Goal: Task Accomplishment & Management: Manage account settings

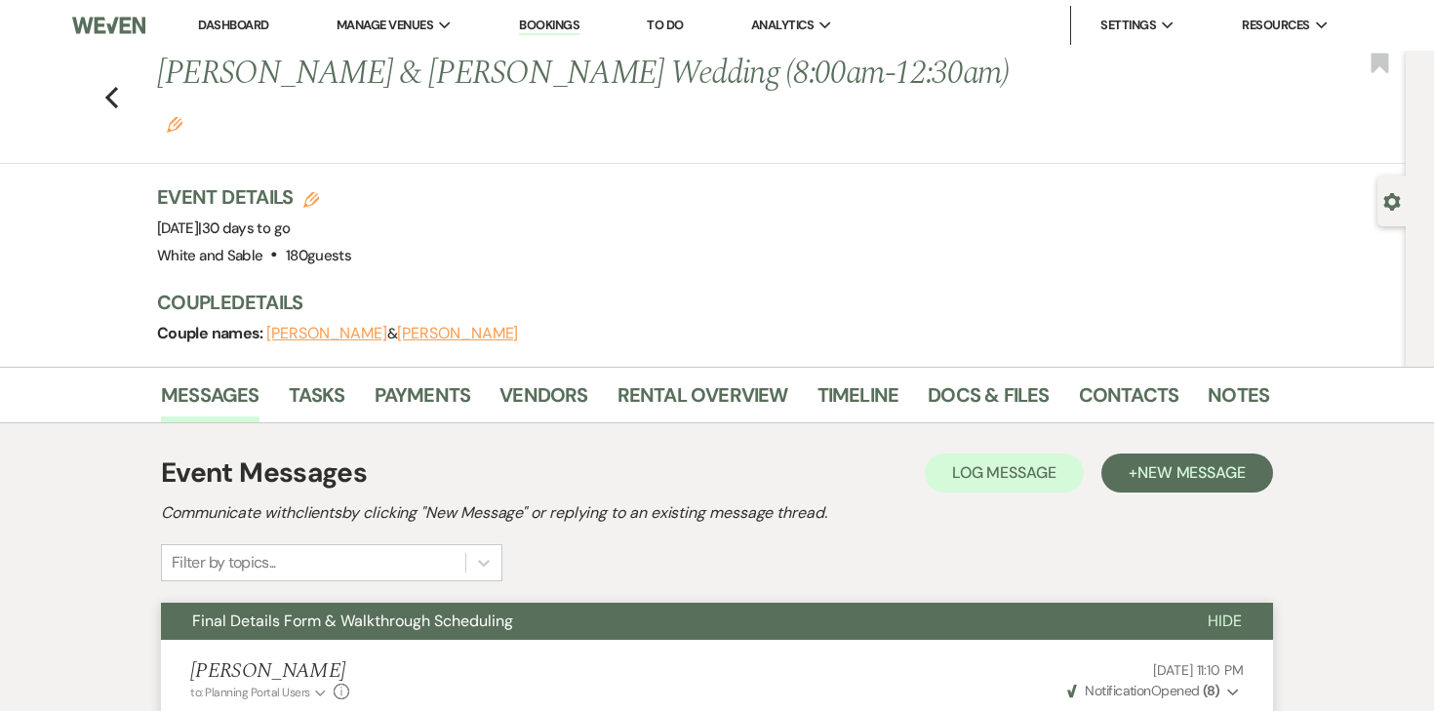
click at [247, 28] on link "Dashboard" at bounding box center [233, 25] width 70 height 17
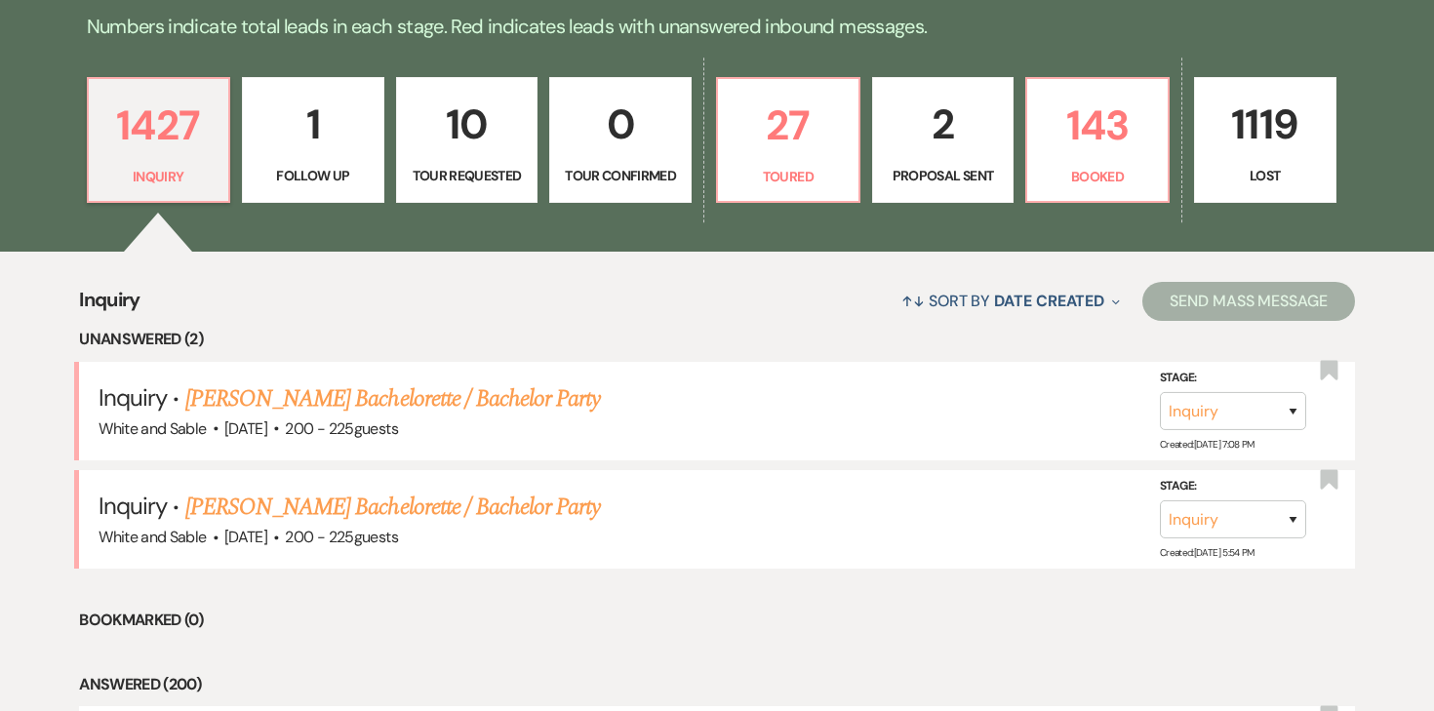
scroll to position [514, 0]
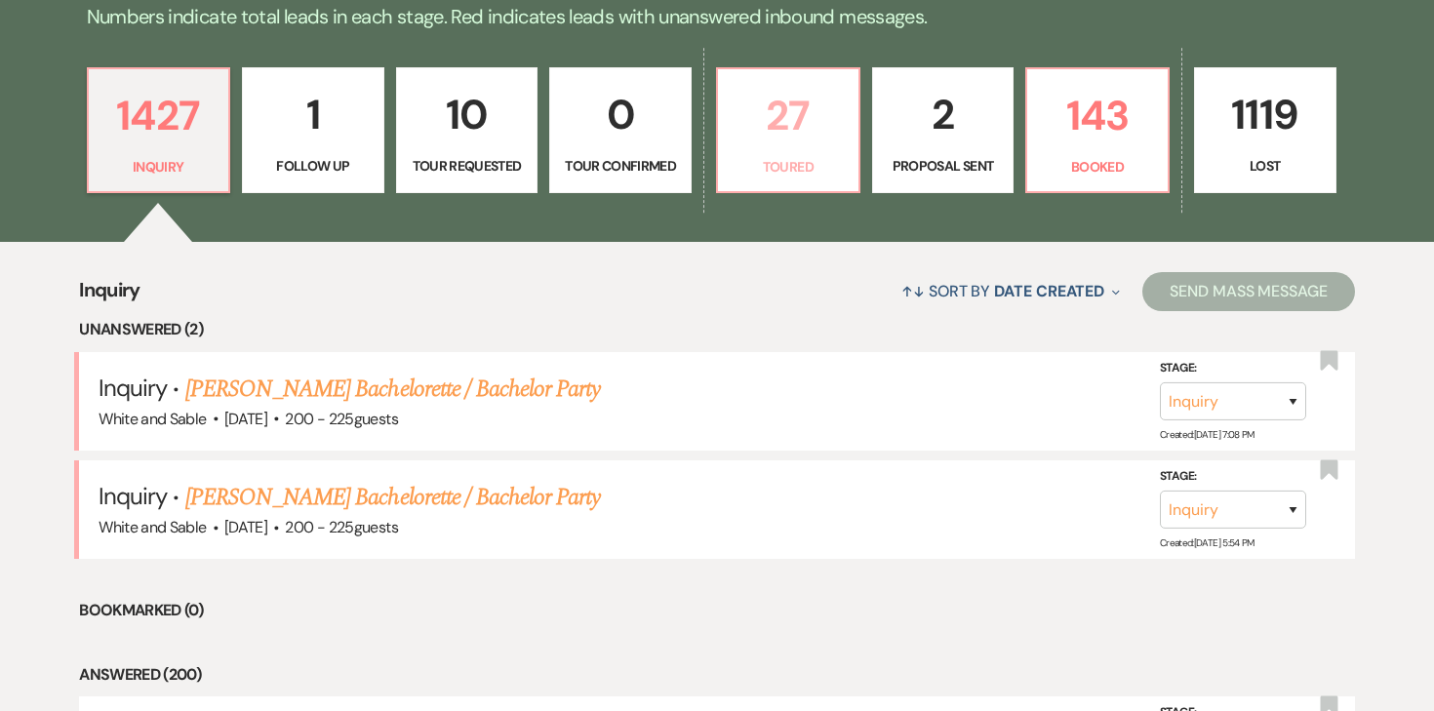
click at [734, 142] on p "27" at bounding box center [788, 115] width 117 height 65
select select "5"
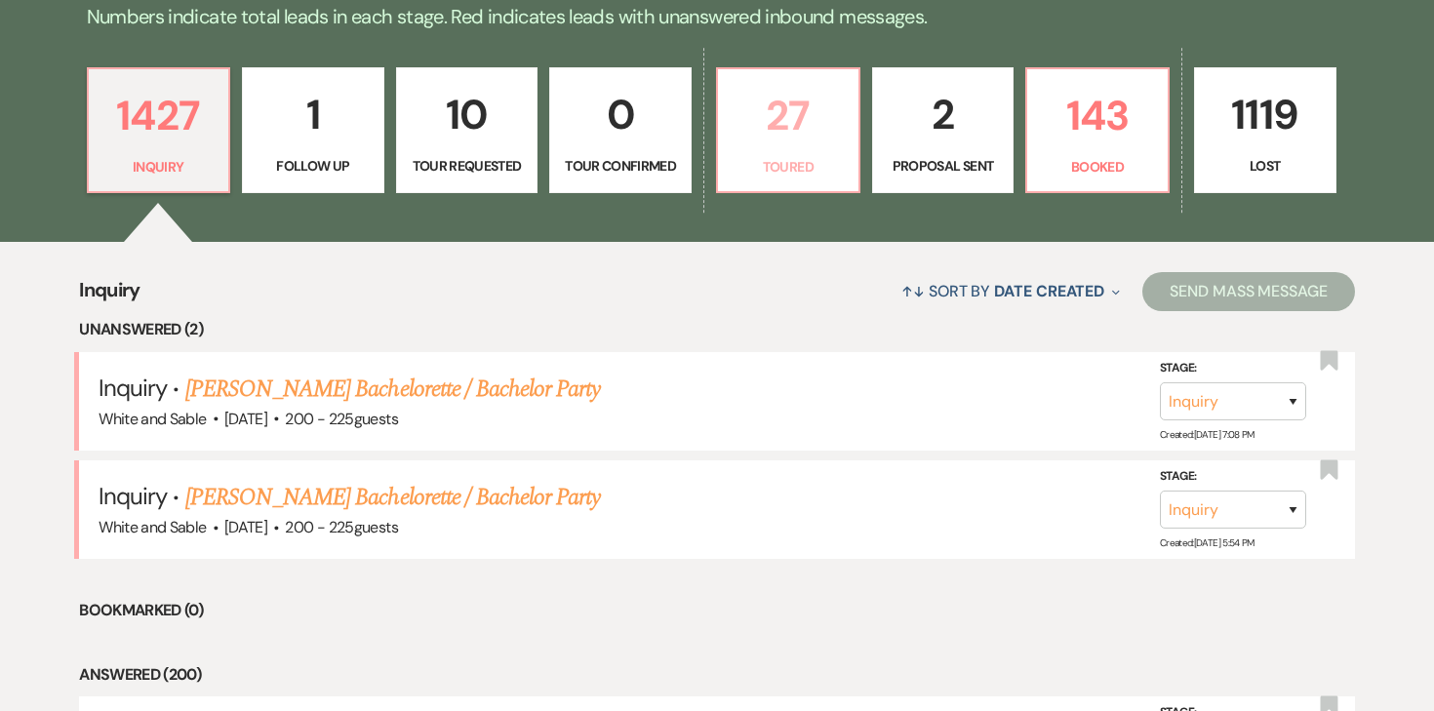
select select "5"
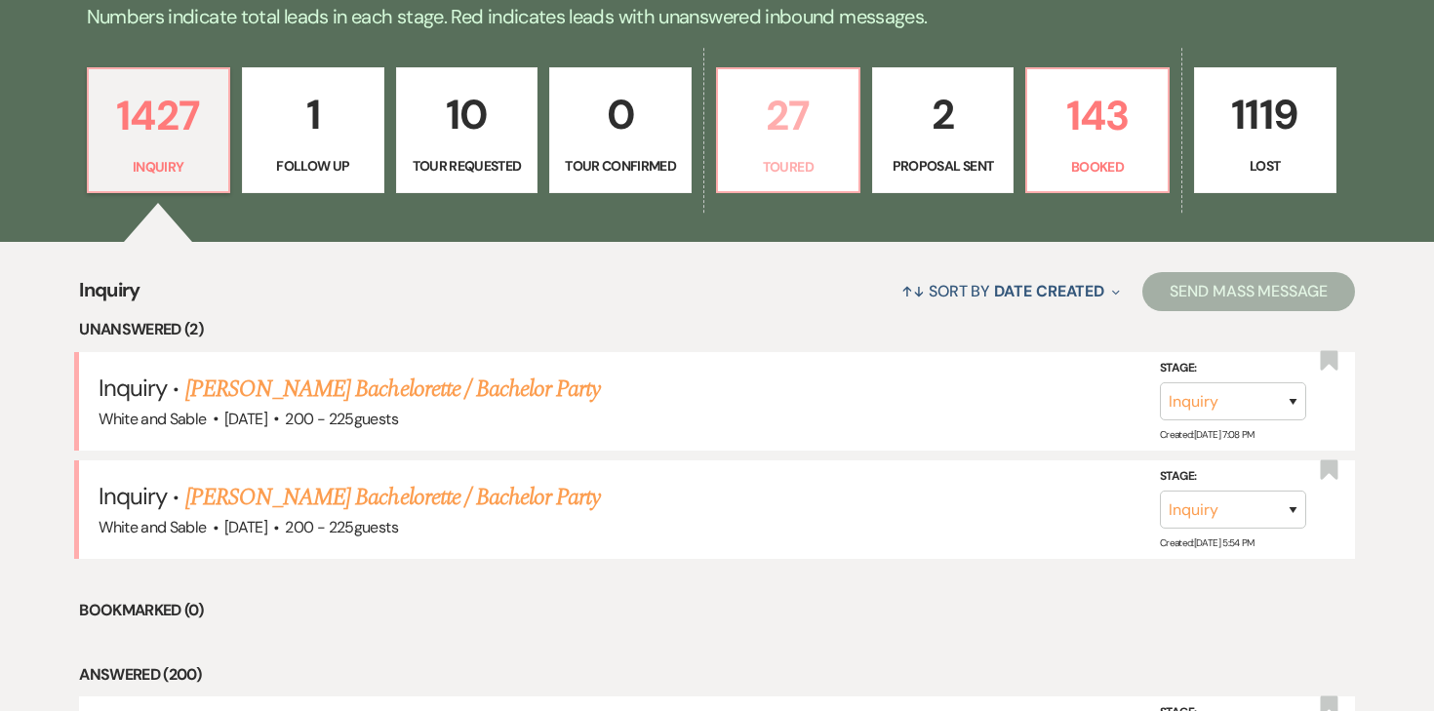
select select "5"
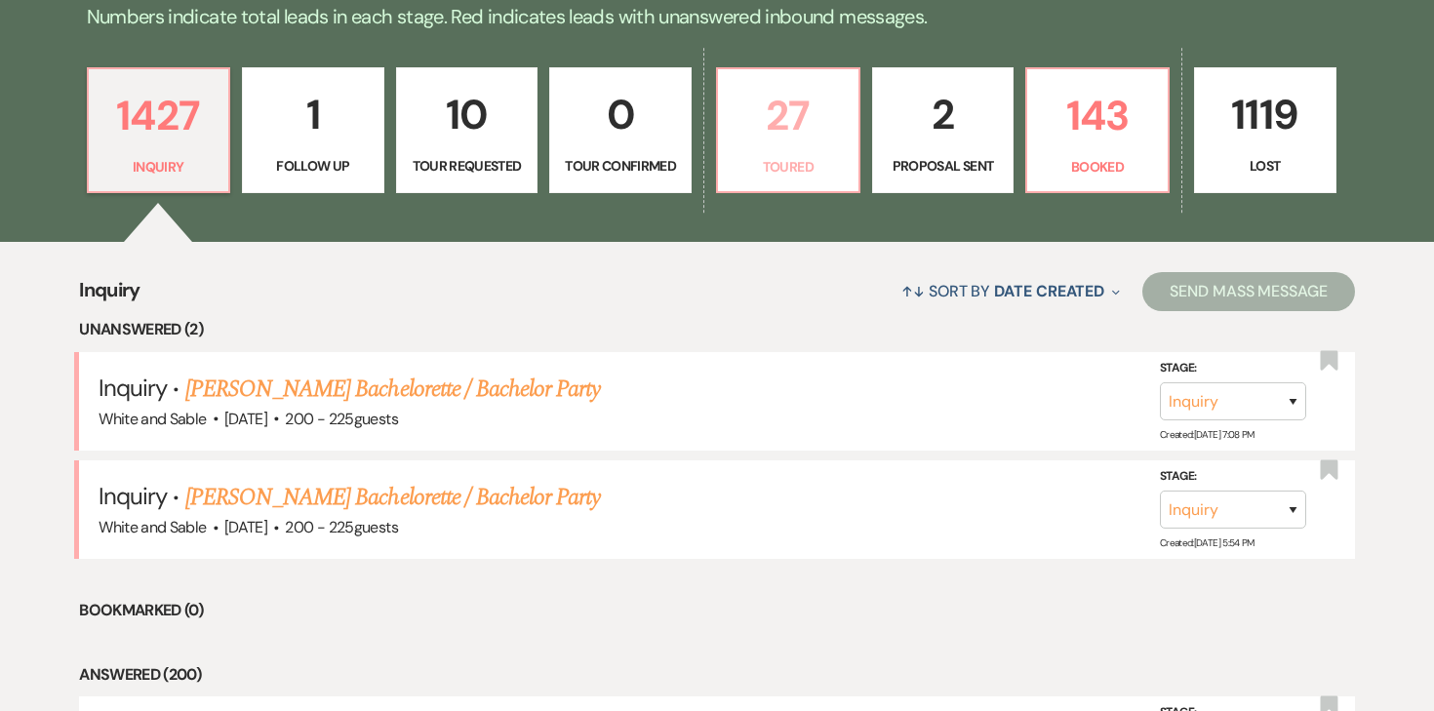
select select "5"
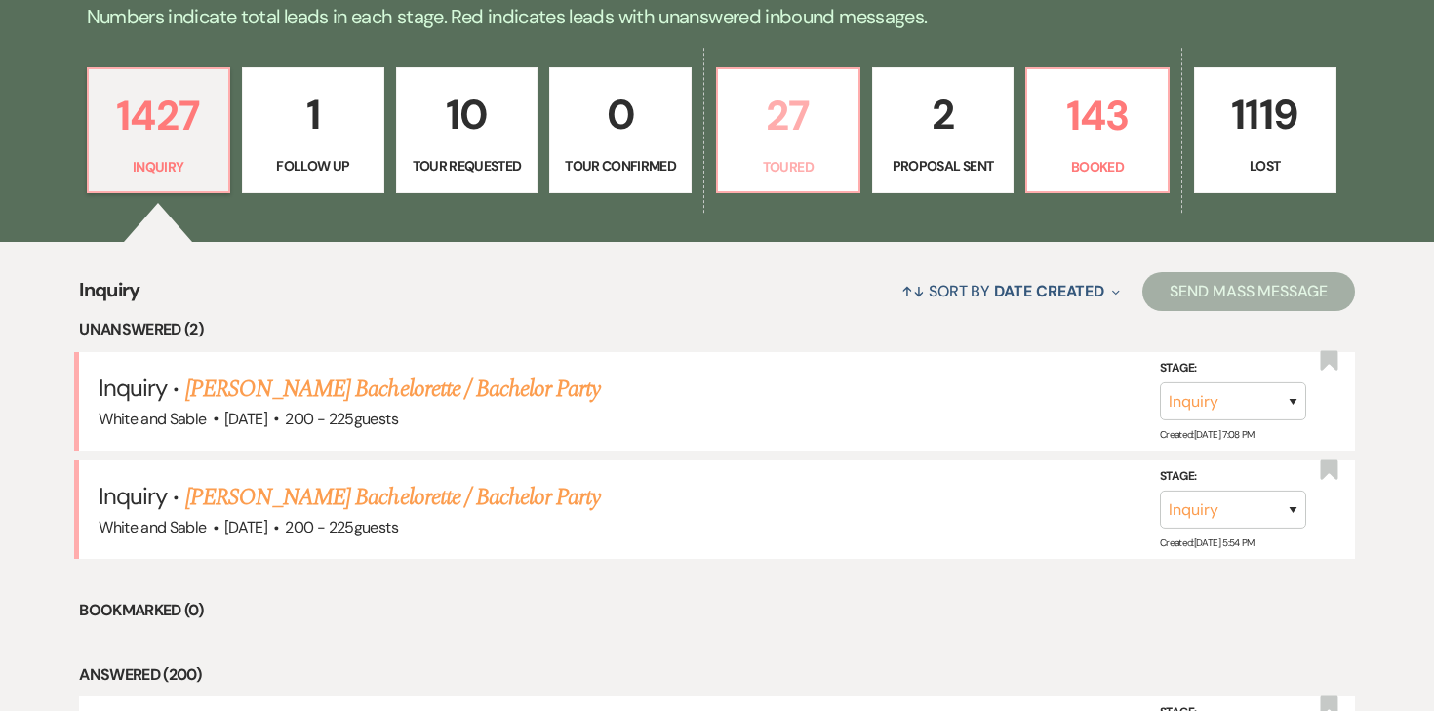
select select "5"
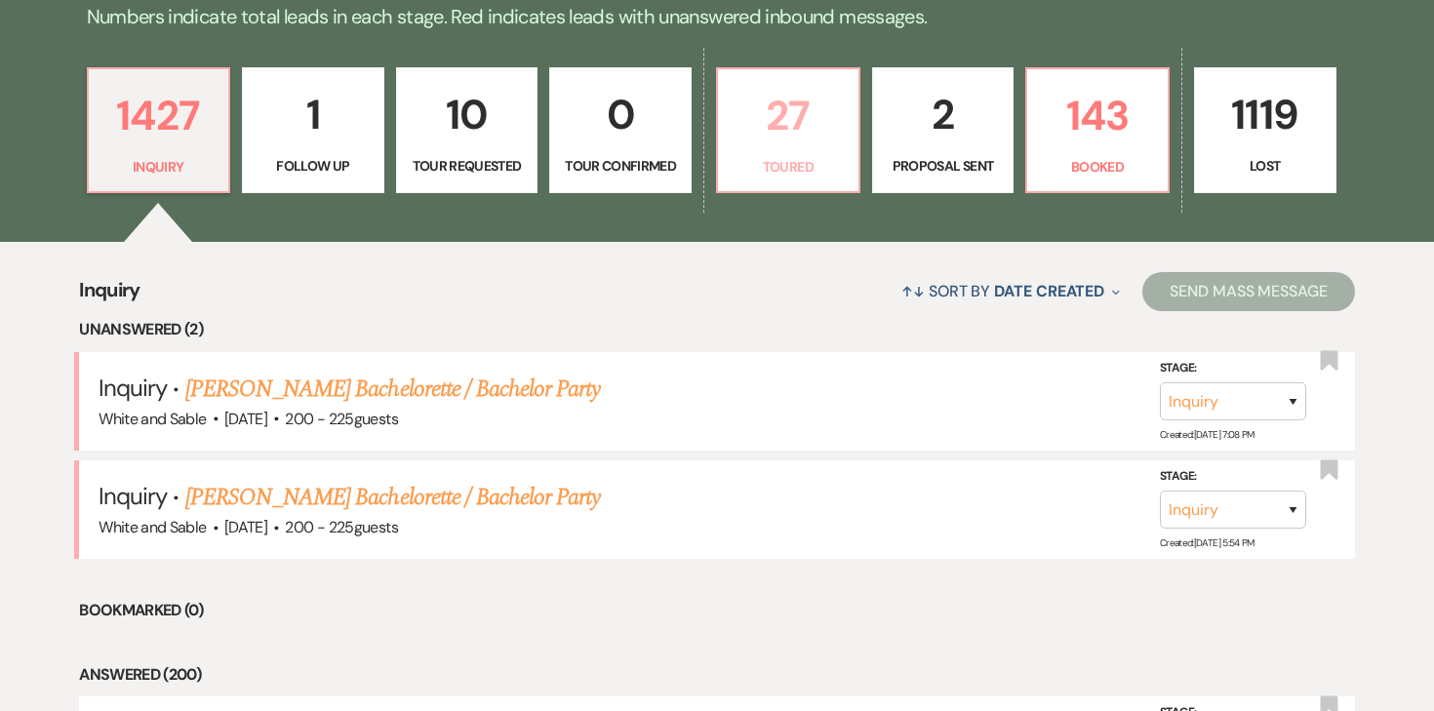
select select "5"
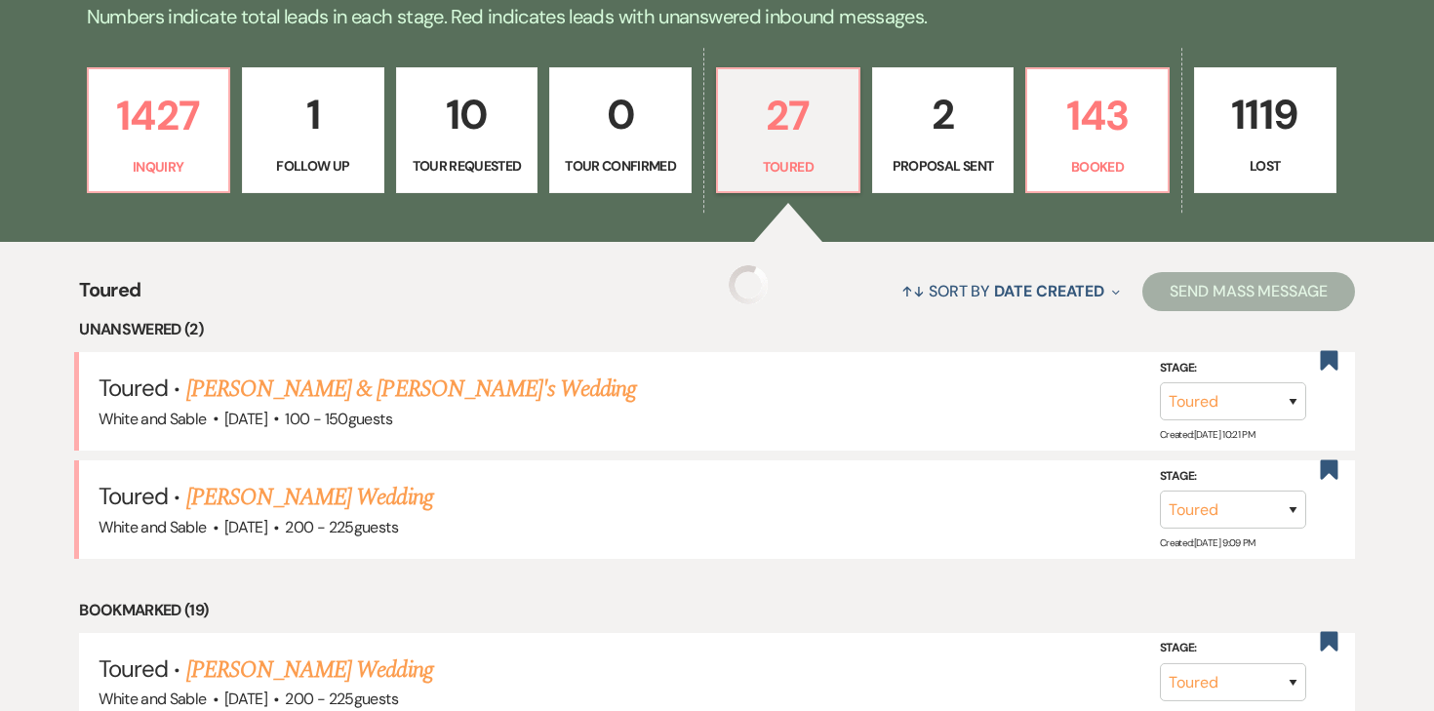
select select "5"
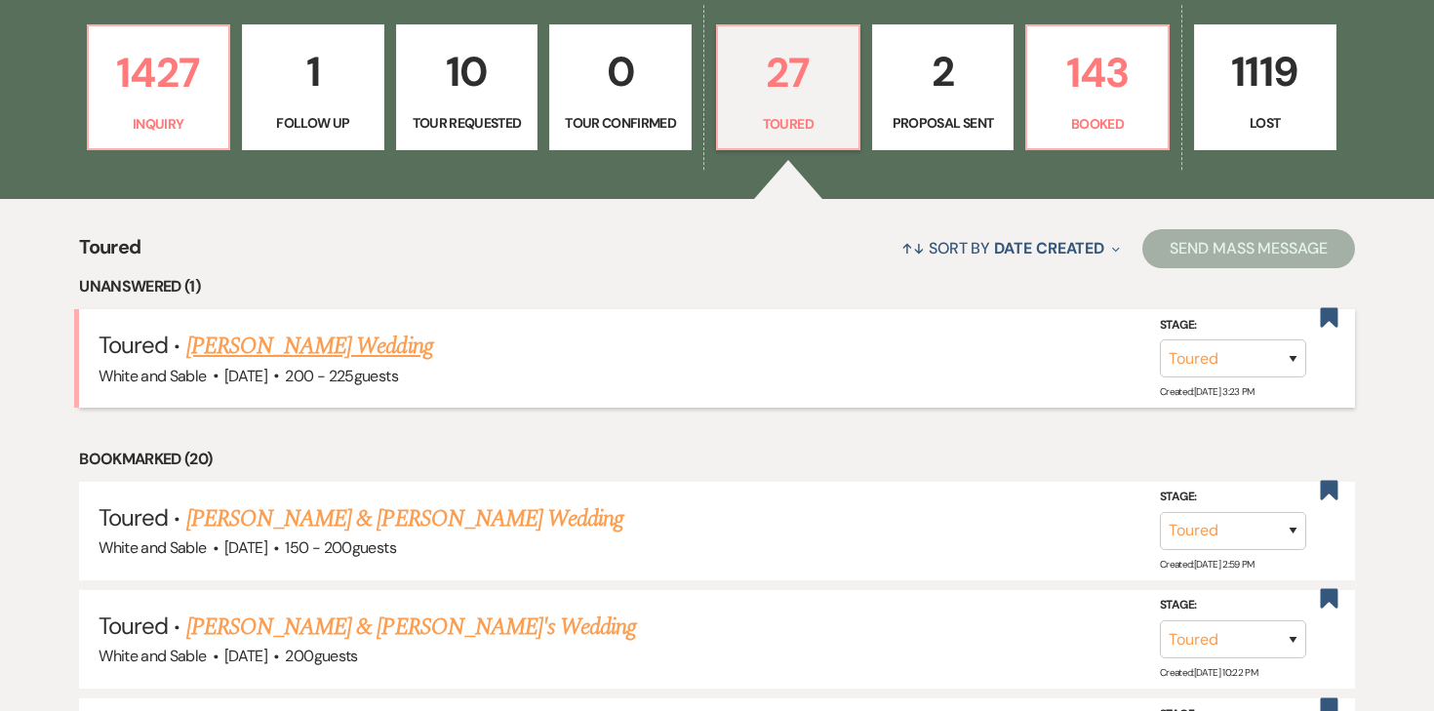
scroll to position [558, 0]
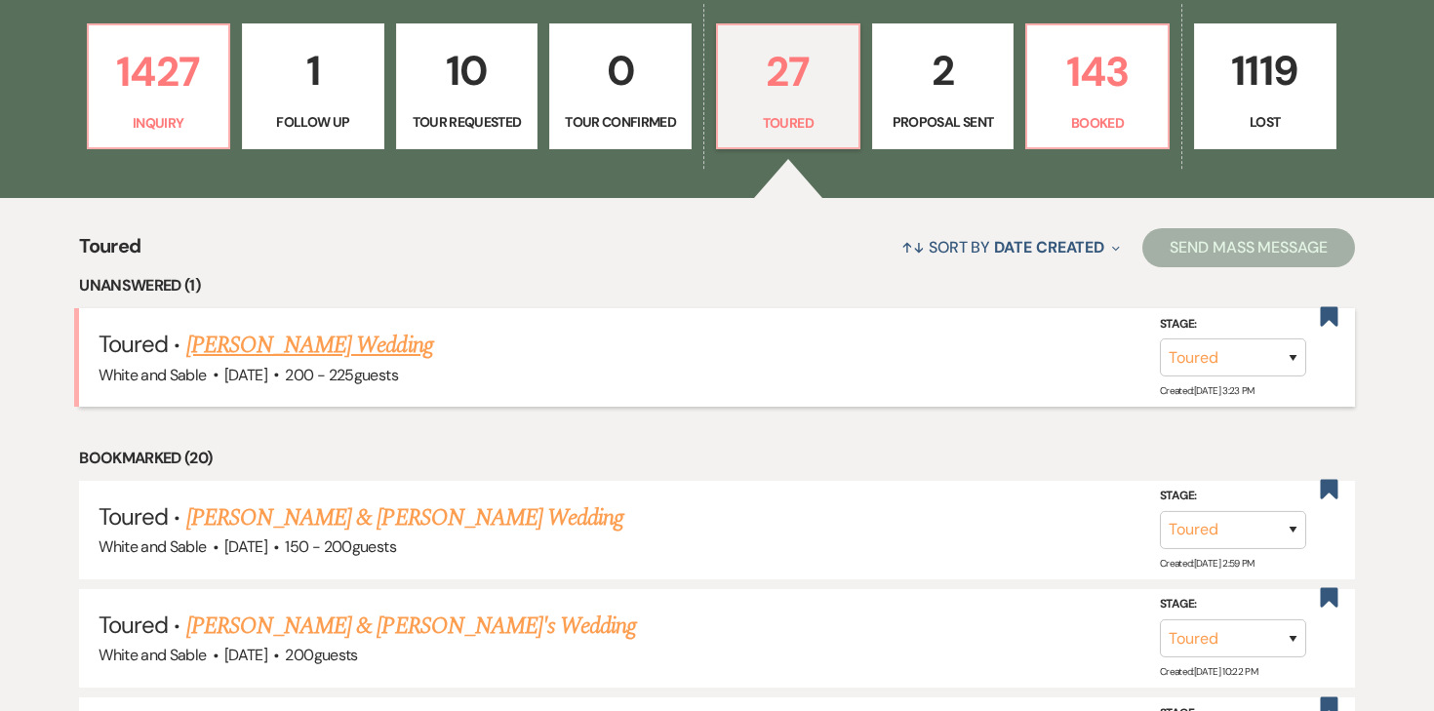
click at [272, 353] on link "Tiffany Taylor's Wedding" at bounding box center [309, 345] width 247 height 35
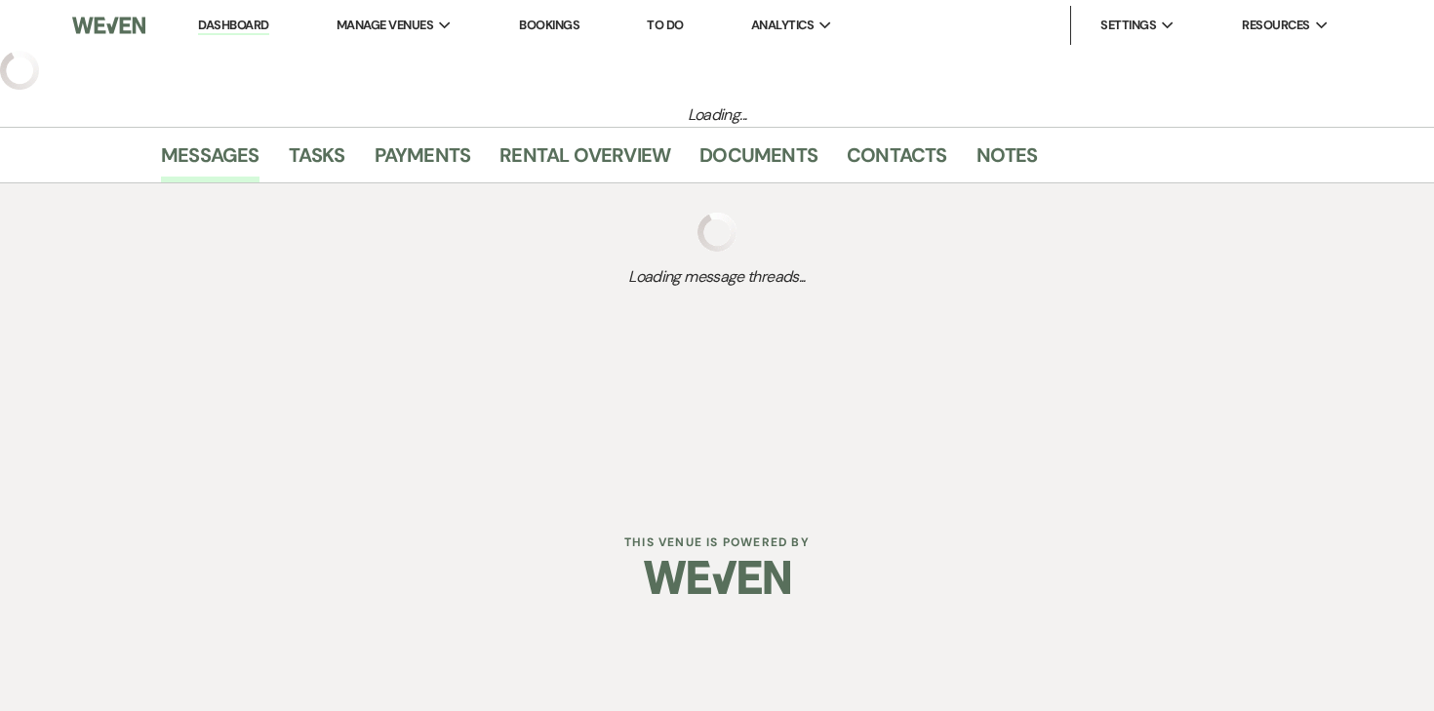
select select "5"
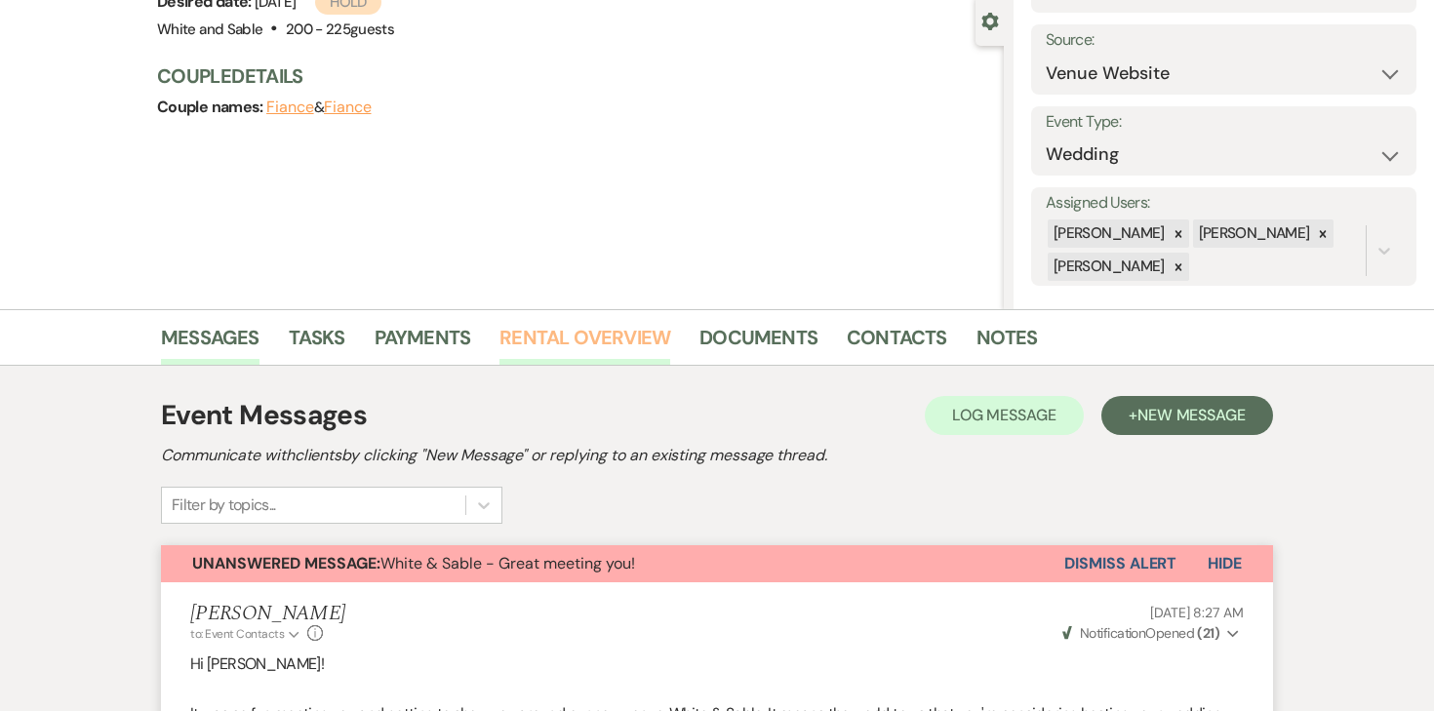
click at [549, 343] on link "Rental Overview" at bounding box center [584, 343] width 171 height 43
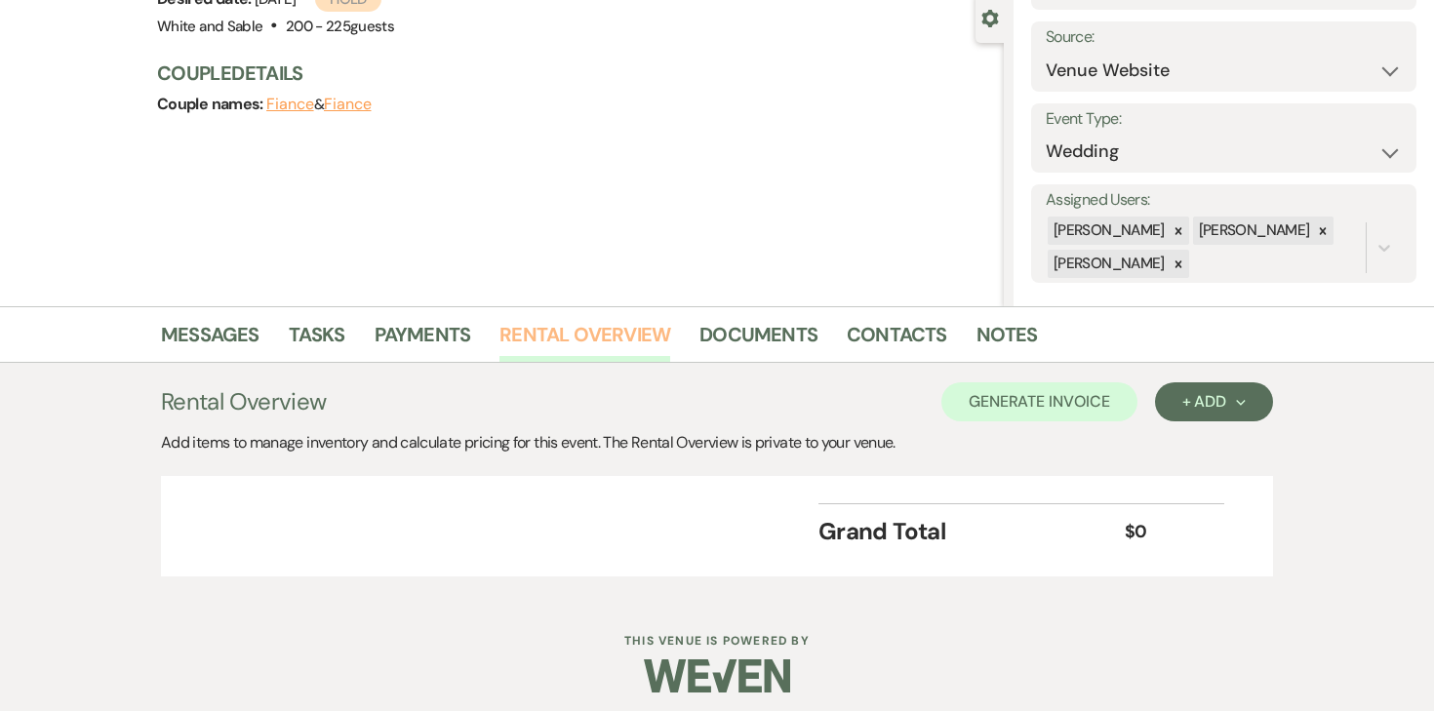
scroll to position [194, 0]
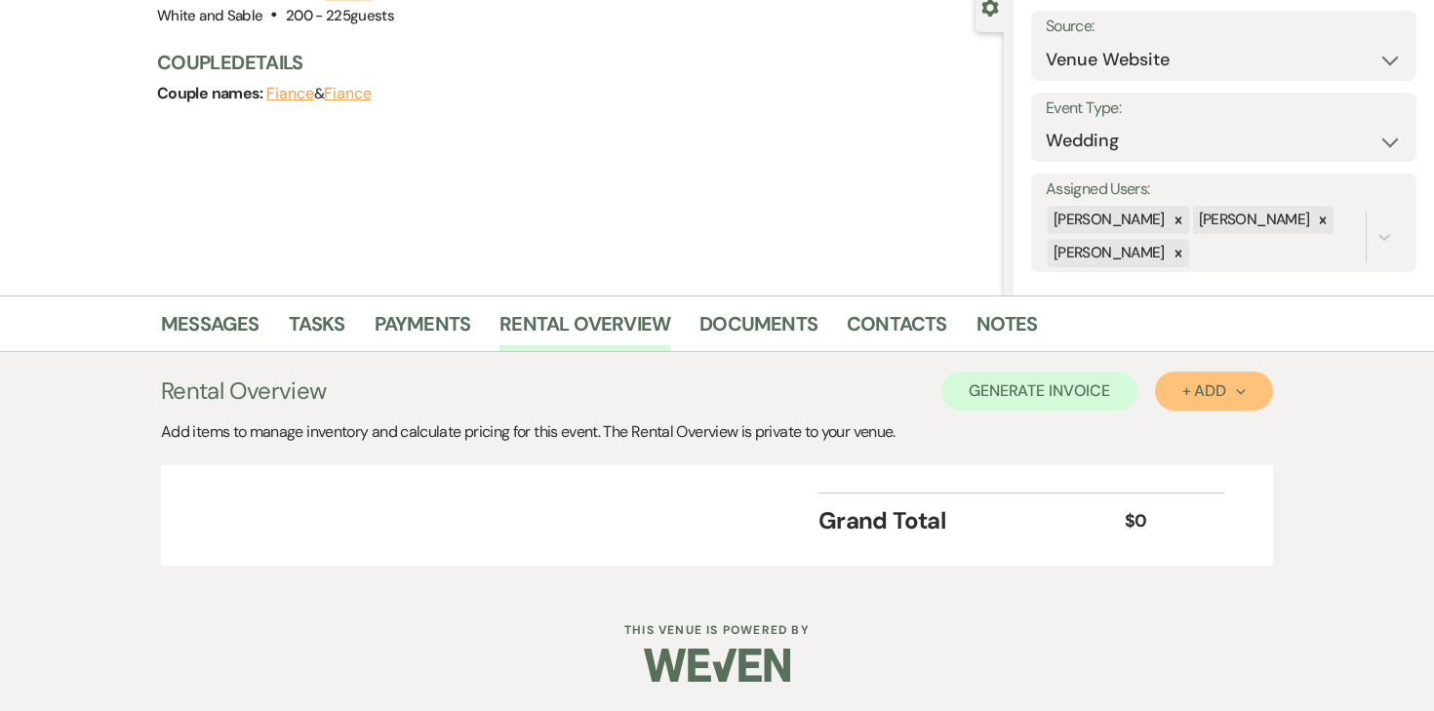
click at [1186, 402] on button "+ Add Next" at bounding box center [1214, 391] width 118 height 39
click at [1184, 417] on ul "Item Category" at bounding box center [1204, 451] width 99 height 80
click at [1182, 428] on button "Item" at bounding box center [1204, 435] width 99 height 30
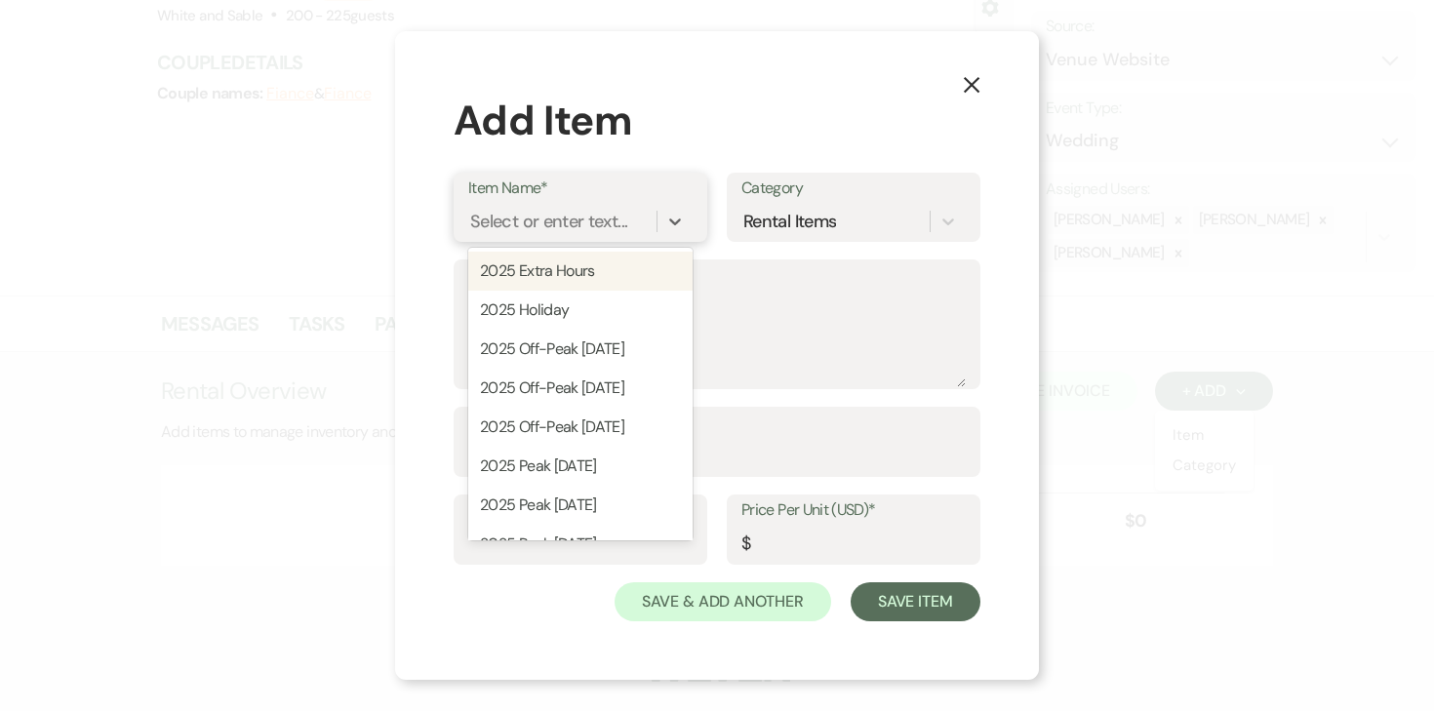
click at [613, 221] on div "Select or enter text..." at bounding box center [548, 222] width 157 height 26
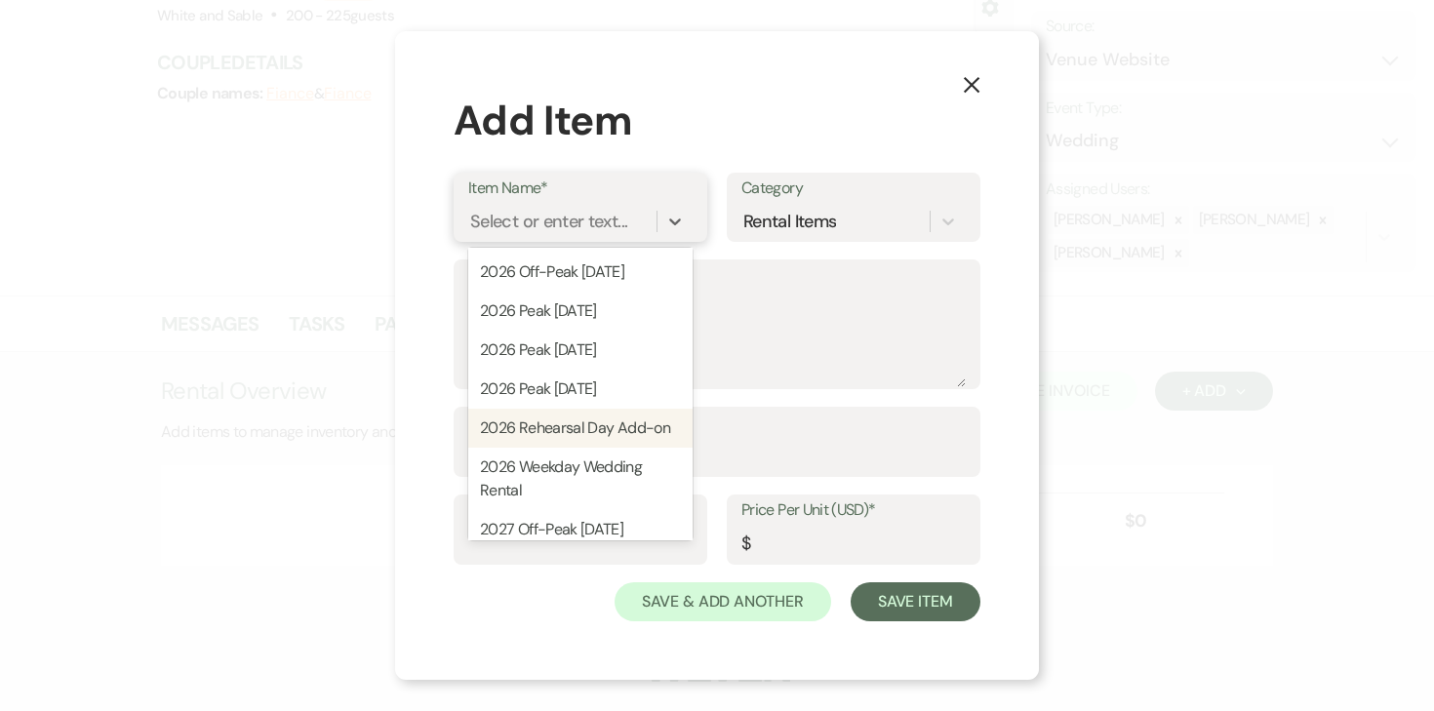
scroll to position [573, 0]
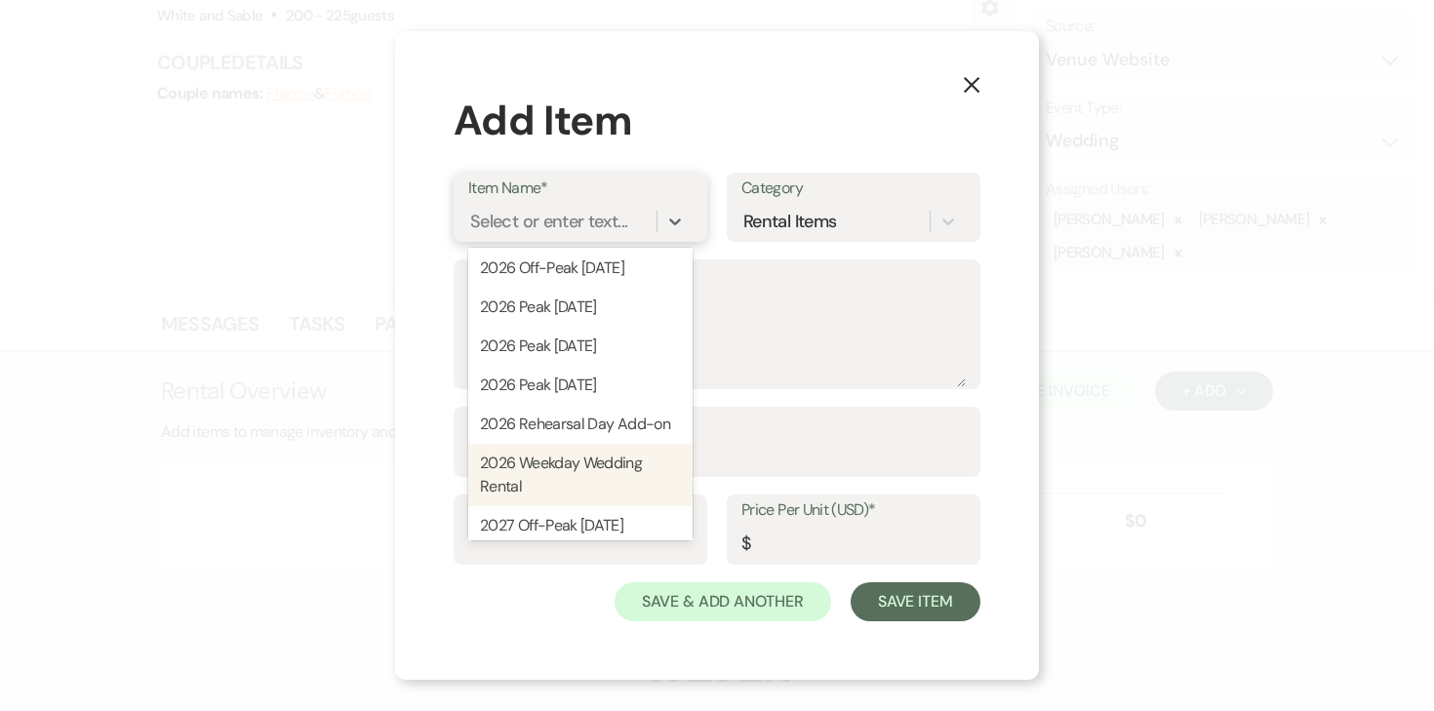
click at [575, 454] on div "2026 Weekday Wedding Rental" at bounding box center [580, 475] width 224 height 62
type textarea "12:00pm - 11:00pm (11 hour rental period) Does not include: security, event day…"
type input "6000"
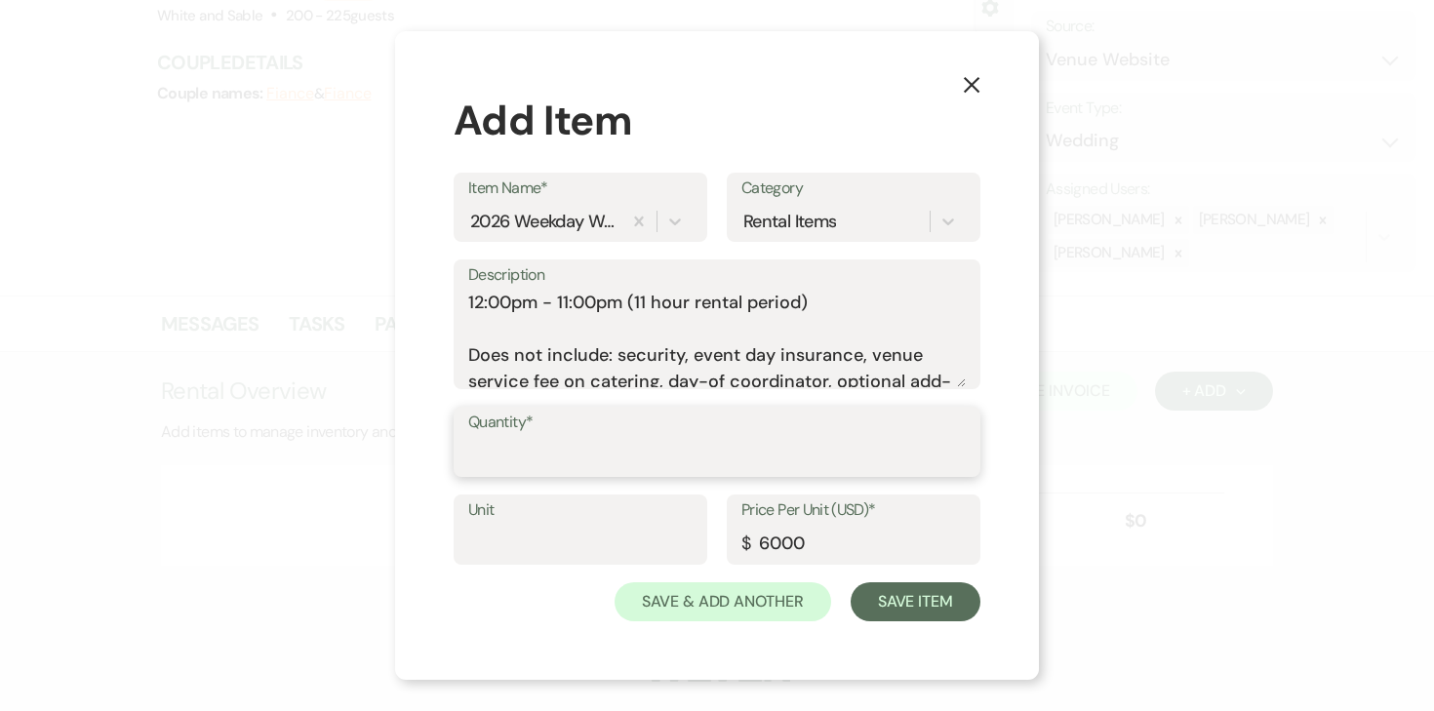
click at [654, 443] on input "Quantity*" at bounding box center [716, 456] width 497 height 38
type input "1"
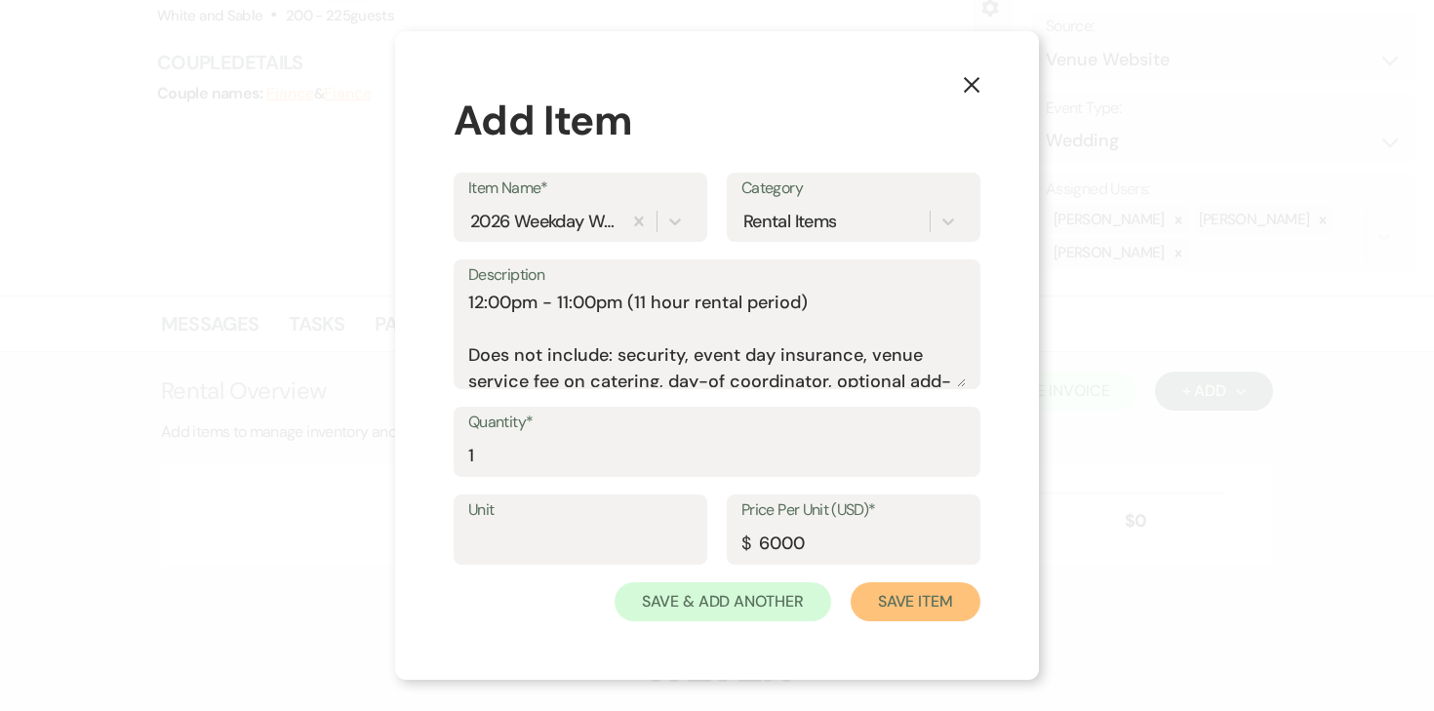
click at [948, 604] on button "Save Item" at bounding box center [916, 601] width 130 height 39
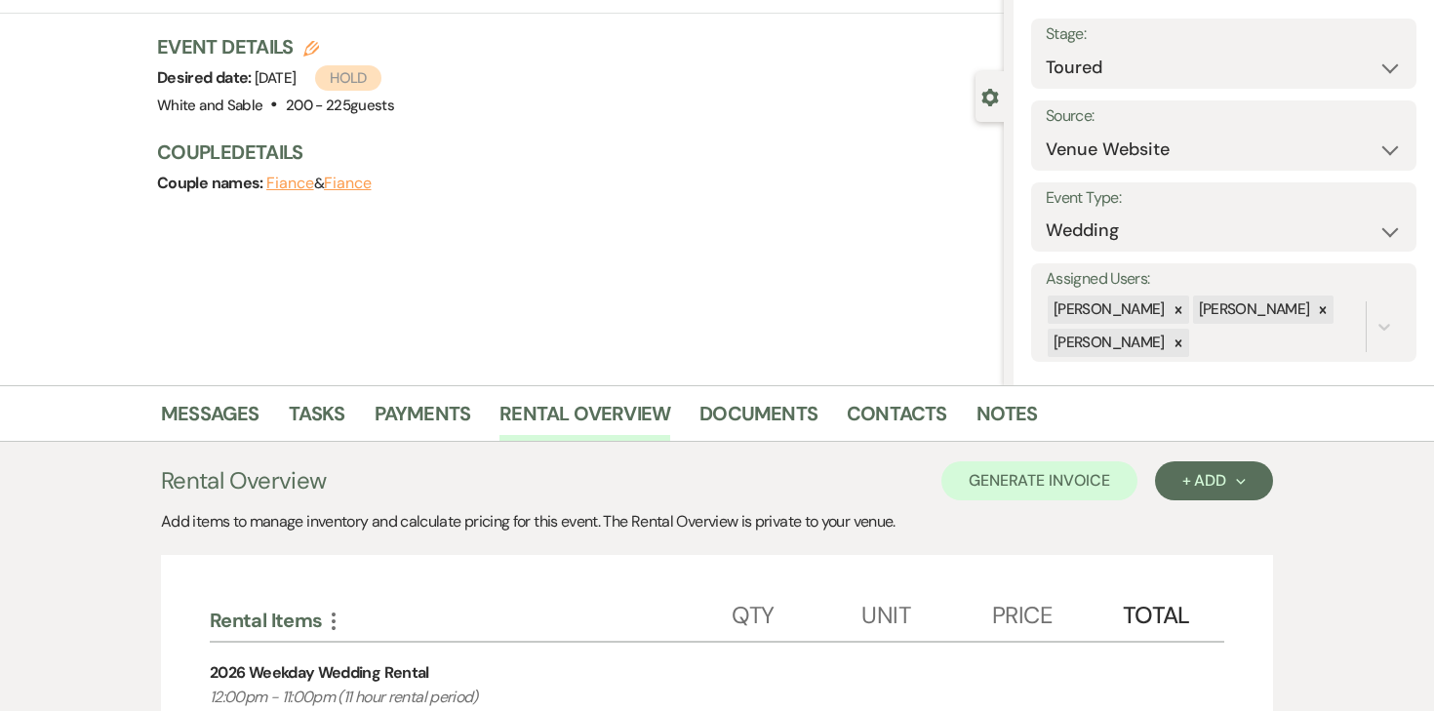
scroll to position [121, 0]
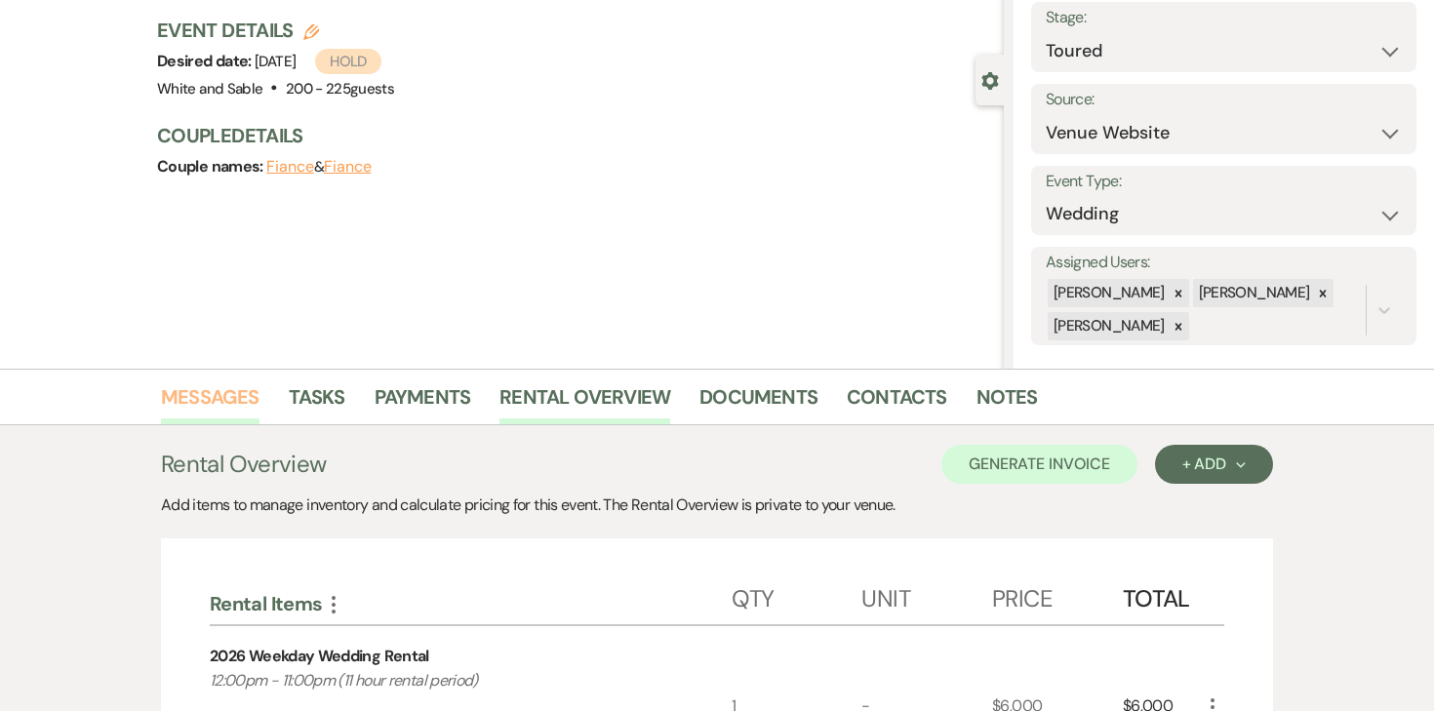
click at [184, 403] on link "Messages" at bounding box center [210, 402] width 99 height 43
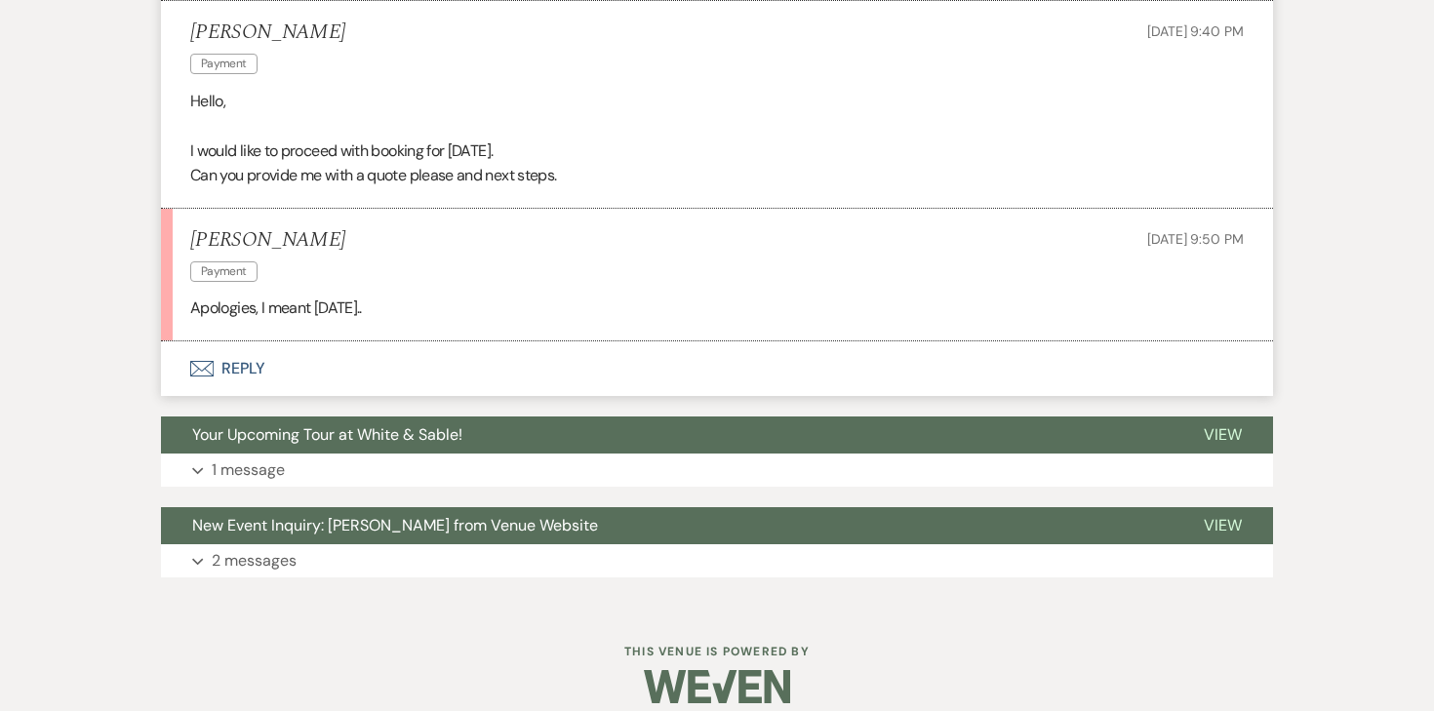
scroll to position [1444, 0]
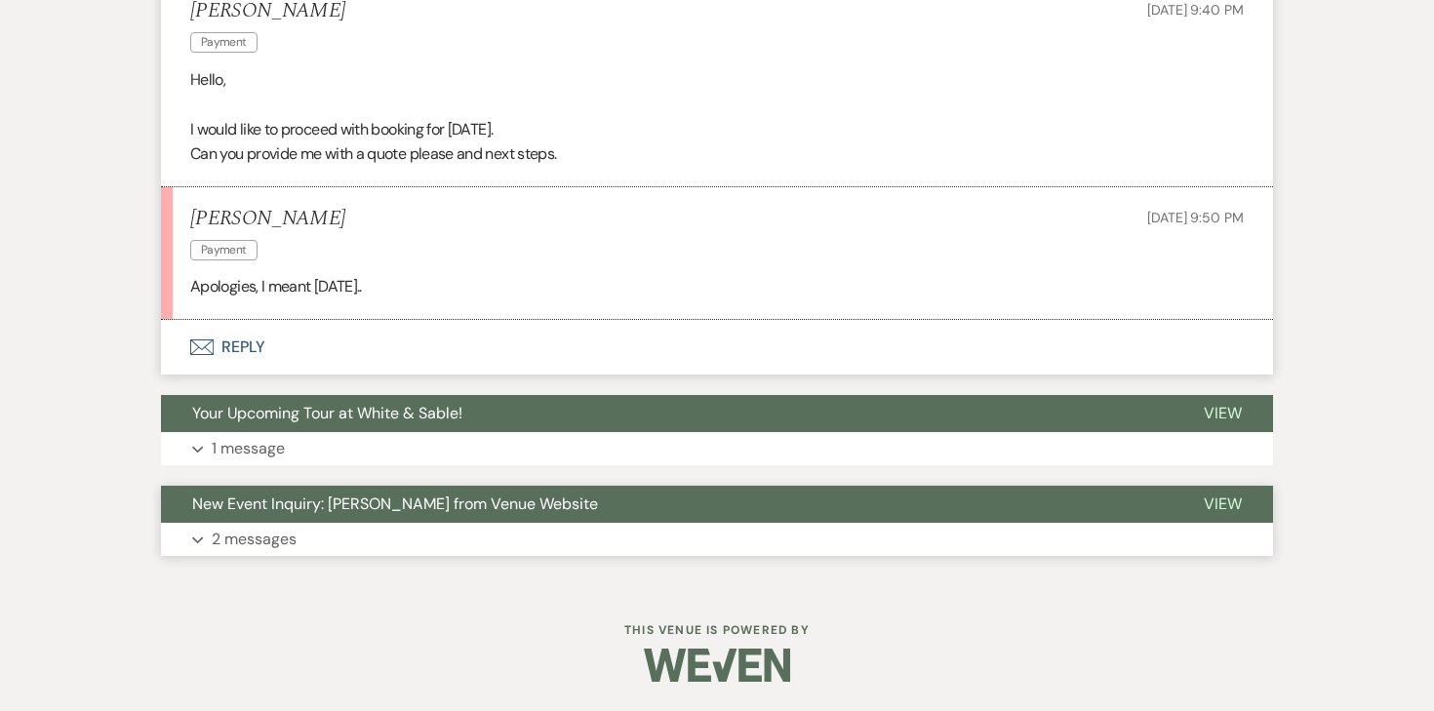
click at [240, 534] on p "2 messages" at bounding box center [254, 539] width 85 height 25
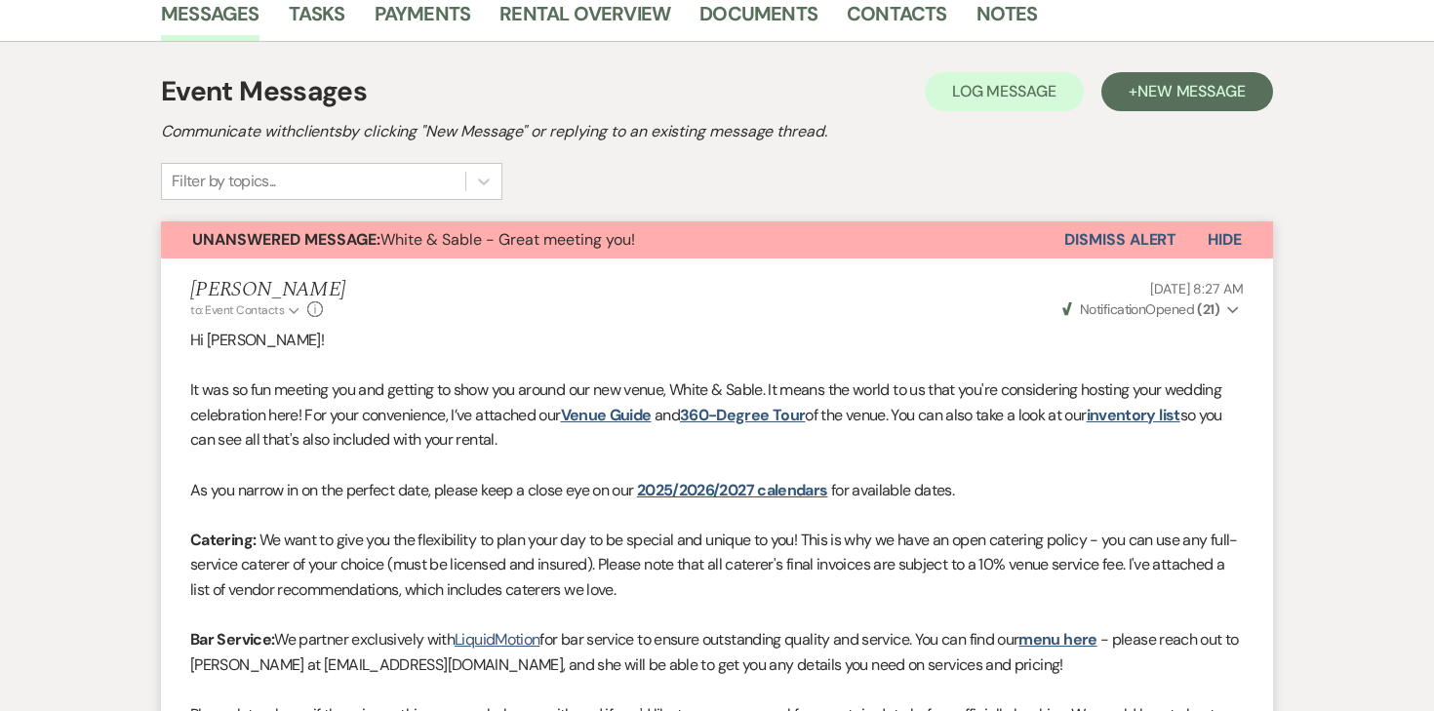
scroll to position [0, 0]
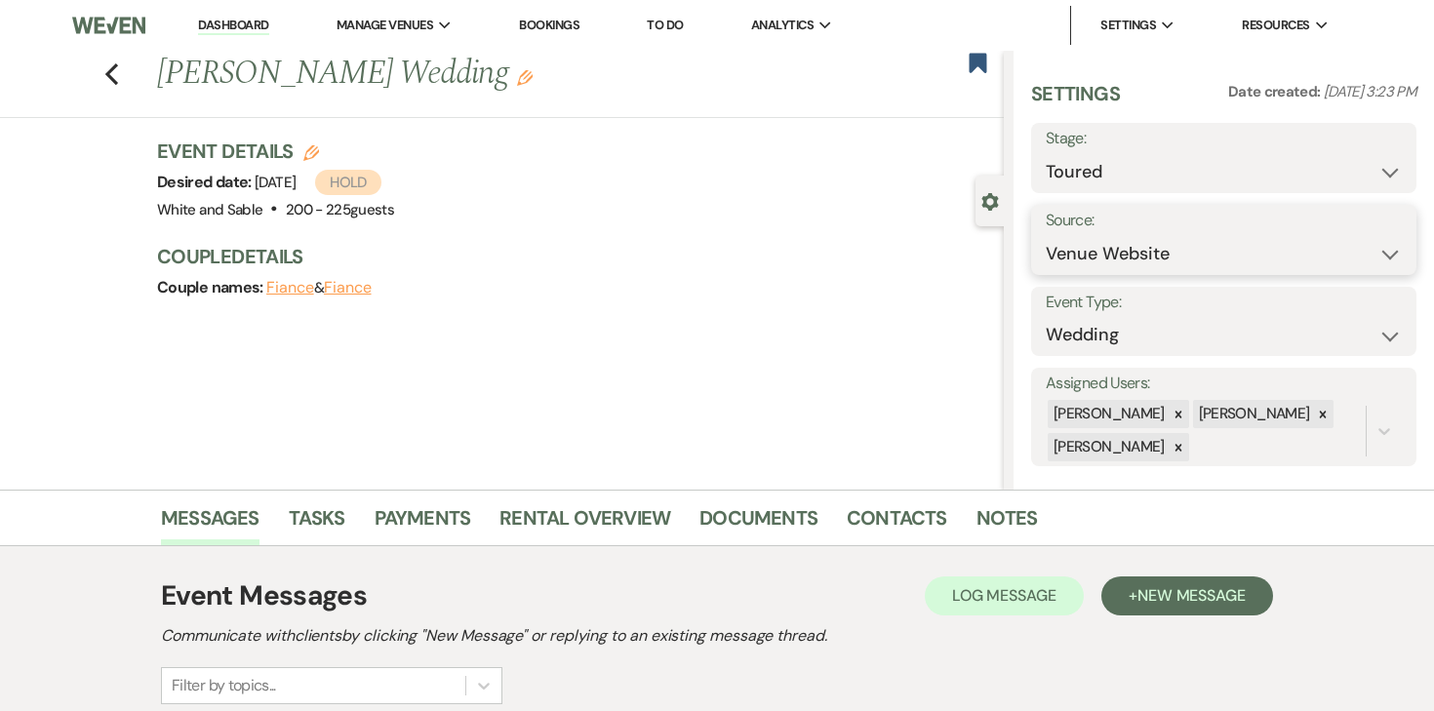
click at [1127, 261] on select "Weven Venue Website Instagram Facebook Pinterest Google The Knot Wedding Wire H…" at bounding box center [1224, 254] width 356 height 38
select select "12"
click at [1340, 221] on button "Save" at bounding box center [1363, 239] width 105 height 39
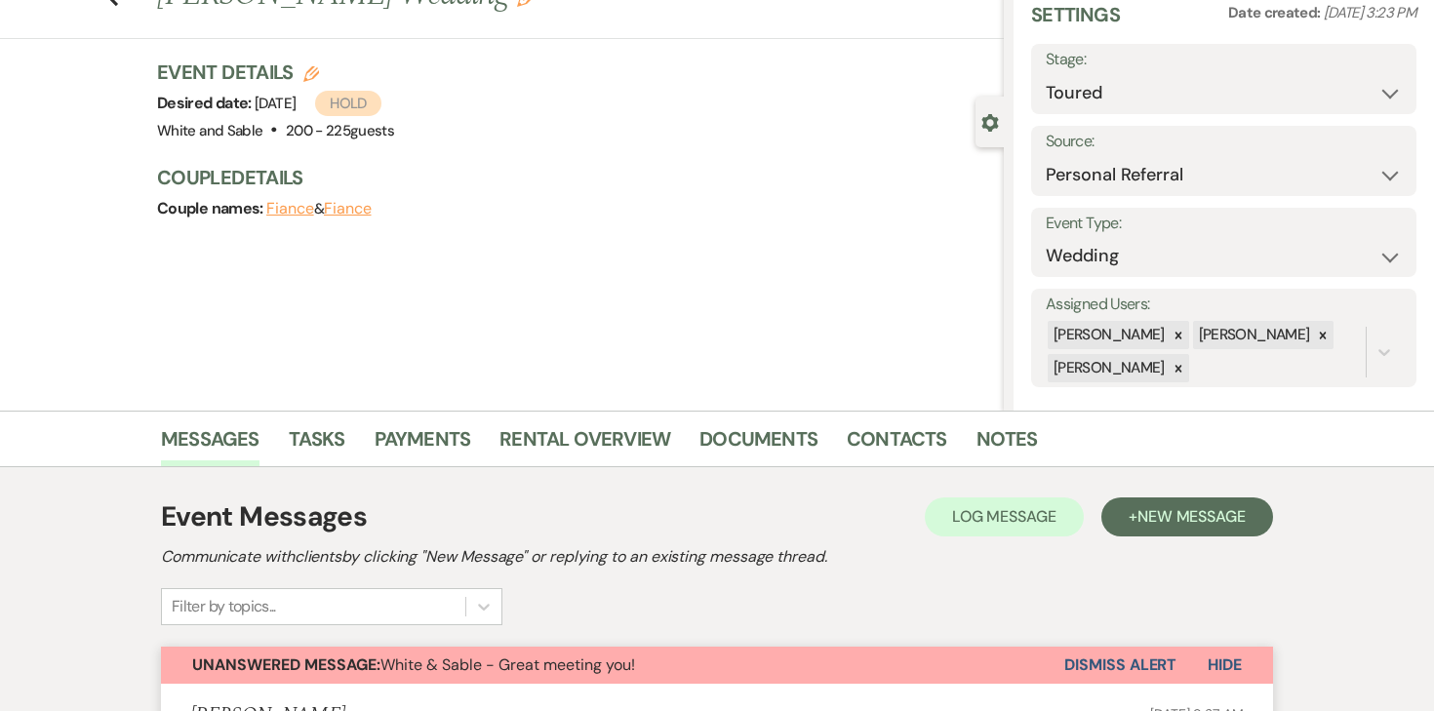
scroll to position [104, 0]
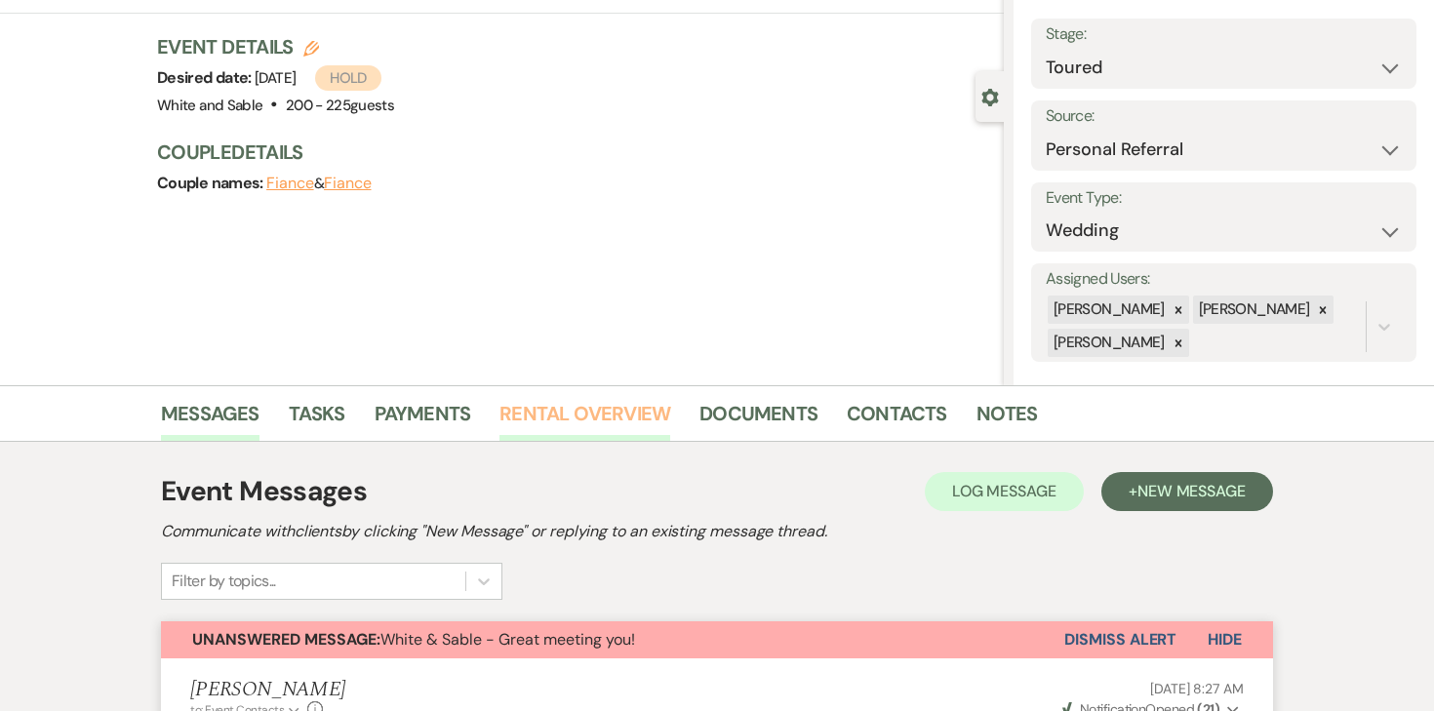
click at [592, 420] on link "Rental Overview" at bounding box center [584, 419] width 171 height 43
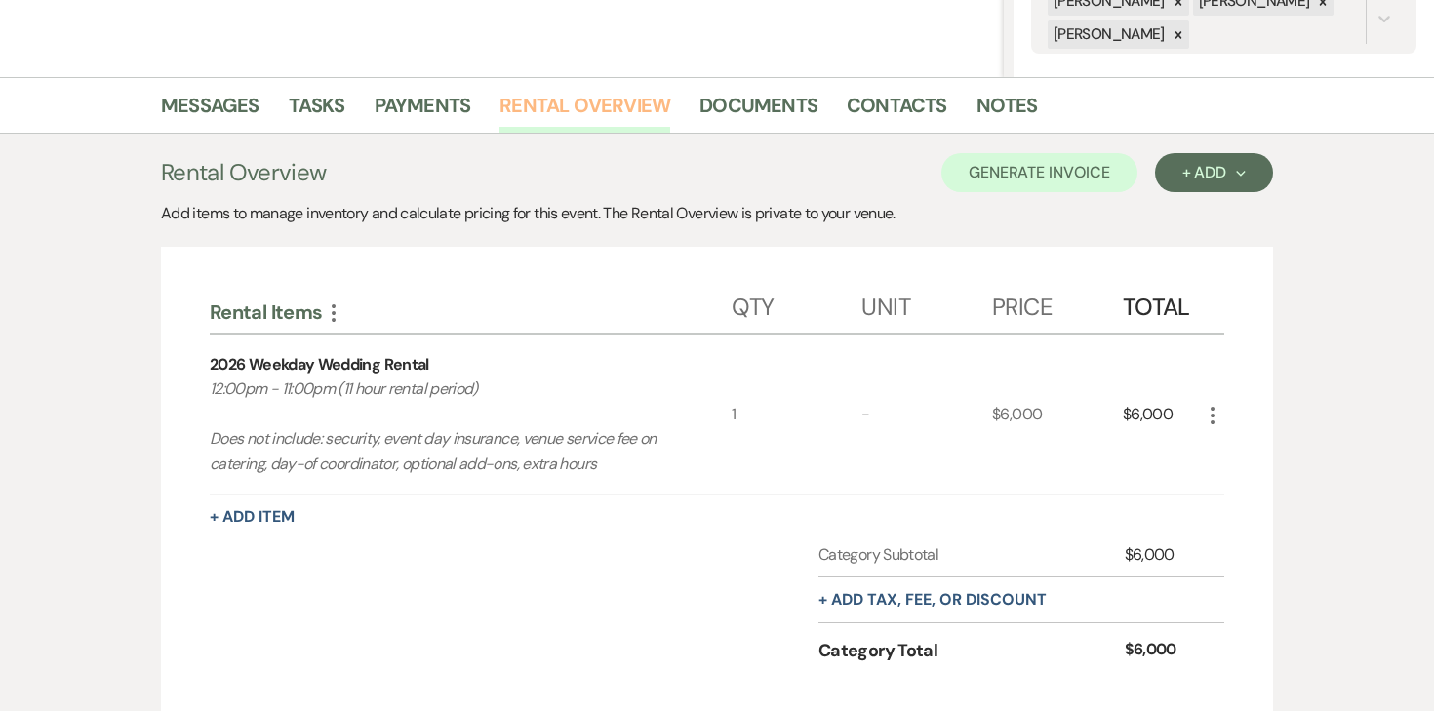
scroll to position [633, 0]
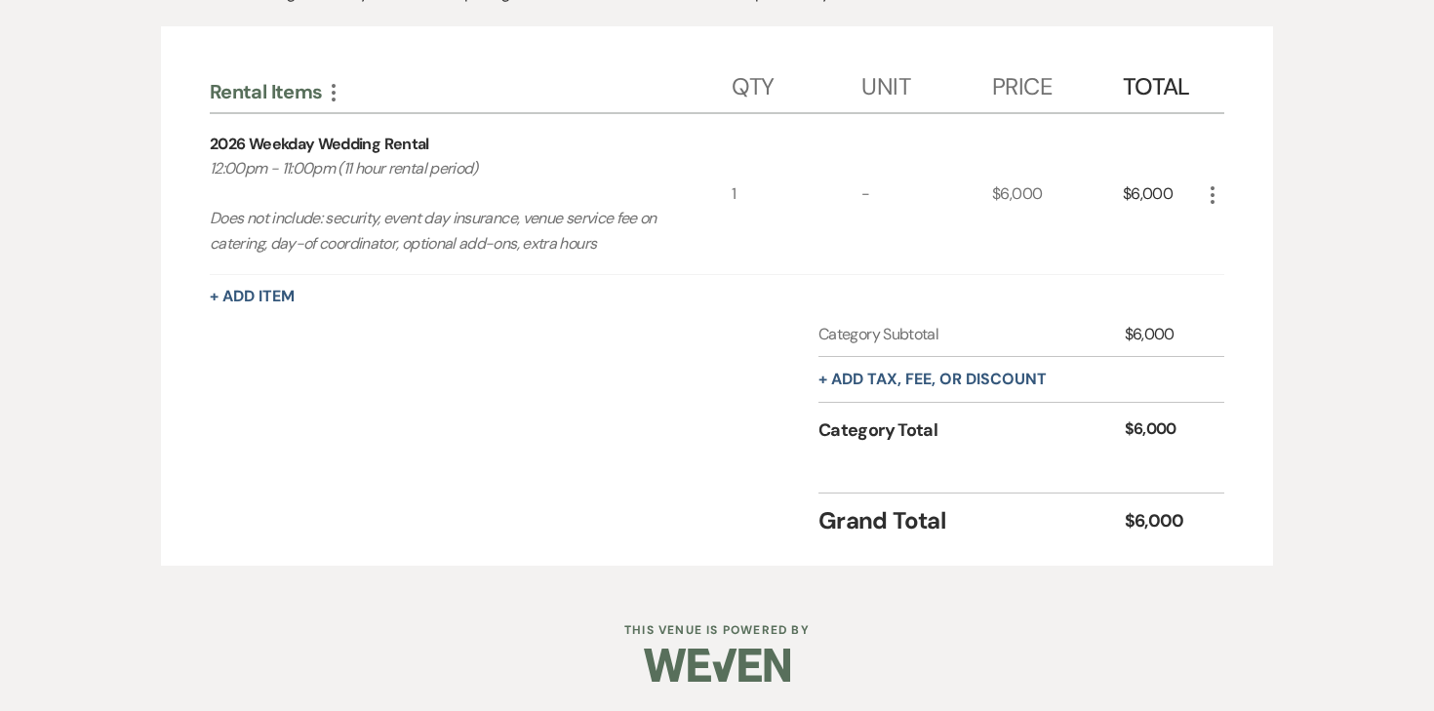
click at [996, 394] on div "+ Add tax, fee, or discount" at bounding box center [932, 379] width 228 height 45
click at [991, 387] on button "+ Add tax, fee, or discount" at bounding box center [932, 380] width 228 height 16
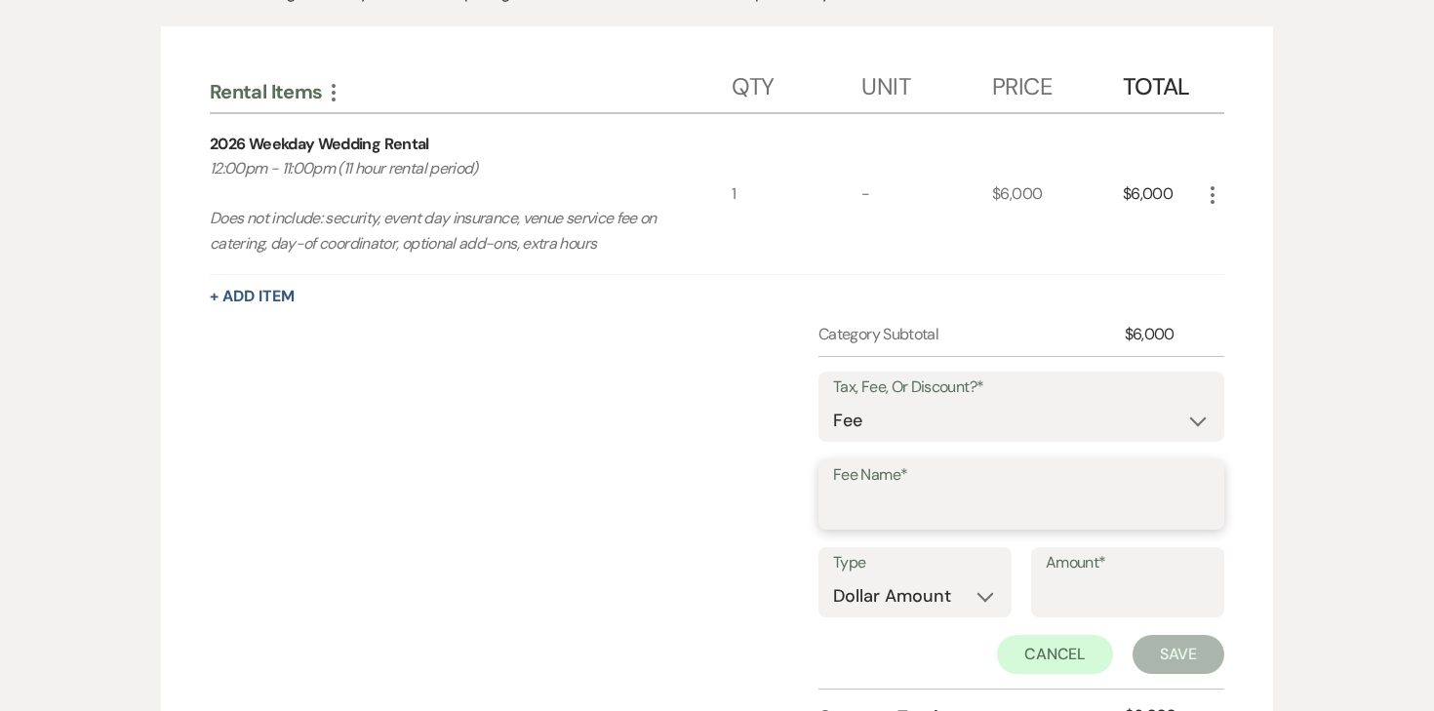
click at [884, 497] on input "Fee Name*" at bounding box center [1021, 509] width 377 height 38
click at [915, 426] on select "Fee Discount Tax" at bounding box center [1021, 421] width 377 height 38
click at [882, 473] on label "Fee Name*" at bounding box center [1021, 476] width 375 height 28
click at [882, 491] on input "Fee Name*" at bounding box center [1021, 510] width 375 height 38
click at [876, 495] on input "Fee Name*" at bounding box center [1021, 510] width 375 height 38
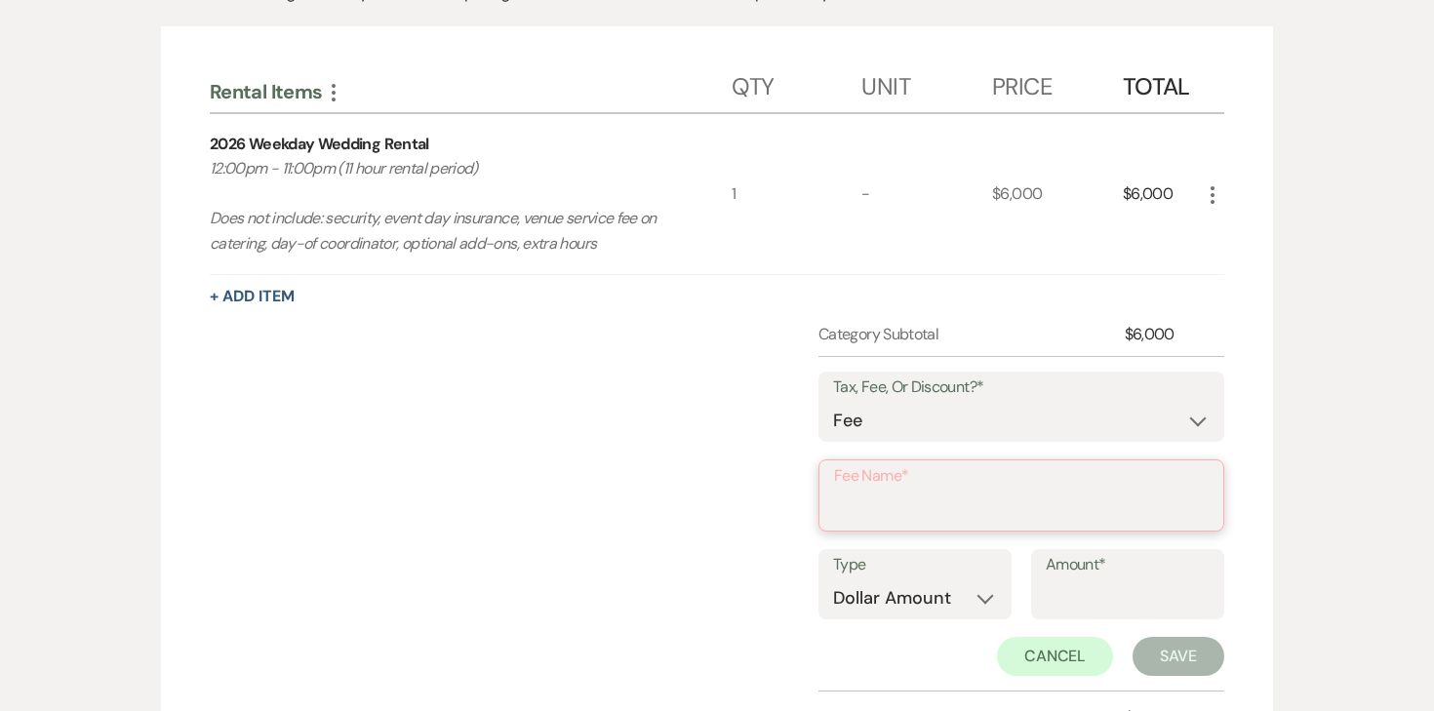
type input "Credit Card Fee"
click at [977, 597] on select "Dollar Amount Percentage" at bounding box center [915, 596] width 164 height 38
select select "false"
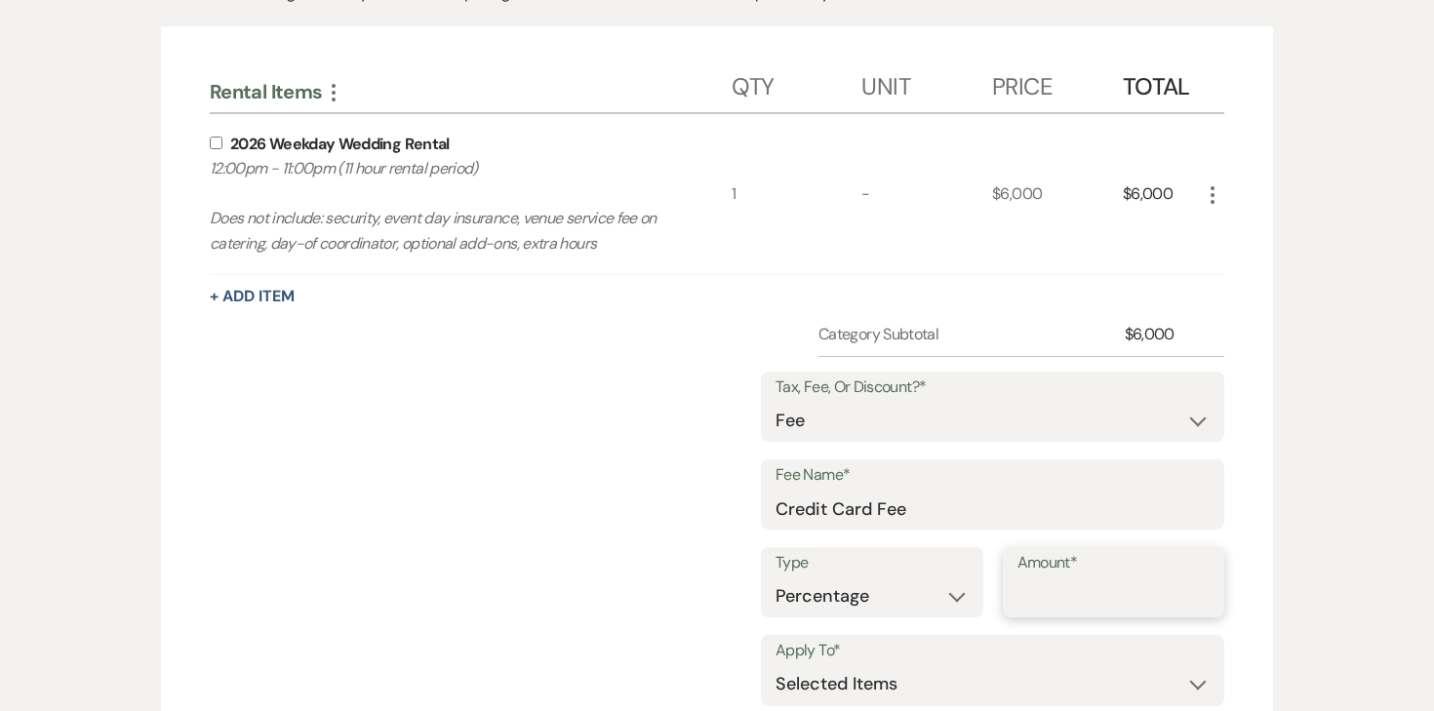
click at [1082, 598] on input "Amount*" at bounding box center [1113, 596] width 193 height 38
type input "3"
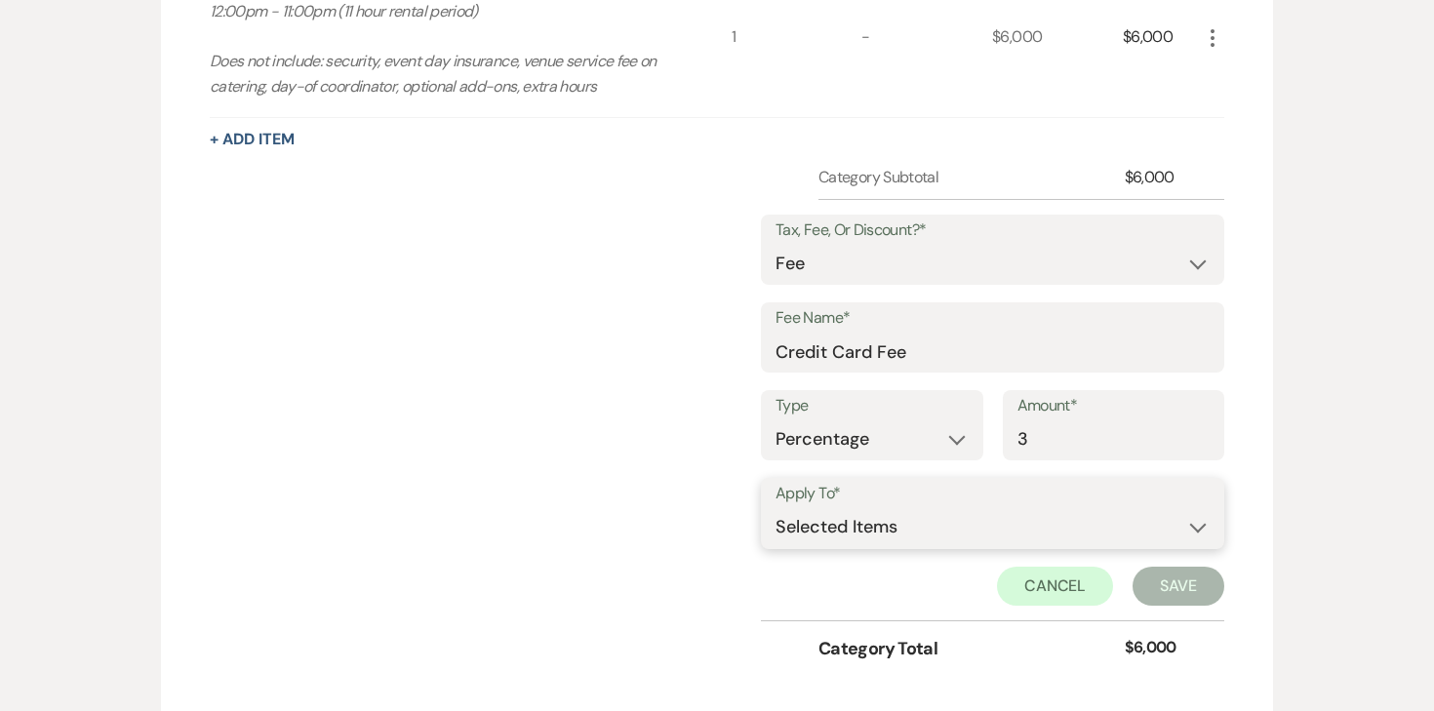
scroll to position [791, 0]
click at [988, 531] on select "Selected Items Category Subtotal (before all Taxes/Fees/Discounts) Category Tot…" at bounding box center [992, 526] width 434 height 39
select select "2"
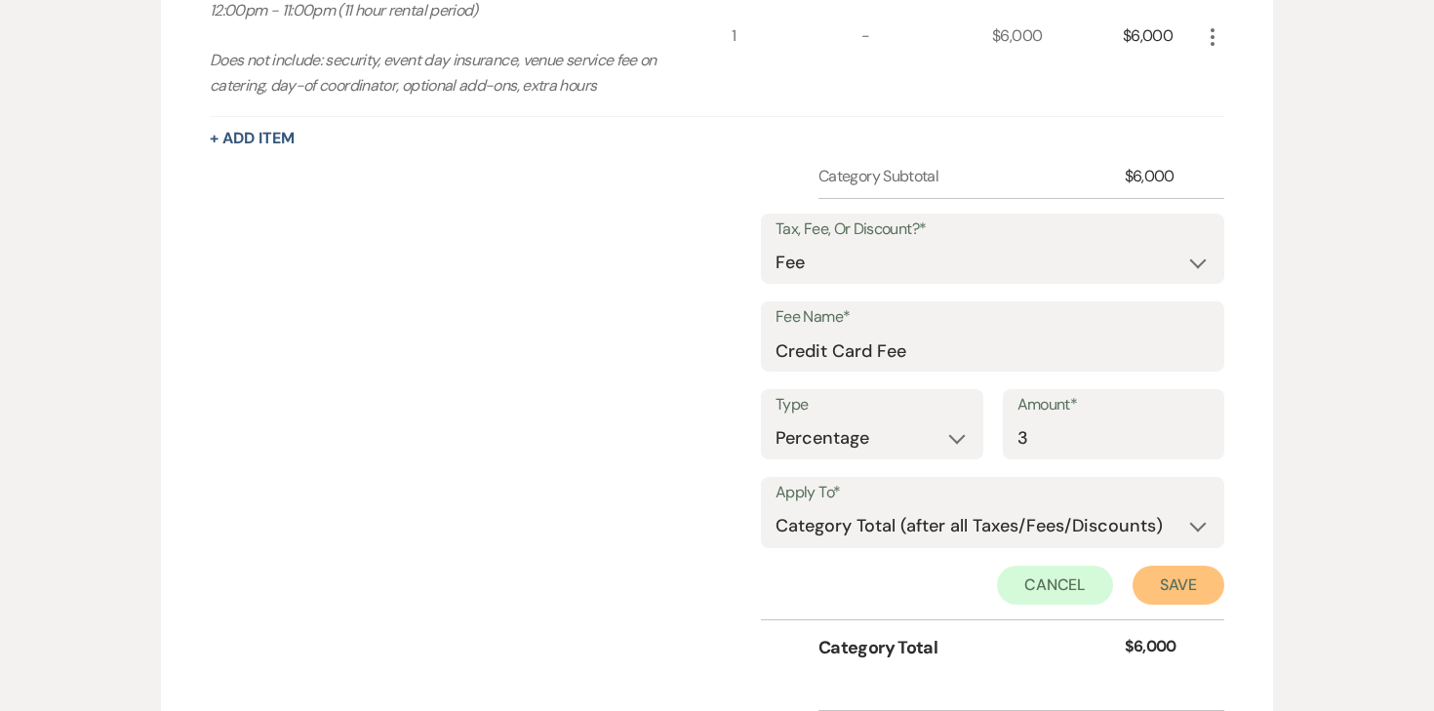
click at [1165, 585] on button "Save" at bounding box center [1179, 585] width 92 height 39
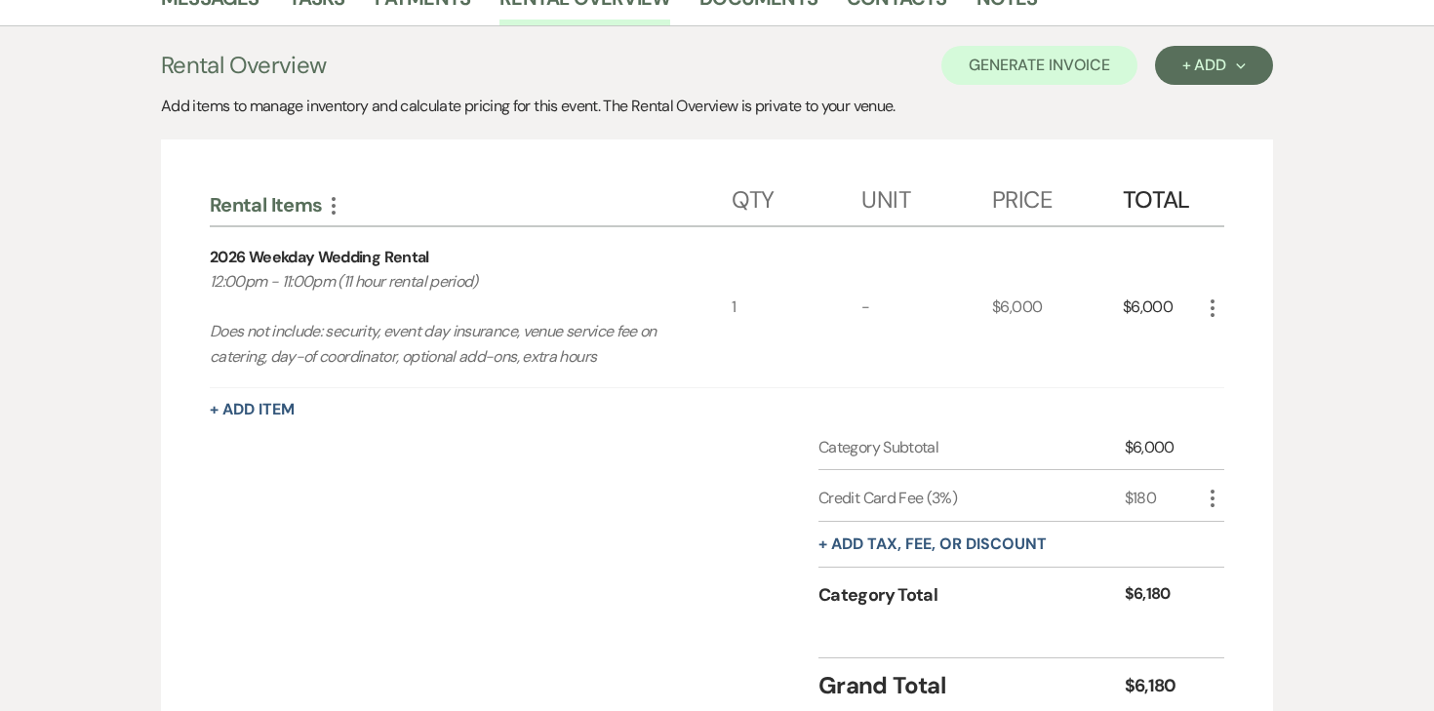
scroll to position [380, 0]
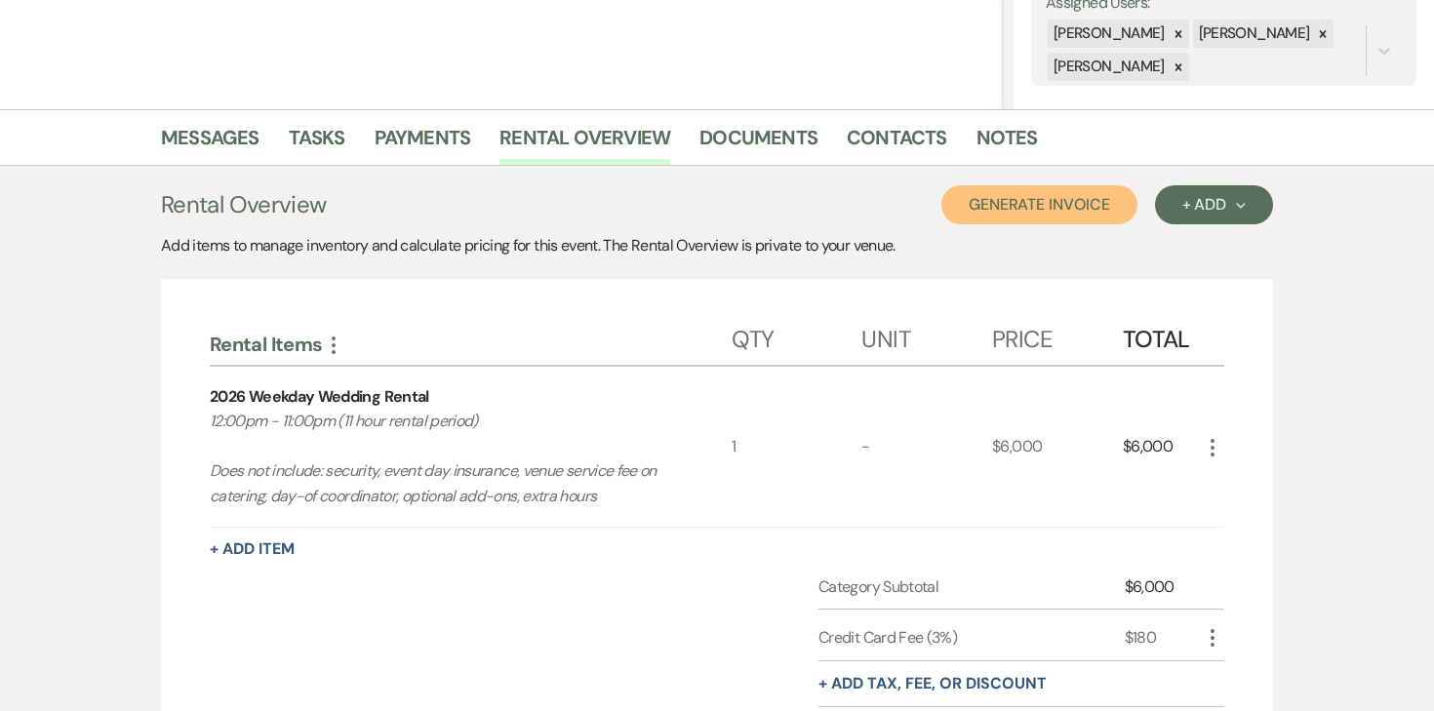
click at [1085, 210] on button "Generate Invoice" at bounding box center [1039, 204] width 196 height 39
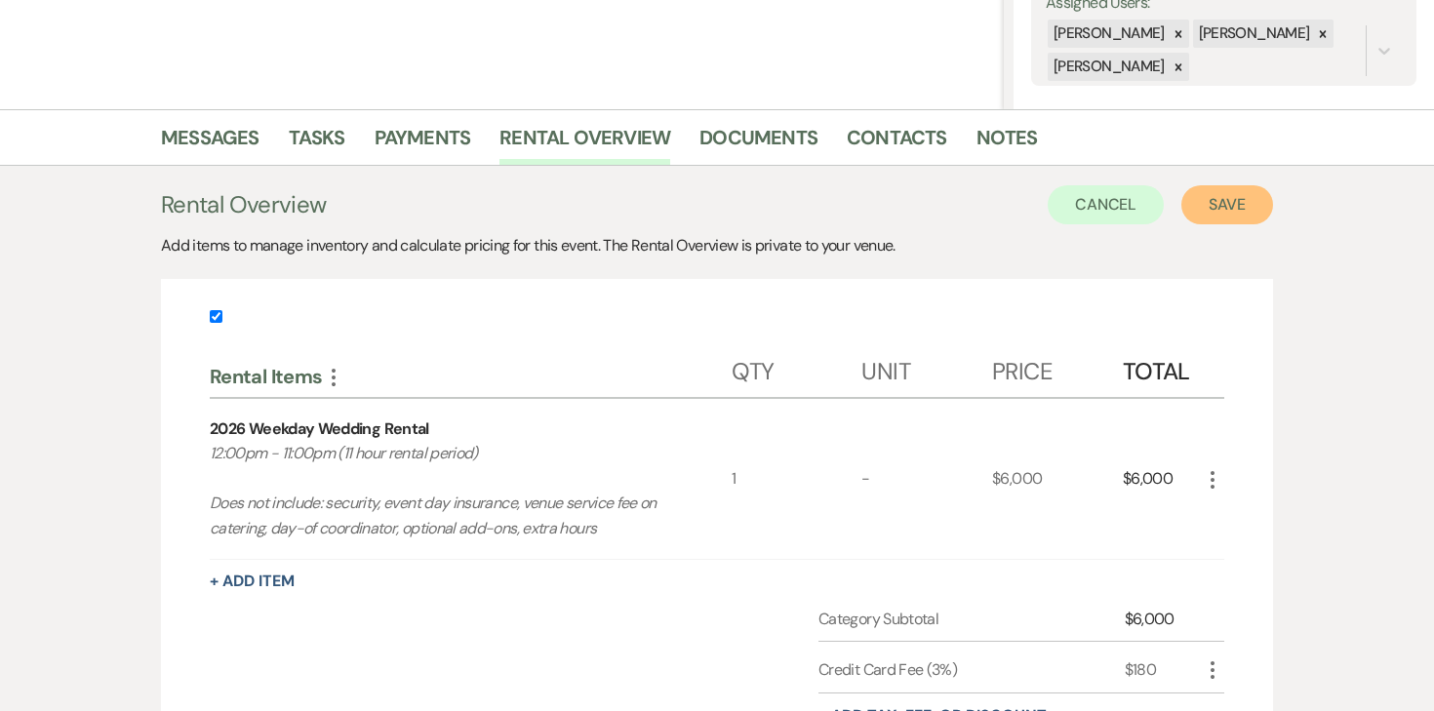
click at [1223, 204] on button "Save" at bounding box center [1227, 204] width 92 height 39
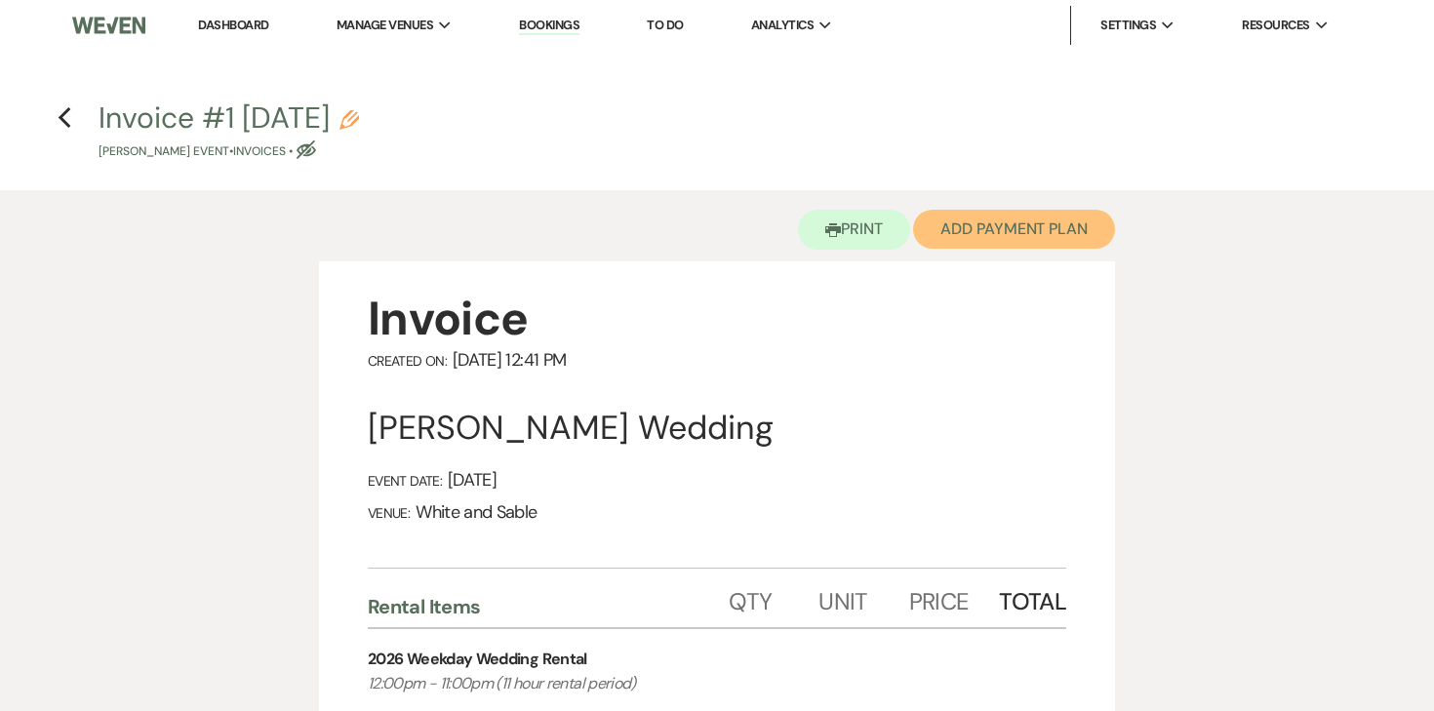
click at [987, 224] on button "Add Payment Plan" at bounding box center [1014, 229] width 202 height 39
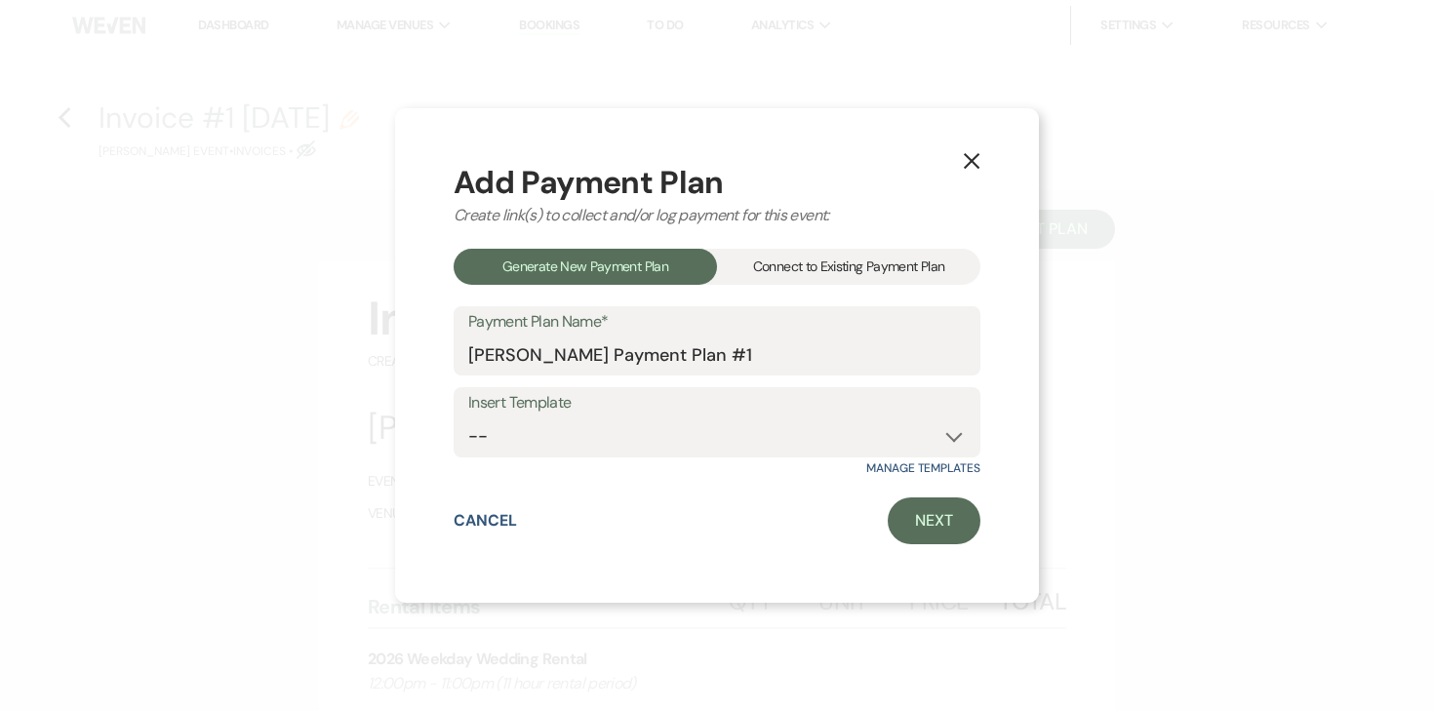
click at [650, 406] on label "Insert Template" at bounding box center [716, 403] width 497 height 28
click at [635, 429] on select "-- Wedding Payments - Credit Card (3% Fee) Wedding Payments - ACH/Check/Cash" at bounding box center [716, 436] width 497 height 38
select select "77"
click at [943, 527] on link "Next" at bounding box center [934, 520] width 93 height 47
select select "28758"
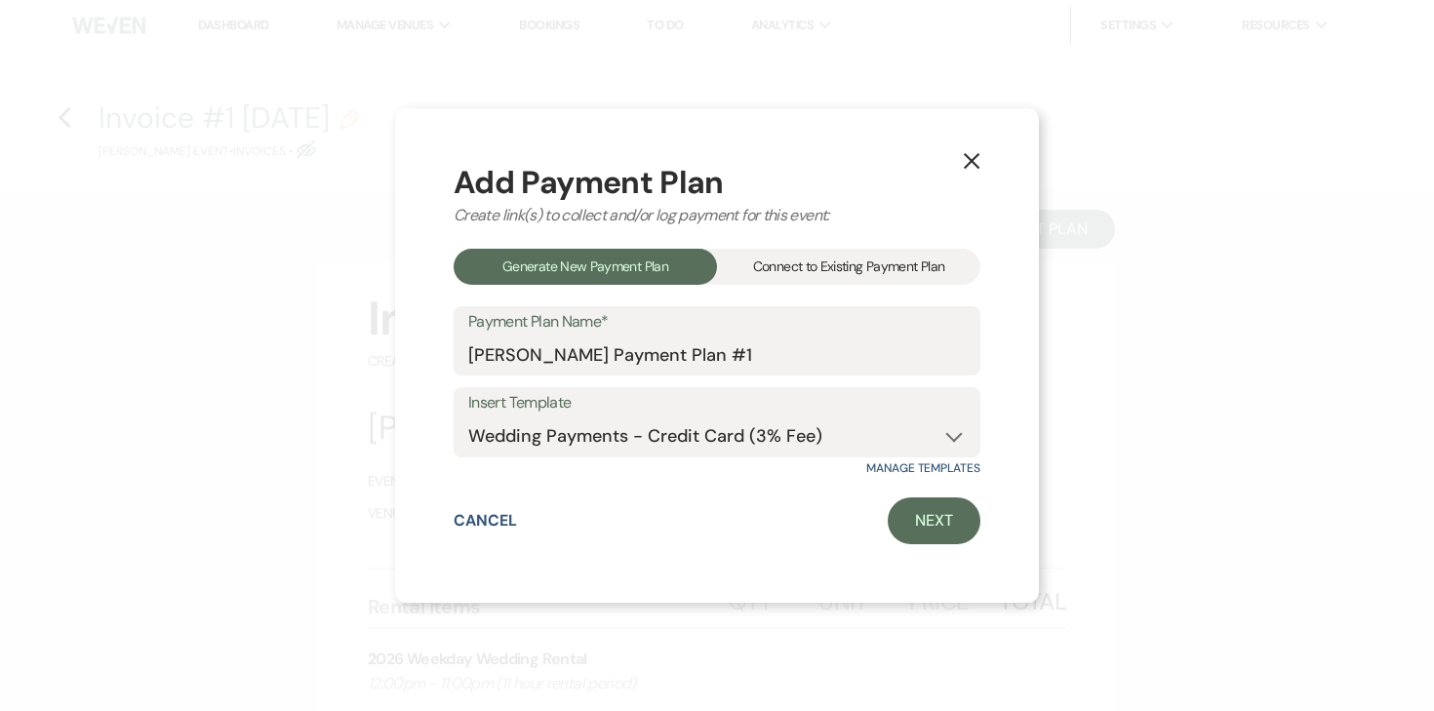
select select "2"
select select "percentage"
select select "true"
select select "2"
select select "percentage"
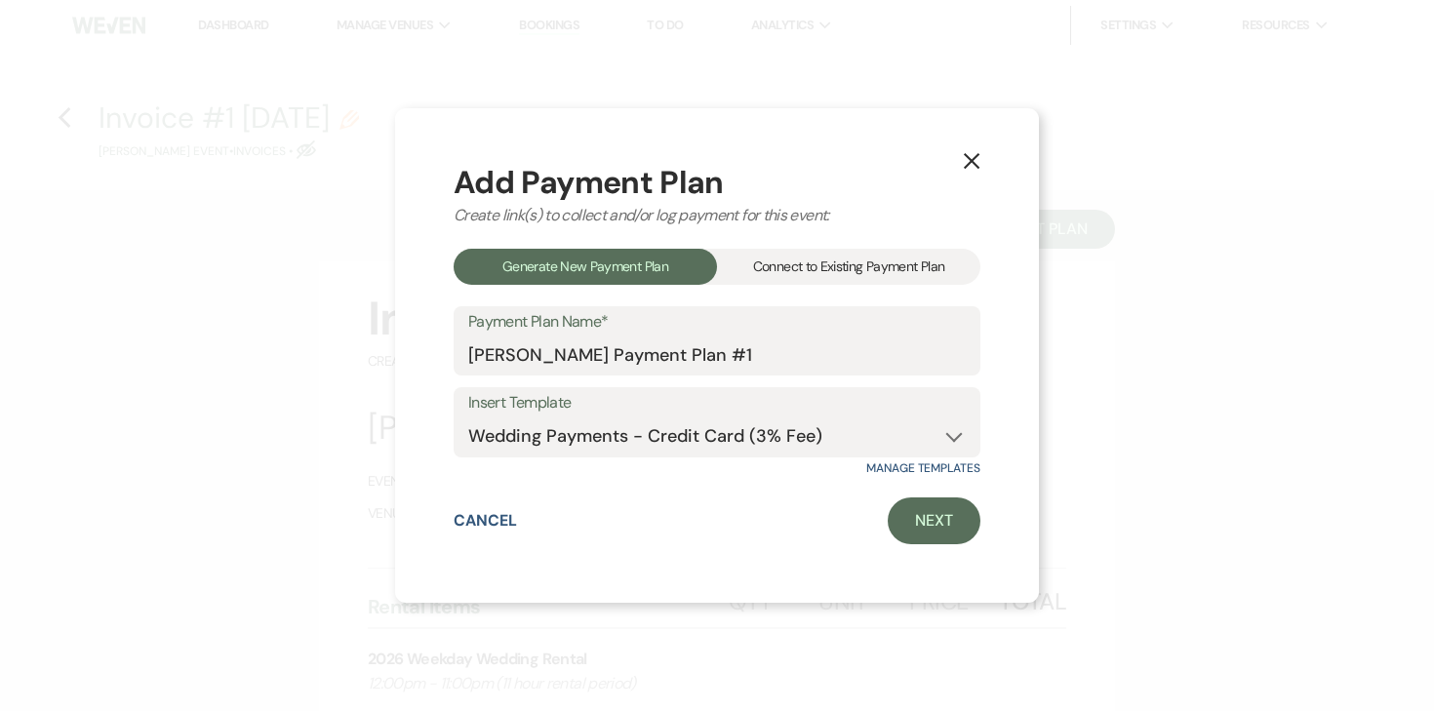
select select "true"
select select "client"
select select "weekly"
select select "onDueDate"
select select "complete"
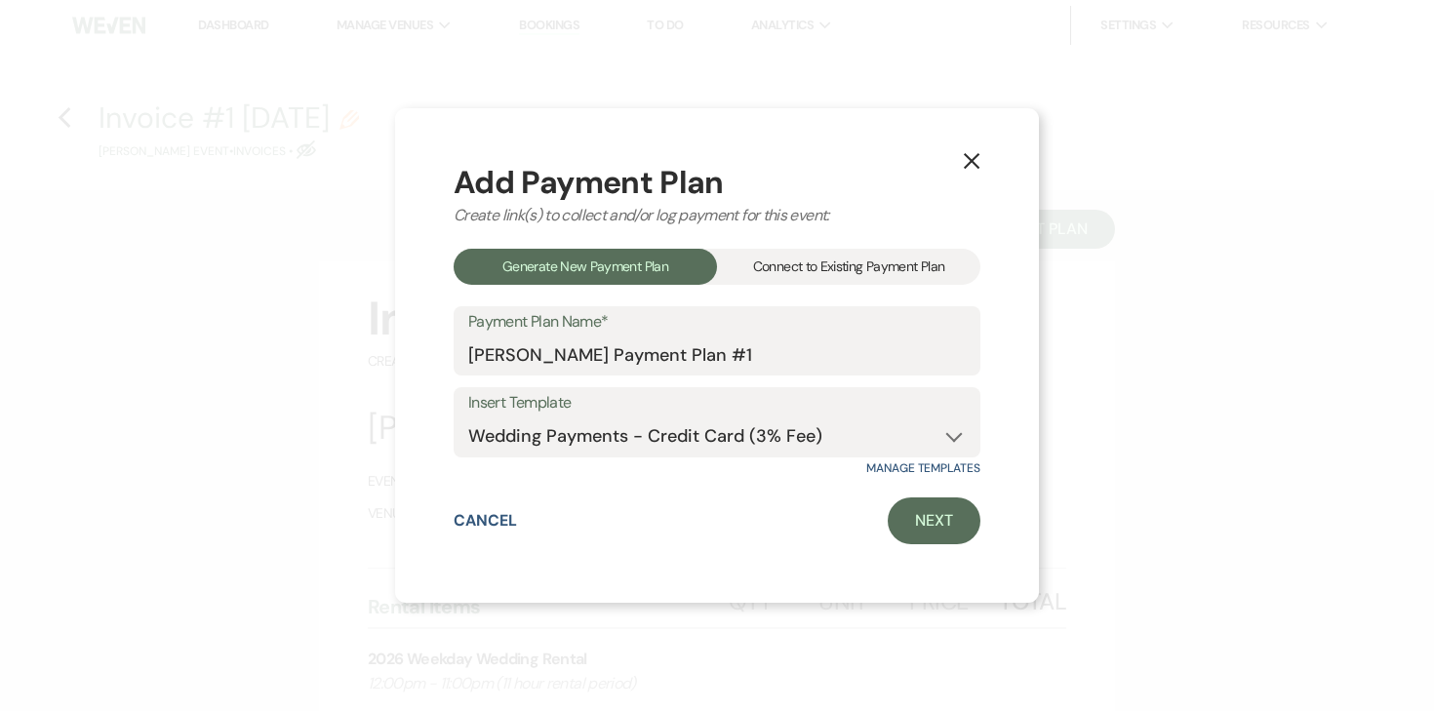
select select "client"
select select "weeks"
select select "2"
select select "percentage"
select select "true"
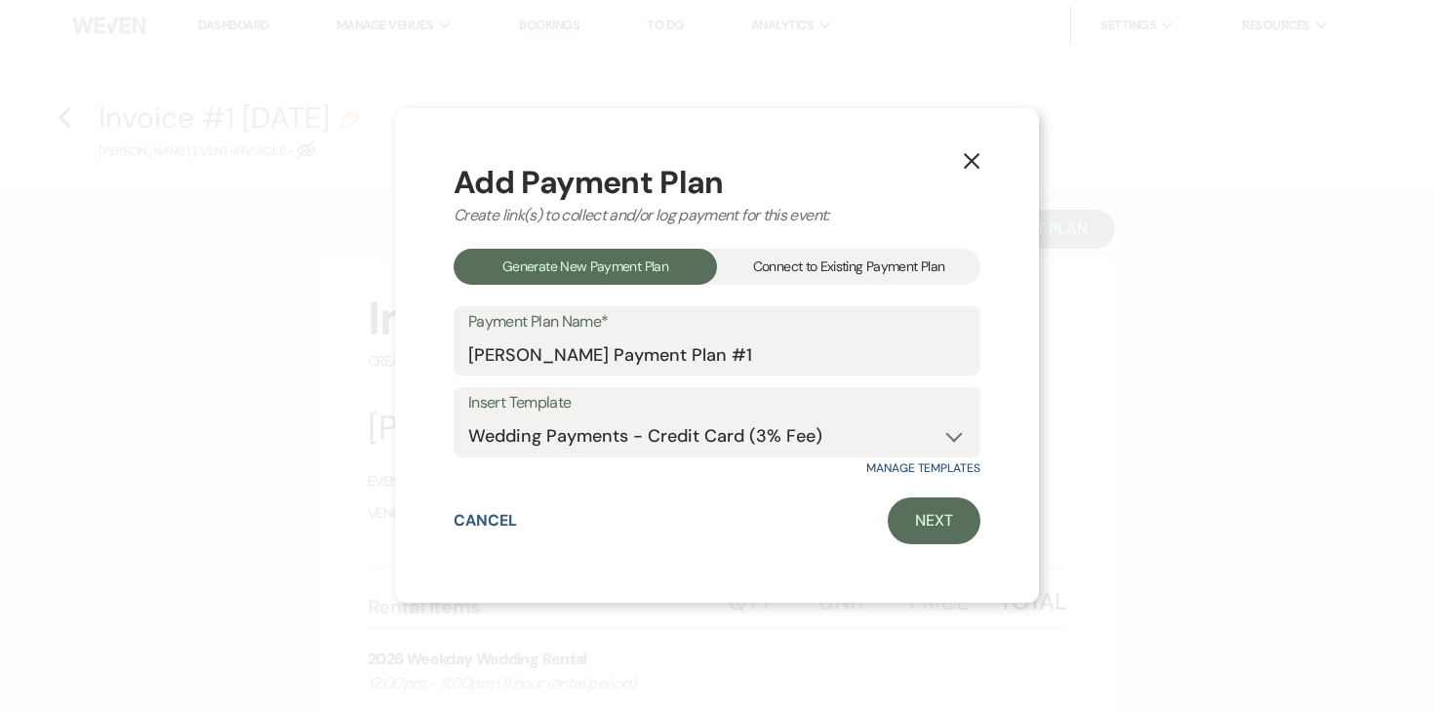
select select "client"
select select "weeks"
select select "client"
select select "weekly"
select select "onDueDate"
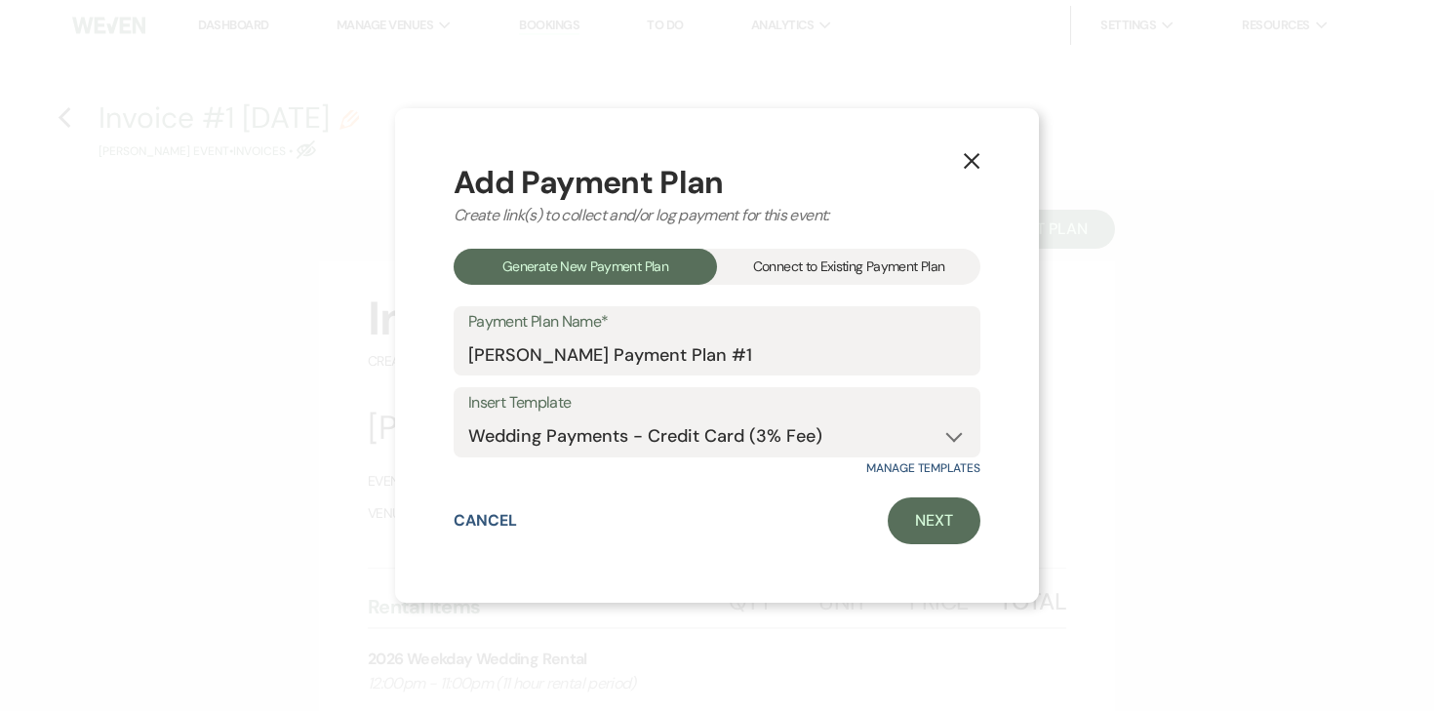
select select "complete"
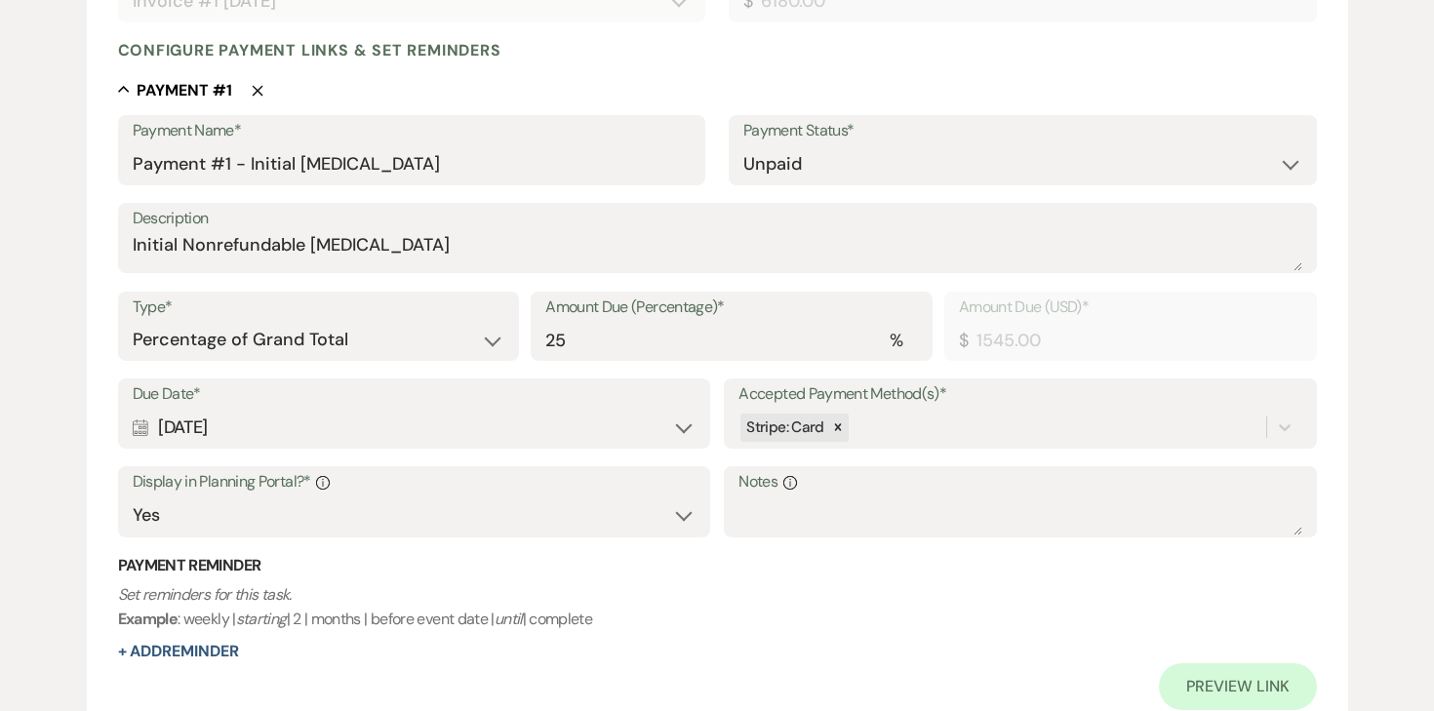
scroll to position [481, 0]
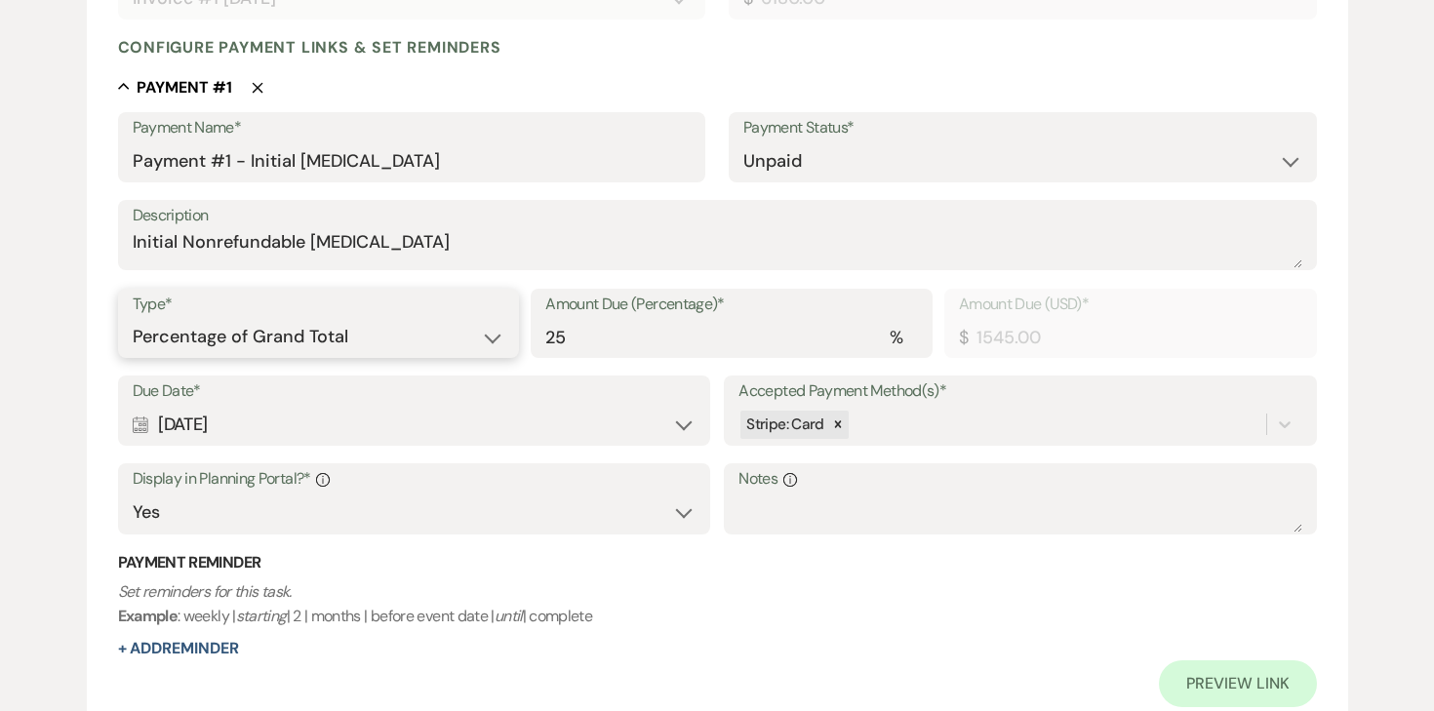
click at [415, 324] on select "Dollar Amount Percentage of Grand Total" at bounding box center [319, 337] width 373 height 38
select select "flat"
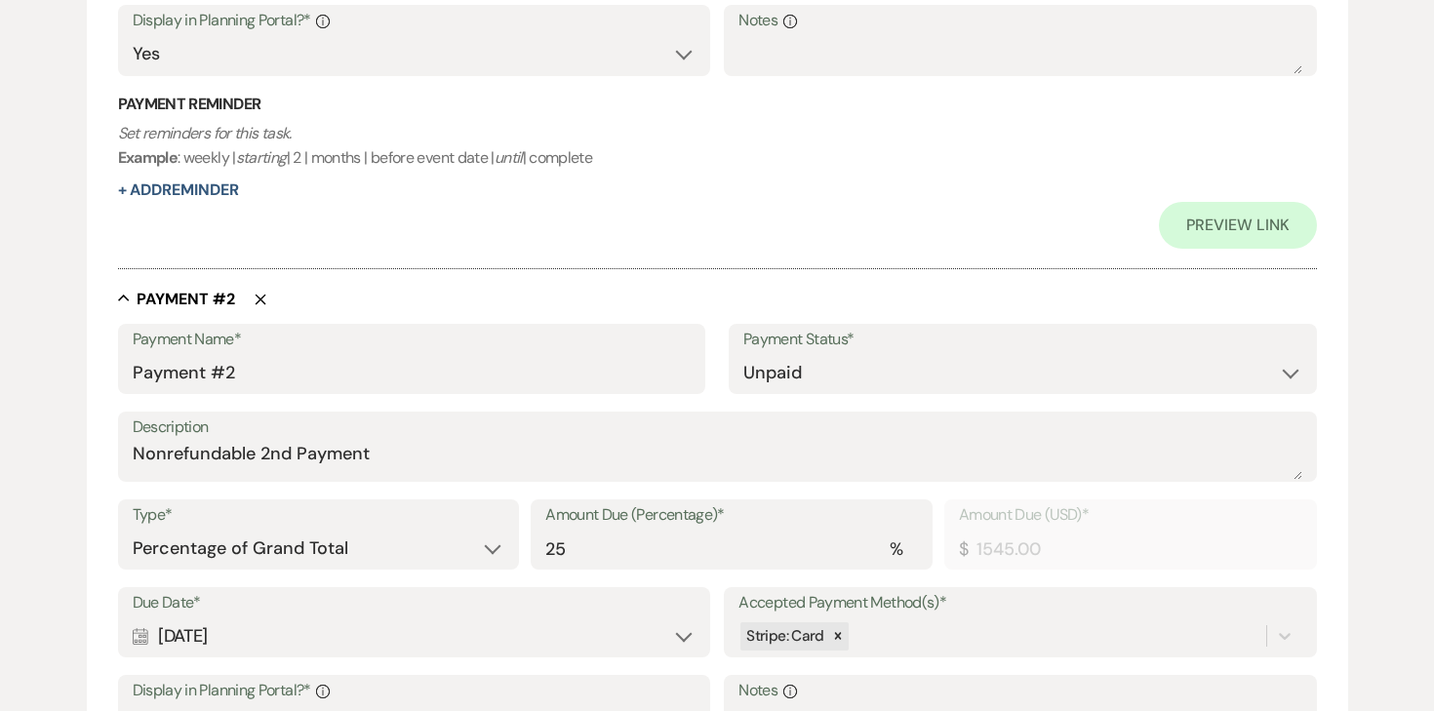
scroll to position [959, 0]
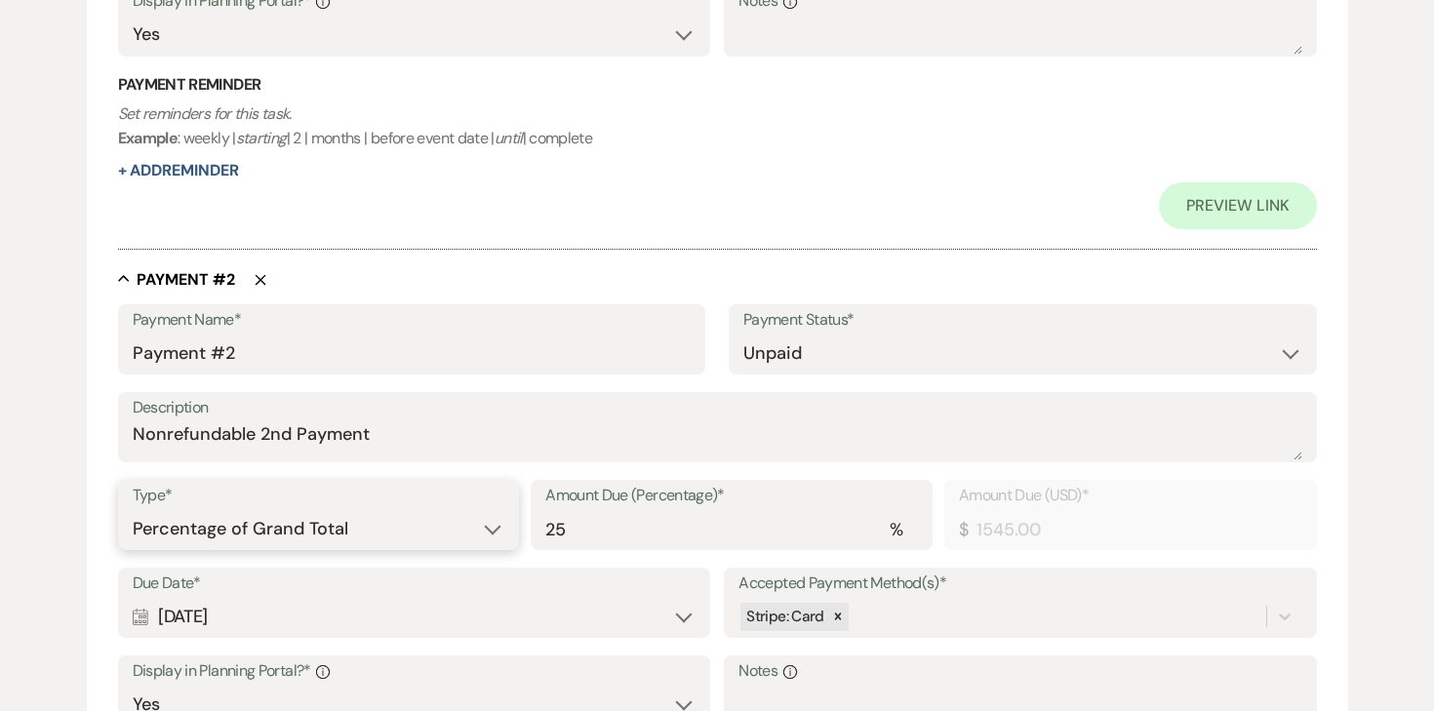
click at [326, 533] on select "Dollar Amount Percentage of Grand Total" at bounding box center [319, 529] width 373 height 38
select select "flat"
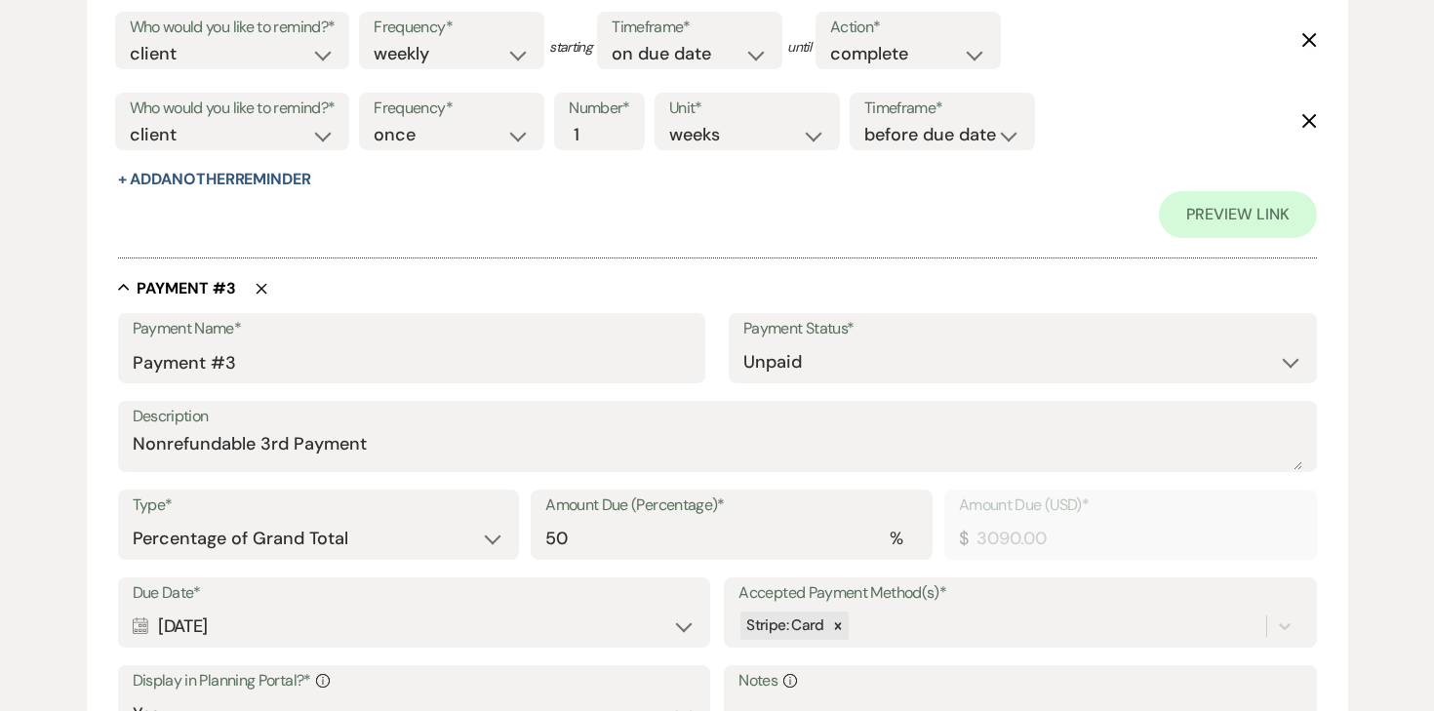
scroll to position [1816, 0]
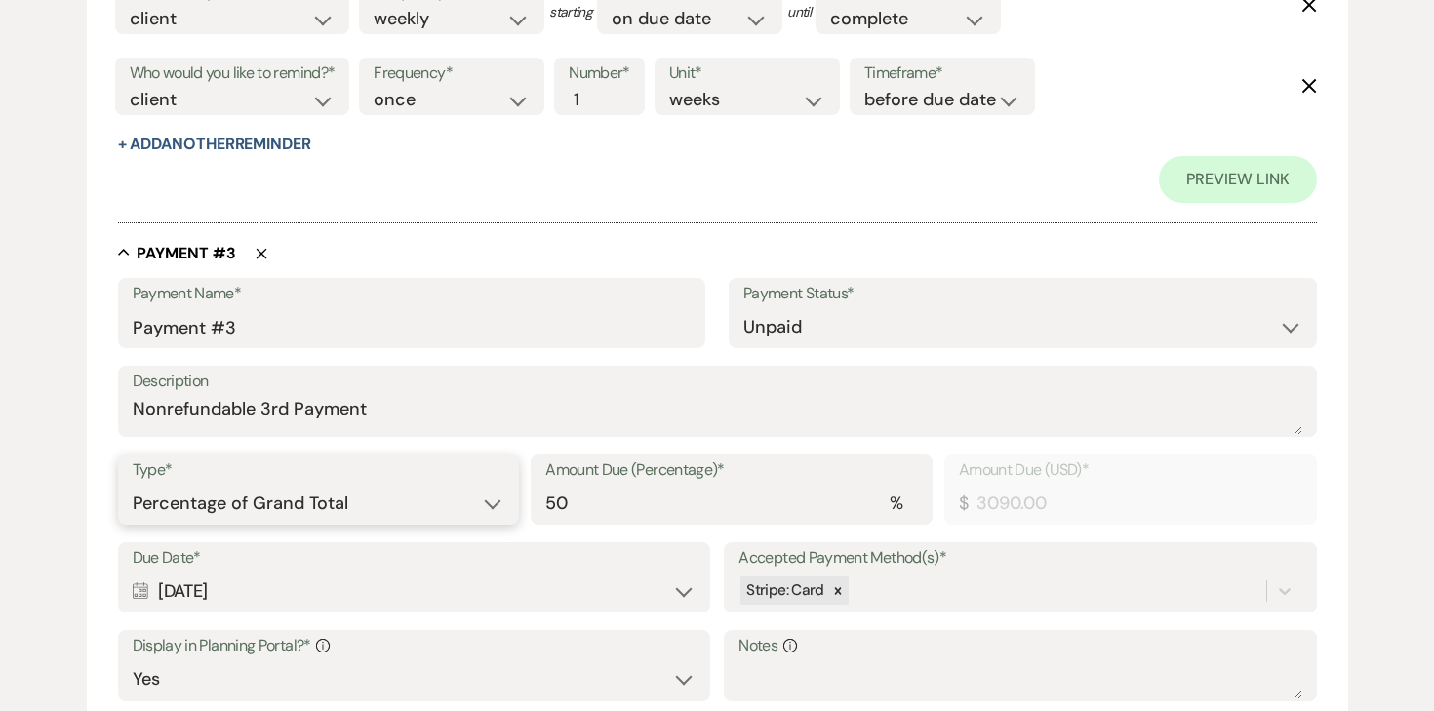
click at [327, 496] on select "Dollar Amount Percentage of Grand Total" at bounding box center [319, 504] width 373 height 38
select select "flat"
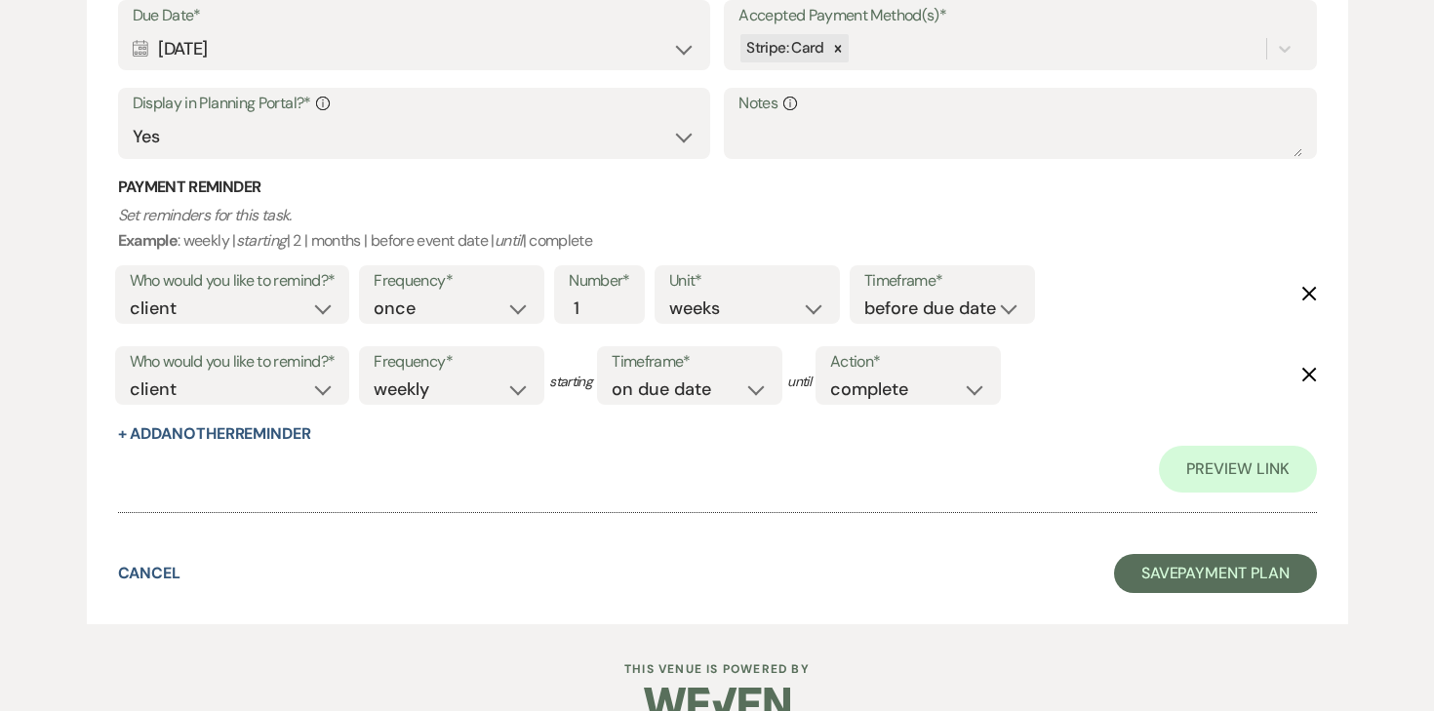
scroll to position [2396, 0]
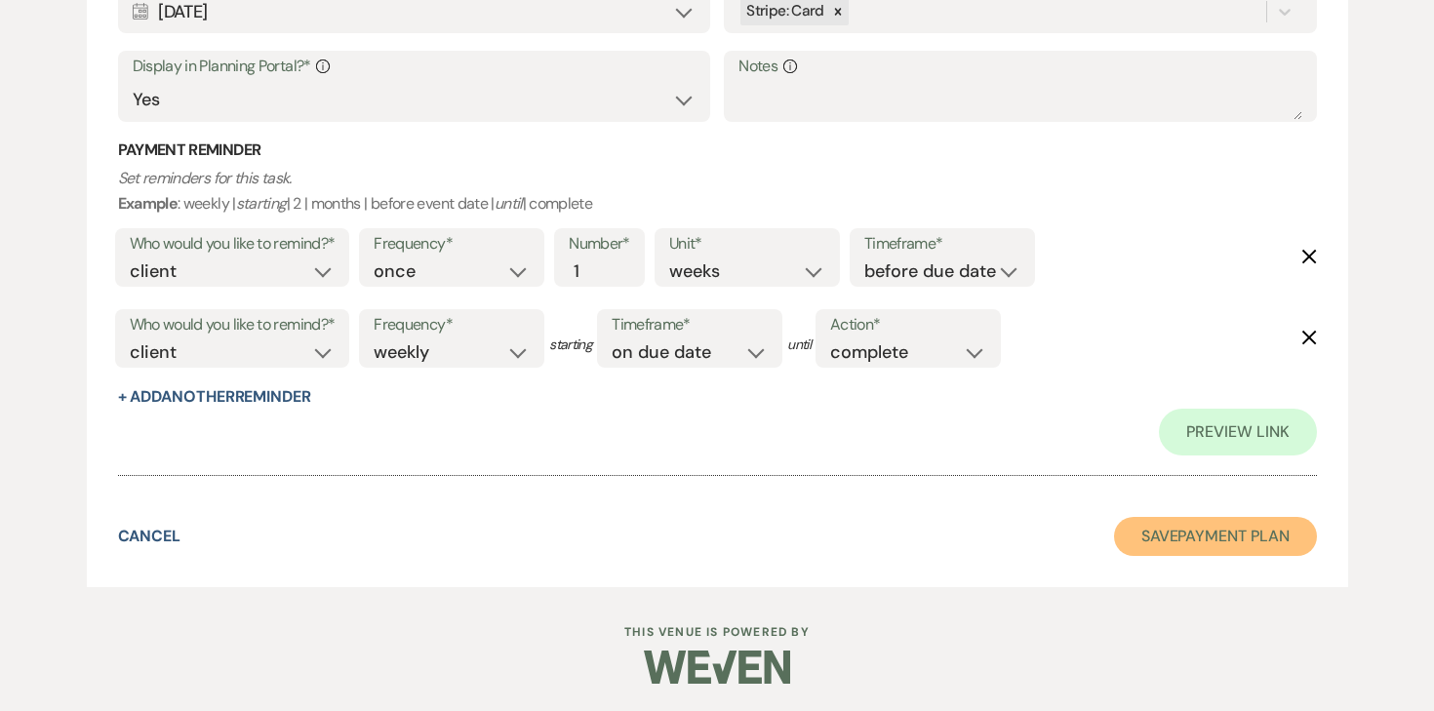
click at [1136, 544] on button "Save Payment Plan" at bounding box center [1215, 536] width 203 height 39
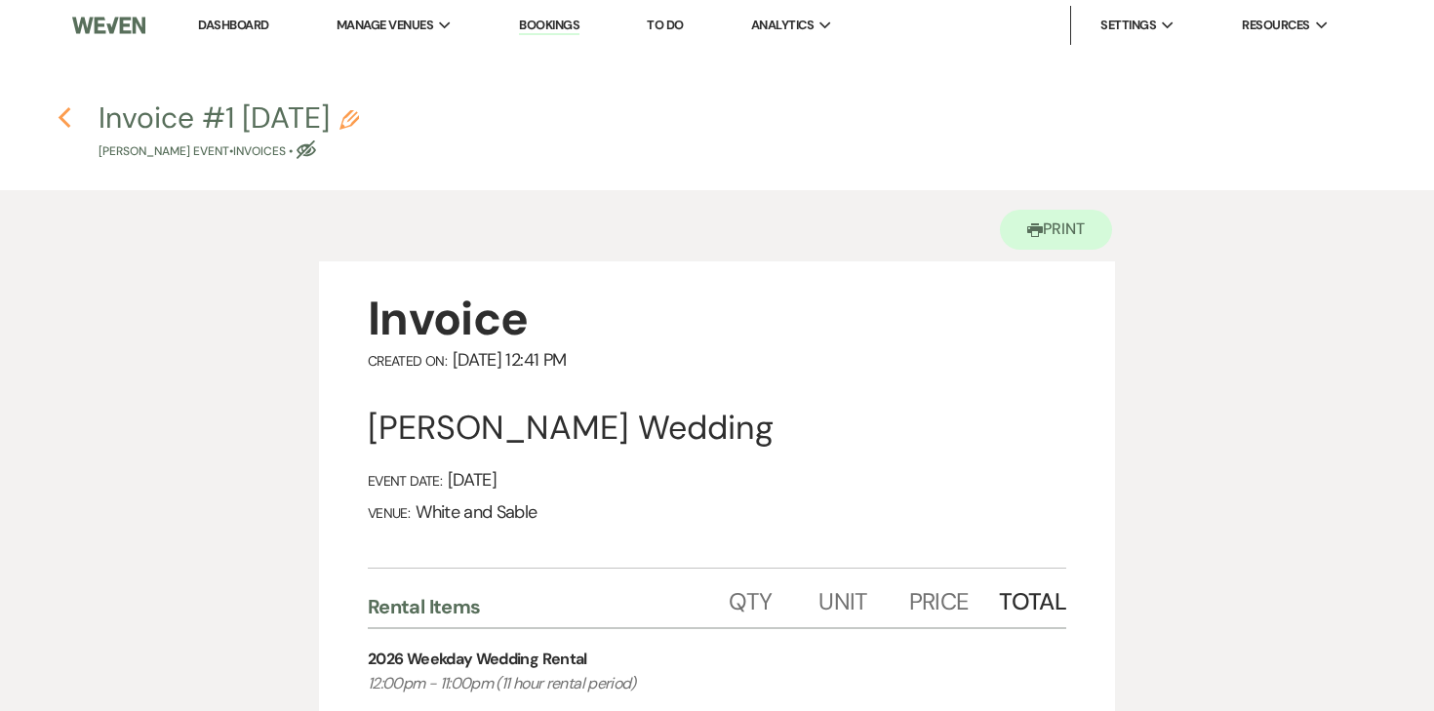
click at [70, 117] on icon "Previous" at bounding box center [65, 117] width 15 height 23
select select "5"
select select "12"
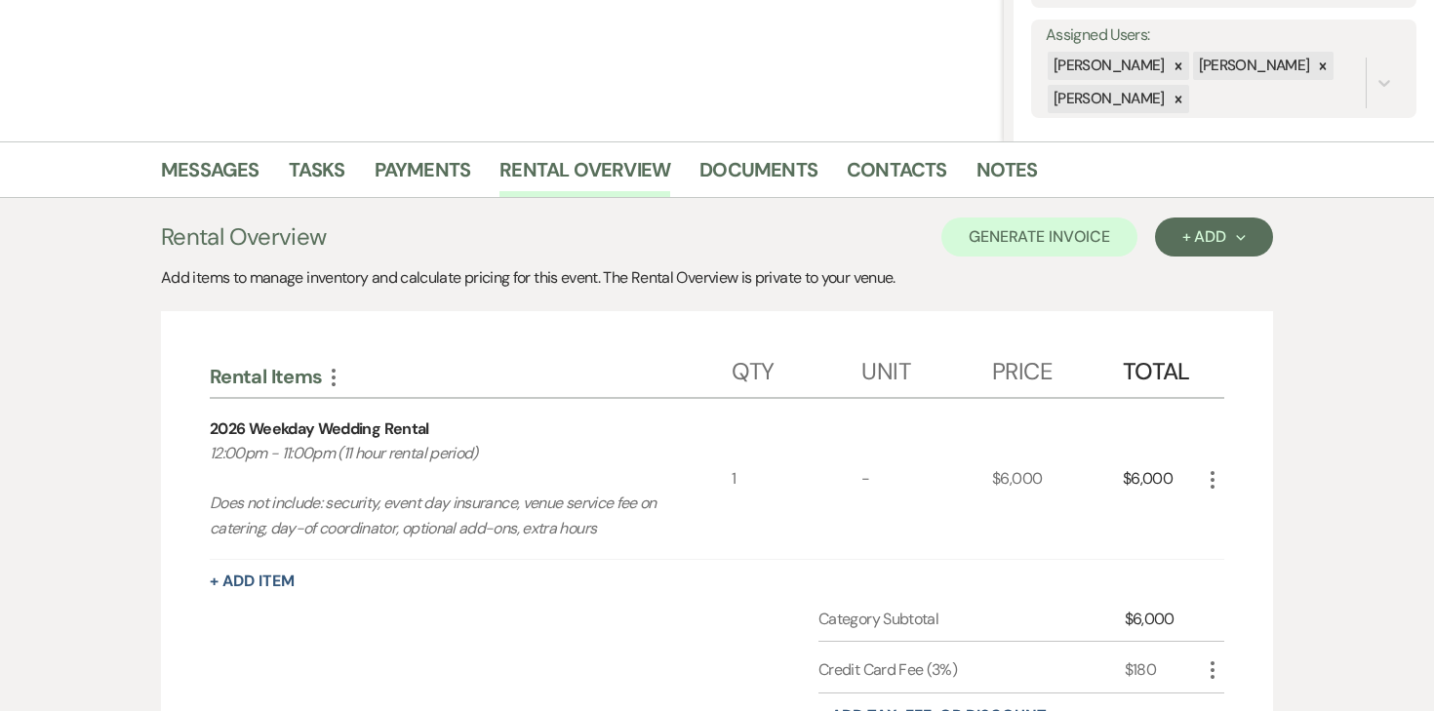
scroll to position [339, 0]
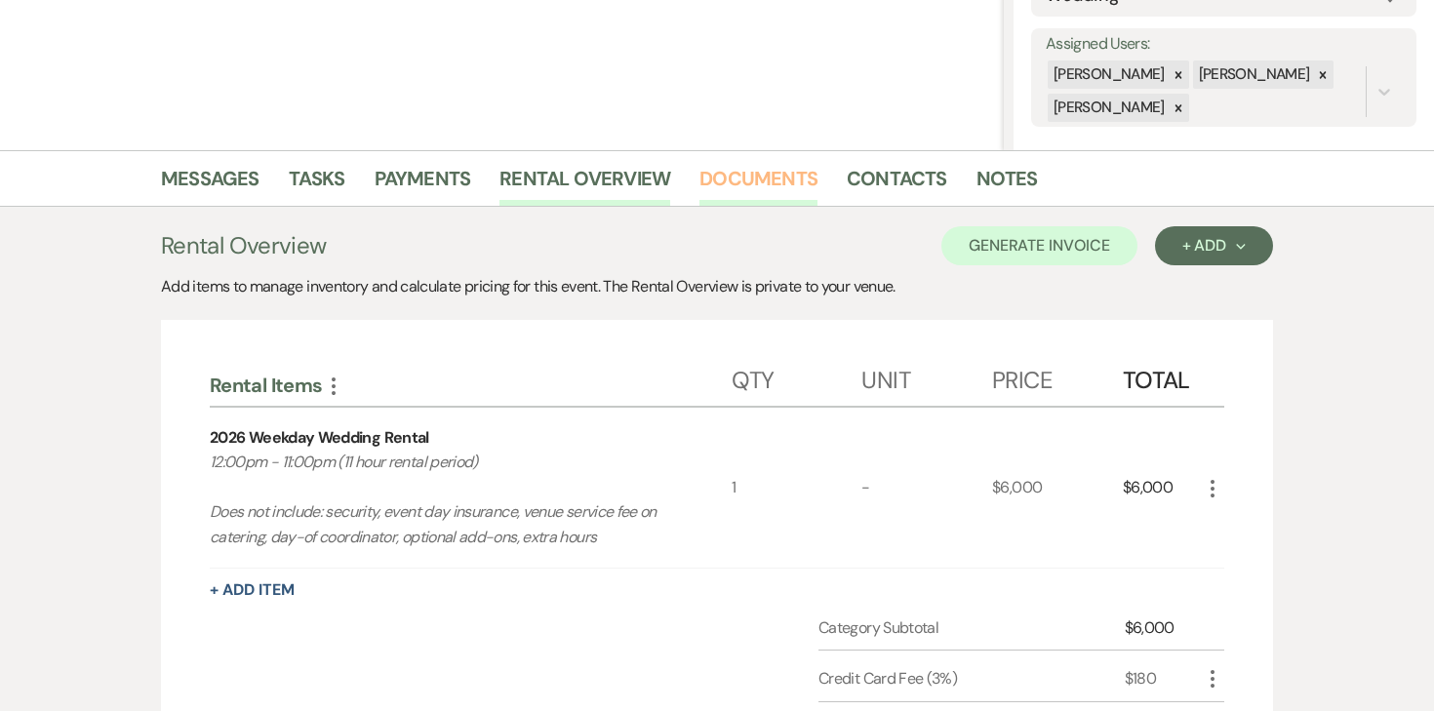
click at [751, 189] on link "Documents" at bounding box center [758, 184] width 118 height 43
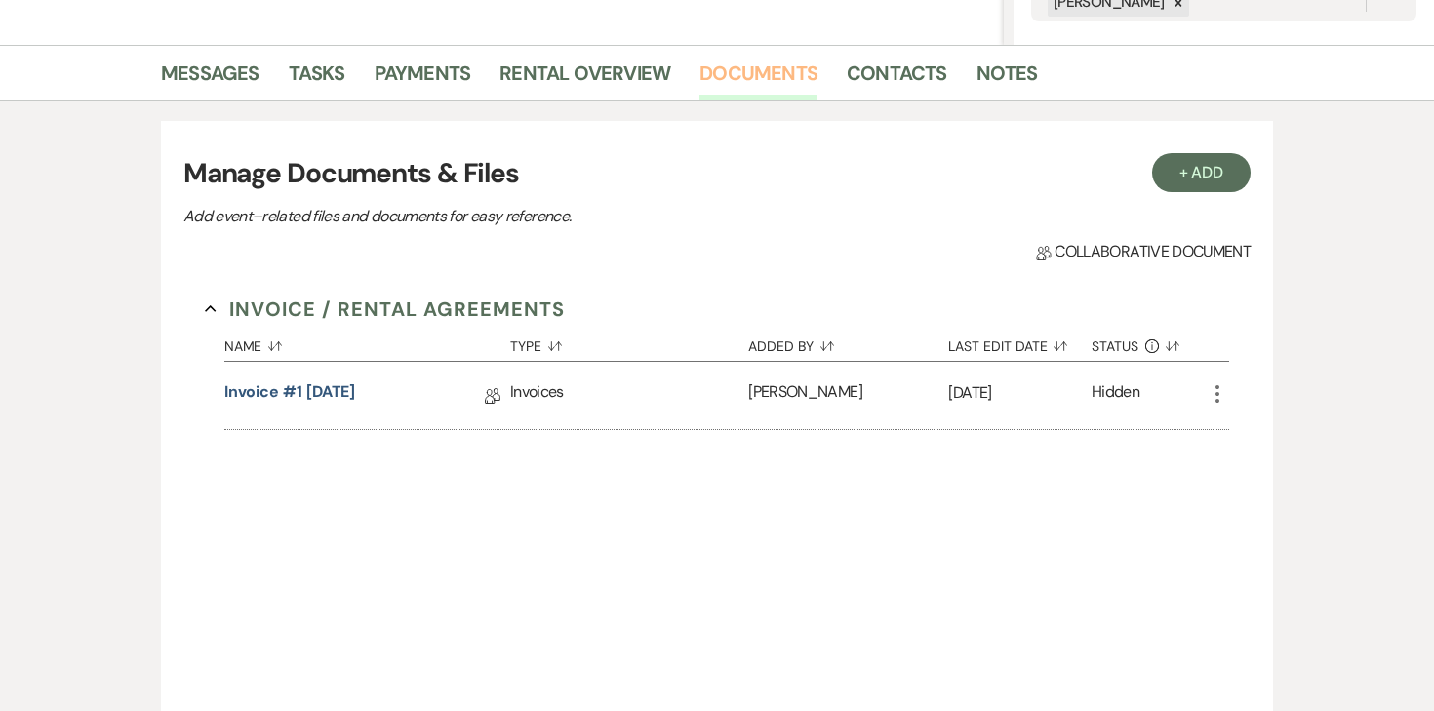
scroll to position [452, 0]
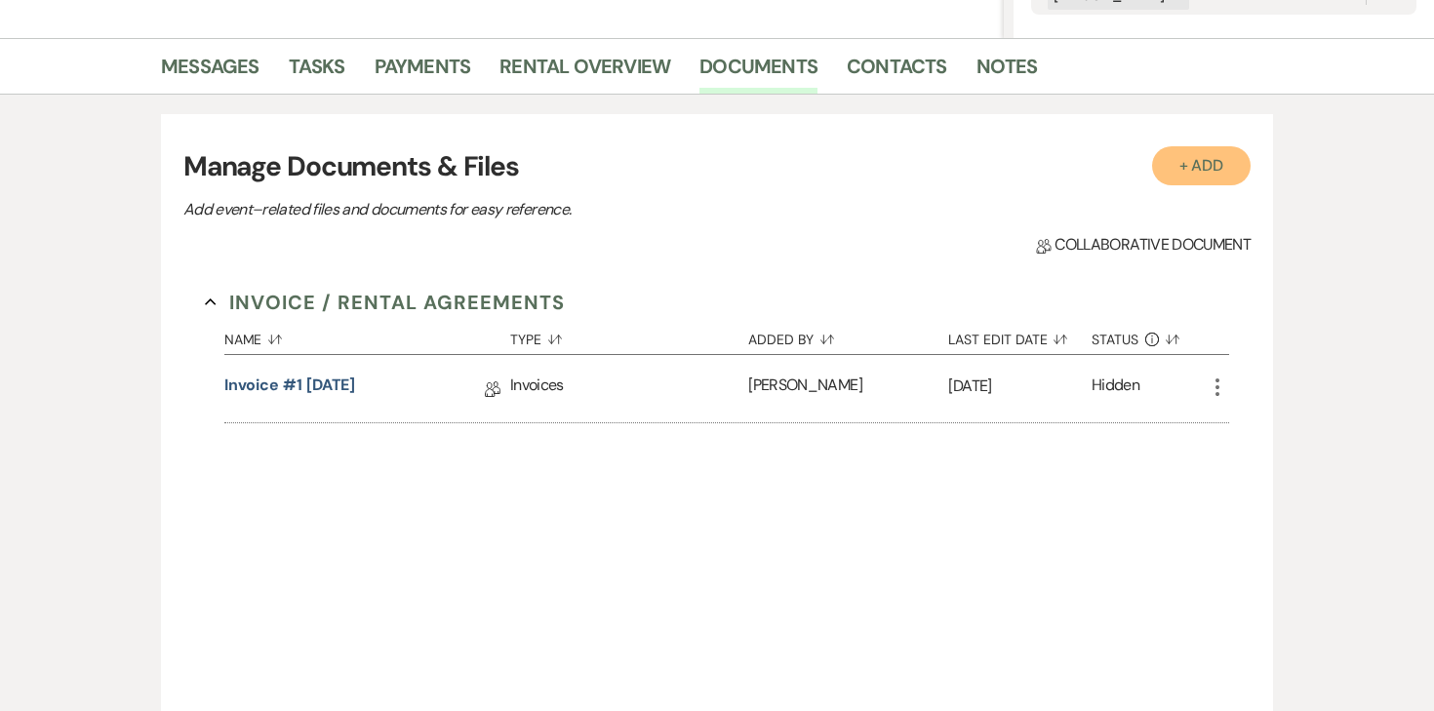
click at [1153, 173] on button "+ Add" at bounding box center [1201, 165] width 99 height 39
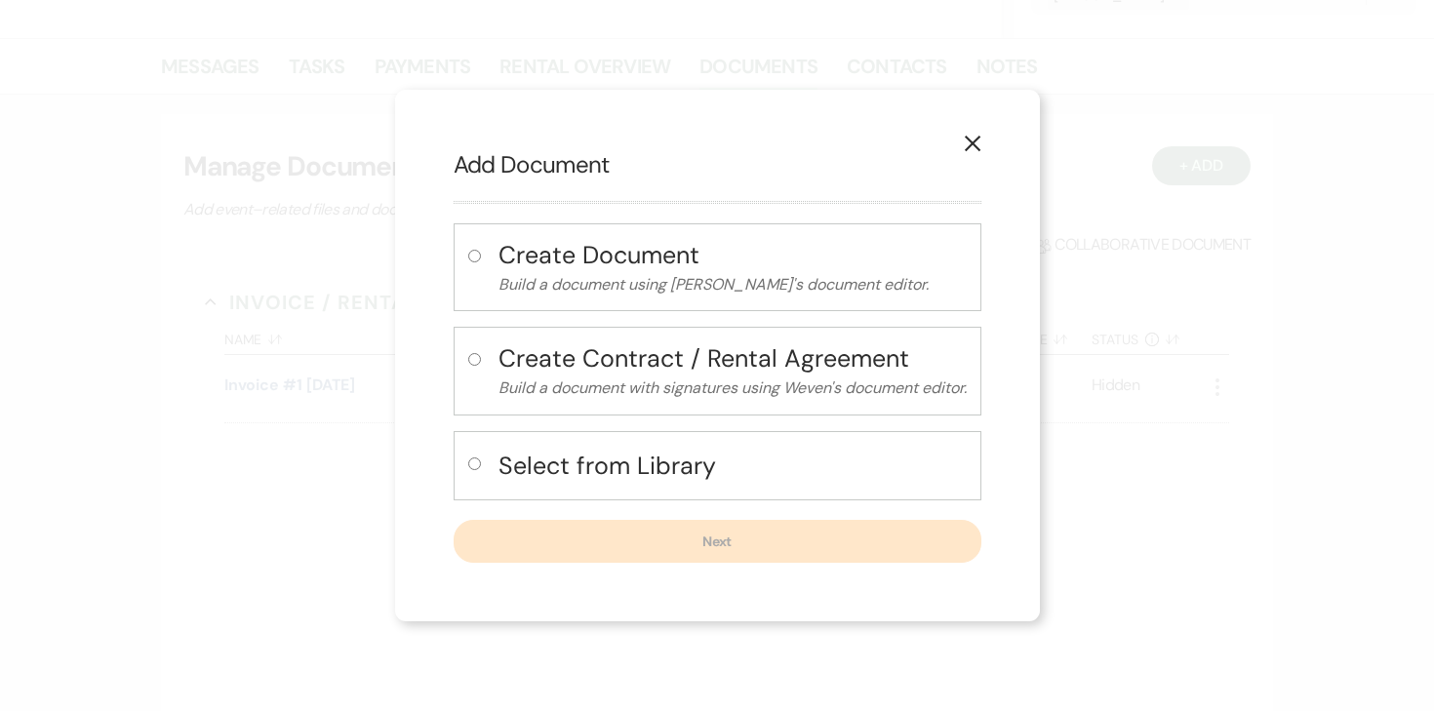
click at [471, 470] on label at bounding box center [478, 470] width 20 height 32
click at [471, 470] on input "radio" at bounding box center [474, 463] width 13 height 13
radio input "true"
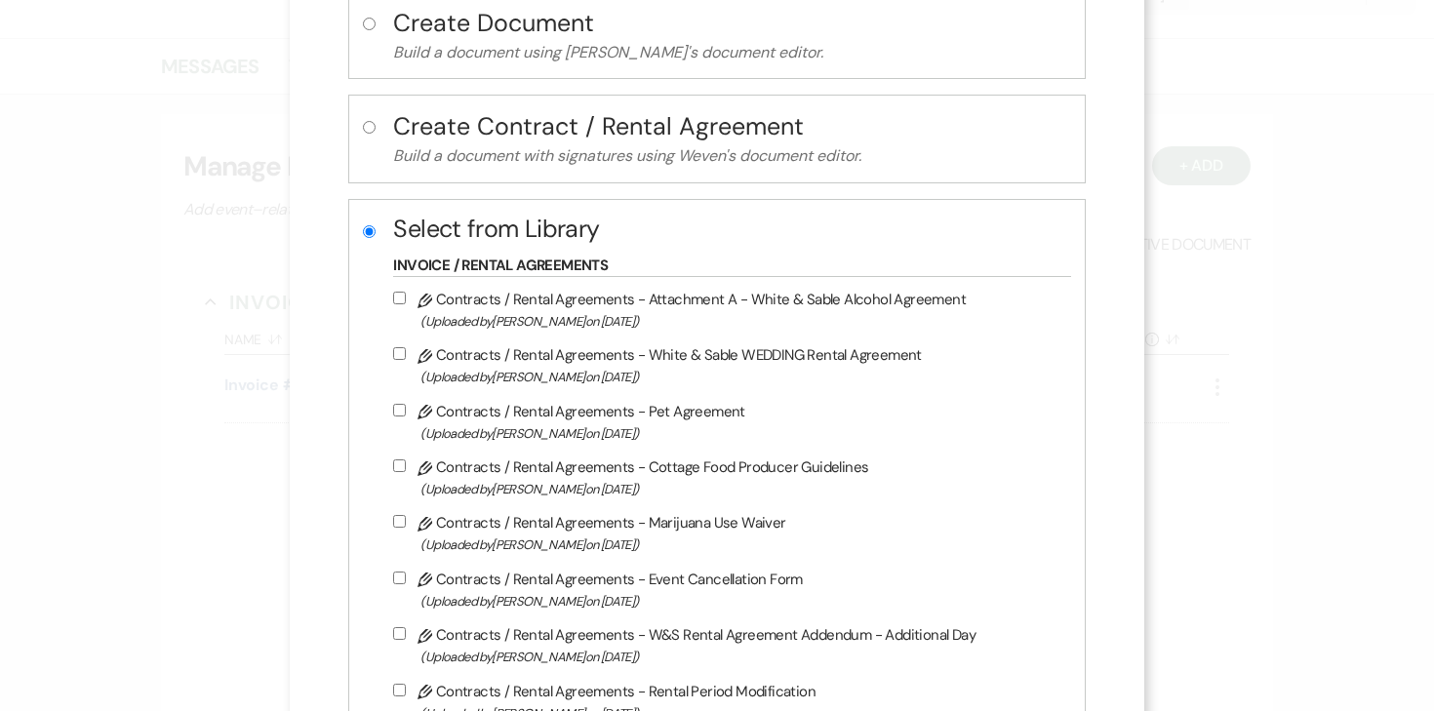
scroll to position [157, 0]
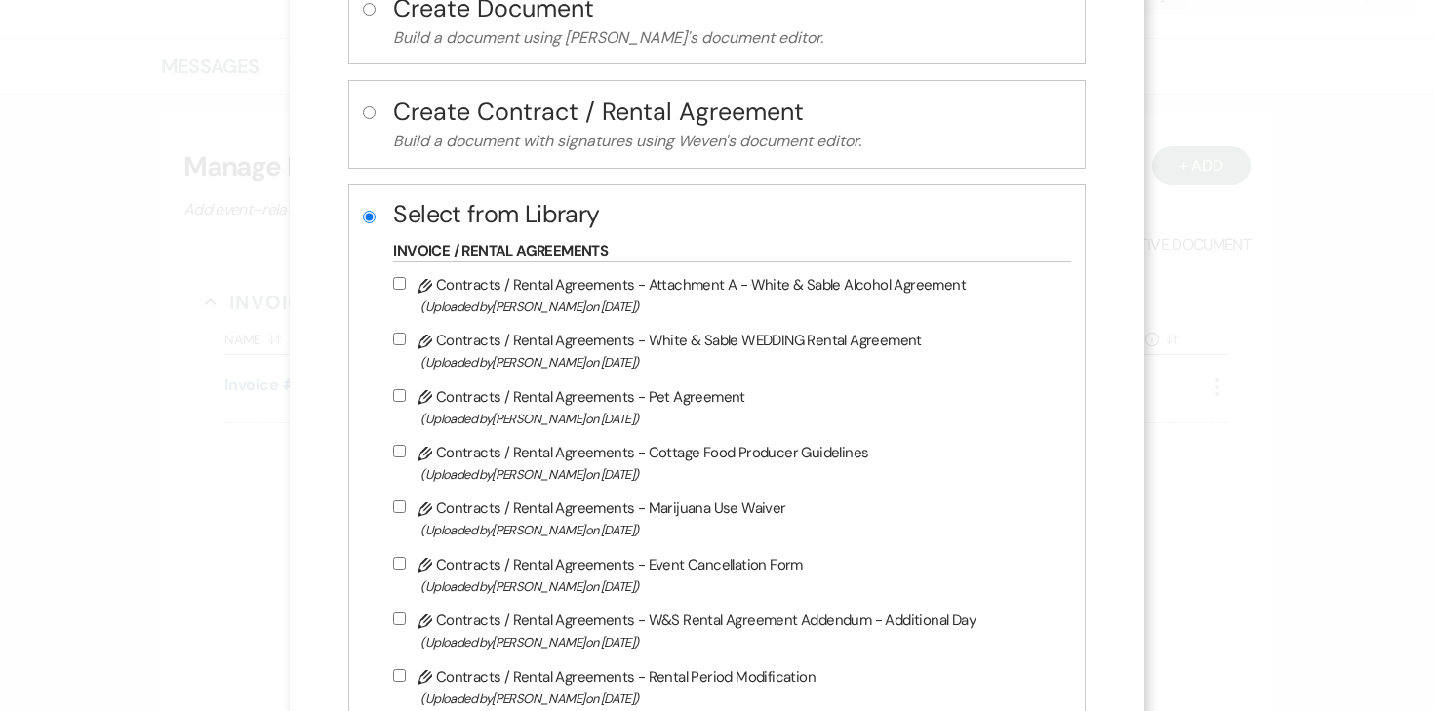
click at [406, 339] on input "Pencil Contracts / Rental Agreements - White & Sable WEDDING Rental Agreement (…" at bounding box center [399, 339] width 13 height 13
checkbox input "true"
click at [406, 280] on input "Pencil Contracts / Rental Agreements - Attachment A - White & Sable Alcohol Agr…" at bounding box center [399, 283] width 13 height 13
checkbox input "true"
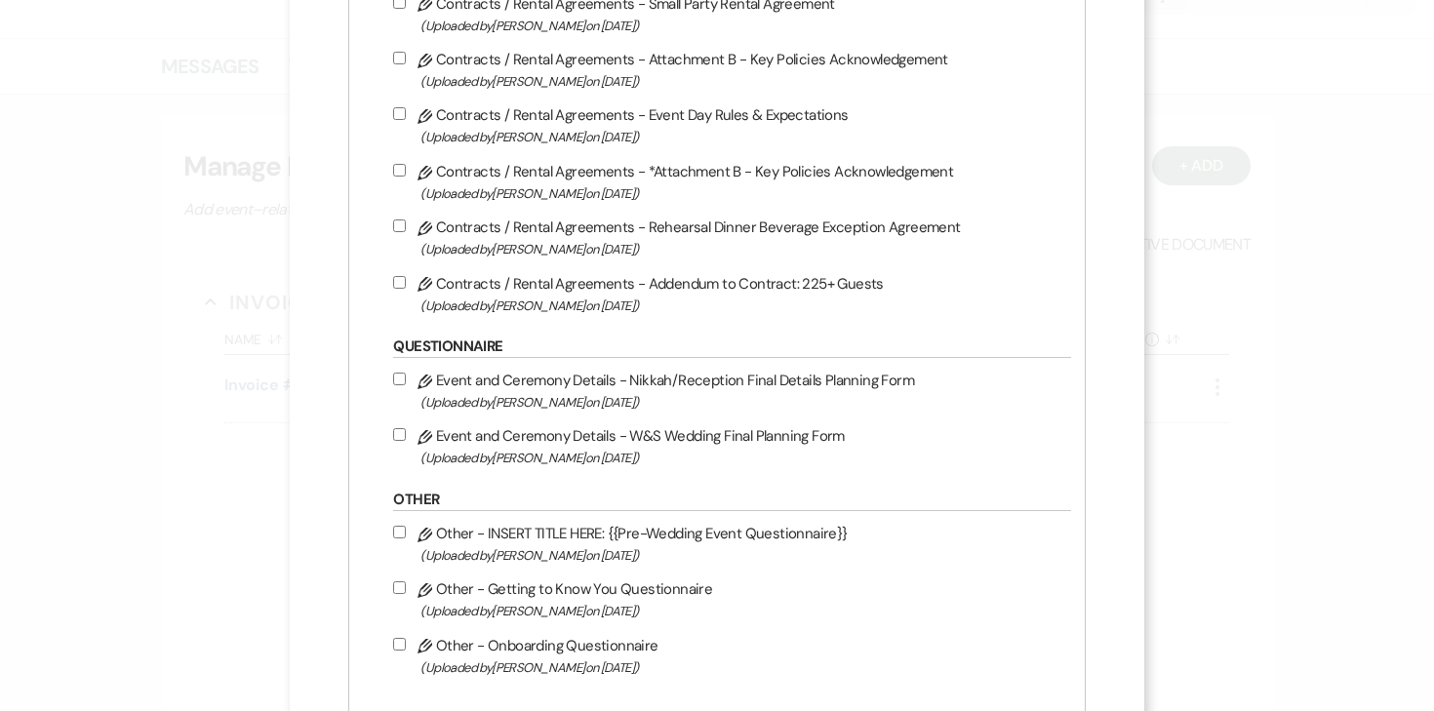
scroll to position [1131, 0]
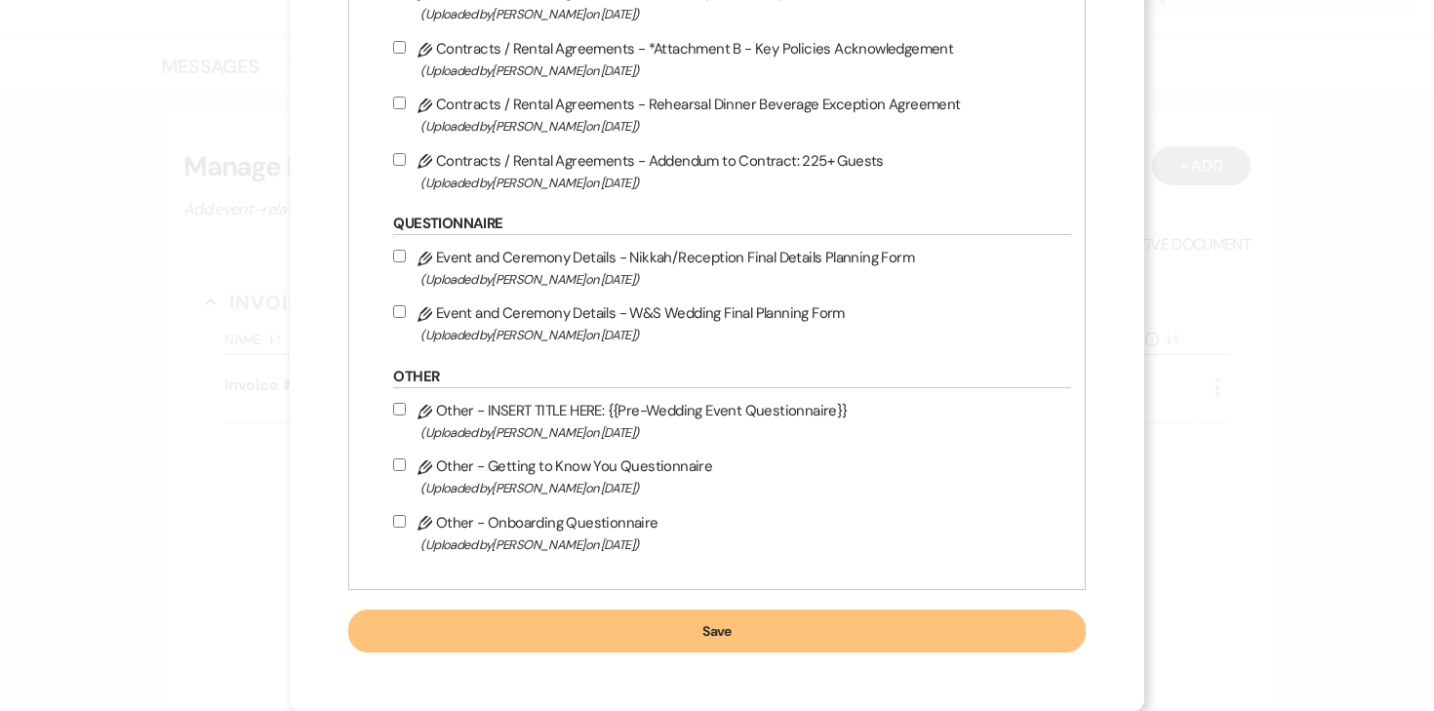
click at [507, 632] on button "Save" at bounding box center [716, 631] width 736 height 43
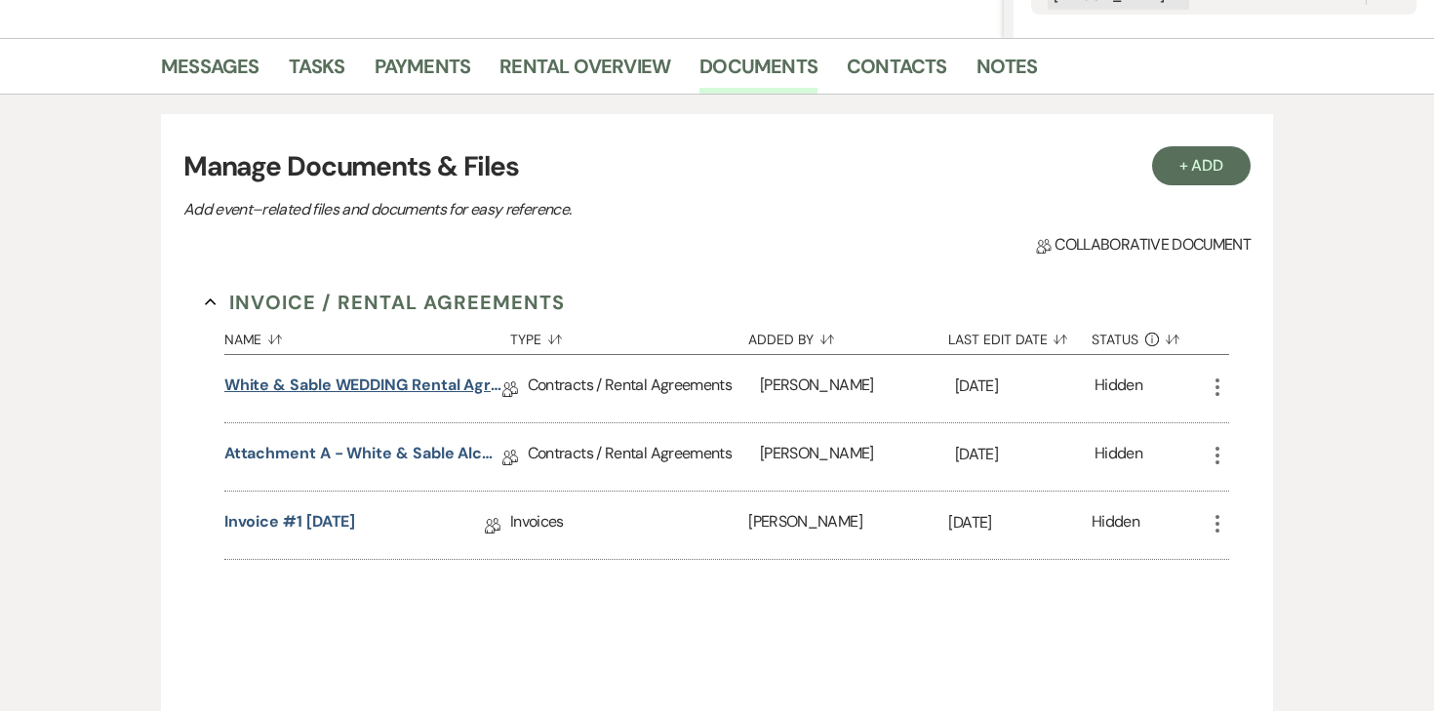
click at [413, 392] on link "White & Sable WEDDING Rental Agreement" at bounding box center [363, 389] width 278 height 30
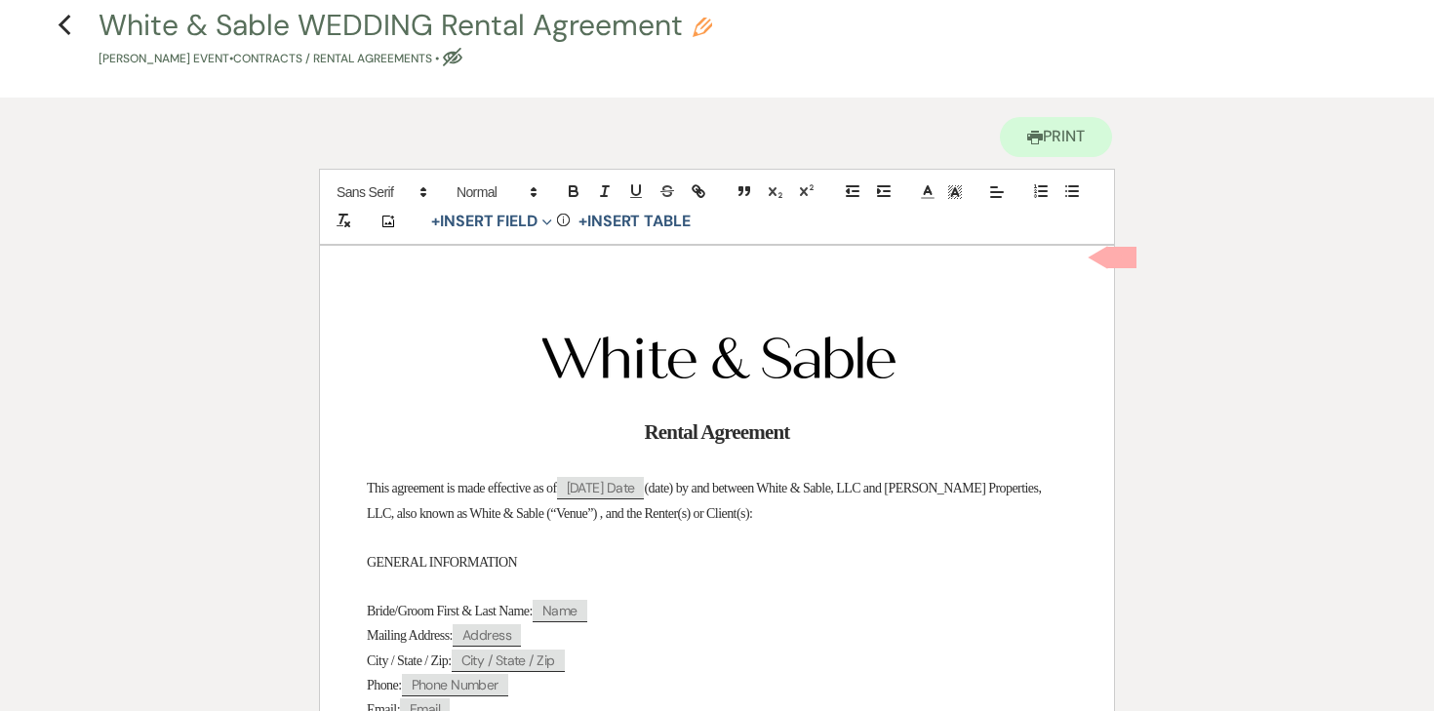
scroll to position [102, 0]
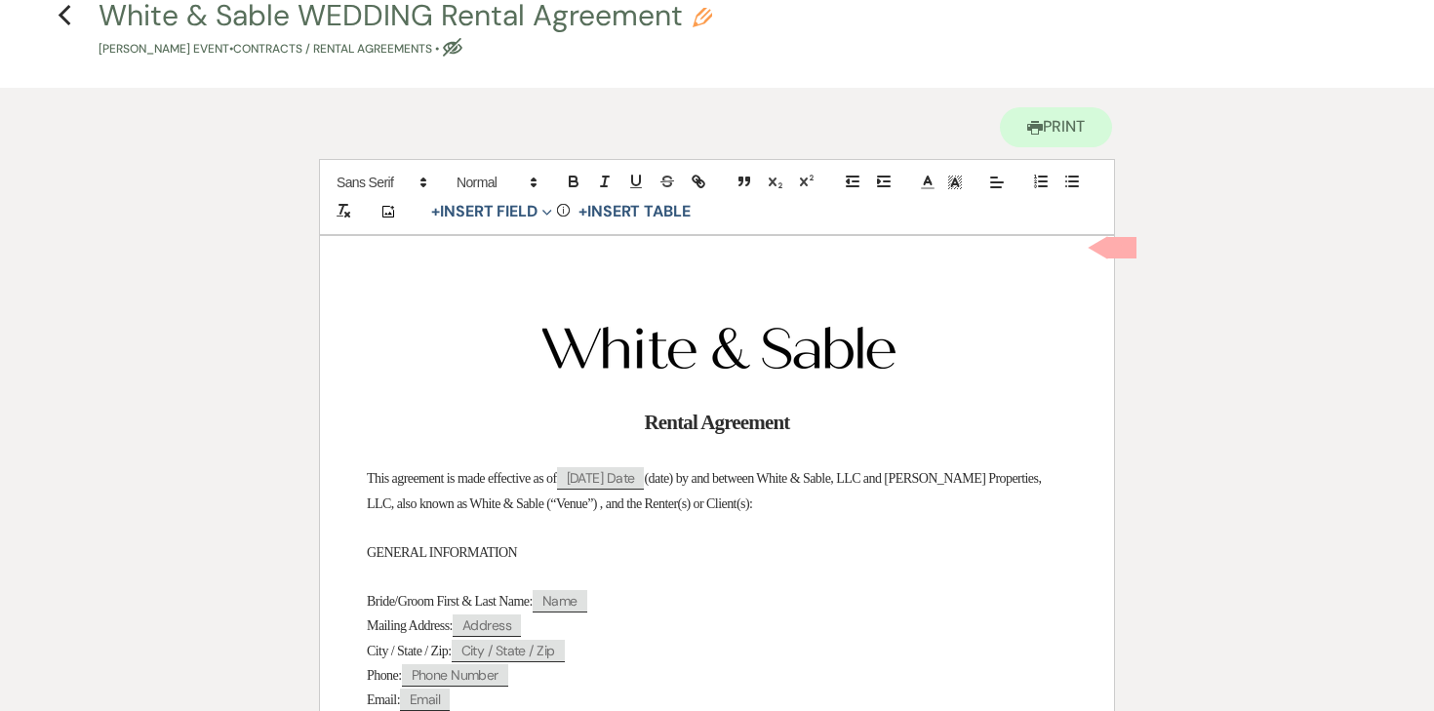
click at [703, 16] on use "button" at bounding box center [703, 18] width 20 height 20
select select "10"
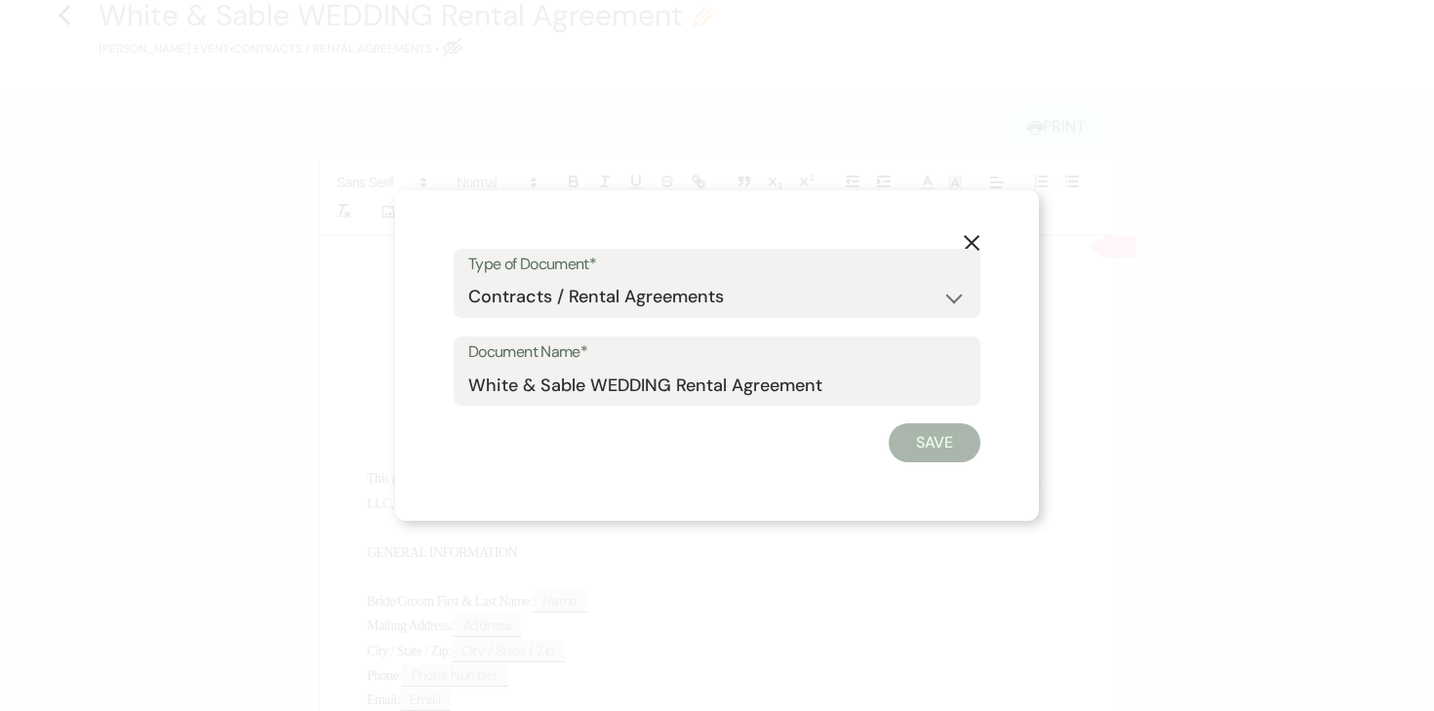
click at [660, 357] on label "Document Name*" at bounding box center [716, 352] width 497 height 28
click at [660, 366] on input "White & Sable WEDDING Rental Agreement" at bounding box center [716, 385] width 497 height 38
click at [636, 387] on input "White & Sable WEDDING Rental Agreement" at bounding box center [716, 385] width 497 height 38
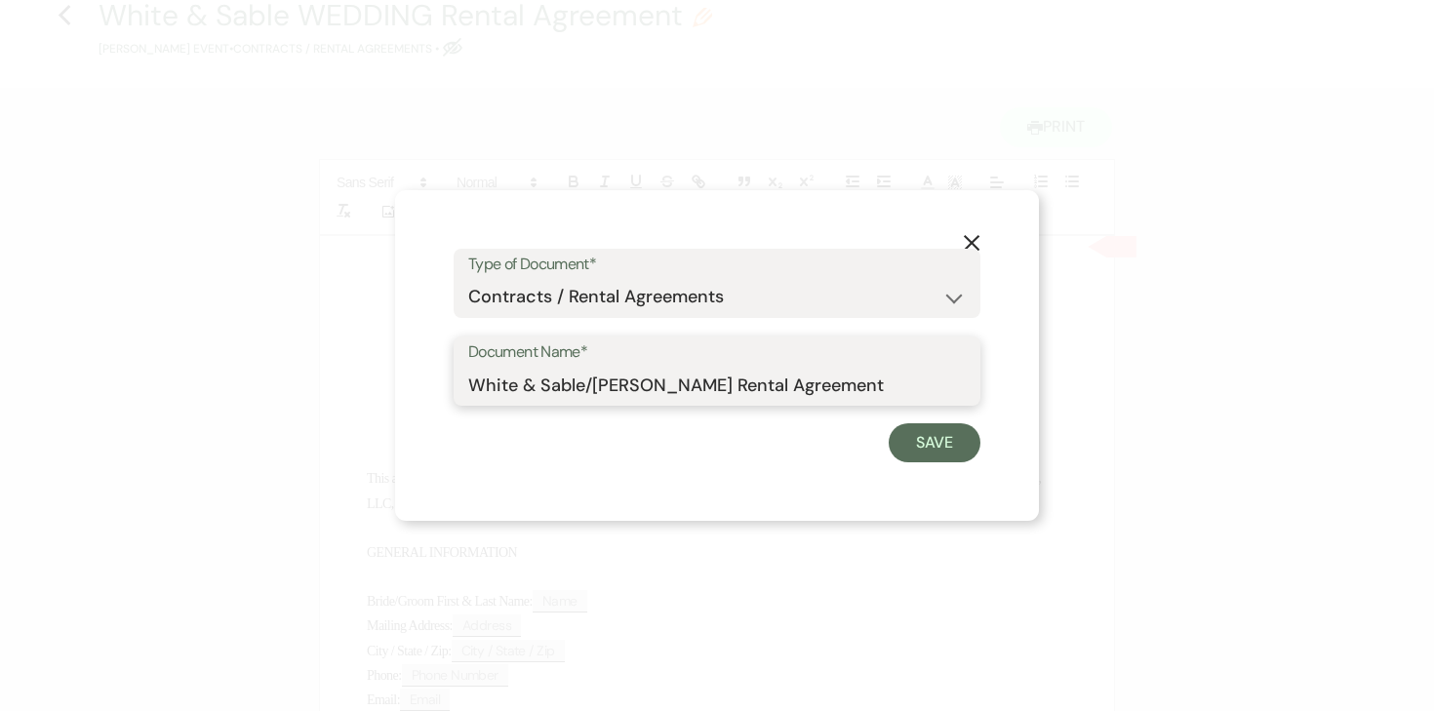
click at [817, 381] on input "White & Sable/Taylor Rental Agreement" at bounding box center [716, 385] width 497 height 38
type input "White & Sable/Taylor Rental Agreement - 10.8.26"
click at [962, 432] on button "Save" at bounding box center [935, 442] width 92 height 39
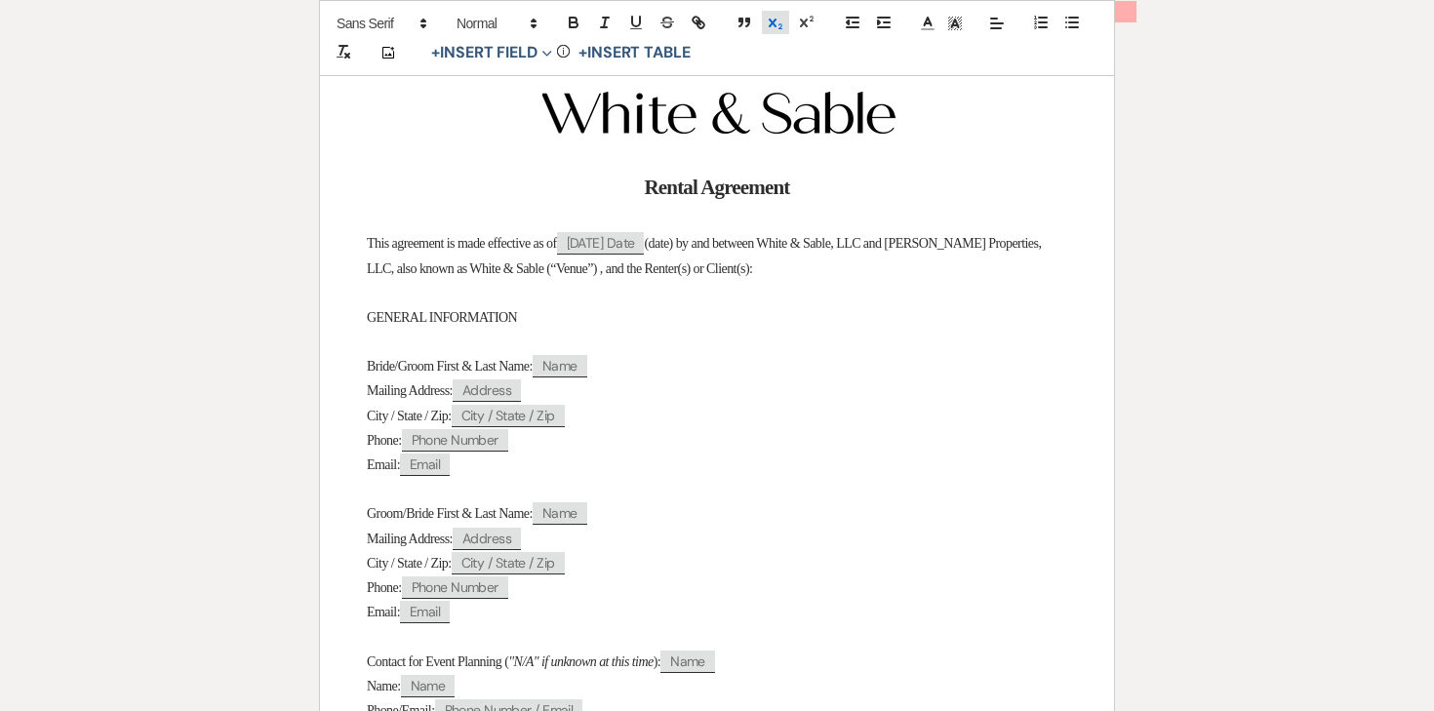
scroll to position [372, 0]
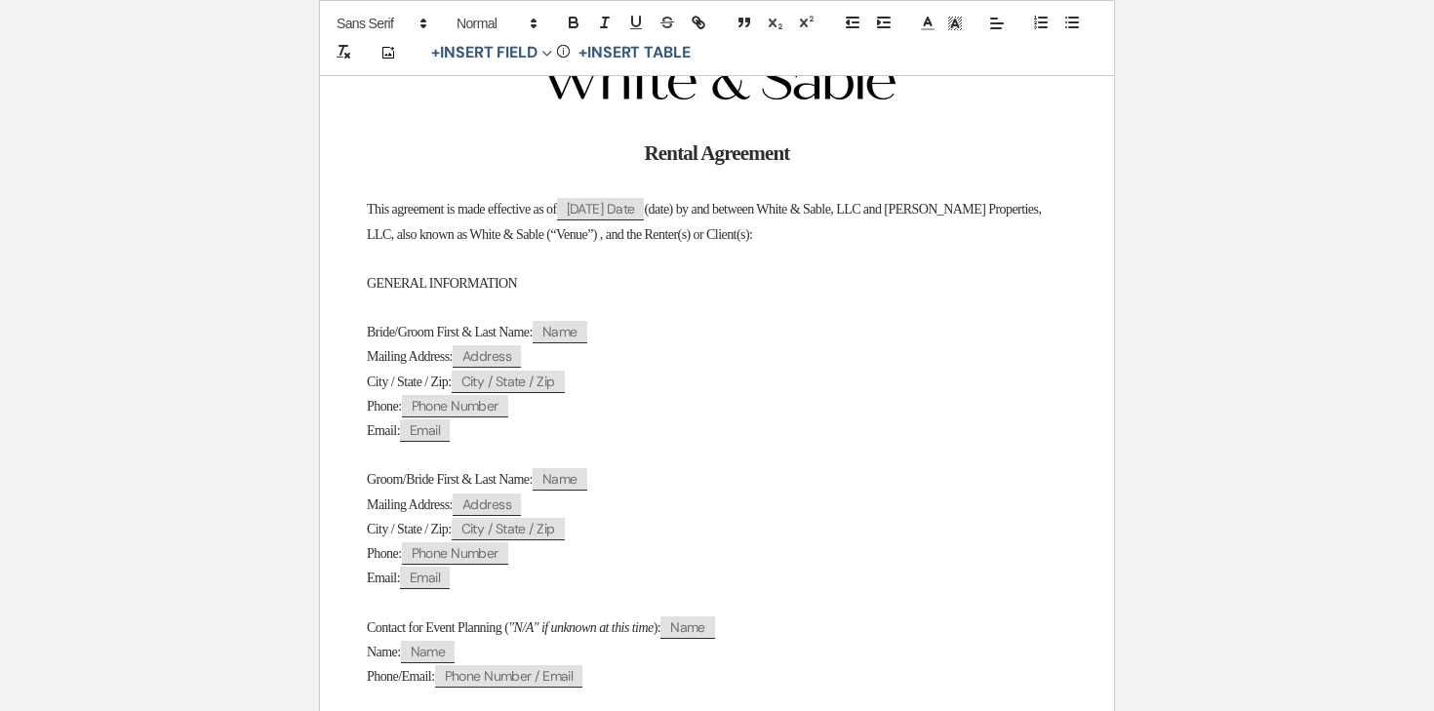
click at [412, 332] on span "Bride/Groom First & Last Name:" at bounding box center [450, 332] width 166 height 15
click at [415, 499] on span "Mailing Address:" at bounding box center [410, 504] width 86 height 15
click at [422, 484] on span "Groom/Bride First & Last Name:" at bounding box center [450, 479] width 166 height 15
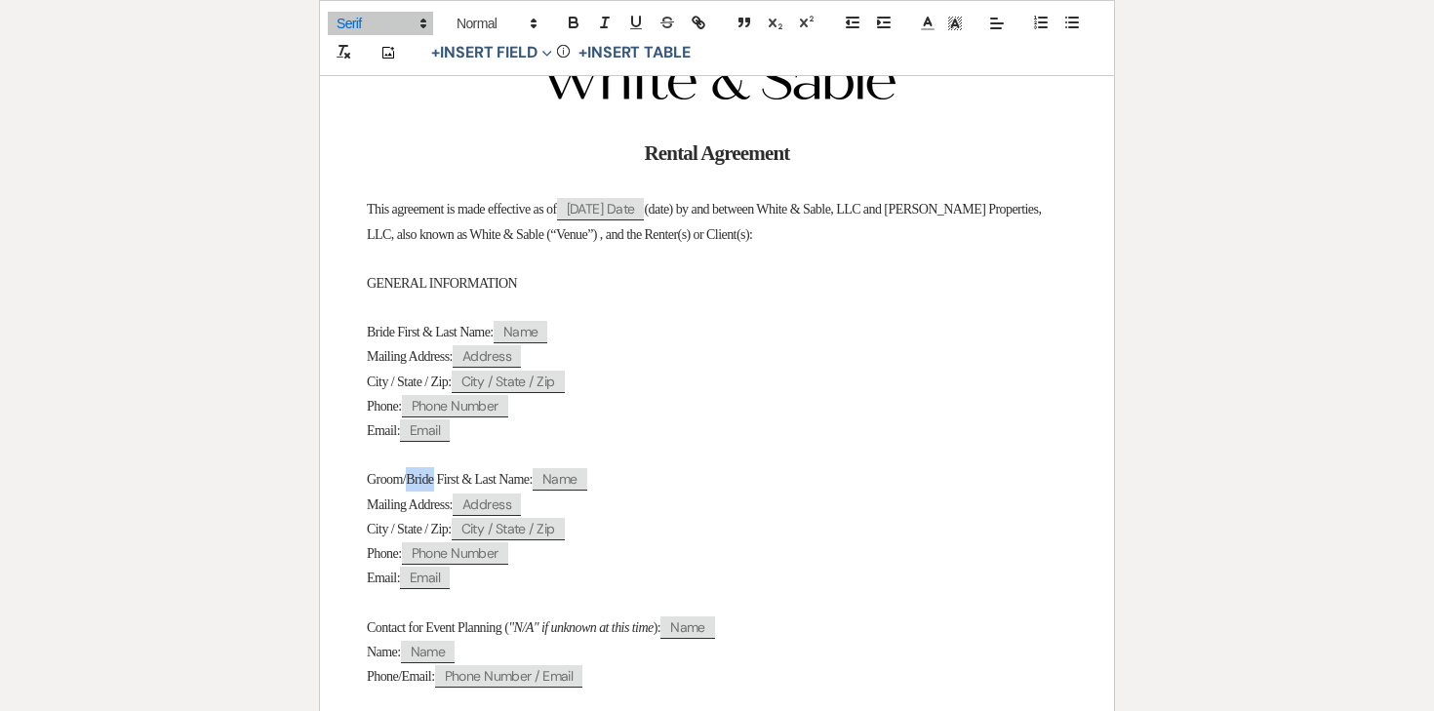
click at [422, 484] on span "Groom/Bride First & Last Name:" at bounding box center [450, 479] width 166 height 15
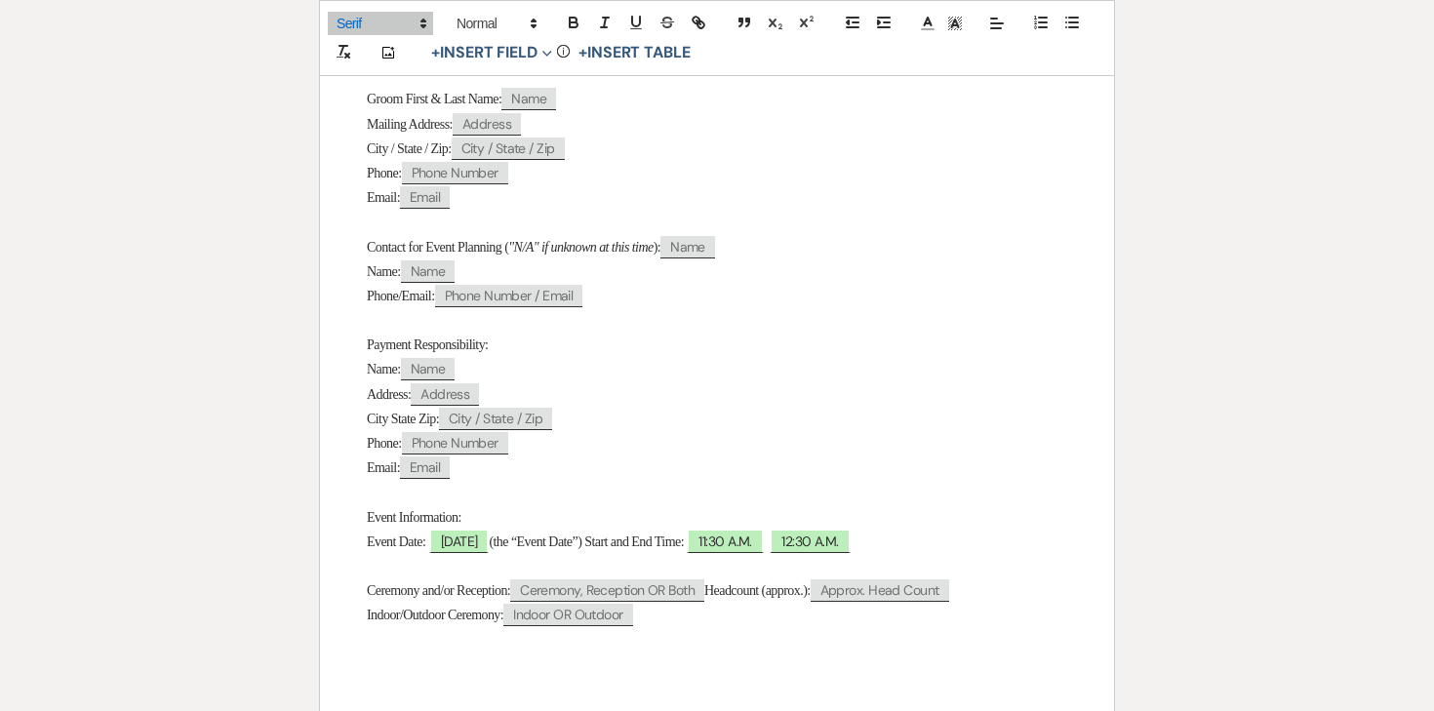
scroll to position [781, 0]
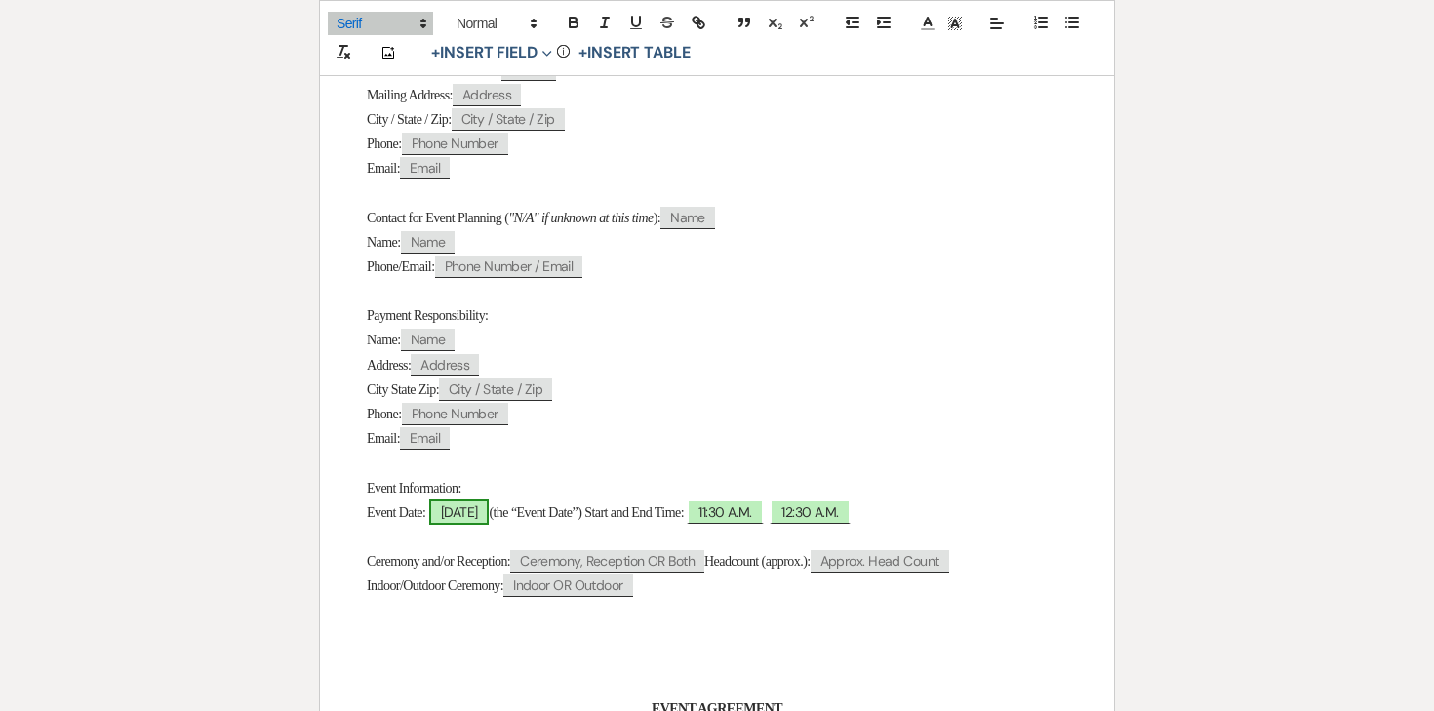
click at [490, 518] on span "10/08/2026" at bounding box center [459, 511] width 60 height 25
select select "smartCustomField"
select select "owner"
select select "{{eventDate}}"
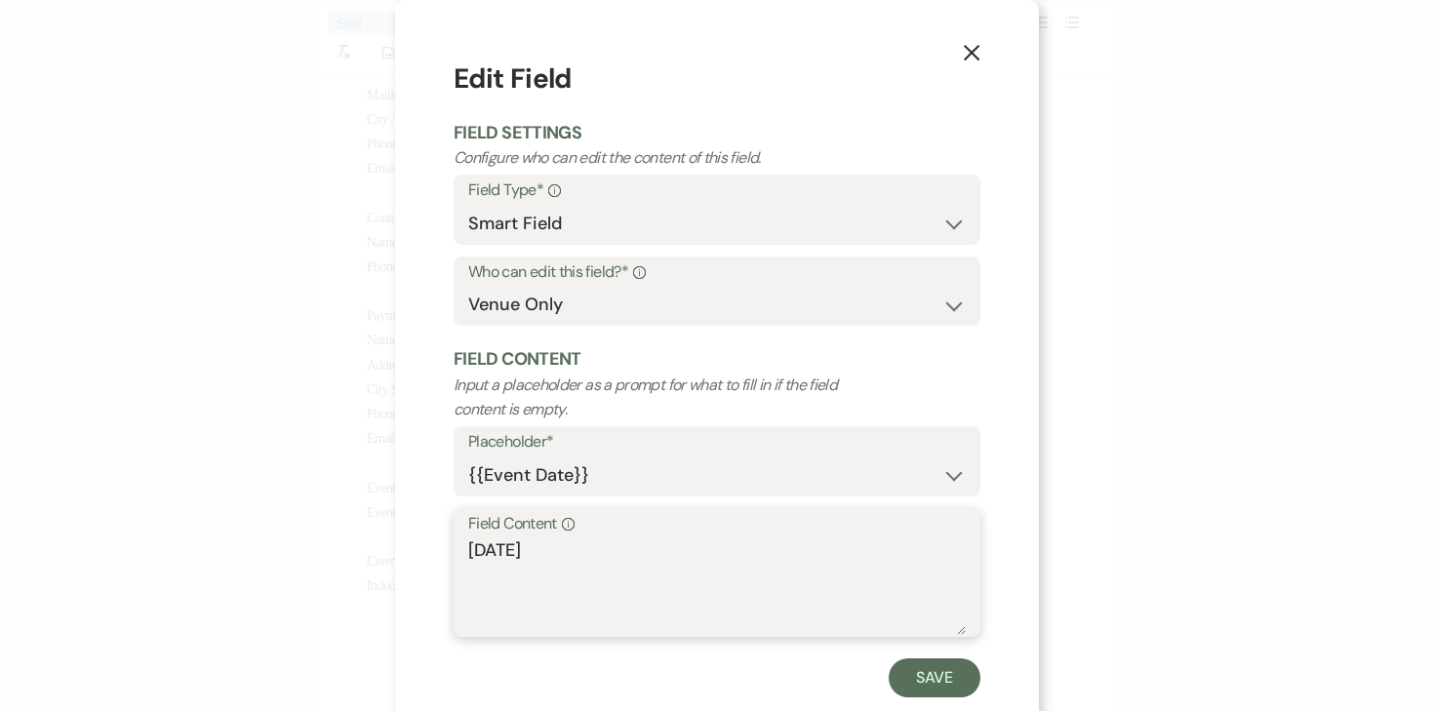
click at [472, 547] on textarea "10/08/2026" at bounding box center [716, 586] width 497 height 98
type textarea "Thursday, 10/08/2026"
click at [911, 681] on button "Save" at bounding box center [935, 677] width 92 height 39
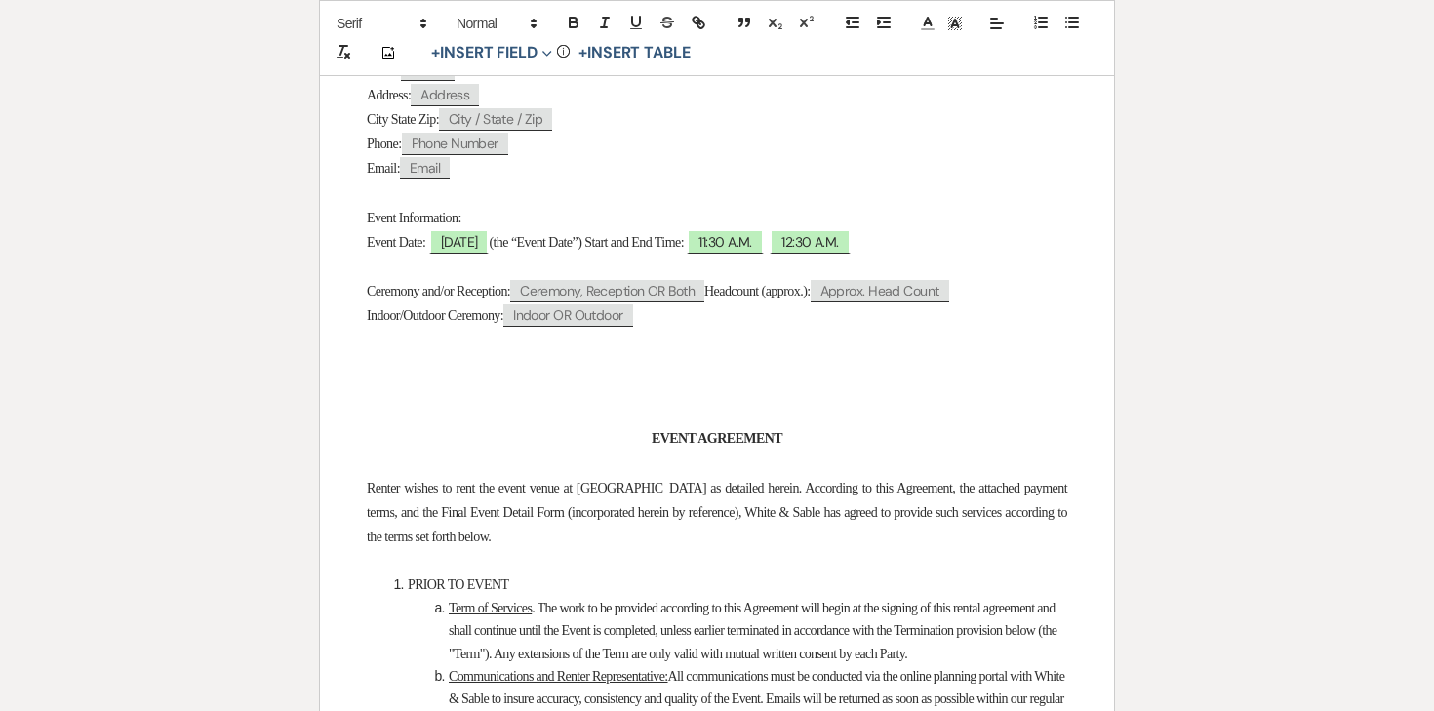
scroll to position [1054, 0]
click at [763, 246] on span "11:30 A.M." at bounding box center [725, 239] width 76 height 25
select select "owner"
select select "custom_placeholder"
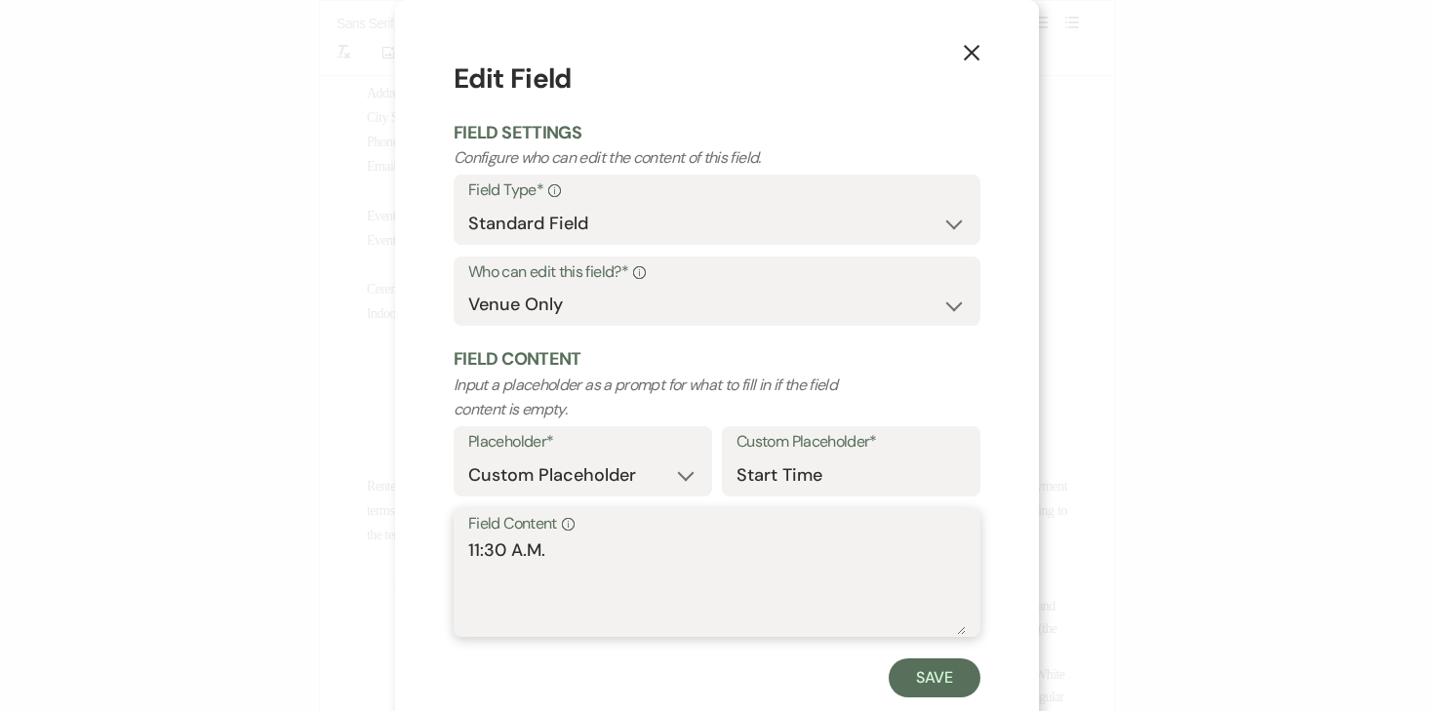
click at [536, 557] on textarea "11:30 A.M." at bounding box center [716, 586] width 497 height 98
drag, startPoint x: 506, startPoint y: 552, endPoint x: 433, endPoint y: 548, distance: 73.3
click at [433, 548] on div "X Edit Field Field Settings Configure who can edit the content of this field. F…" at bounding box center [717, 378] width 644 height 756
type textarea "12:00 P.M."
click at [935, 683] on button "Save" at bounding box center [935, 677] width 92 height 39
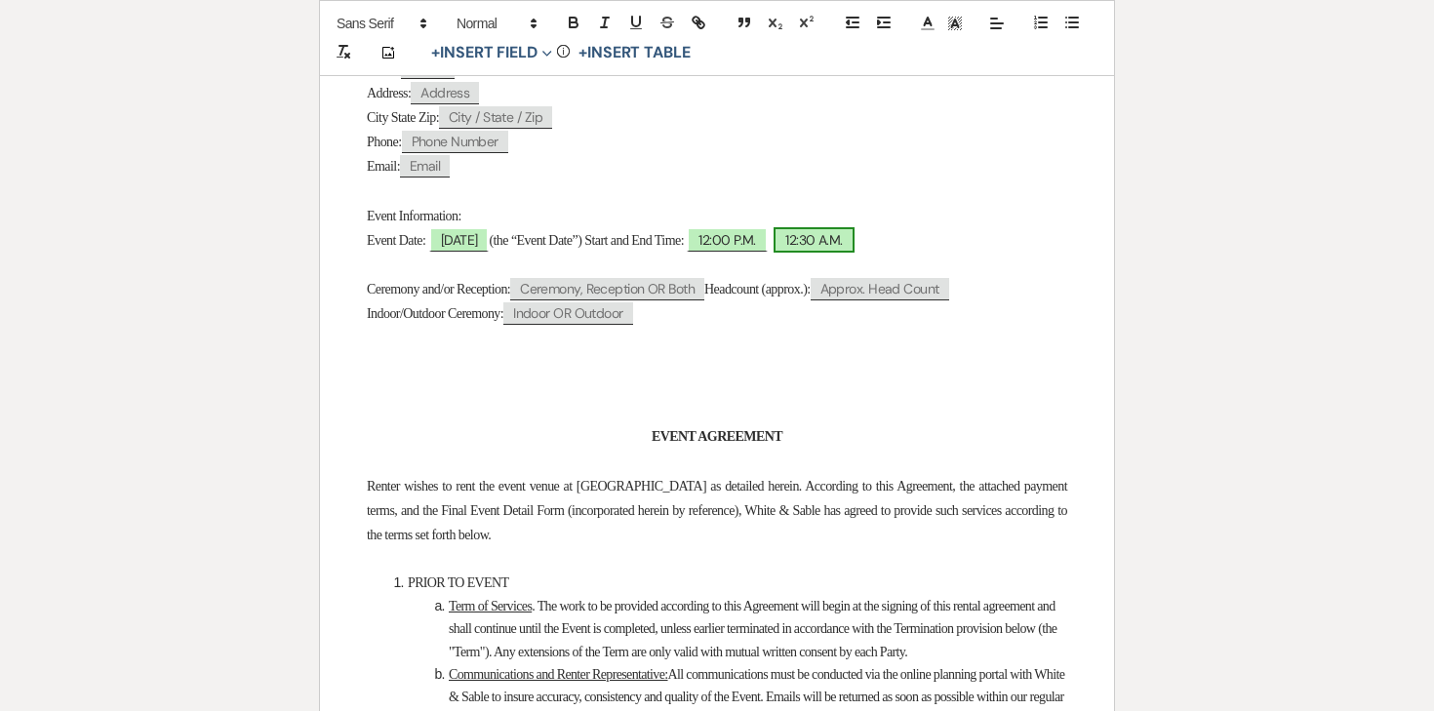
click at [854, 253] on span "12:30 A.M." at bounding box center [814, 239] width 80 height 25
select select "owner"
select select "custom_placeholder"
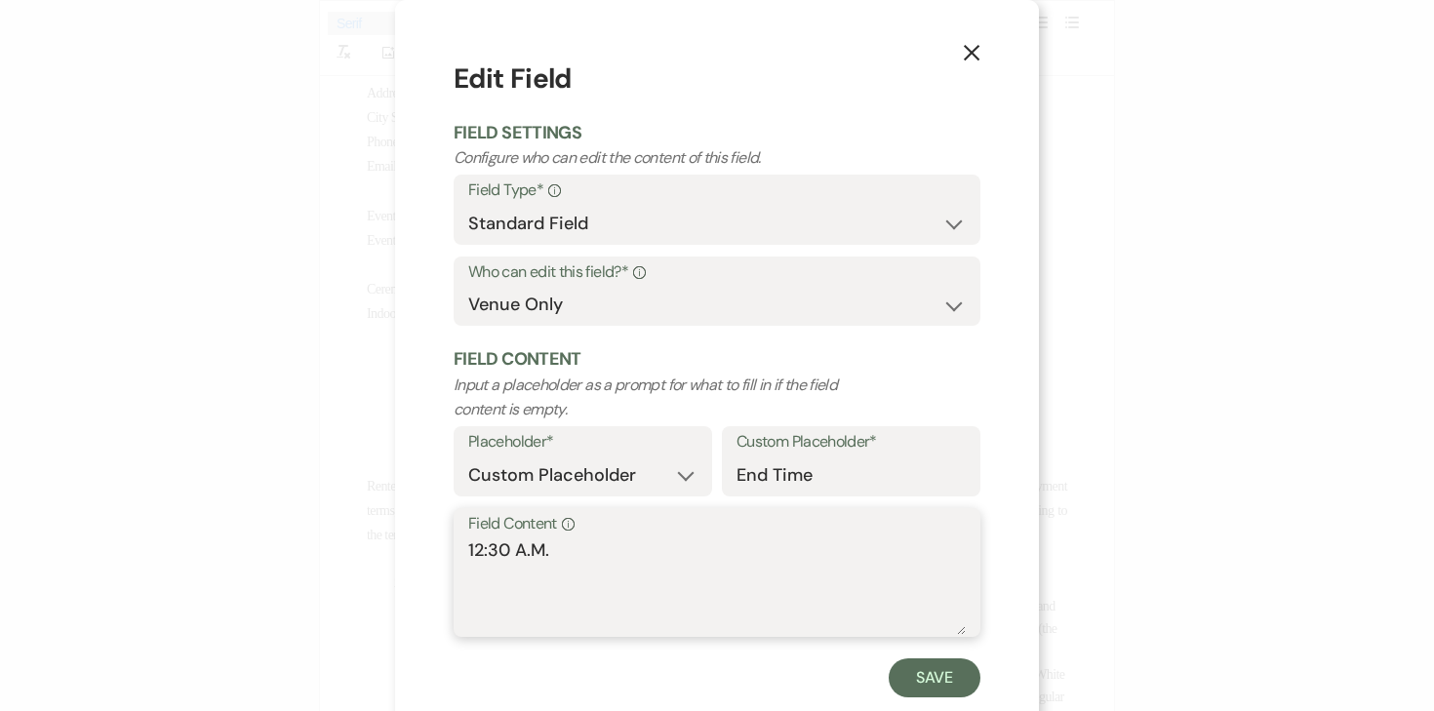
click at [494, 551] on textarea "12:30 A.M." at bounding box center [716, 586] width 497 height 98
click at [522, 548] on textarea "11:00 A.M." at bounding box center [716, 586] width 497 height 98
type textarea "11:00 P.M."
click at [909, 688] on button "Save" at bounding box center [935, 677] width 92 height 39
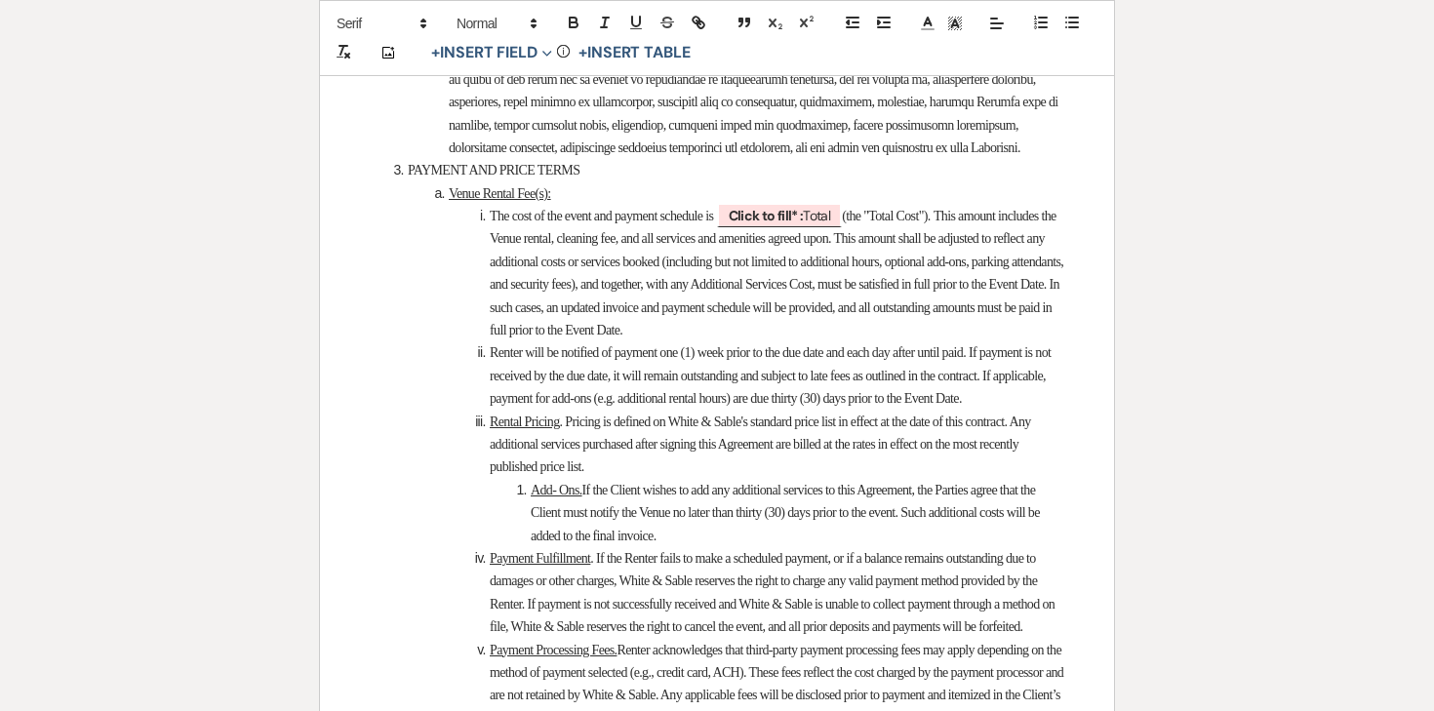
scroll to position [2685, 0]
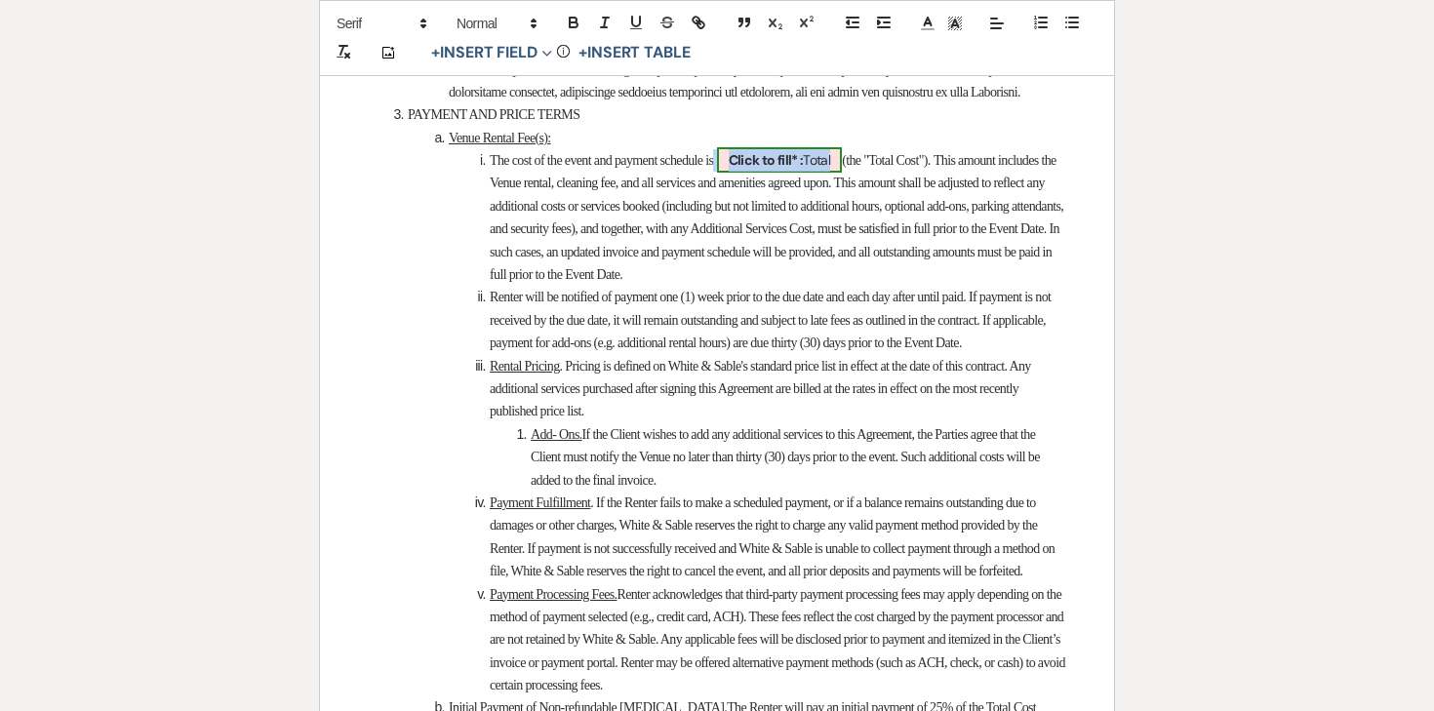
click at [804, 169] on b "Click to fill* :" at bounding box center [766, 160] width 75 height 18
select select "owner"
select select "Total"
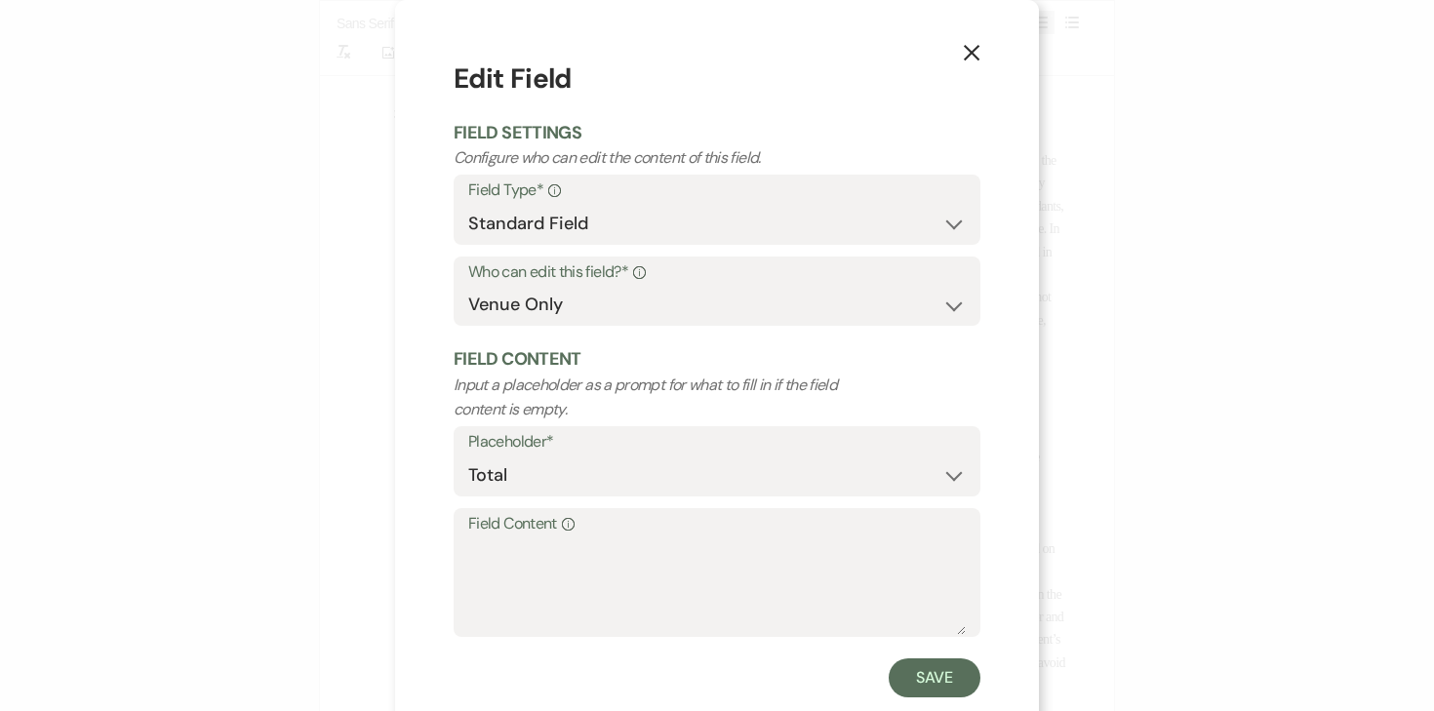
click at [680, 537] on label "Field Content Info" at bounding box center [716, 524] width 497 height 28
click at [680, 537] on textarea "Field Content Info" at bounding box center [716, 586] width 497 height 98
type textarea "%"
type textarea "$6,000.00"
click at [938, 663] on button "Save" at bounding box center [935, 677] width 92 height 39
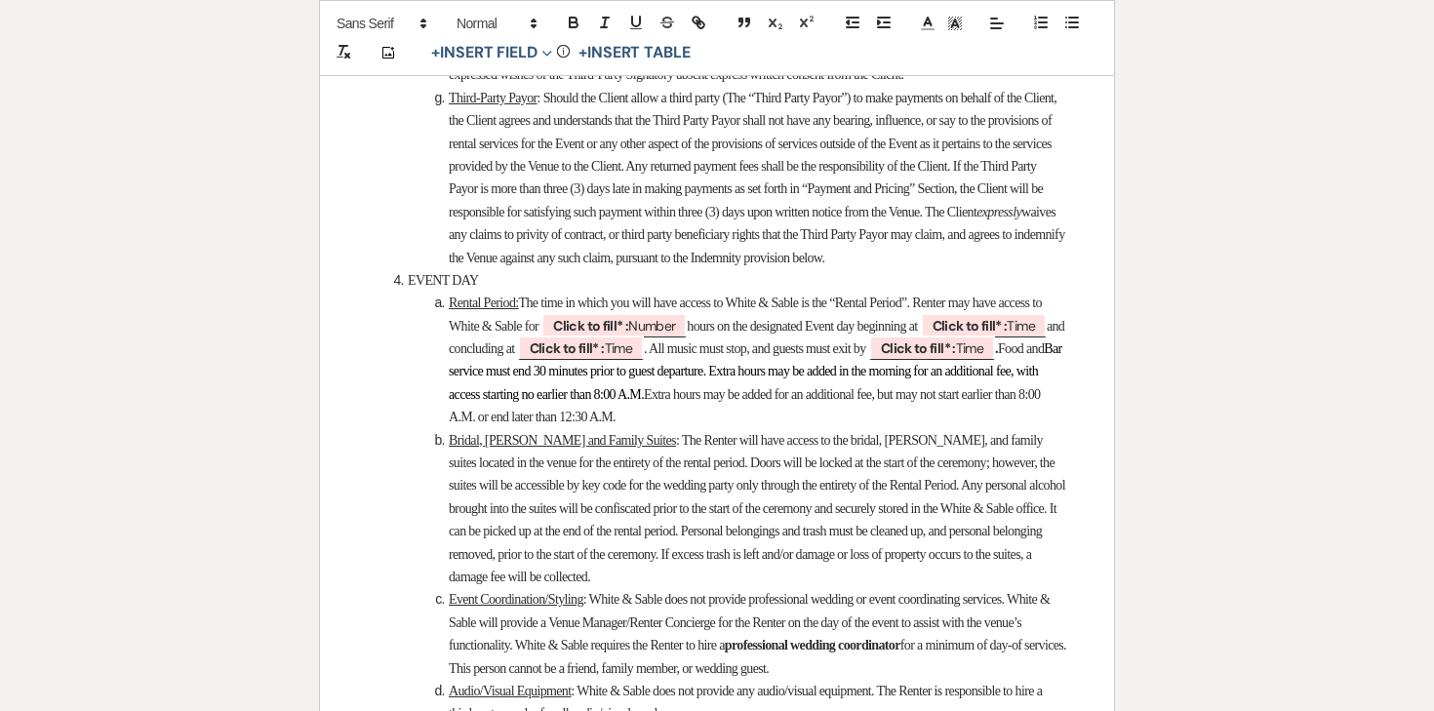
scroll to position [3961, 0]
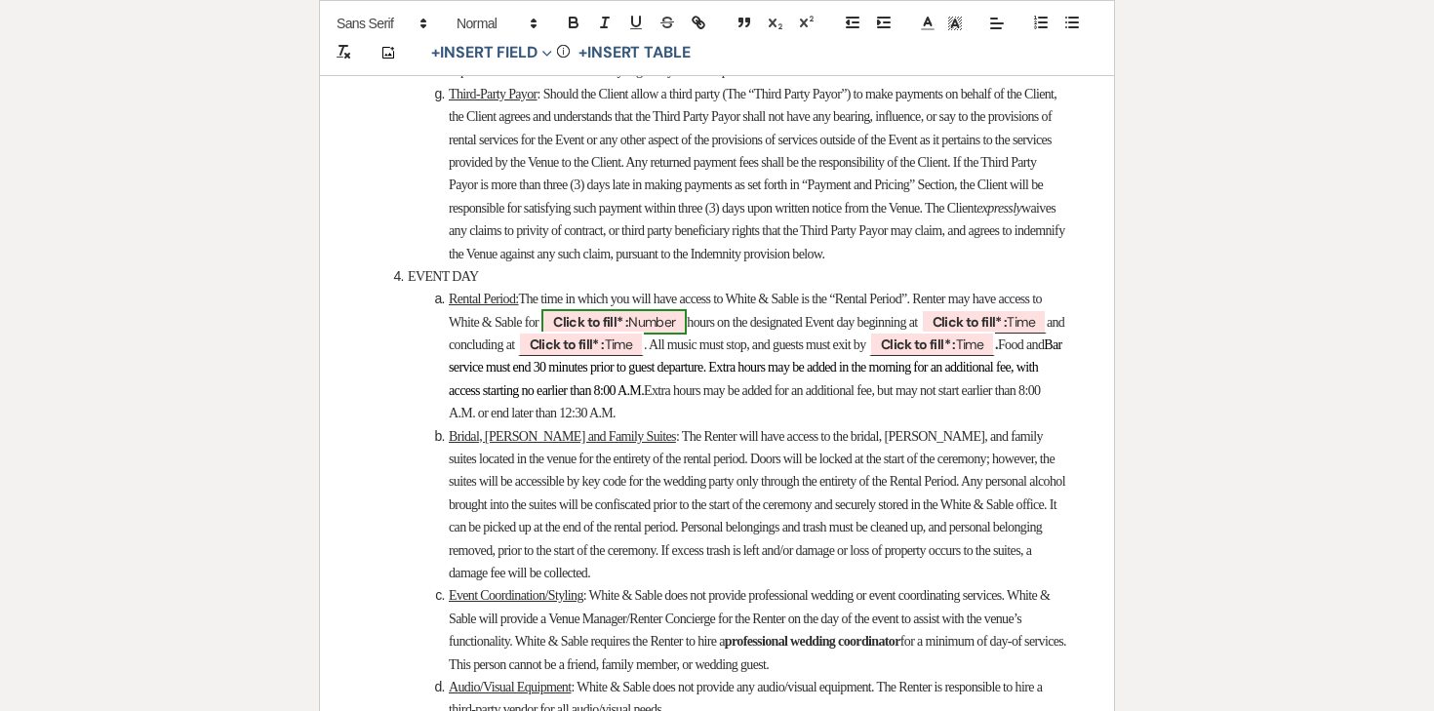
click at [687, 335] on span "Click to fill* : Number" at bounding box center [613, 321] width 145 height 25
select select "owner"
select select "Number"
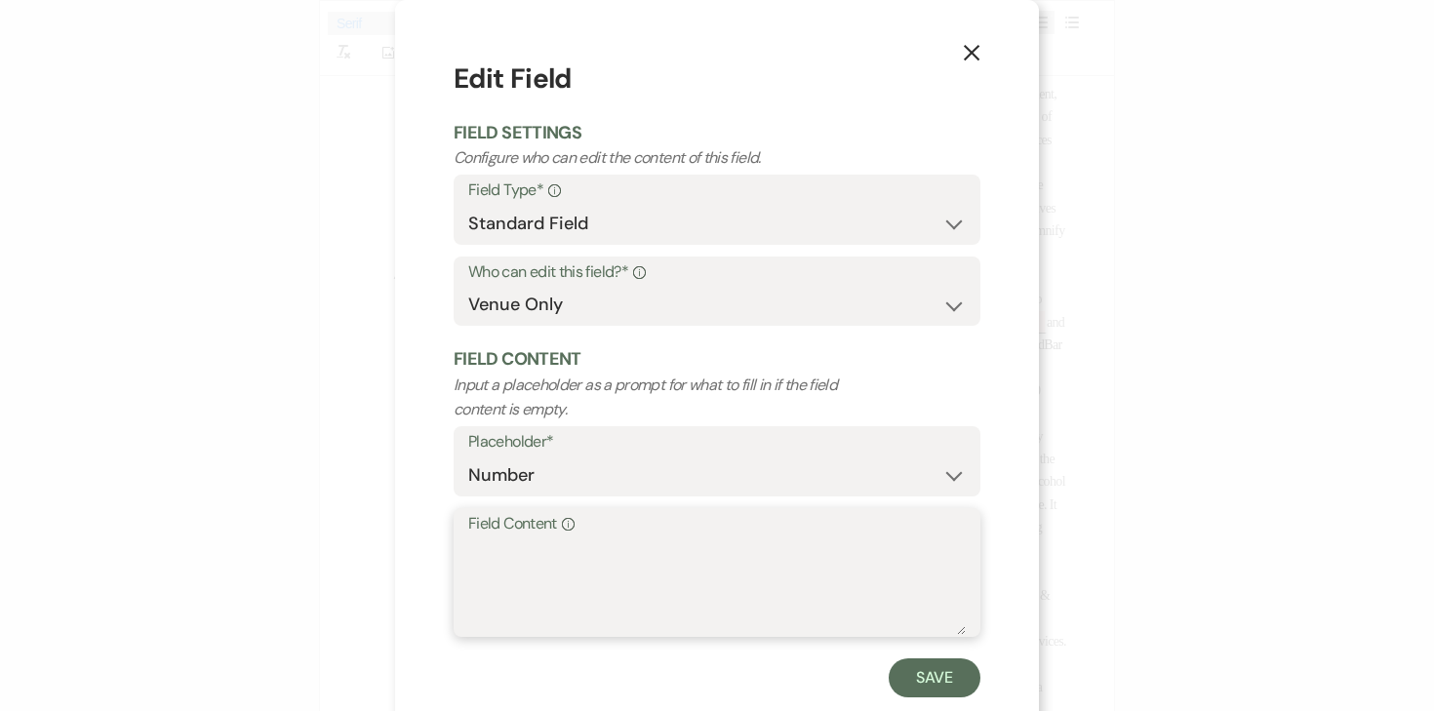
click at [641, 597] on textarea "Field Content Info" at bounding box center [716, 586] width 497 height 98
type textarea "11"
click at [941, 667] on button "Save" at bounding box center [935, 677] width 92 height 39
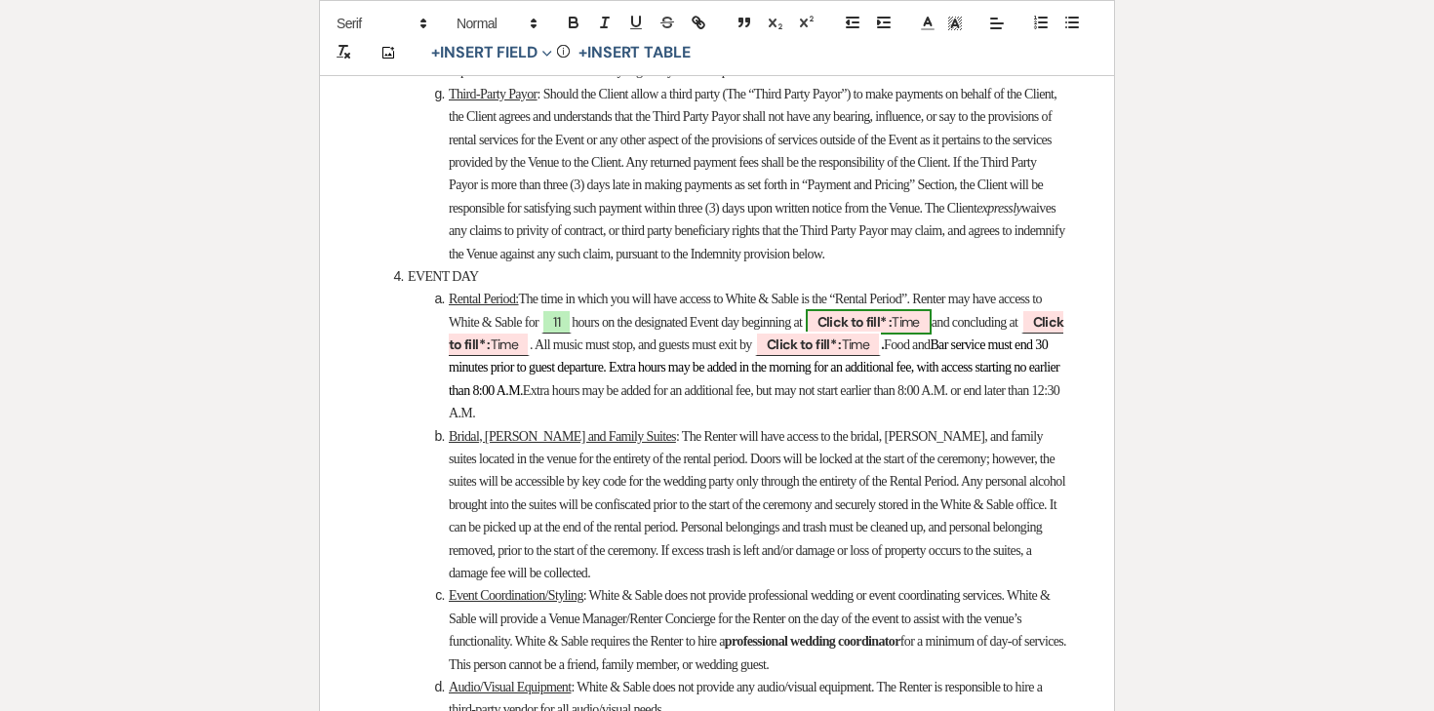
click at [893, 331] on b "Click to fill* :" at bounding box center [854, 322] width 75 height 18
select select "owner"
select select "Time"
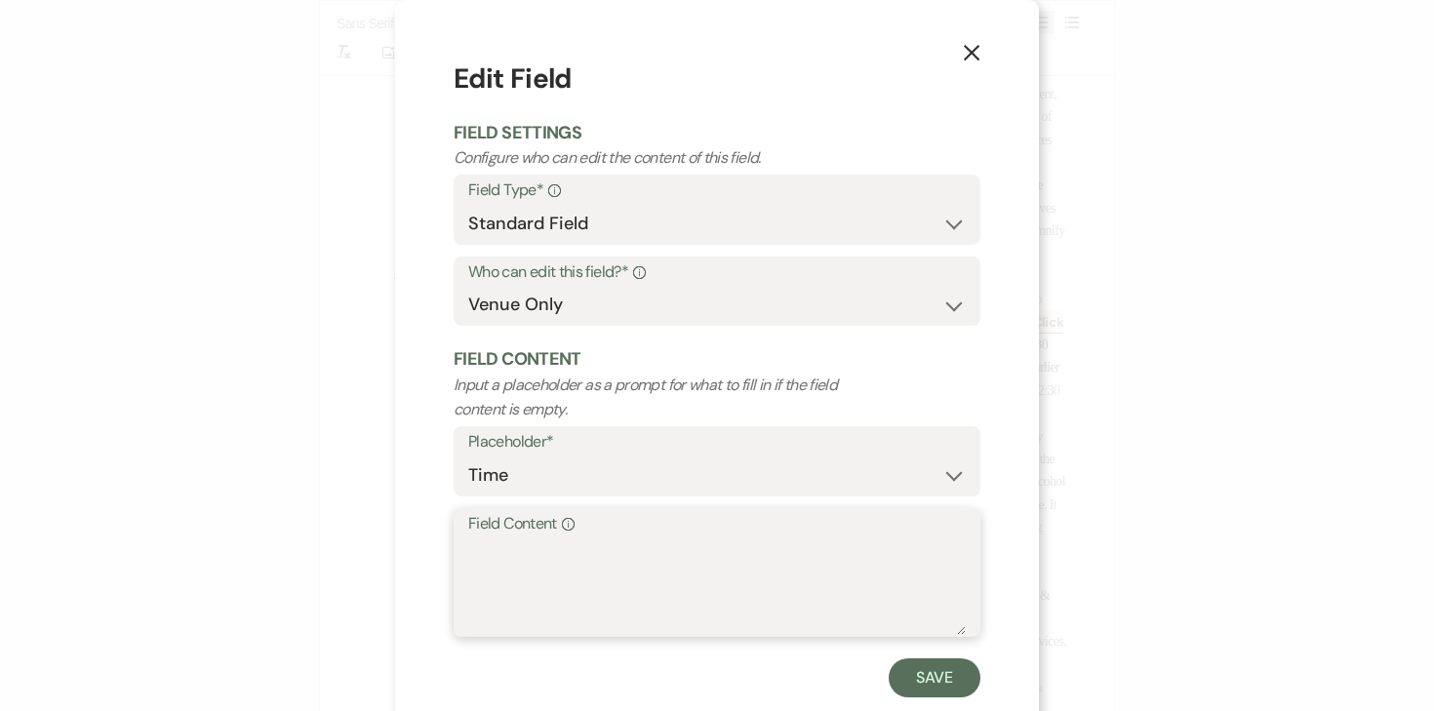
click at [809, 624] on textarea "Field Content Info" at bounding box center [716, 586] width 497 height 98
type textarea "12:00pm"
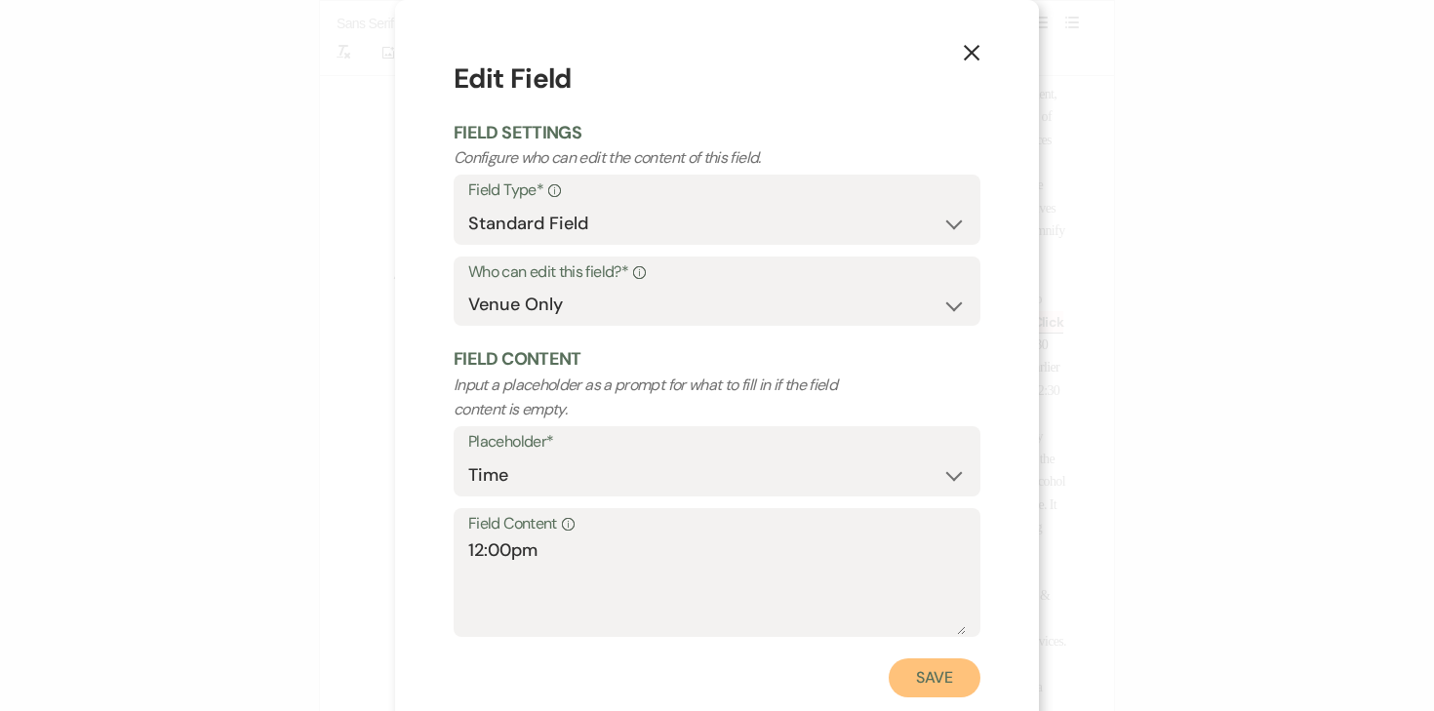
click at [960, 669] on button "Save" at bounding box center [935, 677] width 92 height 39
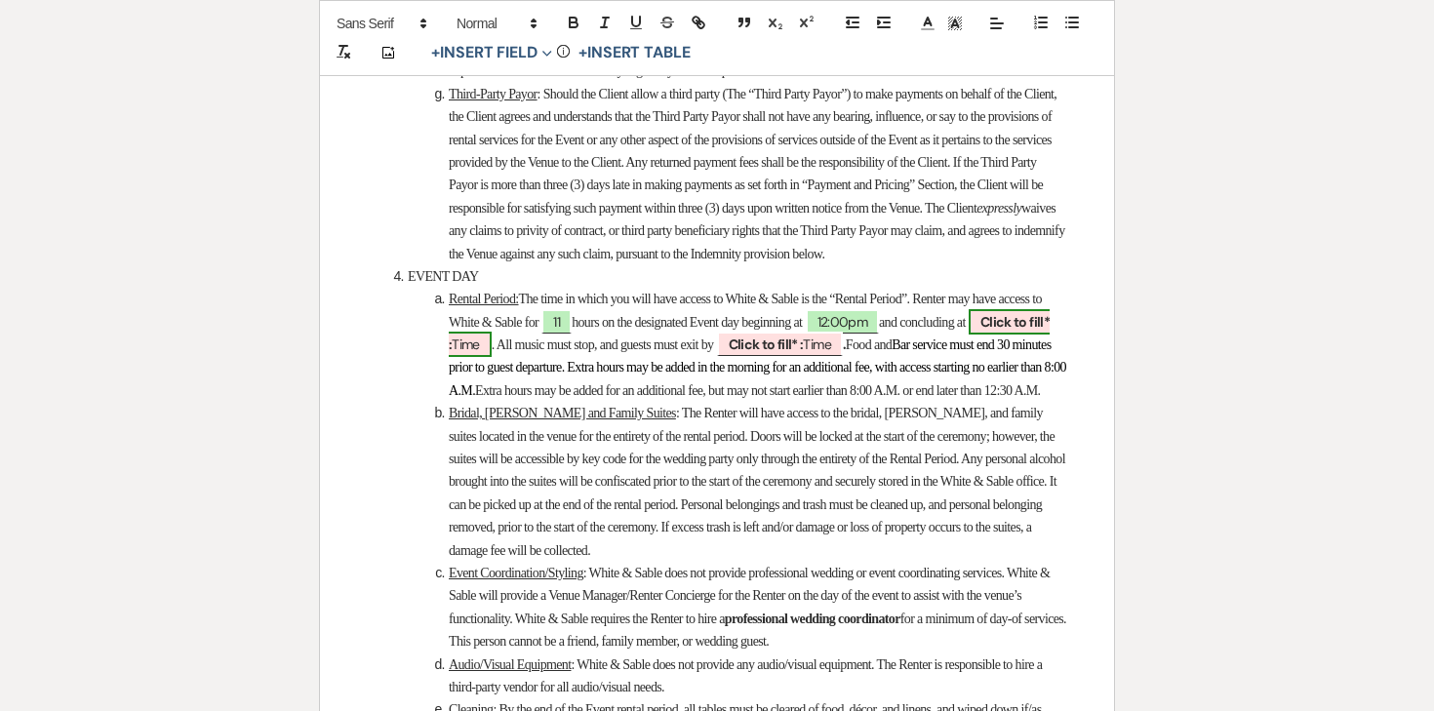
click at [564, 357] on span "Click to fill* : Time" at bounding box center [749, 333] width 601 height 48
select select "owner"
select select "Time"
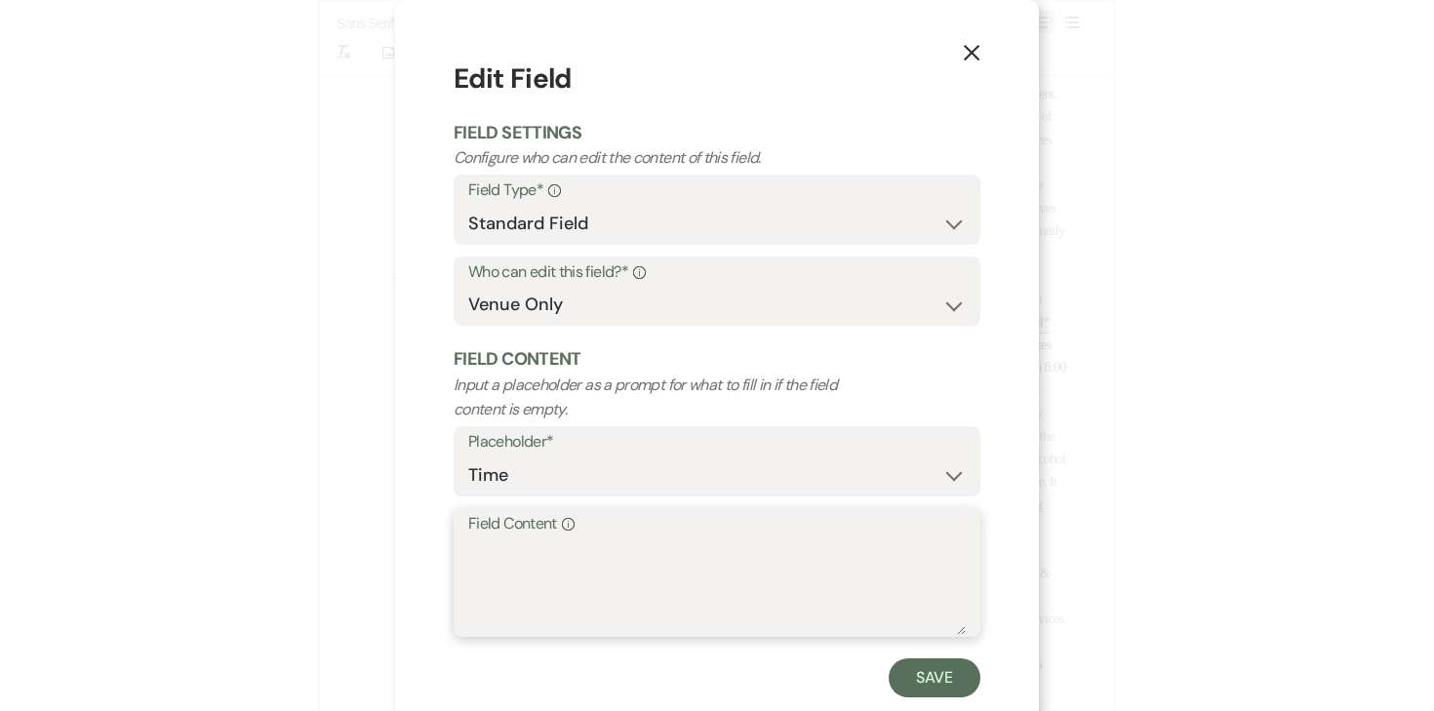
click at [580, 592] on textarea "Field Content Info" at bounding box center [716, 586] width 497 height 98
type textarea "11:00pm"
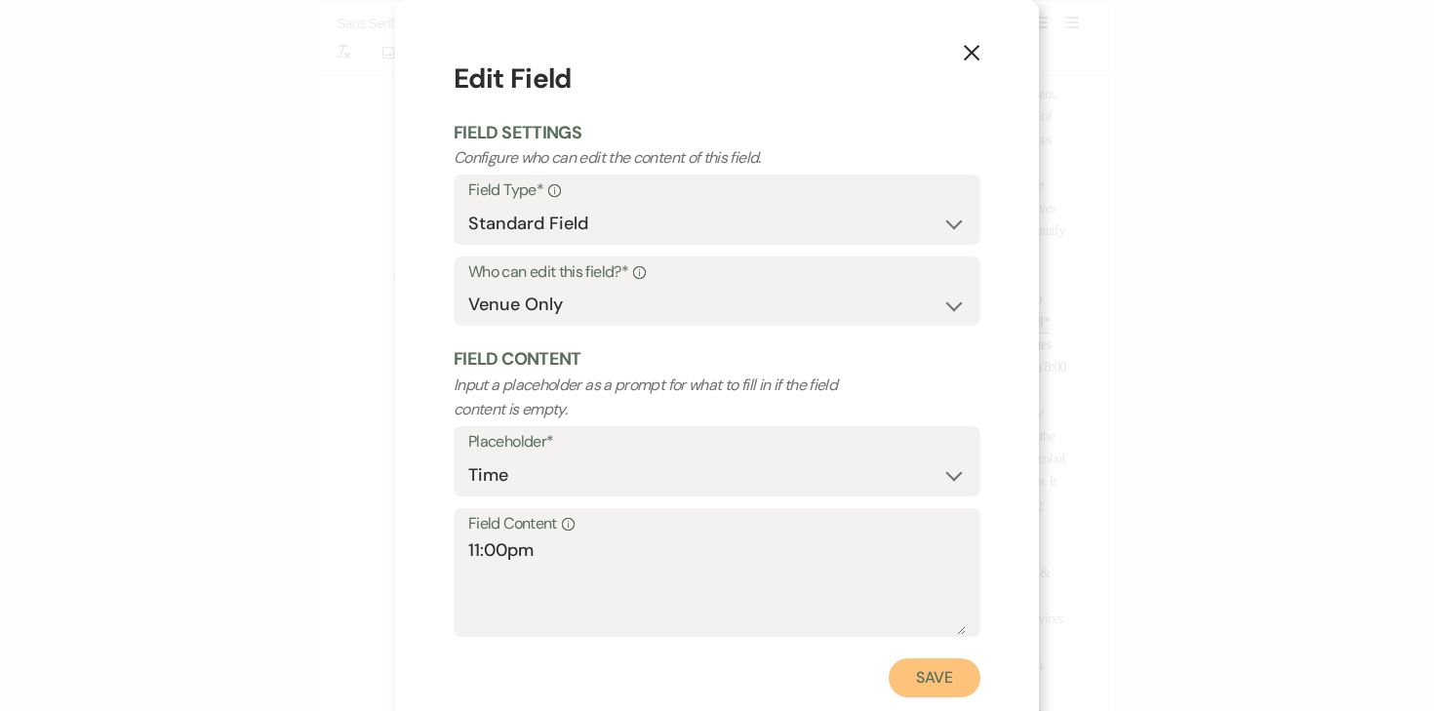
click at [928, 665] on button "Save" at bounding box center [935, 677] width 92 height 39
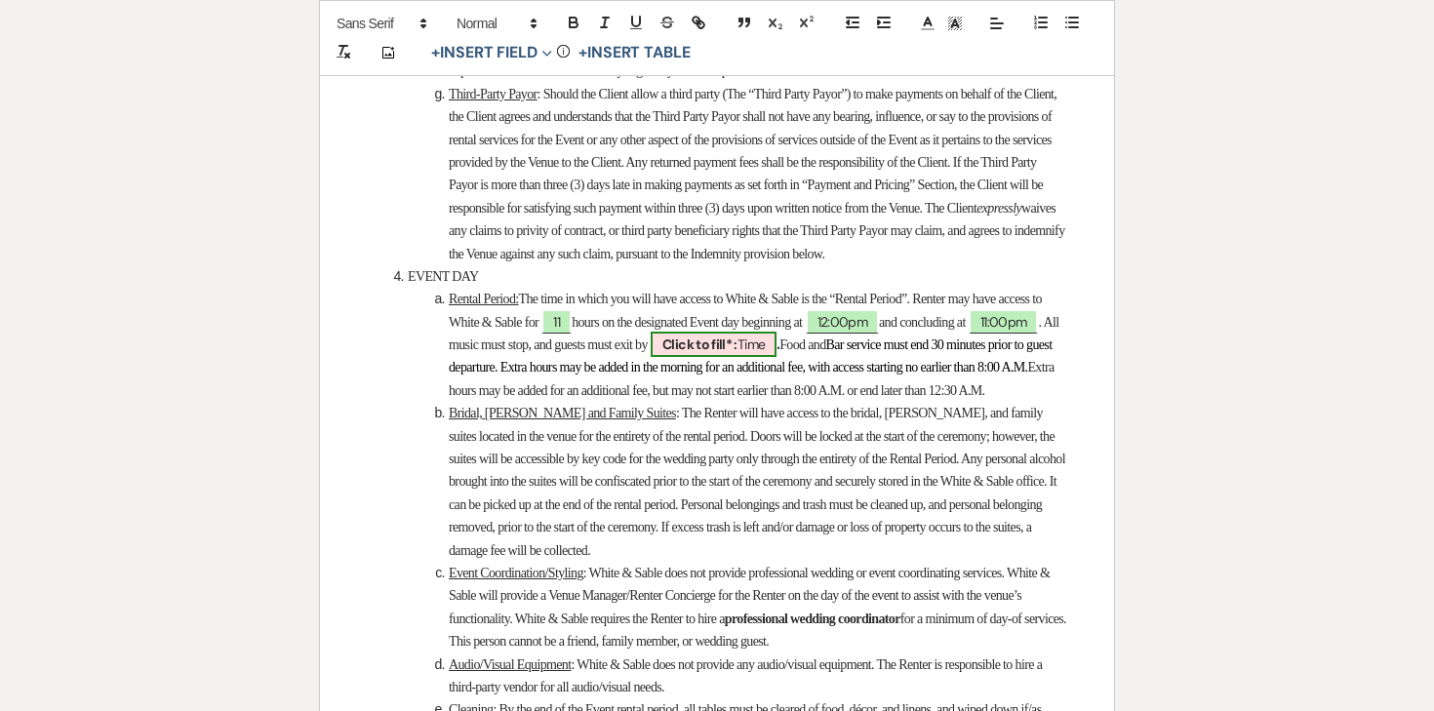
click at [737, 353] on b "Click to fill* :" at bounding box center [699, 345] width 75 height 18
select select "owner"
select select "Time"
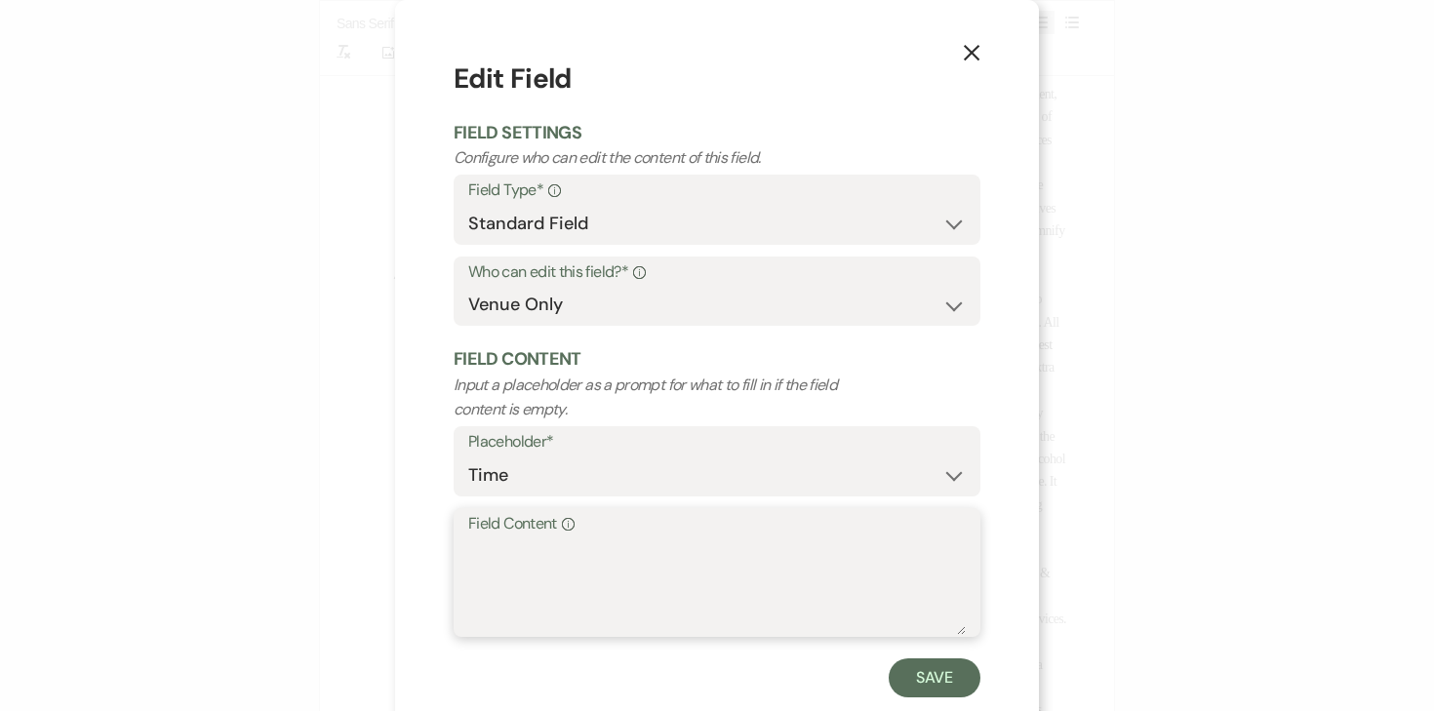
click at [727, 548] on textarea "Field Content Info" at bounding box center [716, 586] width 497 height 98
type textarea "10:00pm"
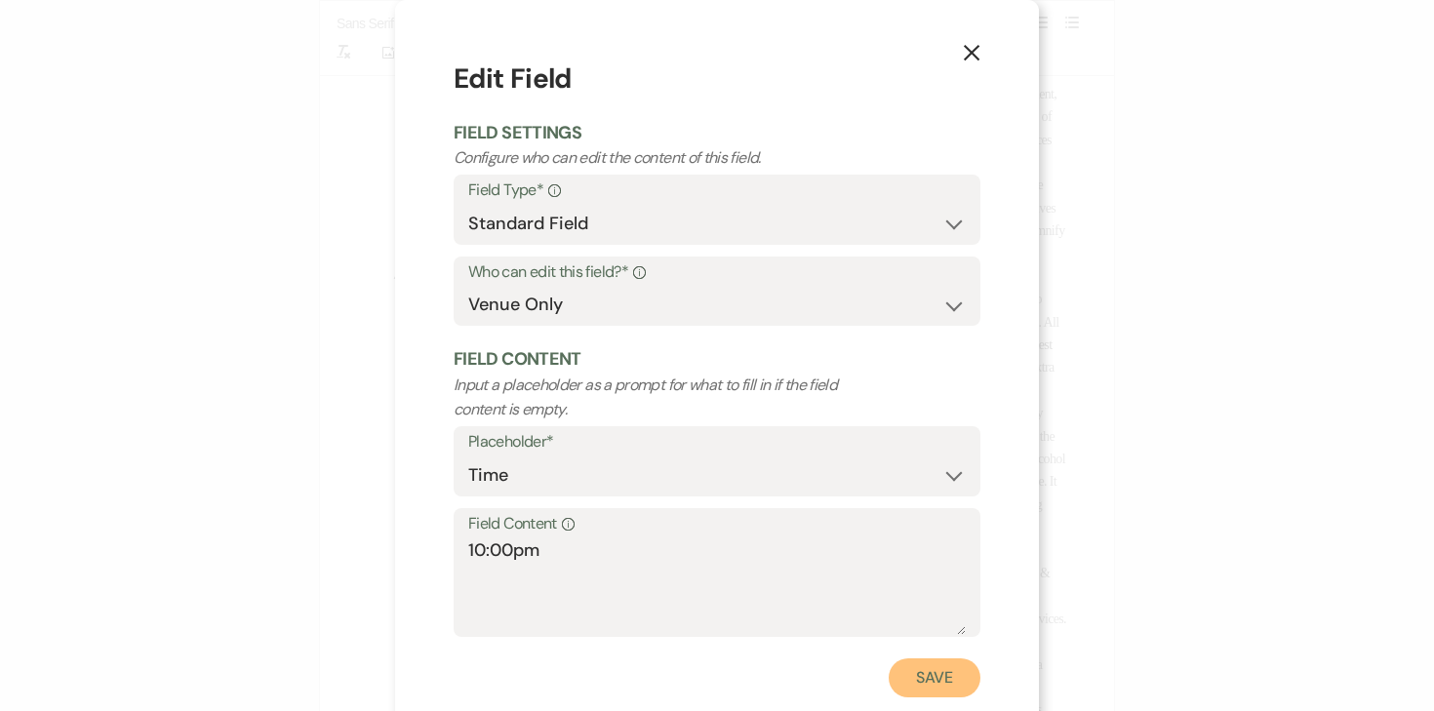
click at [921, 682] on button "Save" at bounding box center [935, 677] width 92 height 39
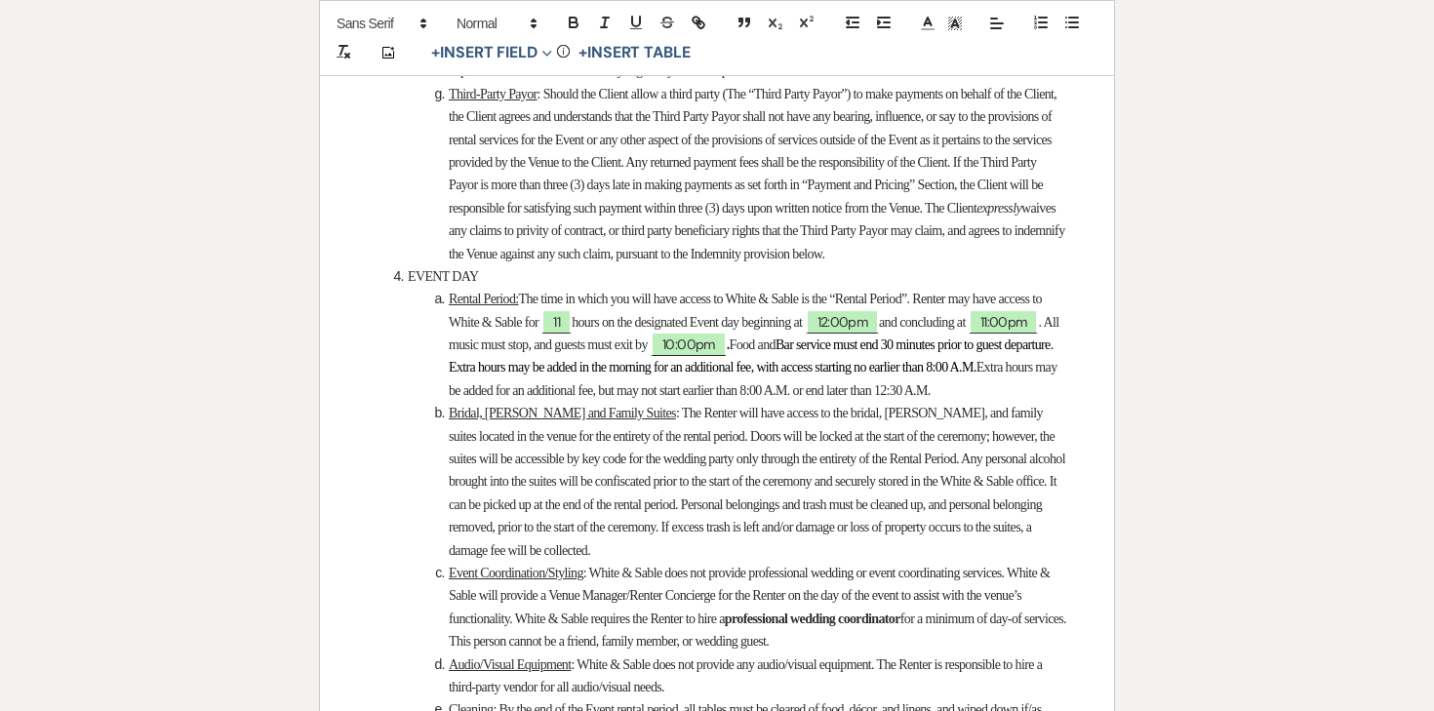
click at [830, 375] on span "Bar service must end 30 minutes prior to guest departure. Extra hours may be ad…" at bounding box center [752, 356] width 607 height 37
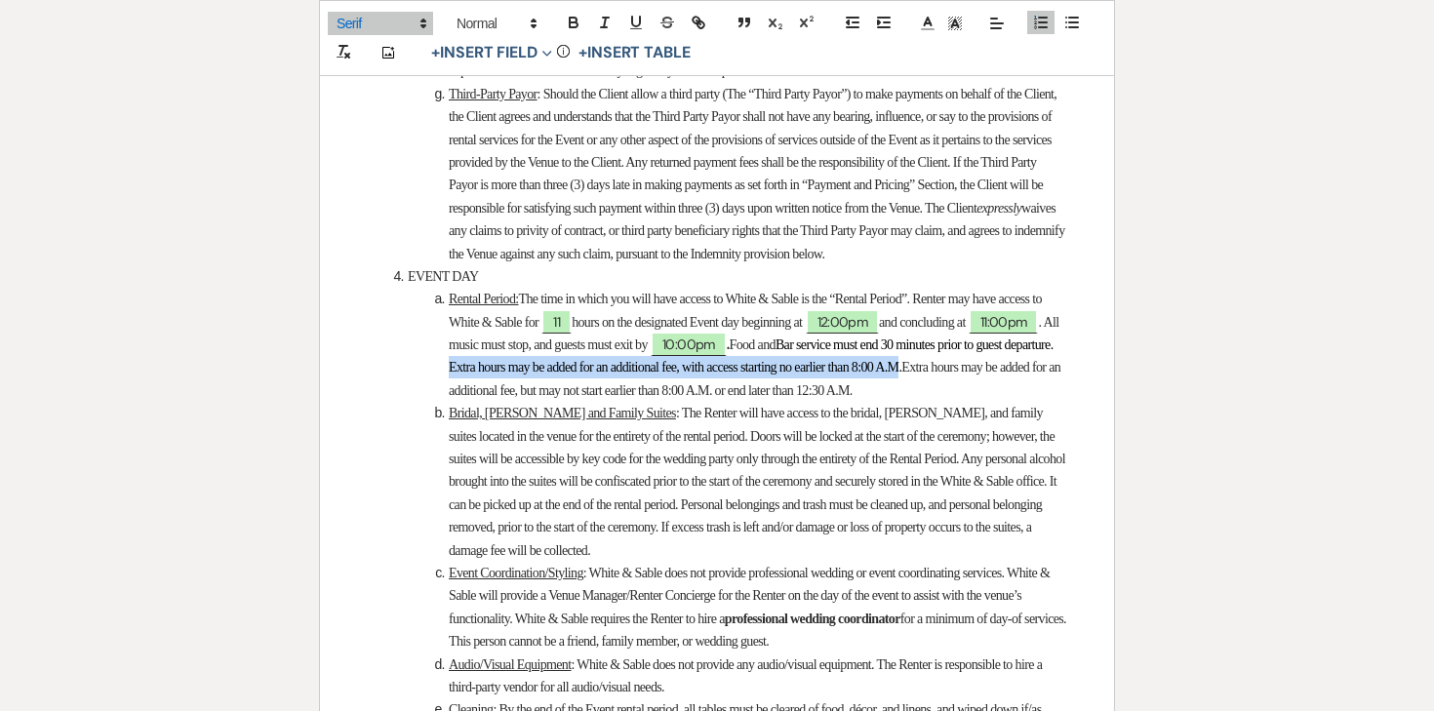
drag, startPoint x: 631, startPoint y: 511, endPoint x: 530, endPoint y: 535, distance: 104.1
click at [530, 375] on span "Bar service must end 30 minutes prior to guest departure. Extra hours may be ad…" at bounding box center [752, 356] width 607 height 37
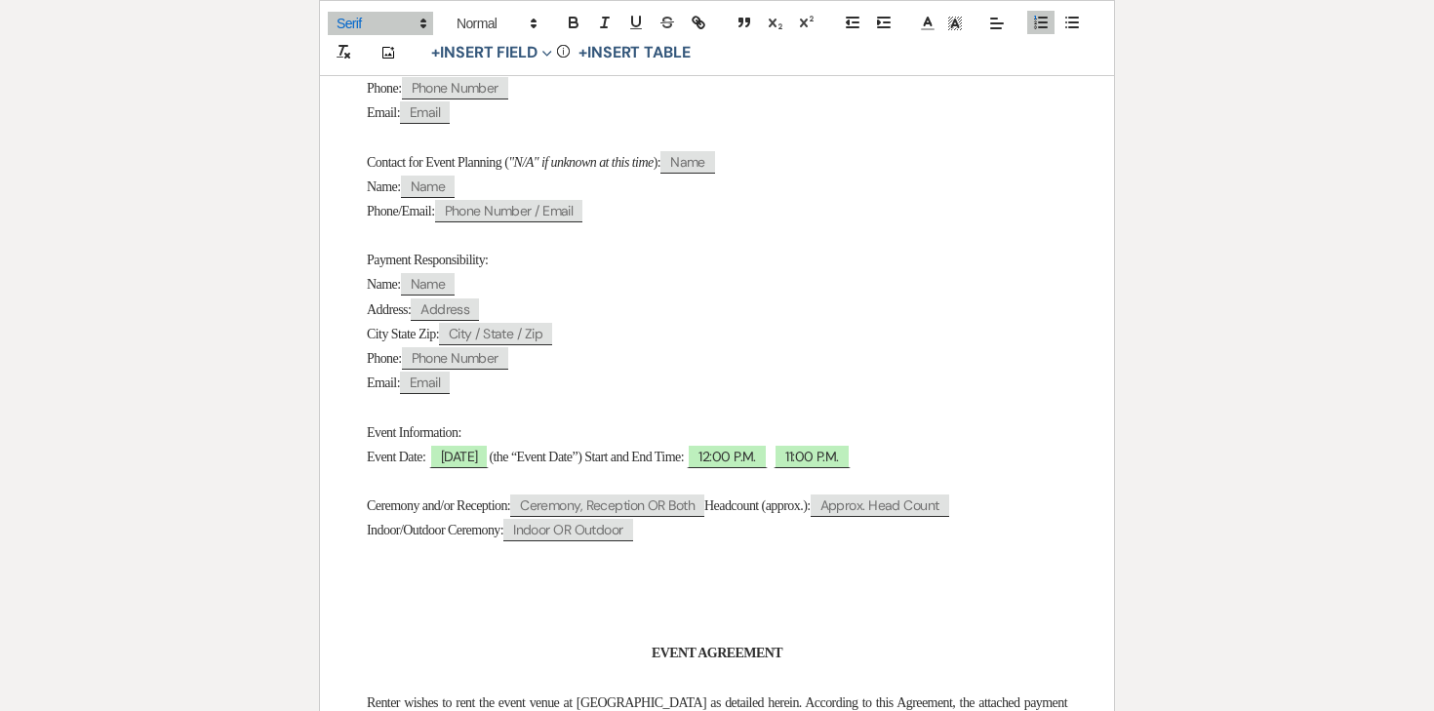
scroll to position [0, 0]
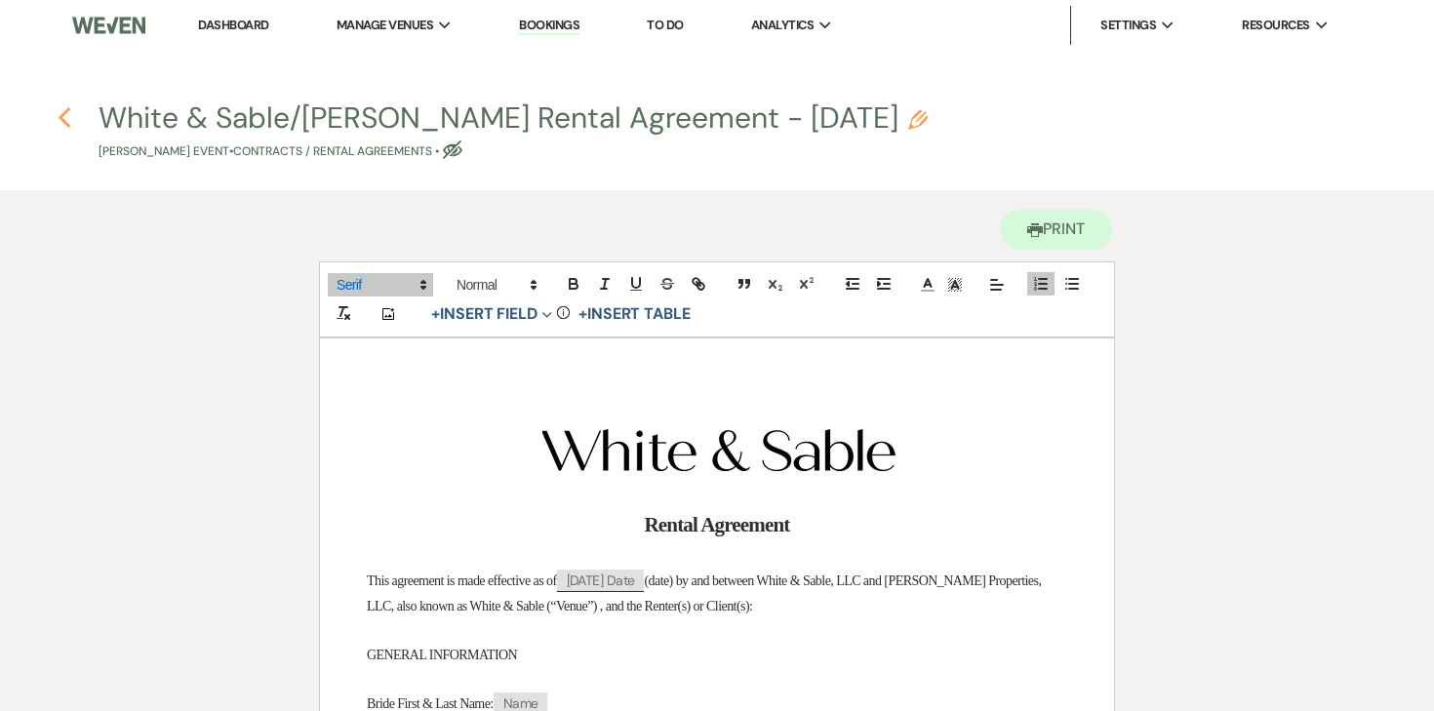
click at [65, 114] on use "button" at bounding box center [64, 117] width 13 height 21
select select "5"
select select "12"
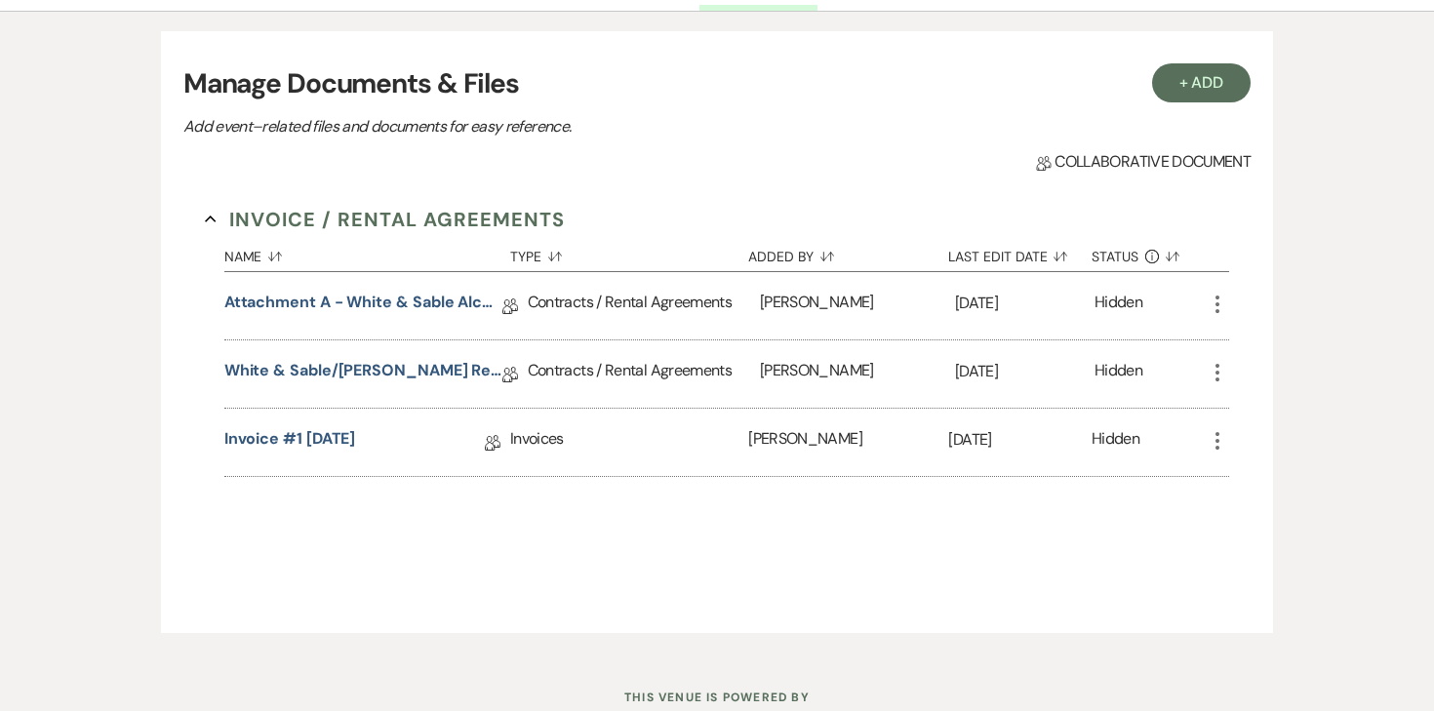
scroll to position [280, 0]
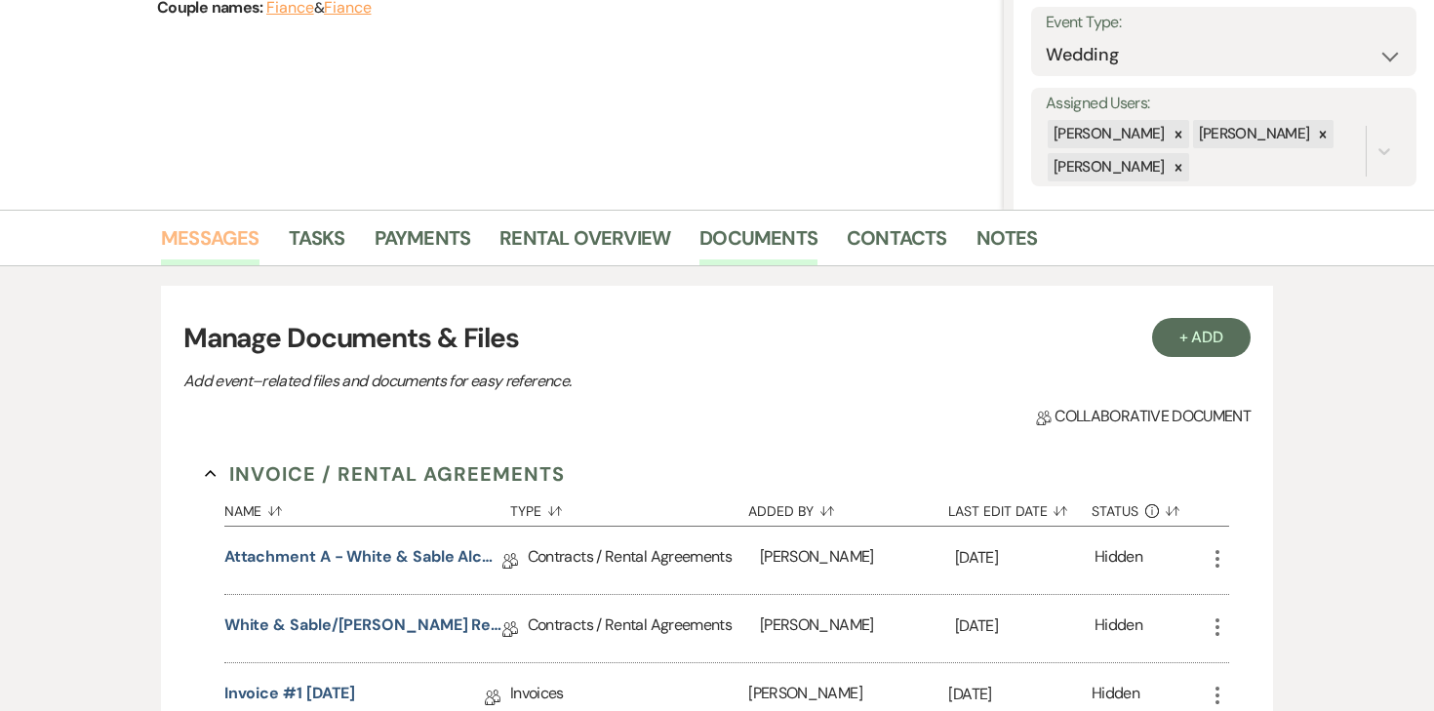
click at [205, 222] on link "Messages" at bounding box center [210, 243] width 99 height 43
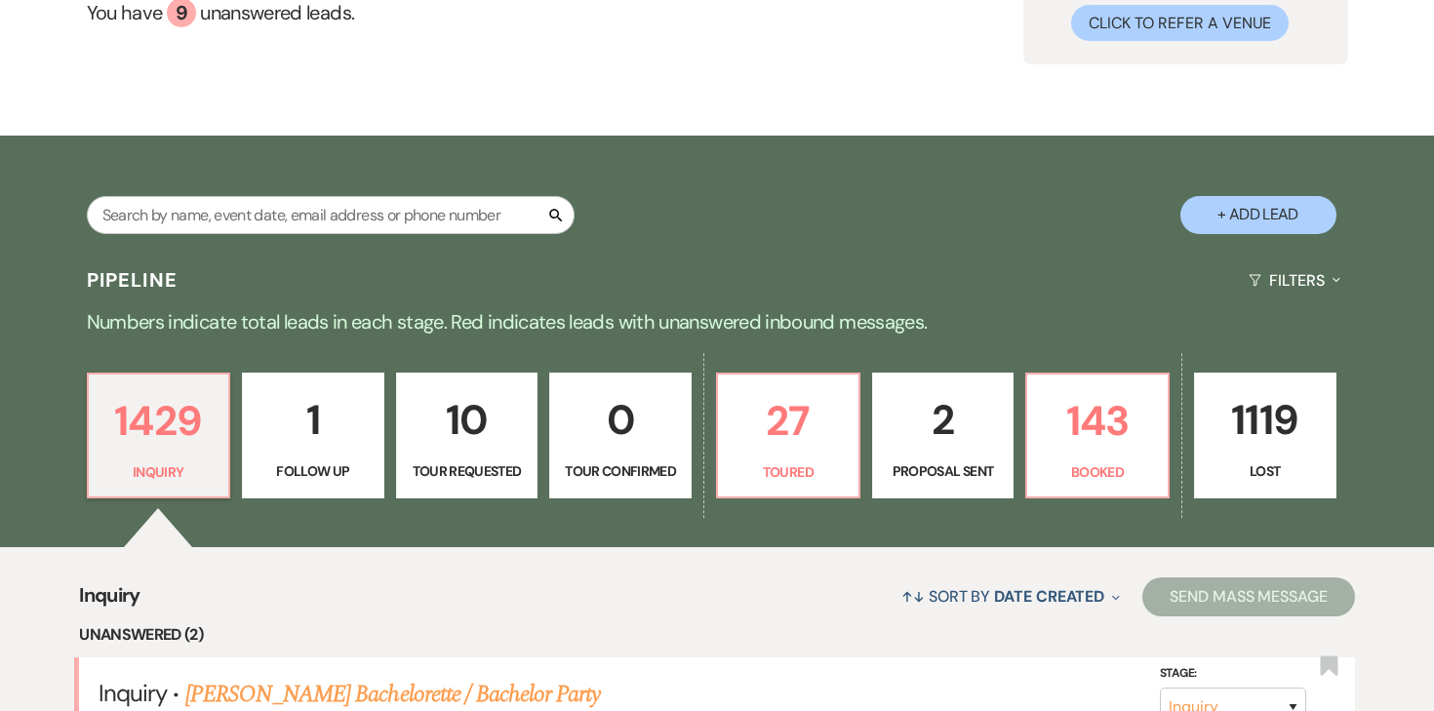
scroll to position [236, 0]
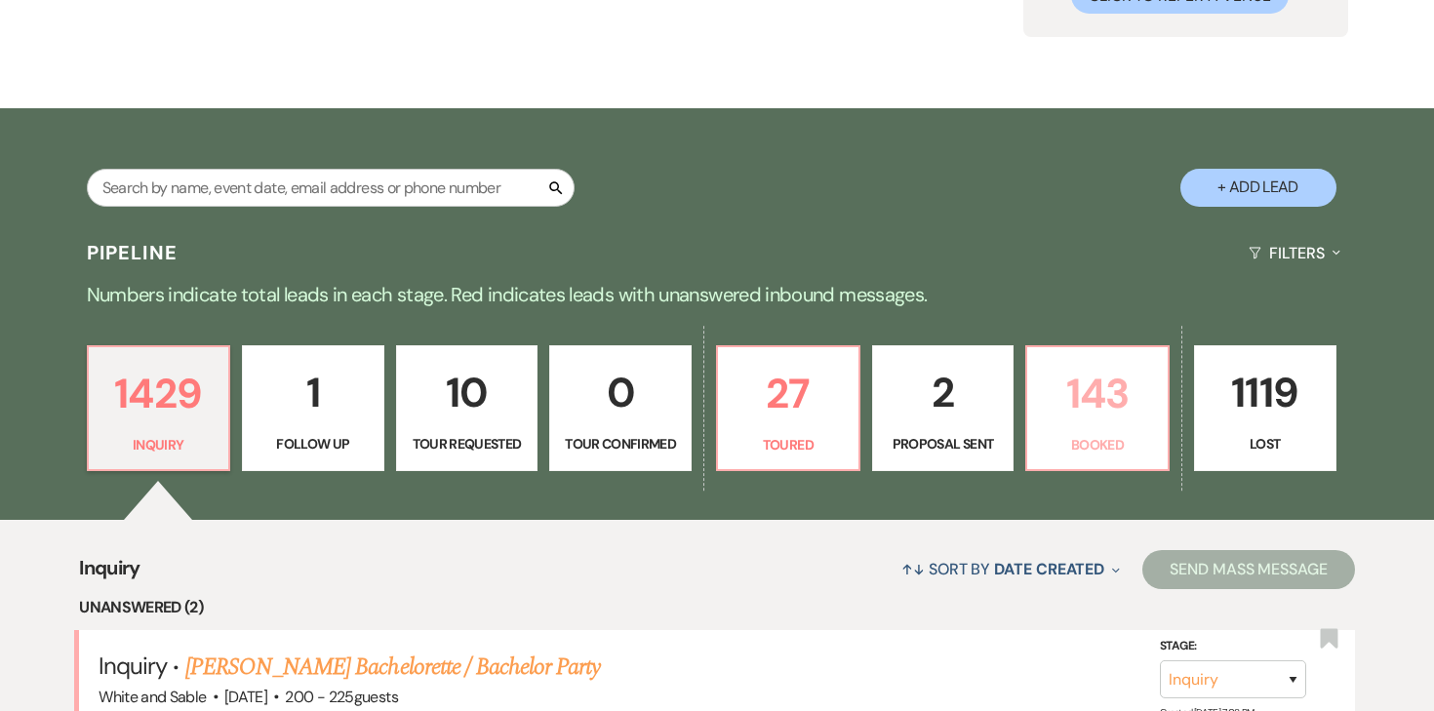
click at [1082, 417] on p "143" at bounding box center [1097, 393] width 117 height 65
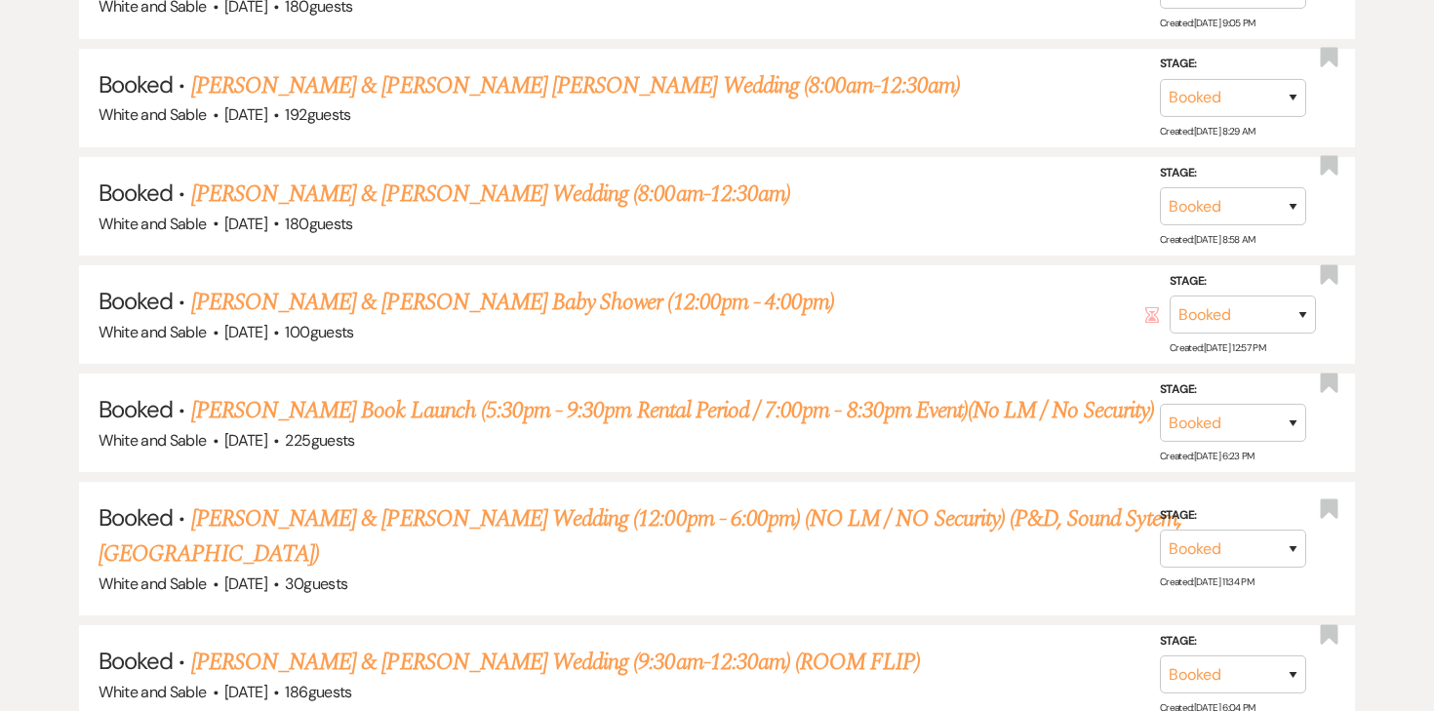
scroll to position [2467, 0]
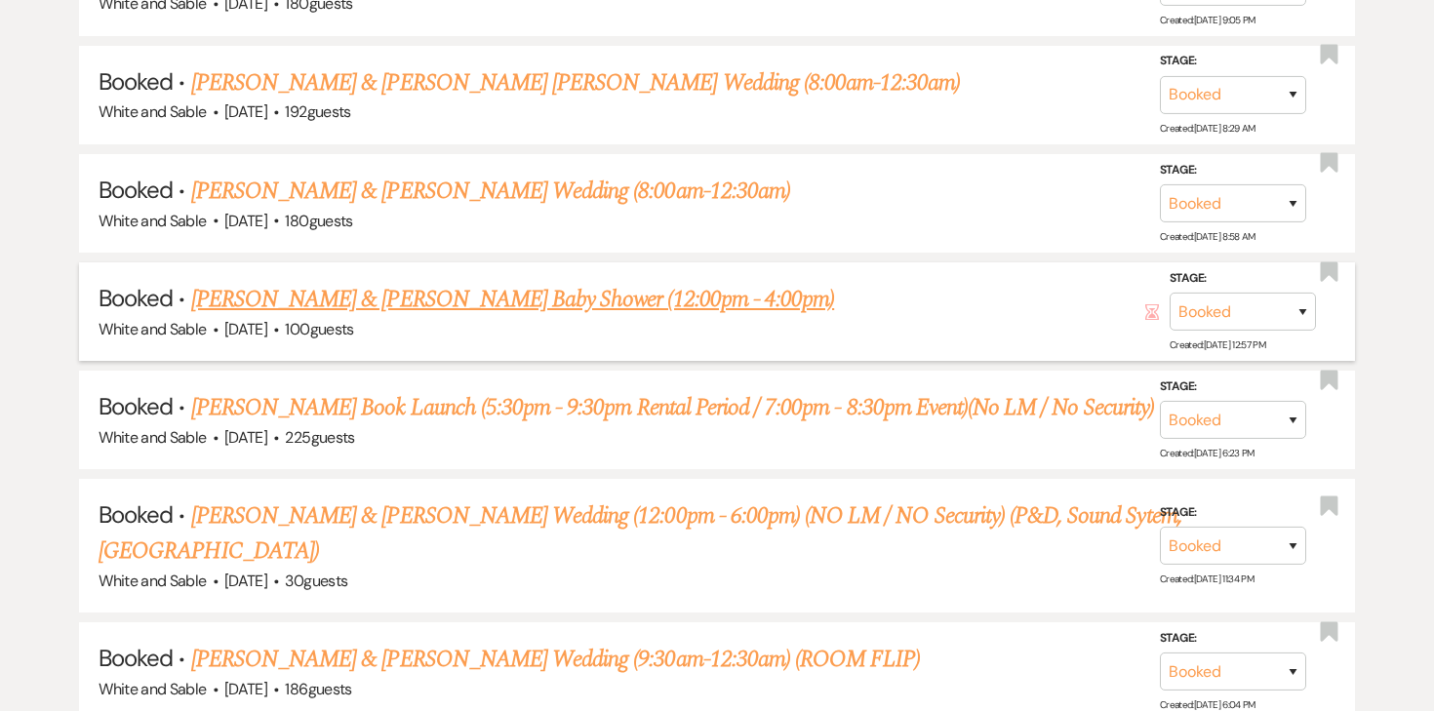
click at [491, 282] on link "[PERSON_NAME] & [PERSON_NAME] Baby Shower (12:00pm - 4:00pm)" at bounding box center [512, 299] width 643 height 35
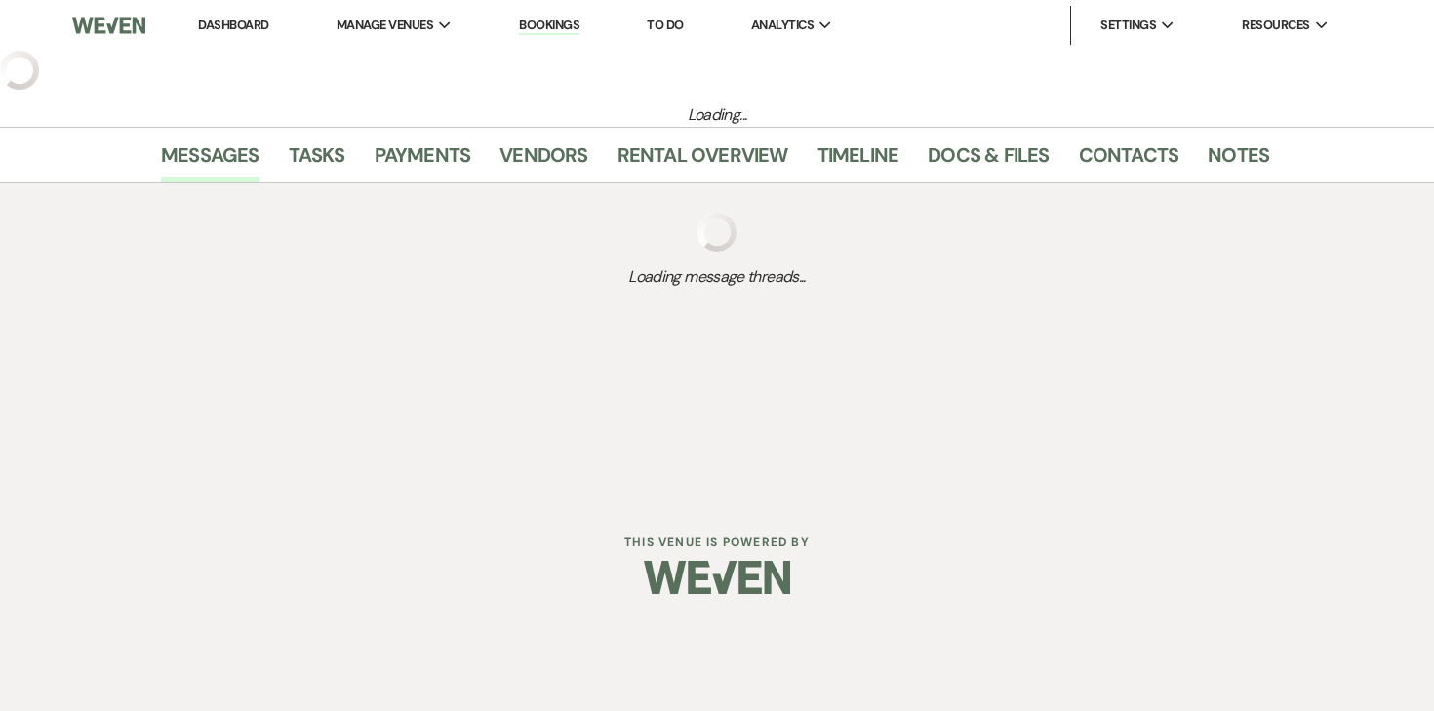
select select "12"
select select "3"
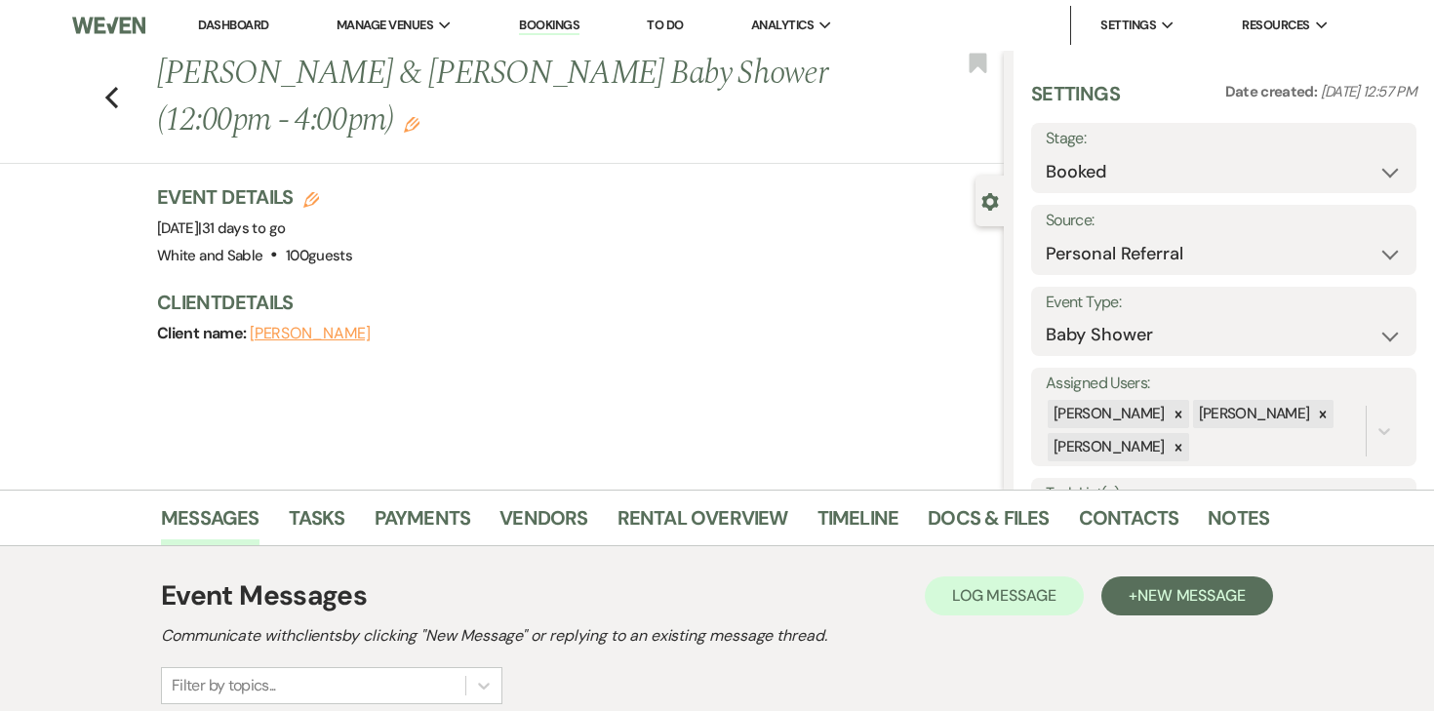
scroll to position [326, 0]
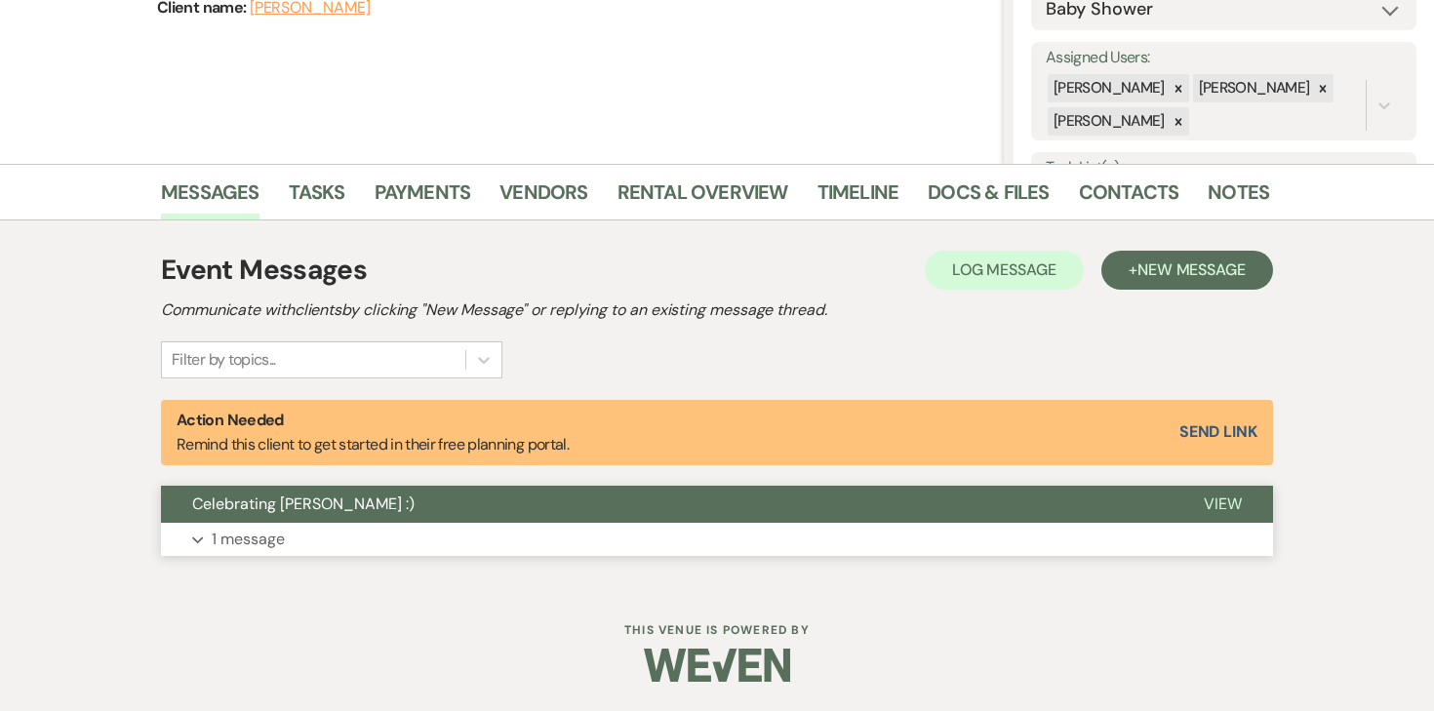
click at [235, 541] on p "1 message" at bounding box center [248, 539] width 73 height 25
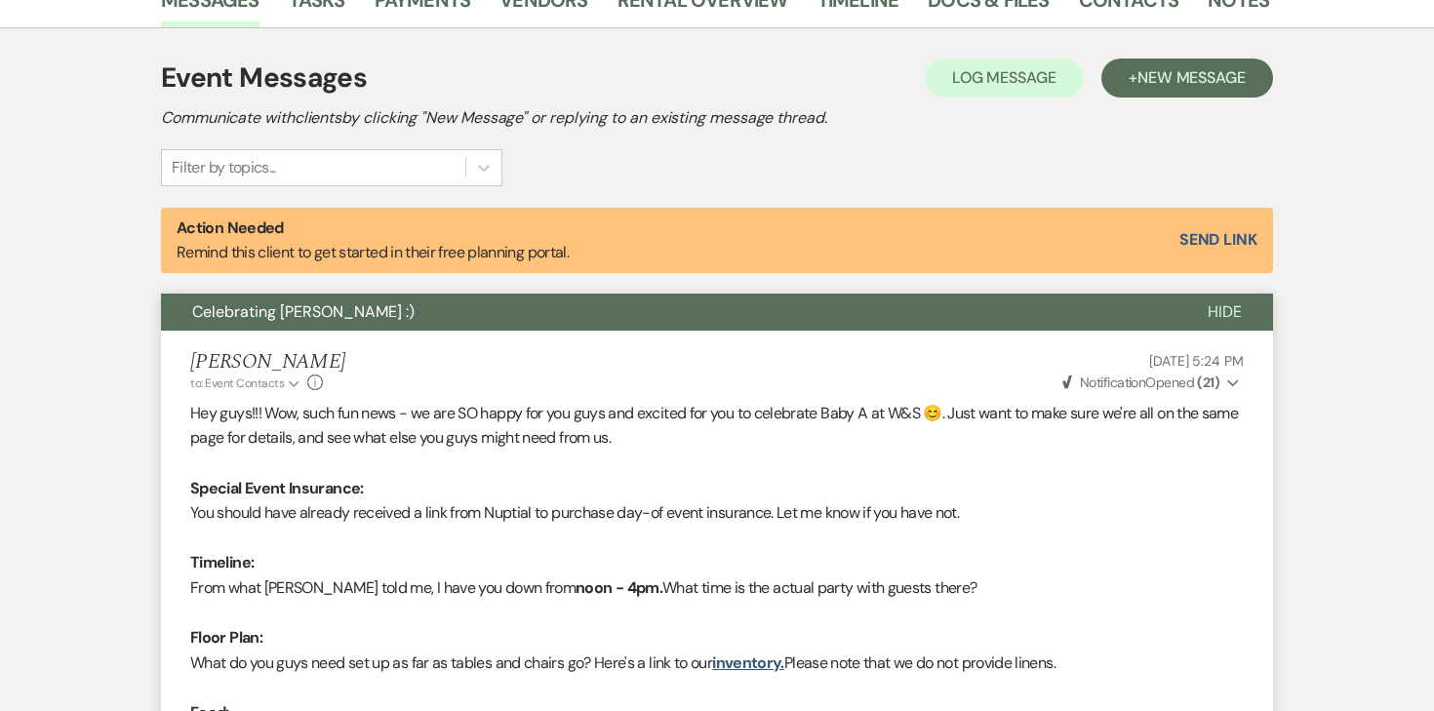
scroll to position [0, 0]
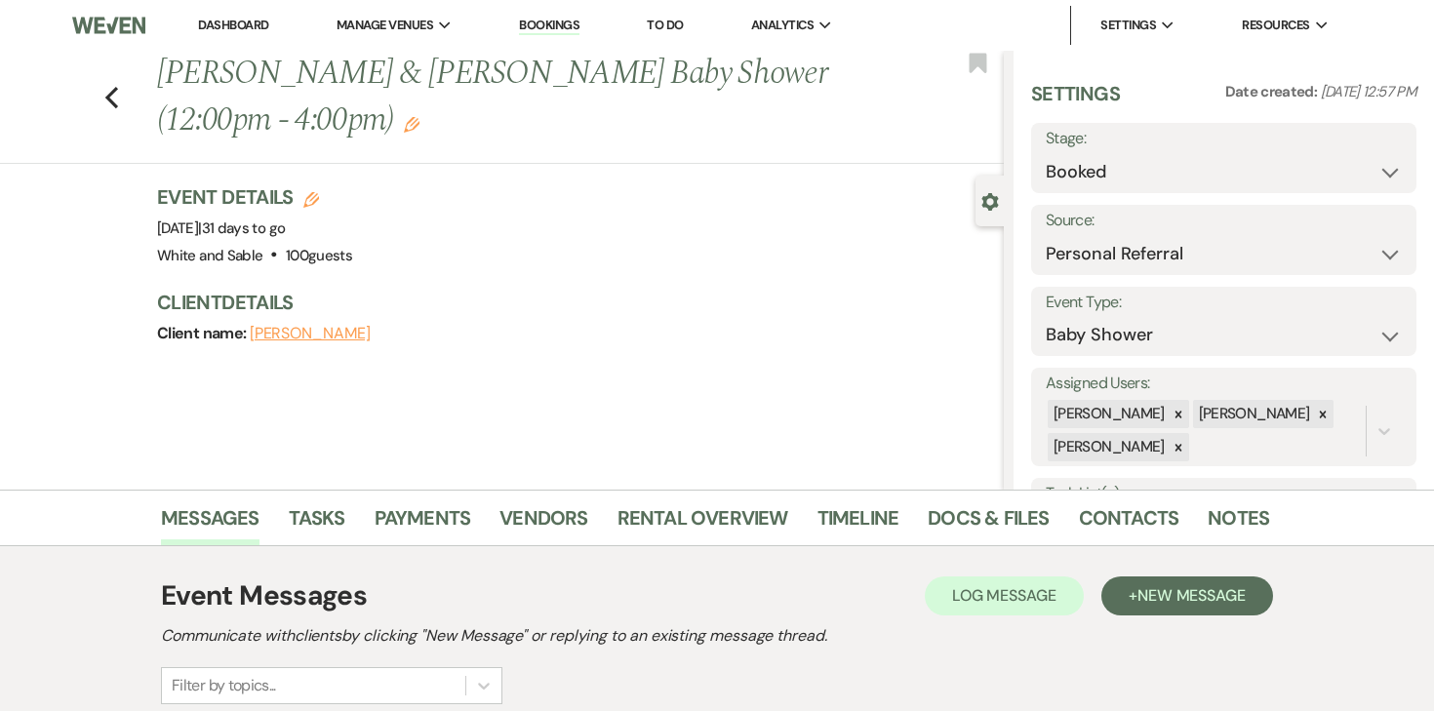
click at [332, 338] on button "[PERSON_NAME]" at bounding box center [310, 334] width 121 height 16
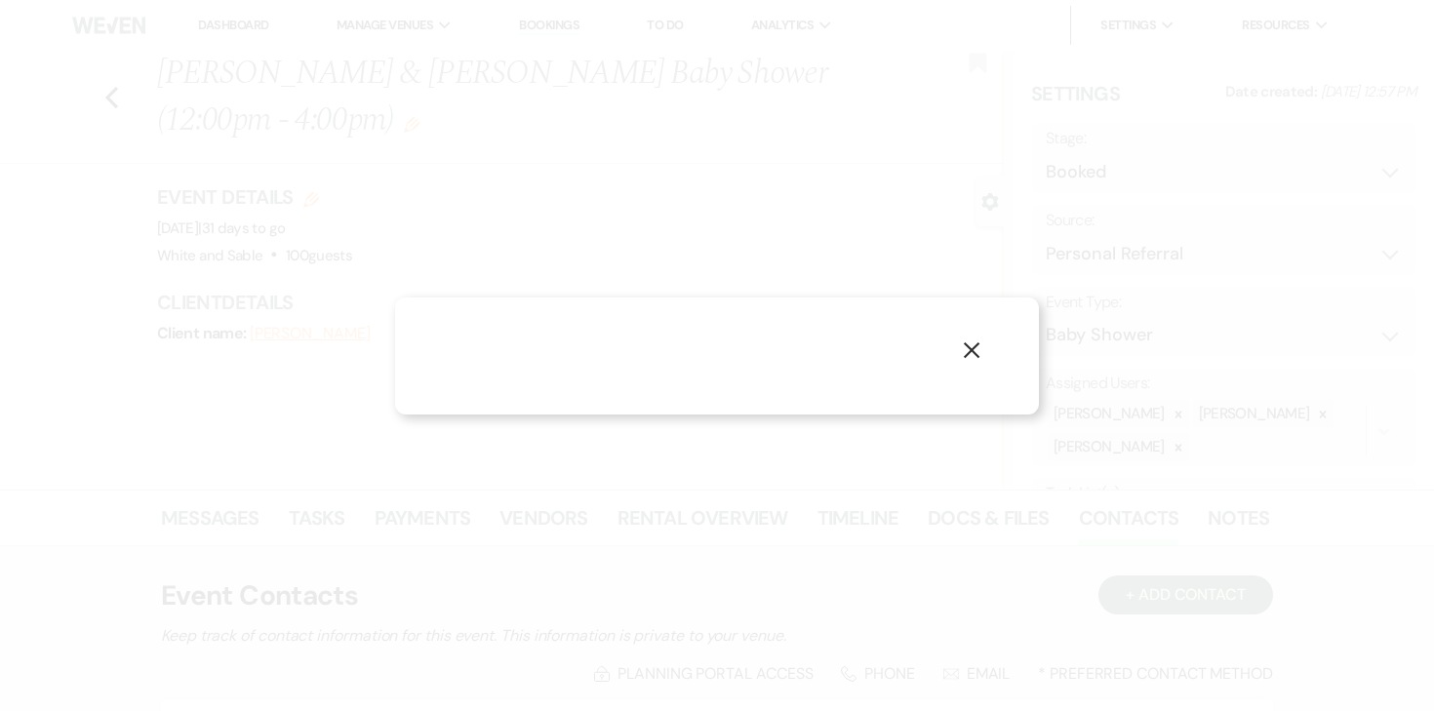
select select "1"
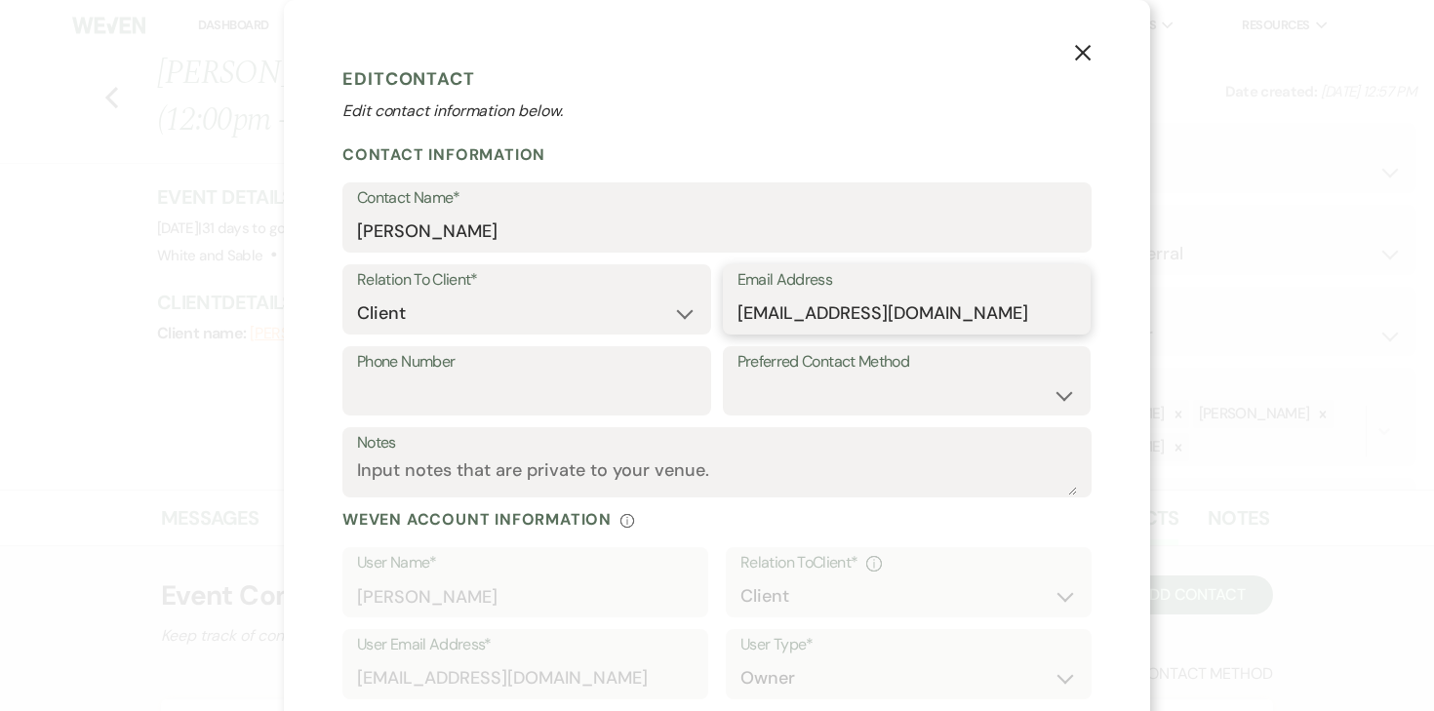
click at [808, 311] on input "[EMAIL_ADDRESS][DOMAIN_NAME]" at bounding box center [906, 314] width 339 height 38
click at [1072, 59] on button "X" at bounding box center [1082, 52] width 29 height 34
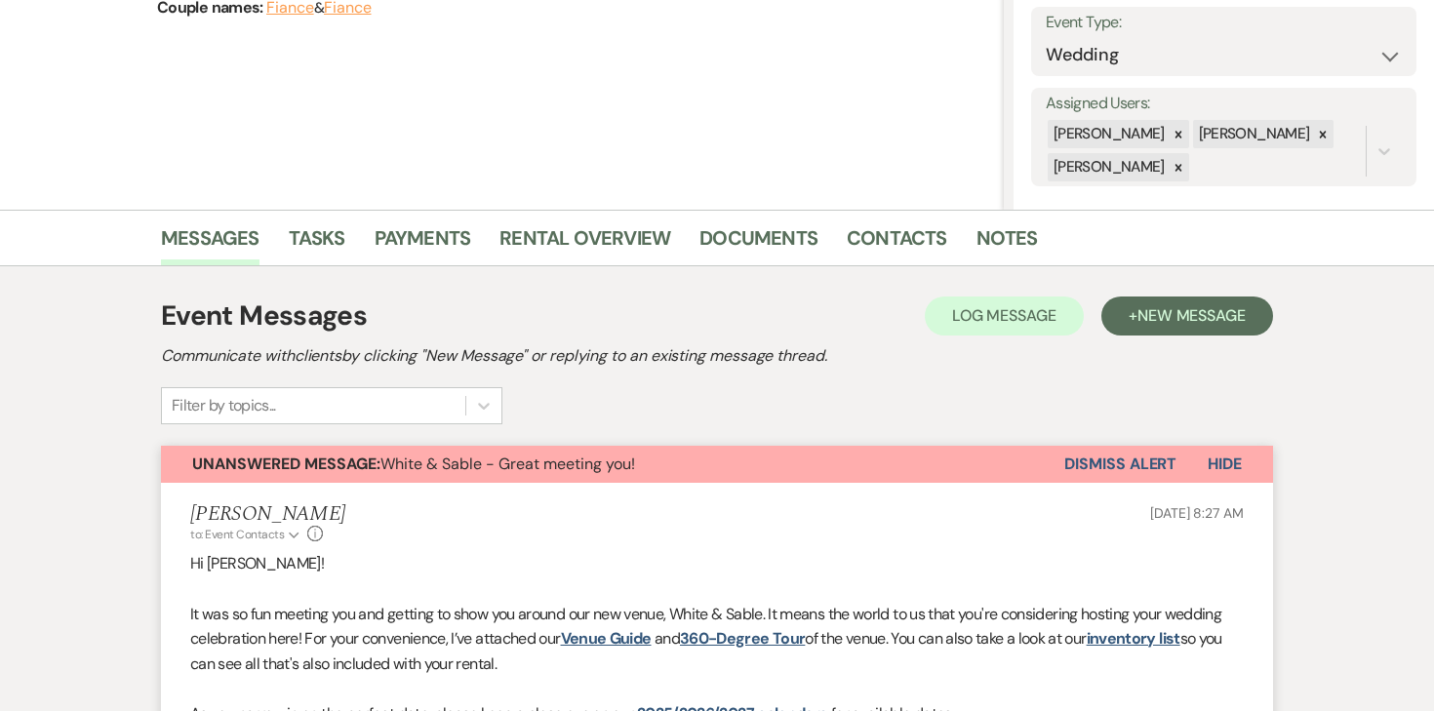
click at [1102, 467] on button "Dismiss Alert" at bounding box center [1120, 464] width 112 height 37
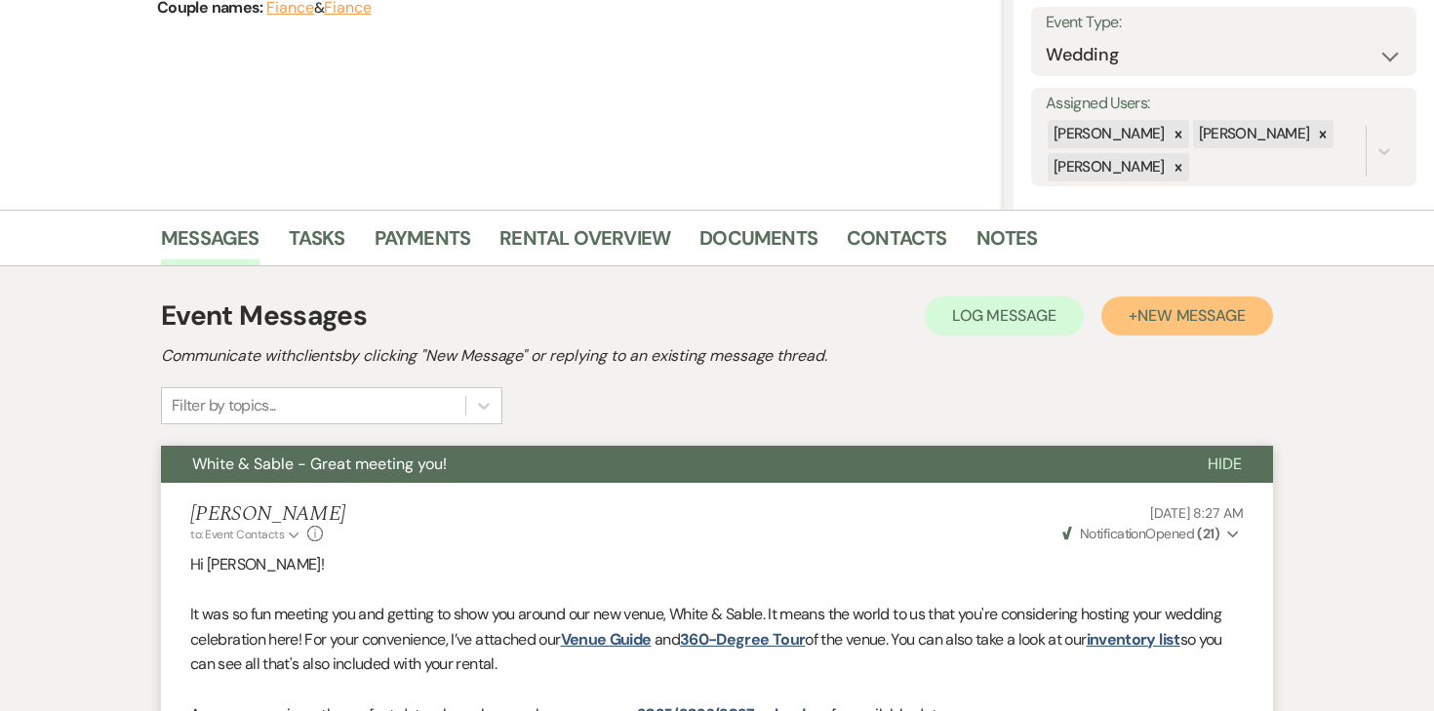
click at [1115, 321] on button "+ New Message" at bounding box center [1187, 316] width 172 height 39
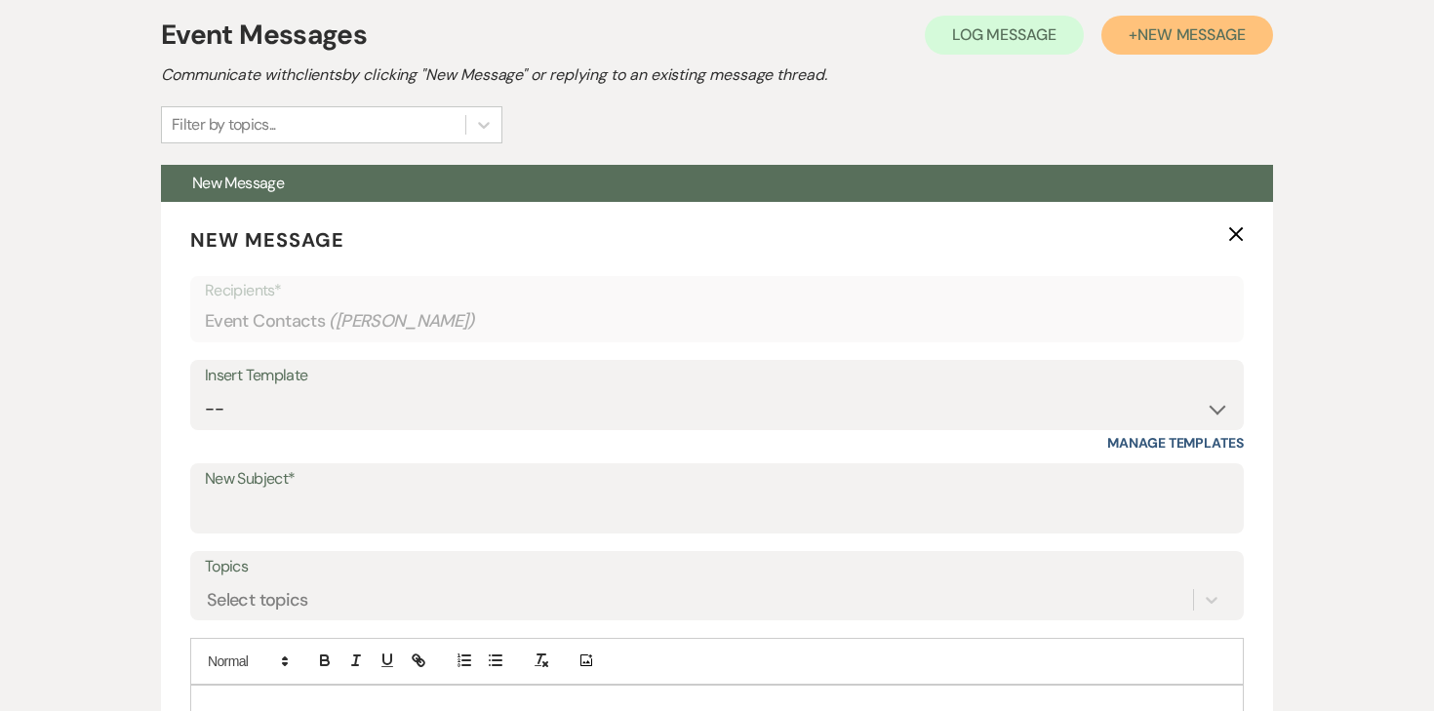
scroll to position [564, 0]
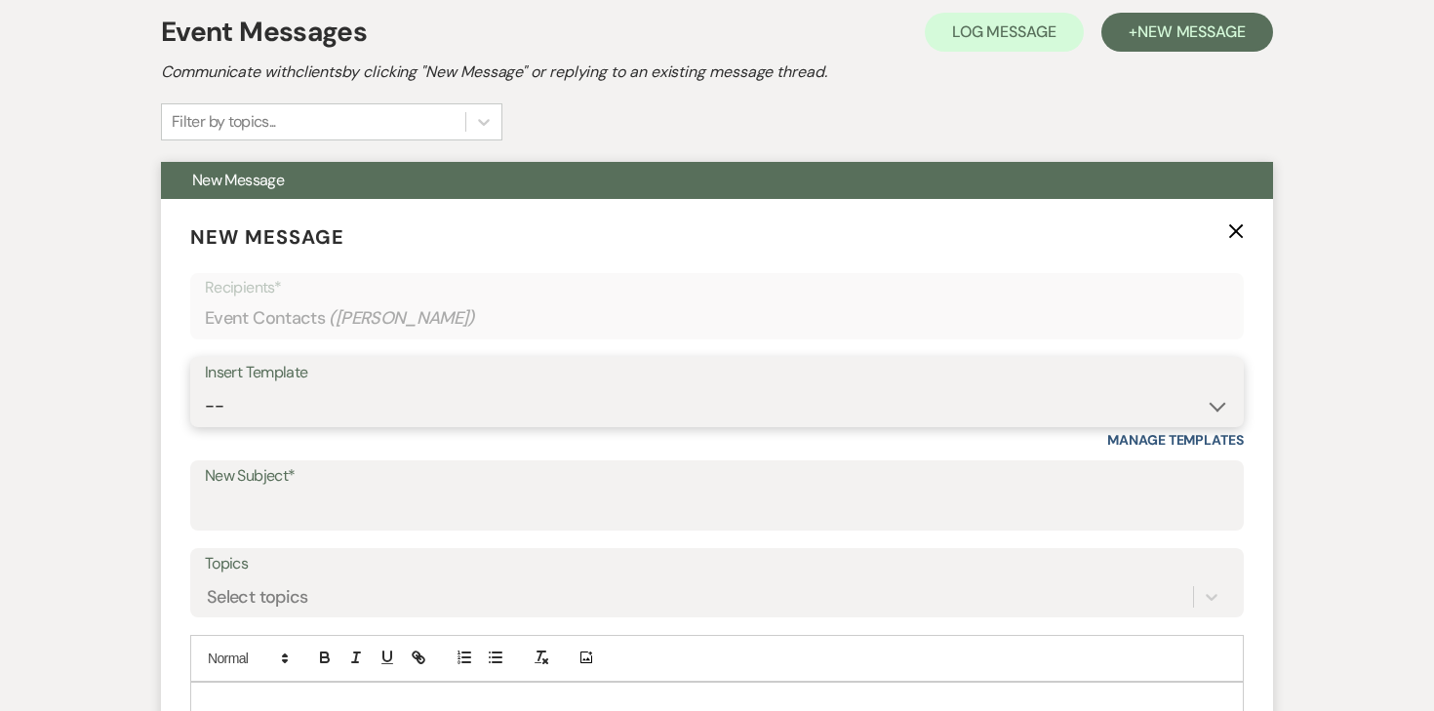
click at [622, 401] on select "-- Inquiry Response (Venue Guide) Schedule - Venue Tour Appt Confirmation Sched…" at bounding box center [717, 406] width 1024 height 38
select select "3330"
type input "Next Steps for Booking: Your wedding day contract from White & Sable! 💕💍"
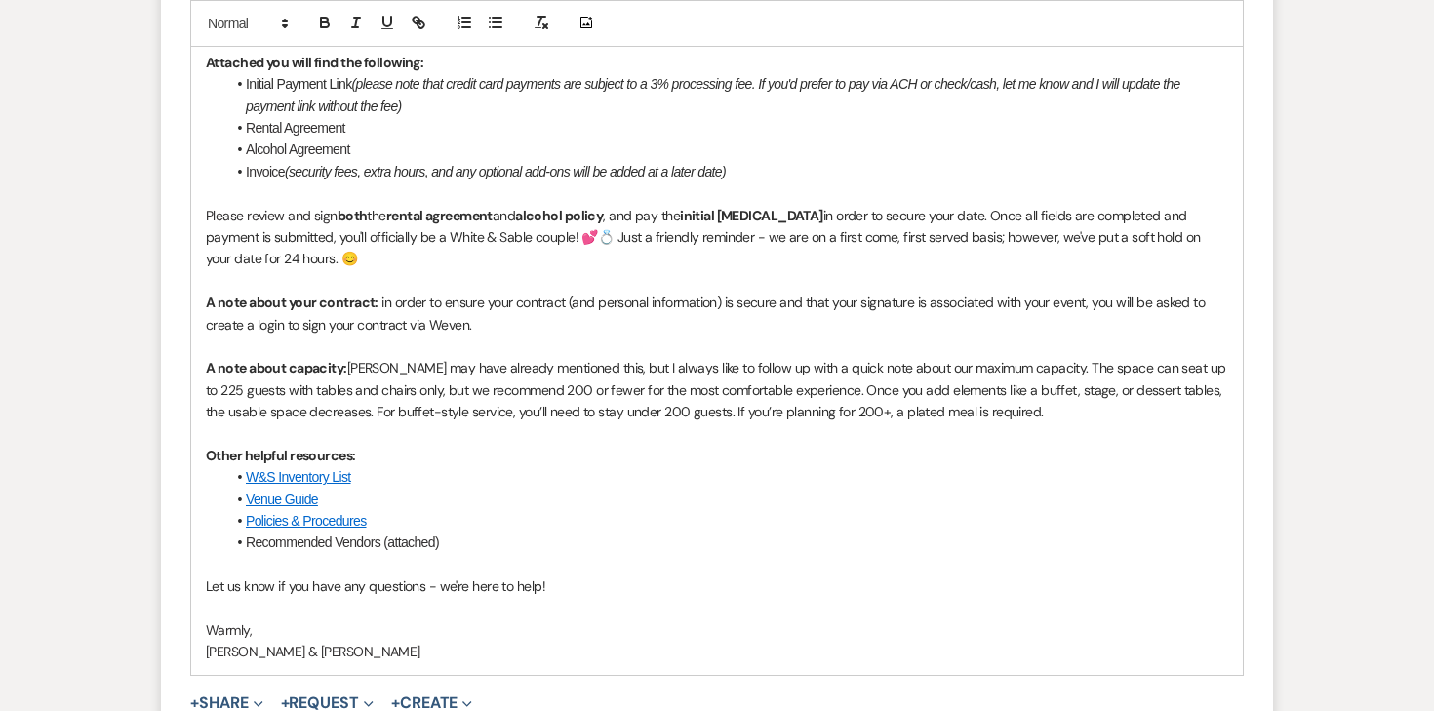
scroll to position [1320, 0]
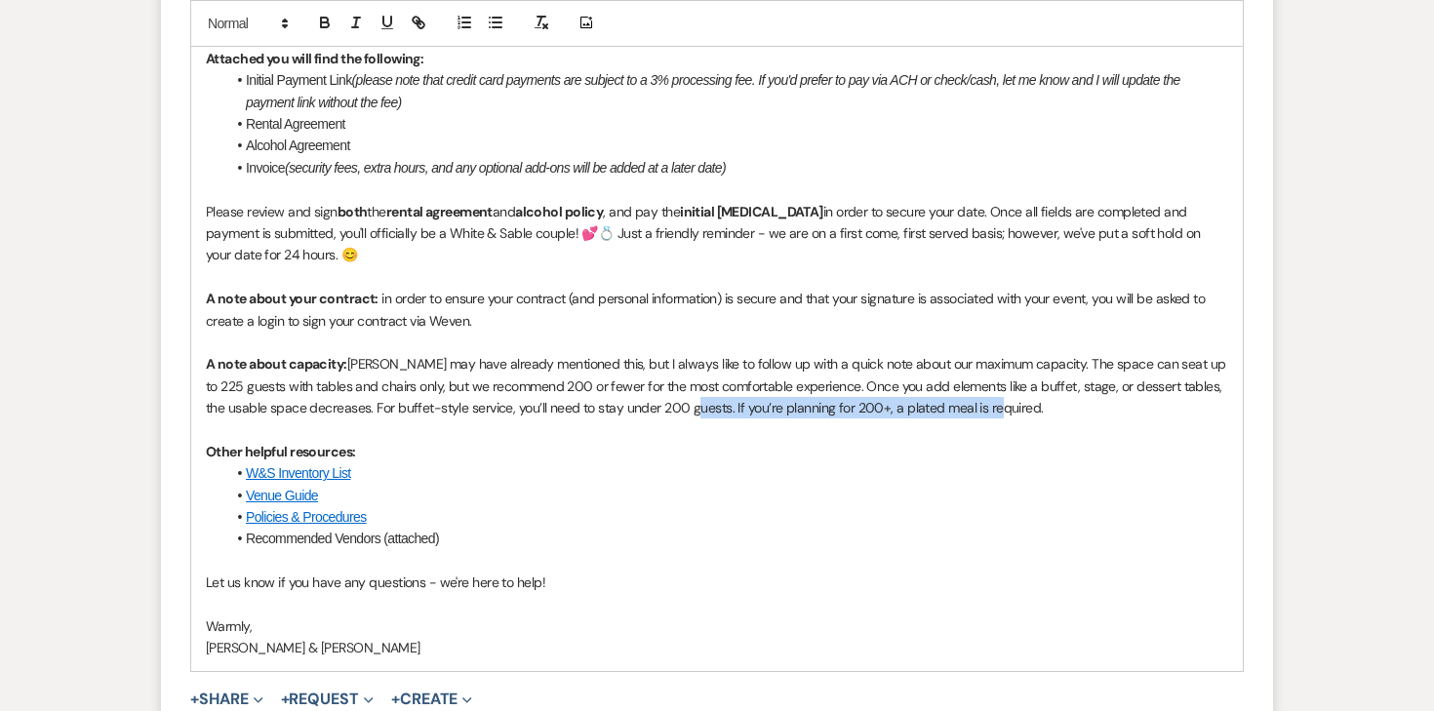
drag, startPoint x: 708, startPoint y: 408, endPoint x: 1016, endPoint y: 406, distance: 308.3
click at [1016, 406] on p "A note about capacity: Landon may have already mentioned this, but I always lik…" at bounding box center [717, 385] width 1022 height 65
click at [355, 21] on line "button" at bounding box center [356, 23] width 2 height 10
click at [315, 24] on button "button" at bounding box center [324, 22] width 27 height 23
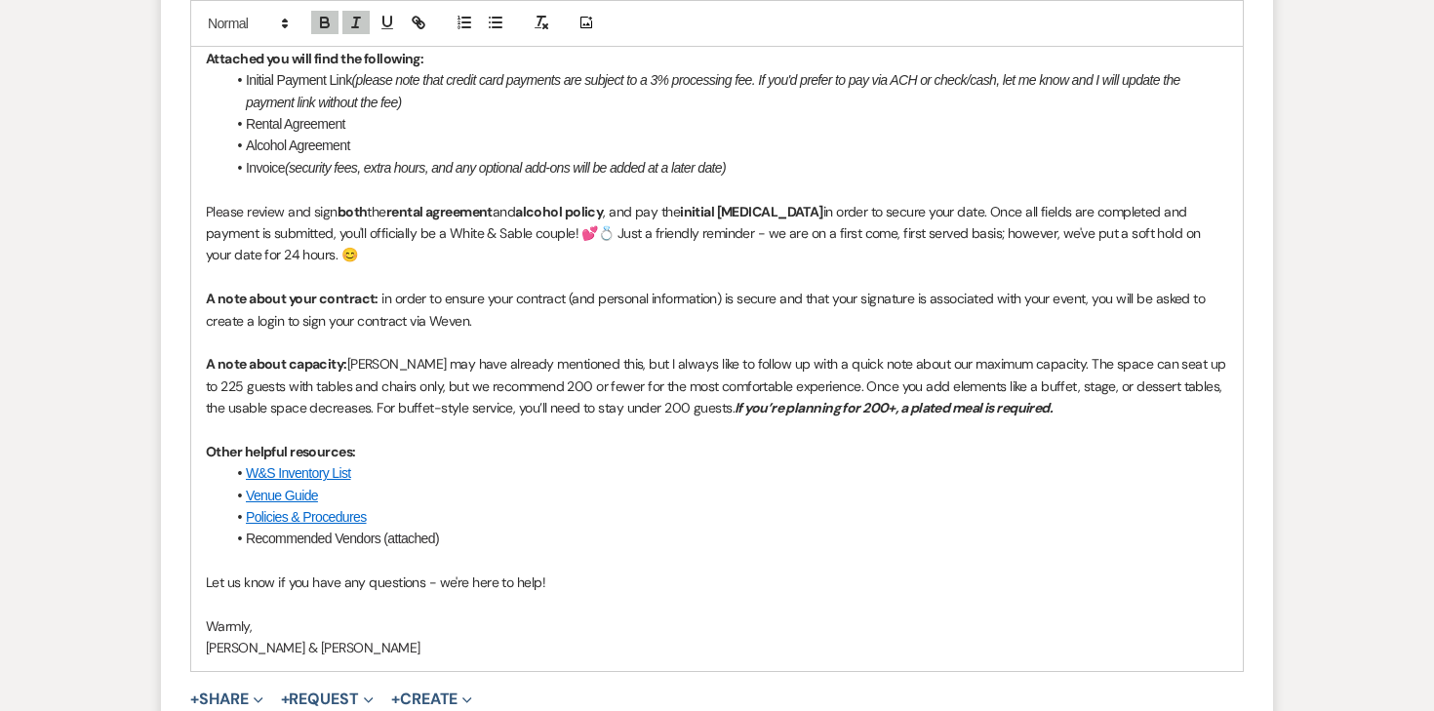
click at [616, 376] on p "A note about capacity: Landon may have already mentioned this, but I always lik…" at bounding box center [717, 385] width 1022 height 65
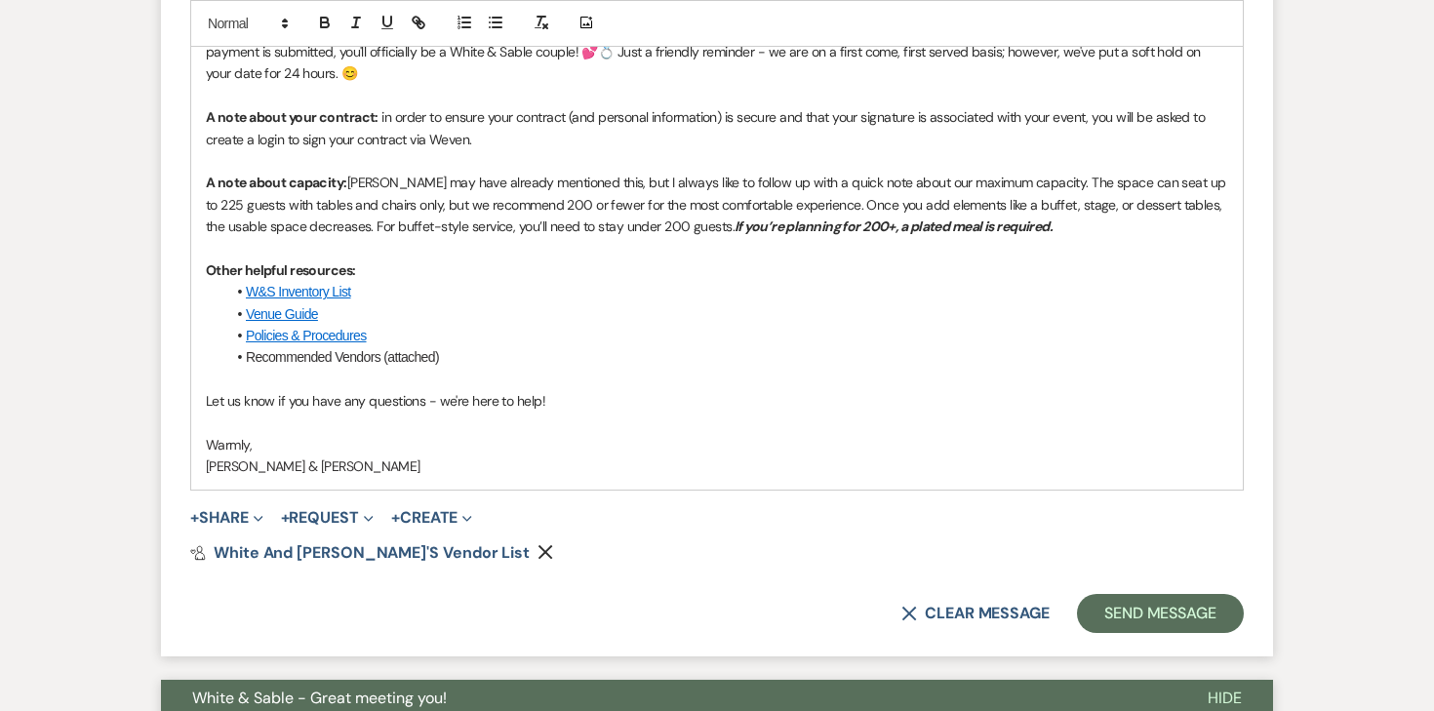
scroll to position [1511, 0]
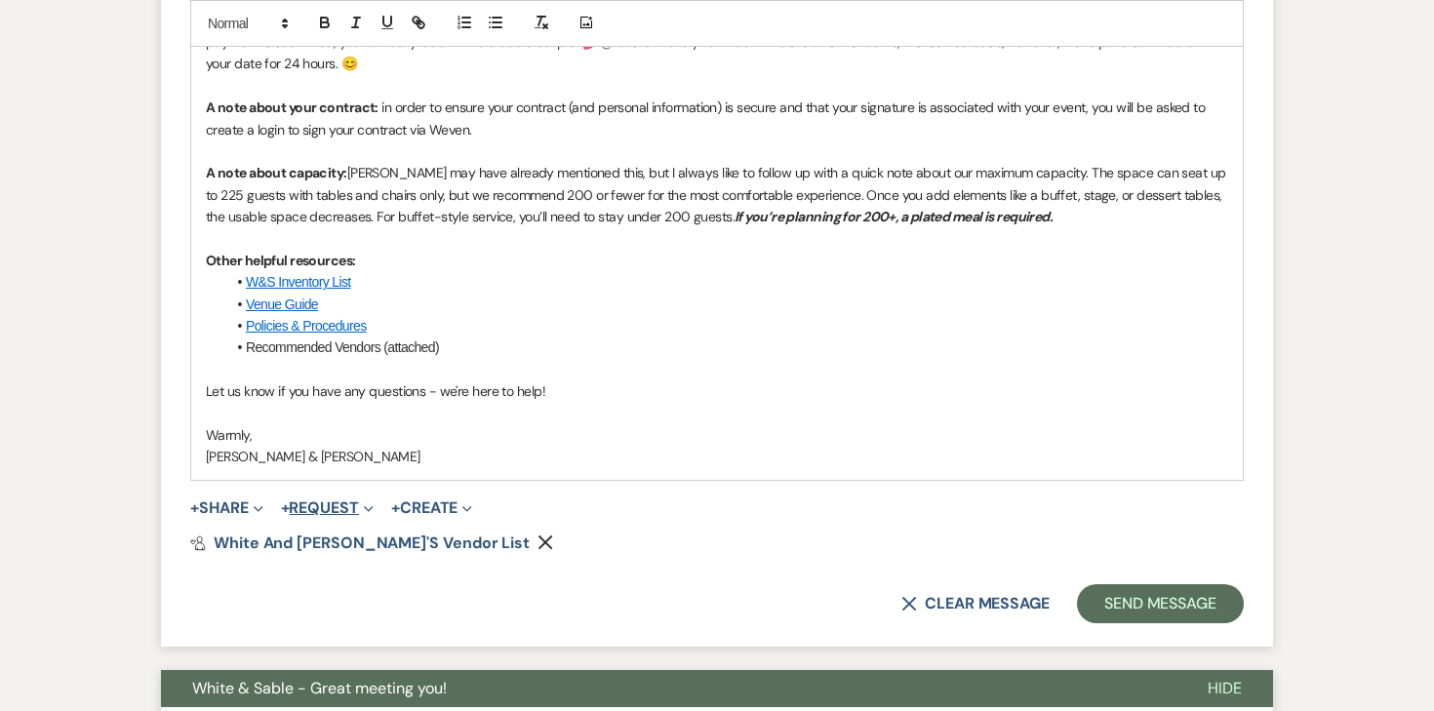
click at [329, 501] on button "+ Request Expand" at bounding box center [327, 508] width 93 height 16
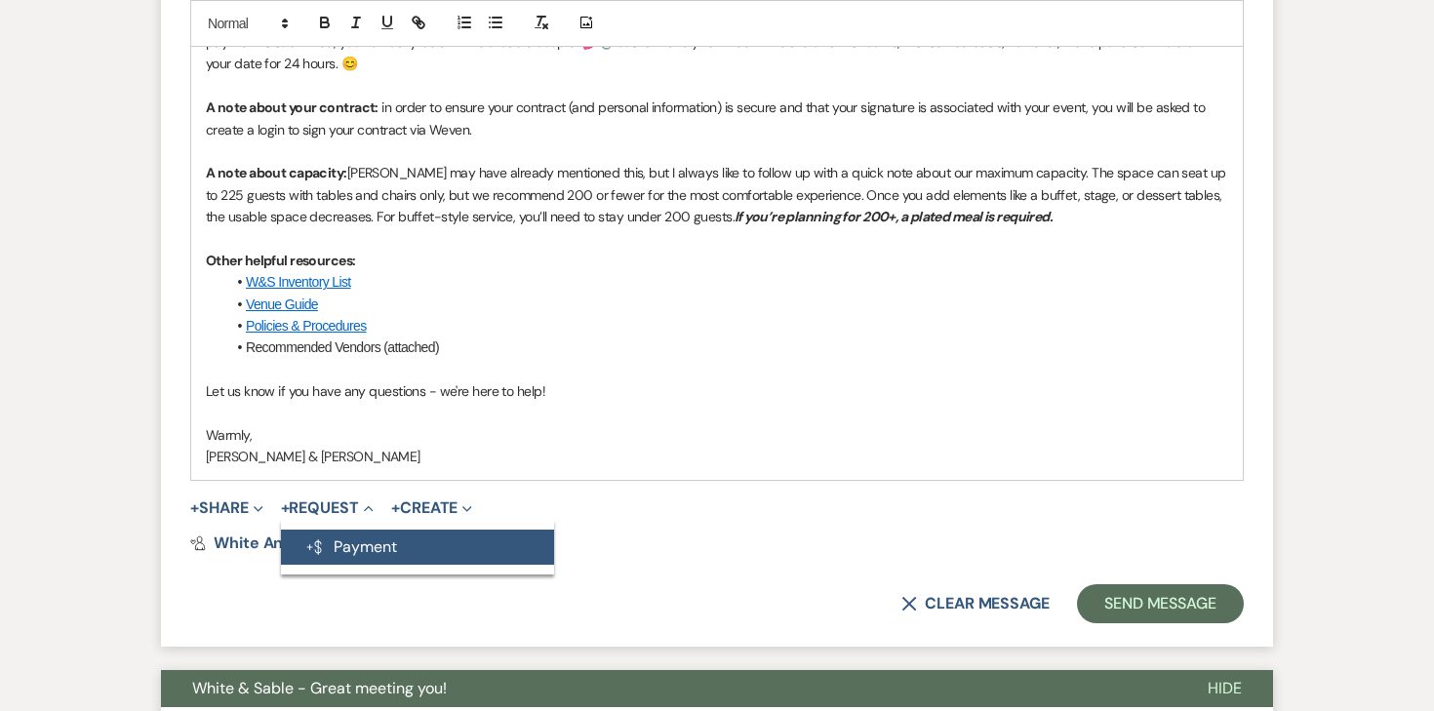
click at [328, 538] on button "Generate Payment Payment" at bounding box center [417, 547] width 273 height 35
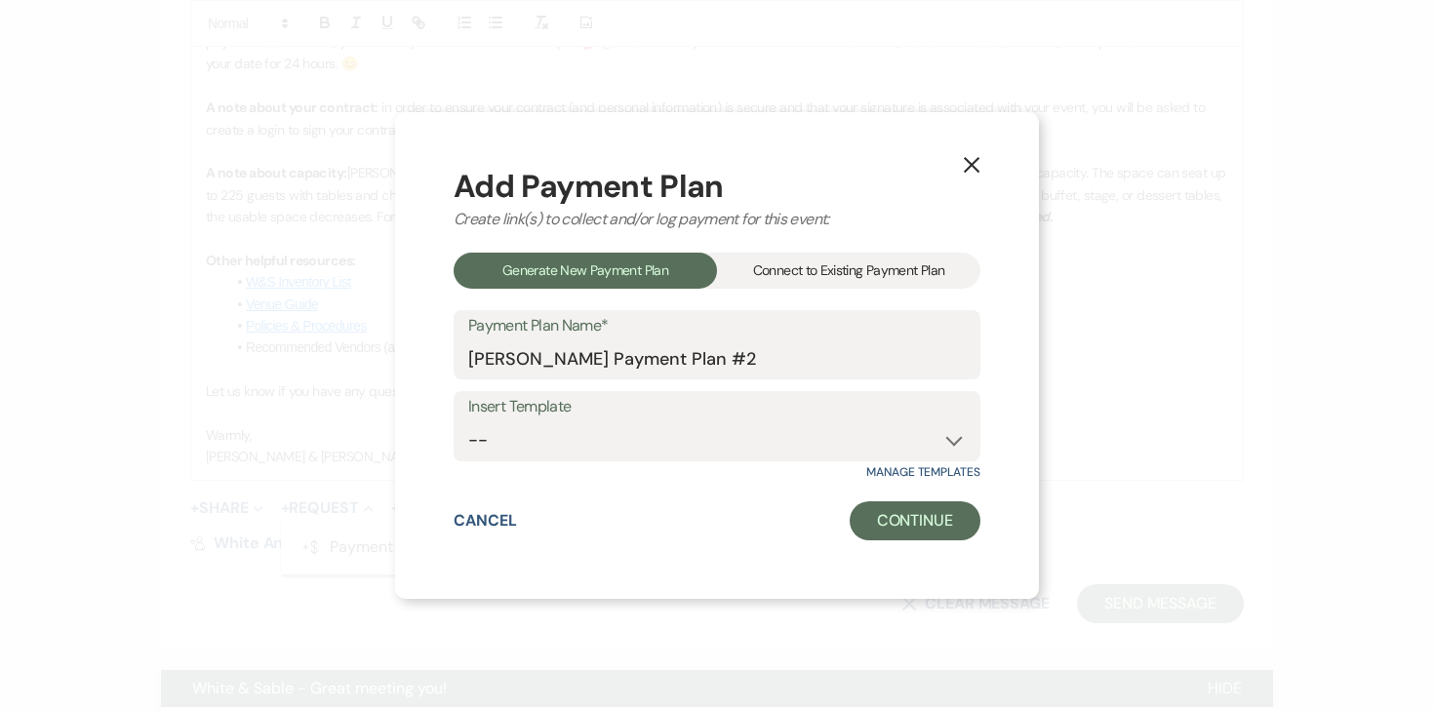
click at [752, 286] on div "Connect to Existing Payment Plan" at bounding box center [848, 271] width 263 height 36
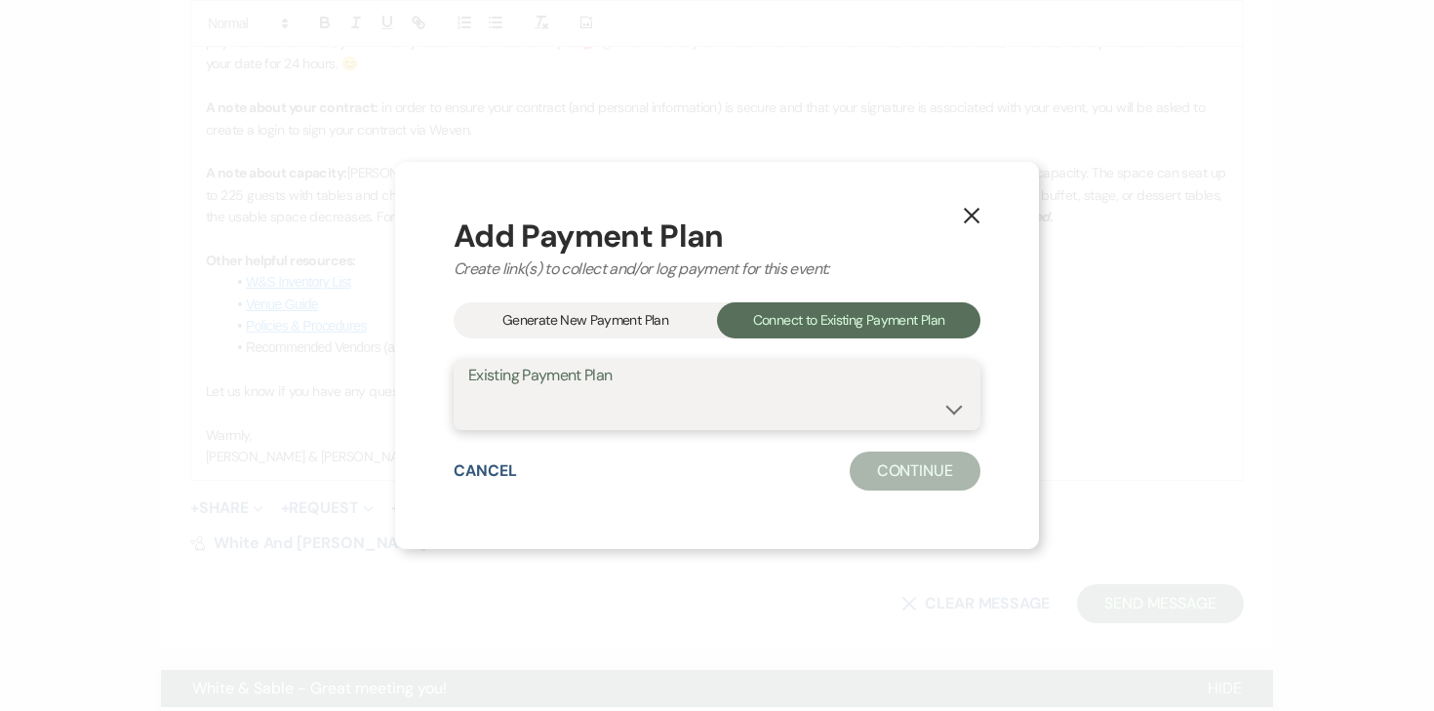
click at [517, 416] on select "Tiffany Taylor's Payment Plan #1" at bounding box center [716, 409] width 497 height 38
select select "25469"
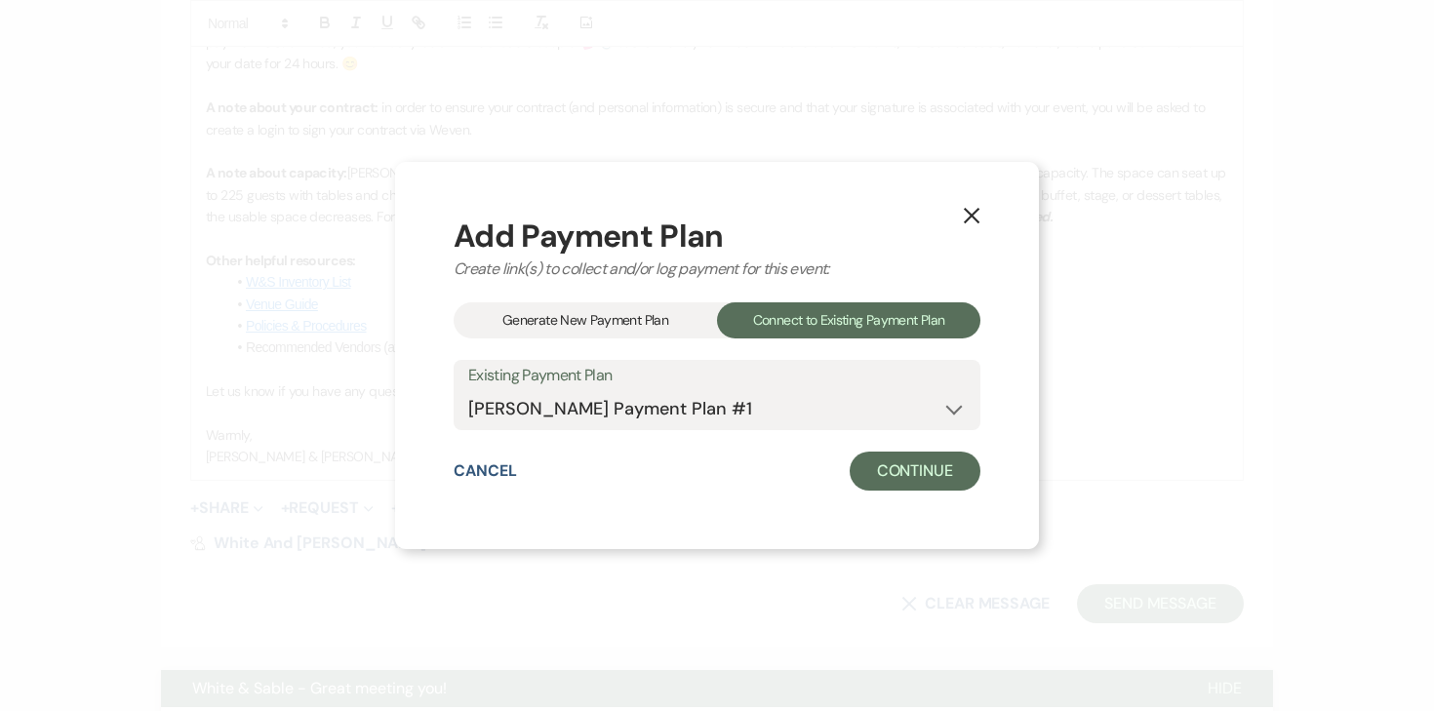
click at [921, 491] on div "X Add Payment Plan Create link(s) to collect and/or log payment for this event:…" at bounding box center [717, 355] width 644 height 387
click at [918, 490] on button "Continue" at bounding box center [915, 471] width 131 height 39
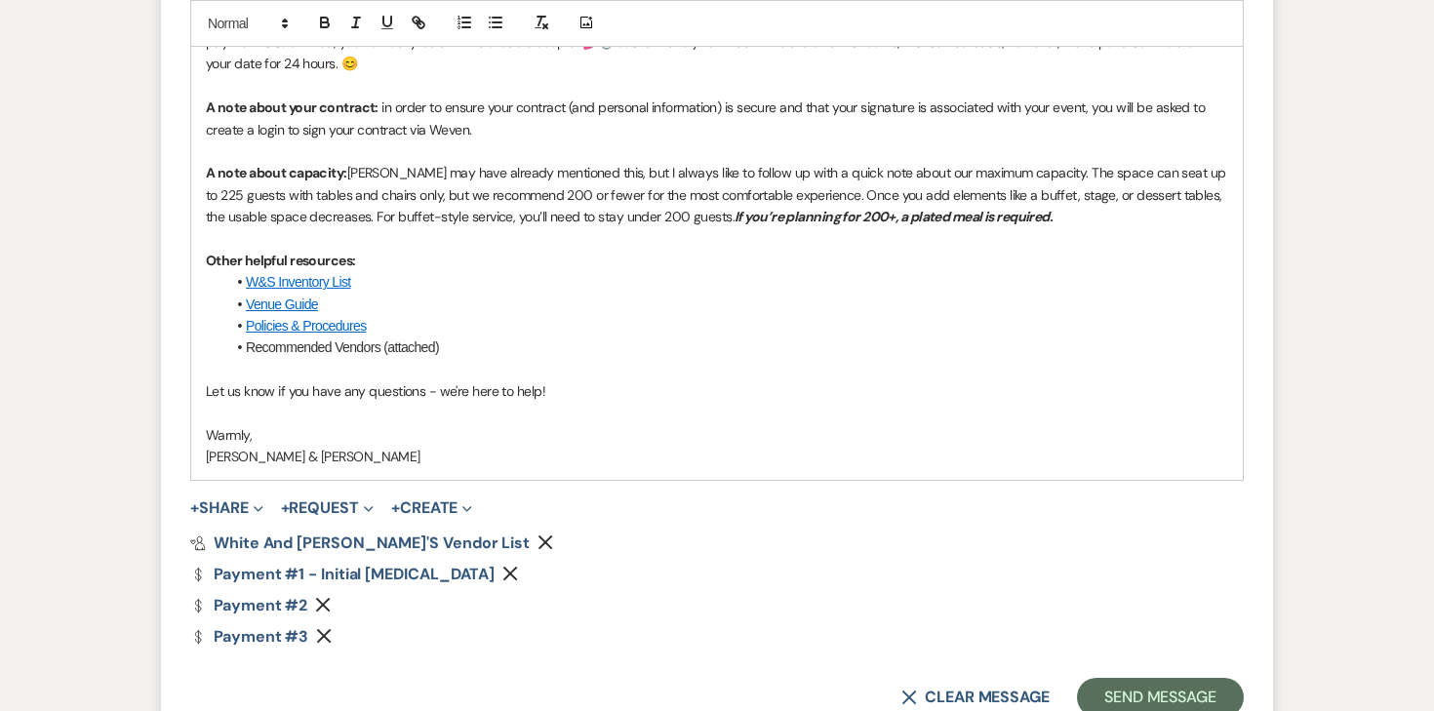
click at [327, 593] on div "Pref Vendors White and Sable's Vendor List Remove Dollar Payment Payment #1 - I…" at bounding box center [717, 590] width 1054 height 109
click at [326, 599] on icon "Remove" at bounding box center [323, 605] width 16 height 16
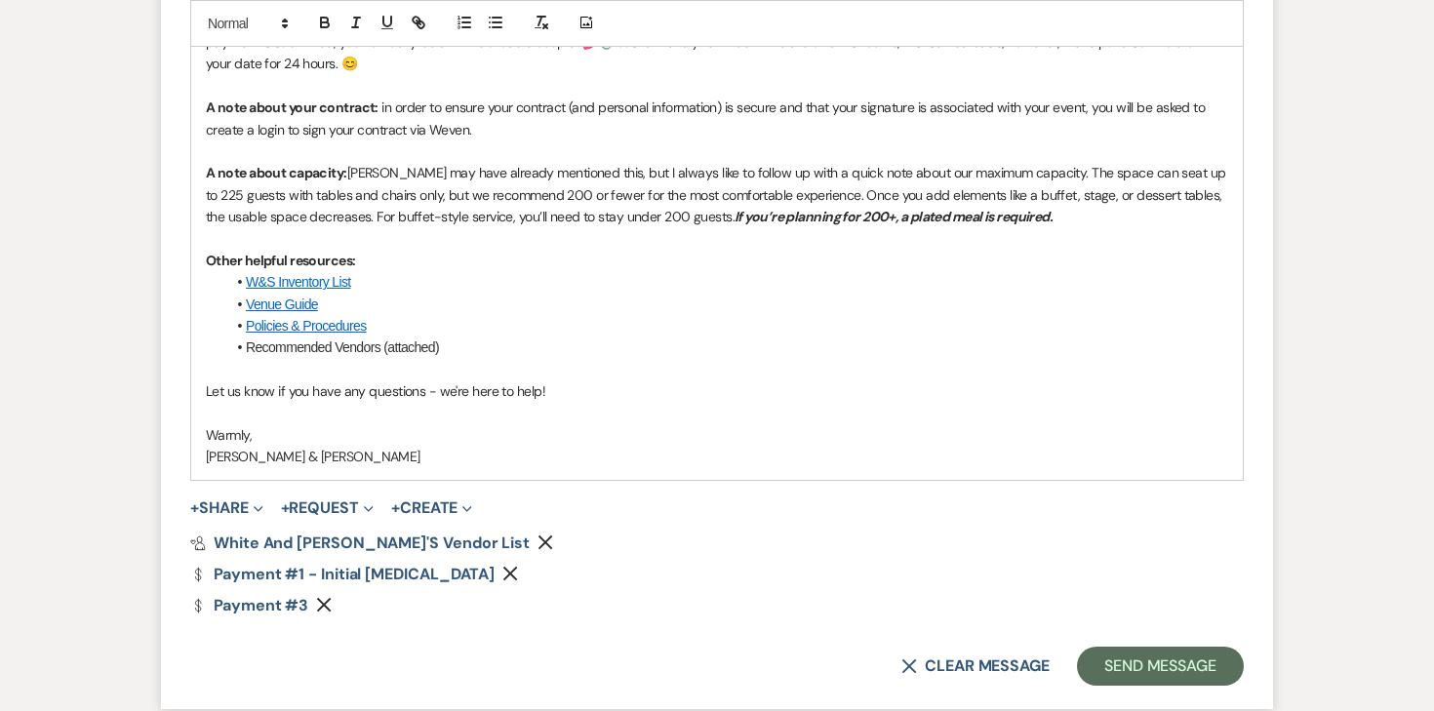
click at [321, 599] on icon "Remove" at bounding box center [324, 605] width 16 height 16
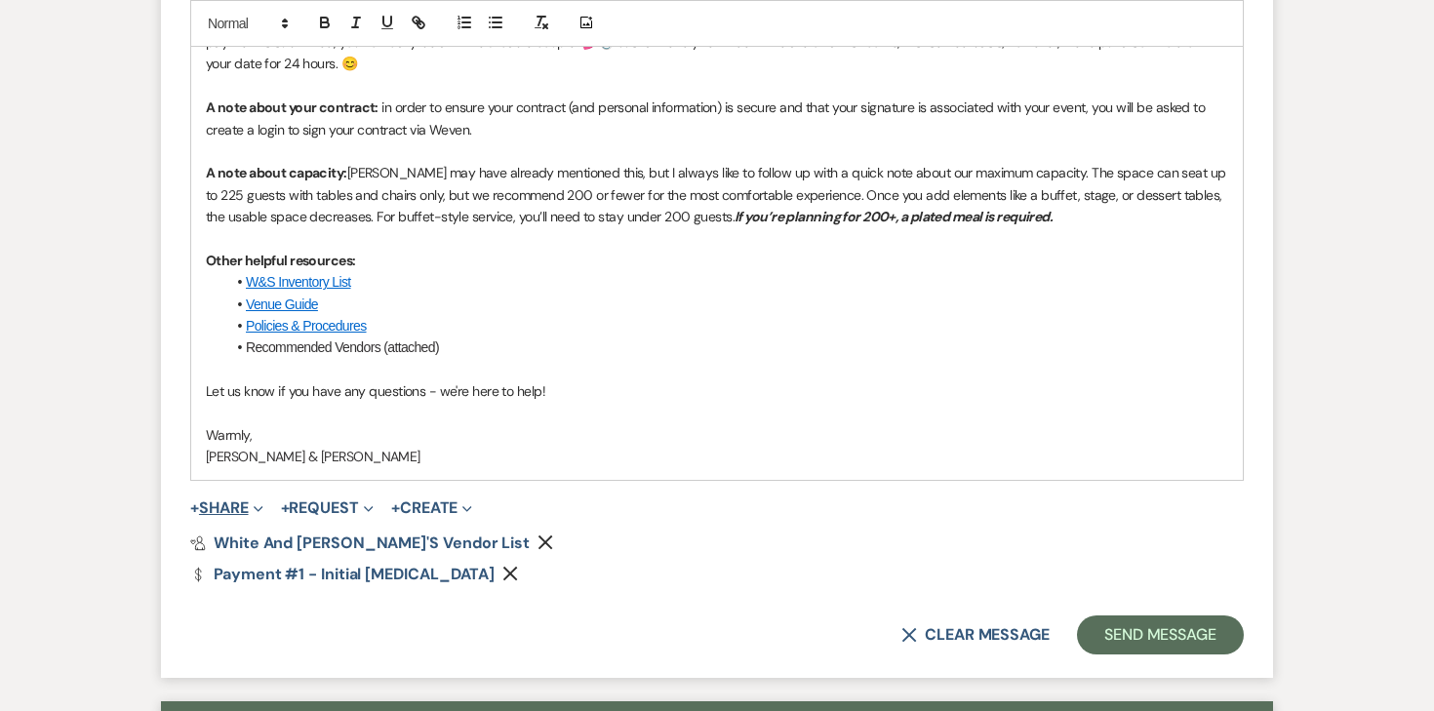
click at [239, 502] on button "+ Share Expand" at bounding box center [226, 508] width 73 height 16
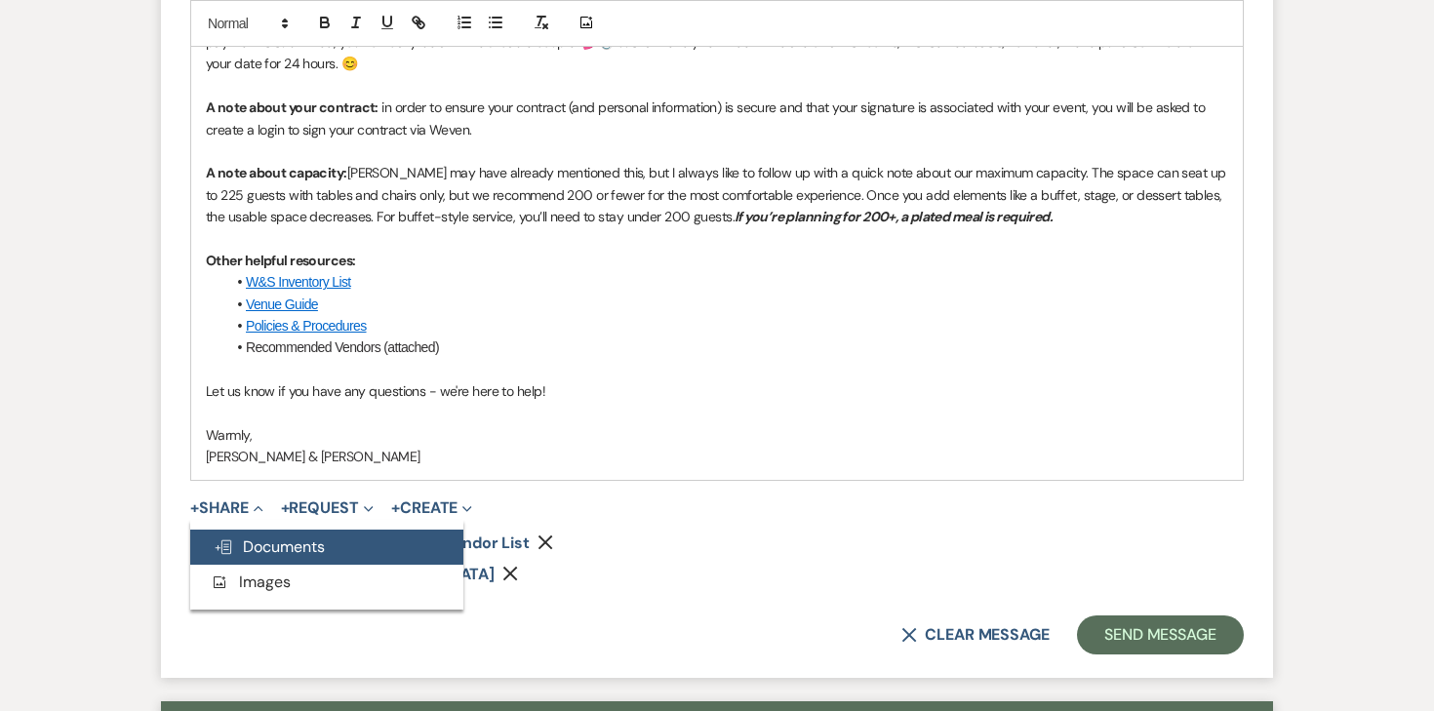
click at [257, 533] on button "Doc Upload Documents" at bounding box center [326, 547] width 273 height 35
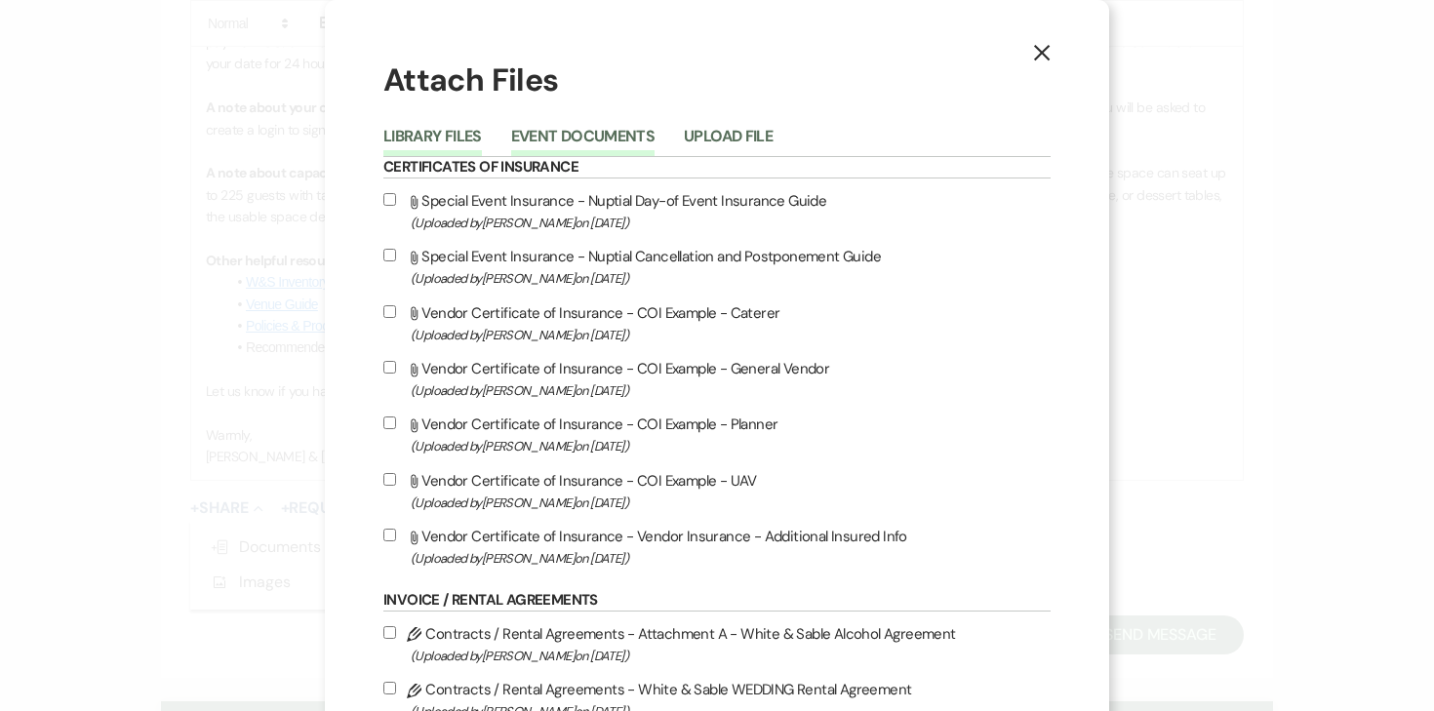
click at [543, 132] on button "Event Documents" at bounding box center [582, 142] width 143 height 27
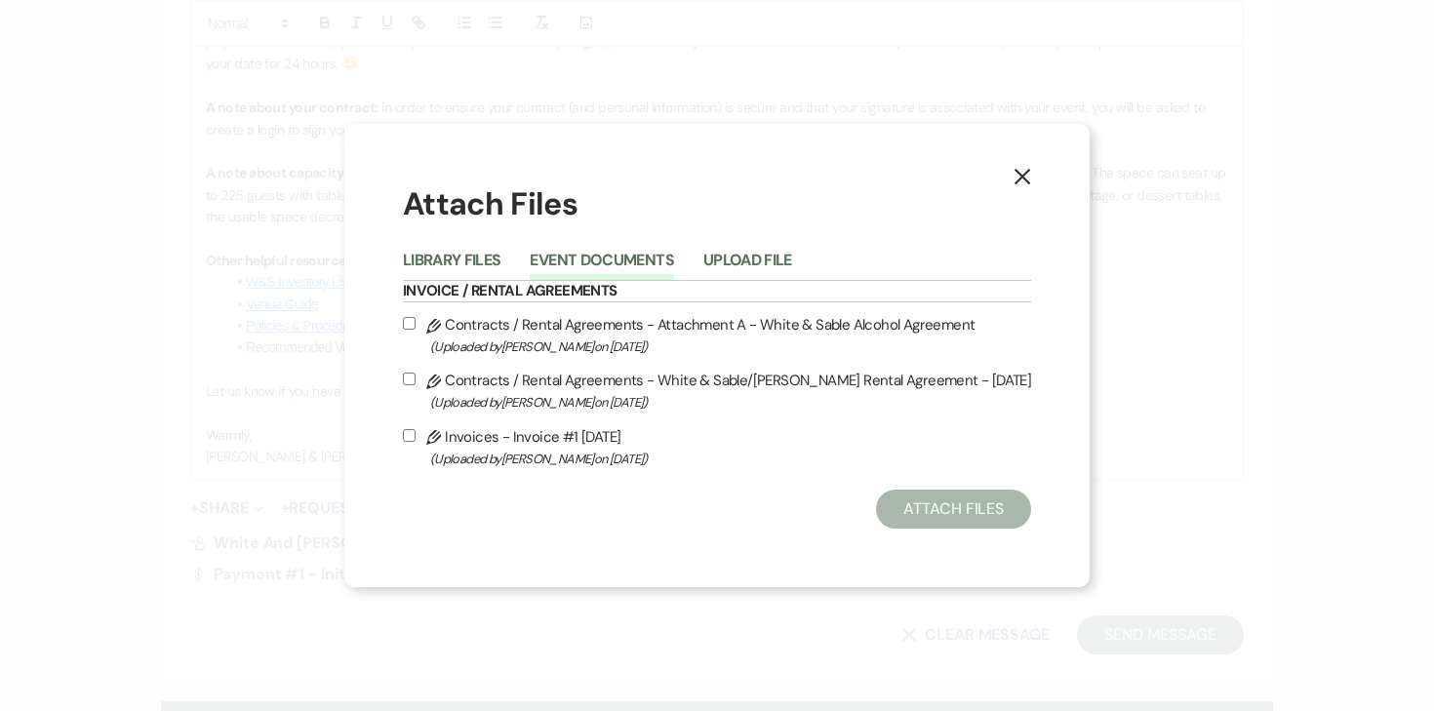
click at [441, 385] on label "Pencil Contracts / Rental Agreements - White & Sable/Taylor Rental Agreement - …" at bounding box center [717, 391] width 628 height 46
click at [416, 385] on input "Pencil Contracts / Rental Agreements - White & Sable/Taylor Rental Agreement - …" at bounding box center [409, 379] width 13 height 13
checkbox input "true"
click at [439, 330] on label "Pencil Contracts / Rental Agreements - Attachment A - White & Sable Alcohol Agr…" at bounding box center [717, 335] width 628 height 46
click at [416, 330] on input "Pencil Contracts / Rental Agreements - Attachment A - White & Sable Alcohol Agr…" at bounding box center [409, 323] width 13 height 13
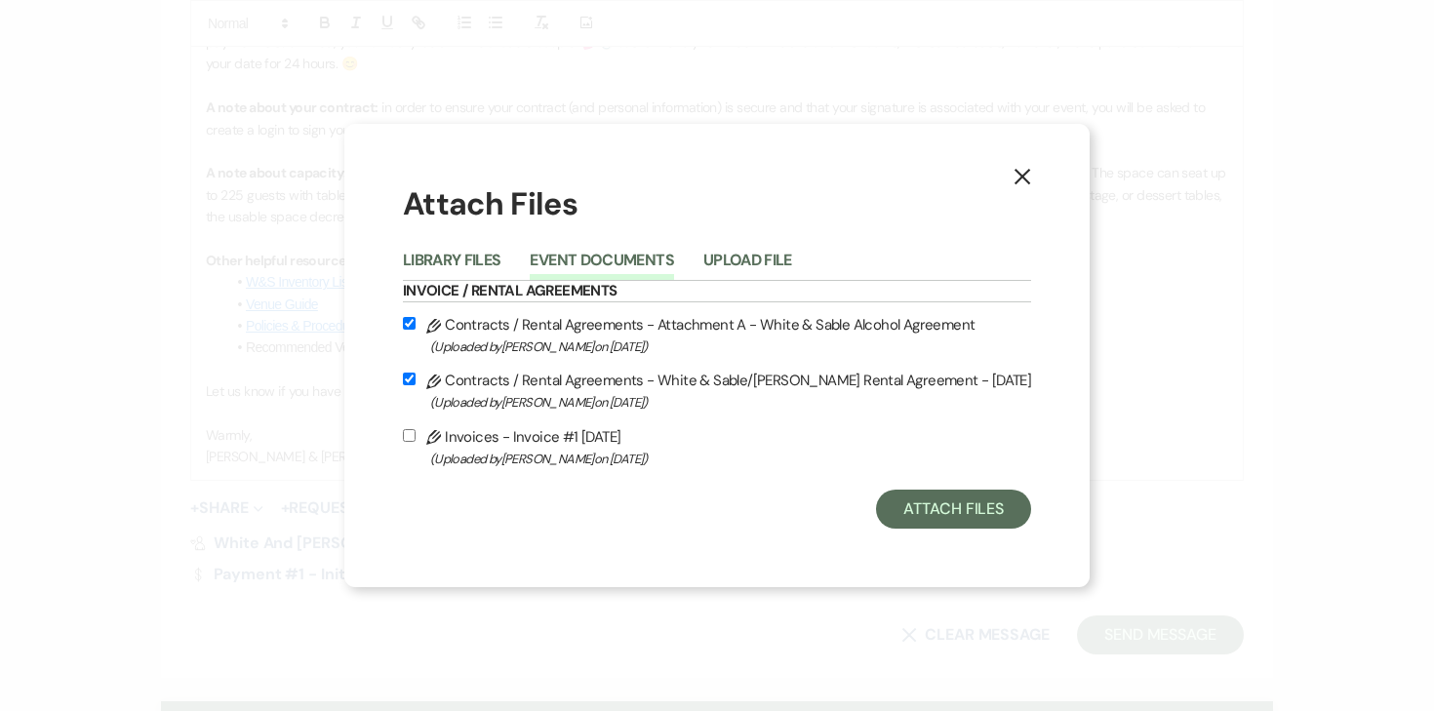
checkbox input "true"
click at [416, 429] on input "Pencil Invoices - Invoice #1 9-17-2025 (Uploaded by Angela Oldenburger on Sep 1…" at bounding box center [409, 435] width 13 height 13
checkbox input "true"
click at [949, 508] on button "Attach Files" at bounding box center [953, 509] width 155 height 39
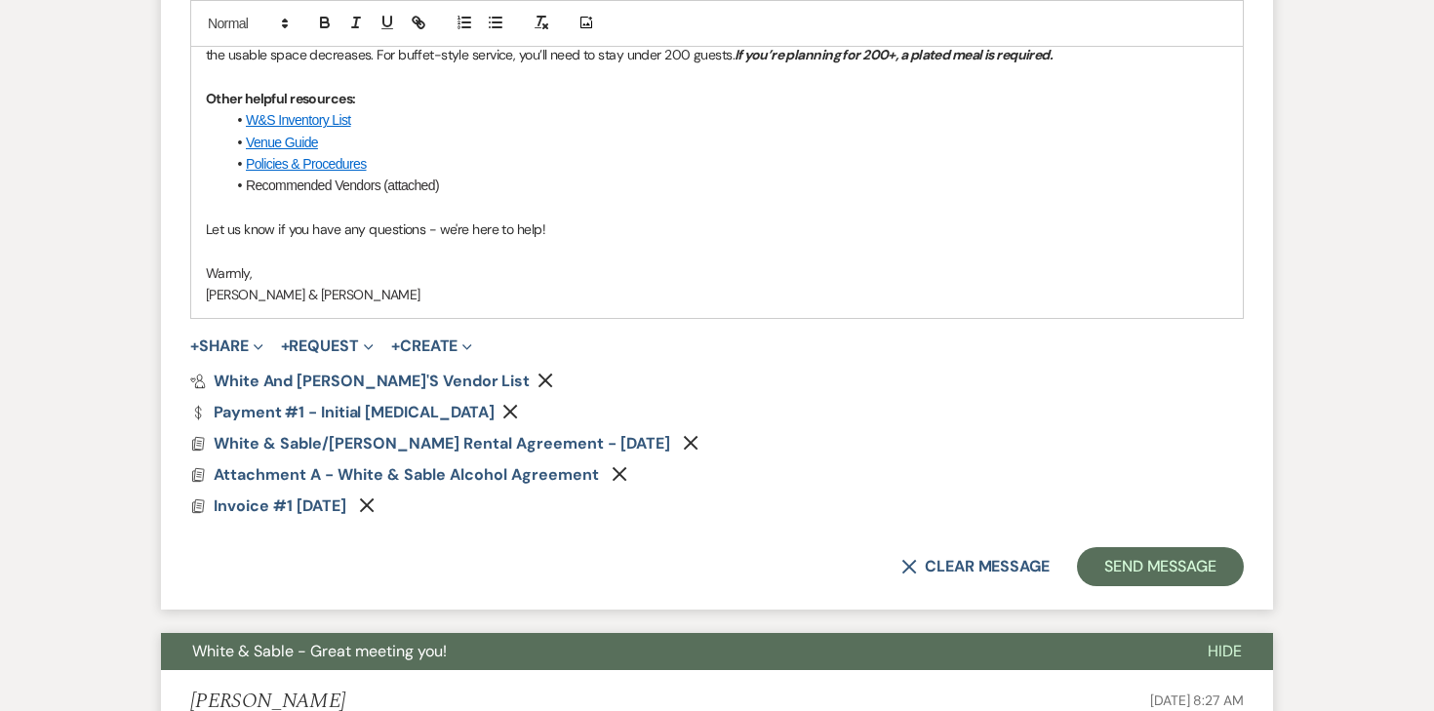
scroll to position [1677, 0]
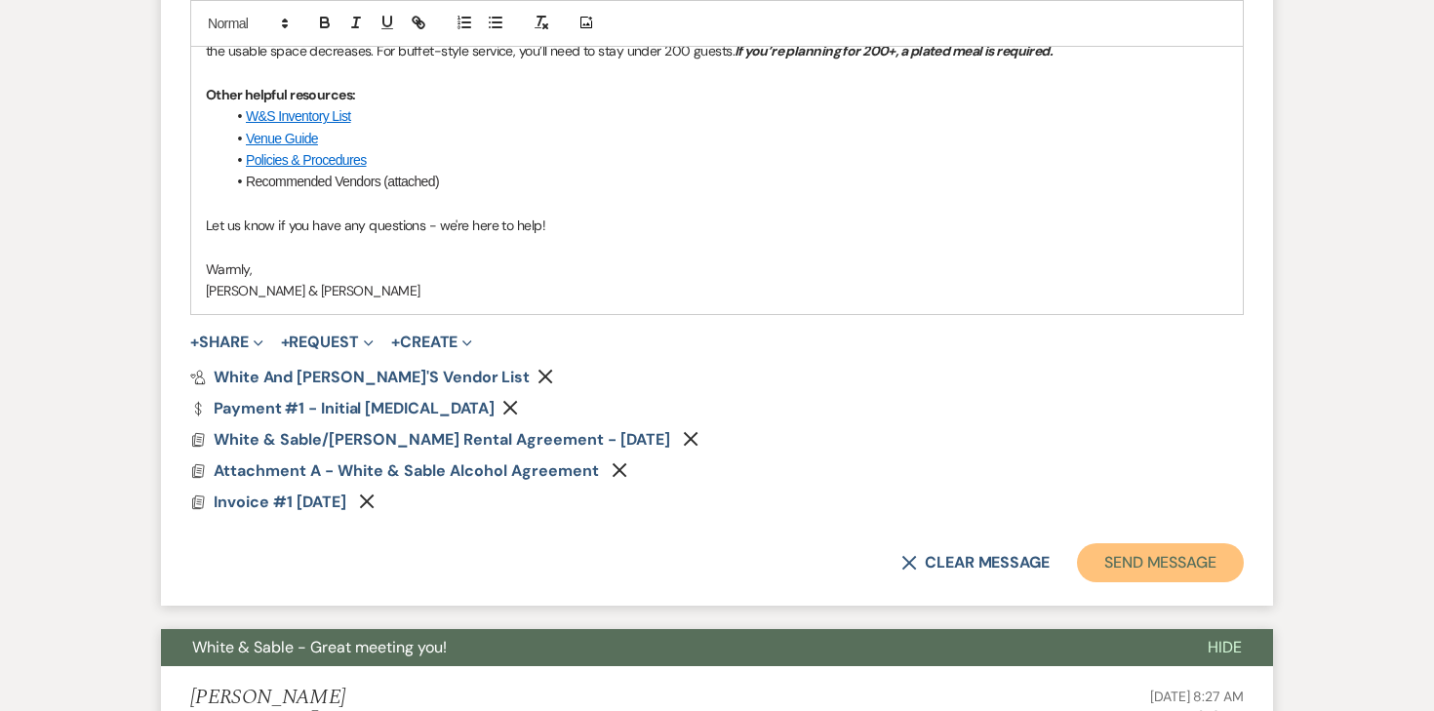
click at [1111, 553] on button "Send Message" at bounding box center [1160, 562] width 167 height 39
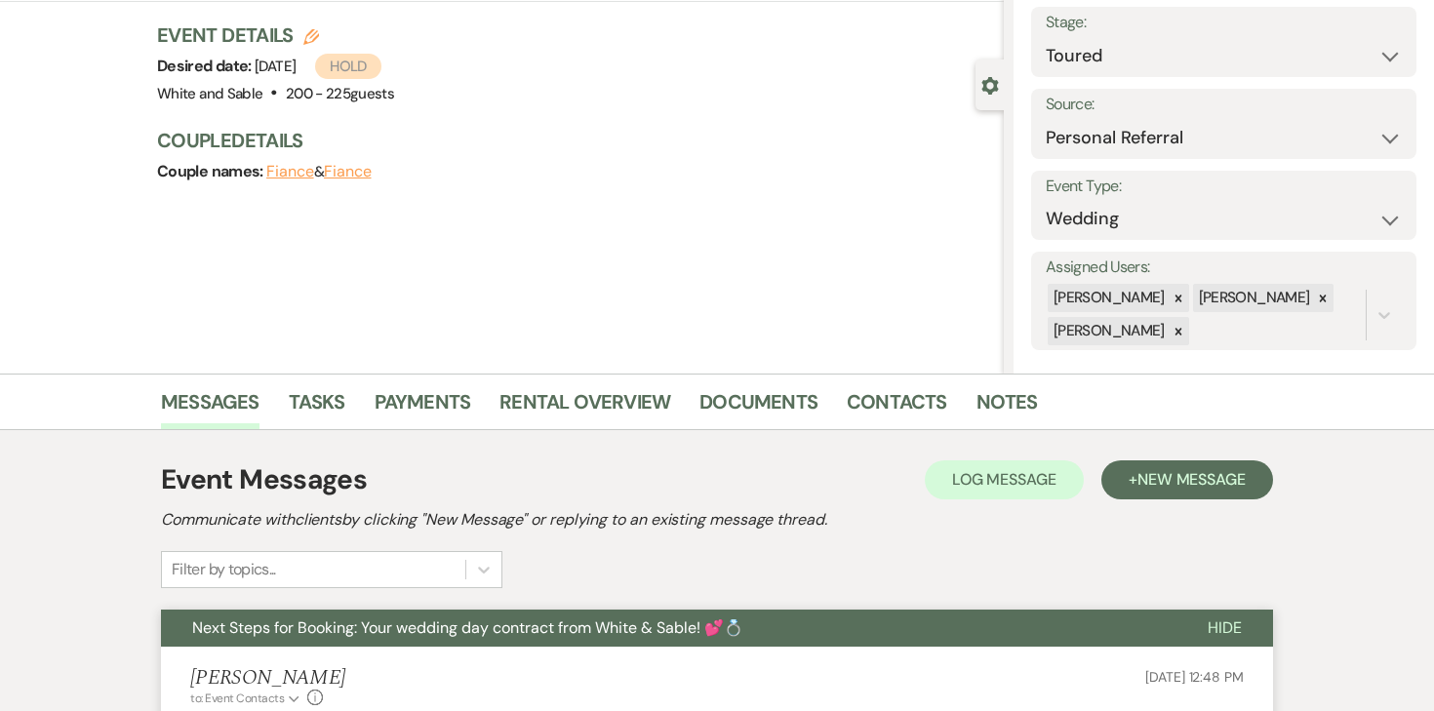
scroll to position [0, 0]
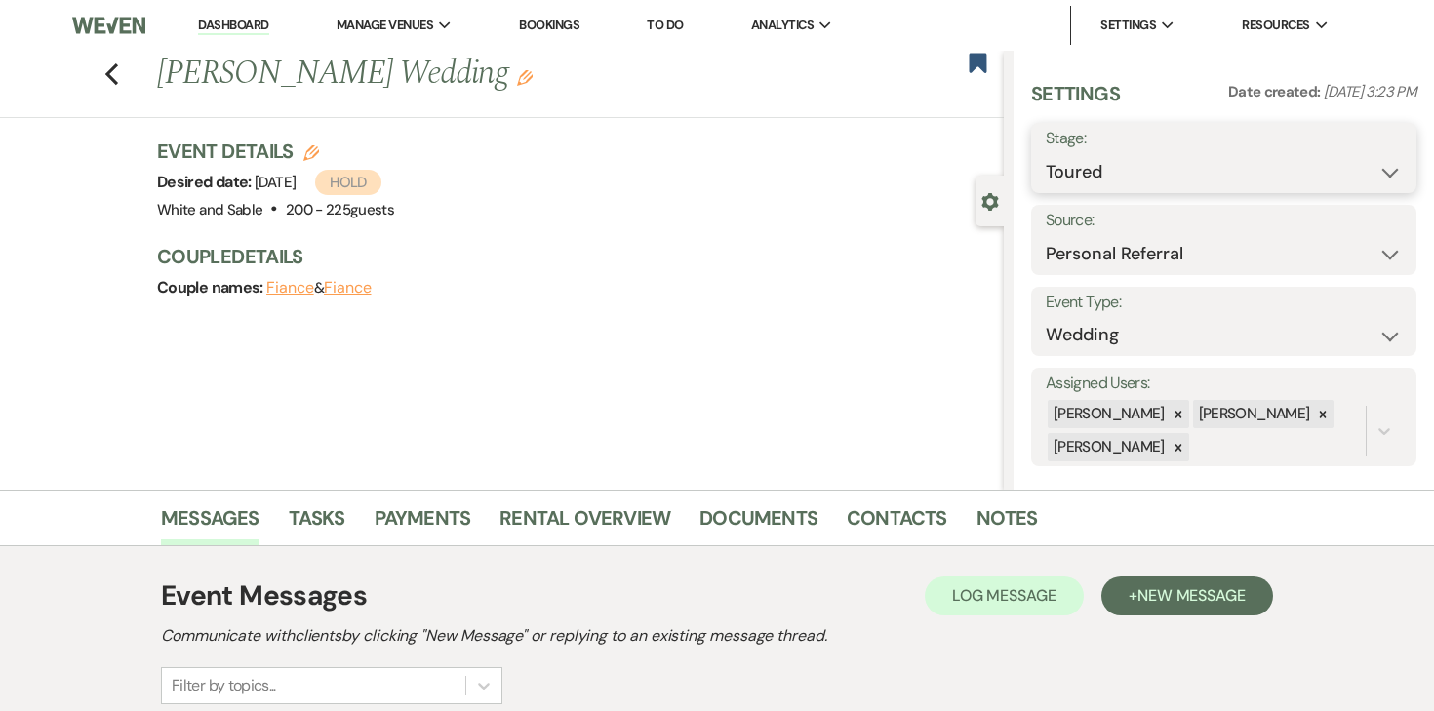
click at [1151, 168] on select "Inquiry Follow Up Tour Requested Tour Confirmed Toured Proposal Sent Booked Lost" at bounding box center [1224, 172] width 356 height 38
select select "6"
click at [1375, 169] on button "Save" at bounding box center [1376, 158] width 79 height 39
click at [114, 73] on icon "Previous" at bounding box center [111, 73] width 15 height 23
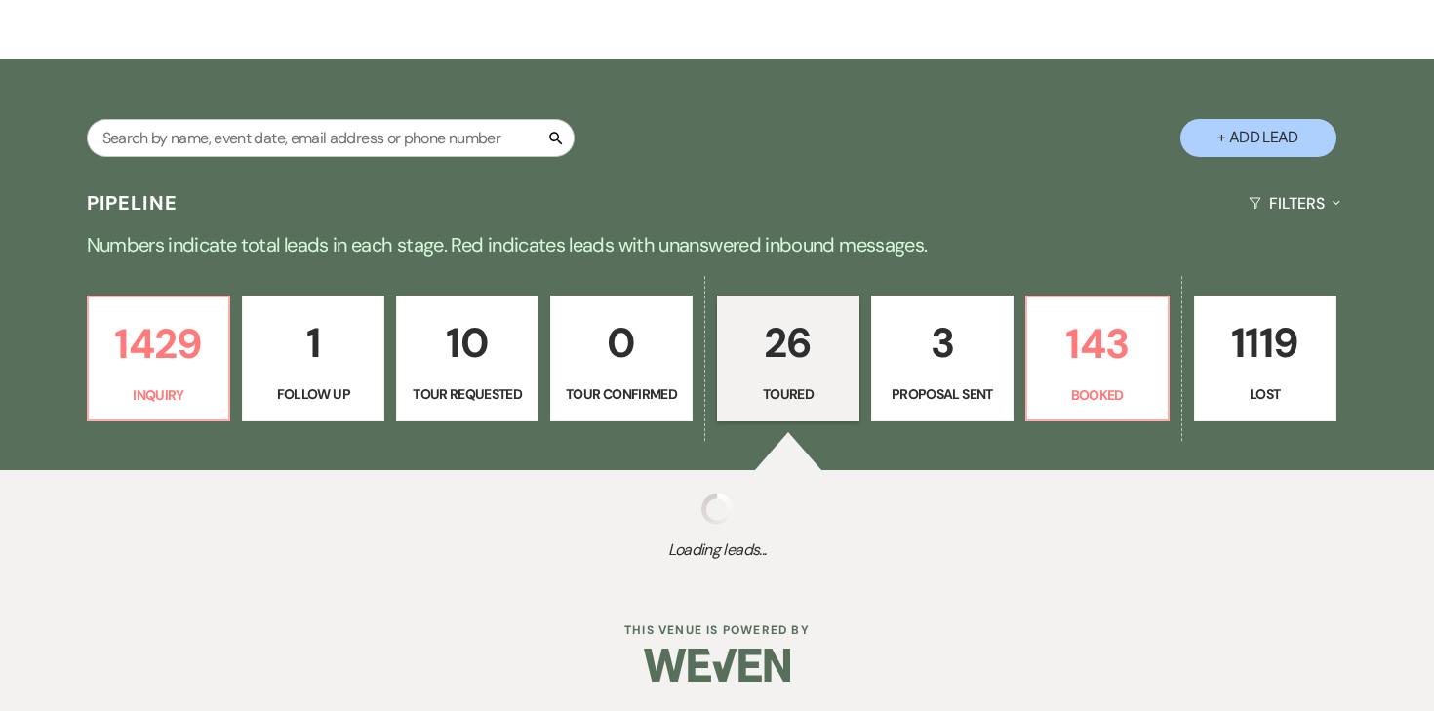
select select "5"
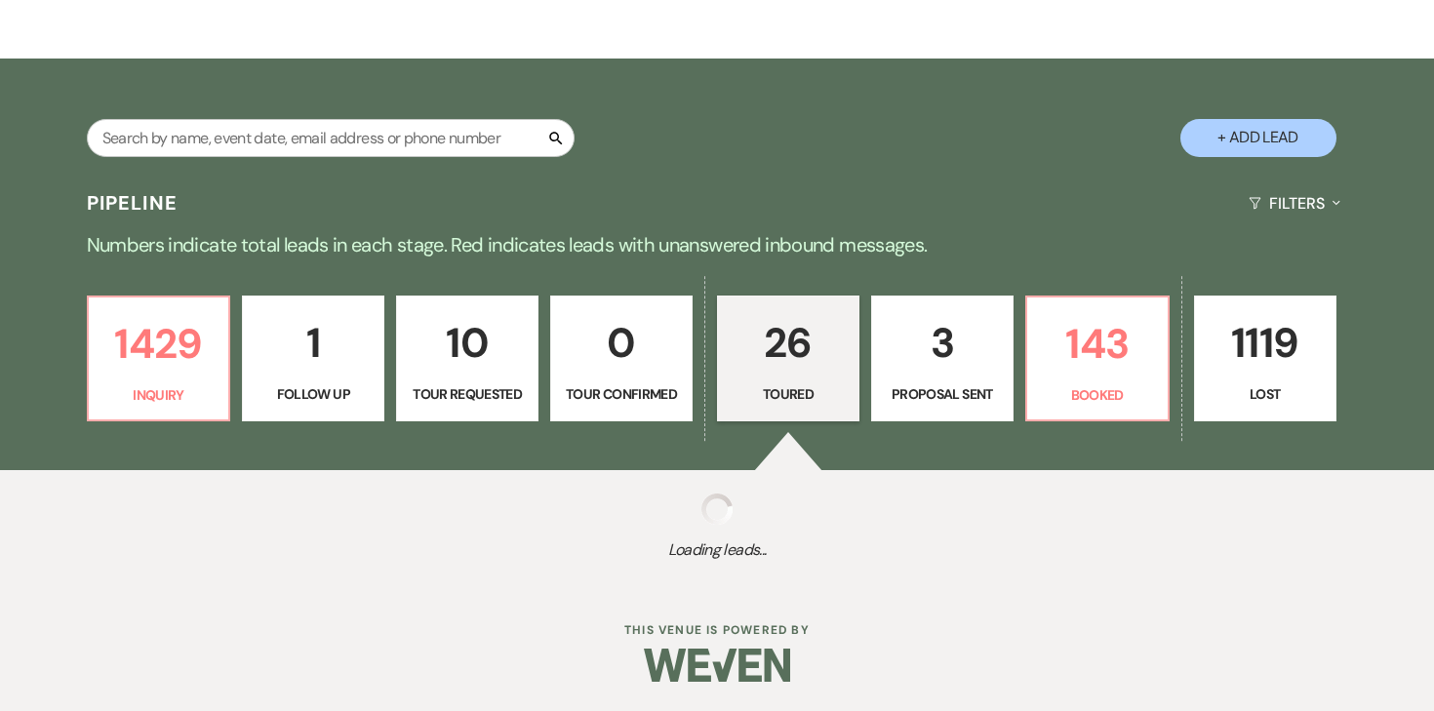
select select "5"
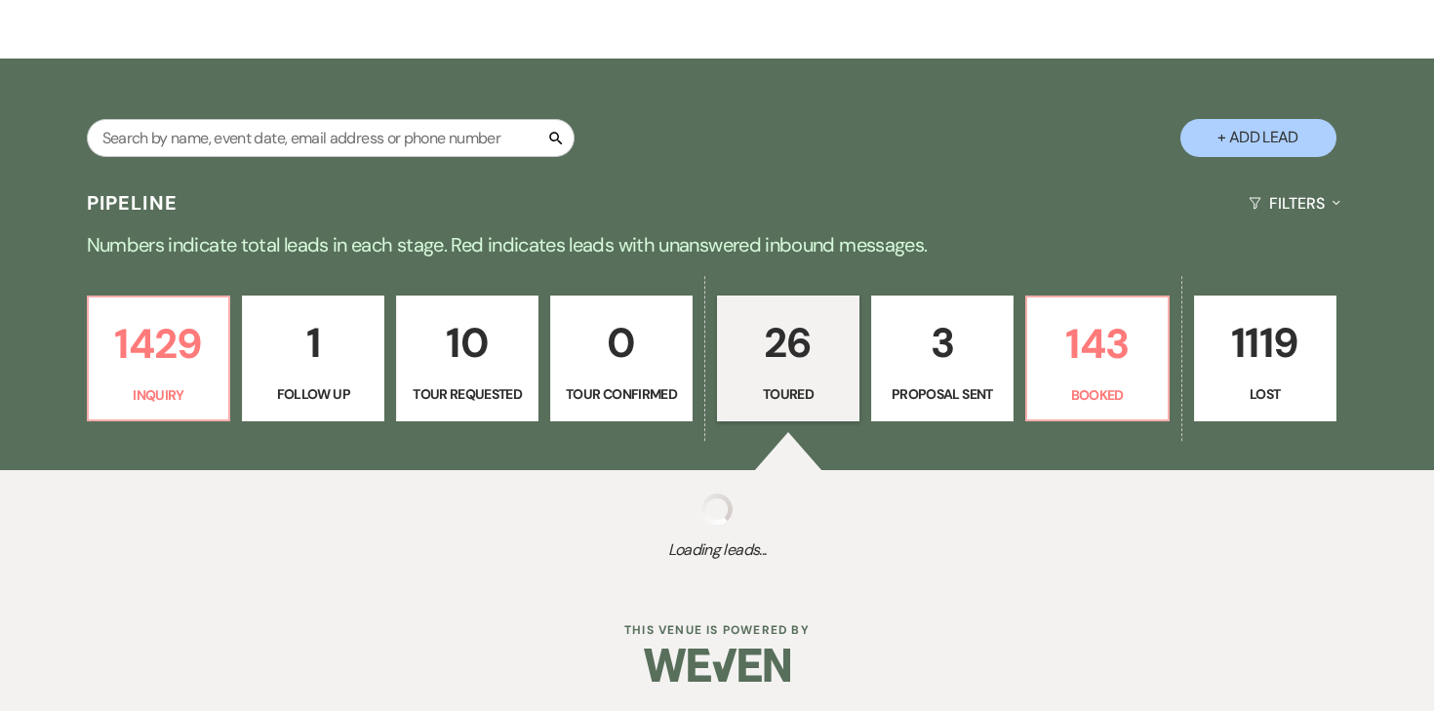
select select "5"
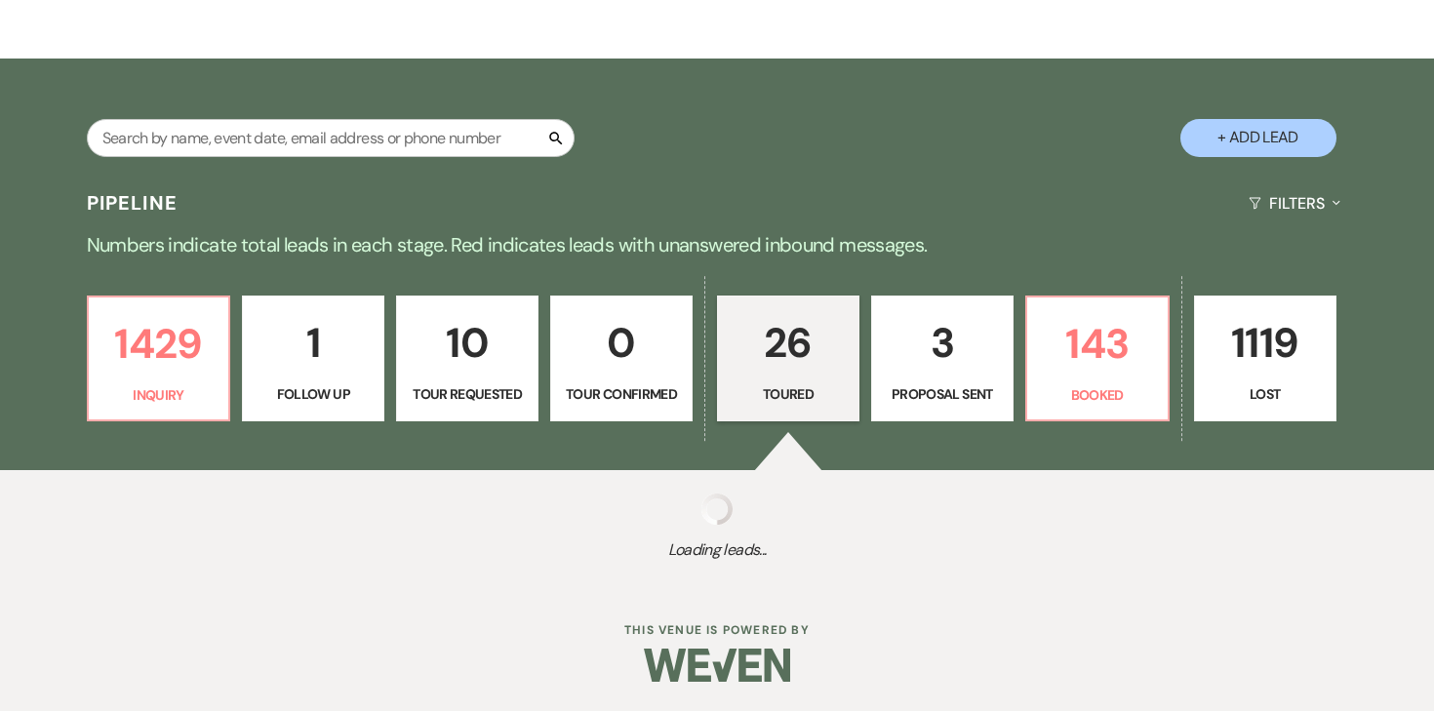
select select "5"
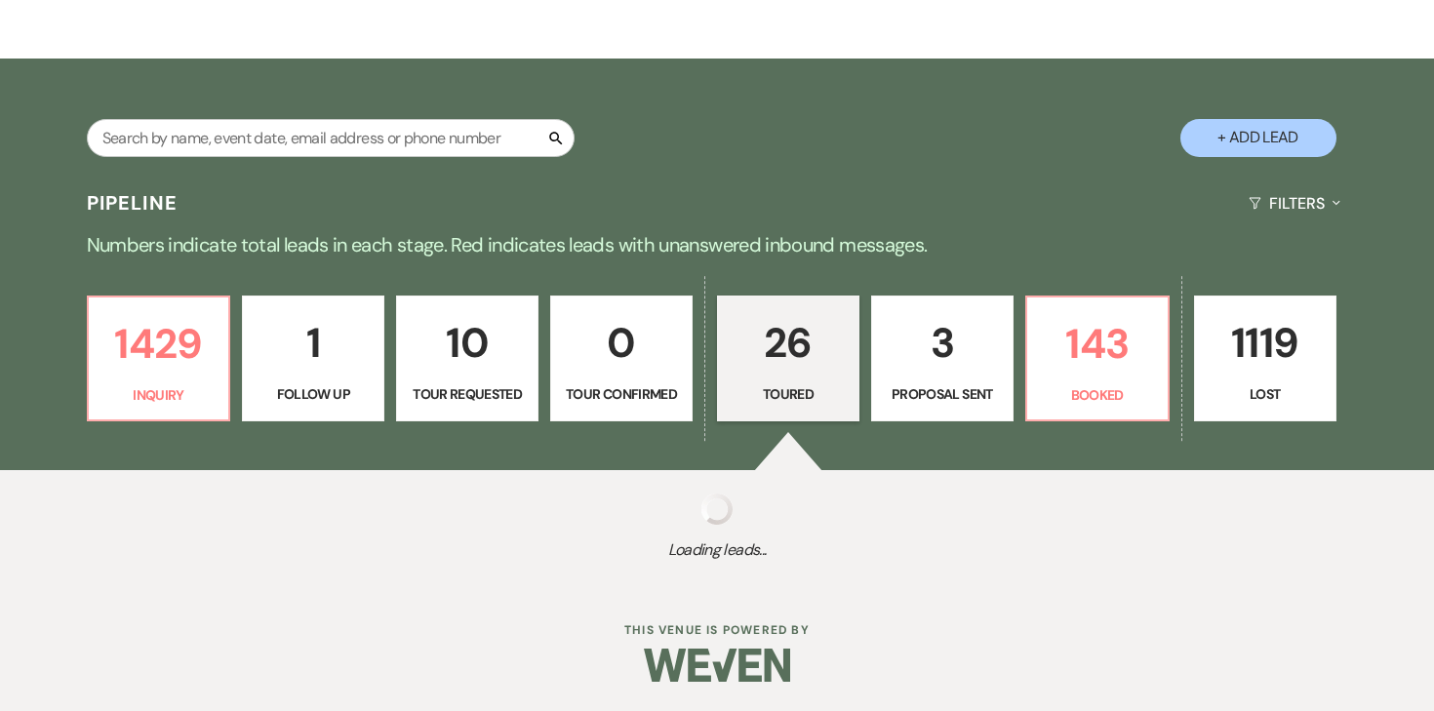
select select "5"
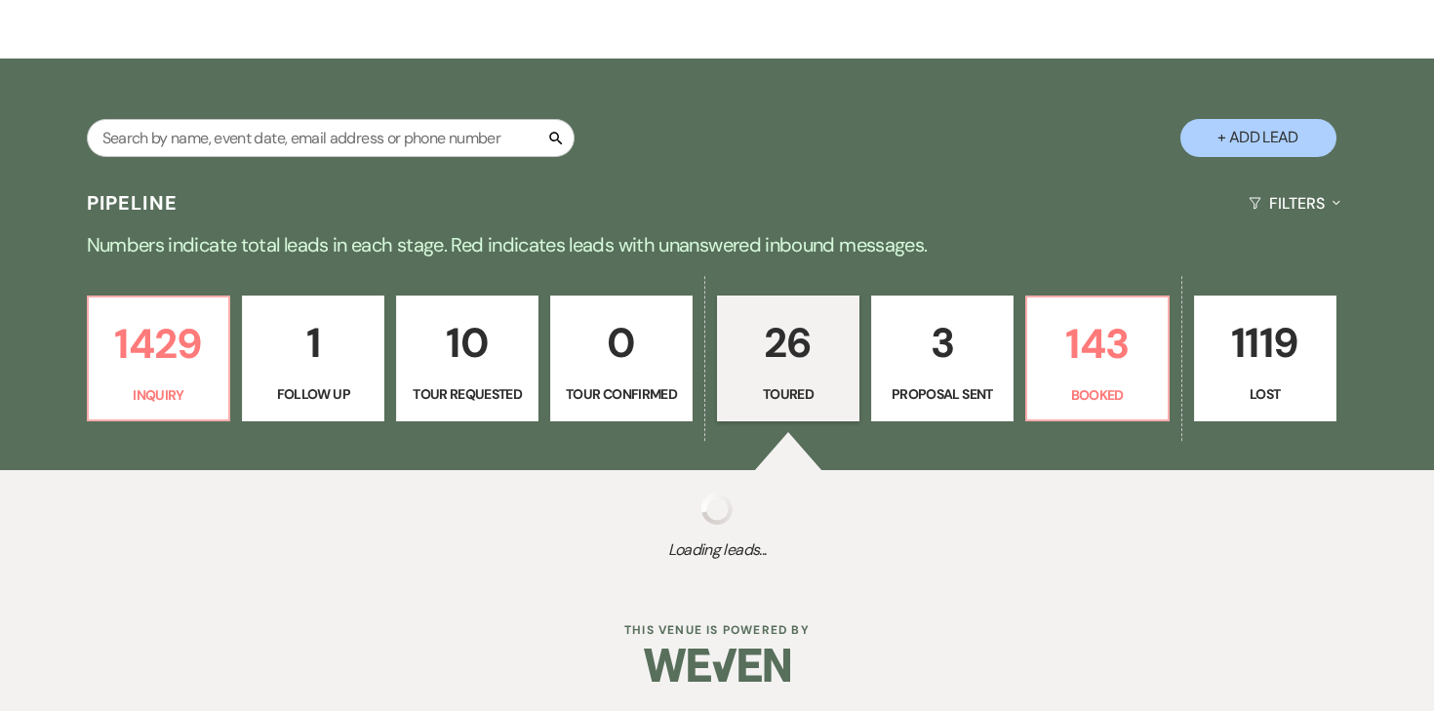
select select "5"
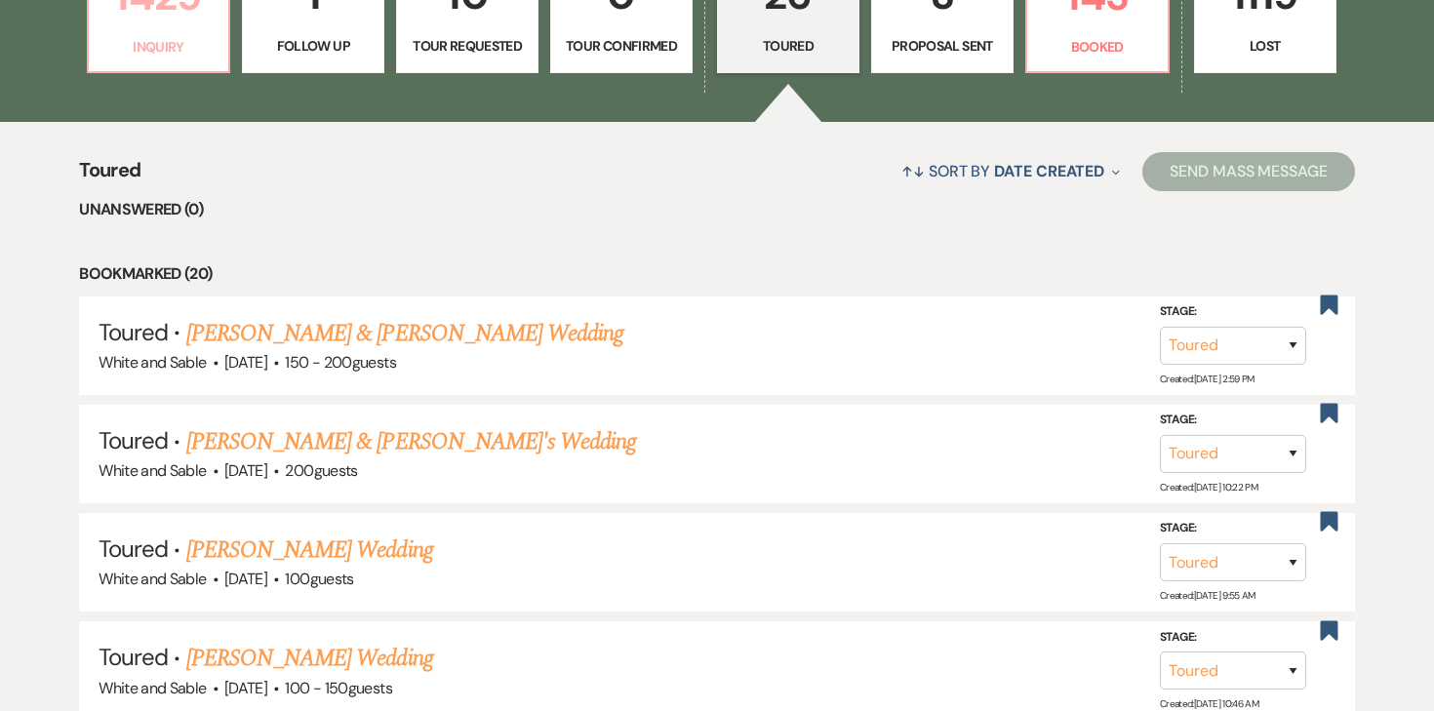
click at [155, 30] on link "1429 Inquiry" at bounding box center [159, 10] width 144 height 127
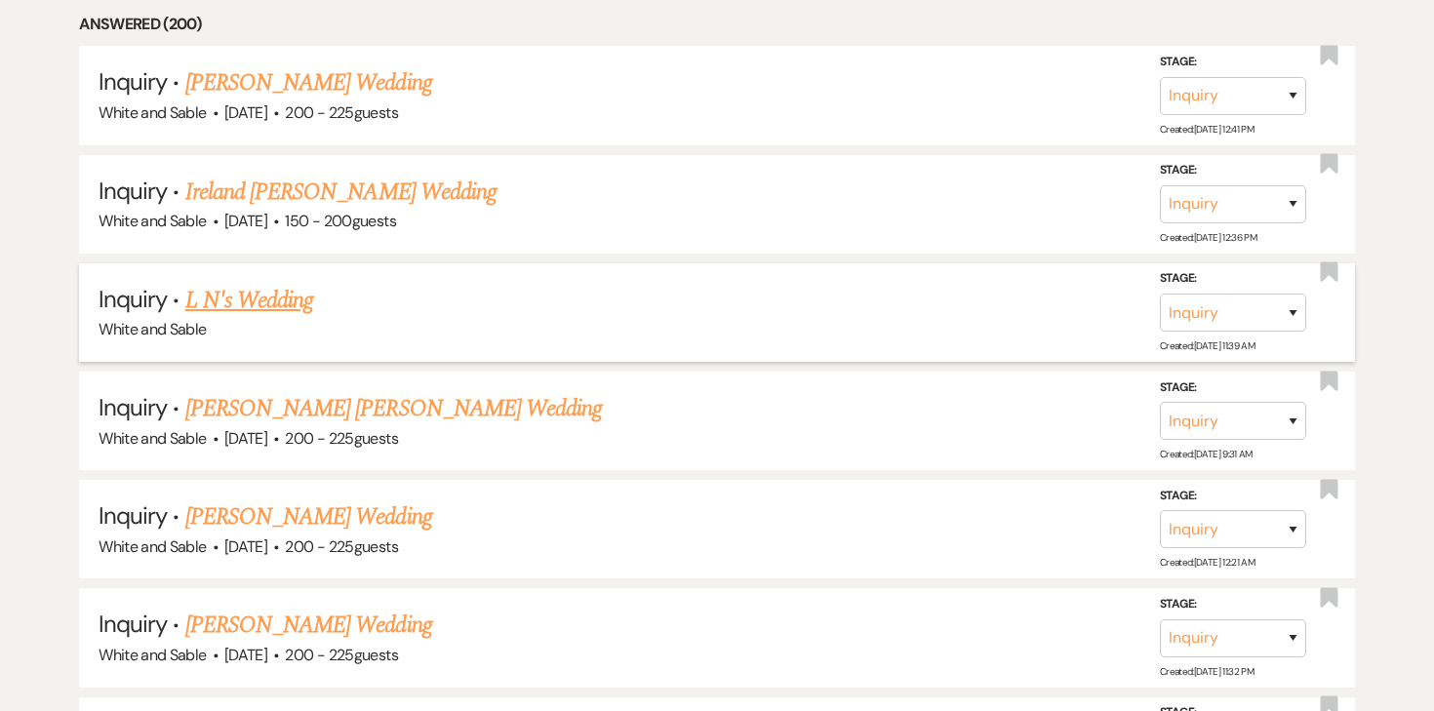
scroll to position [1176, 0]
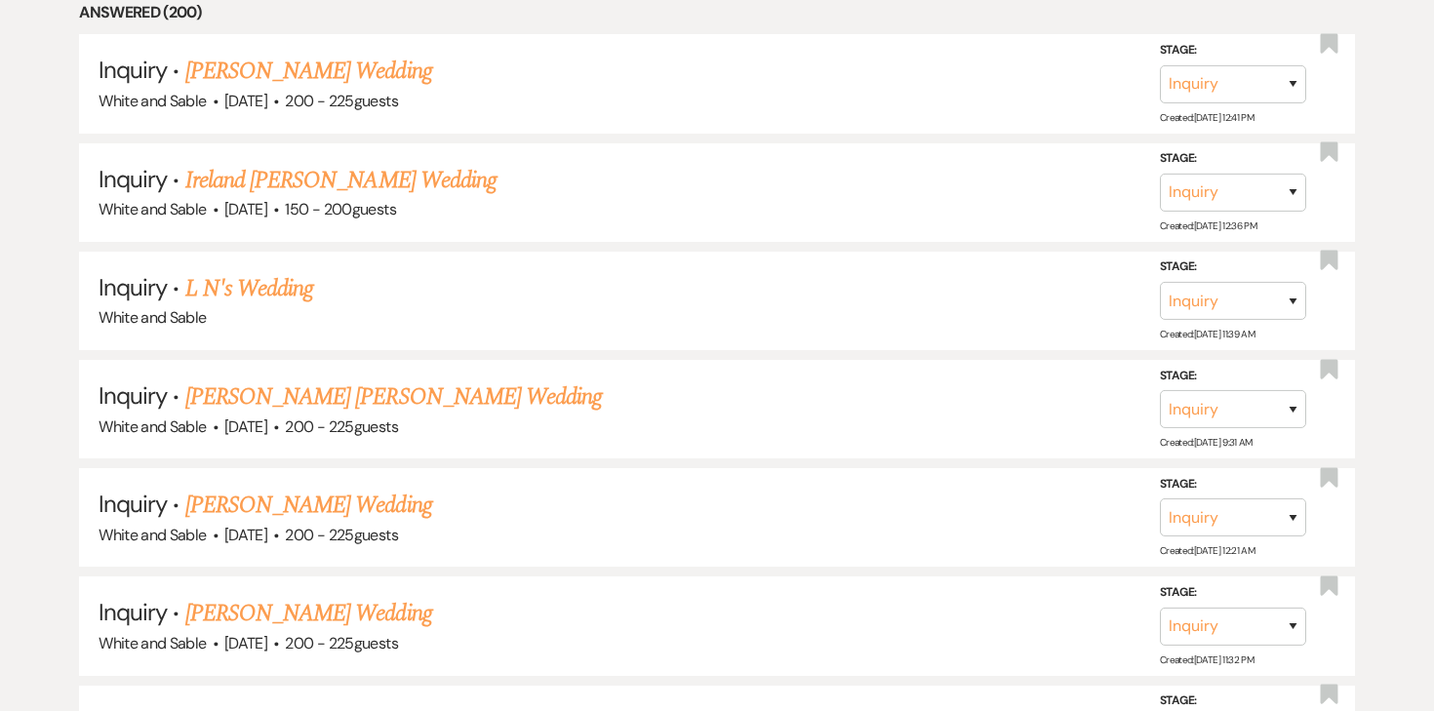
click at [284, 390] on link "[PERSON_NAME] [PERSON_NAME] Wedding" at bounding box center [393, 396] width 417 height 35
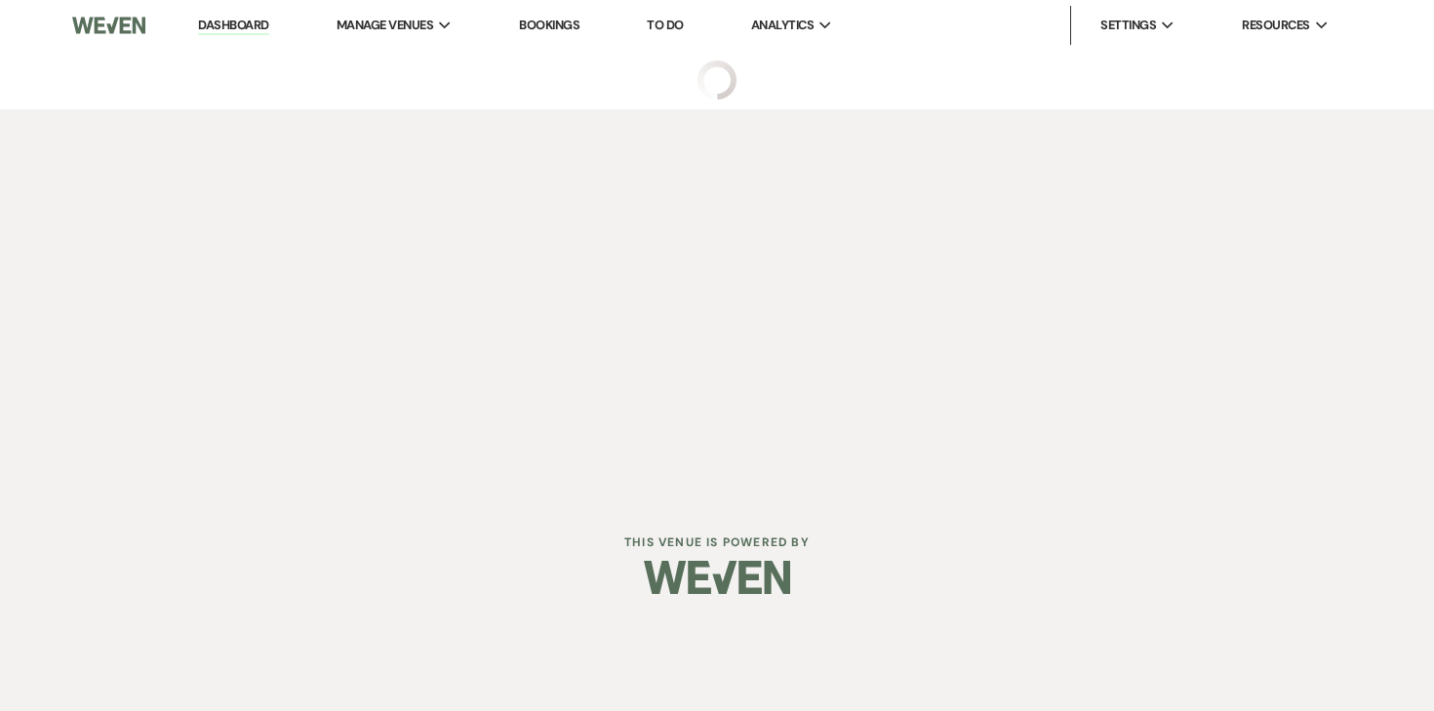
select select "5"
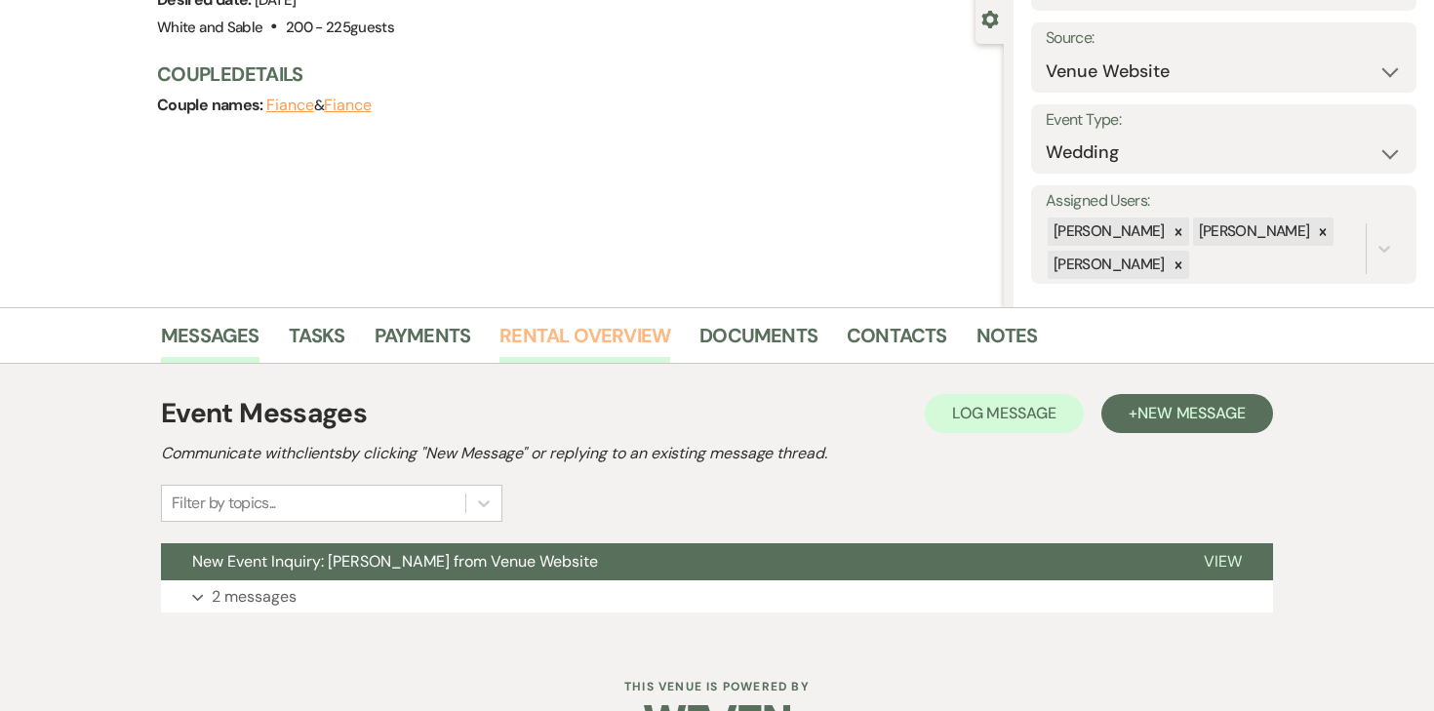
scroll to position [239, 0]
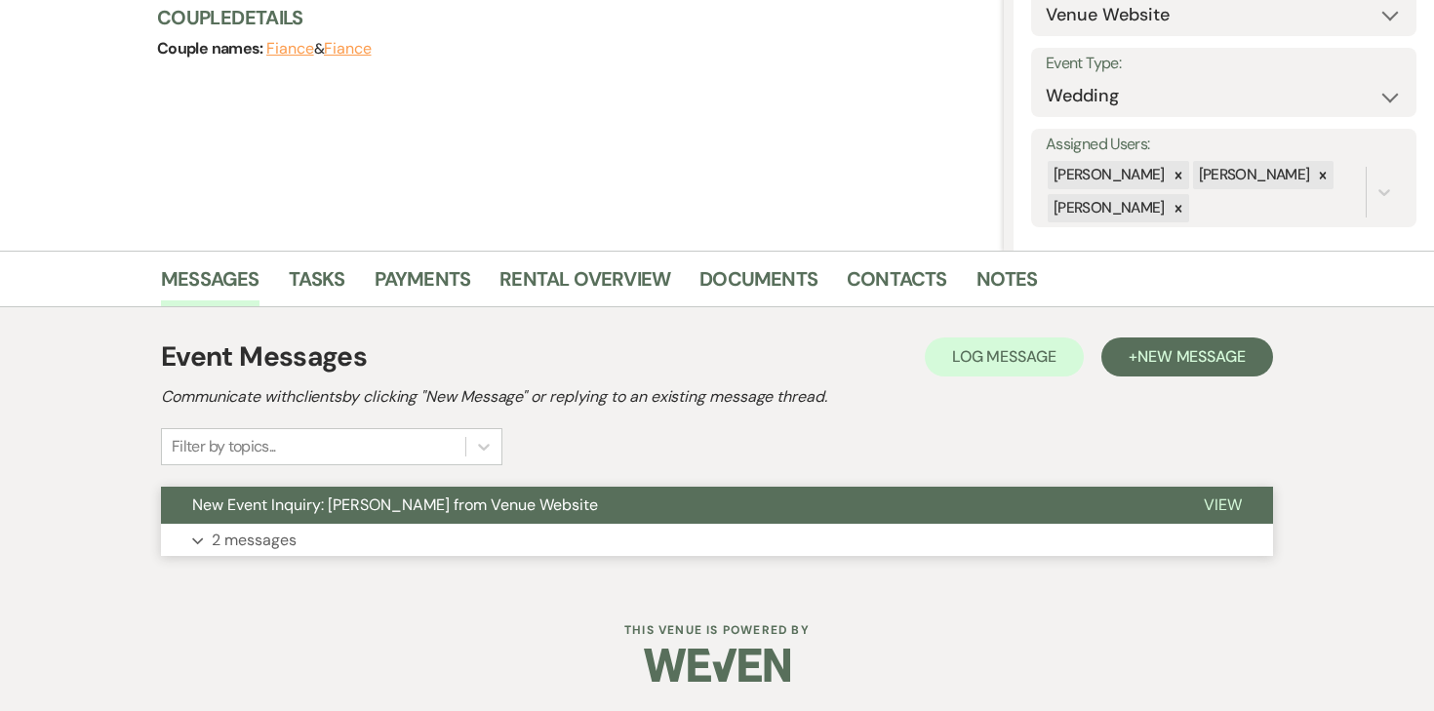
click at [250, 554] on button "Expand 2 messages" at bounding box center [717, 540] width 1112 height 33
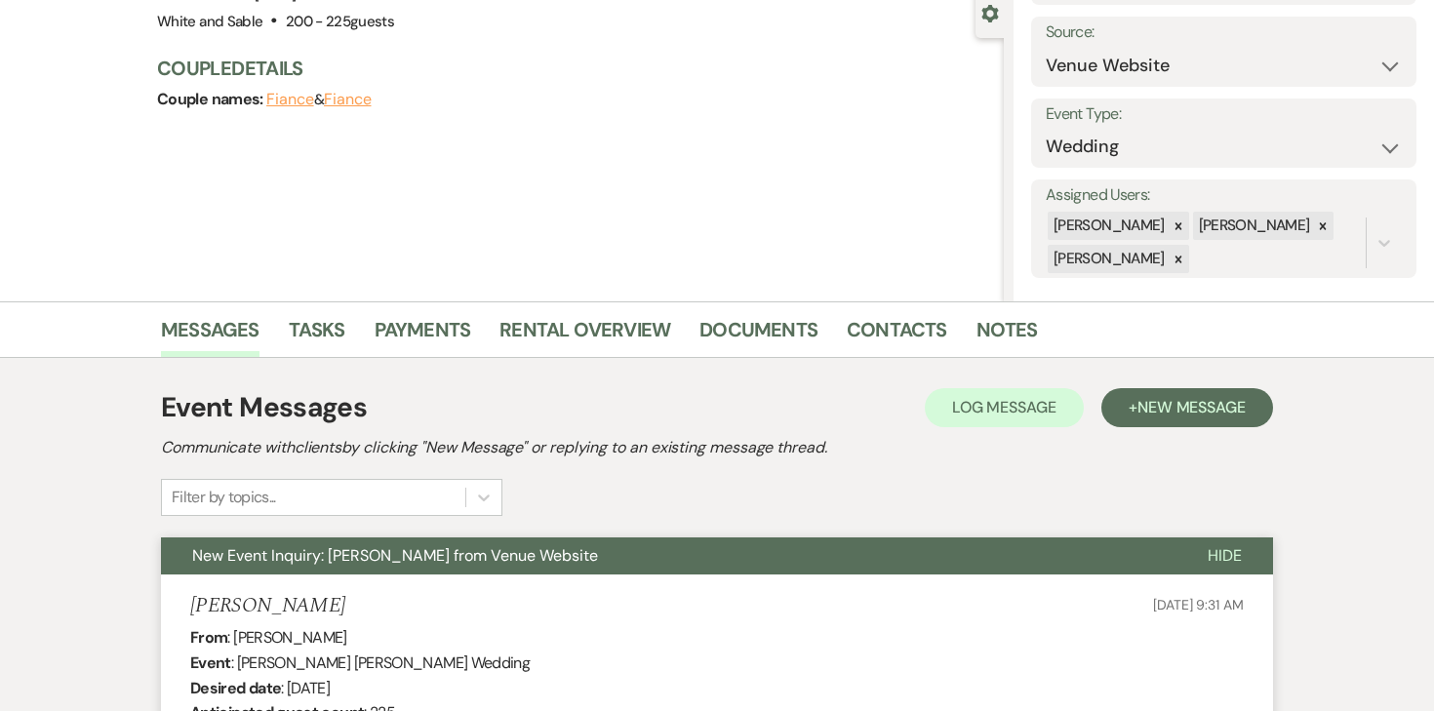
scroll to position [0, 0]
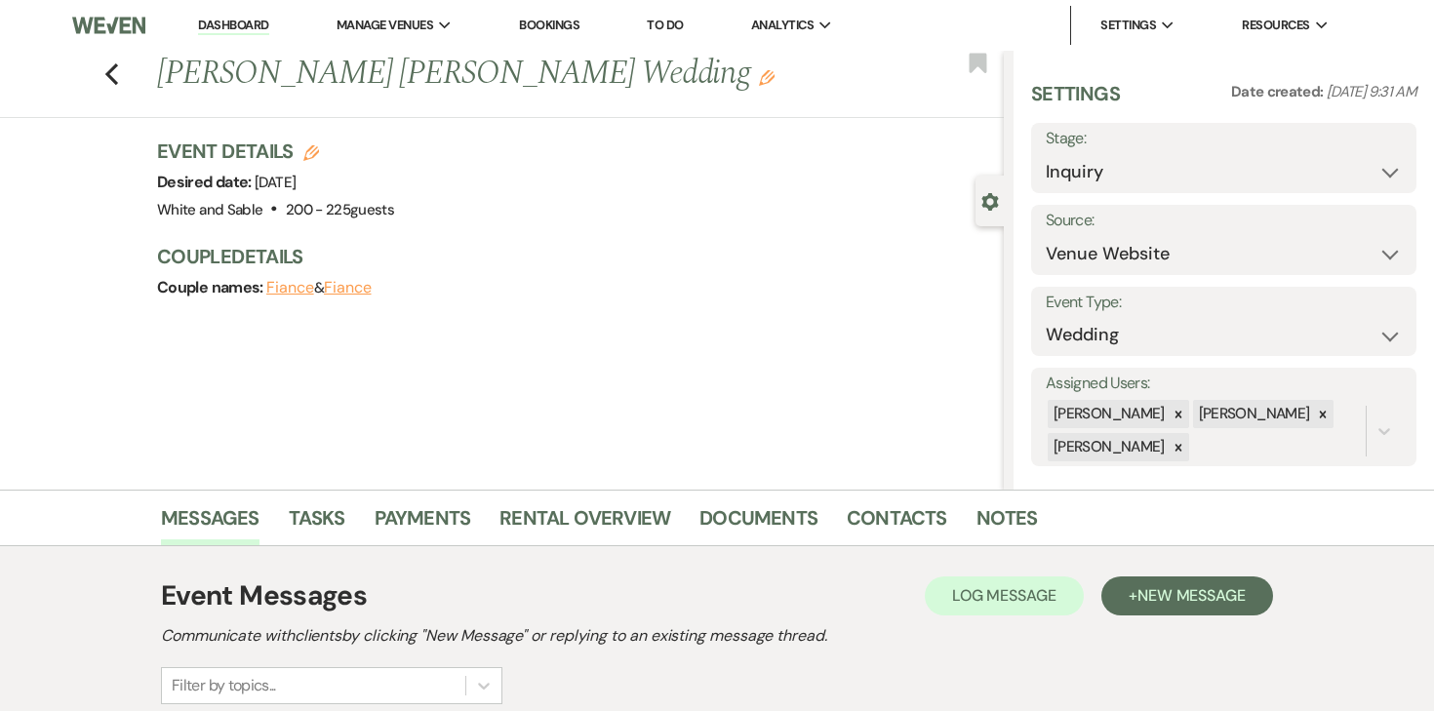
click at [254, 19] on link "Dashboard" at bounding box center [233, 26] width 70 height 19
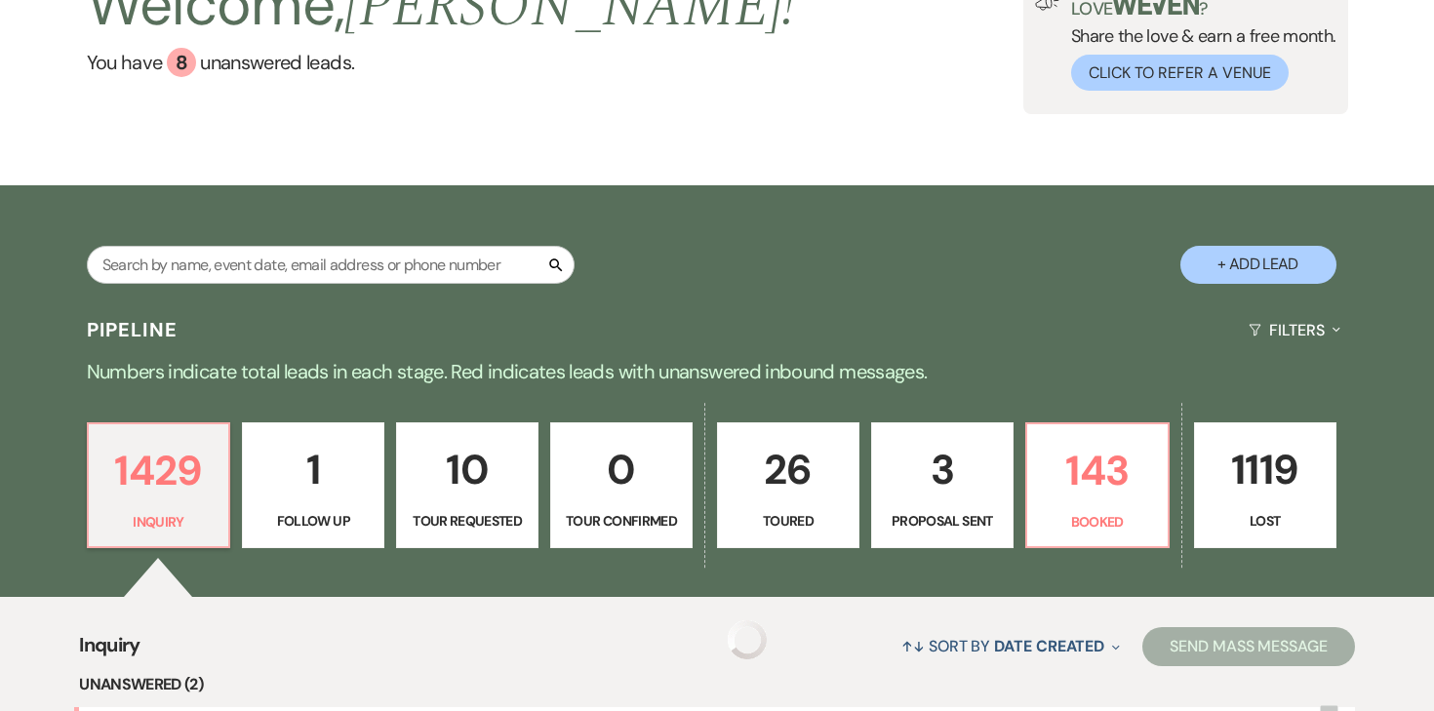
scroll to position [244, 0]
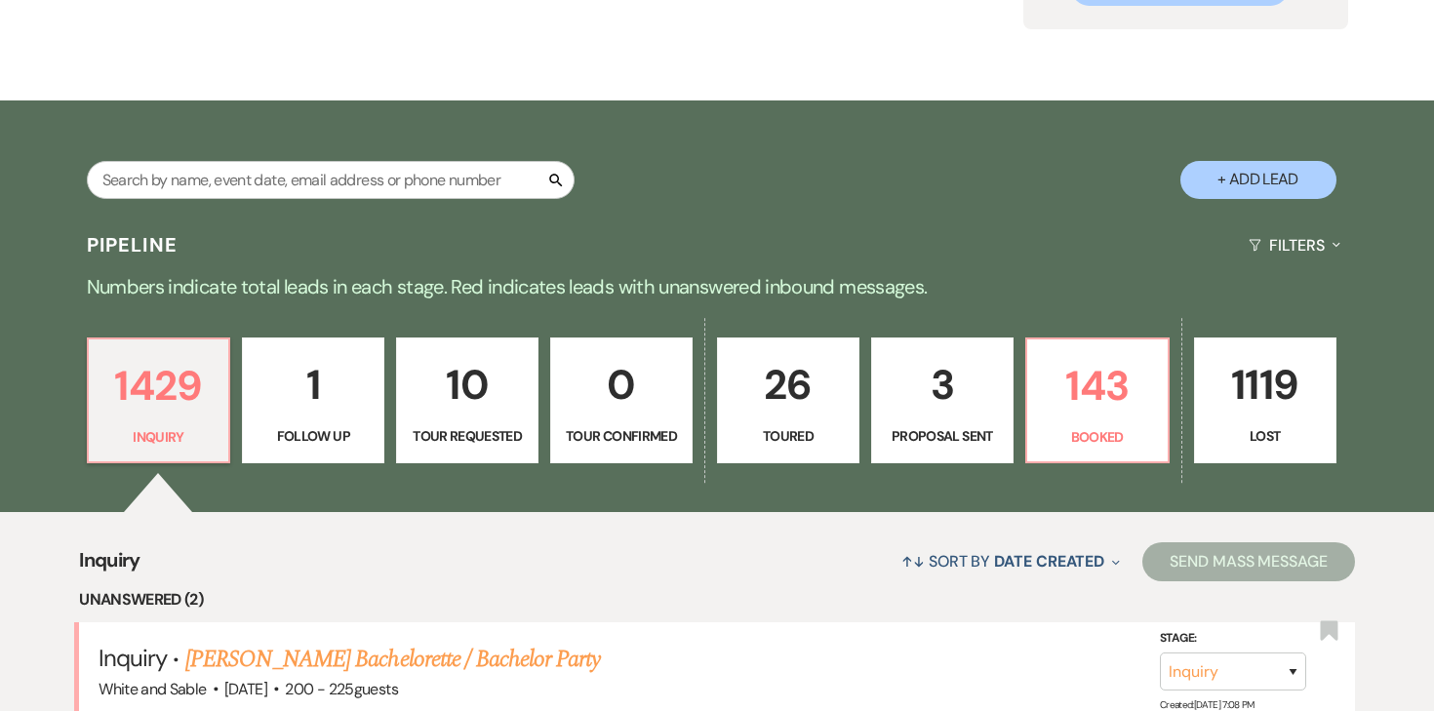
click at [914, 397] on p "3" at bounding box center [942, 384] width 117 height 65
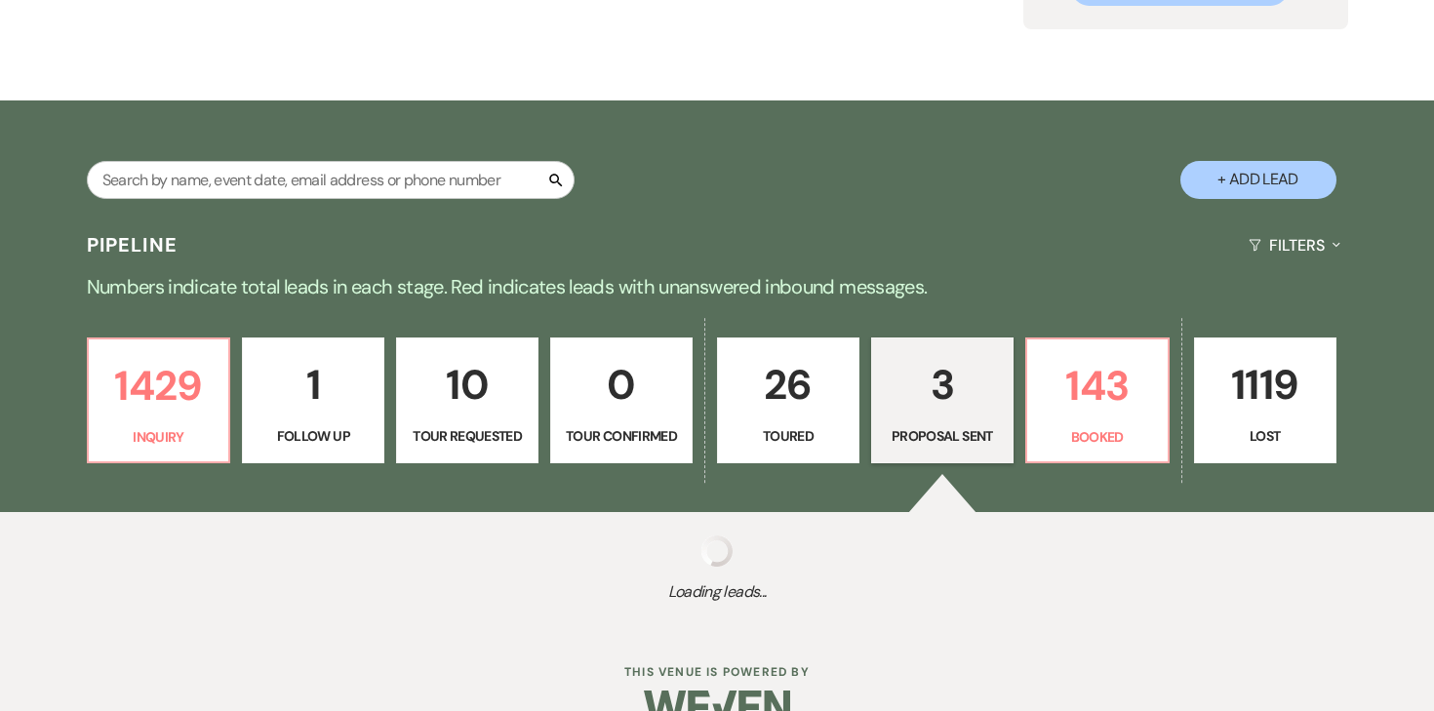
select select "6"
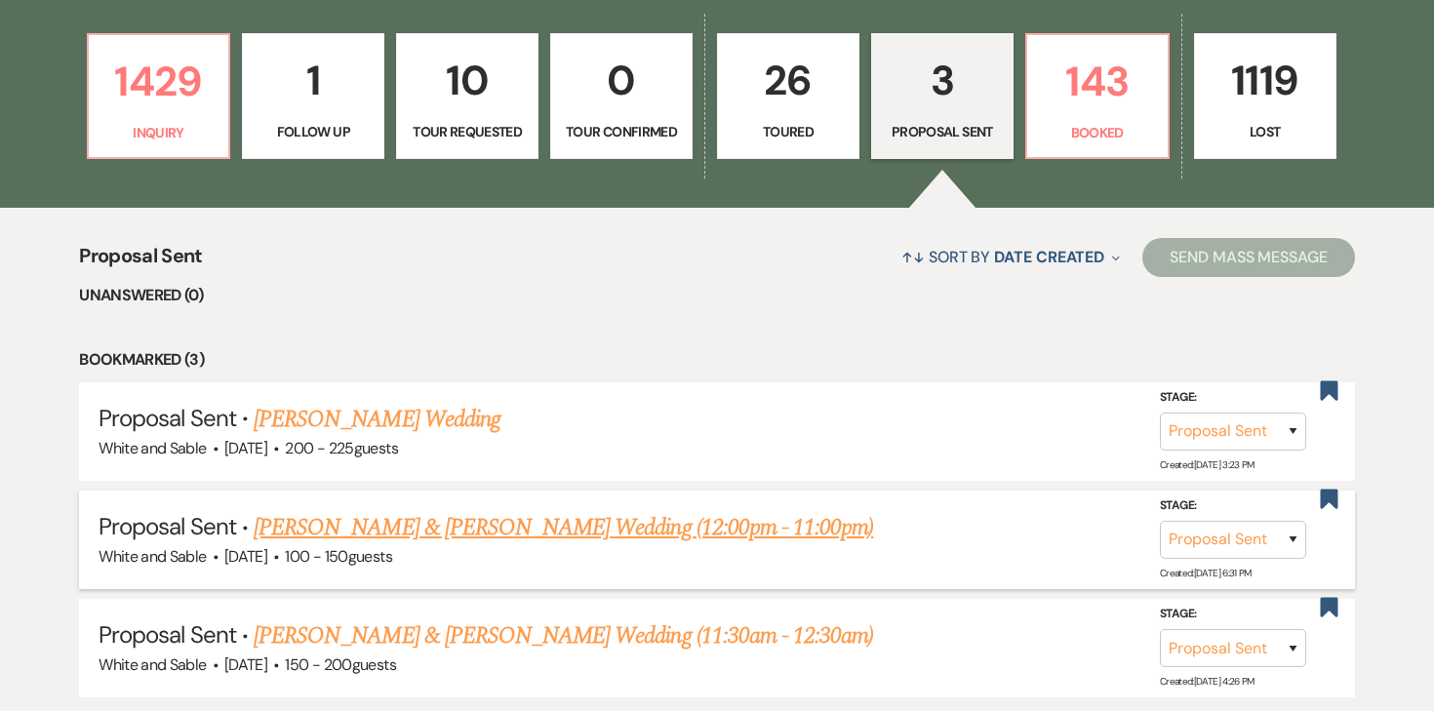
scroll to position [558, 0]
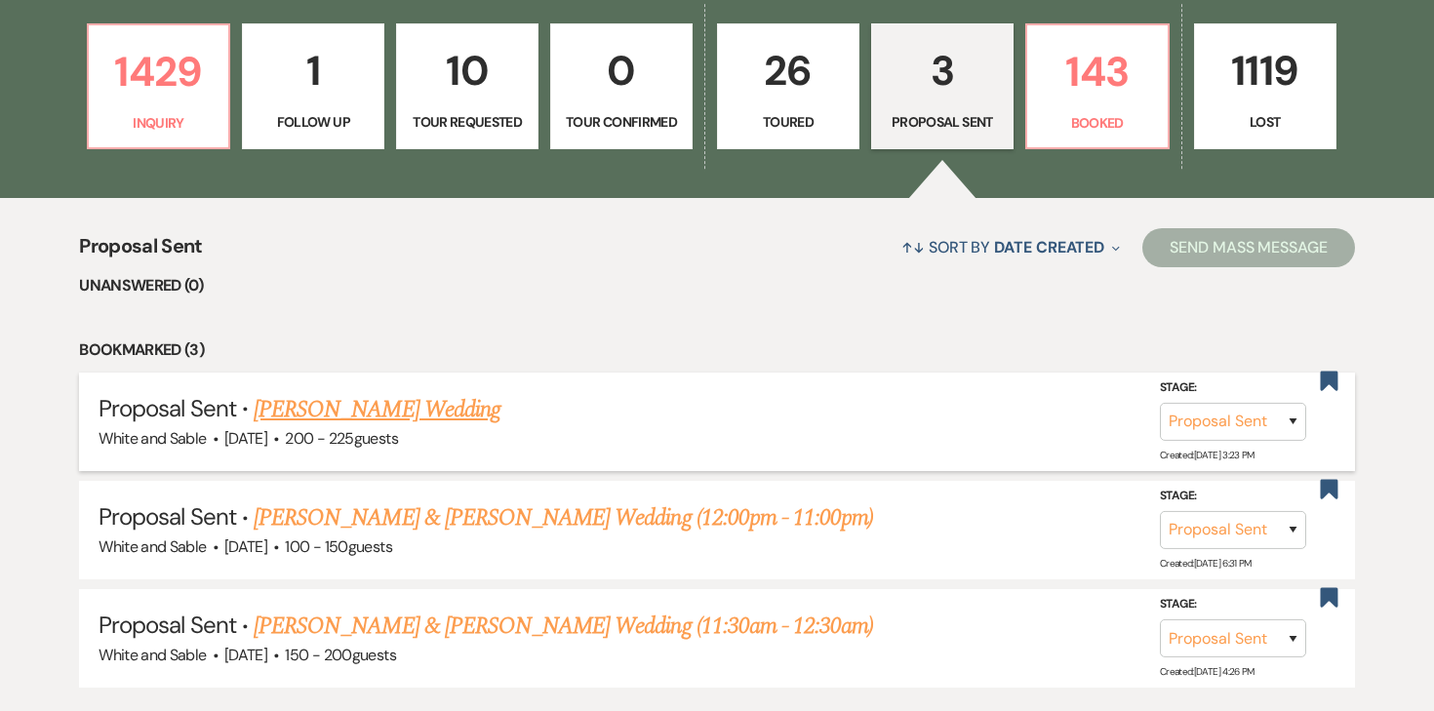
click at [447, 417] on link "Tiffany Taylor's Wedding" at bounding box center [377, 409] width 247 height 35
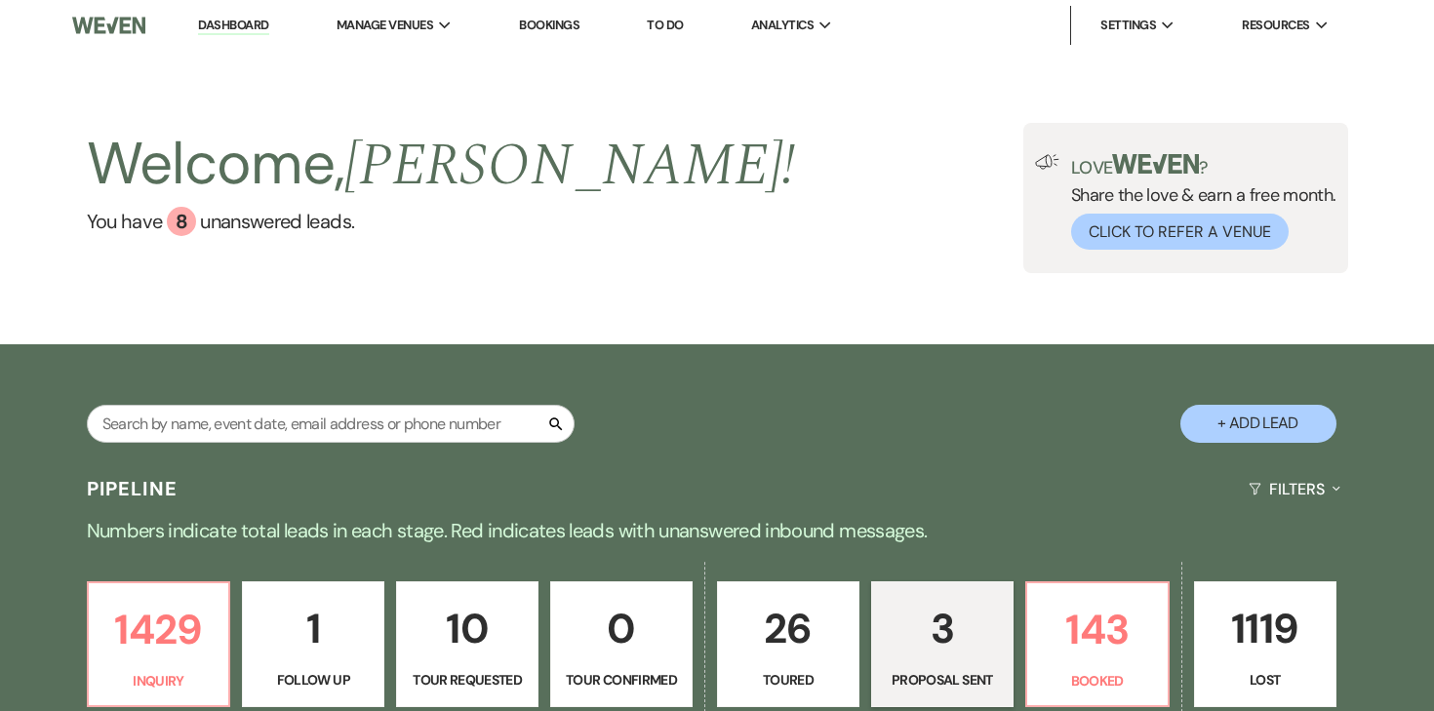
select select "6"
select select "12"
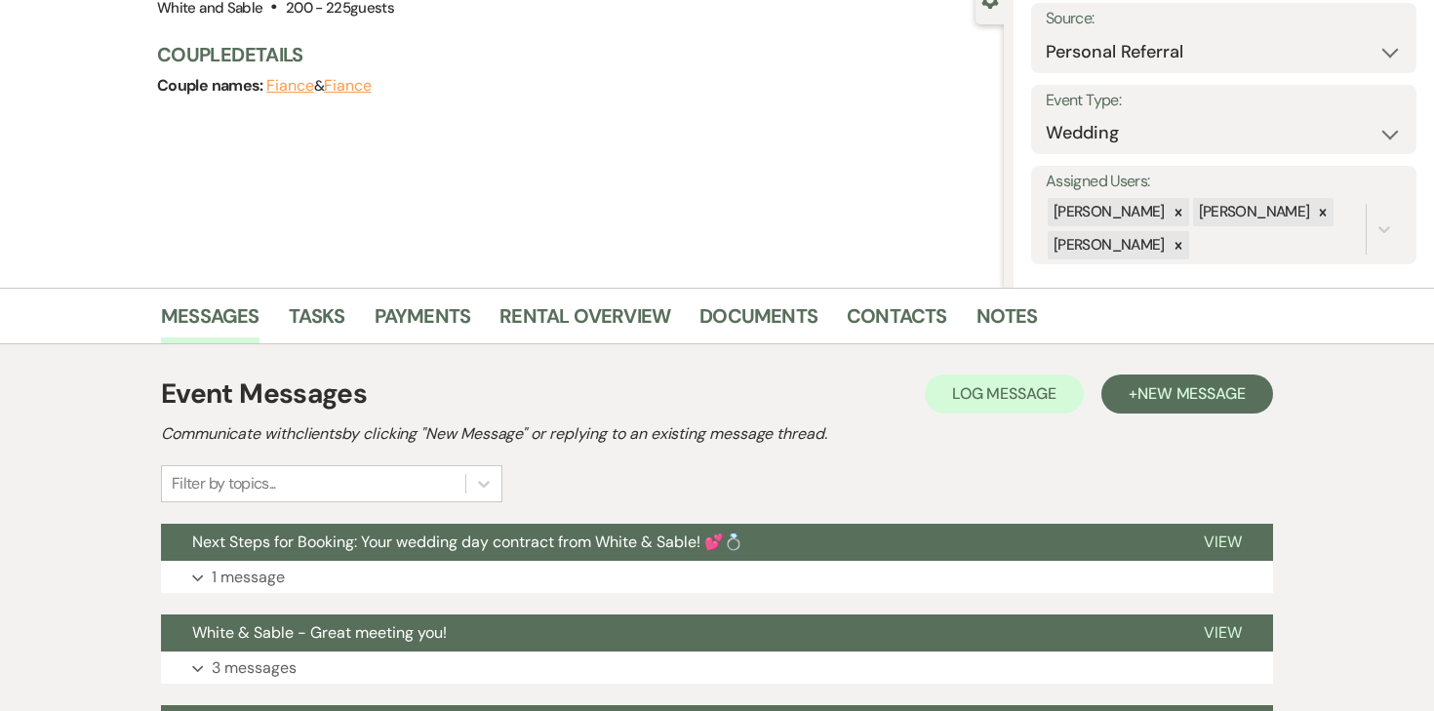
scroll to position [174, 0]
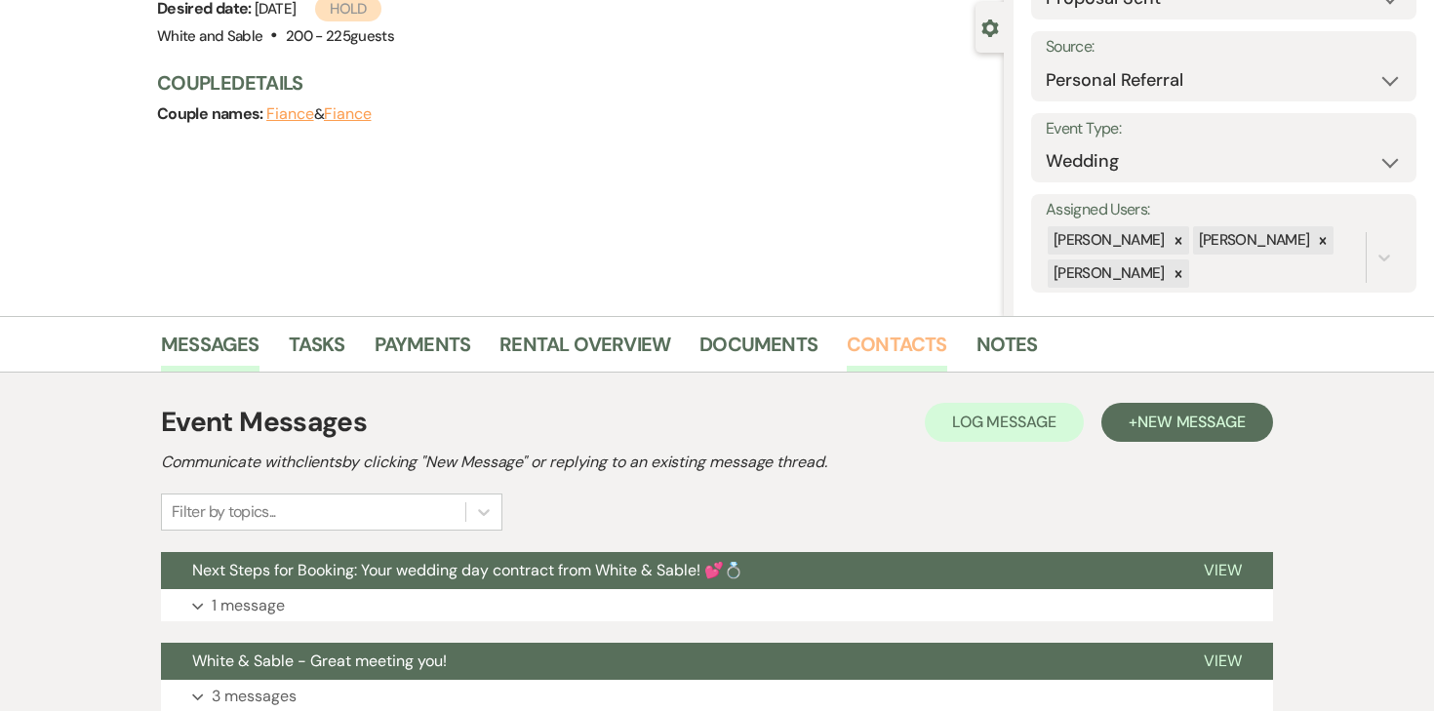
click at [891, 347] on link "Contacts" at bounding box center [897, 350] width 100 height 43
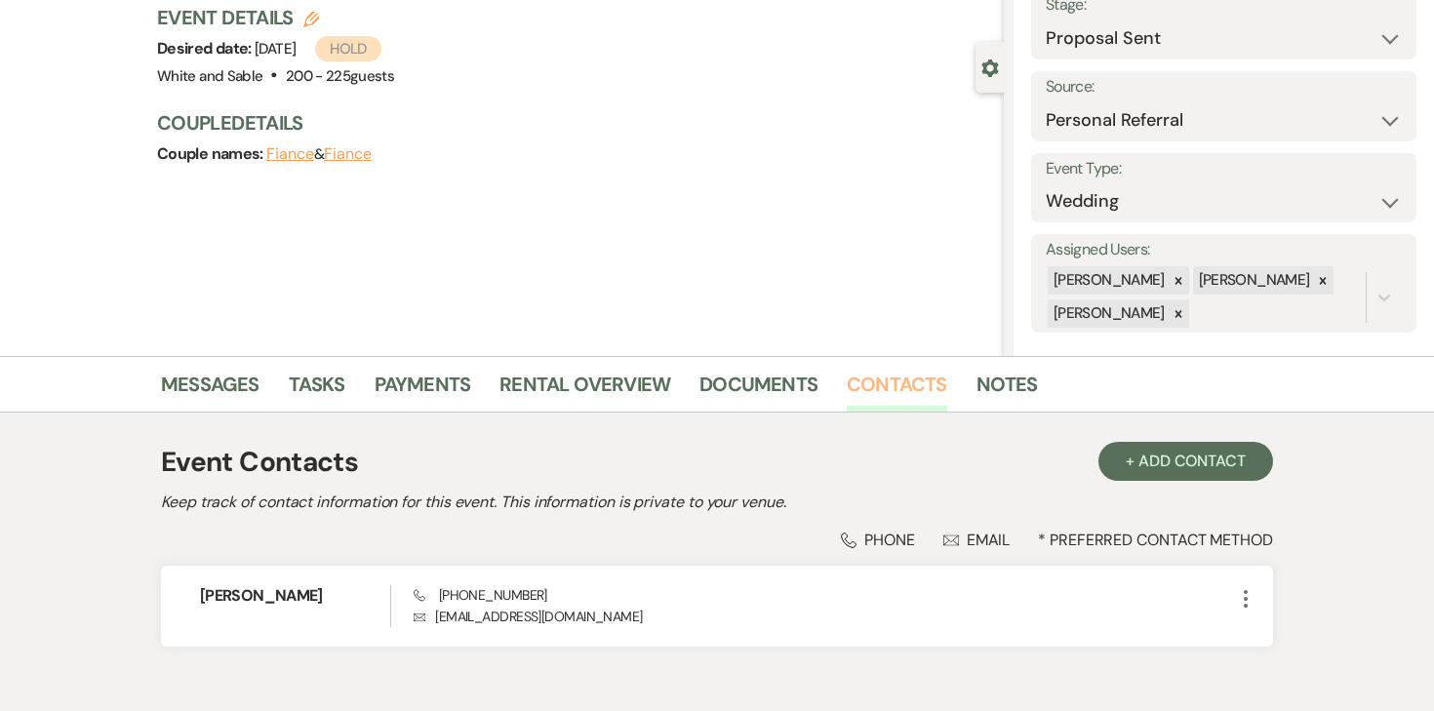
scroll to position [242, 0]
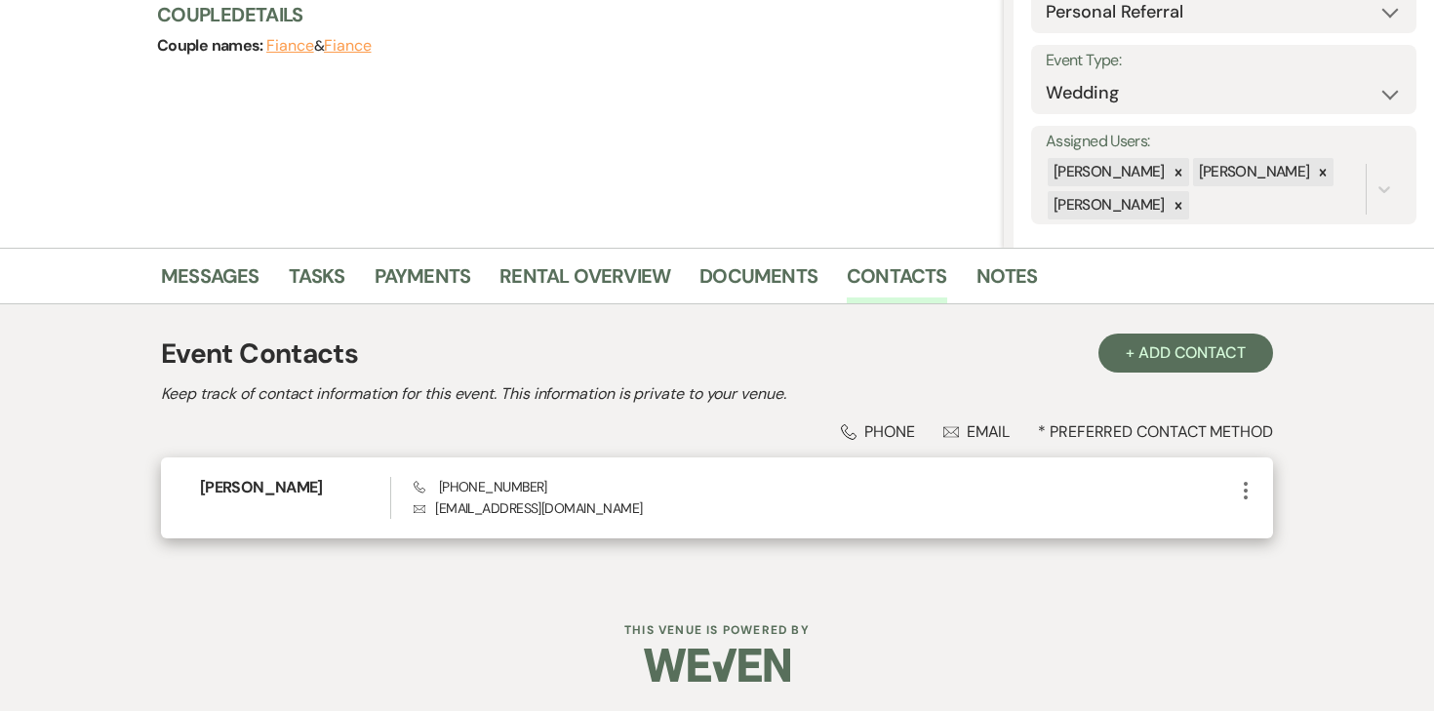
click at [1244, 488] on icon "More" at bounding box center [1245, 490] width 23 height 23
click at [1283, 518] on button "Pencil Edit" at bounding box center [1292, 528] width 116 height 33
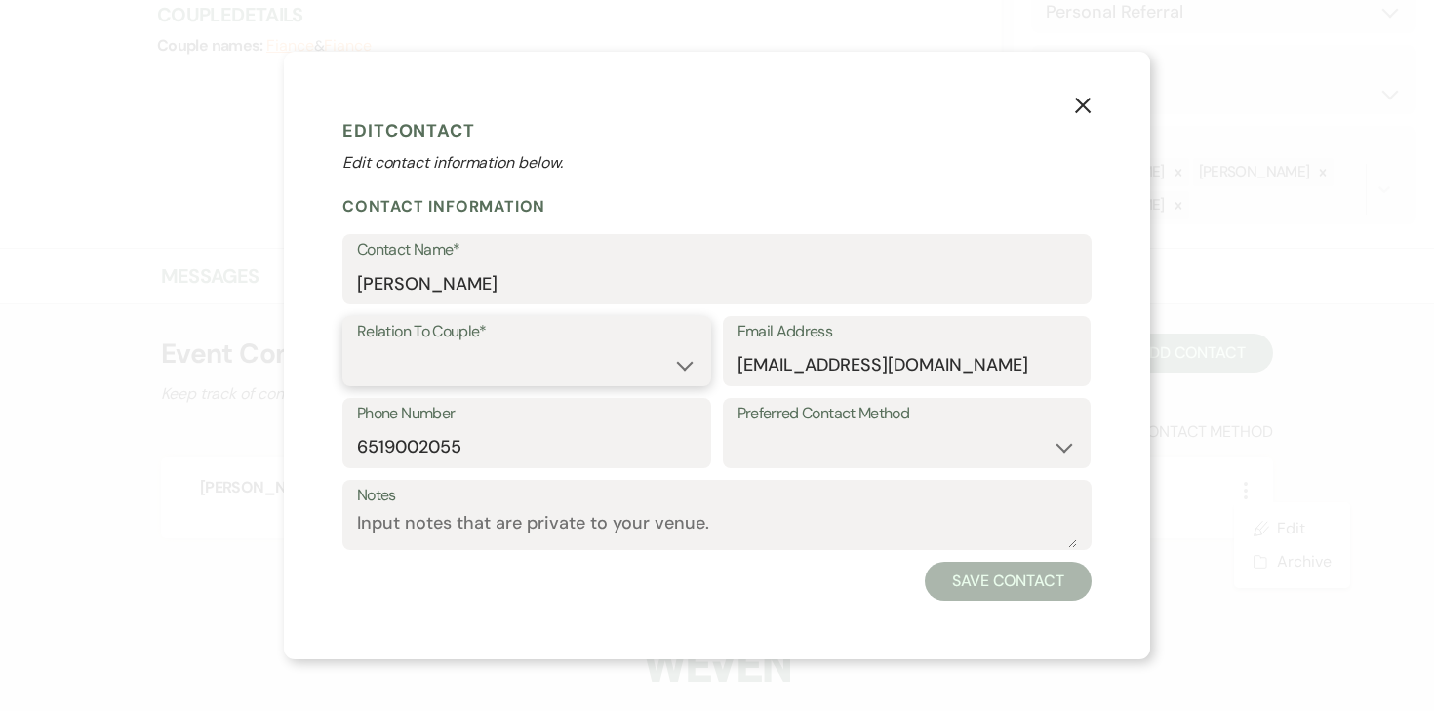
click at [630, 346] on select "Couple Planner Parent of Couple Family Member Friend Other" at bounding box center [526, 365] width 339 height 38
select select "1"
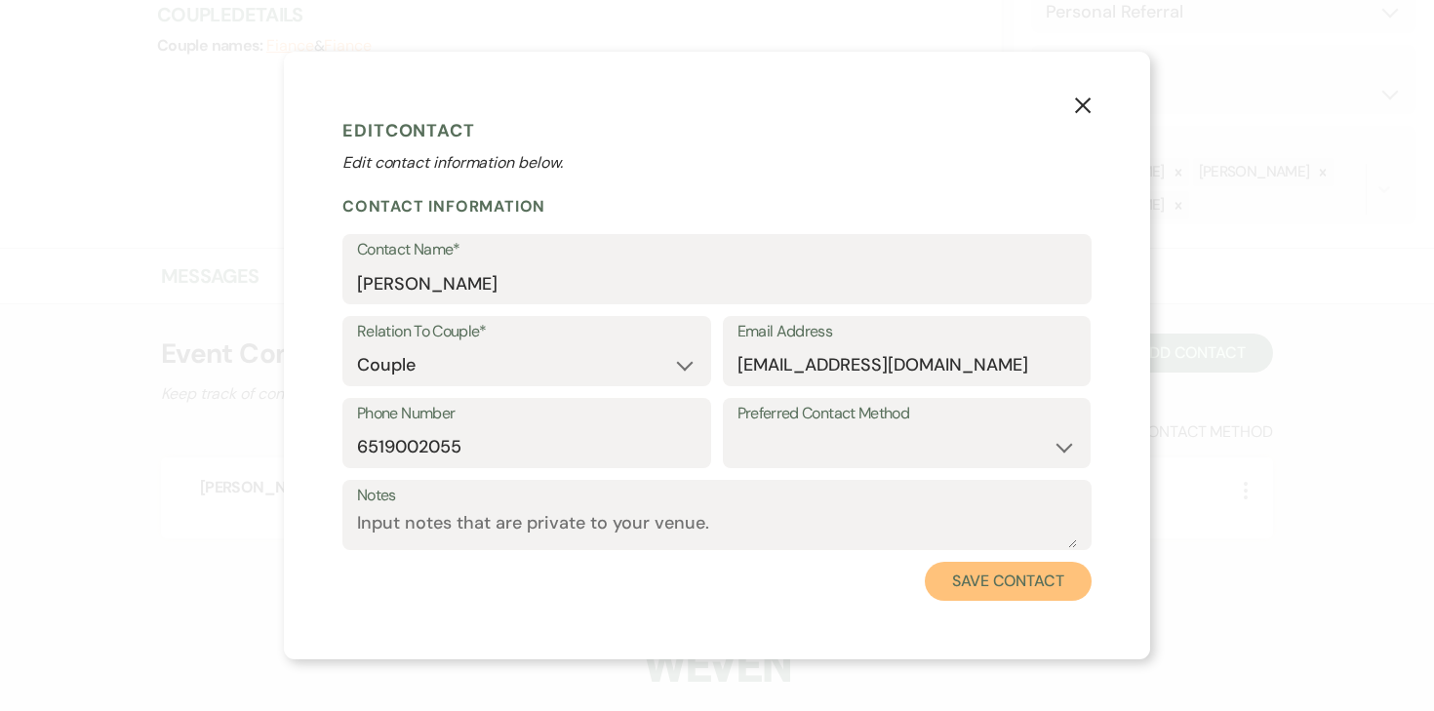
click at [1022, 577] on button "Save Contact" at bounding box center [1008, 581] width 167 height 39
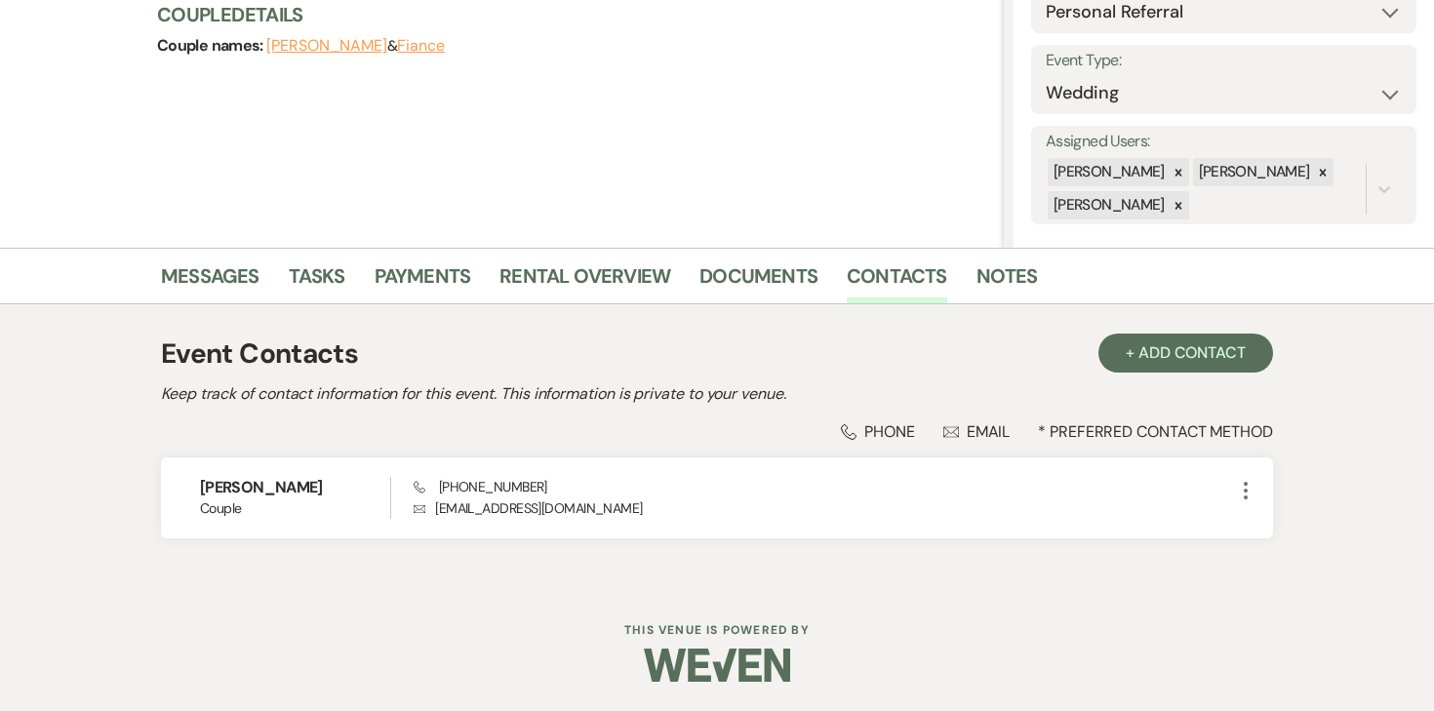
click at [337, 51] on button "Tiffany Taylor" at bounding box center [326, 46] width 121 height 16
select select "1"
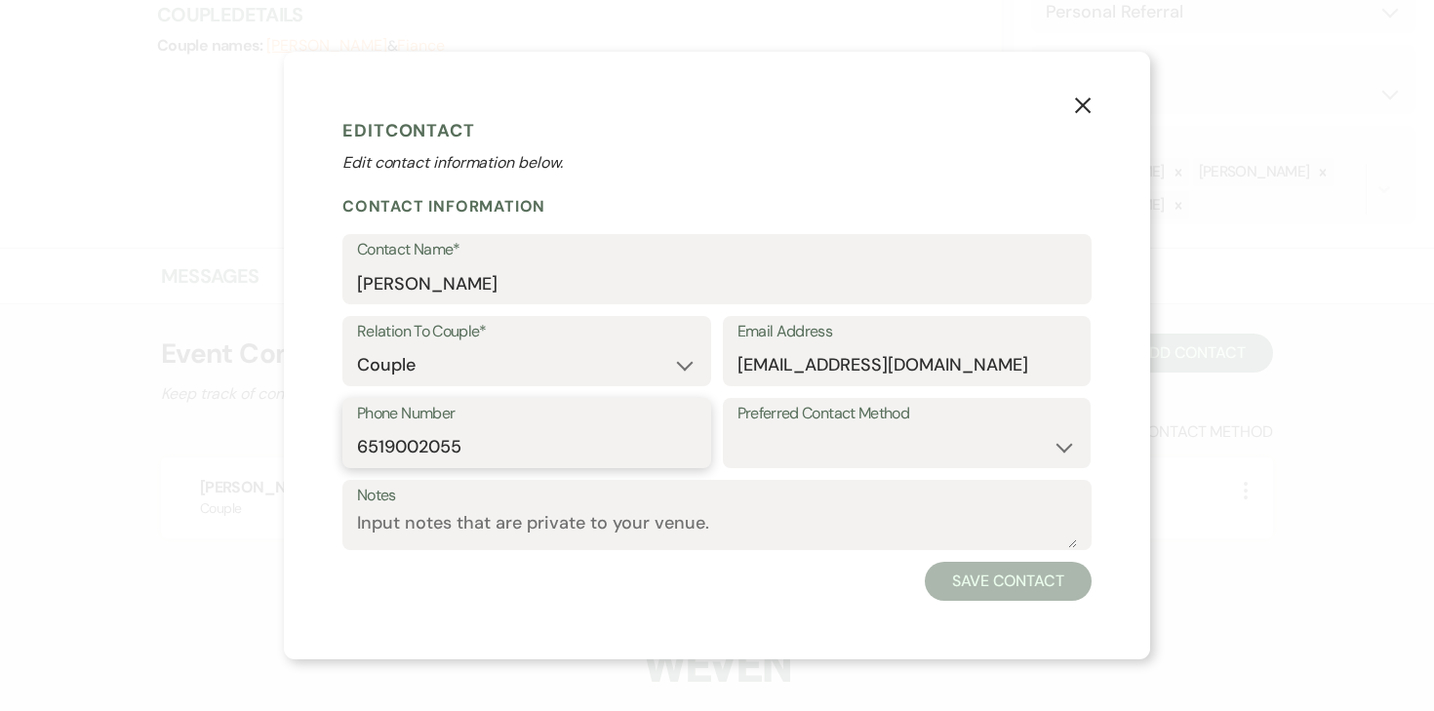
click at [388, 447] on input "6519002055" at bounding box center [526, 447] width 339 height 38
click at [1080, 107] on use "button" at bounding box center [1083, 106] width 16 height 16
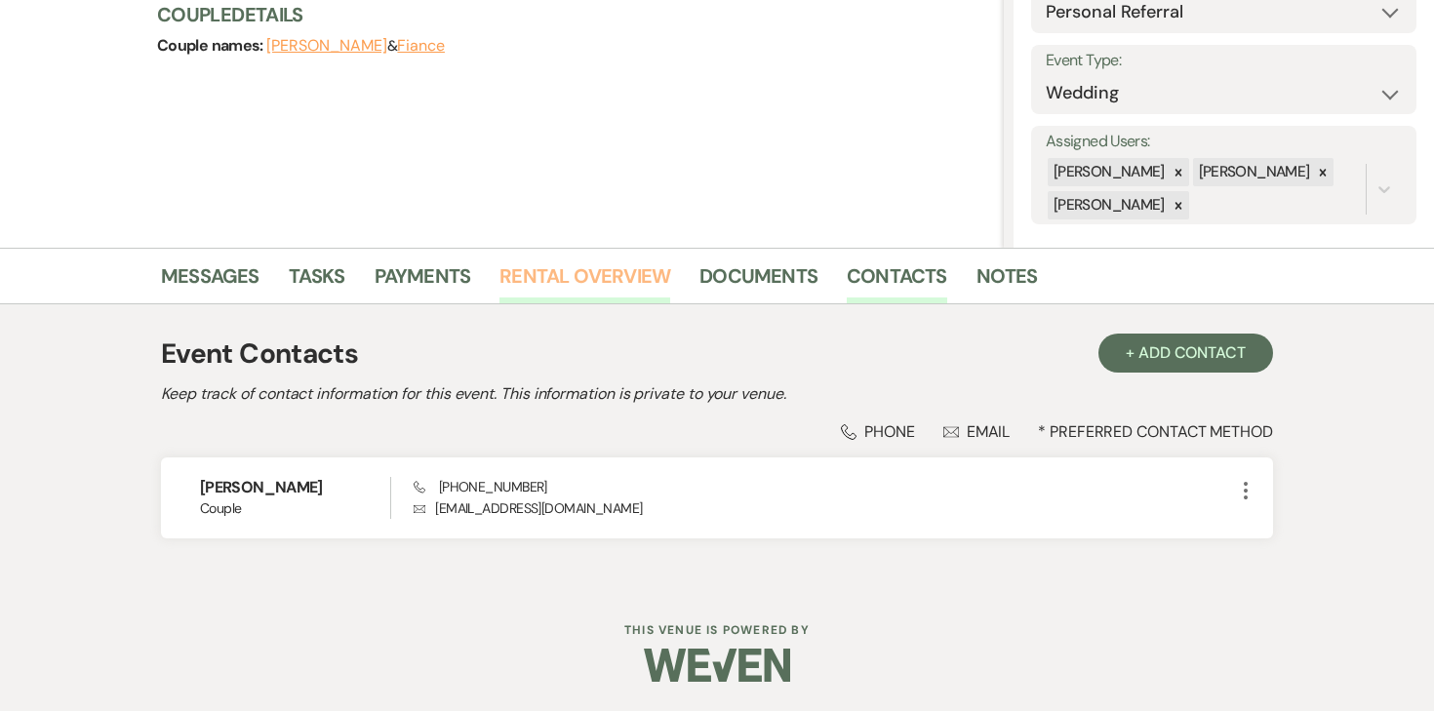
scroll to position [0, 0]
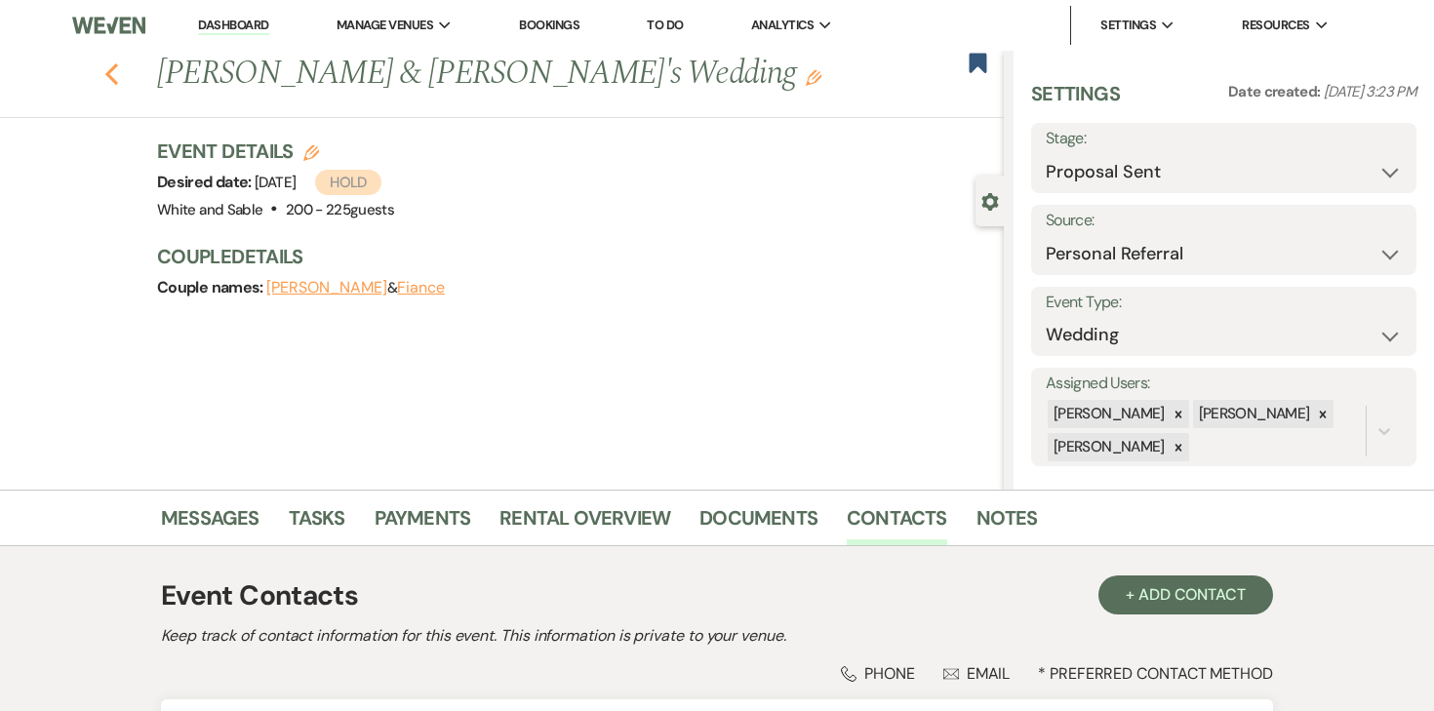
click at [109, 74] on use "button" at bounding box center [111, 73] width 13 height 21
select select "6"
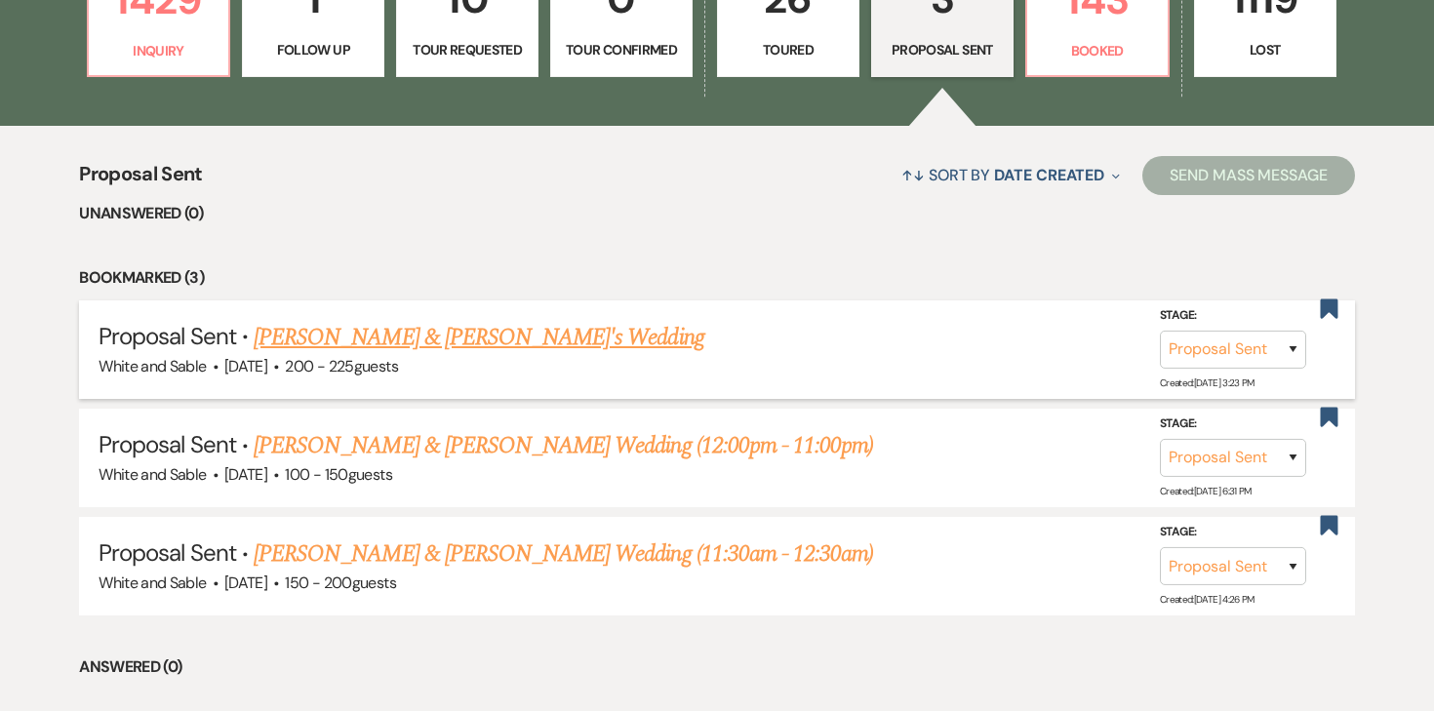
scroll to position [43, 0]
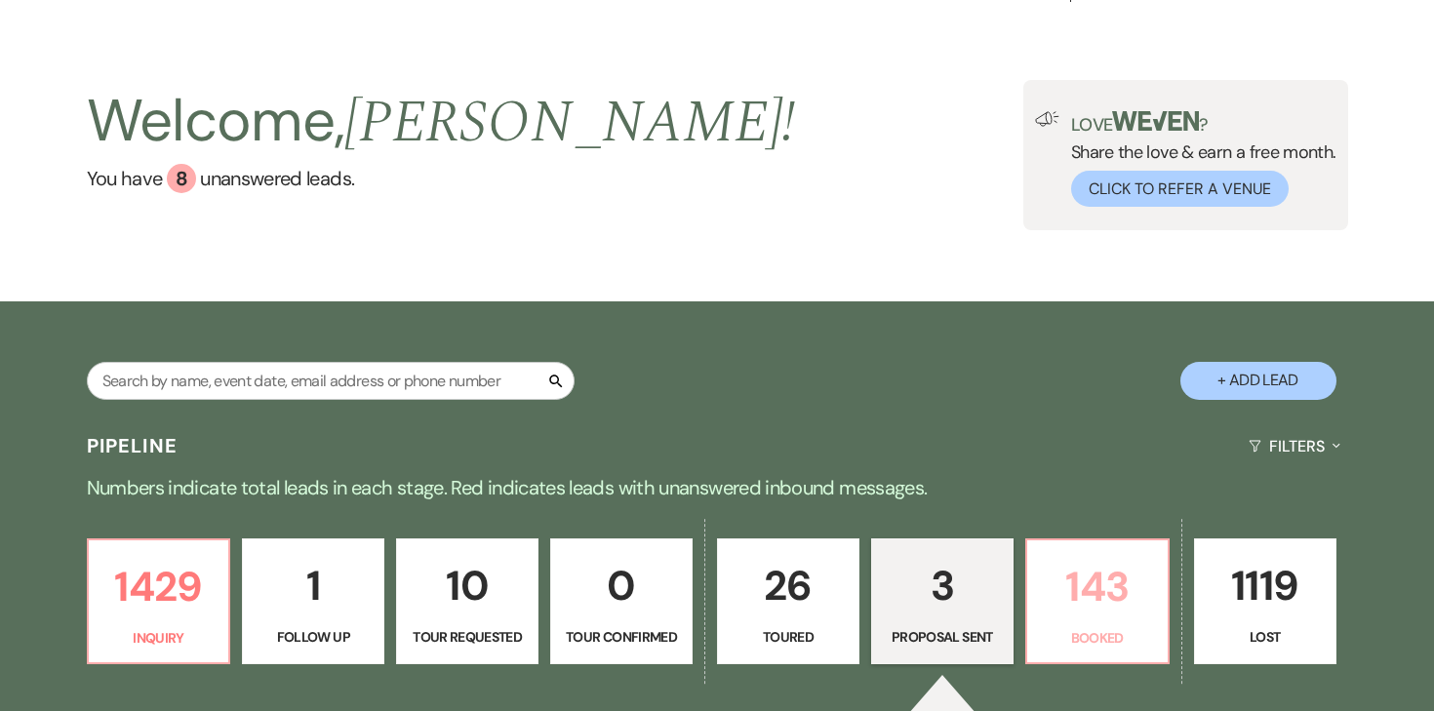
click at [1106, 644] on p "Booked" at bounding box center [1097, 637] width 117 height 21
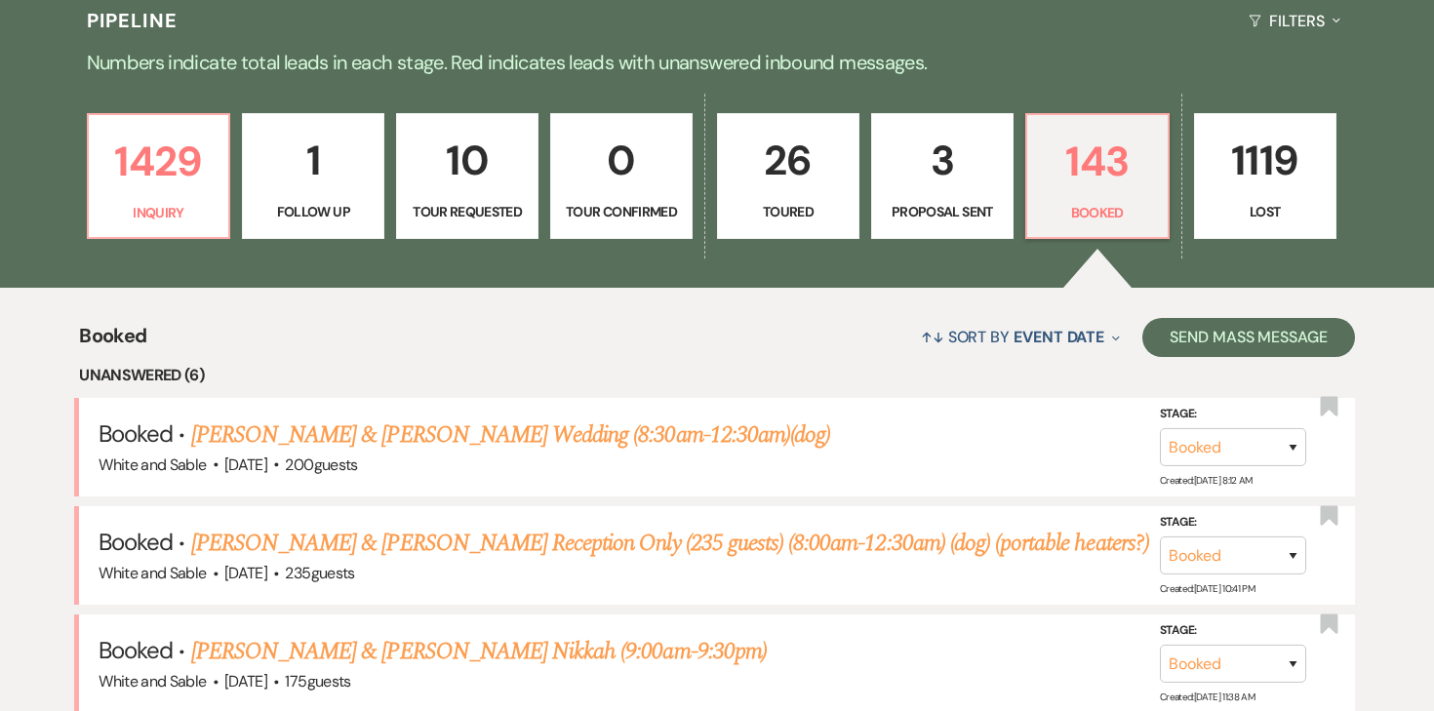
scroll to position [610, 0]
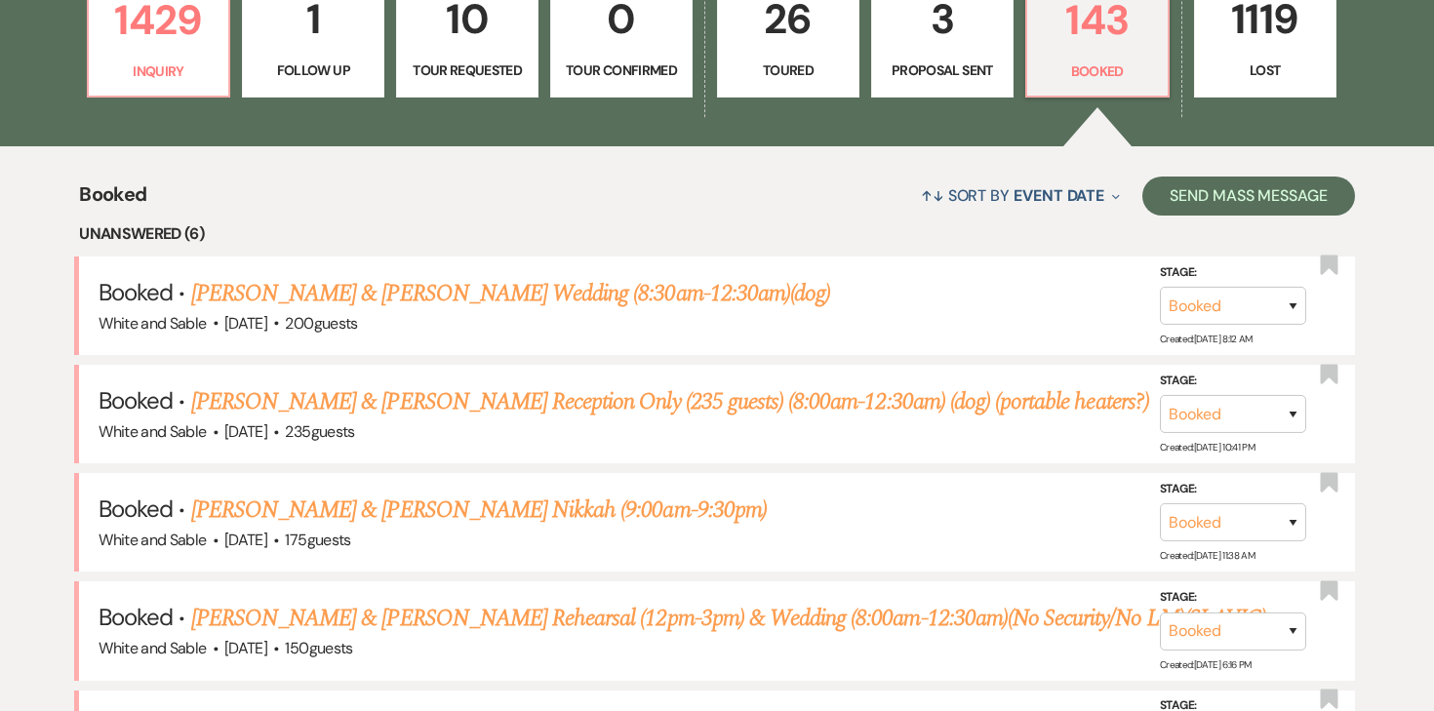
click at [698, 307] on link "[PERSON_NAME] & [PERSON_NAME] Wedding (8:30am-12:30am)(dog)" at bounding box center [510, 293] width 639 height 35
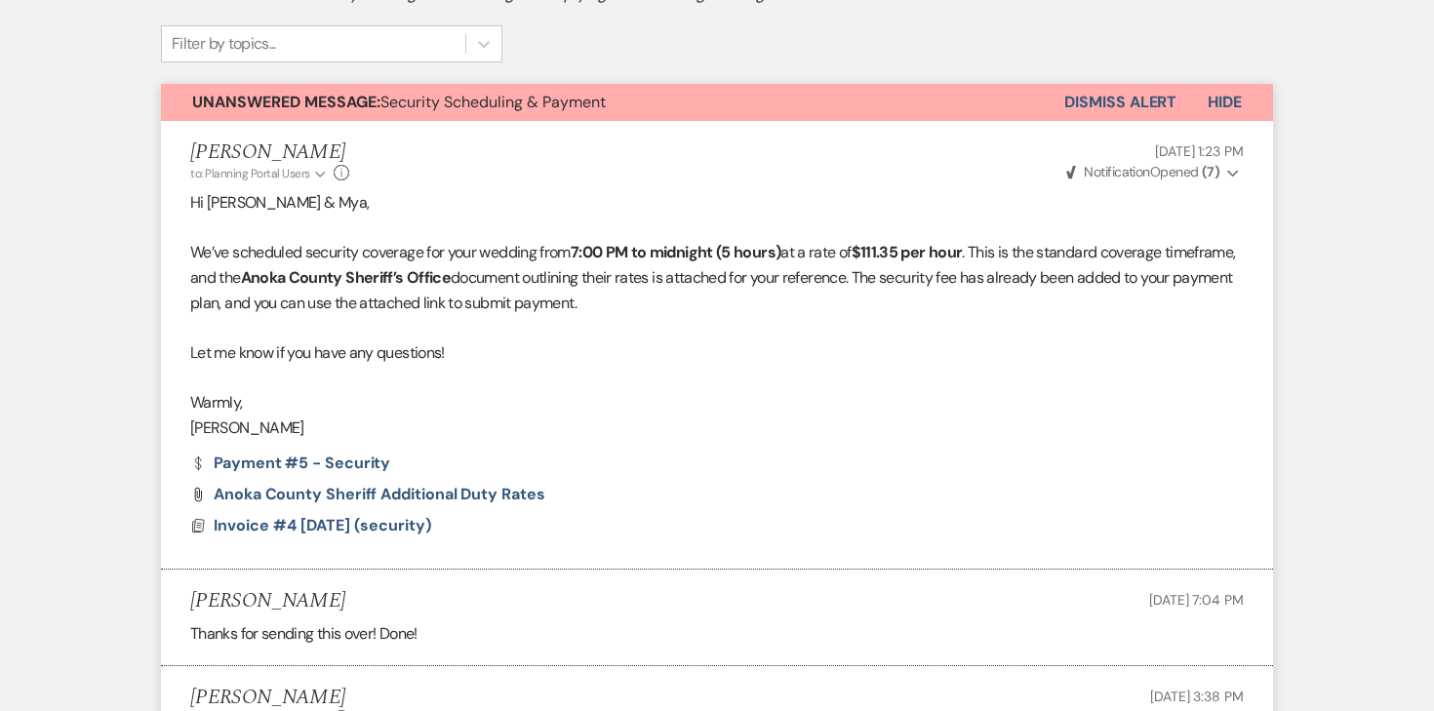
scroll to position [321, 0]
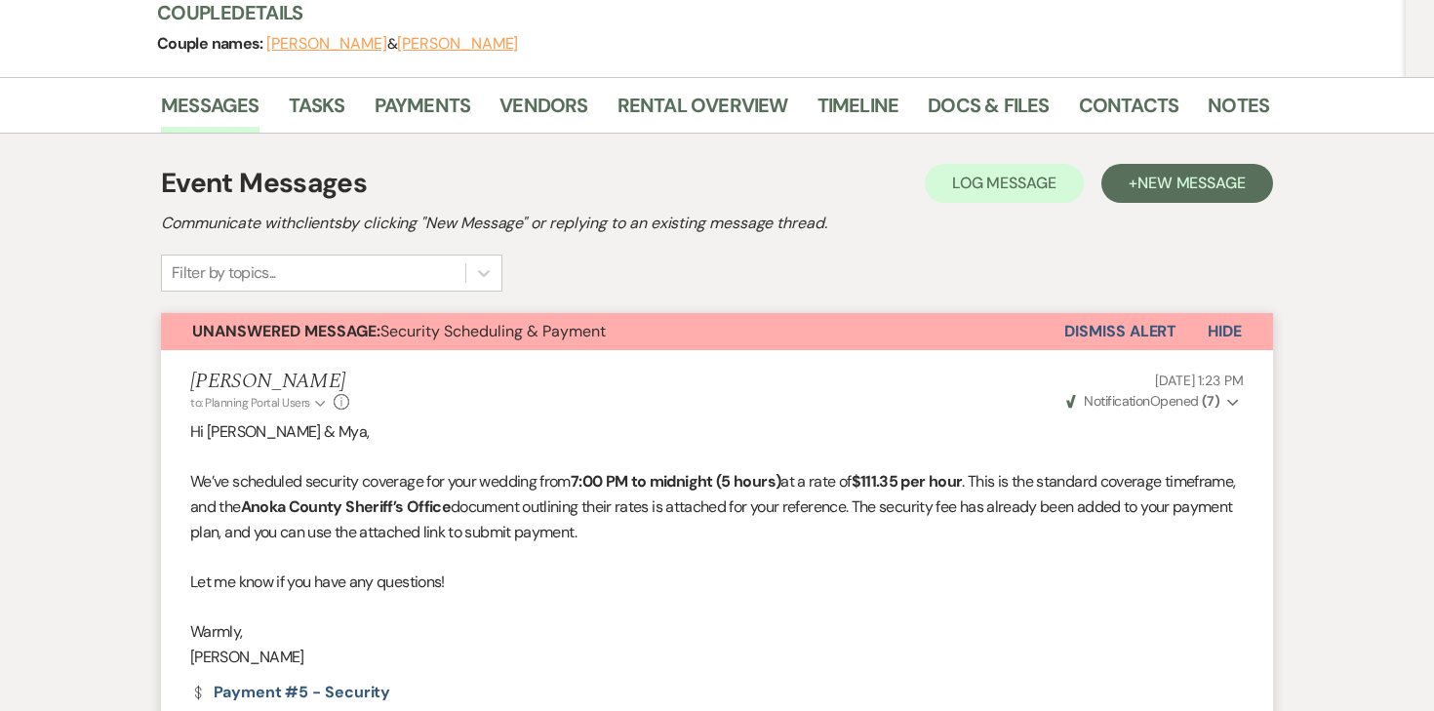
click at [1080, 313] on button "Dismiss Alert" at bounding box center [1120, 331] width 112 height 37
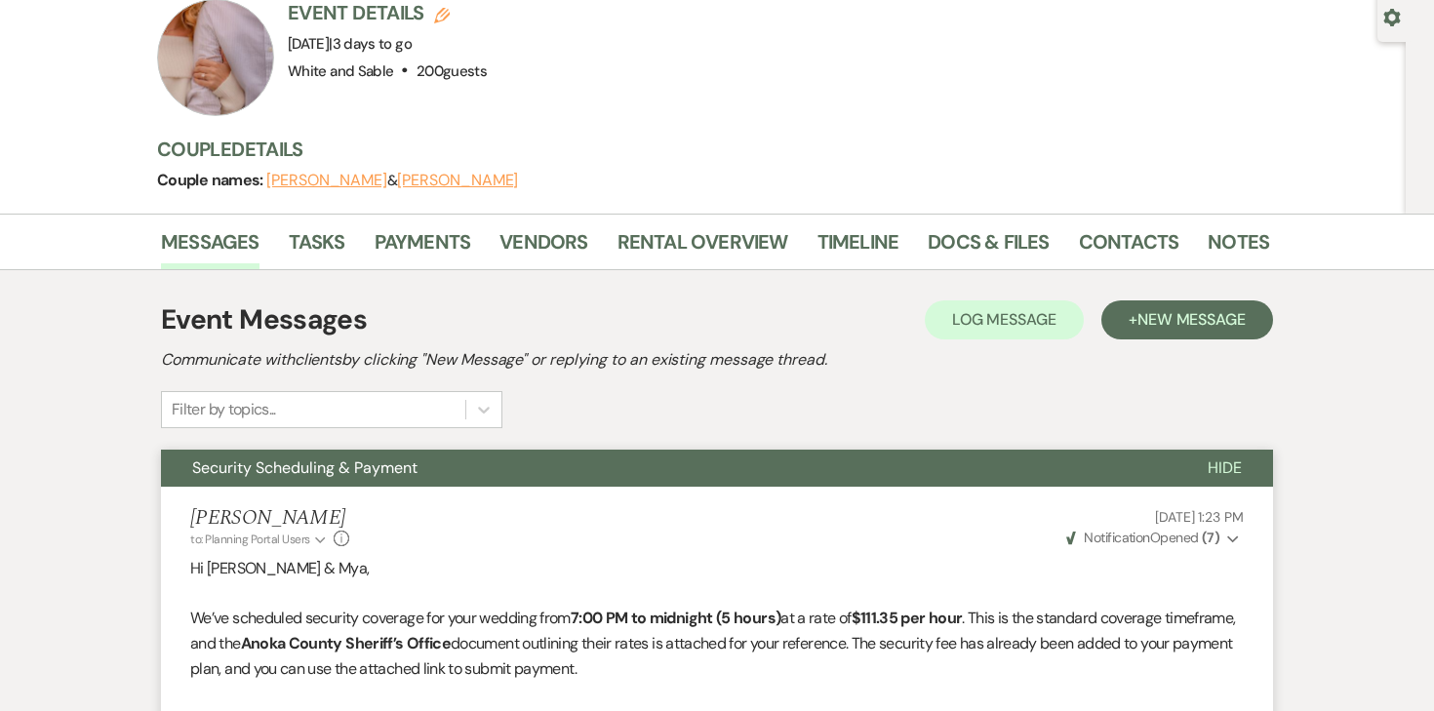
scroll to position [0, 0]
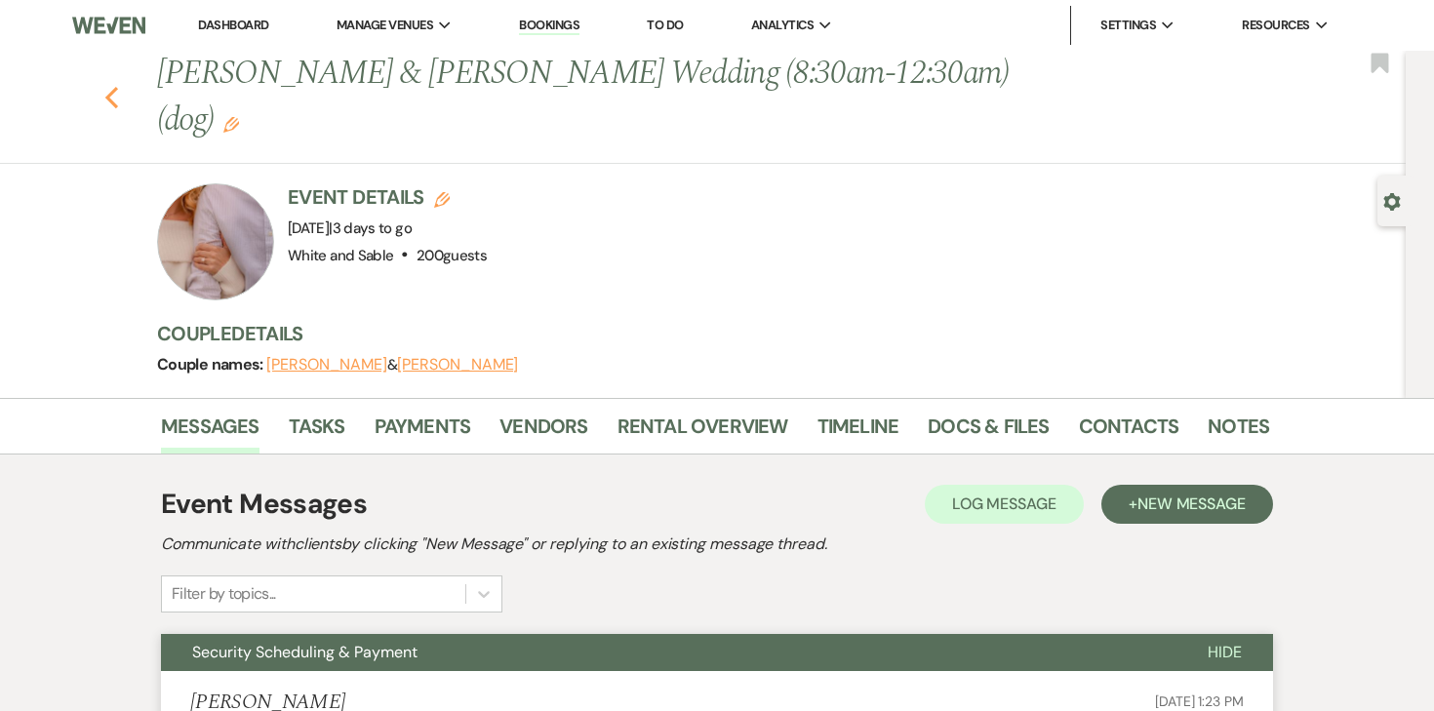
click at [111, 87] on use "button" at bounding box center [111, 97] width 13 height 21
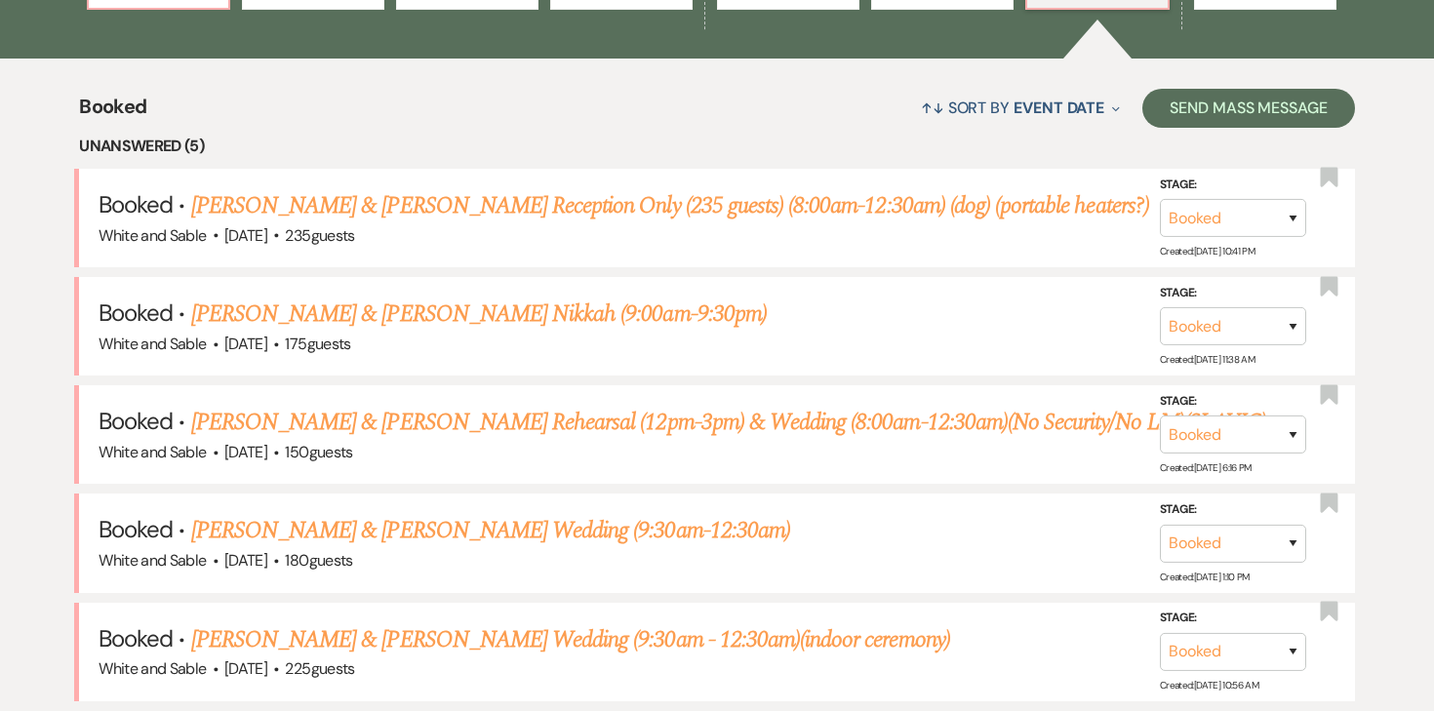
scroll to position [705, 0]
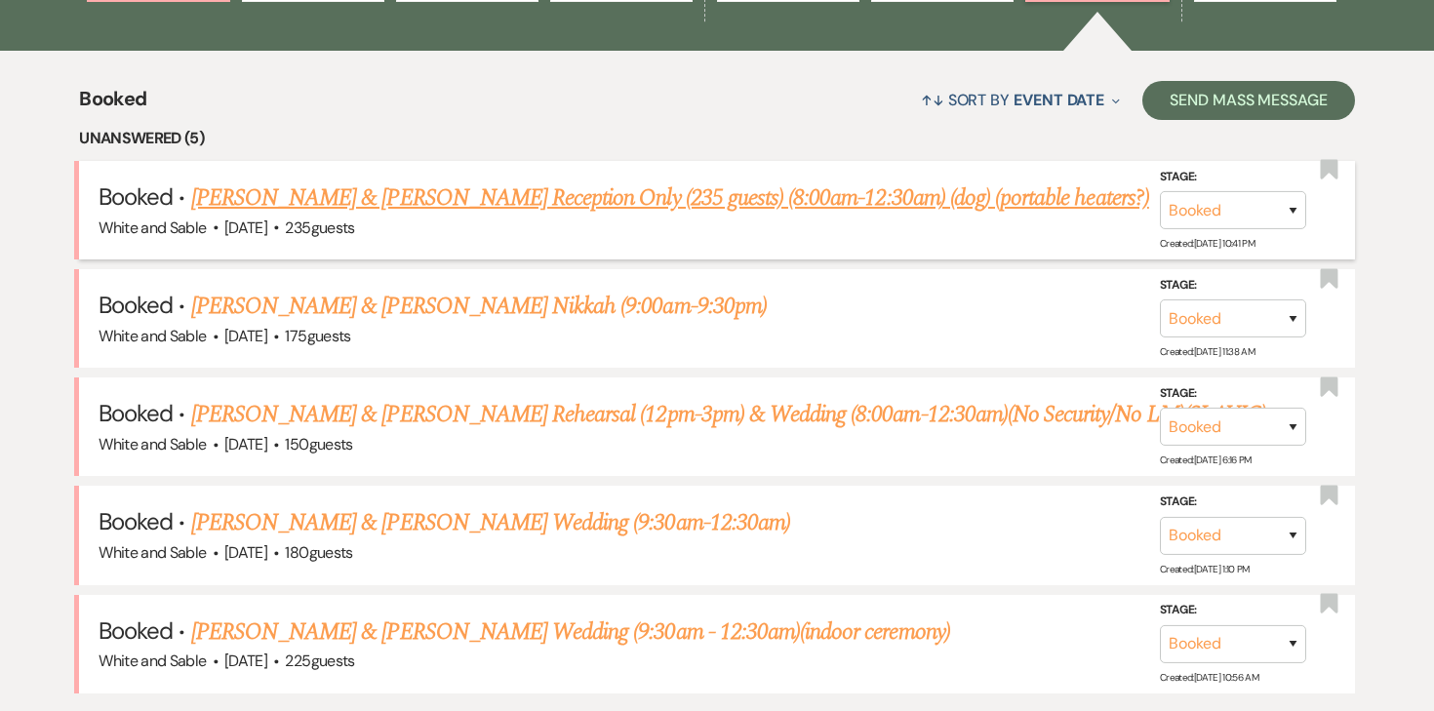
click at [461, 201] on link "[PERSON_NAME] & [PERSON_NAME] Reception Only (235 guests) (8:00am-12:30am) (dog…" at bounding box center [670, 197] width 958 height 35
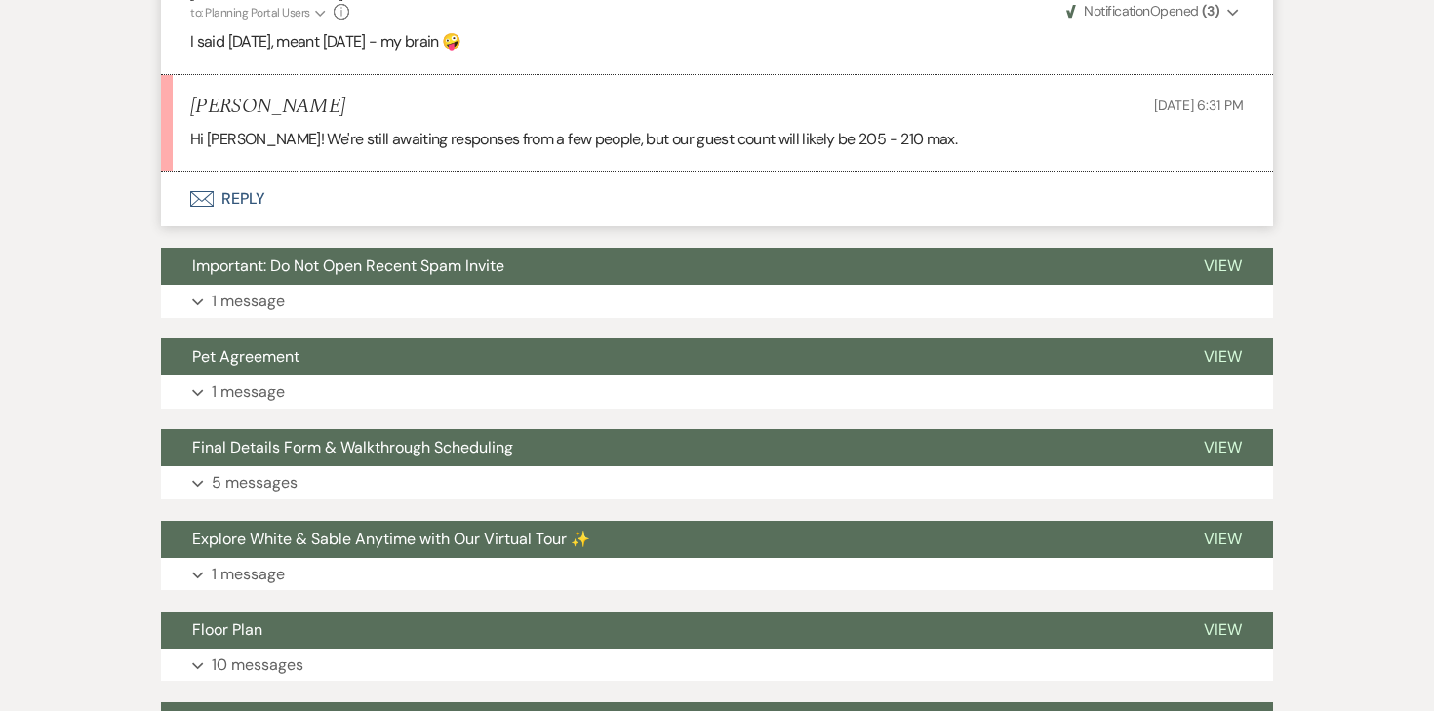
click at [254, 200] on button "Envelope Reply" at bounding box center [717, 199] width 1112 height 55
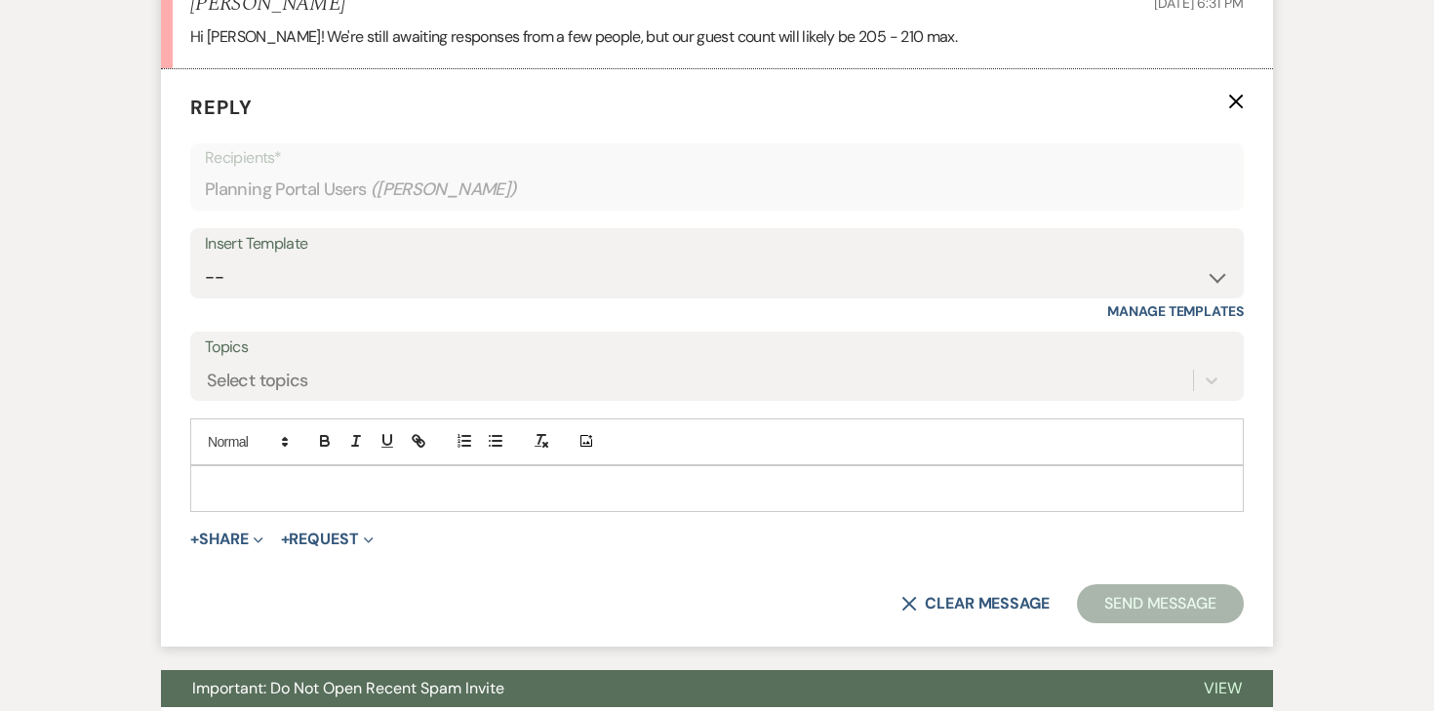
scroll to position [2095, 0]
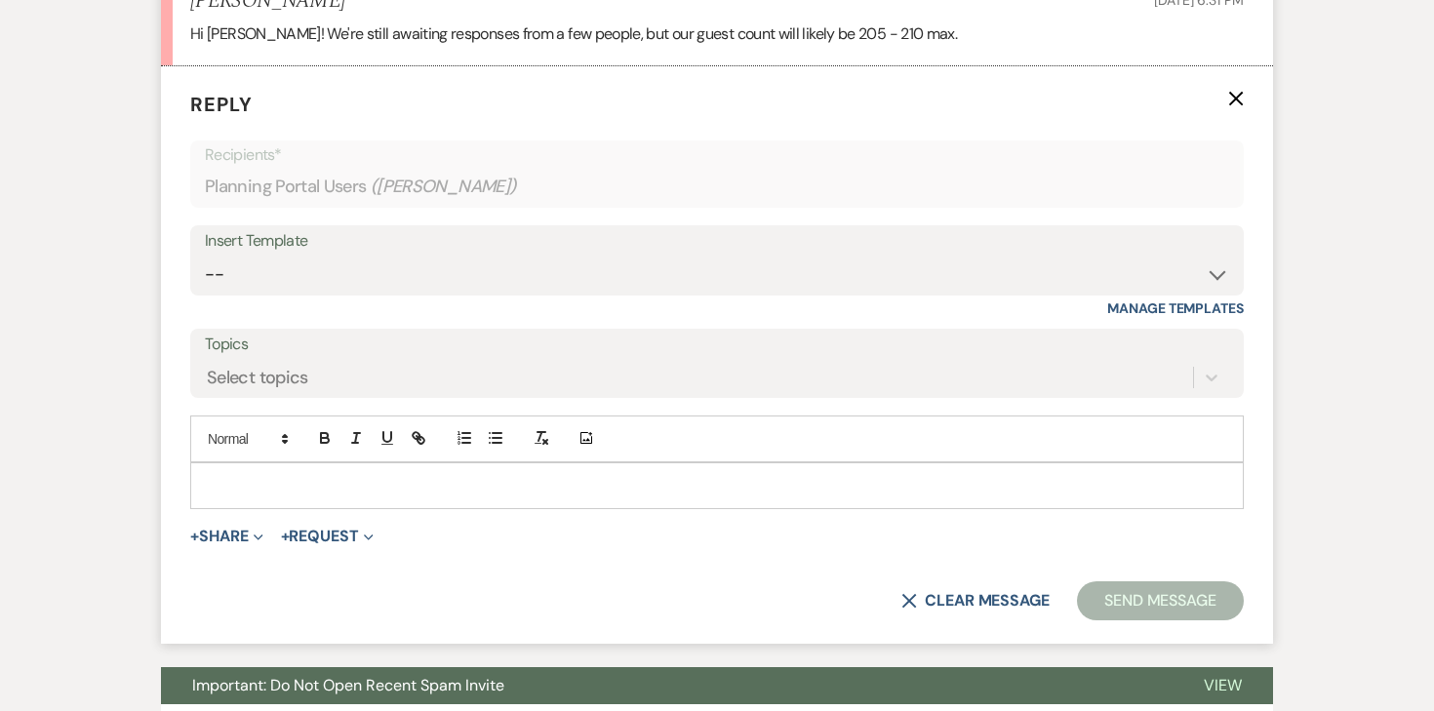
click at [422, 477] on p at bounding box center [717, 485] width 1022 height 21
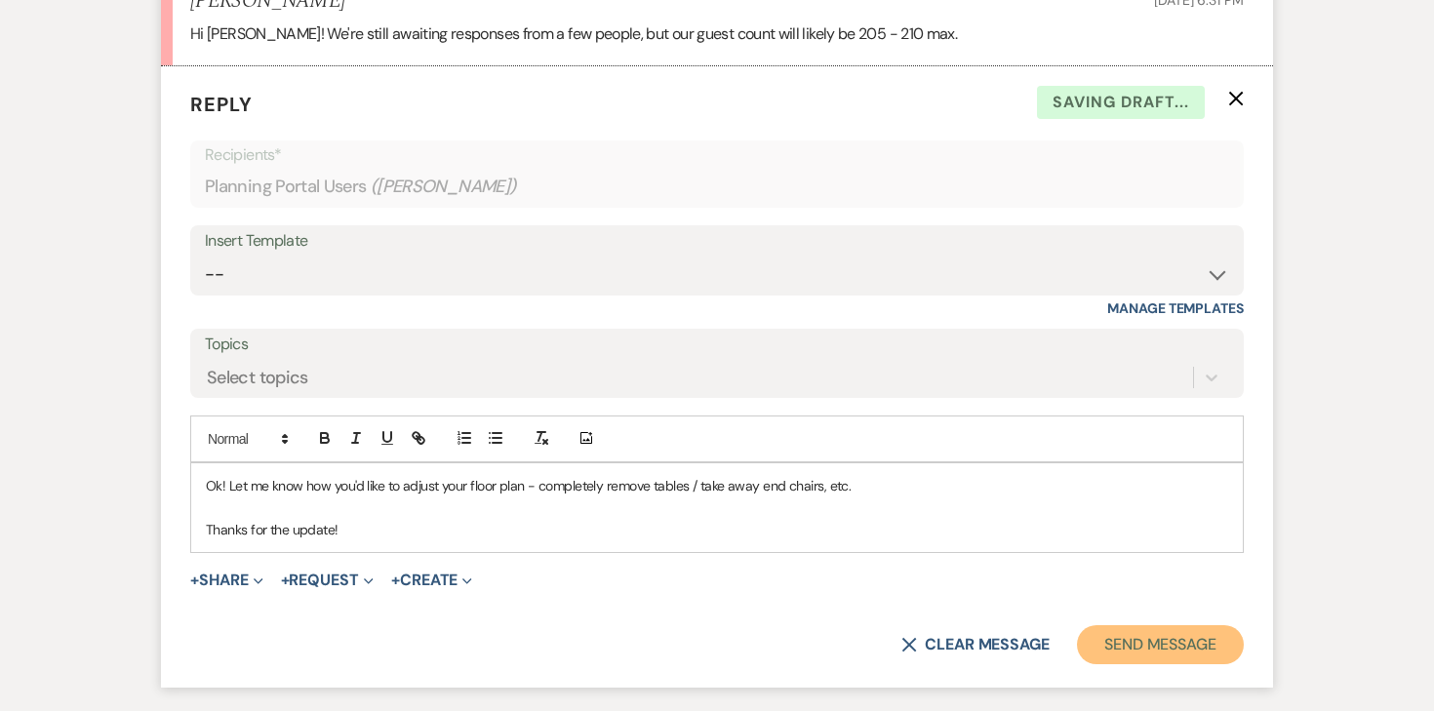
click at [1130, 641] on button "Send Message" at bounding box center [1160, 644] width 167 height 39
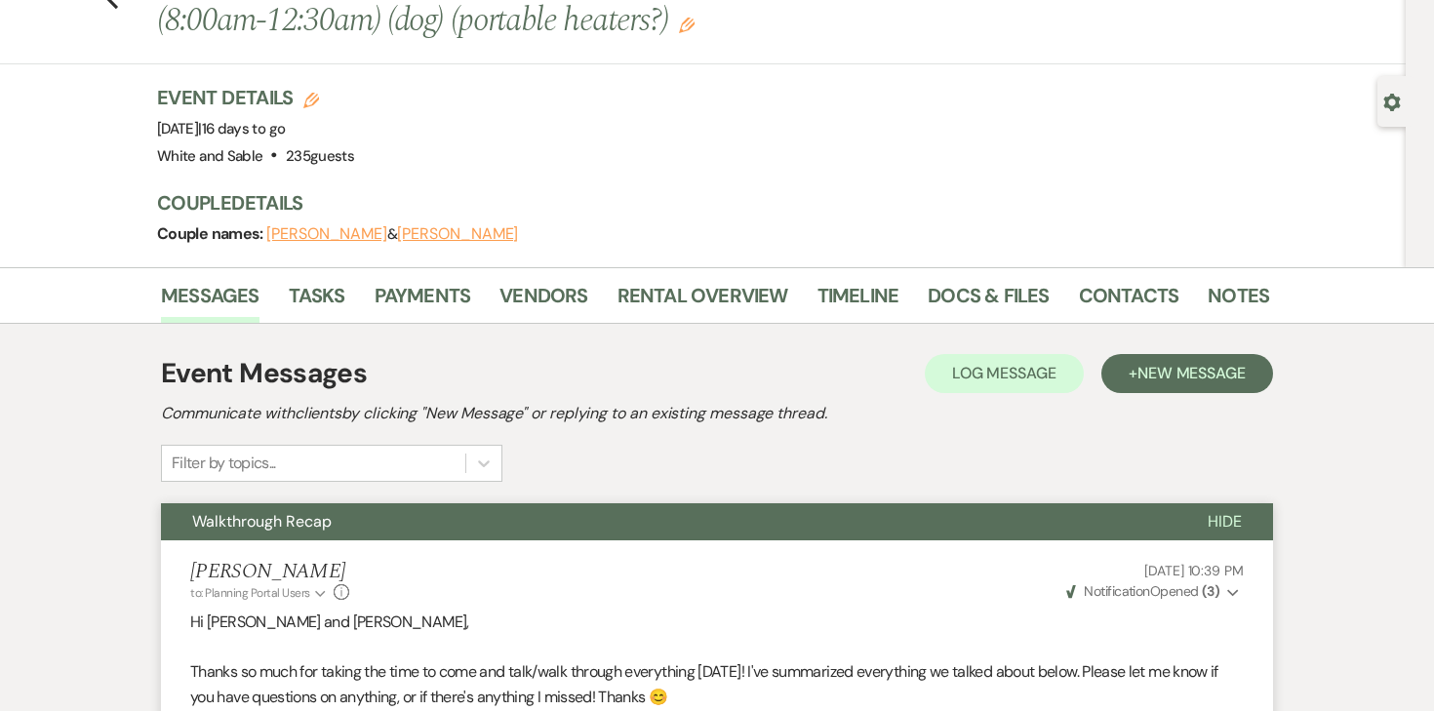
scroll to position [0, 0]
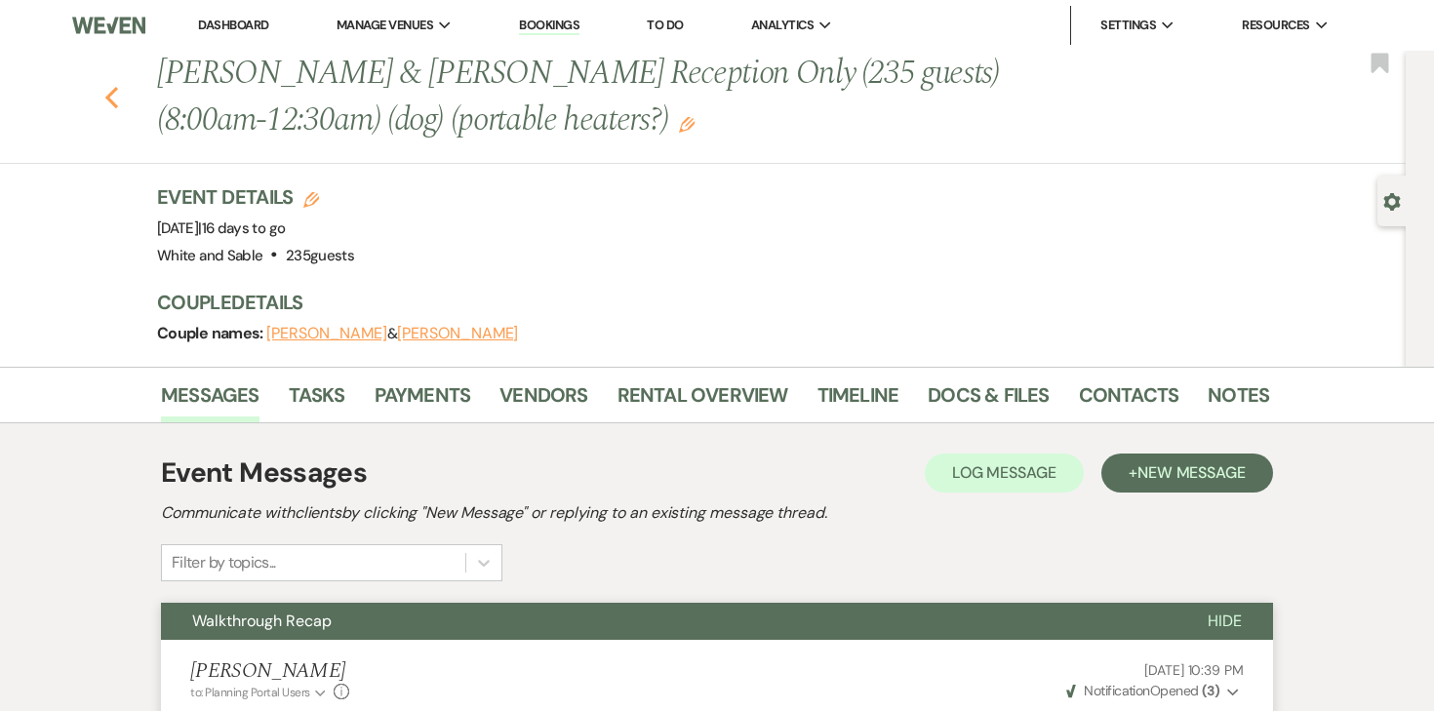
click at [116, 96] on icon "Previous" at bounding box center [111, 97] width 15 height 23
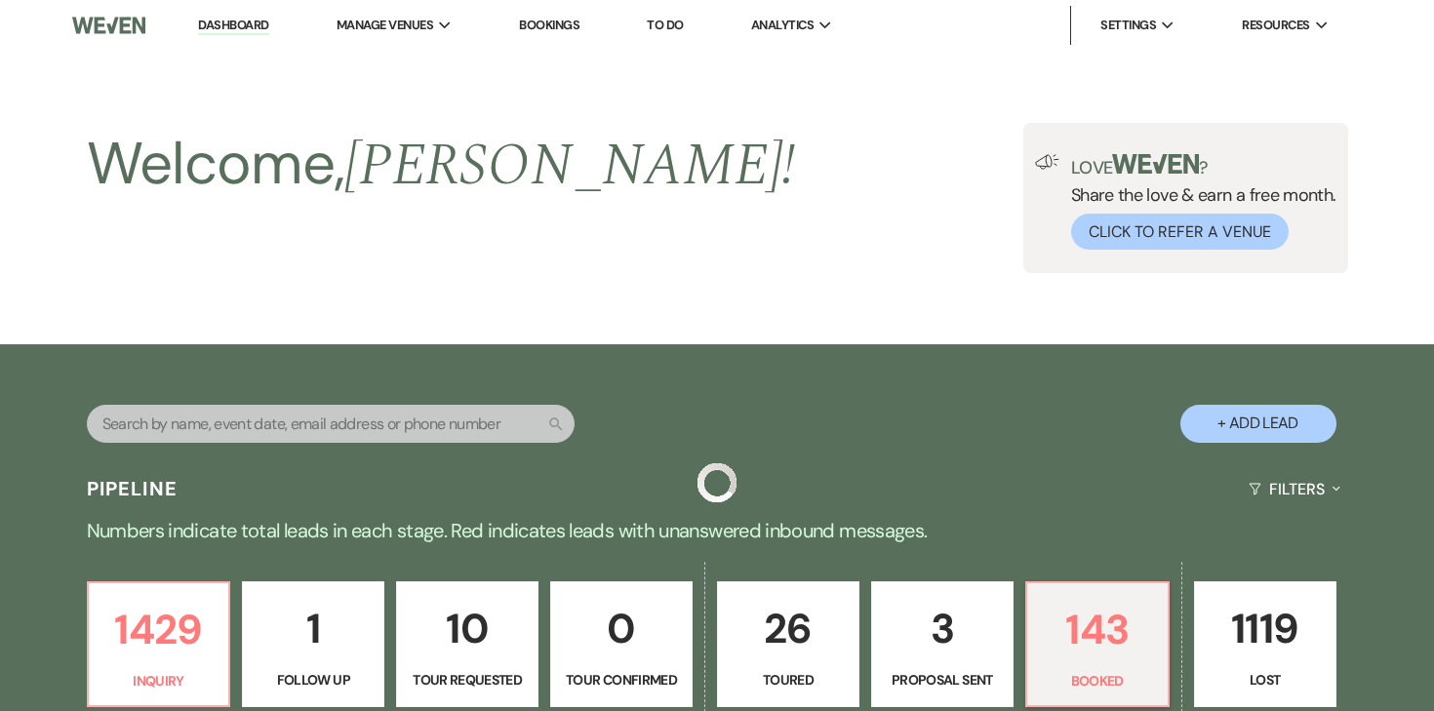
scroll to position [705, 0]
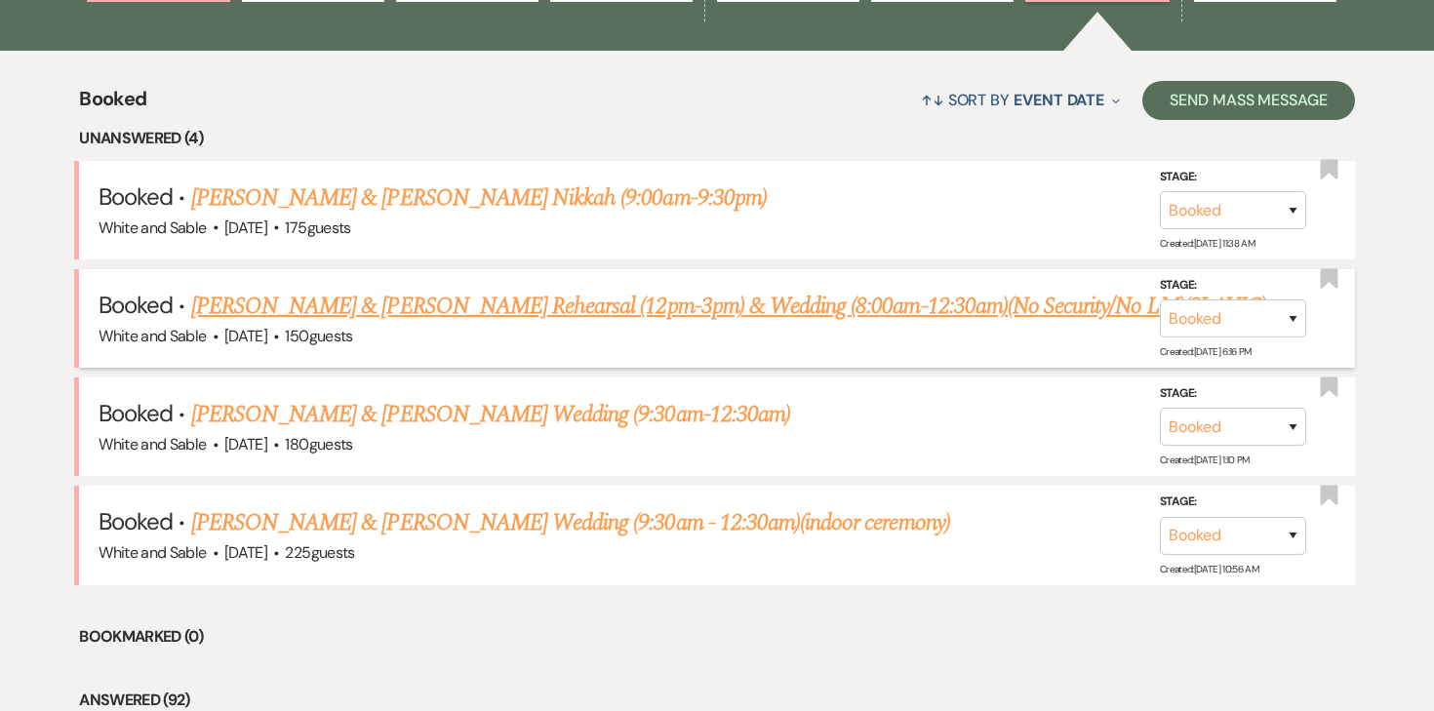
click at [370, 297] on link "[PERSON_NAME] & [PERSON_NAME] Rehearsal (12pm-3pm) & Wedding (8:00am-12:30am)(N…" at bounding box center [728, 306] width 1075 height 35
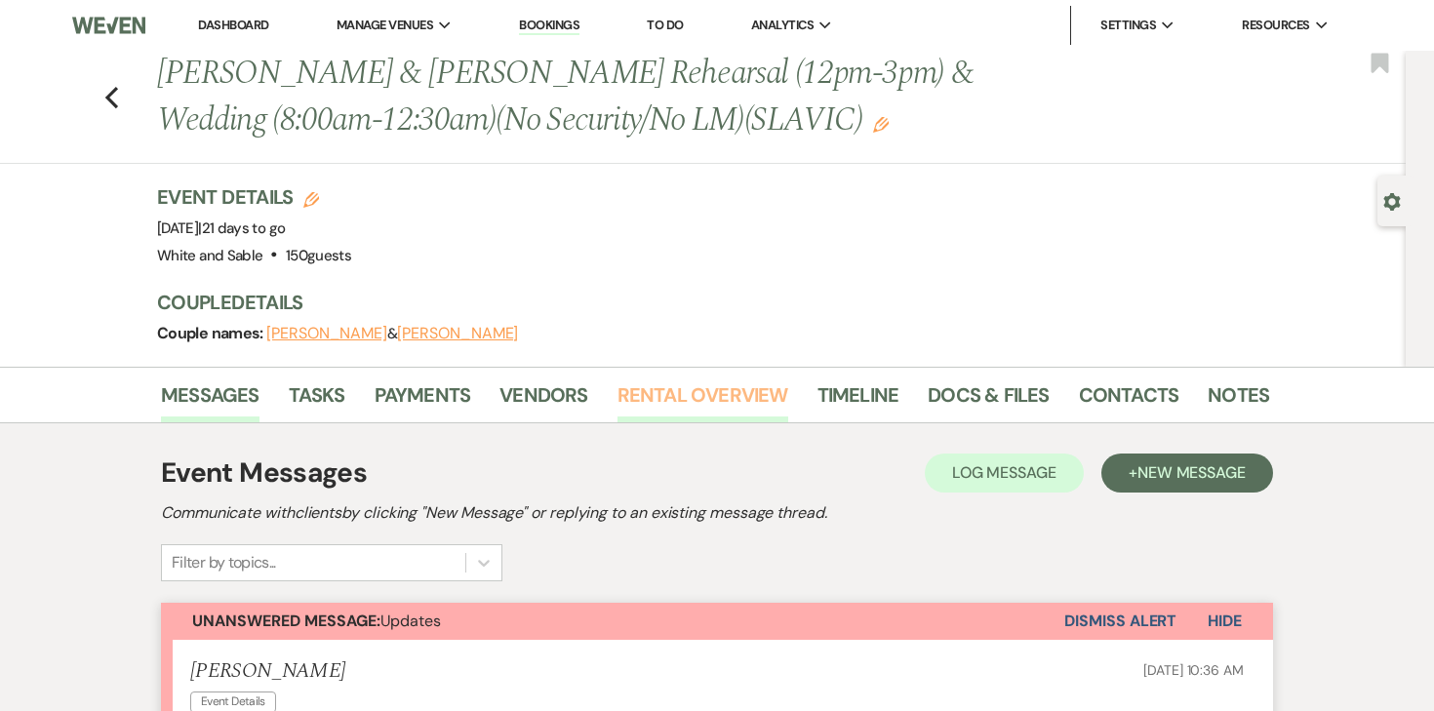
click at [643, 397] on link "Rental Overview" at bounding box center [702, 400] width 171 height 43
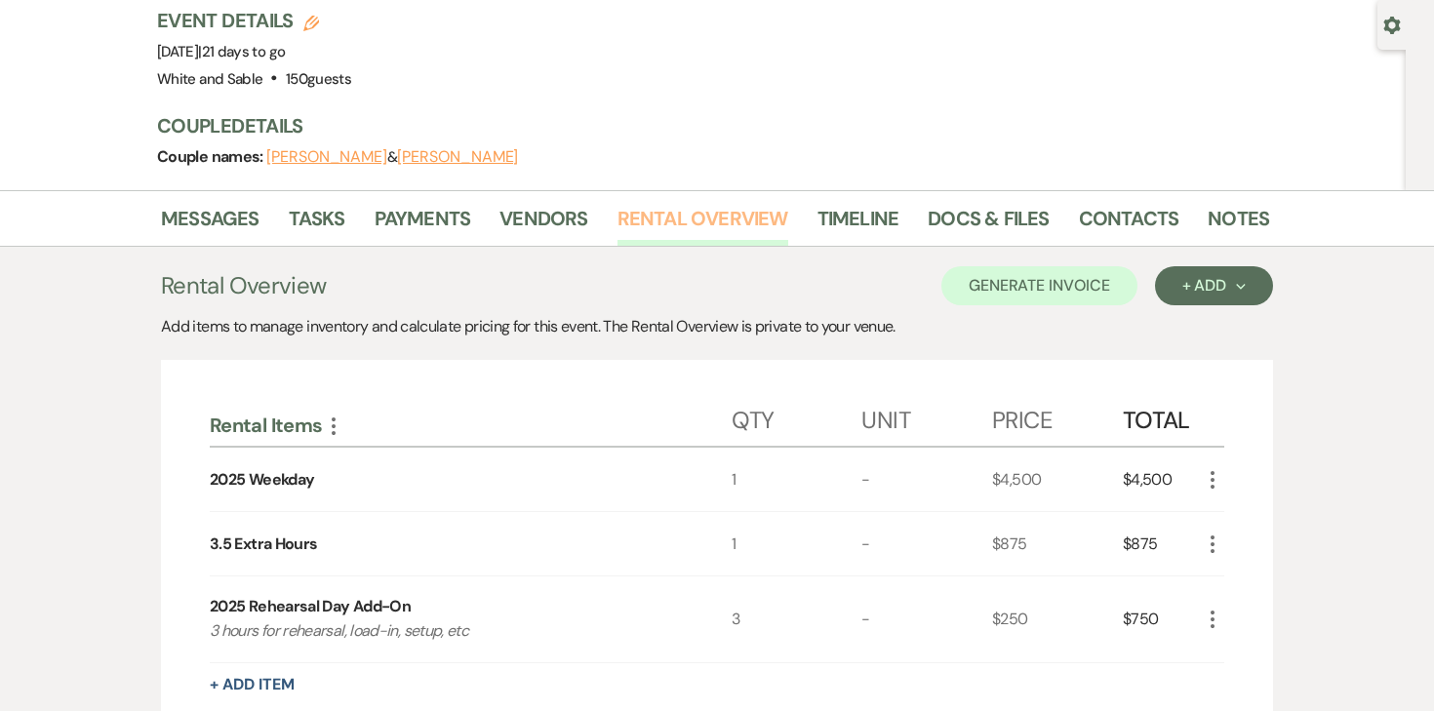
scroll to position [189, 0]
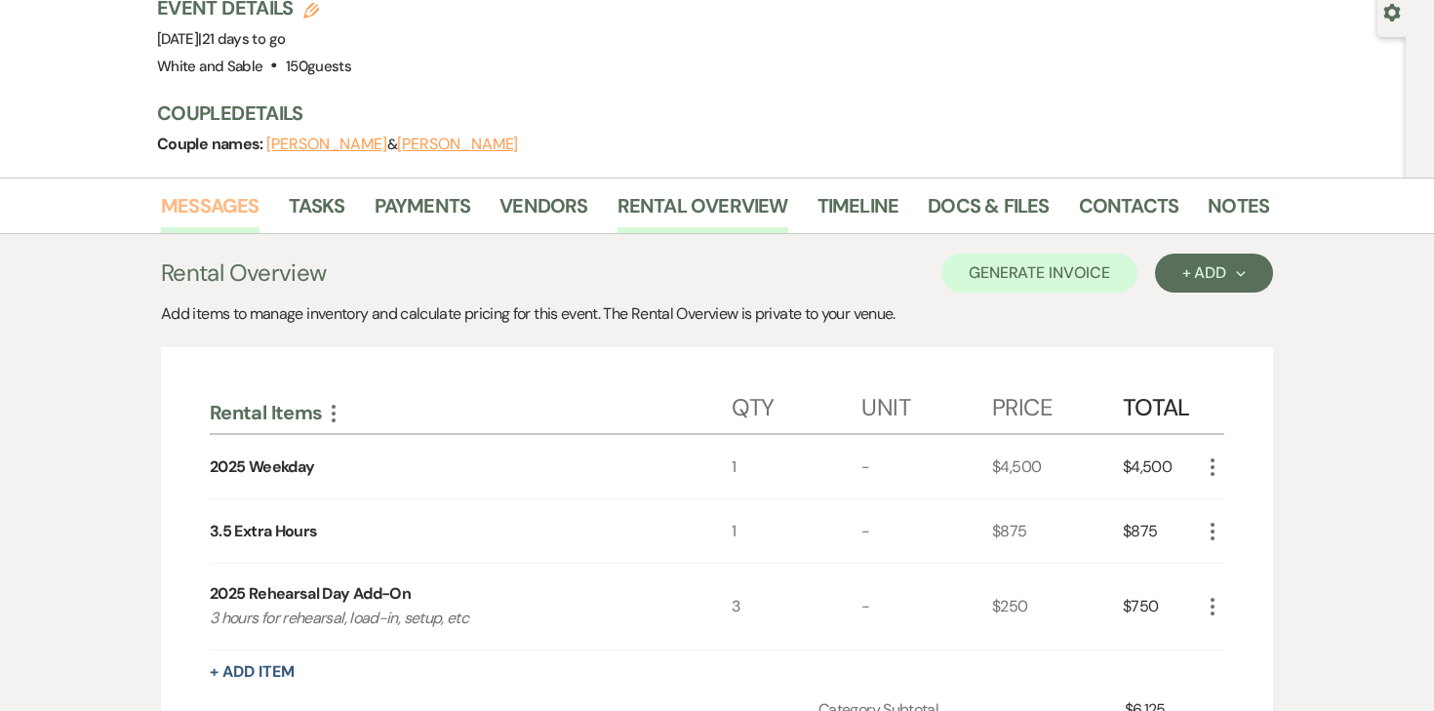
click at [182, 208] on link "Messages" at bounding box center [210, 211] width 99 height 43
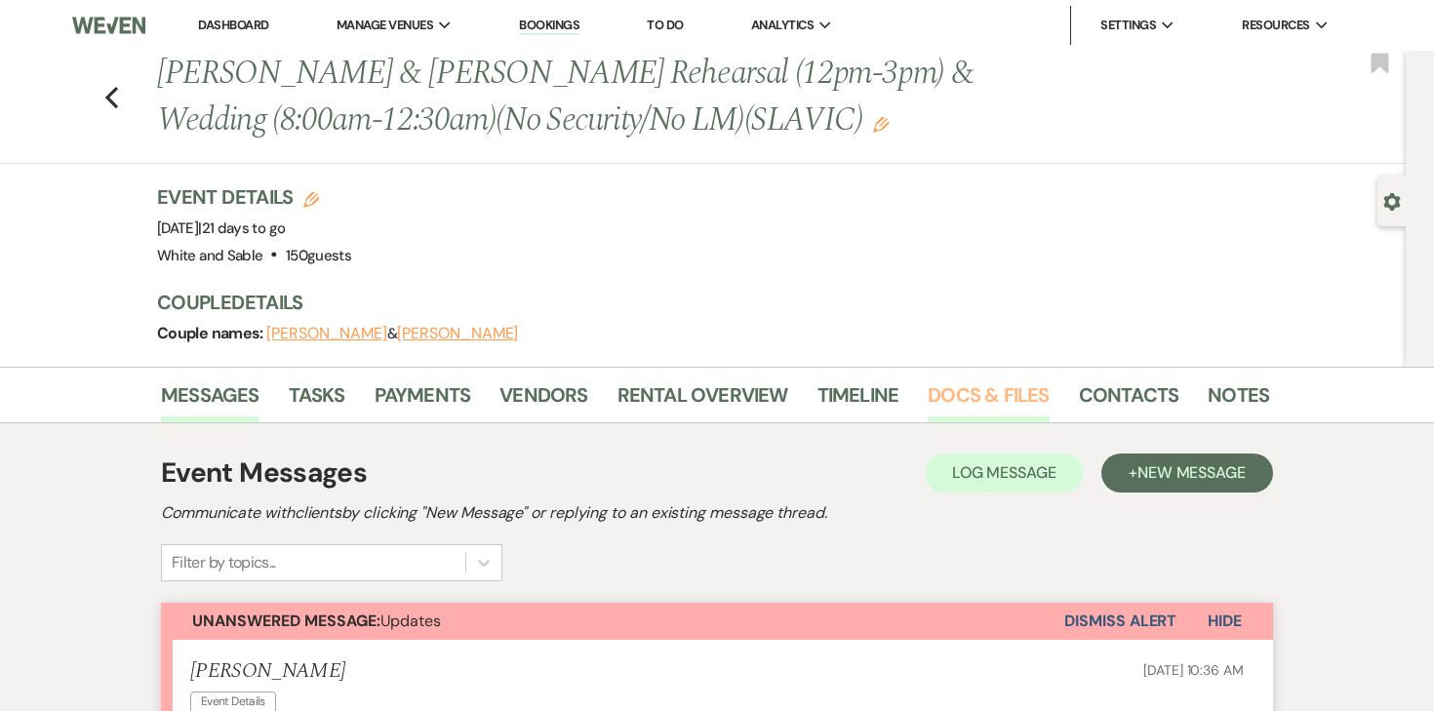
click at [938, 389] on link "Docs & Files" at bounding box center [988, 400] width 121 height 43
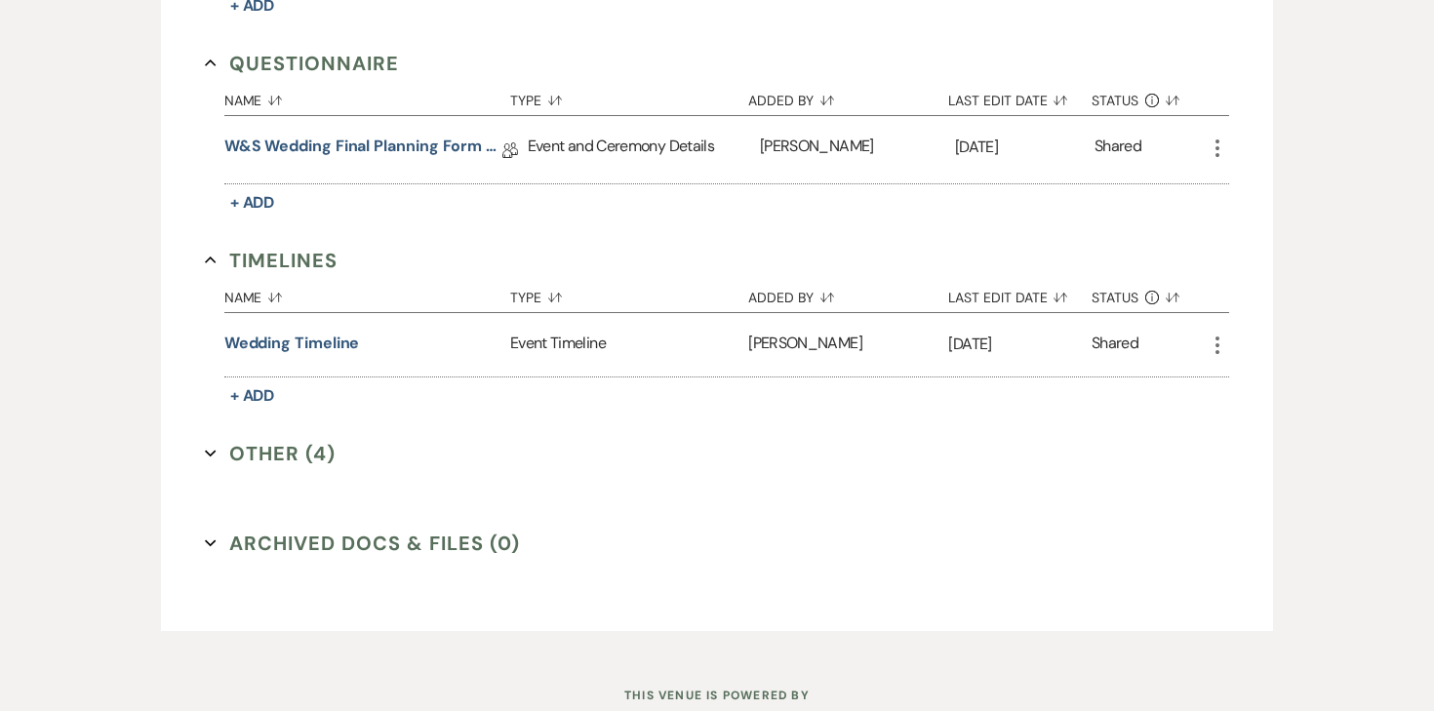
scroll to position [3800, 0]
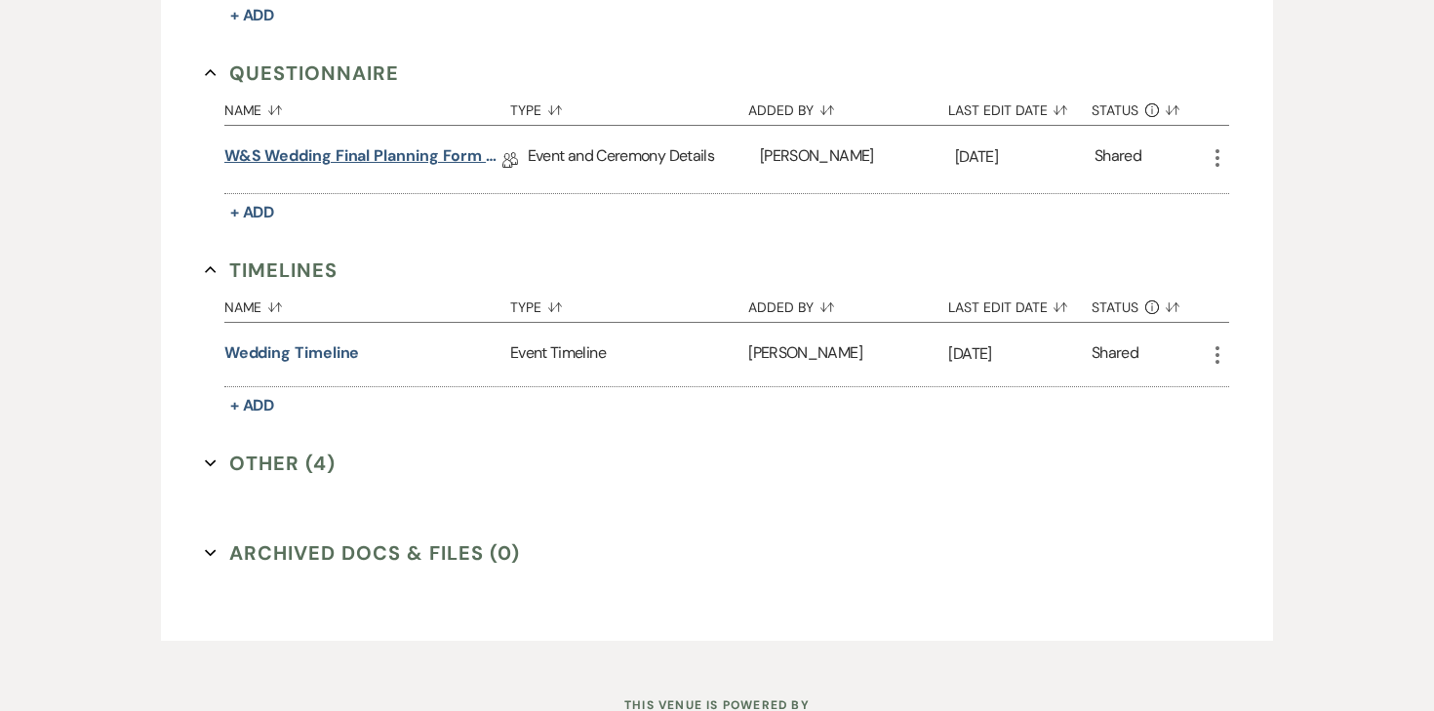
click at [398, 144] on link "W&S Wedding Final Planning Form - David & Alina" at bounding box center [363, 159] width 278 height 30
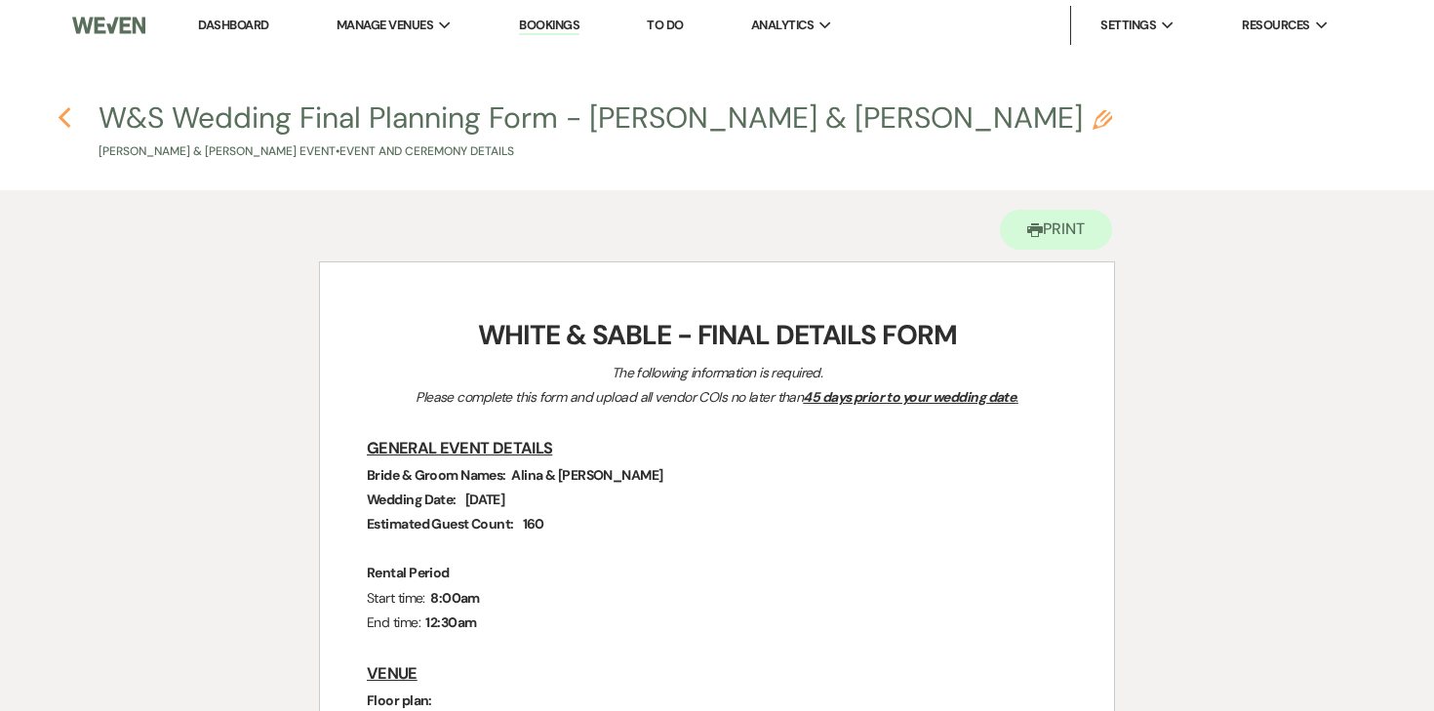
click at [63, 122] on use "button" at bounding box center [64, 117] width 13 height 21
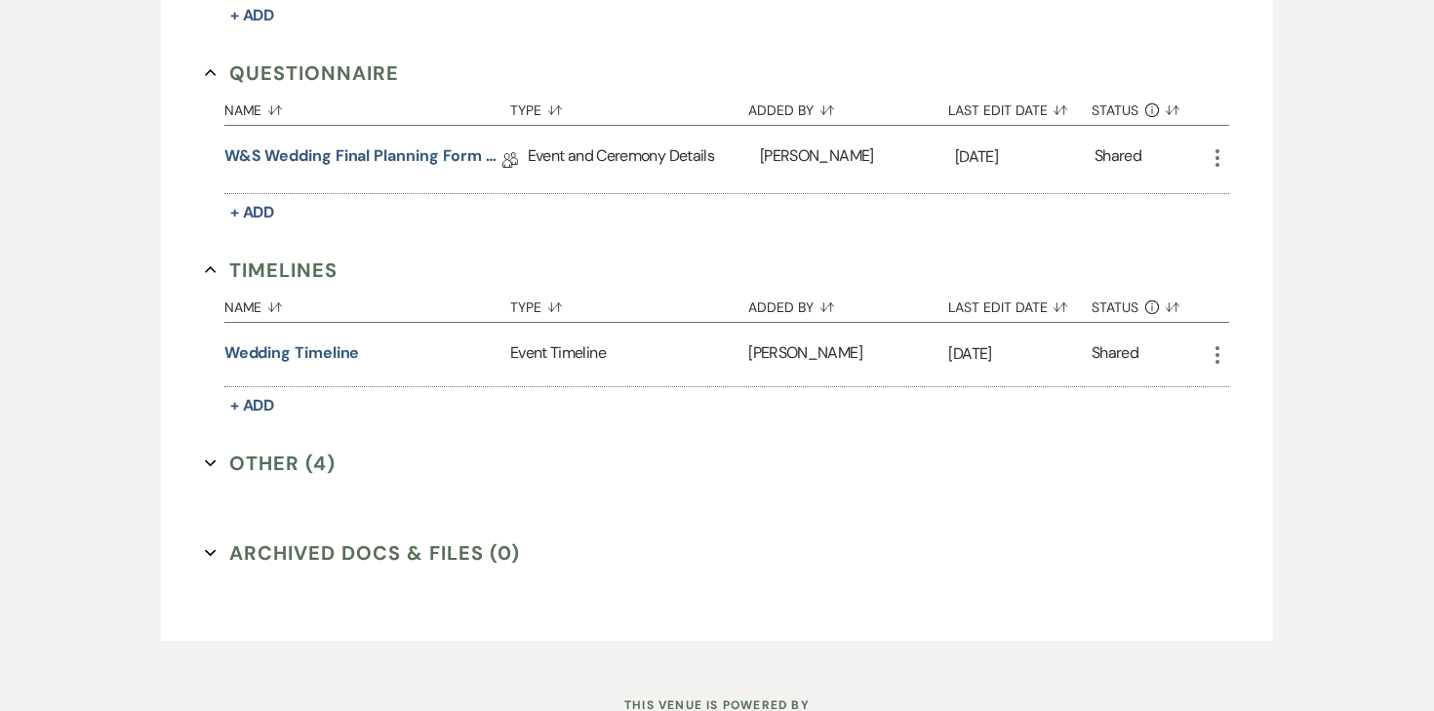
scroll to position [3794, 0]
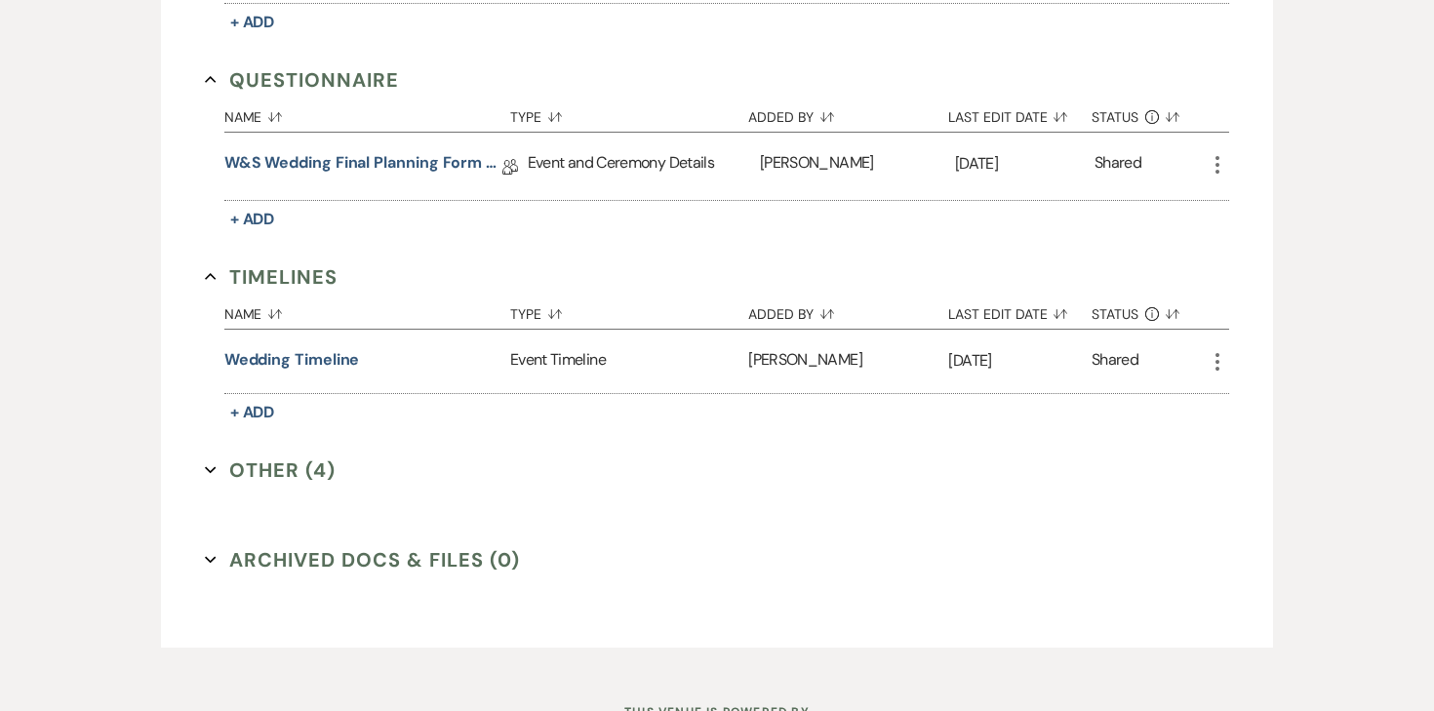
click at [1217, 156] on use "button" at bounding box center [1217, 165] width 4 height 18
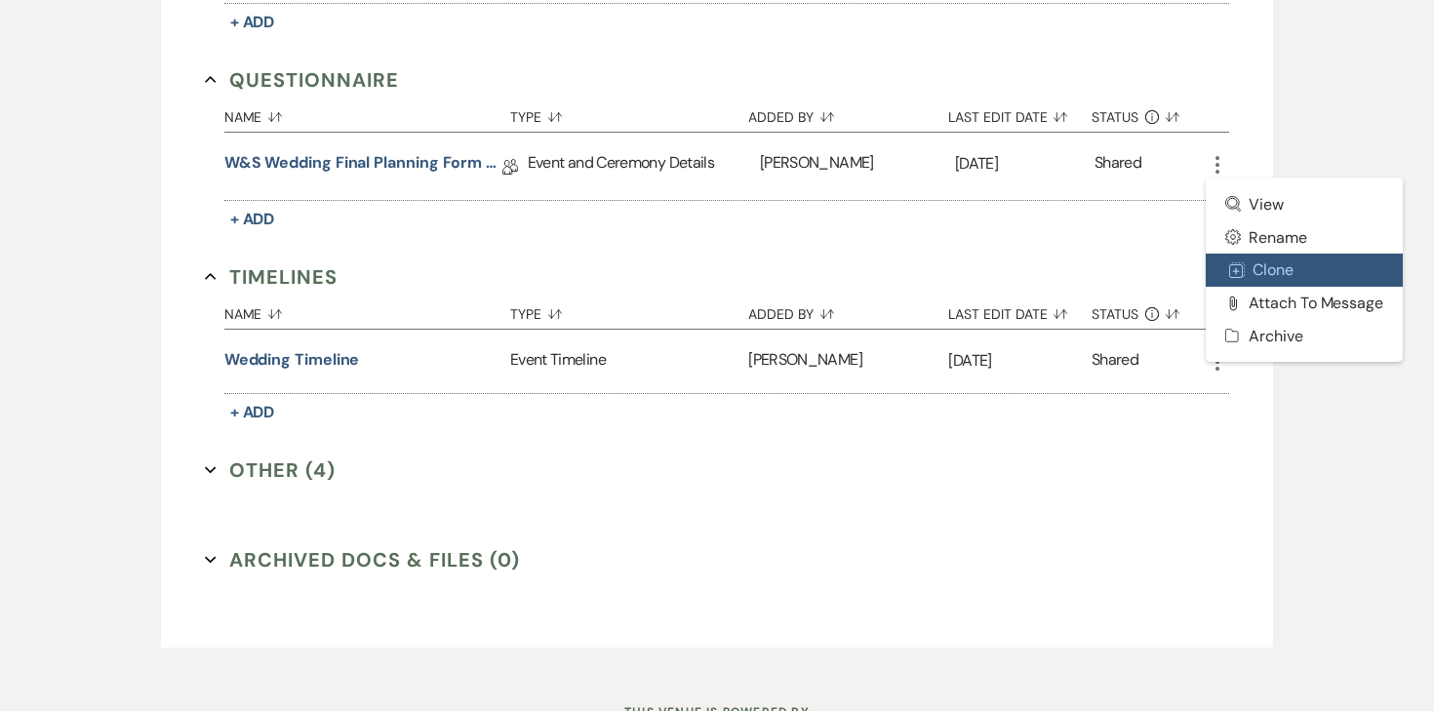
click at [1242, 262] on icon "Duplicate" at bounding box center [1237, 270] width 16 height 16
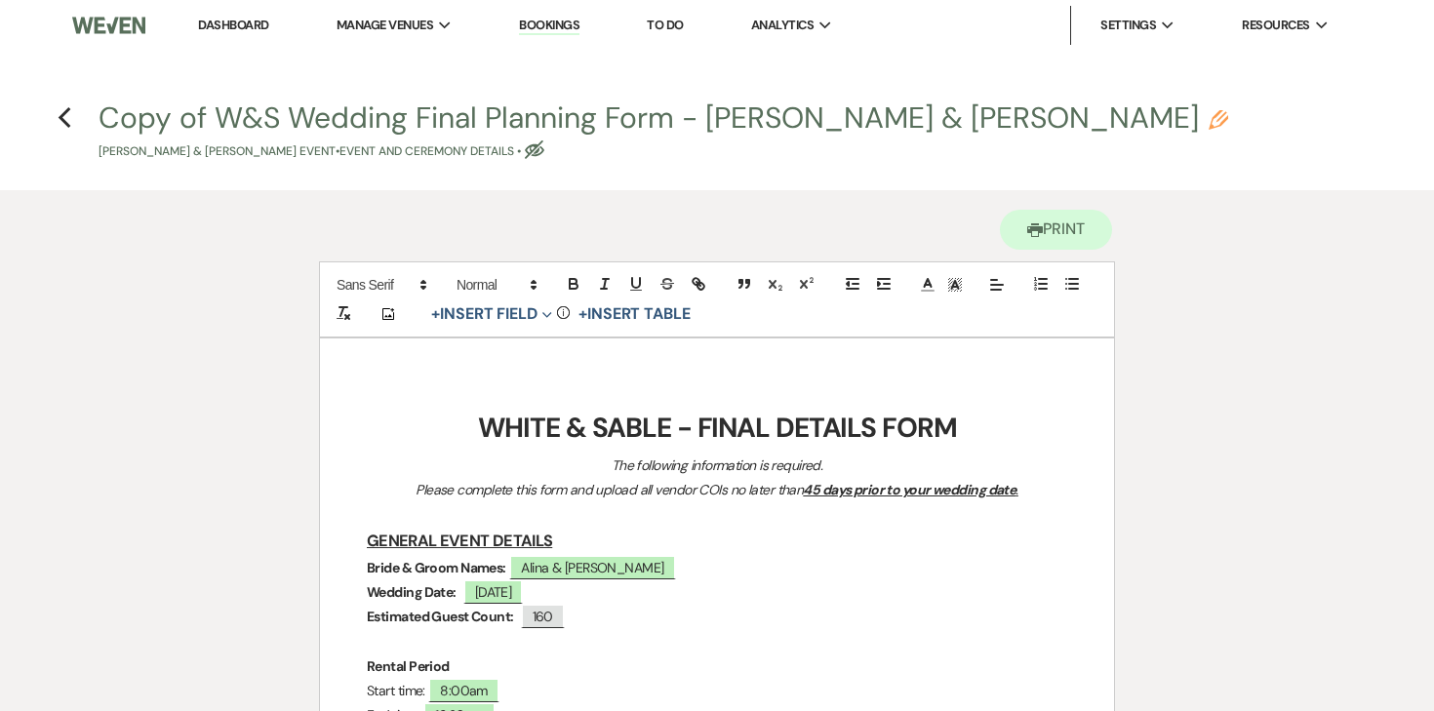
click at [1209, 127] on icon "Pencil" at bounding box center [1219, 120] width 20 height 20
select select "49"
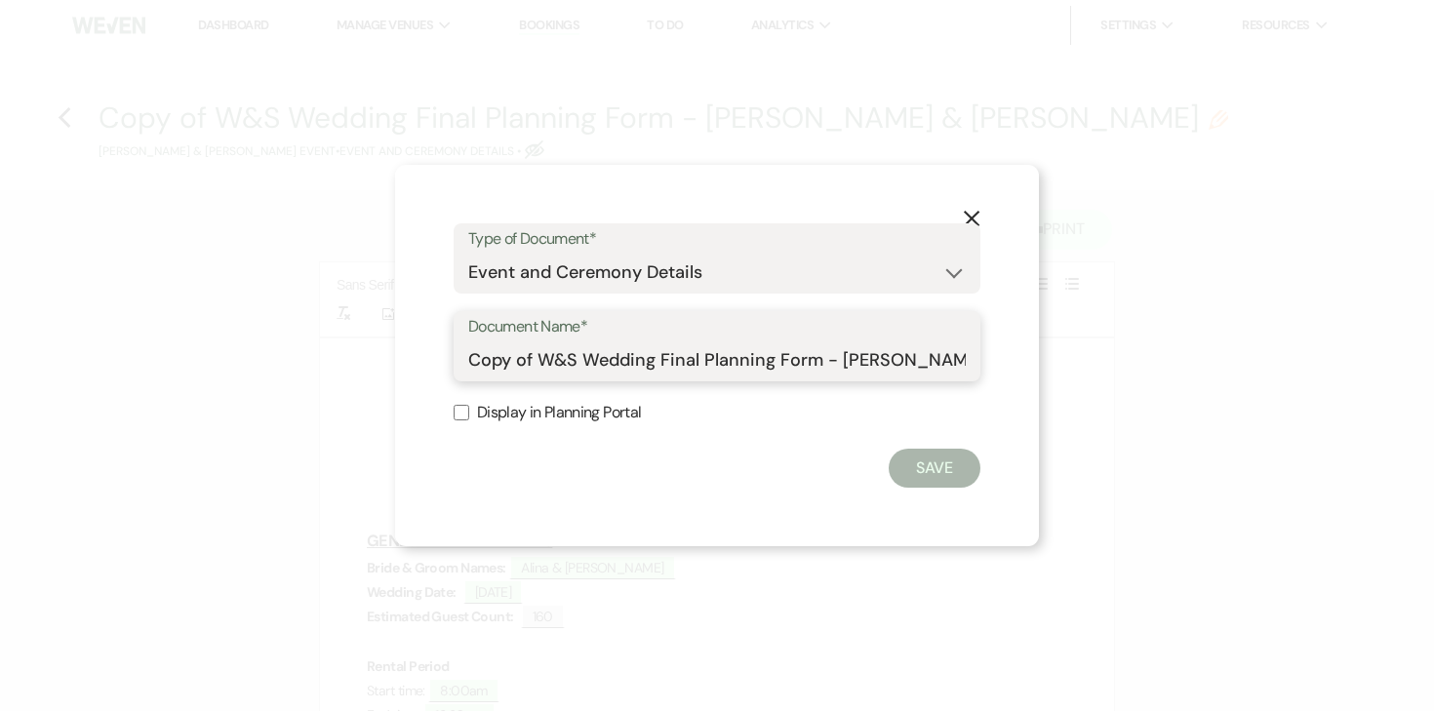
click at [617, 353] on input "Copy of W&S Wedding Final Planning Form - David & Alina" at bounding box center [716, 360] width 497 height 38
drag, startPoint x: 842, startPoint y: 359, endPoint x: 222, endPoint y: 371, distance: 619.5
click at [222, 371] on div "X Type of Document* Special Event Insurance Vendor Certificate of Insurance Con…" at bounding box center [717, 355] width 1434 height 711
click at [614, 352] on input "David & Alina" at bounding box center [716, 360] width 497 height 38
type input "David & Alina Final Details"
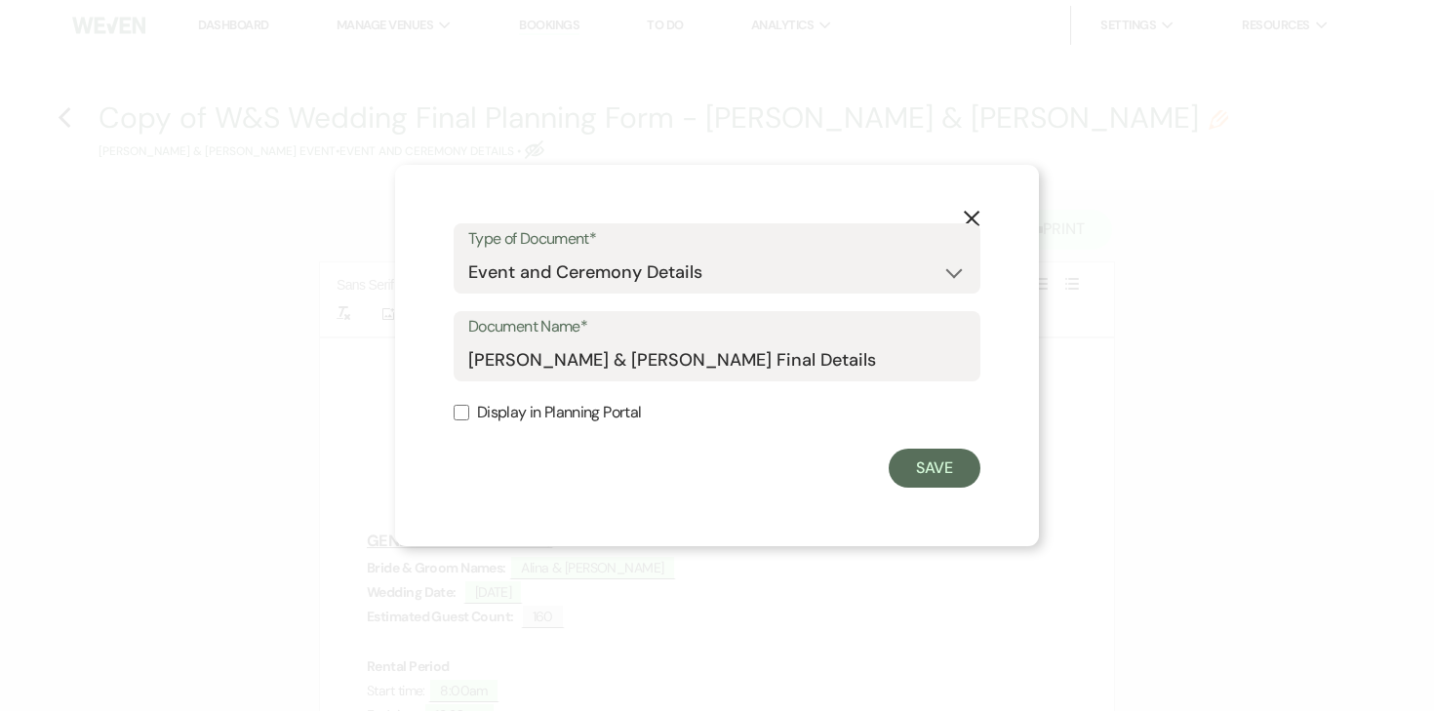
click at [959, 447] on form "Type of Document* Special Event Insurance Vendor Certificate of Insurance Contr…" at bounding box center [717, 355] width 527 height 264
click at [945, 466] on button "Save" at bounding box center [935, 468] width 92 height 39
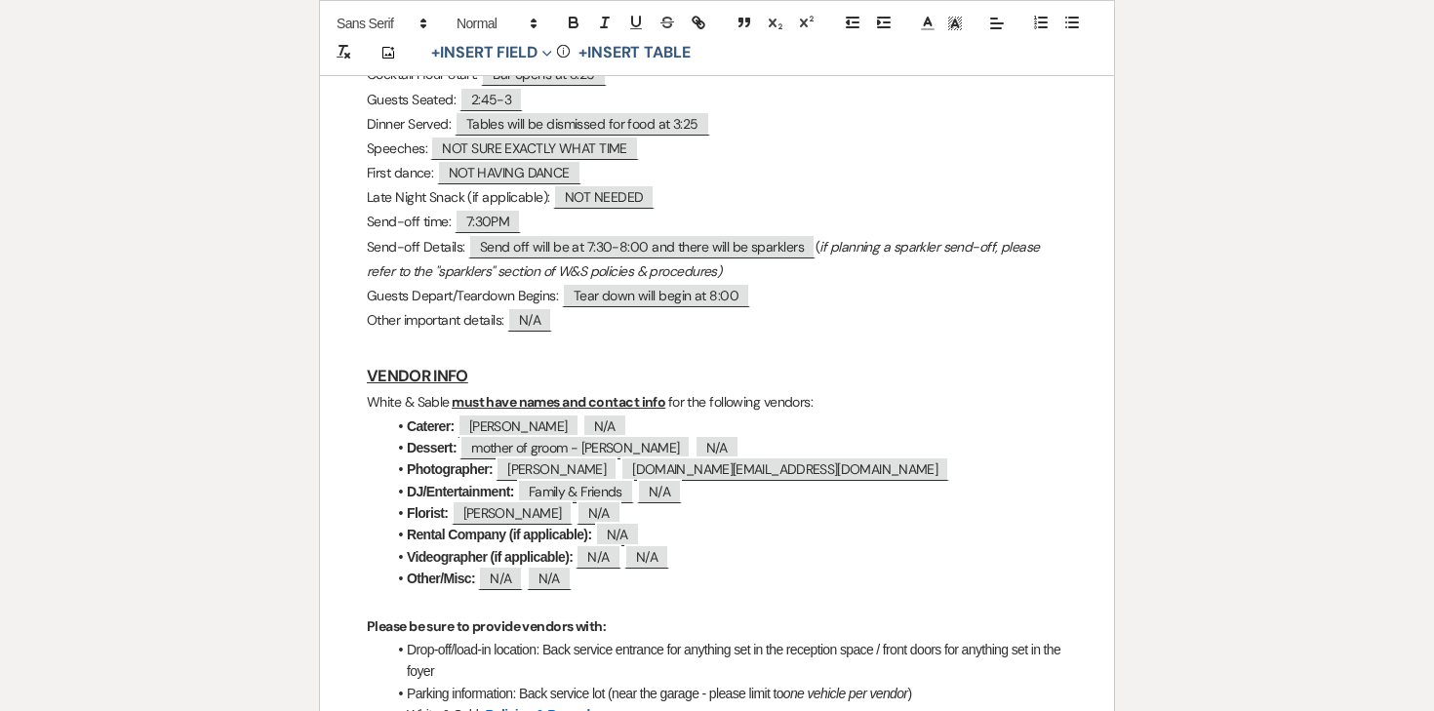
scroll to position [1808, 0]
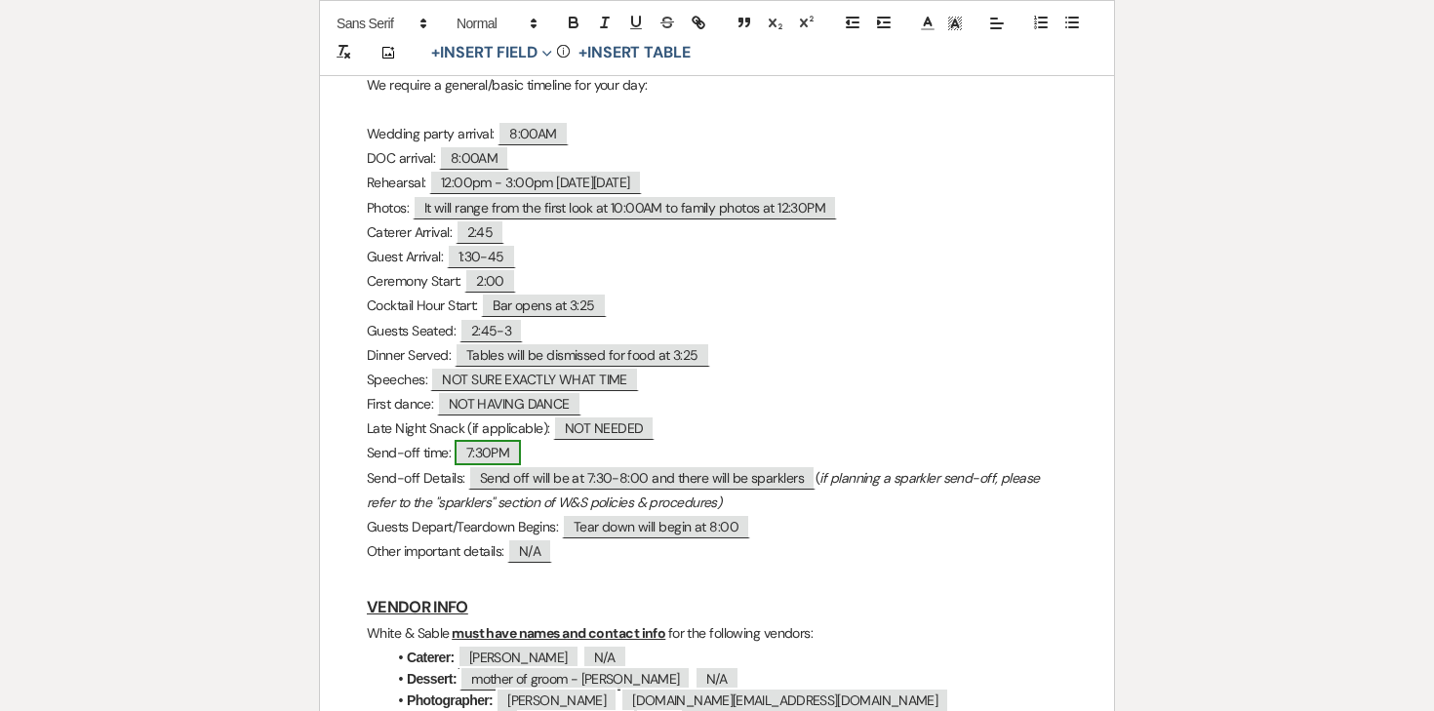
click at [499, 462] on span "7:30PM" at bounding box center [488, 452] width 67 height 25
select select "Time"
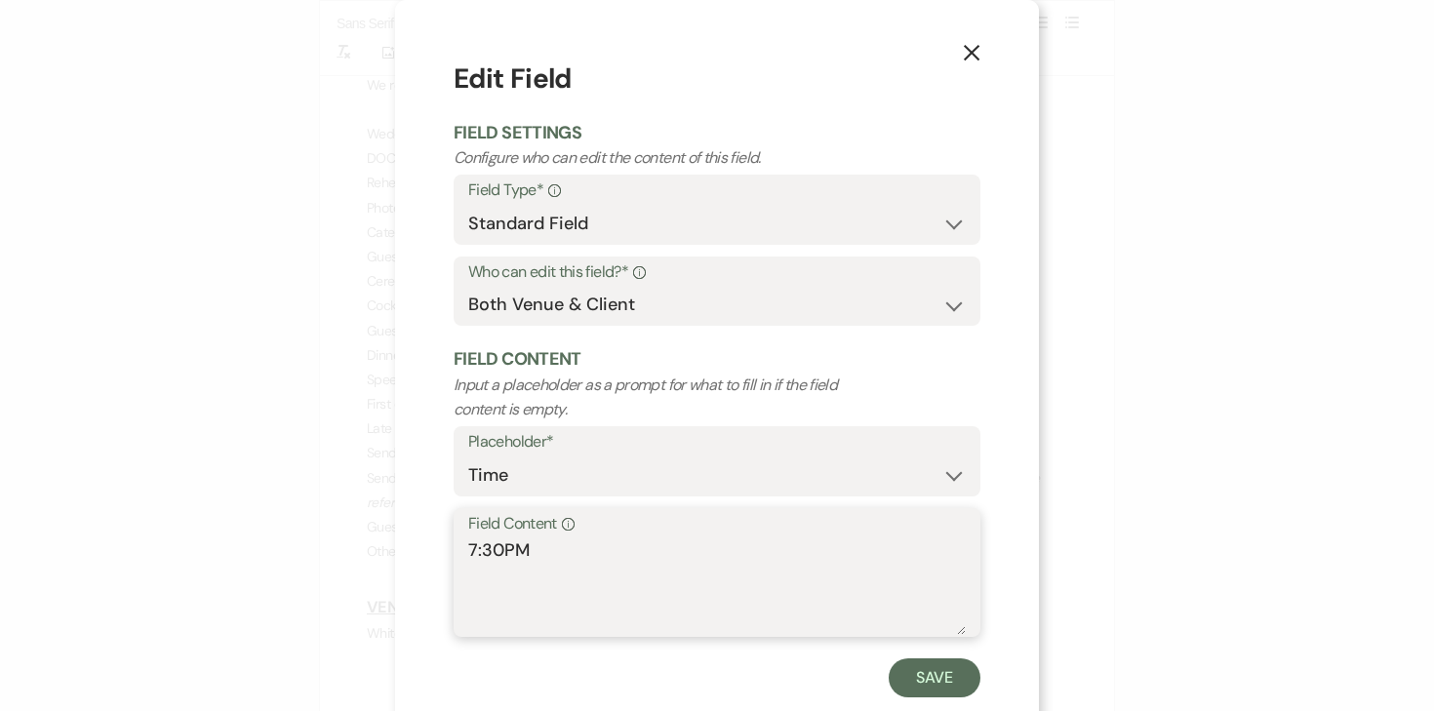
drag, startPoint x: 541, startPoint y: 554, endPoint x: 438, endPoint y: 552, distance: 103.4
click at [439, 553] on div "X Edit Field Field Settings Configure who can edit the content of this field. F…" at bounding box center [717, 378] width 644 height 756
type textarea "8:00 PM"
click at [938, 688] on button "Save" at bounding box center [935, 677] width 92 height 39
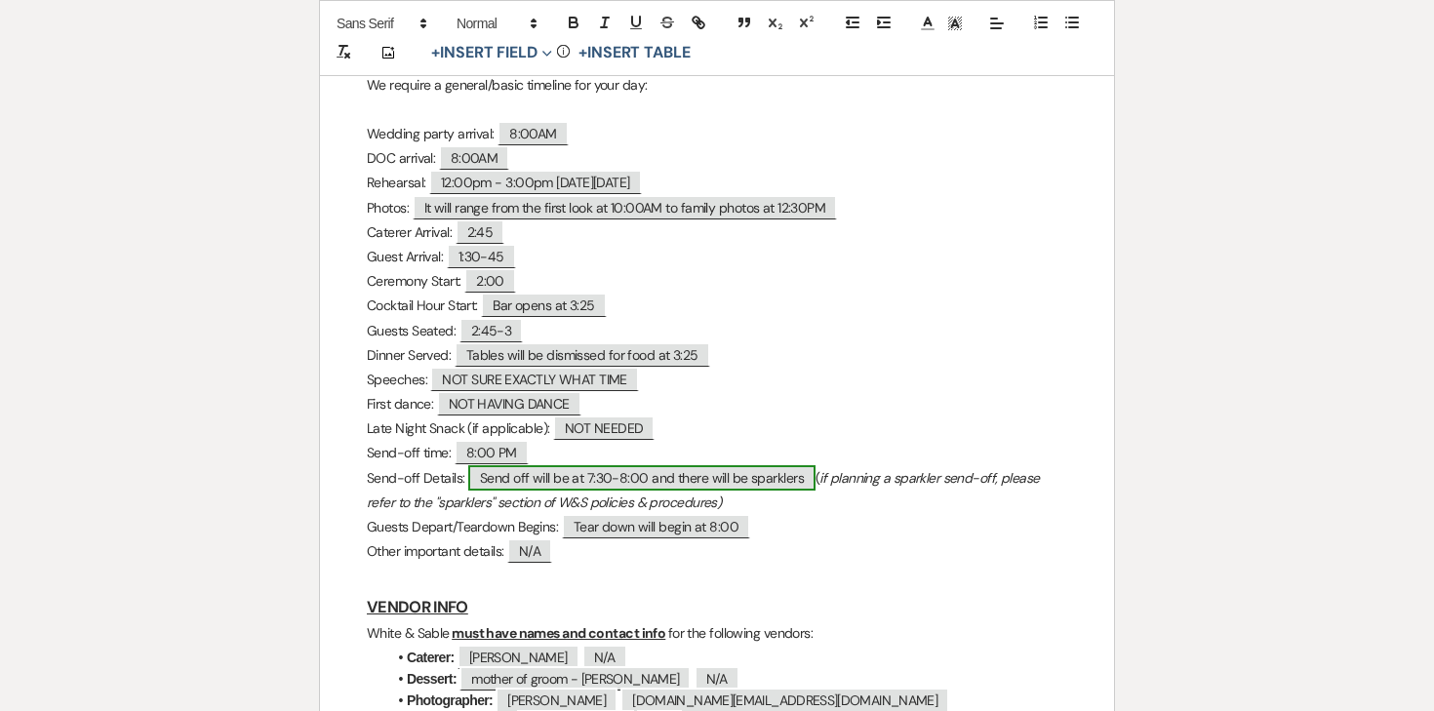
click at [530, 480] on span "Send off will be at 7:30-8:00 and there will be sparklers" at bounding box center [641, 477] width 347 height 25
select select "custom_placeholder"
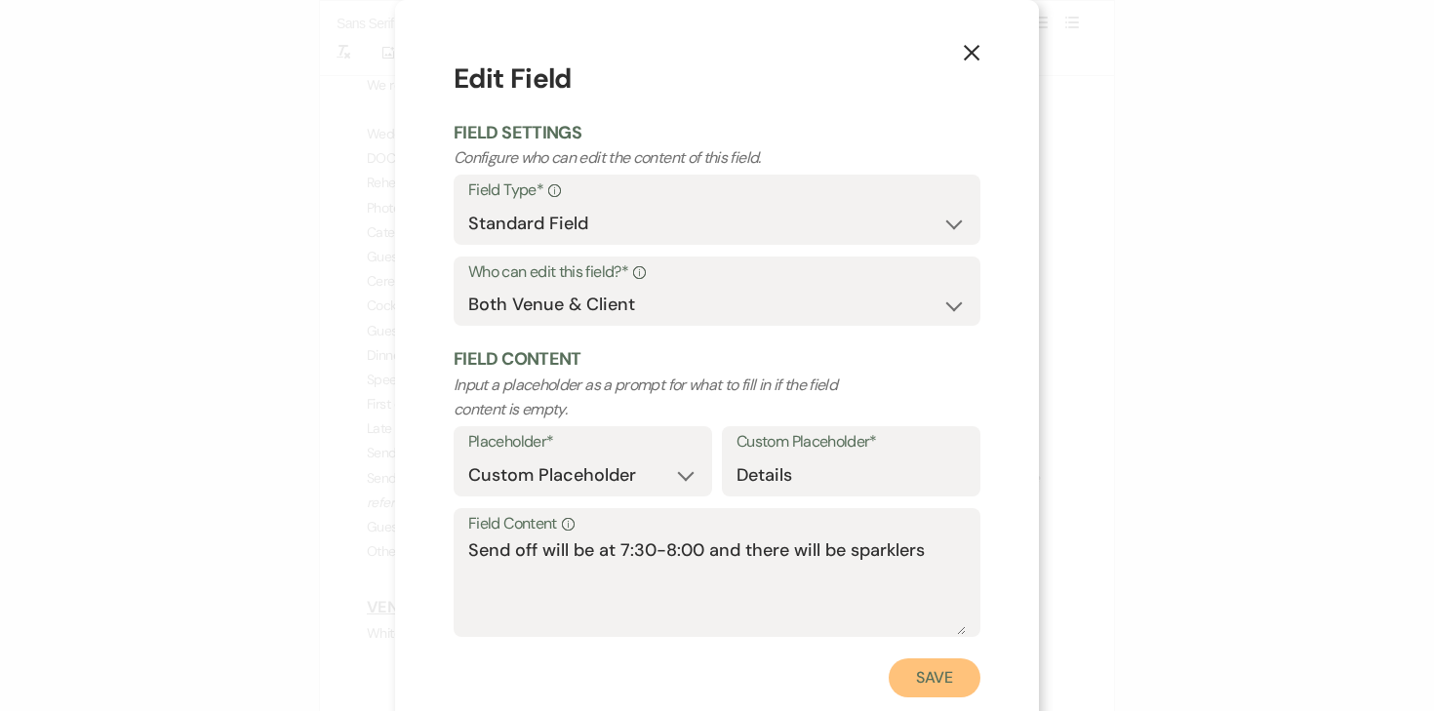
click at [906, 684] on button "Save" at bounding box center [935, 677] width 92 height 39
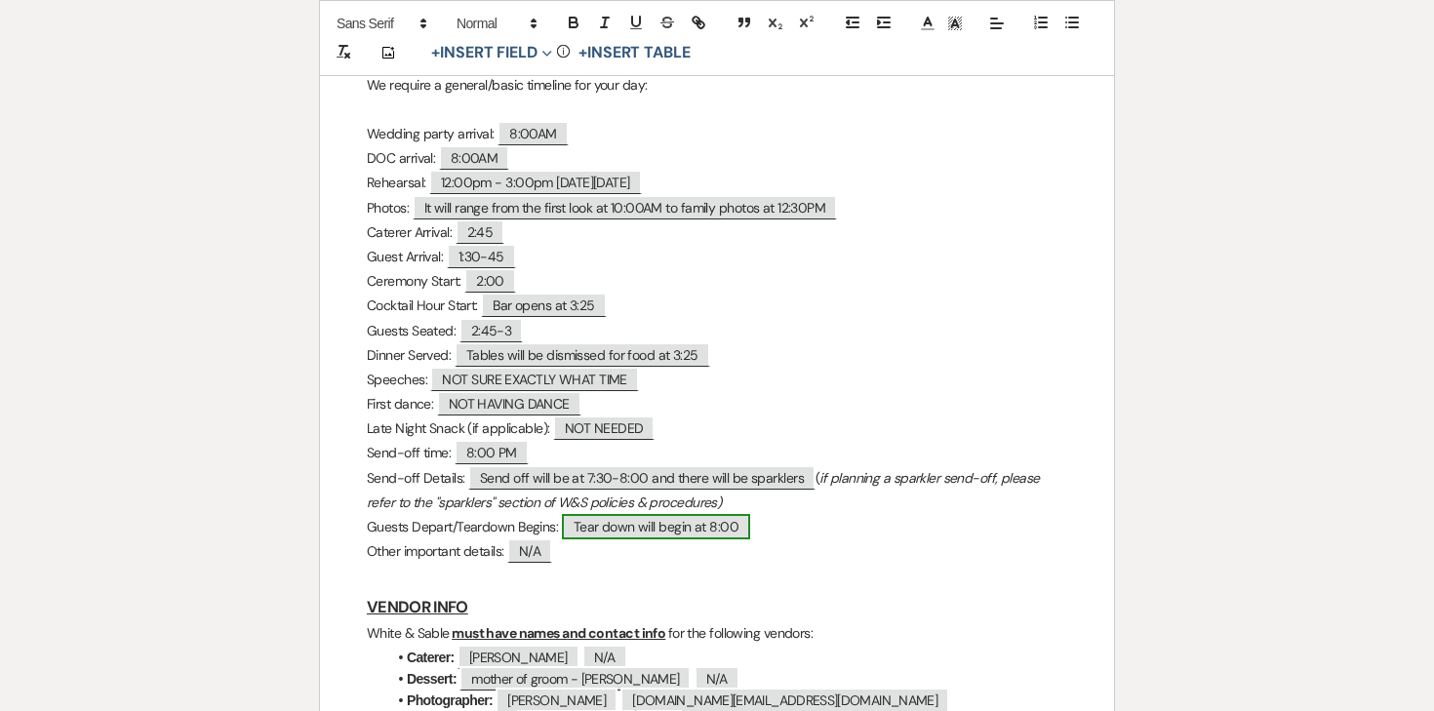
click at [667, 537] on span "Tear down will begin at 8:00" at bounding box center [656, 526] width 188 height 25
select select "Time"
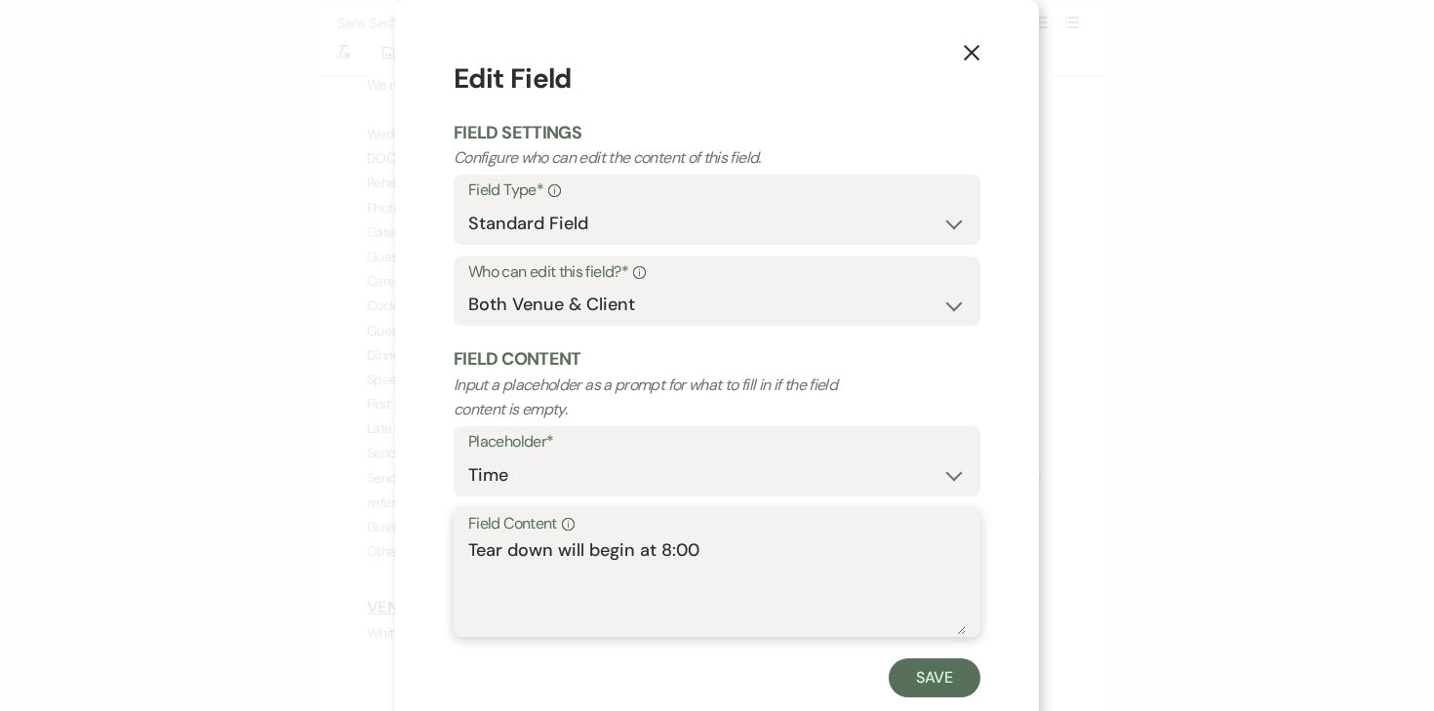
click at [694, 552] on textarea "Tear down will begin at 8:00" at bounding box center [716, 586] width 497 height 98
click at [691, 552] on textarea "Tear down will begin at 8:00" at bounding box center [716, 586] width 497 height 98
type textarea "Tear down will begin at 8:30"
click at [919, 670] on button "Save" at bounding box center [935, 677] width 92 height 39
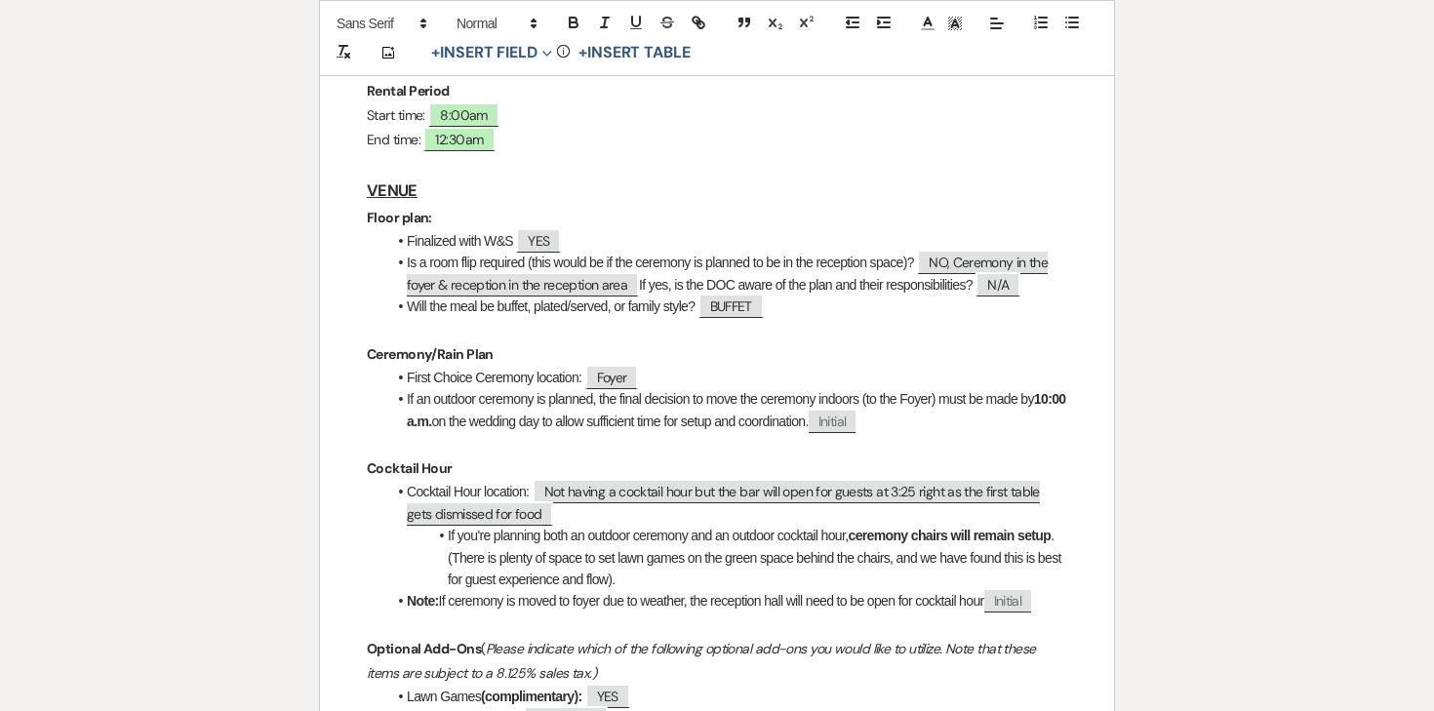
scroll to position [0, 0]
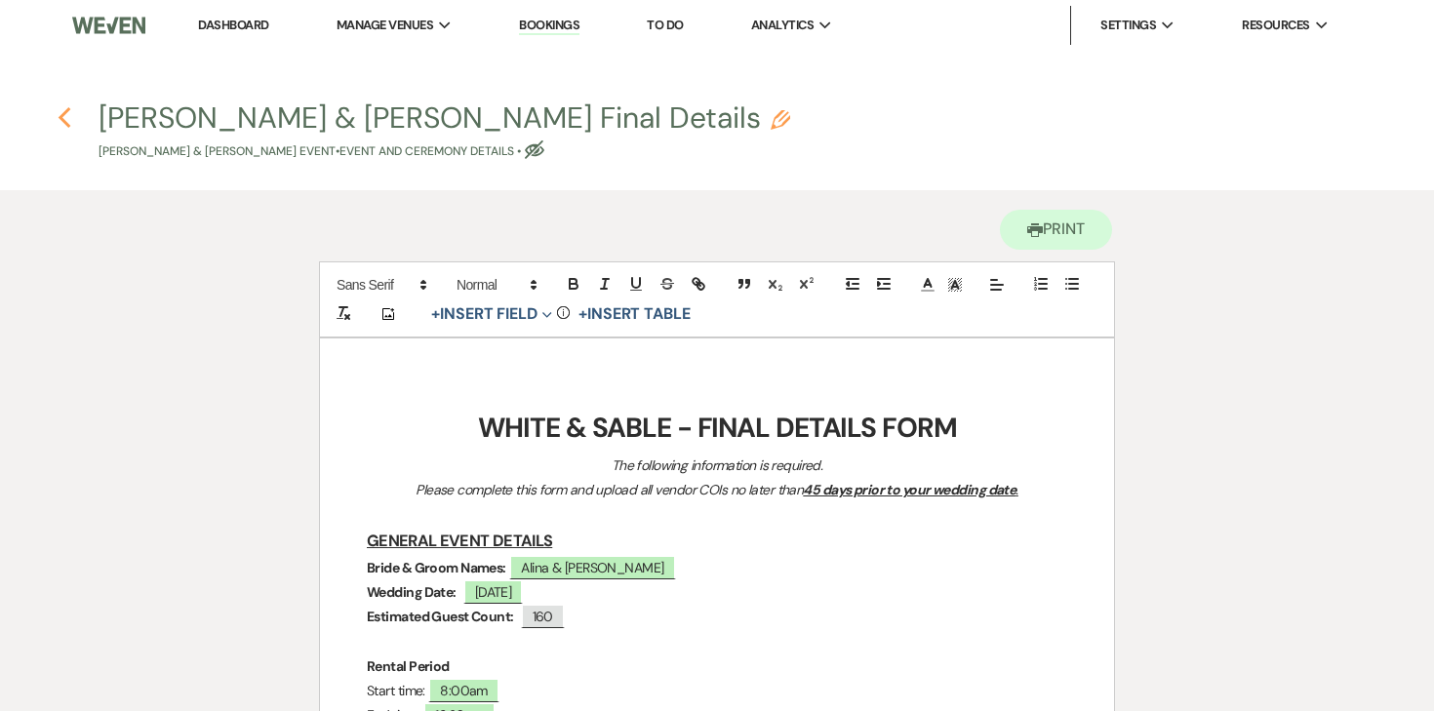
click at [63, 127] on icon "Previous" at bounding box center [65, 117] width 15 height 23
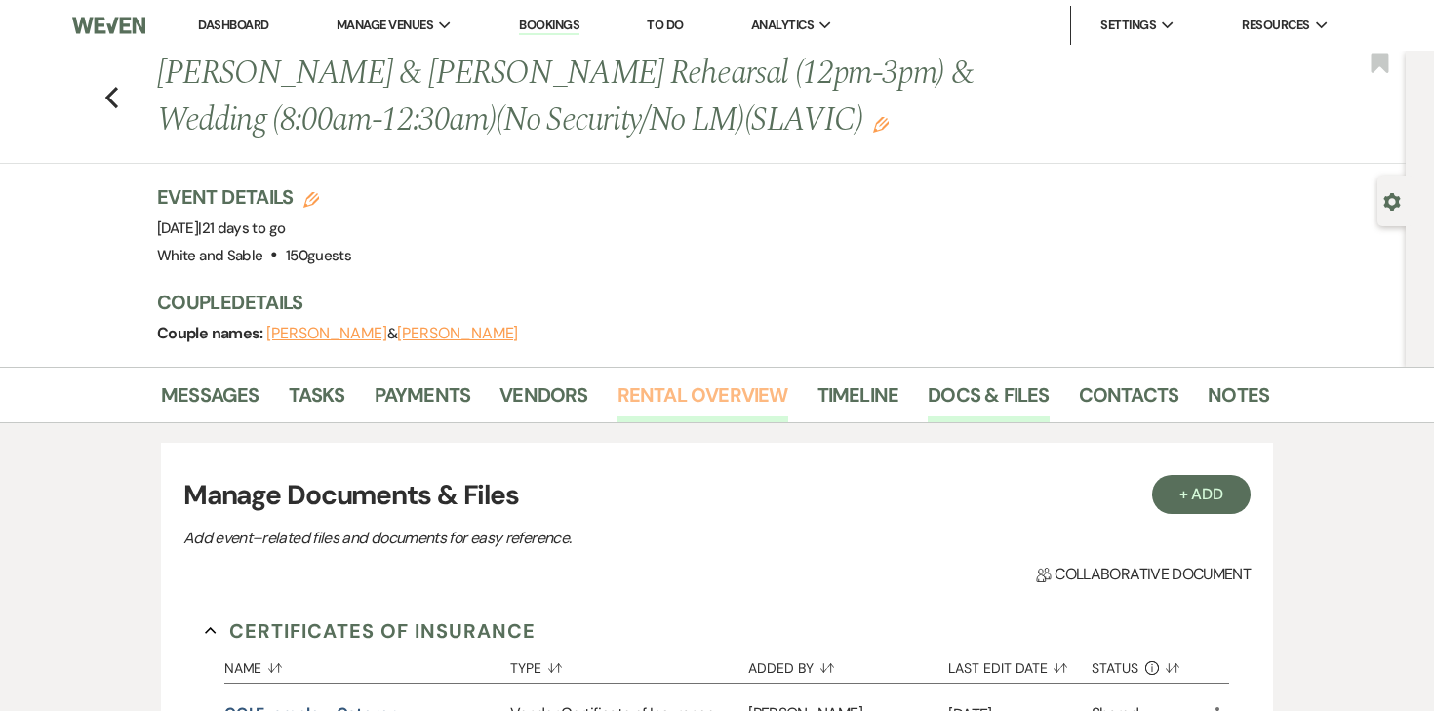
click at [650, 391] on link "Rental Overview" at bounding box center [702, 400] width 171 height 43
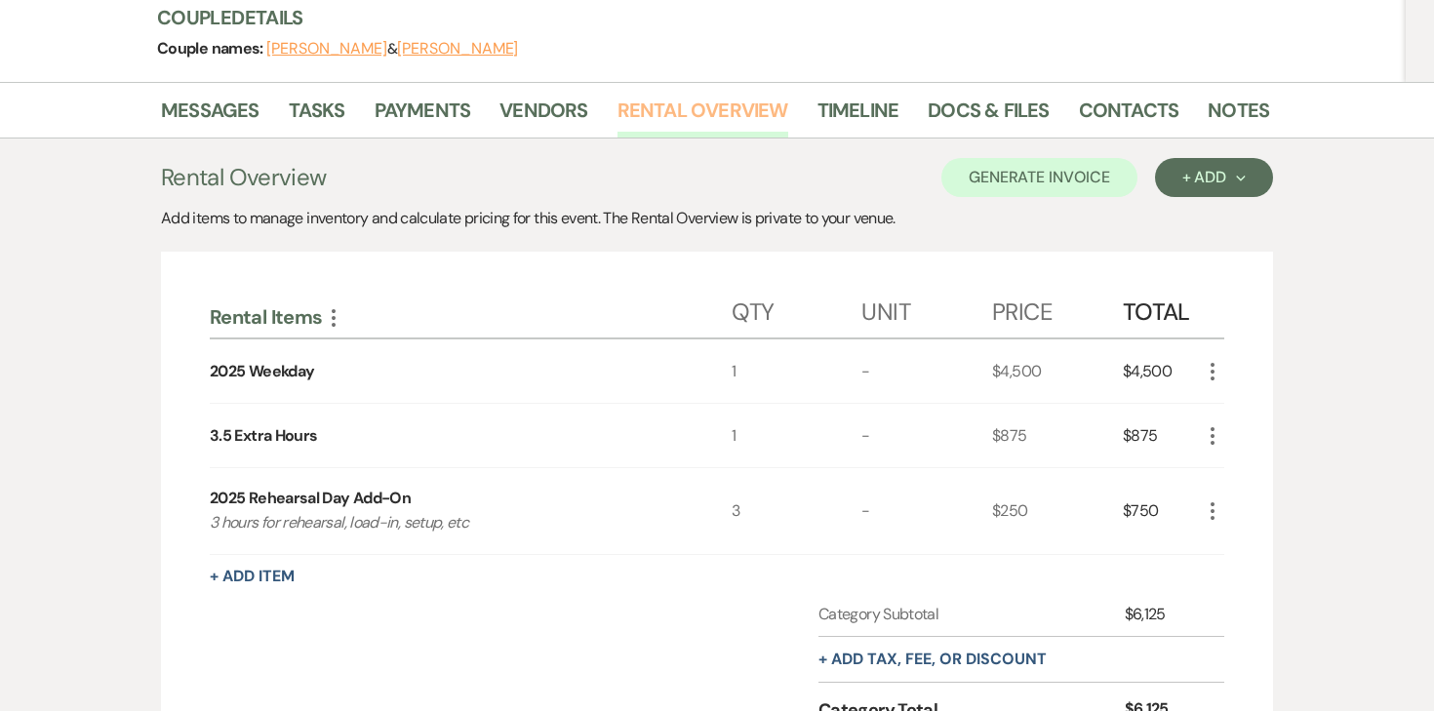
scroll to position [286, 0]
click at [232, 119] on link "Messages" at bounding box center [210, 115] width 99 height 43
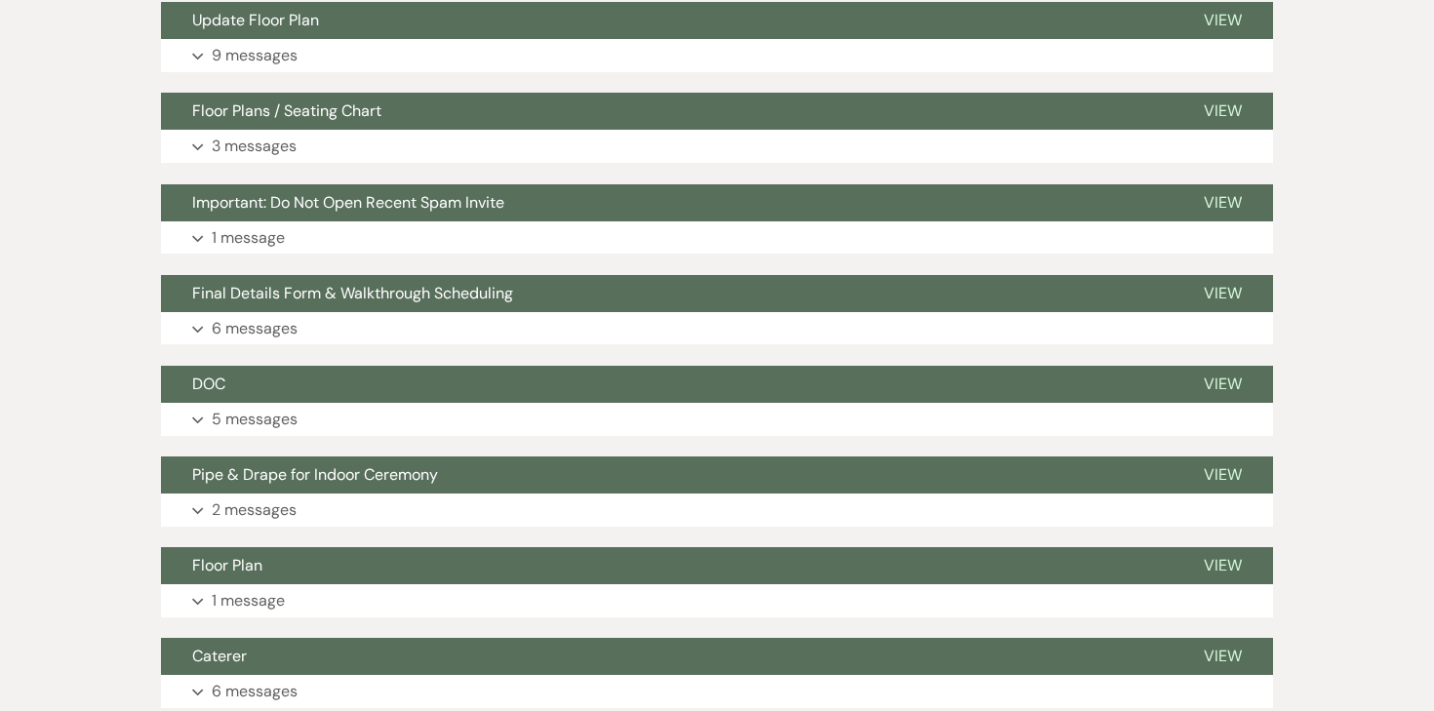
scroll to position [1441, 0]
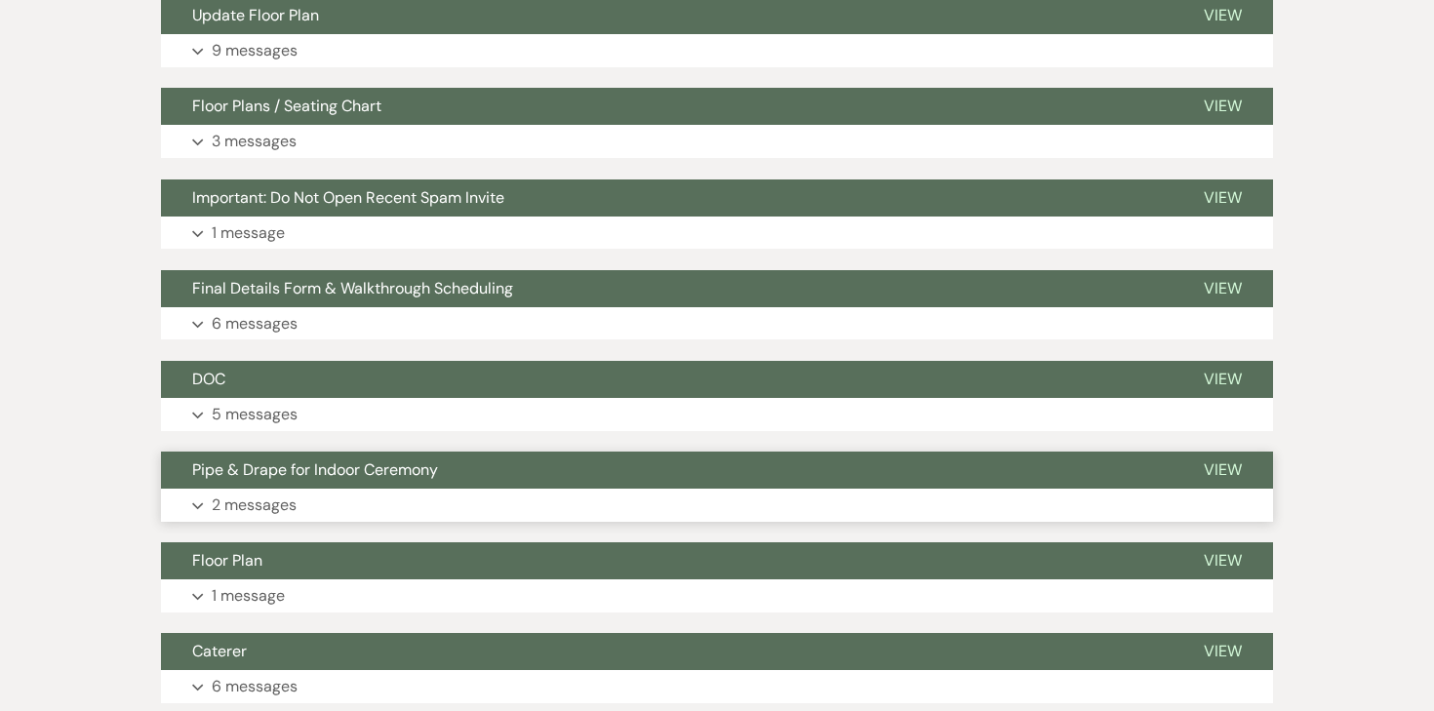
click at [278, 504] on p "2 messages" at bounding box center [254, 505] width 85 height 25
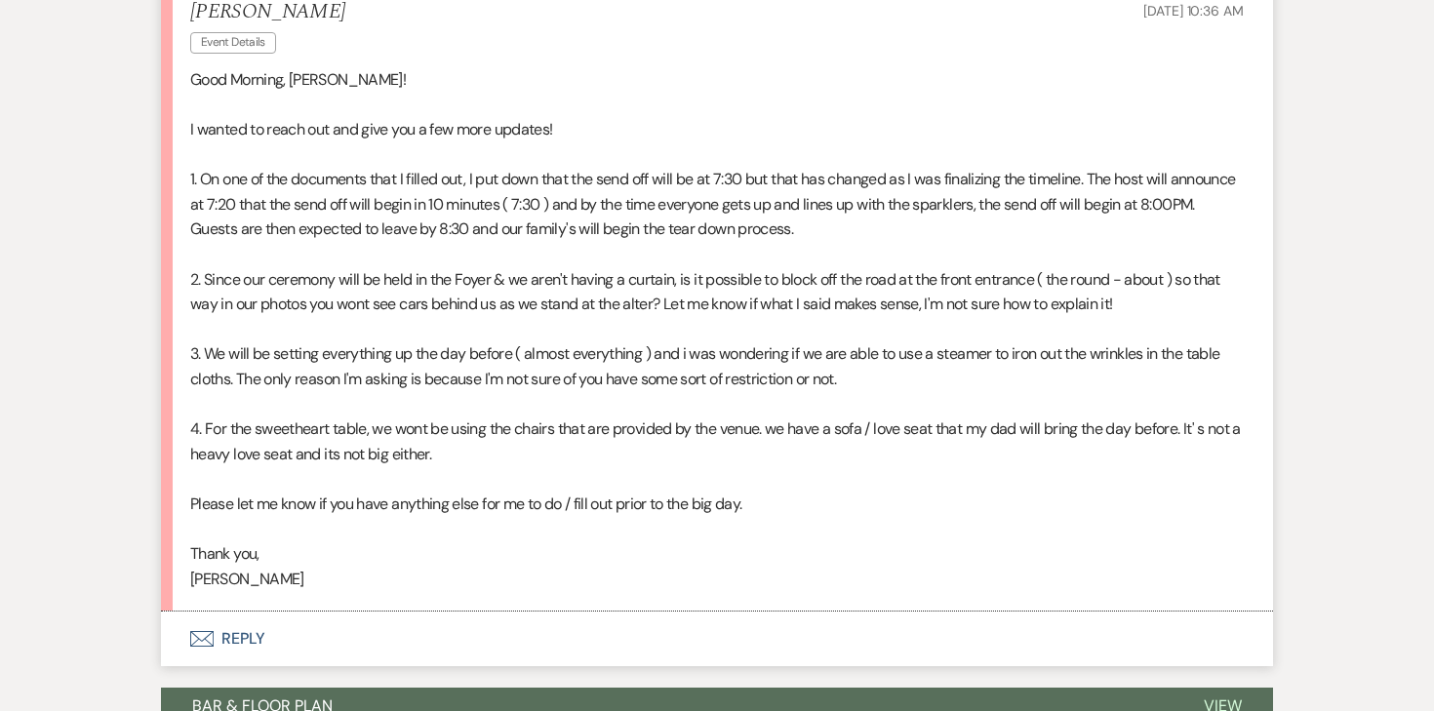
scroll to position [657, 0]
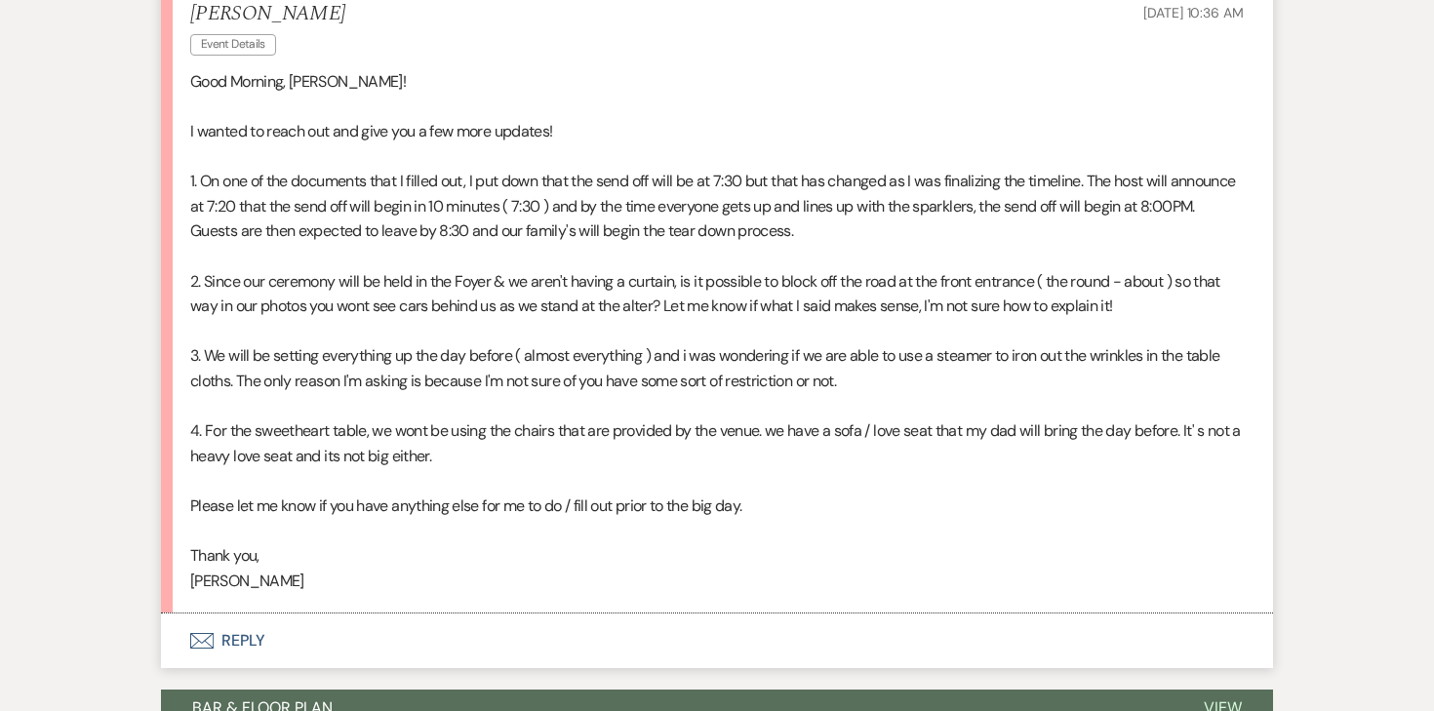
click at [248, 645] on button "Envelope Reply" at bounding box center [717, 641] width 1112 height 55
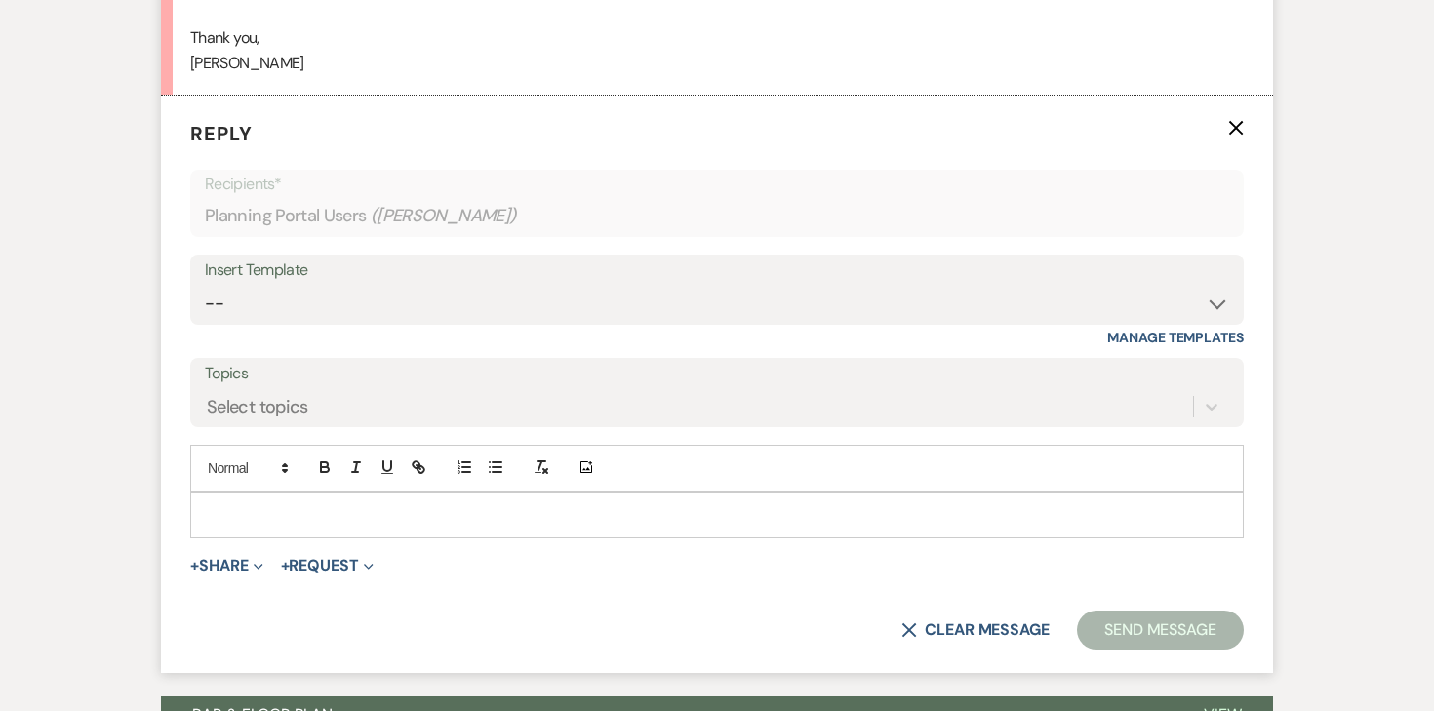
scroll to position [1205, 0]
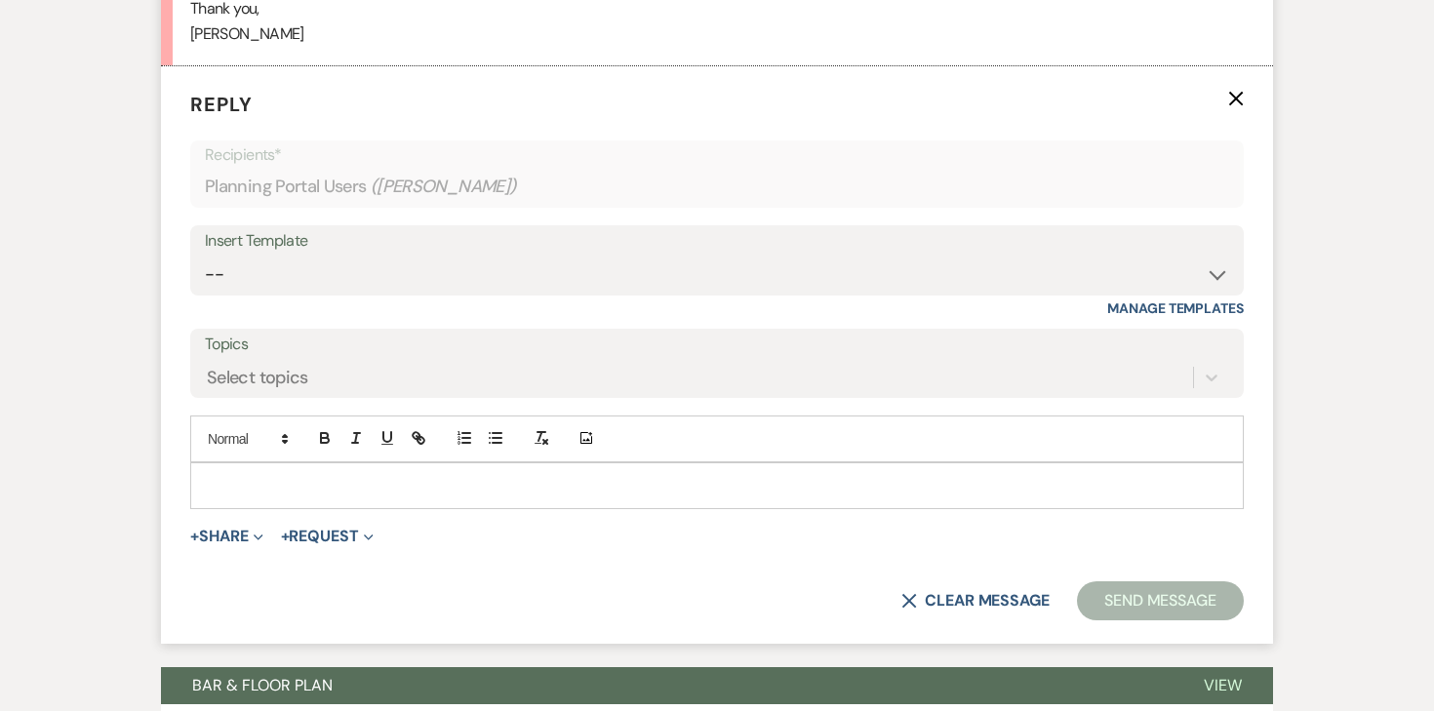
click at [462, 493] on p at bounding box center [717, 485] width 1022 height 21
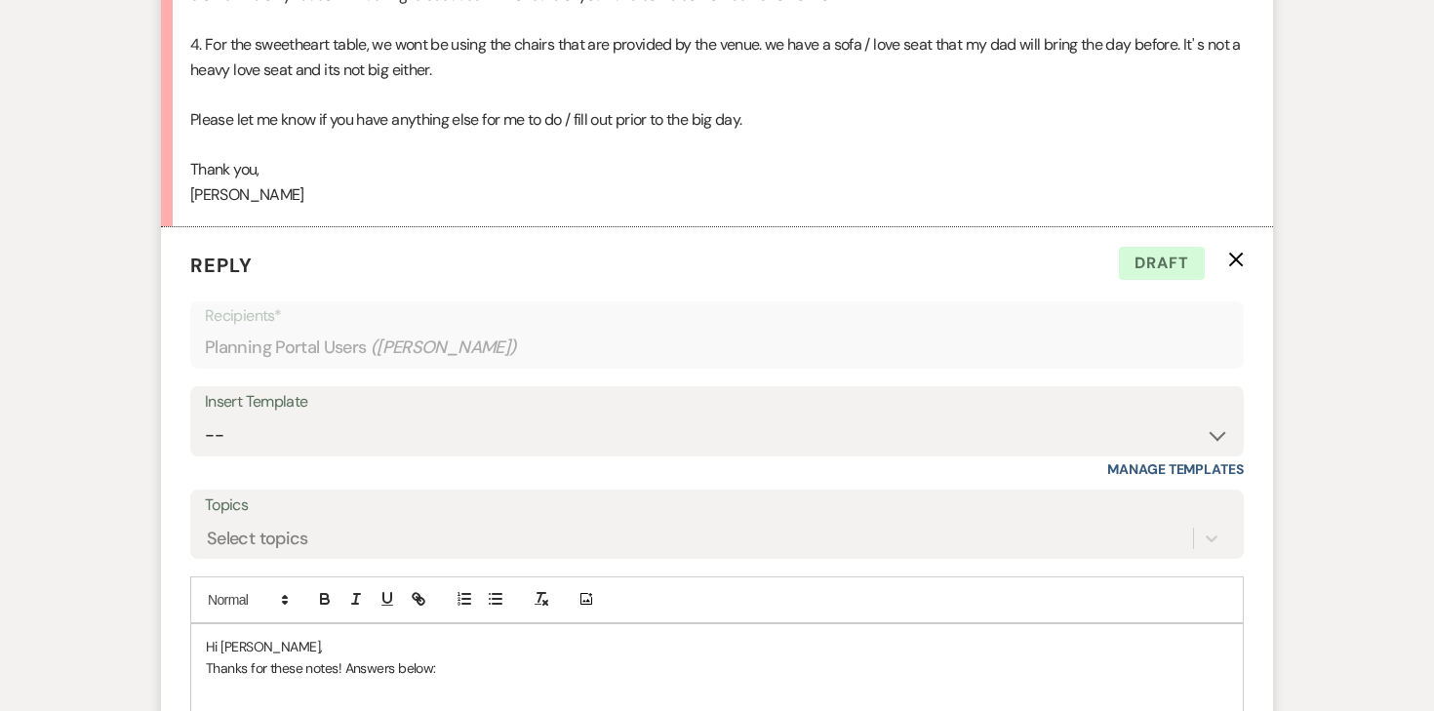
scroll to position [1081, 0]
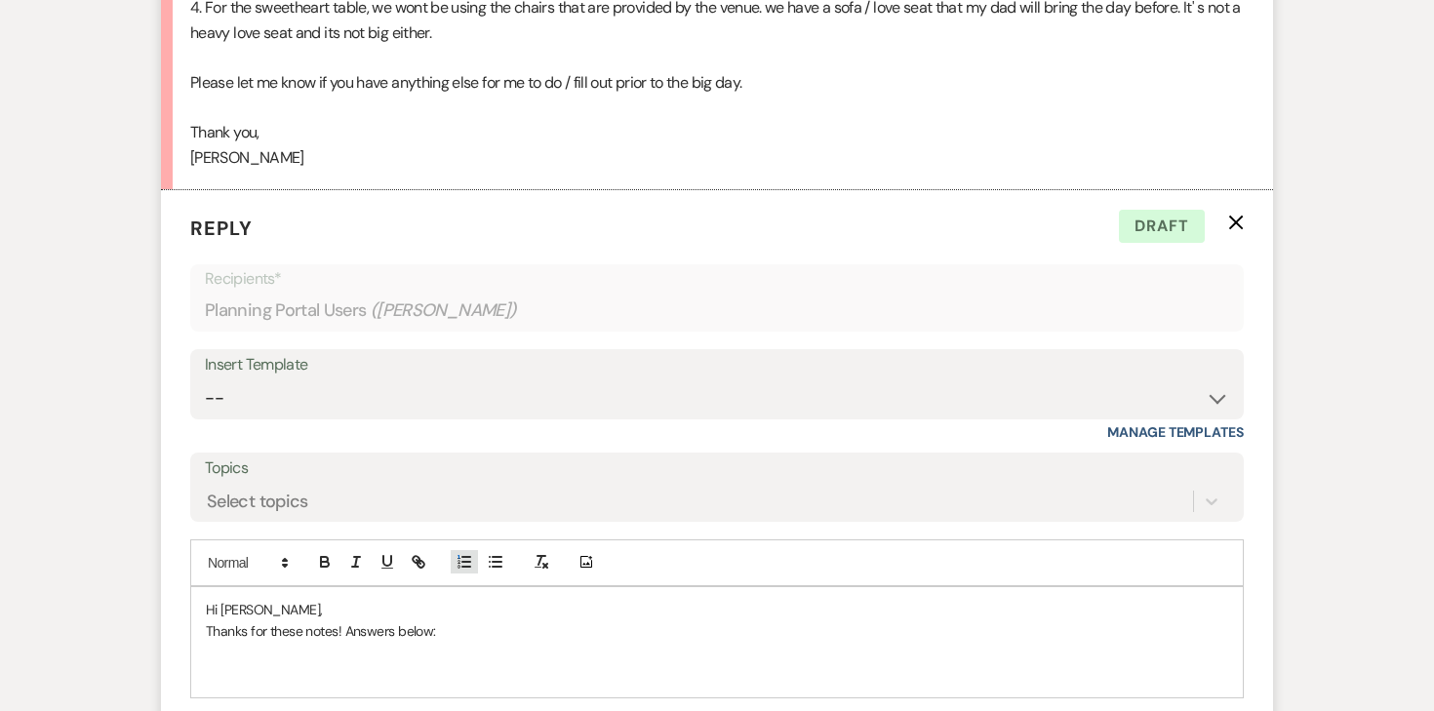
click at [463, 560] on icon "button" at bounding box center [465, 562] width 18 height 18
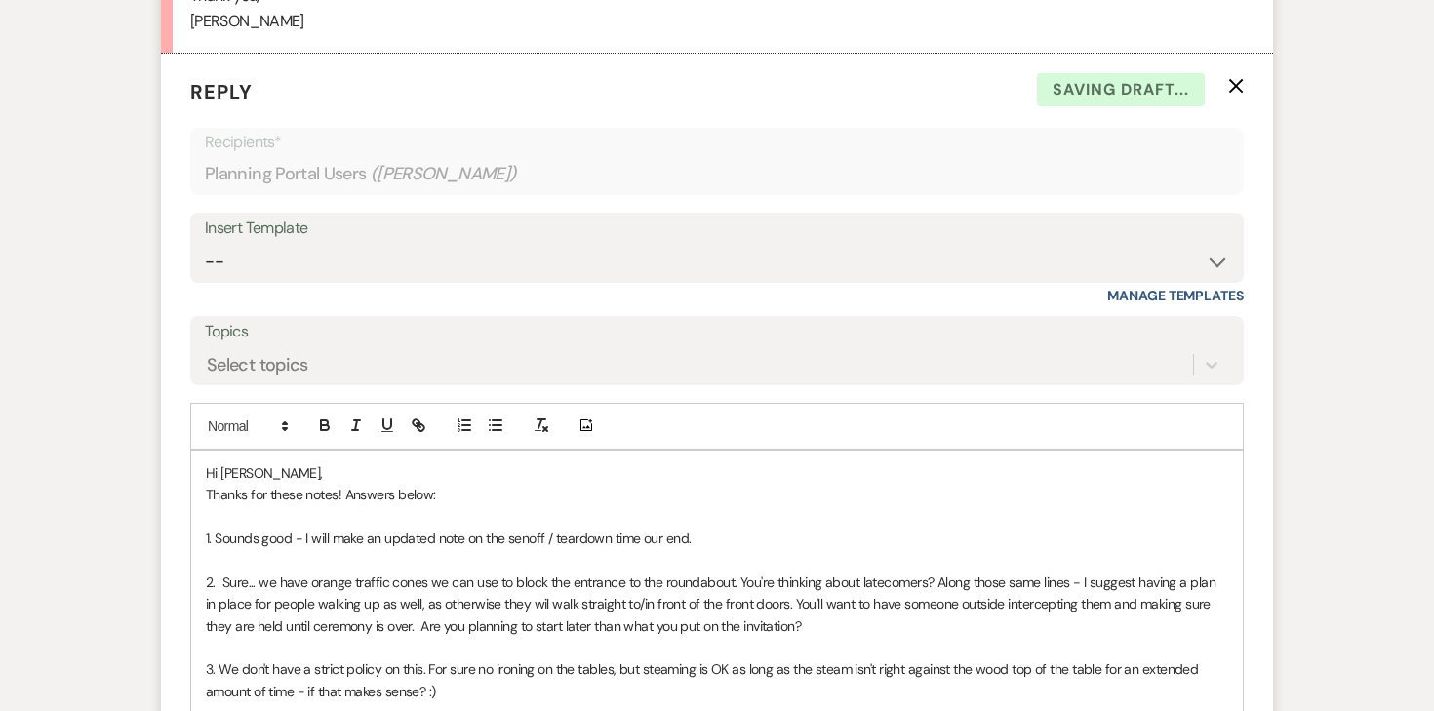
scroll to position [1501, 0]
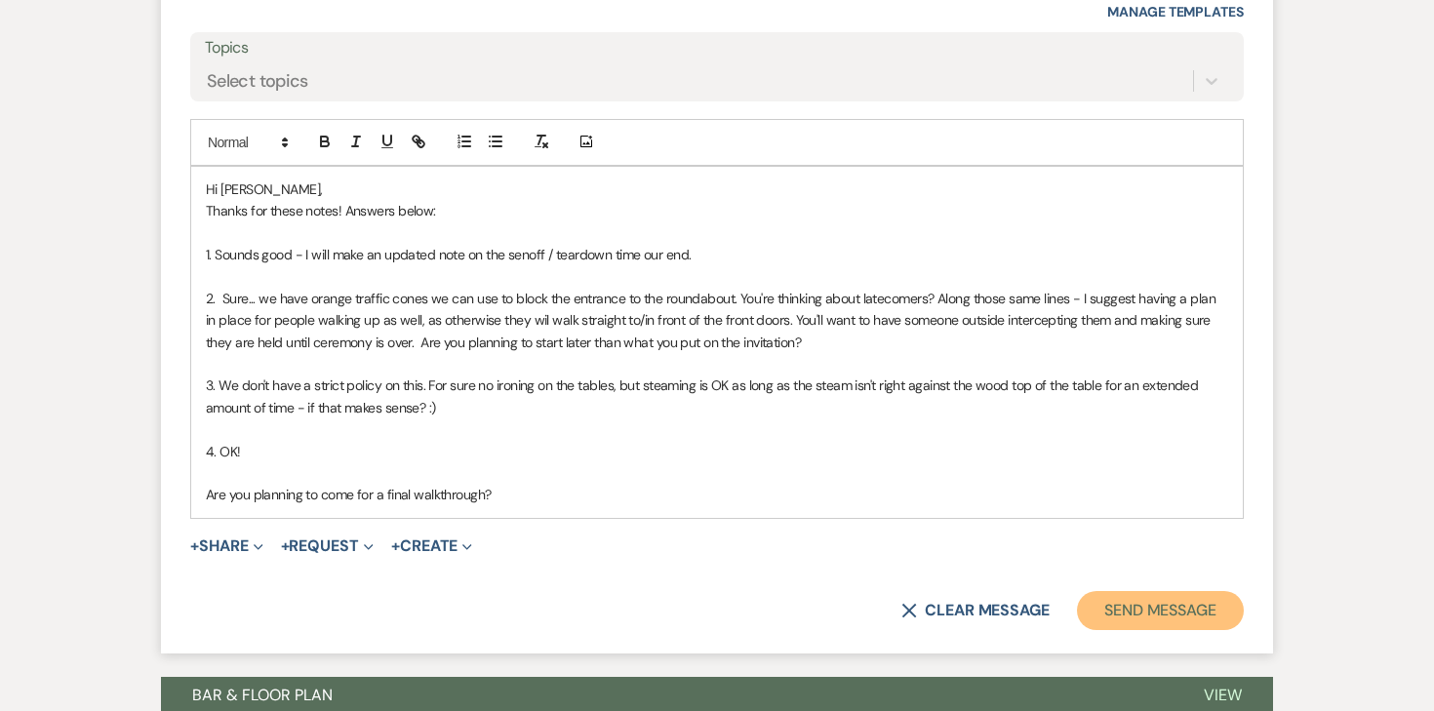
click at [1109, 614] on button "Send Message" at bounding box center [1160, 610] width 167 height 39
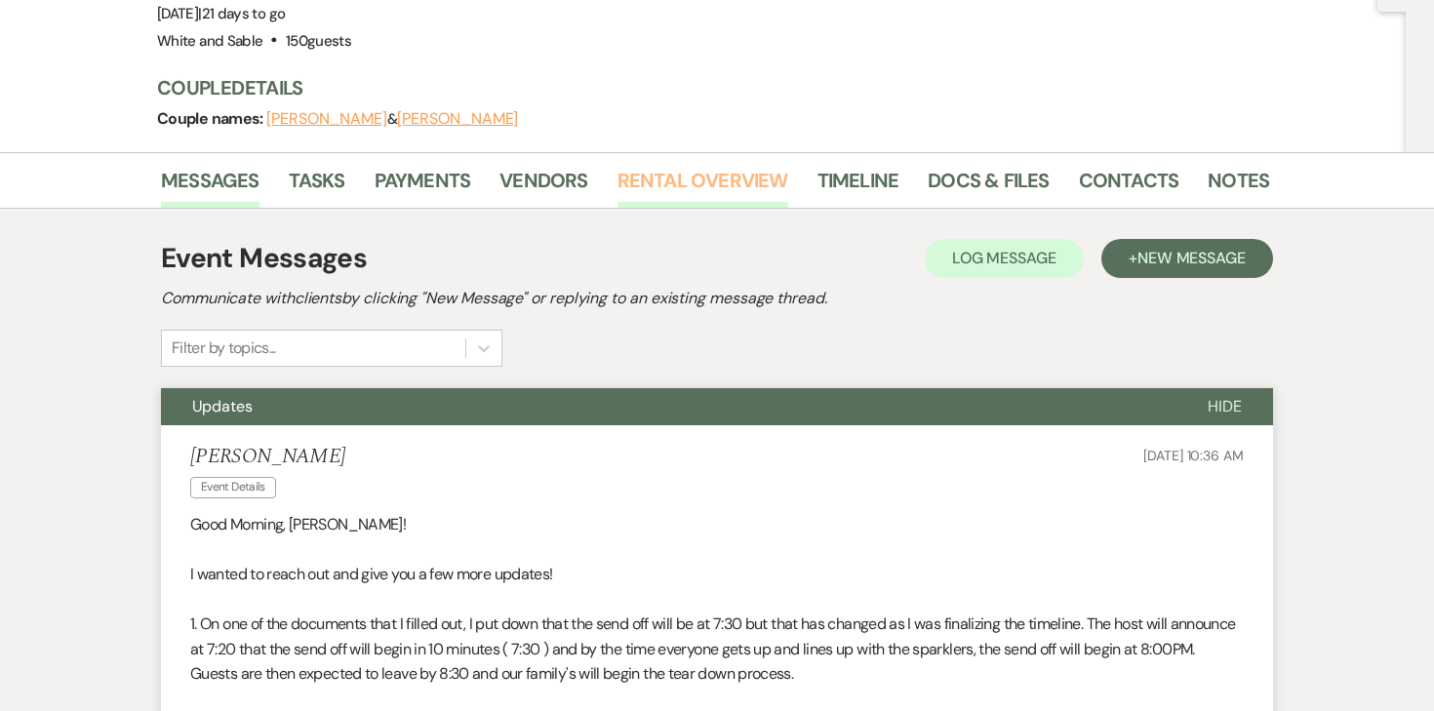
scroll to position [144, 0]
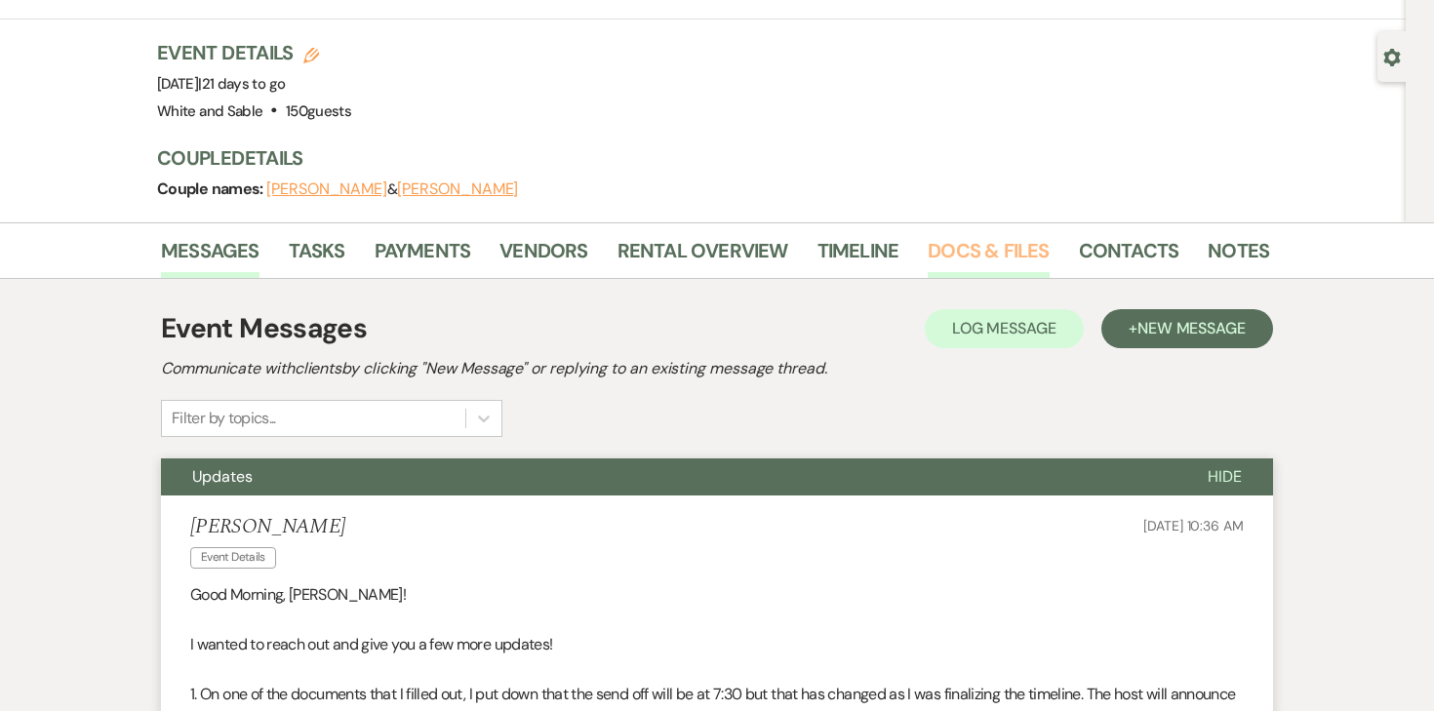
click at [968, 246] on link "Docs & Files" at bounding box center [988, 256] width 121 height 43
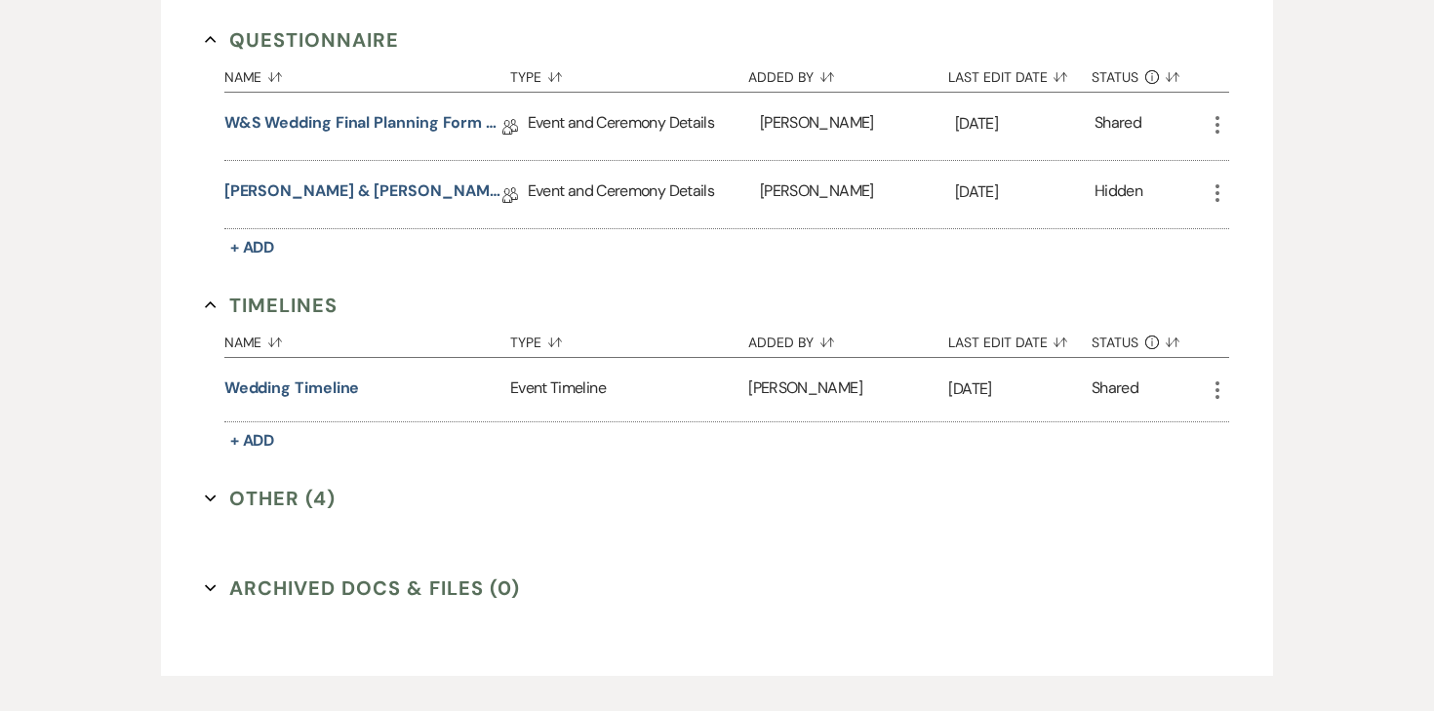
scroll to position [3831, 0]
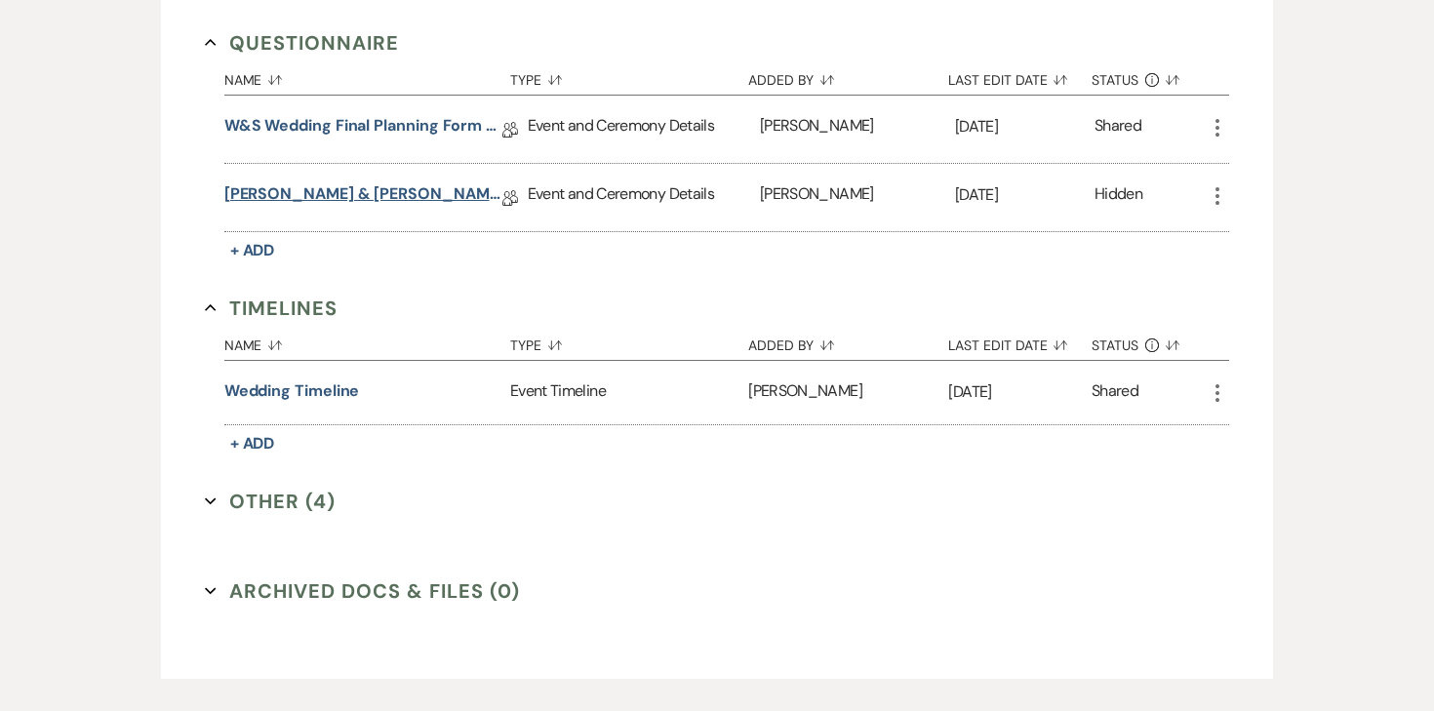
click at [390, 182] on link "David & Alina Final Details" at bounding box center [363, 197] width 278 height 30
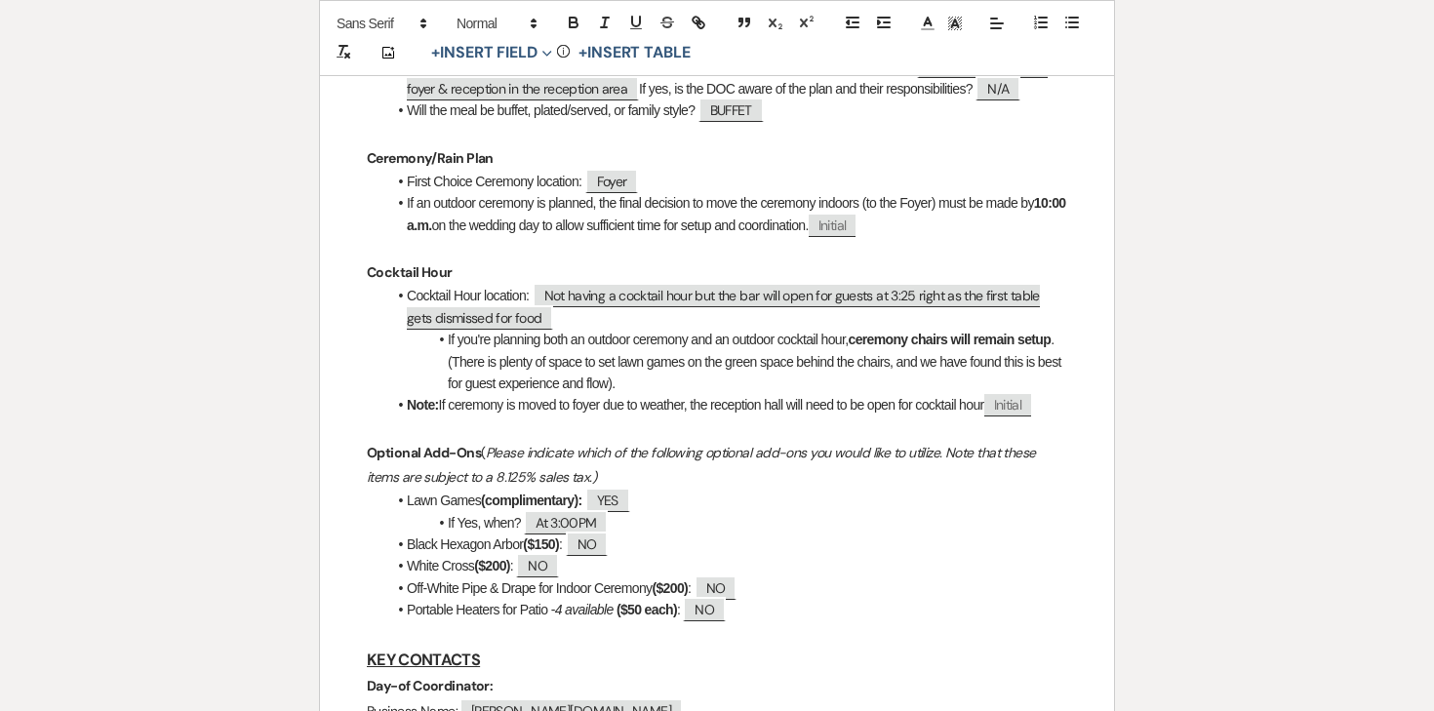
scroll to position [449, 0]
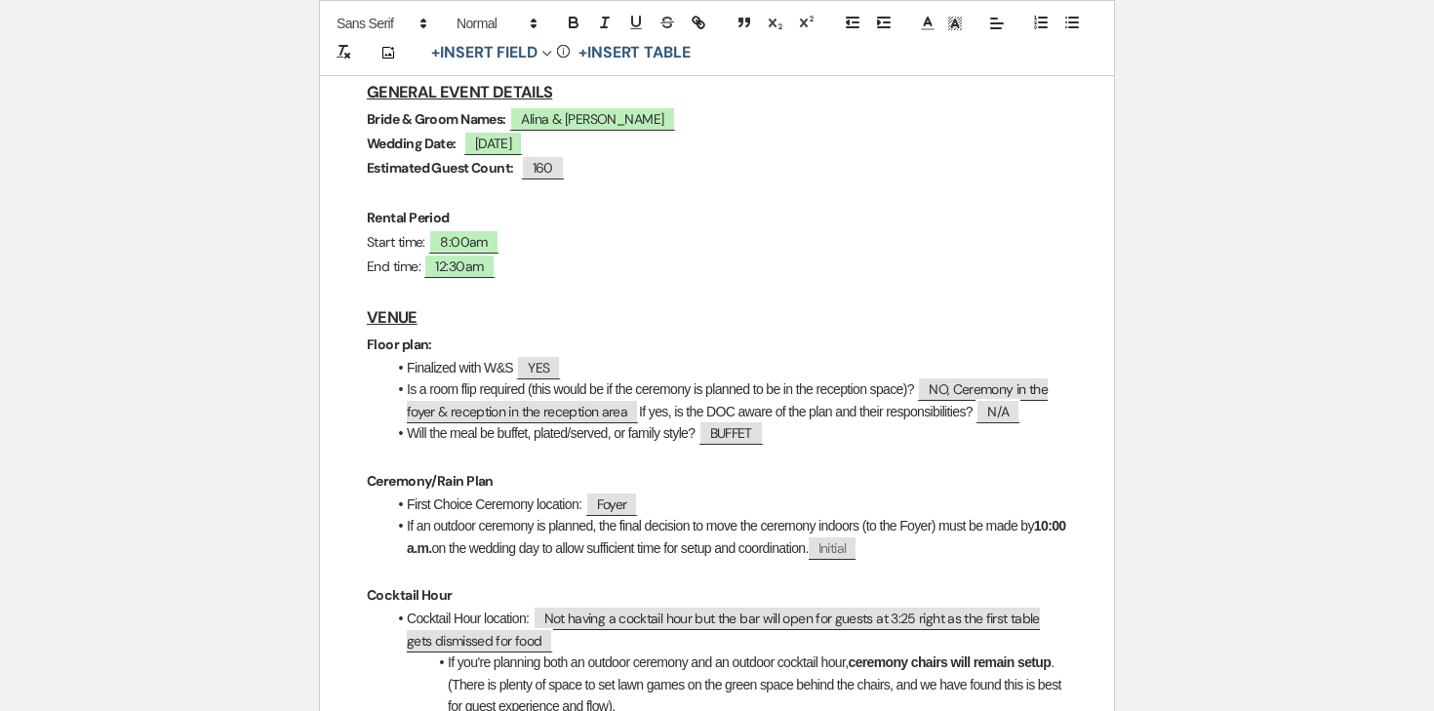
click at [489, 310] on h3 "VENUE" at bounding box center [717, 317] width 700 height 28
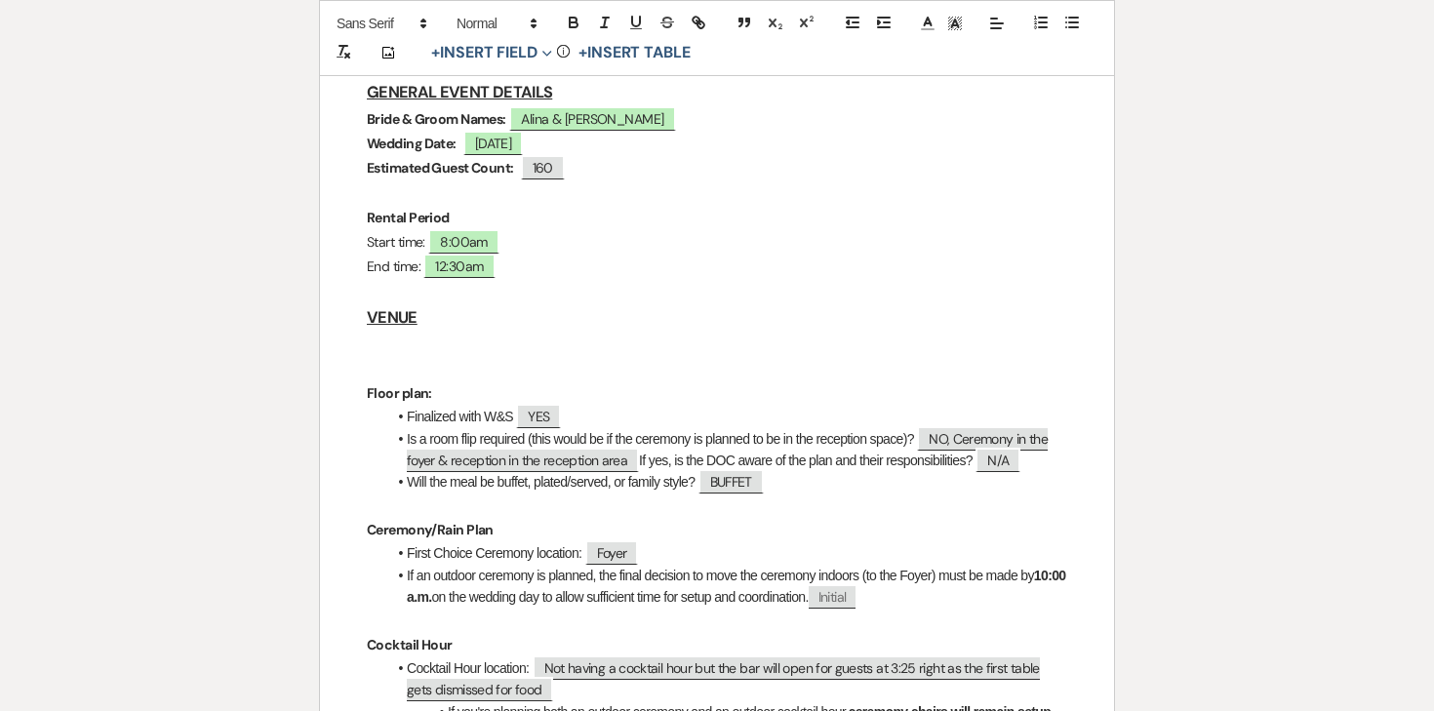
click at [439, 346] on p at bounding box center [717, 345] width 700 height 24
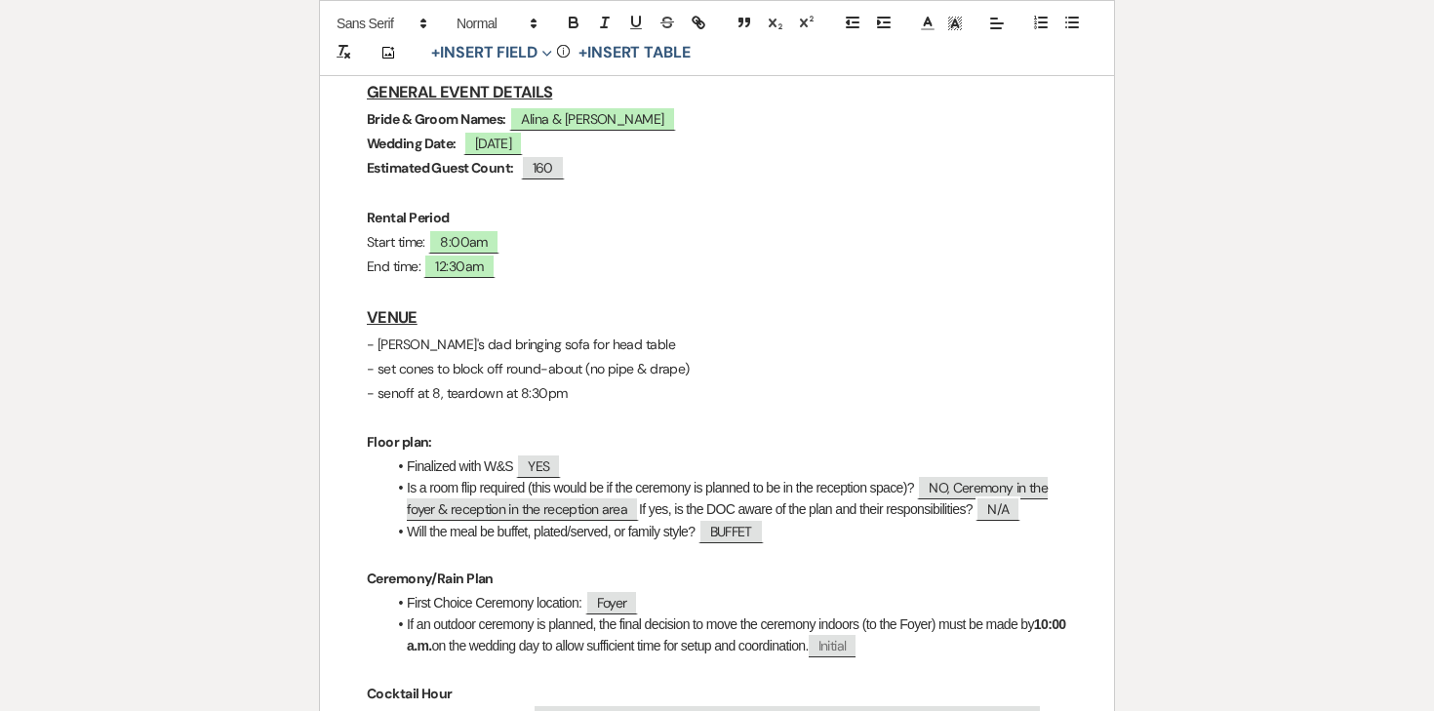
click at [554, 221] on p "Rental Period" at bounding box center [717, 218] width 700 height 24
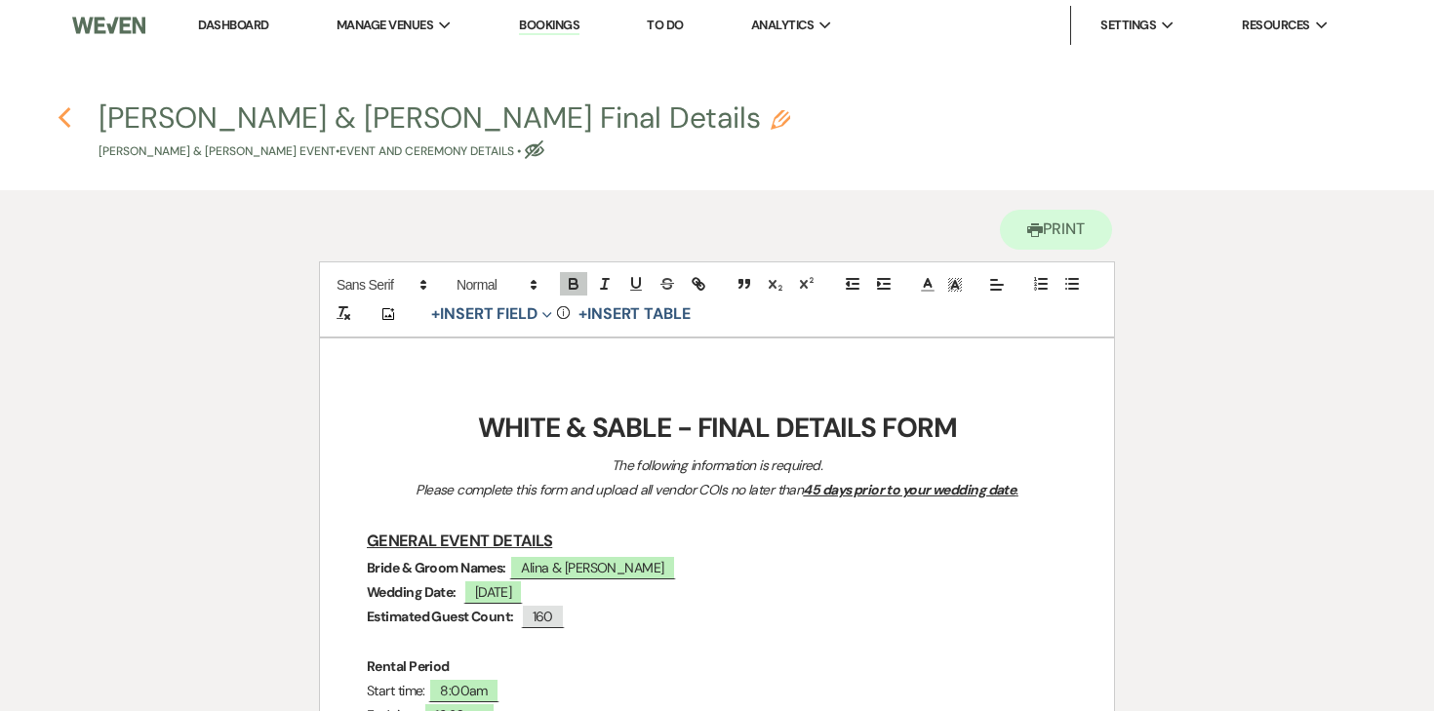
click at [65, 111] on use "button" at bounding box center [64, 117] width 13 height 21
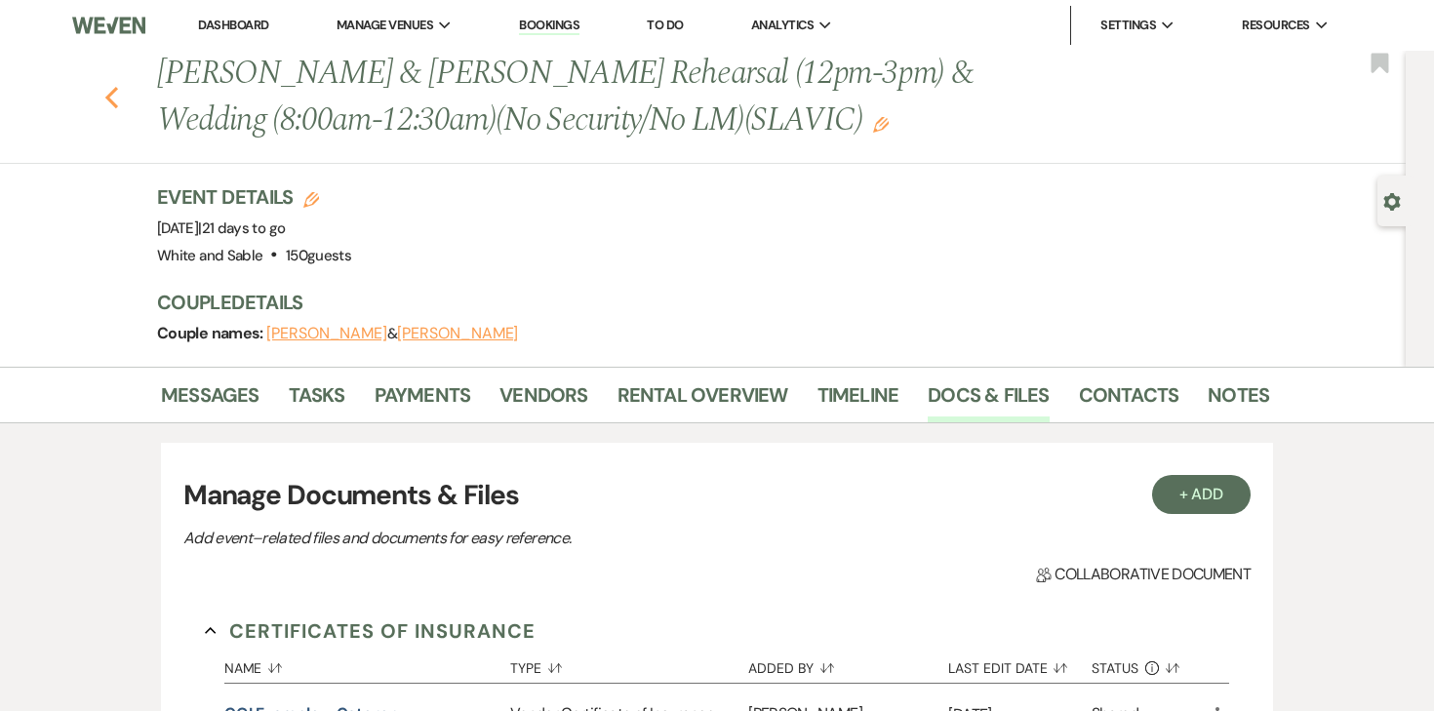
click at [108, 99] on use "button" at bounding box center [111, 97] width 13 height 21
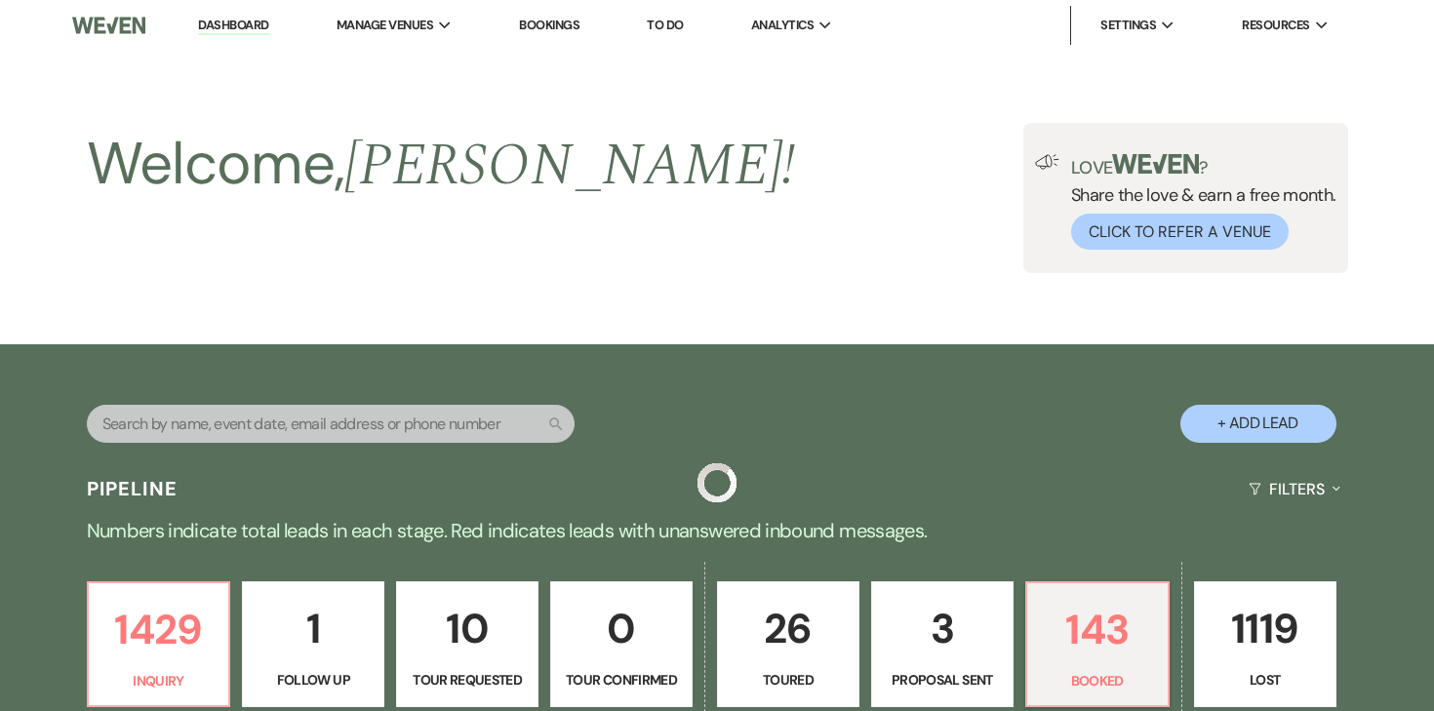
scroll to position [705, 0]
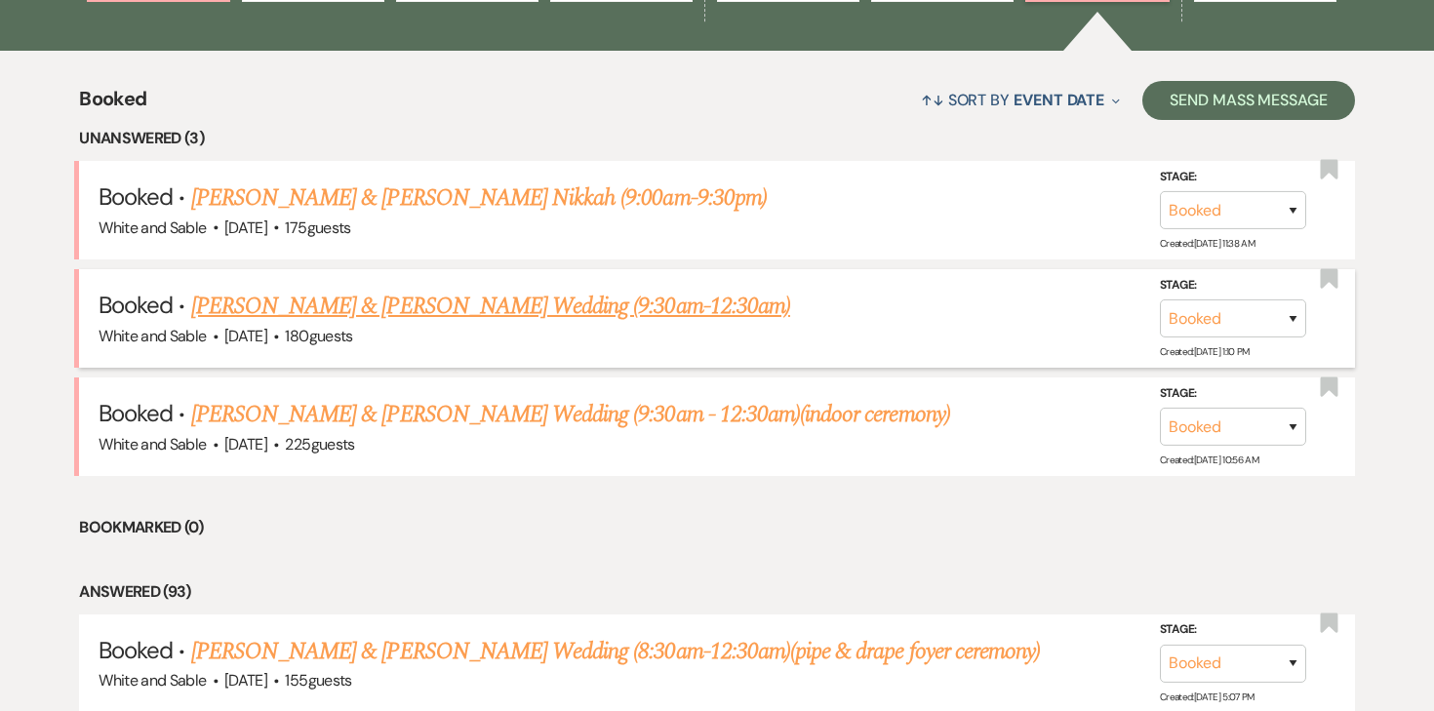
click at [448, 305] on link "[PERSON_NAME] & [PERSON_NAME] Wedding (9:30am-12:30am)" at bounding box center [490, 306] width 599 height 35
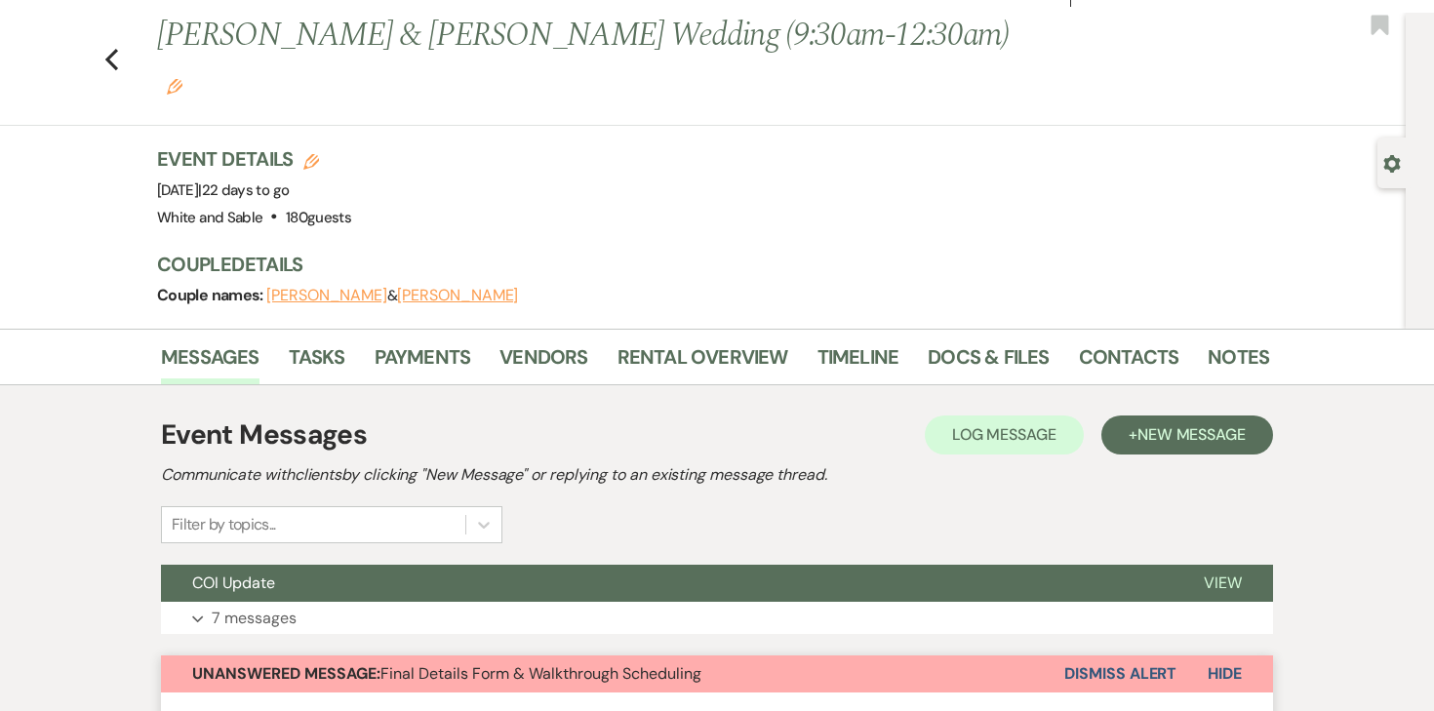
scroll to position [36, 0]
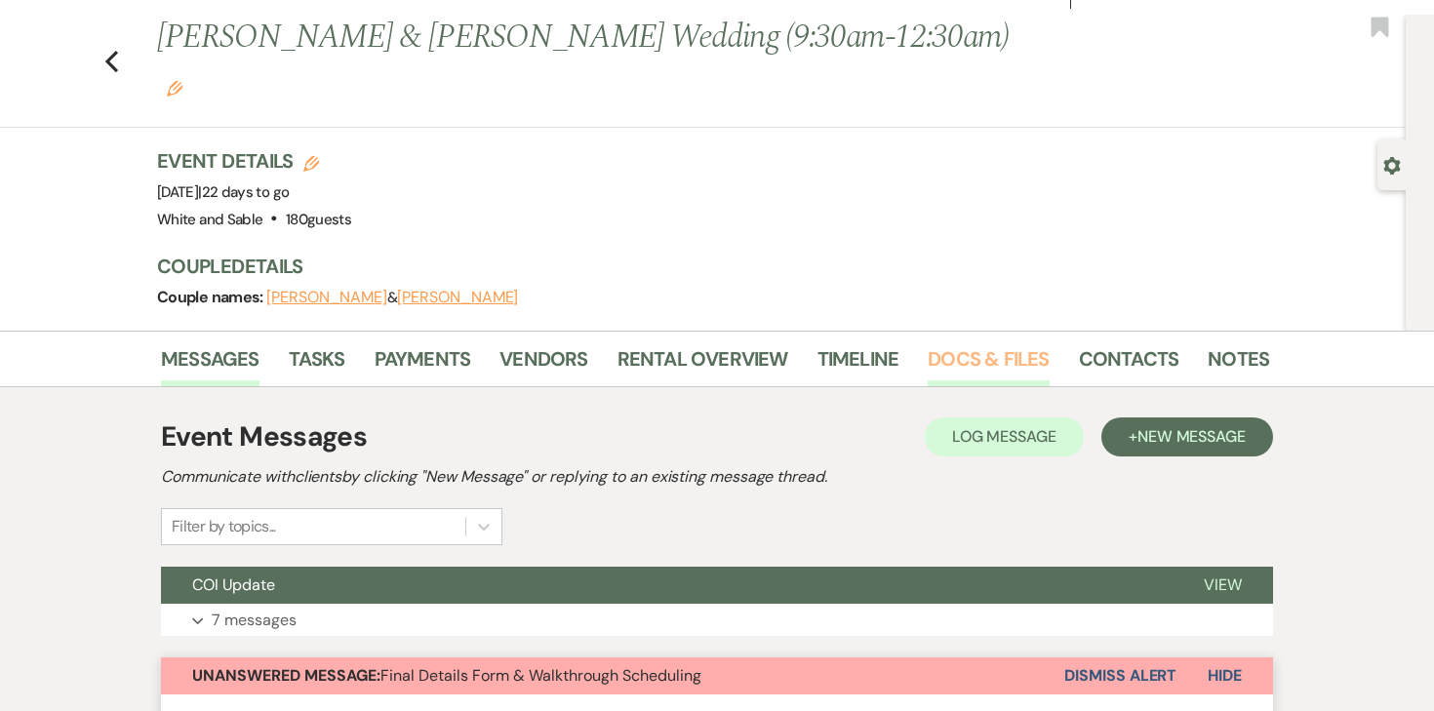
click at [975, 343] on link "Docs & Files" at bounding box center [988, 364] width 121 height 43
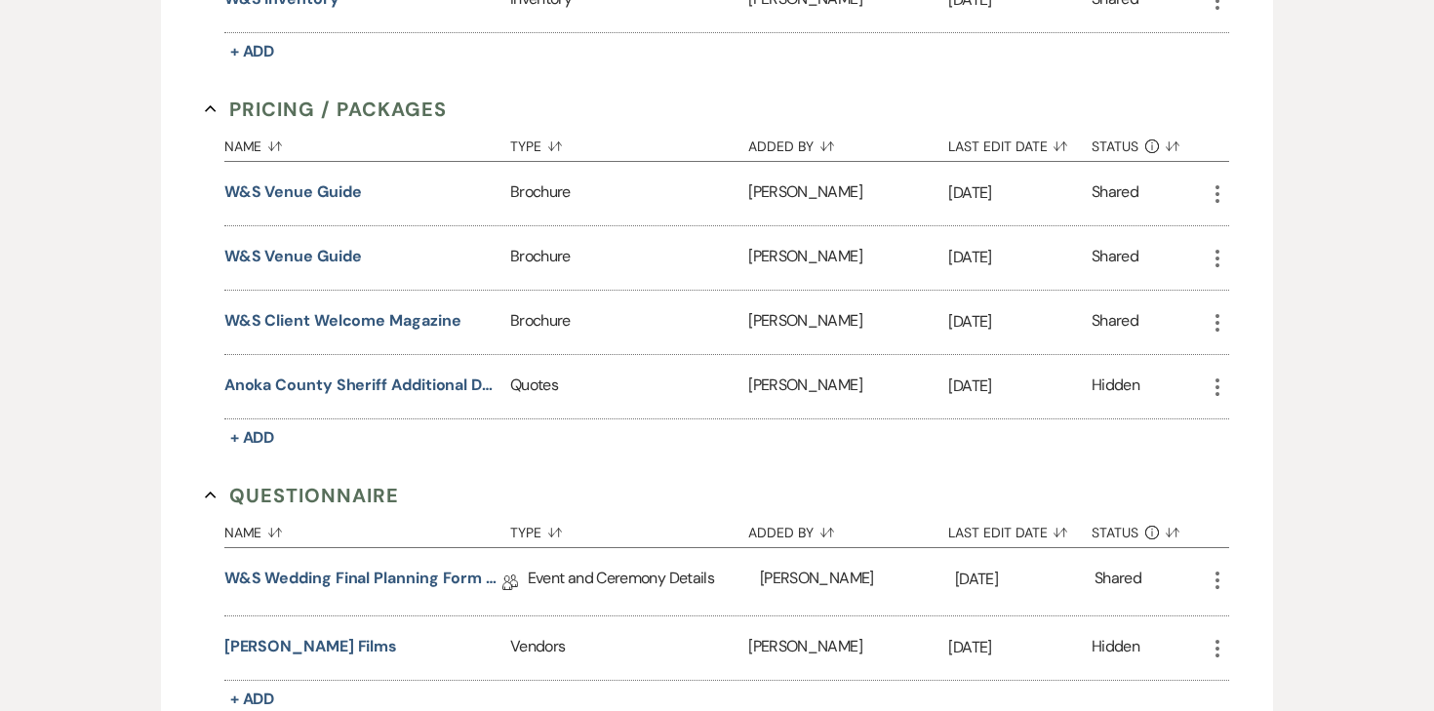
scroll to position [2935, 0]
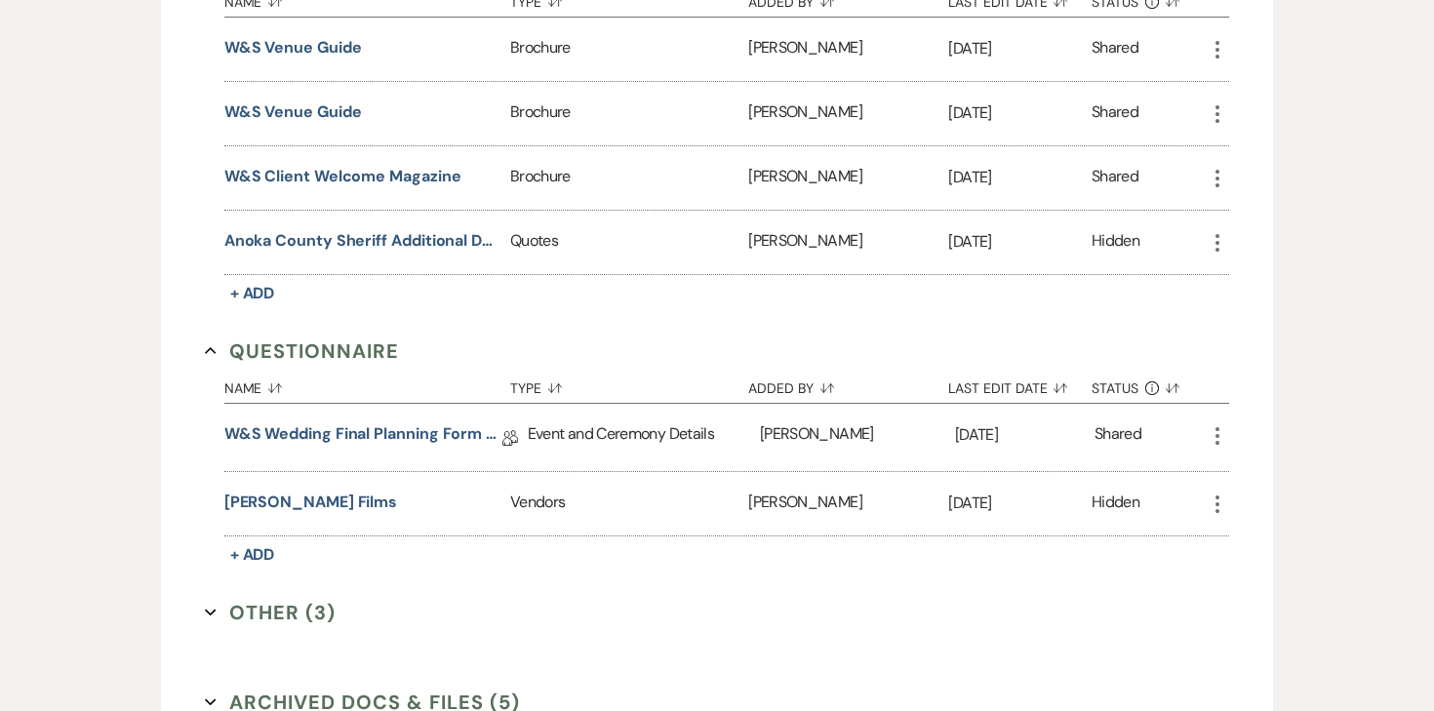
click at [427, 404] on div "W&S Wedding Final Planning Form - TJ & Bailey Collab Doc" at bounding box center [375, 437] width 303 height 67
click at [426, 422] on link "W&S Wedding Final Planning Form - TJ & Bailey" at bounding box center [363, 437] width 278 height 30
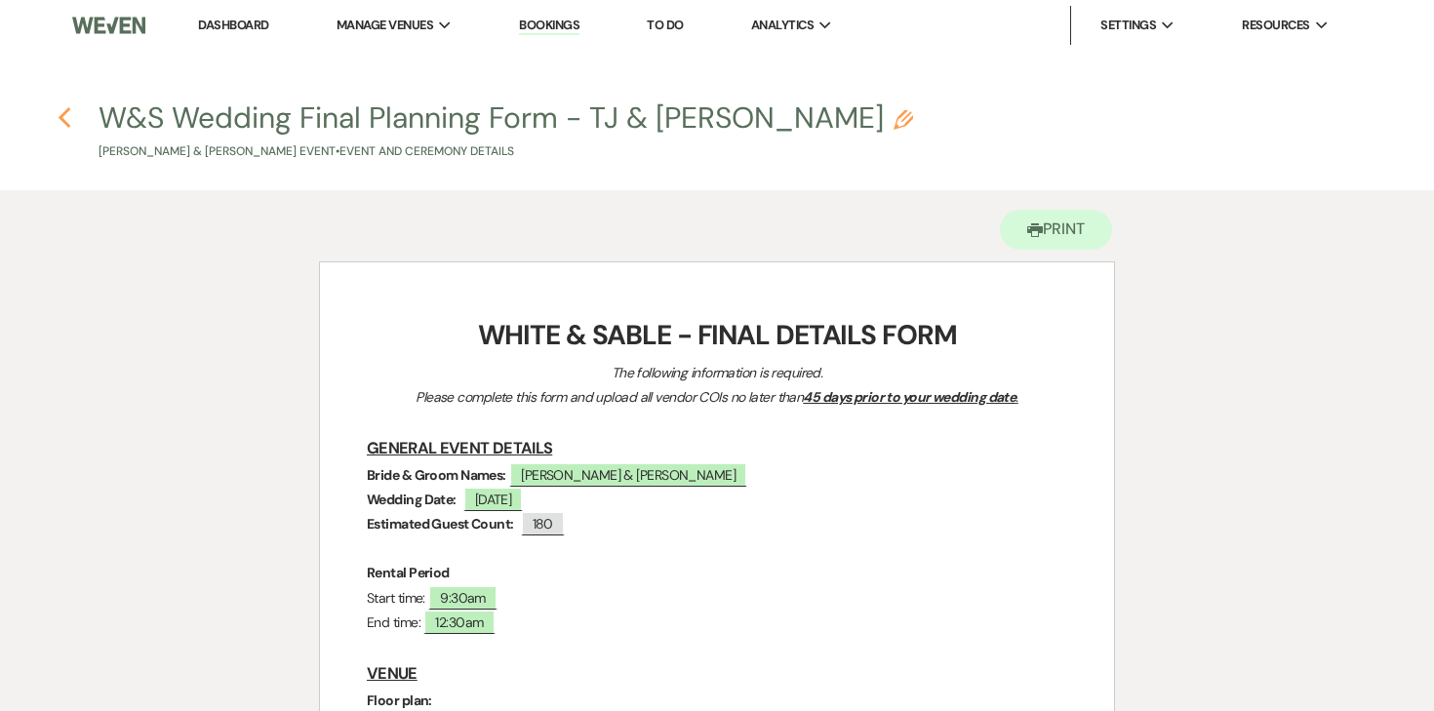
click at [62, 118] on icon "Previous" at bounding box center [65, 117] width 15 height 23
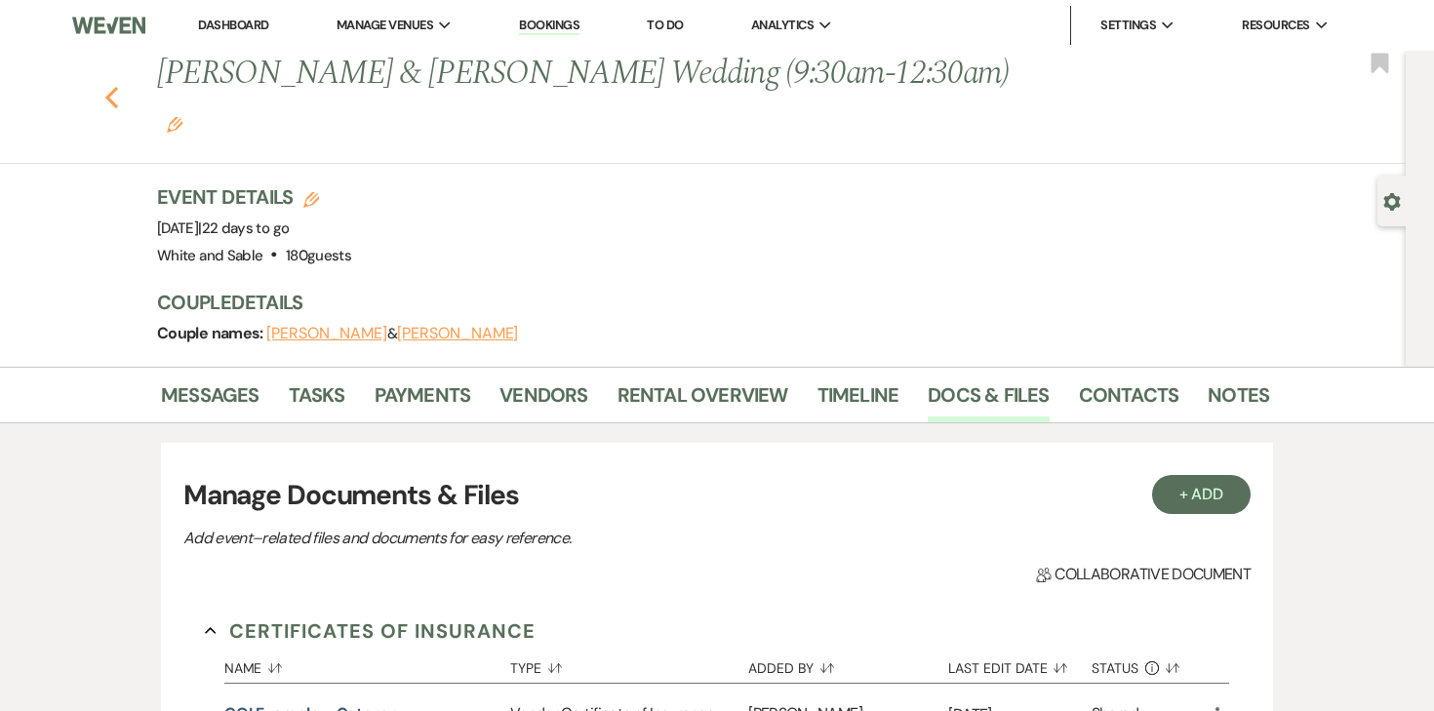
click at [111, 87] on use "button" at bounding box center [111, 97] width 13 height 21
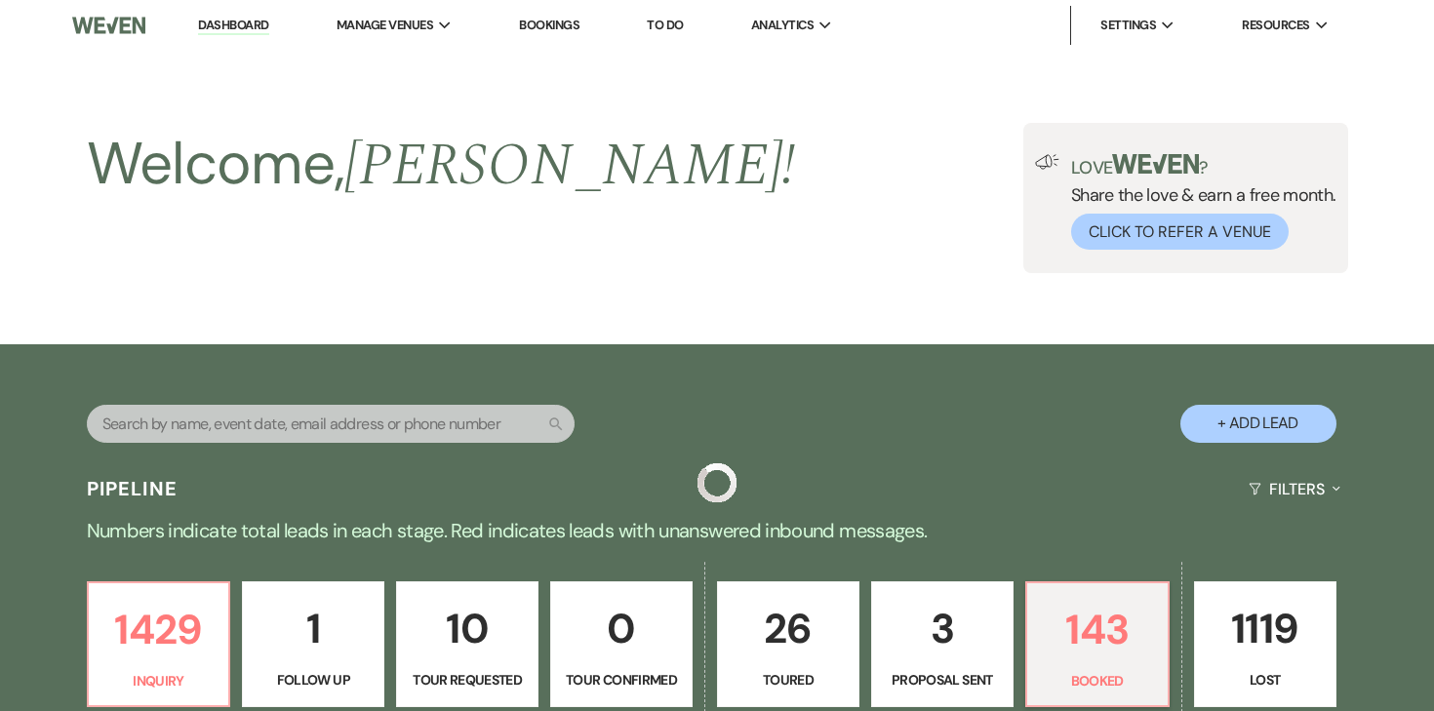
scroll to position [705, 0]
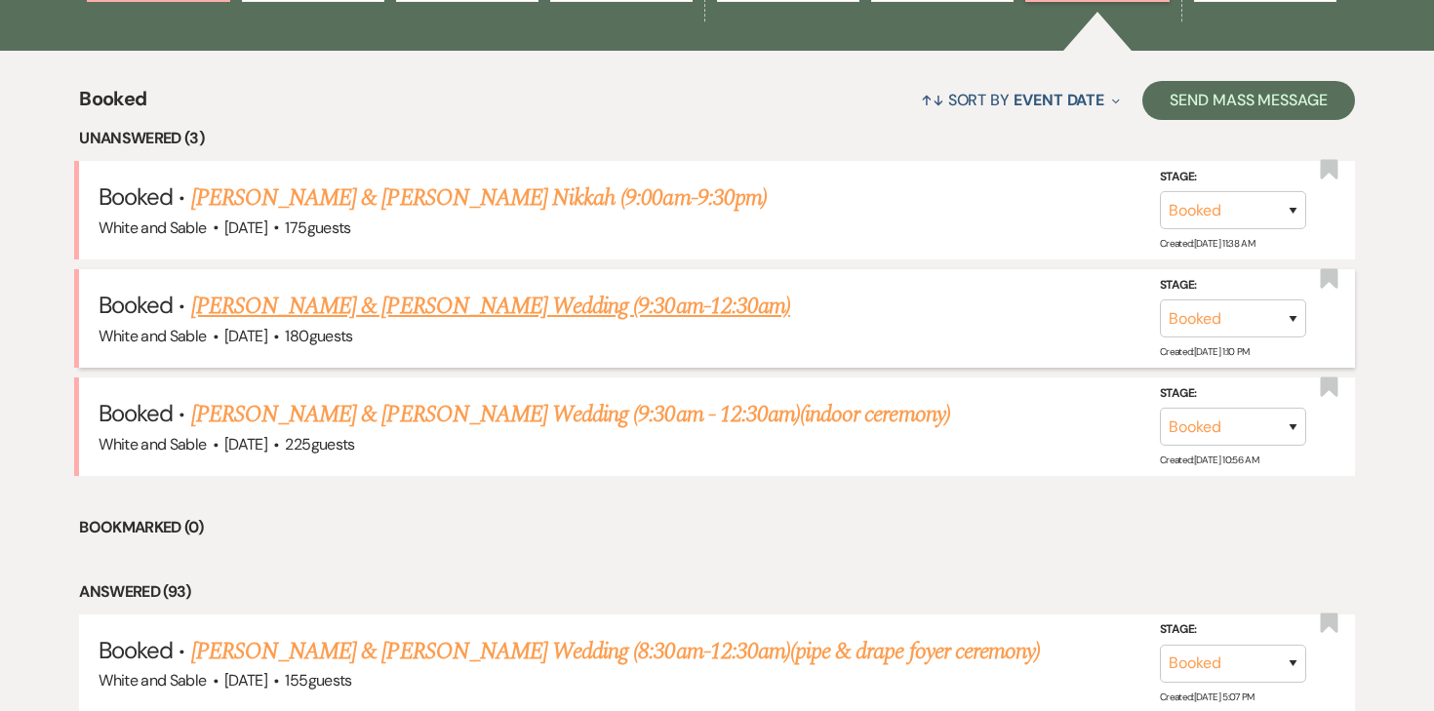
click at [338, 312] on link "[PERSON_NAME] & [PERSON_NAME] Wedding (9:30am-12:30am)" at bounding box center [490, 306] width 599 height 35
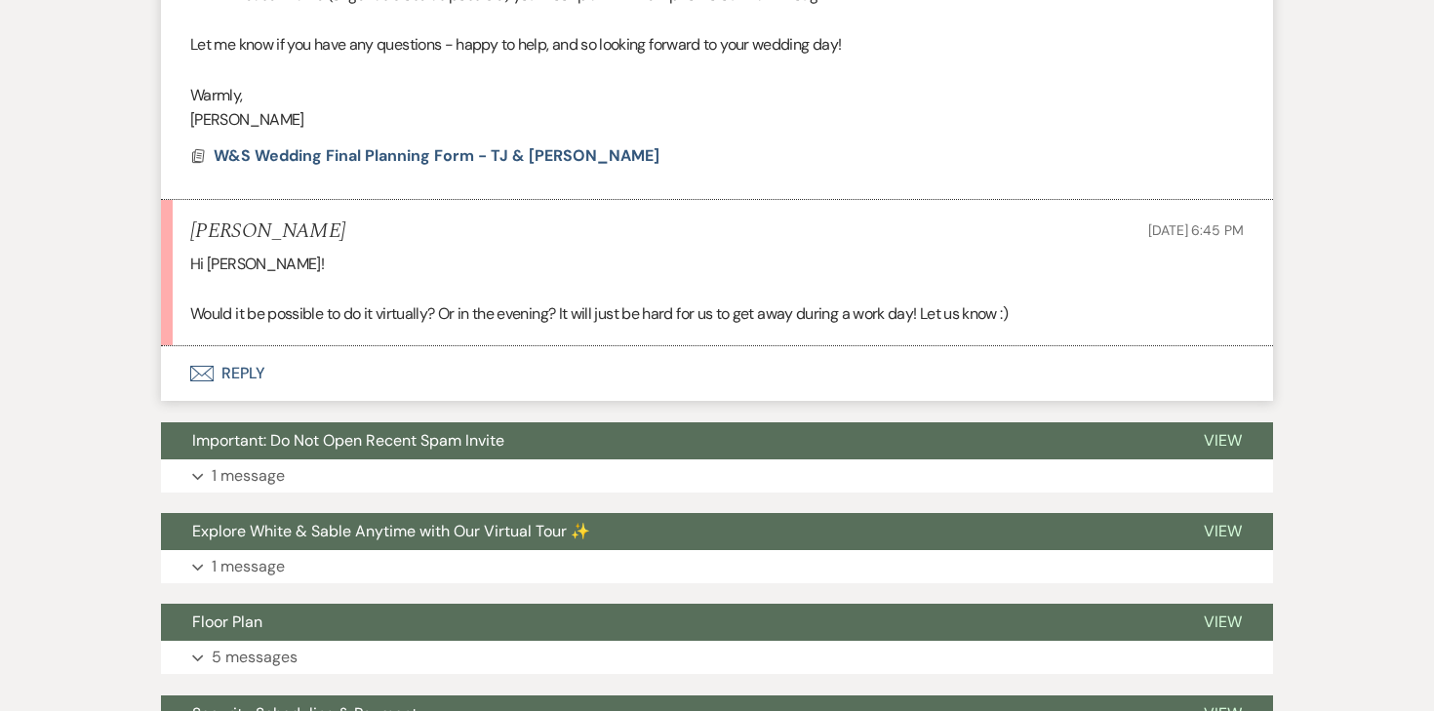
scroll to position [1167, 0]
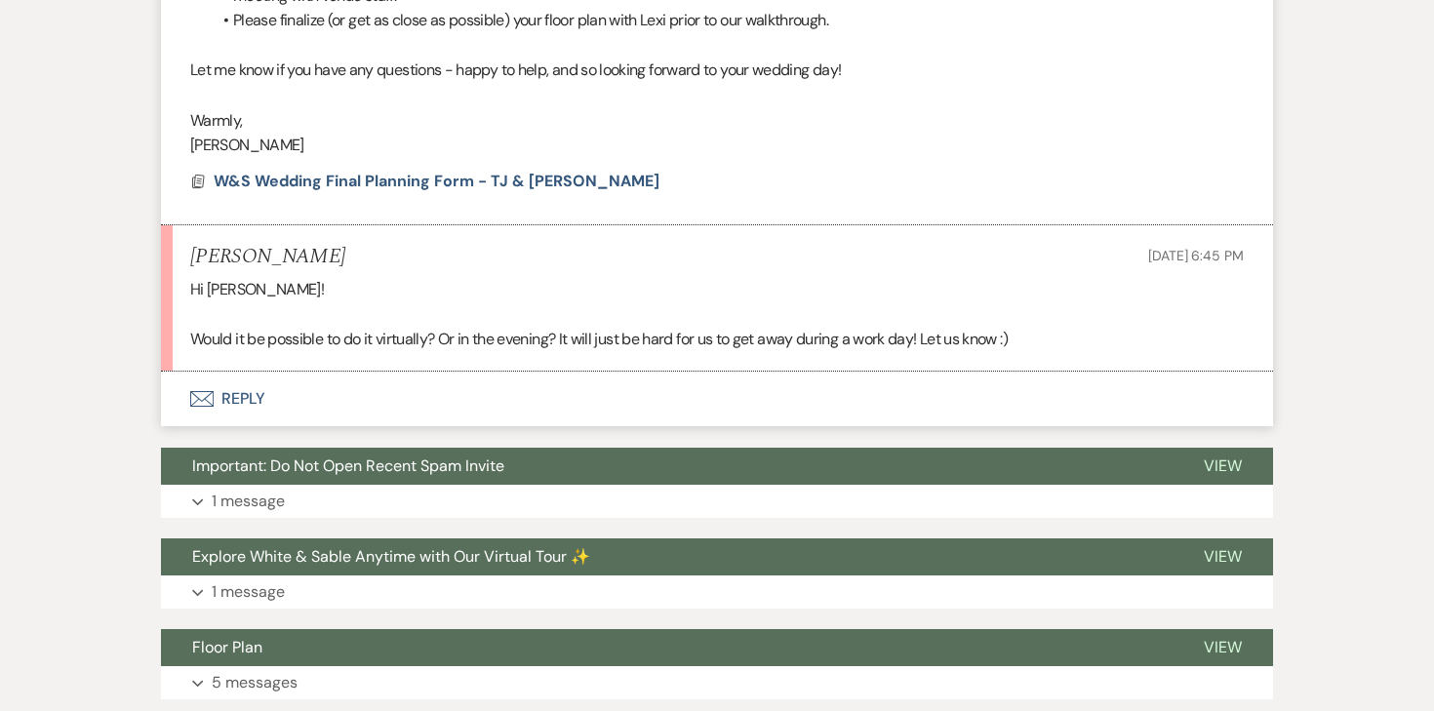
click at [258, 374] on button "Envelope Reply" at bounding box center [717, 399] width 1112 height 55
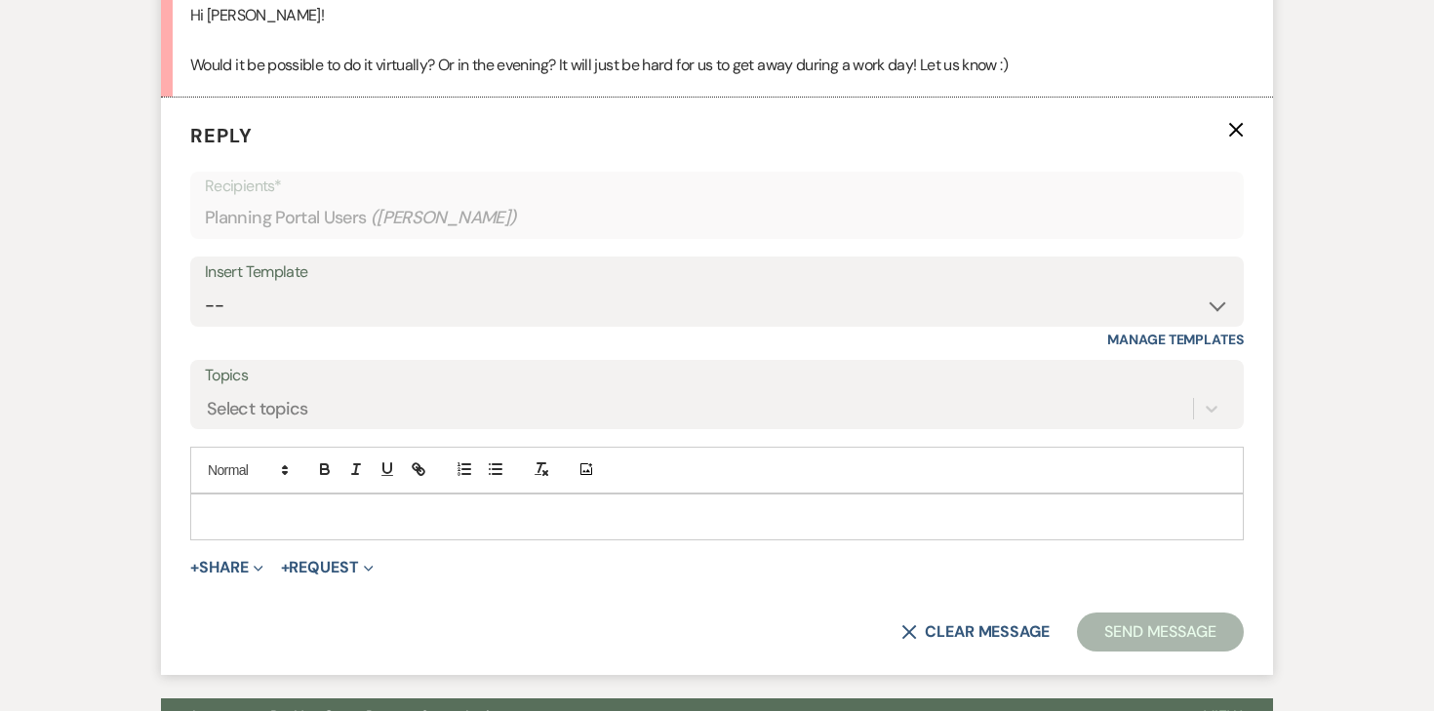
scroll to position [1451, 0]
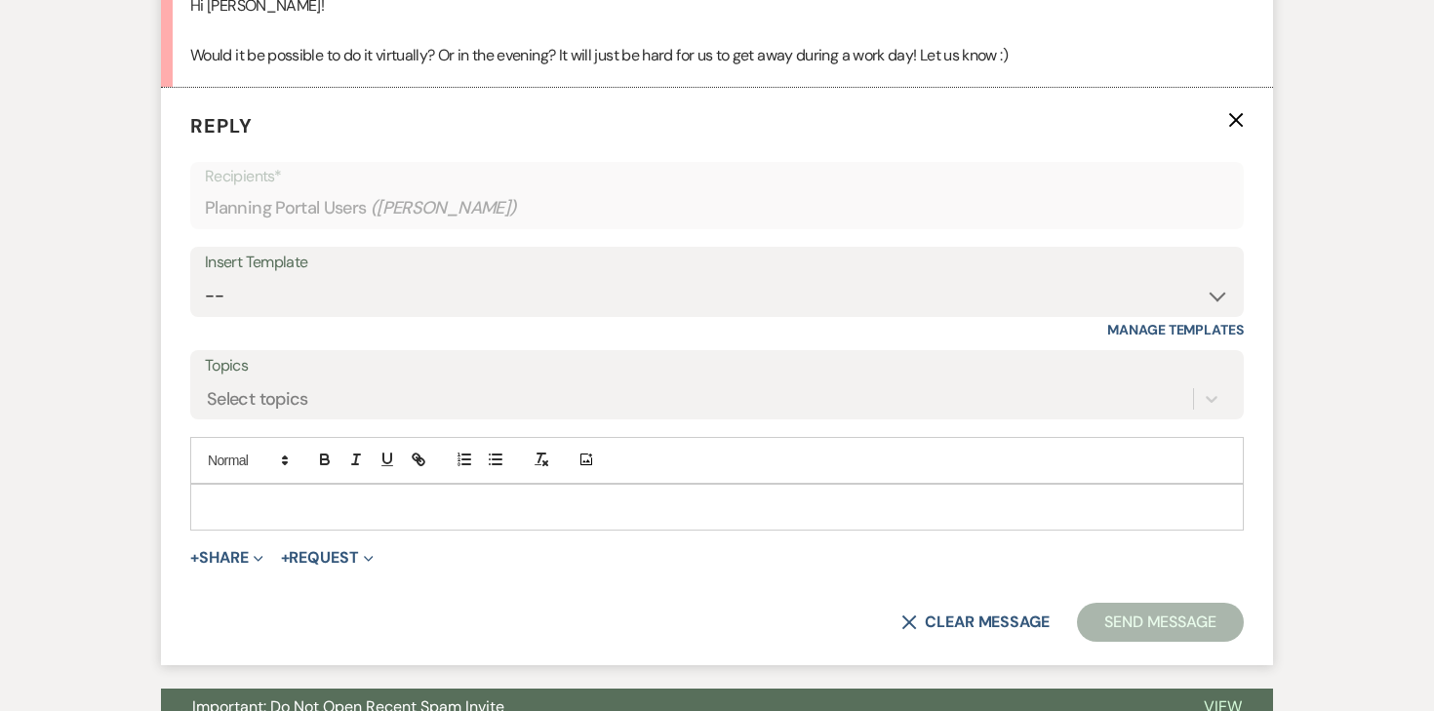
click at [242, 485] on div at bounding box center [717, 507] width 1052 height 45
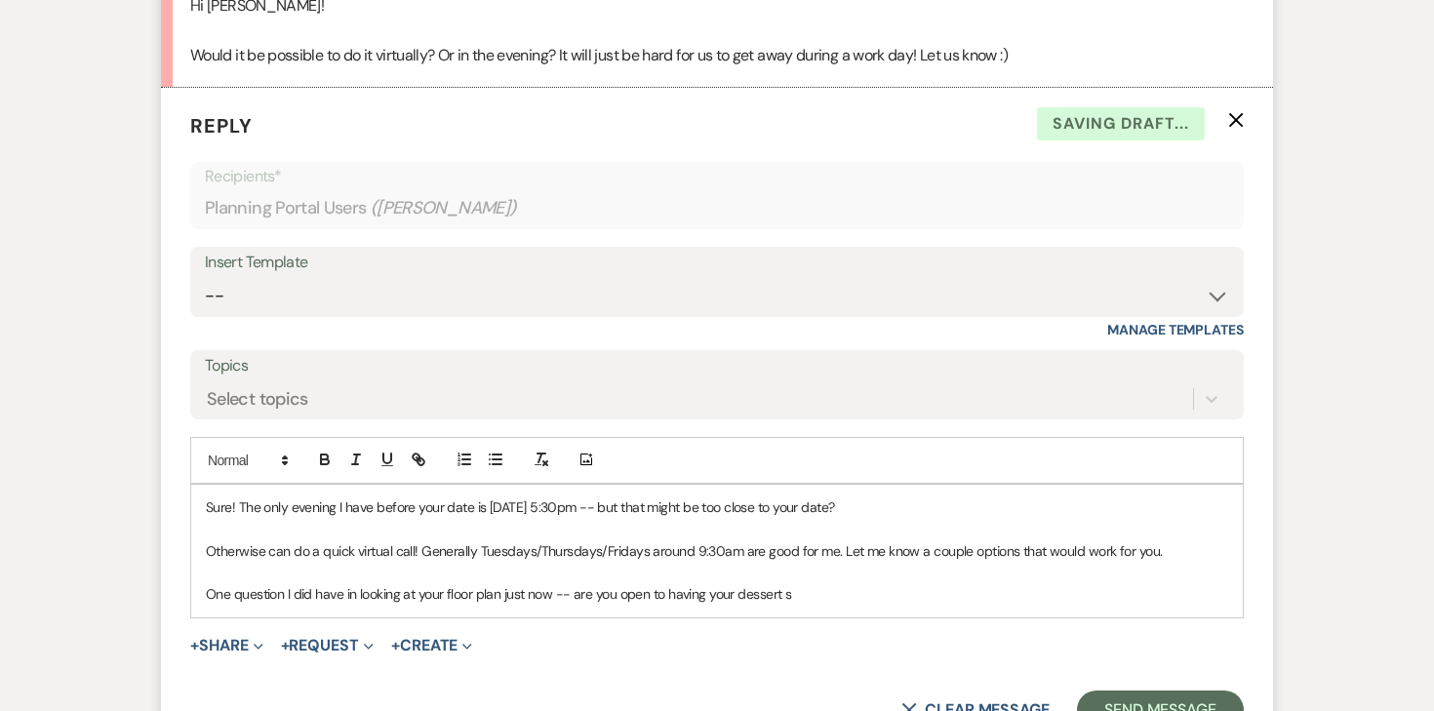
click at [411, 562] on p at bounding box center [717, 572] width 1022 height 21
click at [401, 583] on p "One question I did have in looking at your floor plan just now -- are you open …" at bounding box center [717, 593] width 1022 height 21
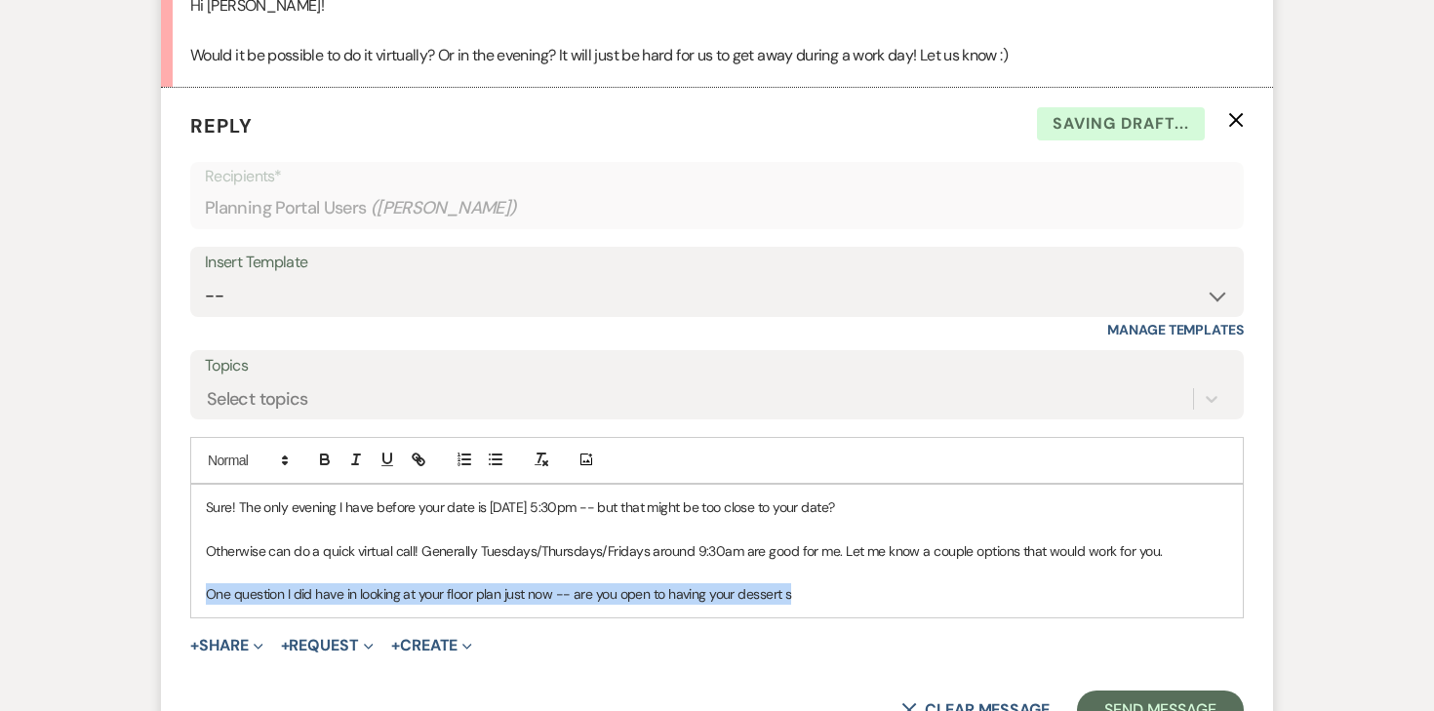
click at [401, 583] on p "One question I did have in looking at your floor plan just now -- are you open …" at bounding box center [717, 593] width 1022 height 21
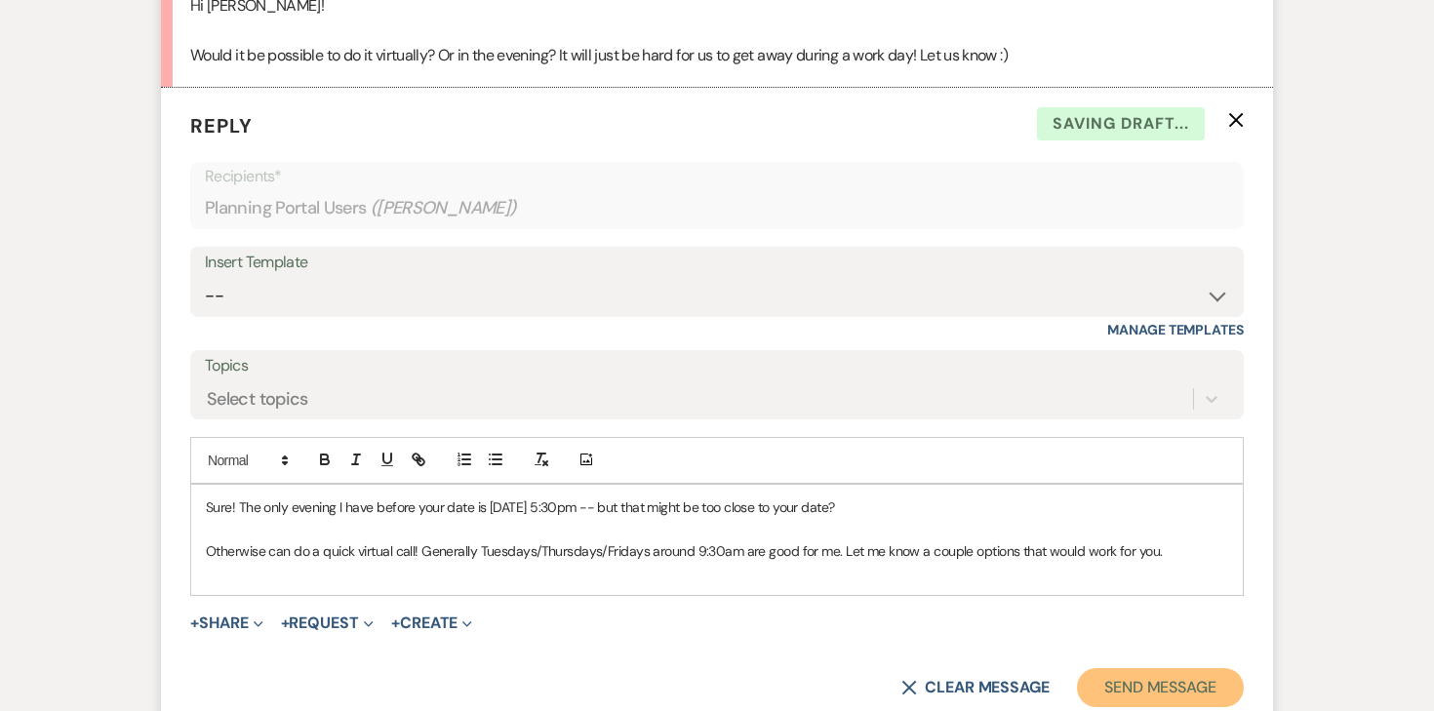
click at [1167, 668] on button "Send Message" at bounding box center [1160, 687] width 167 height 39
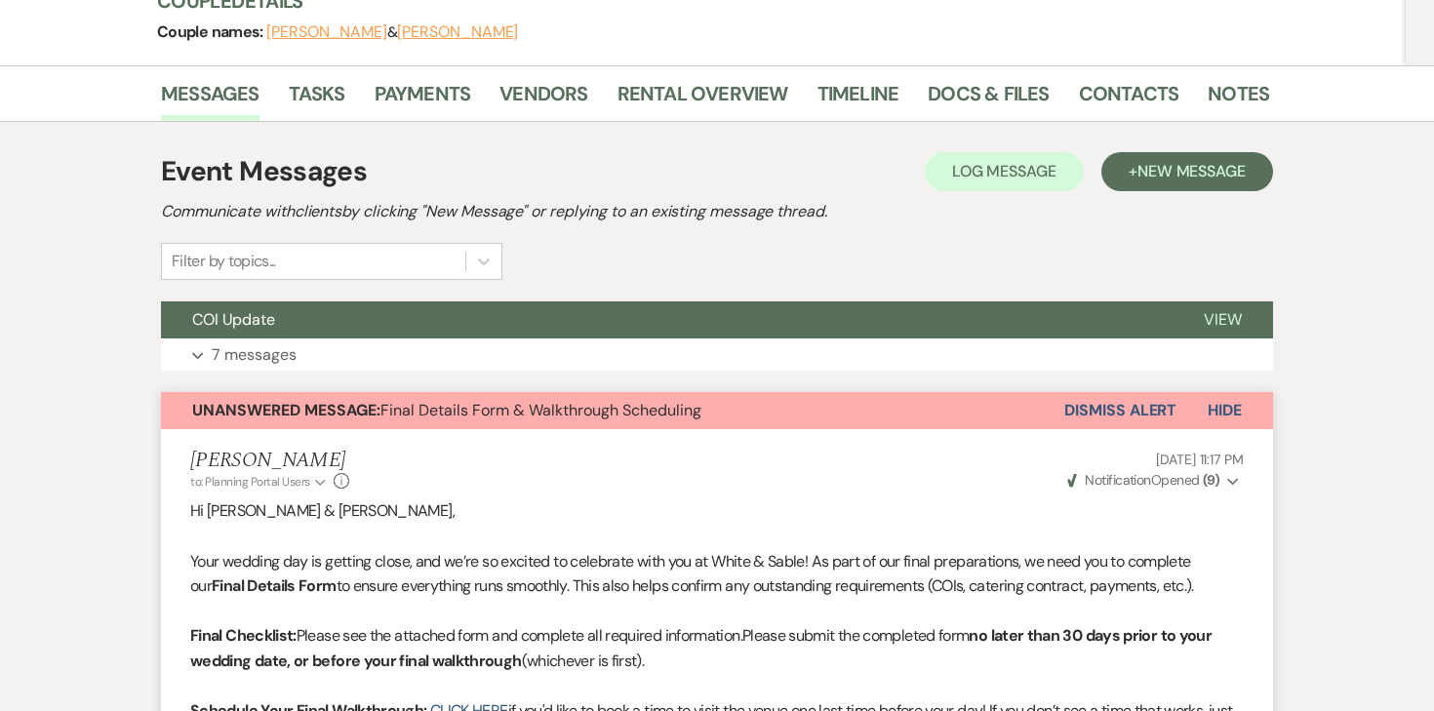
scroll to position [0, 0]
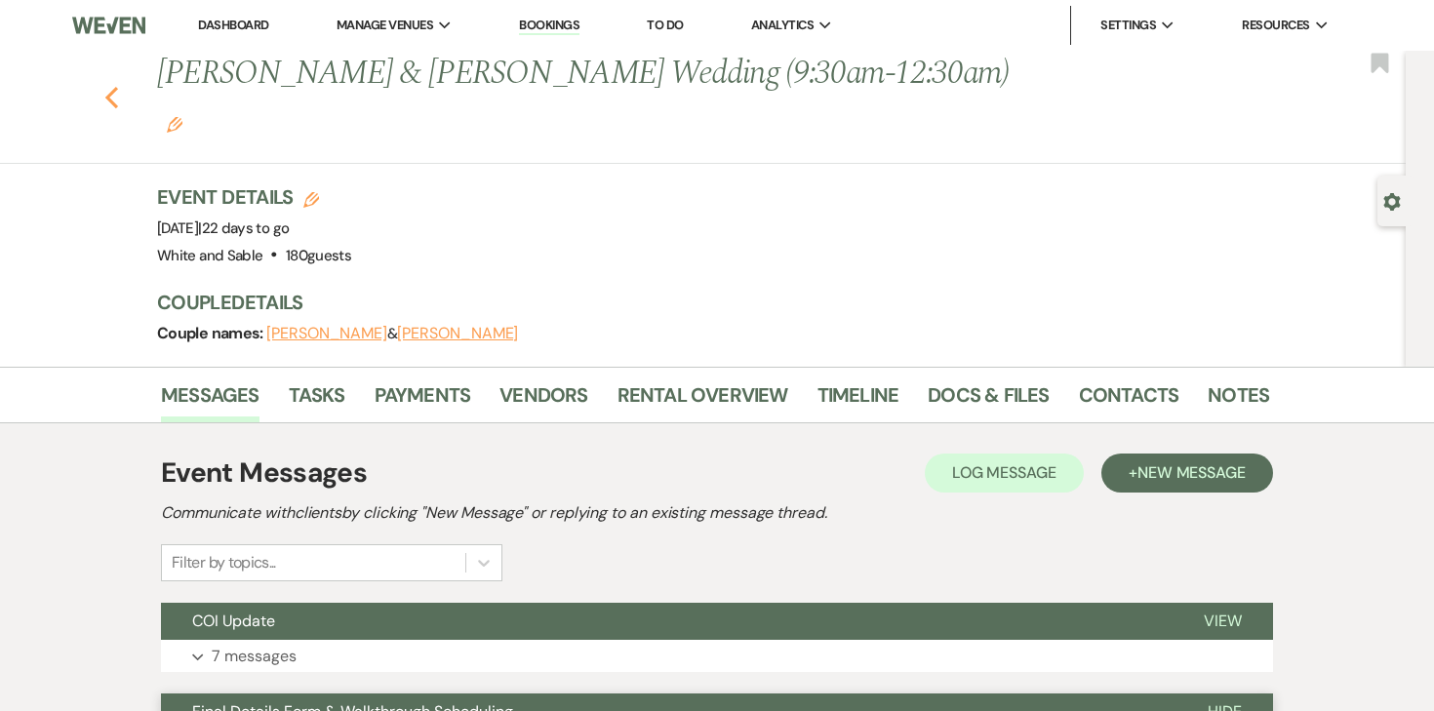
click at [113, 87] on use "button" at bounding box center [111, 97] width 13 height 21
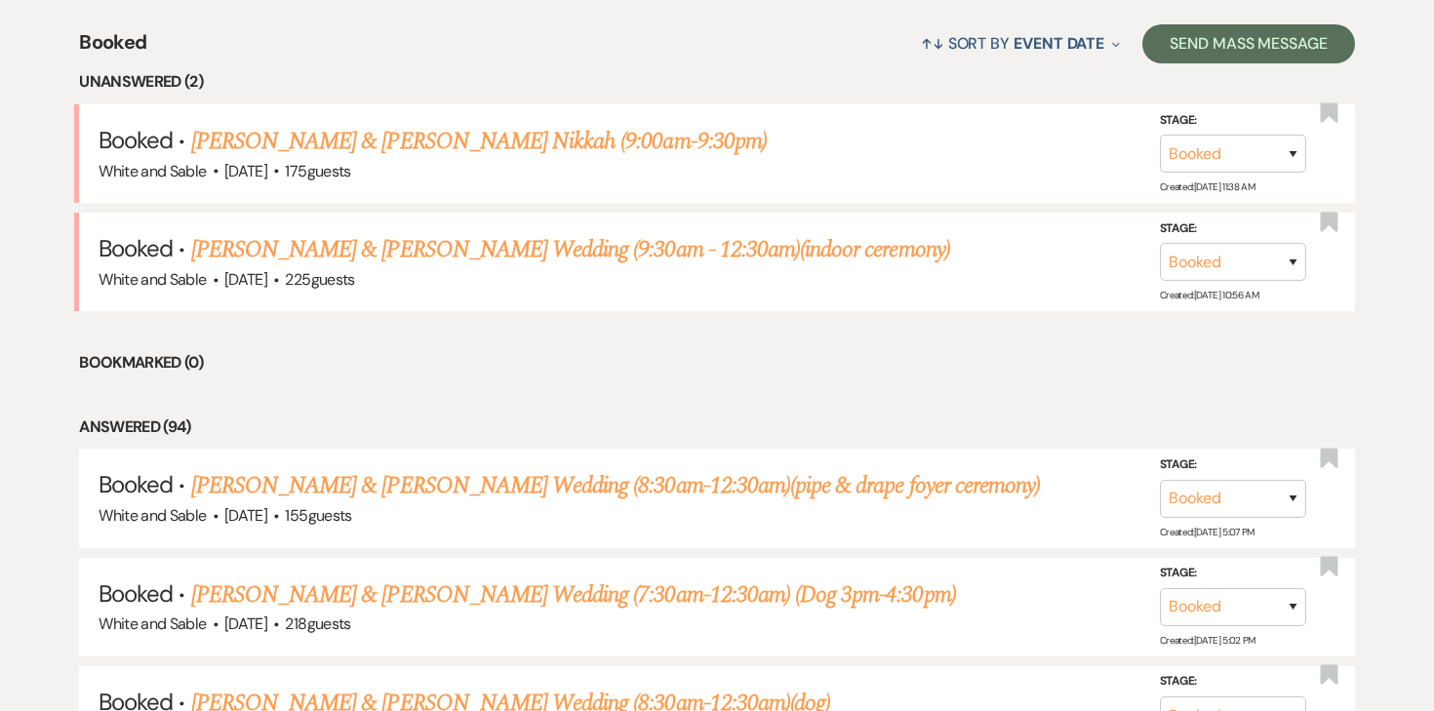
scroll to position [760, 0]
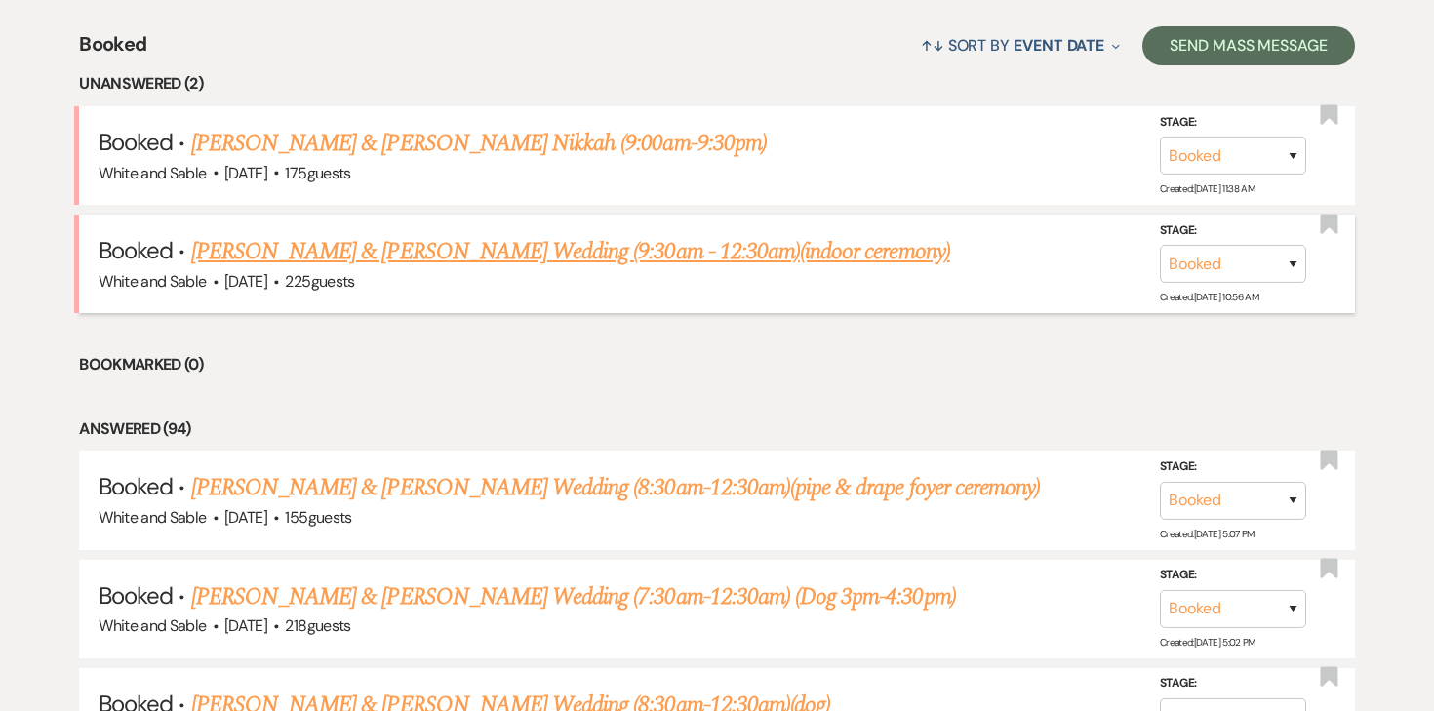
click at [426, 249] on link "[PERSON_NAME] & [PERSON_NAME] Wedding (9:30am - 12:30am)(indoor ceremony)" at bounding box center [570, 251] width 759 height 35
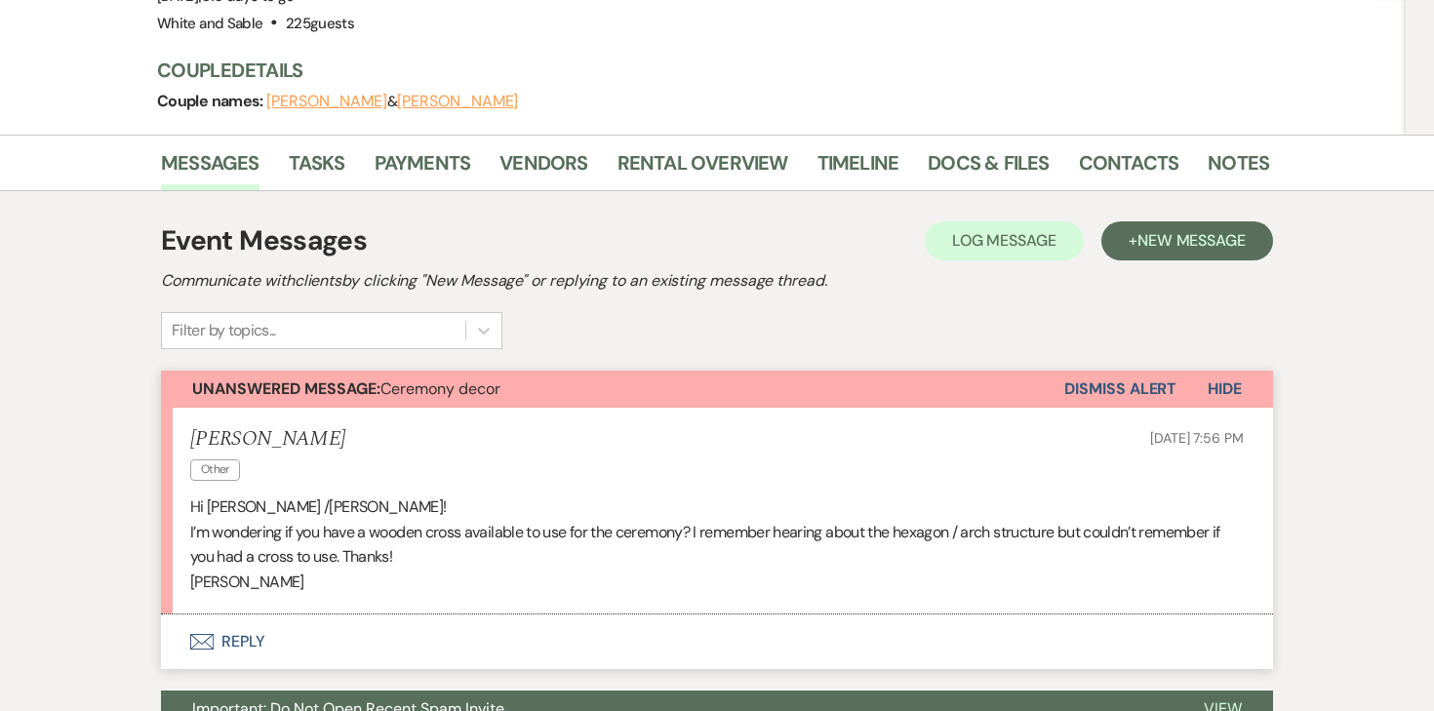
scroll to position [181, 0]
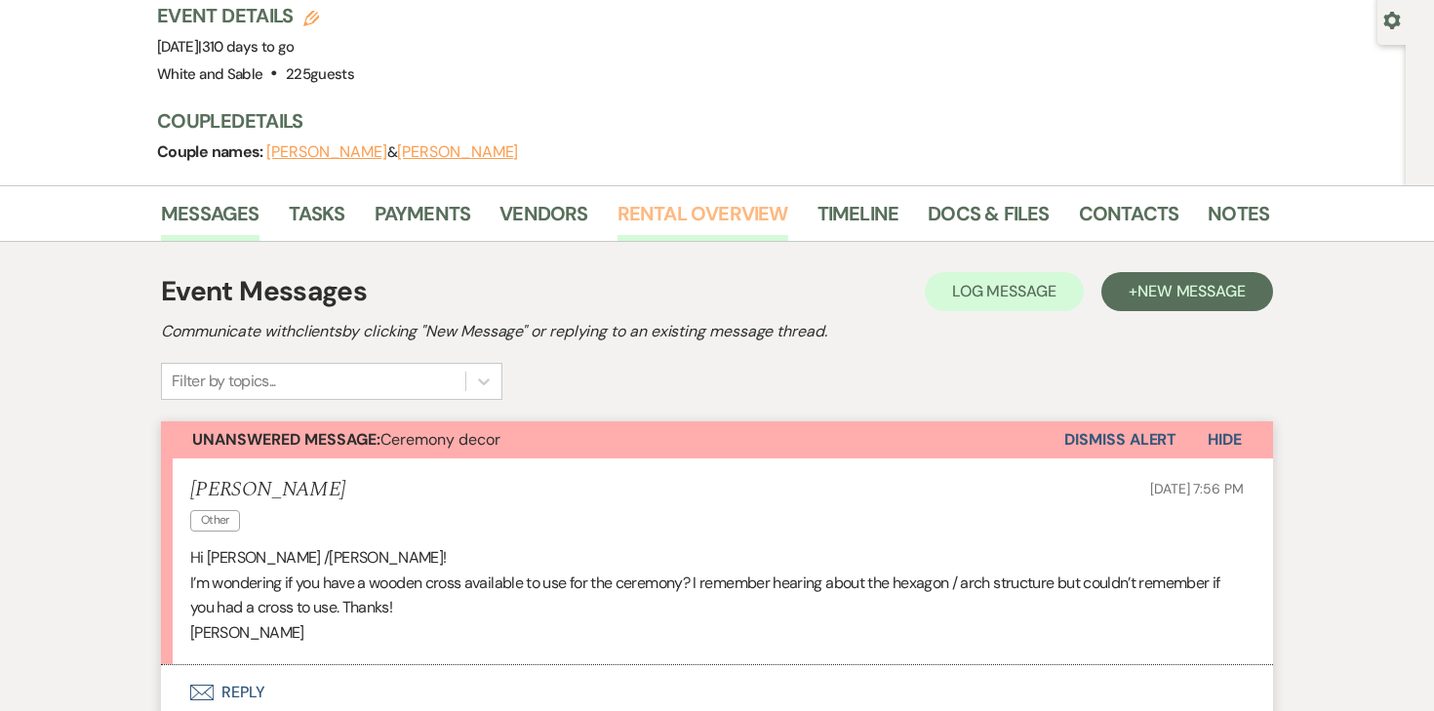
click at [636, 229] on link "Rental Overview" at bounding box center [702, 219] width 171 height 43
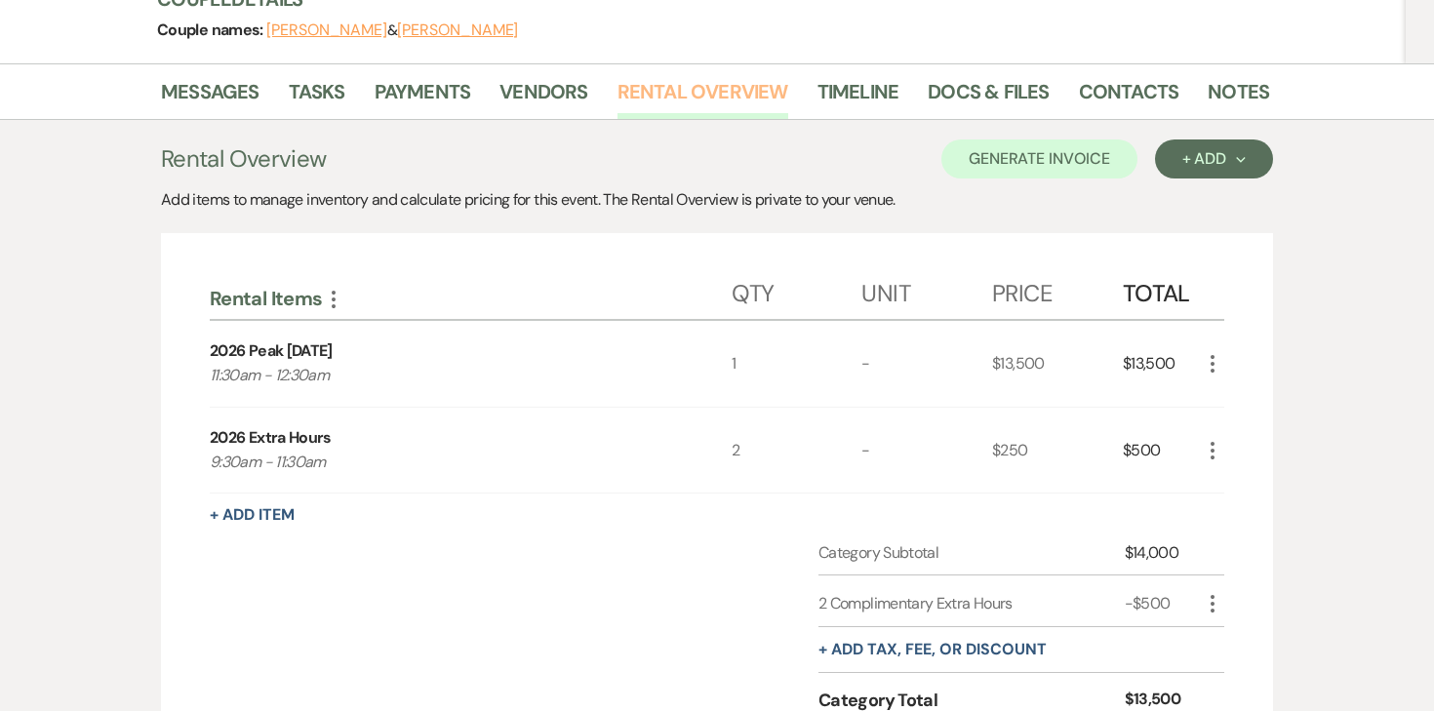
scroll to position [311, 0]
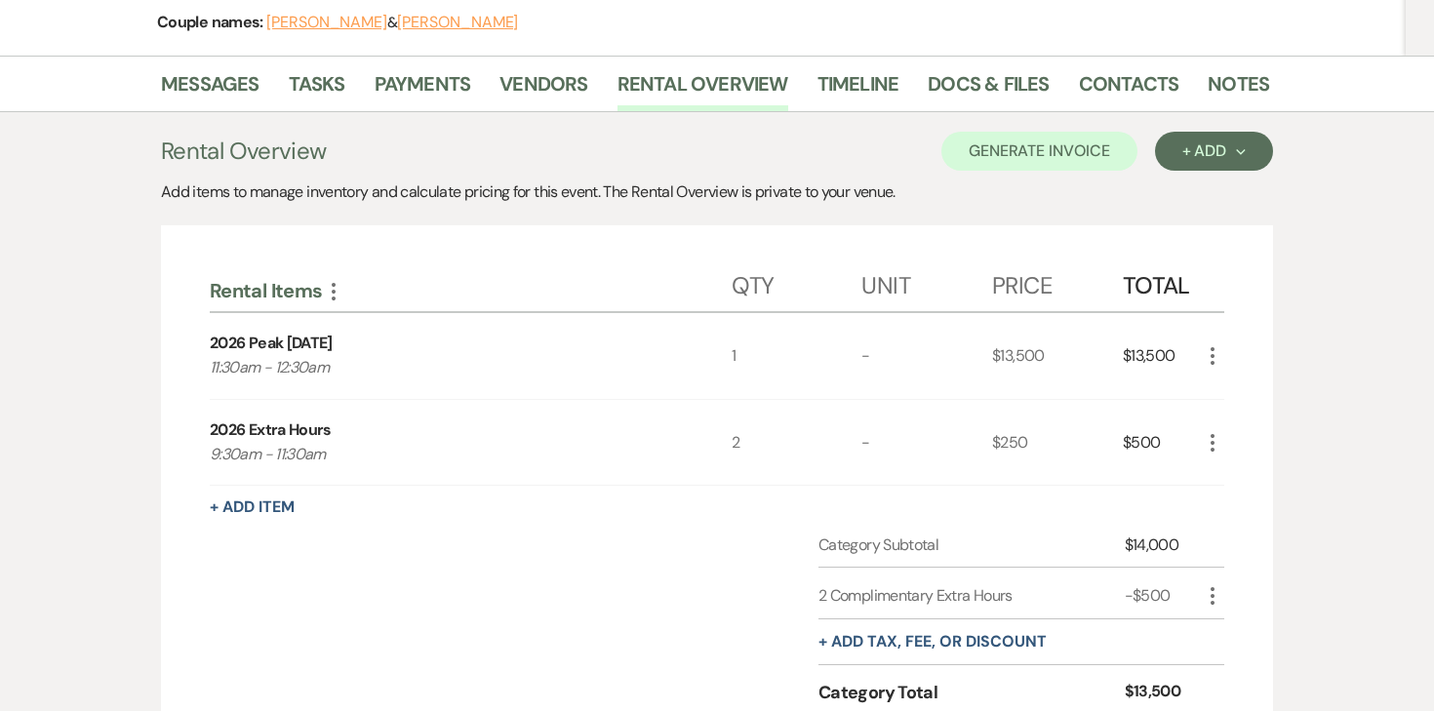
click at [274, 488] on div "Rental Items More Qty Unit Price Total 2026 Peak Saturday 11:30am - 12:30am 1 -…" at bounding box center [717, 527] width 1014 height 548
click at [272, 502] on button "+ Add Item" at bounding box center [252, 507] width 85 height 16
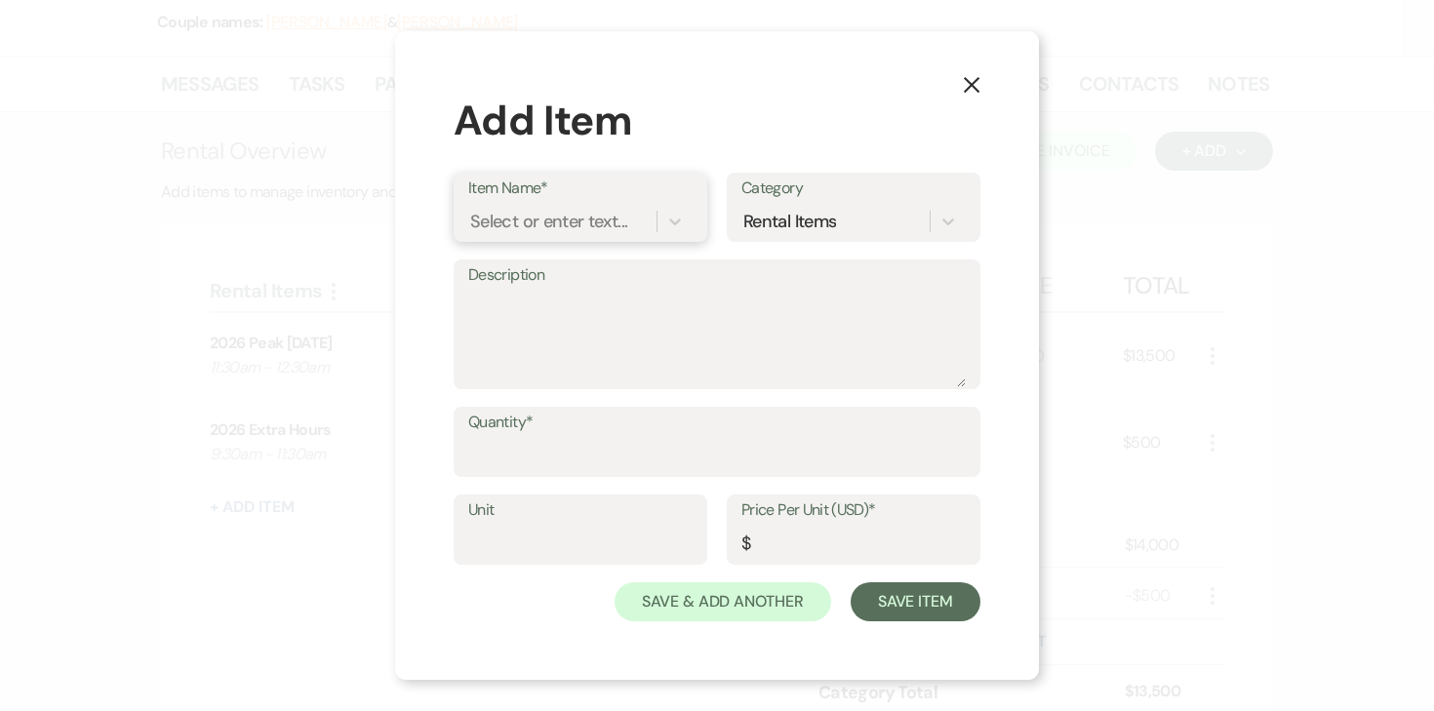
click at [549, 209] on div "Select or enter text..." at bounding box center [548, 222] width 157 height 26
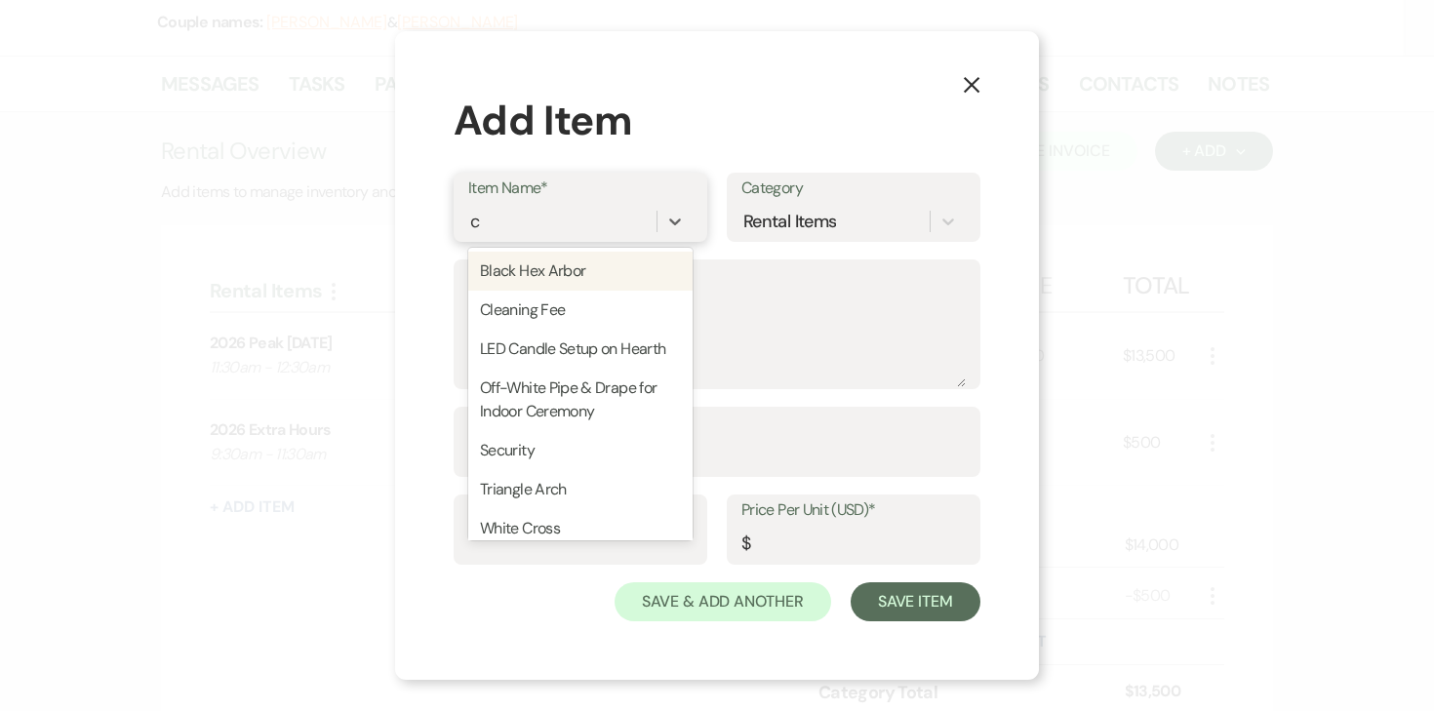
type input "cr"
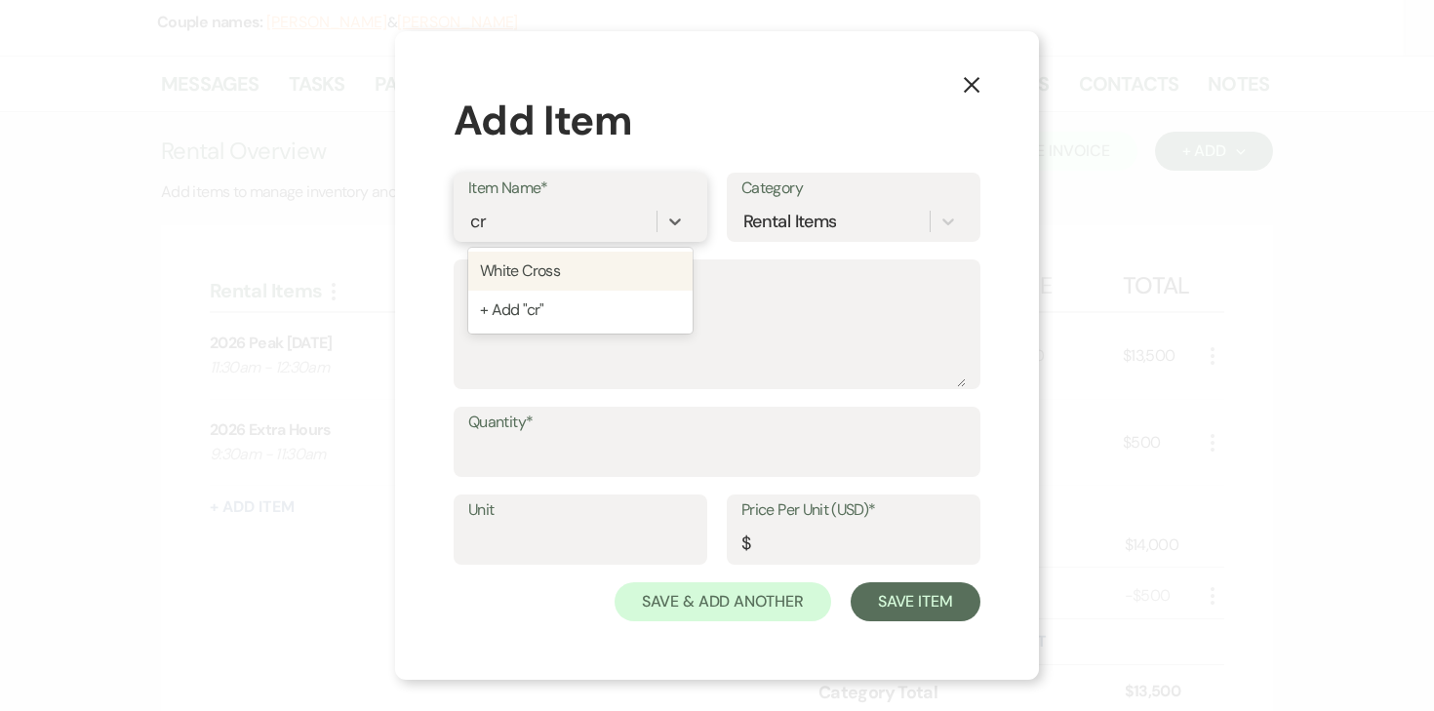
click at [568, 269] on div "White Cross" at bounding box center [580, 271] width 224 height 39
type input "200"
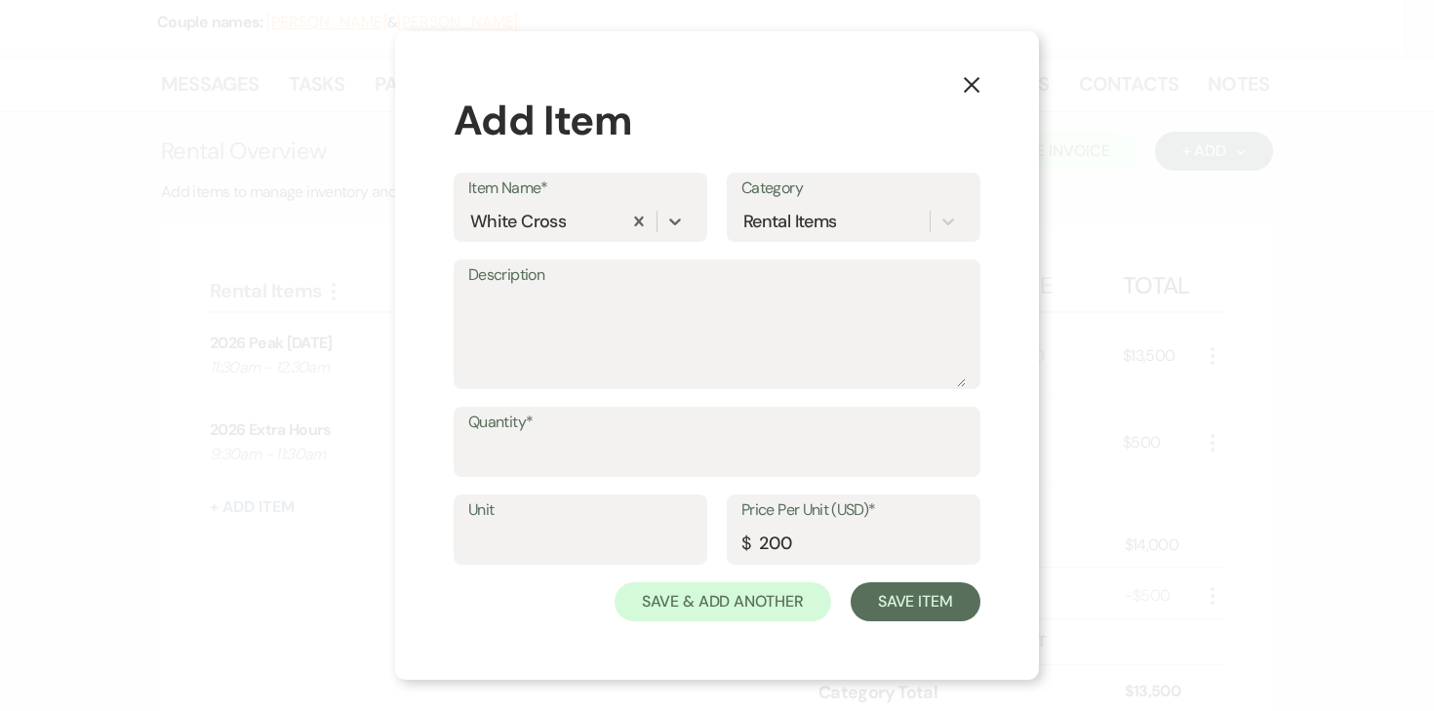
click at [974, 78] on icon "X" at bounding box center [972, 85] width 18 height 18
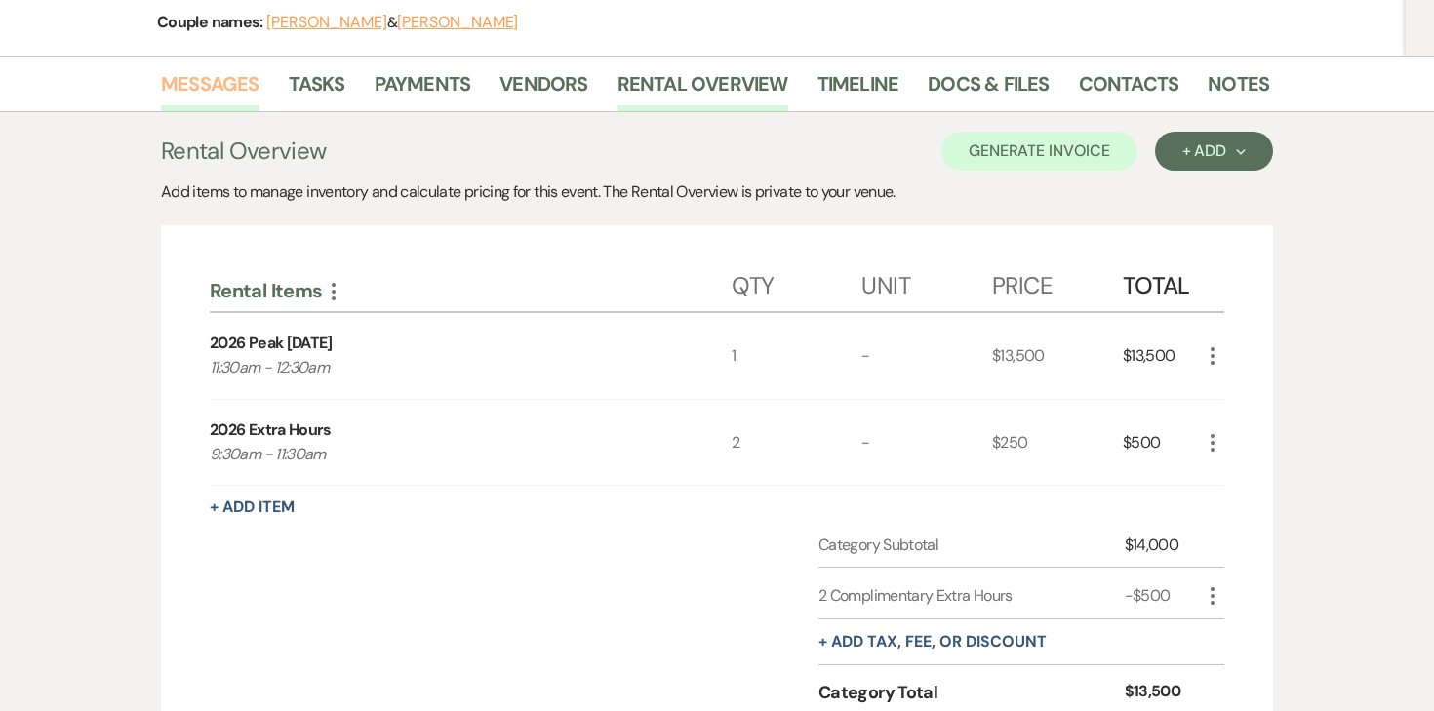
click at [205, 86] on link "Messages" at bounding box center [210, 89] width 99 height 43
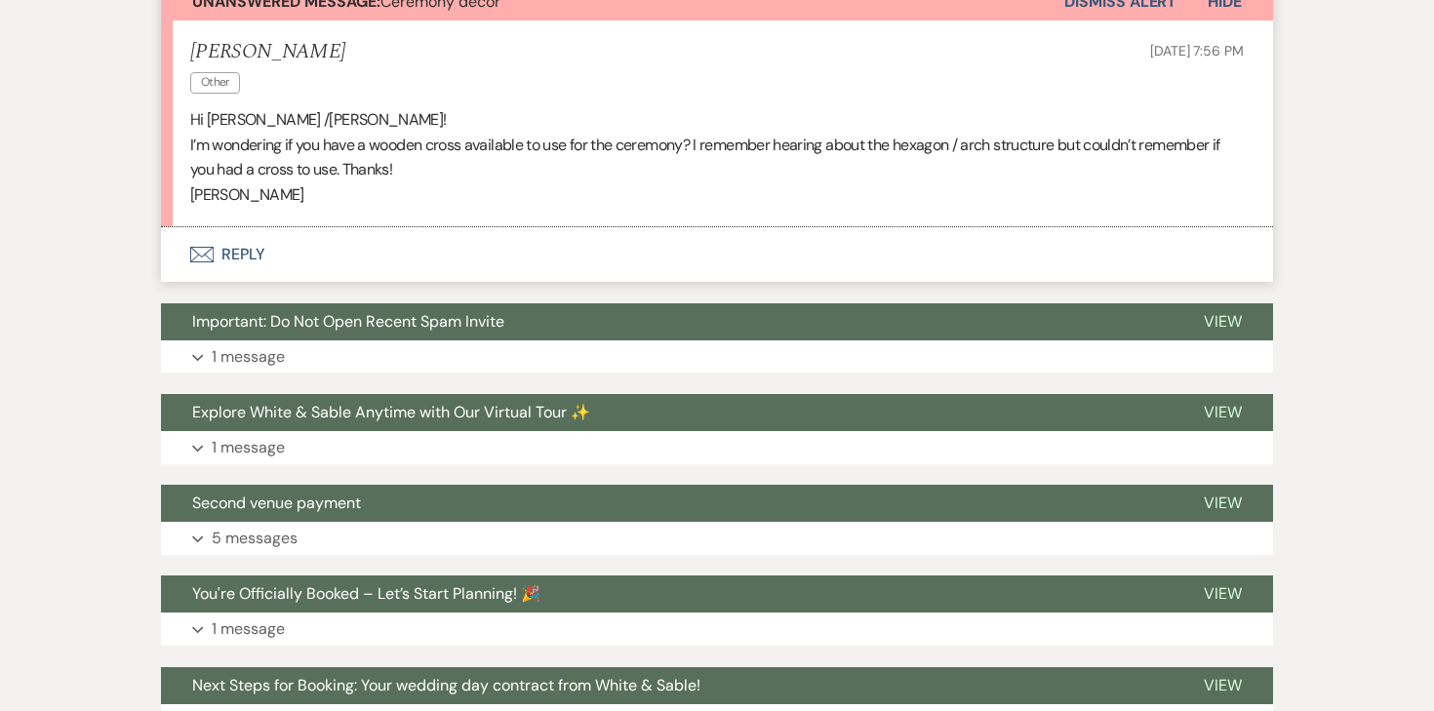
click at [217, 254] on button "Envelope Reply" at bounding box center [717, 254] width 1112 height 55
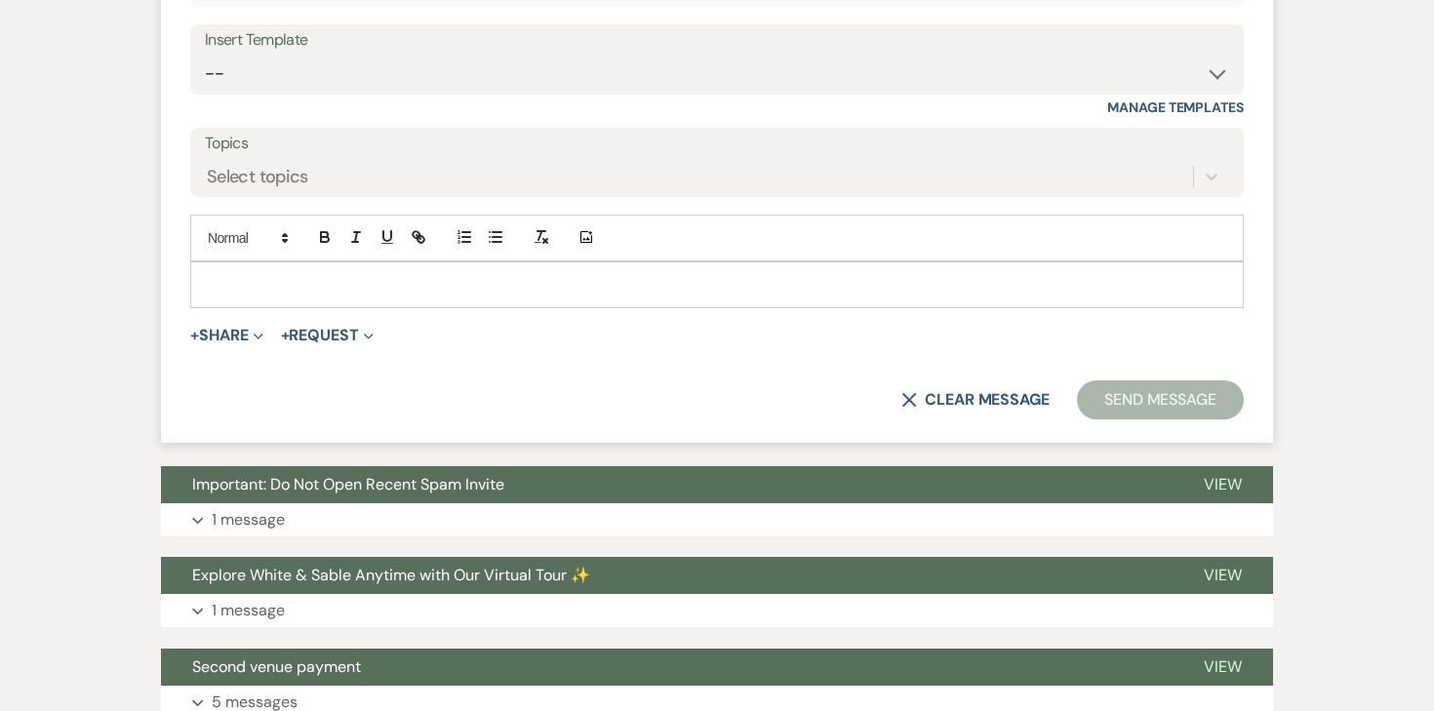
scroll to position [984, 0]
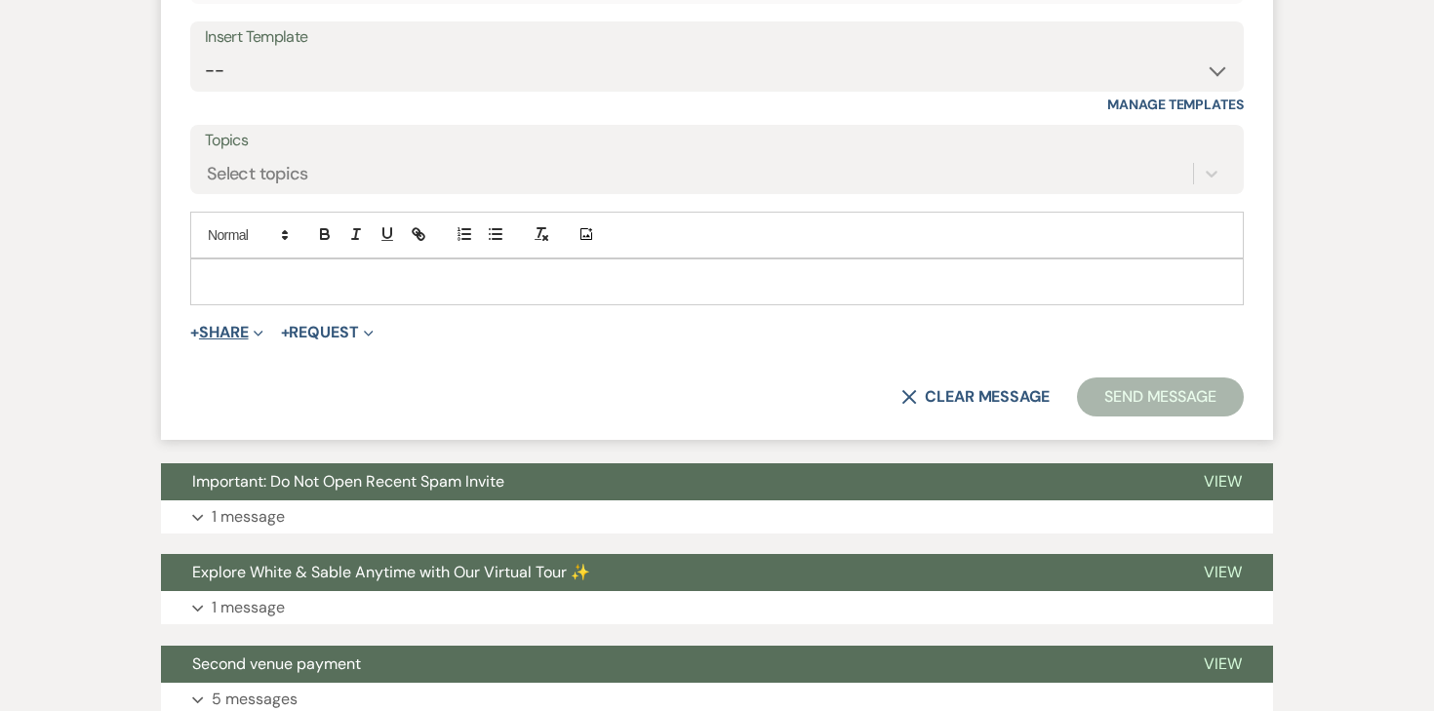
click at [222, 334] on button "+ Share Expand" at bounding box center [226, 333] width 73 height 16
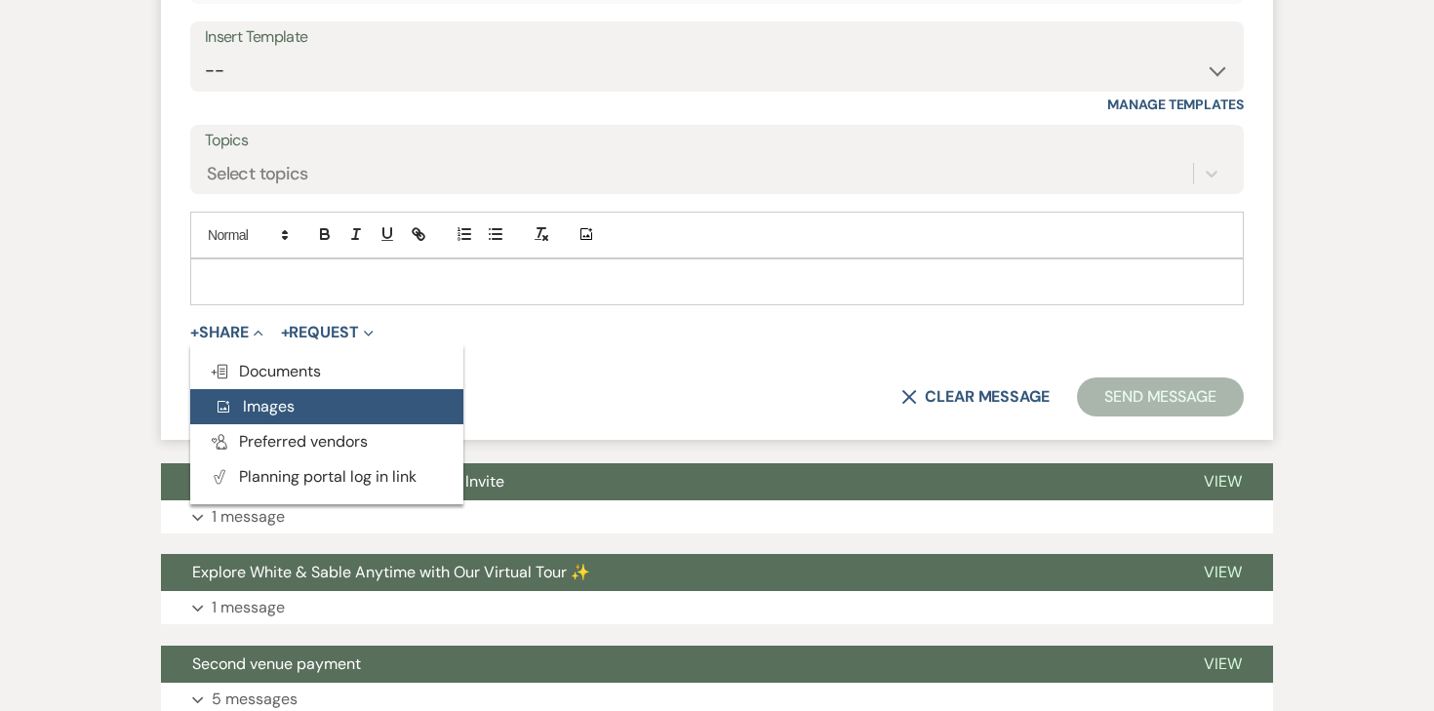
click at [248, 393] on button "Add Photo Images" at bounding box center [326, 406] width 273 height 35
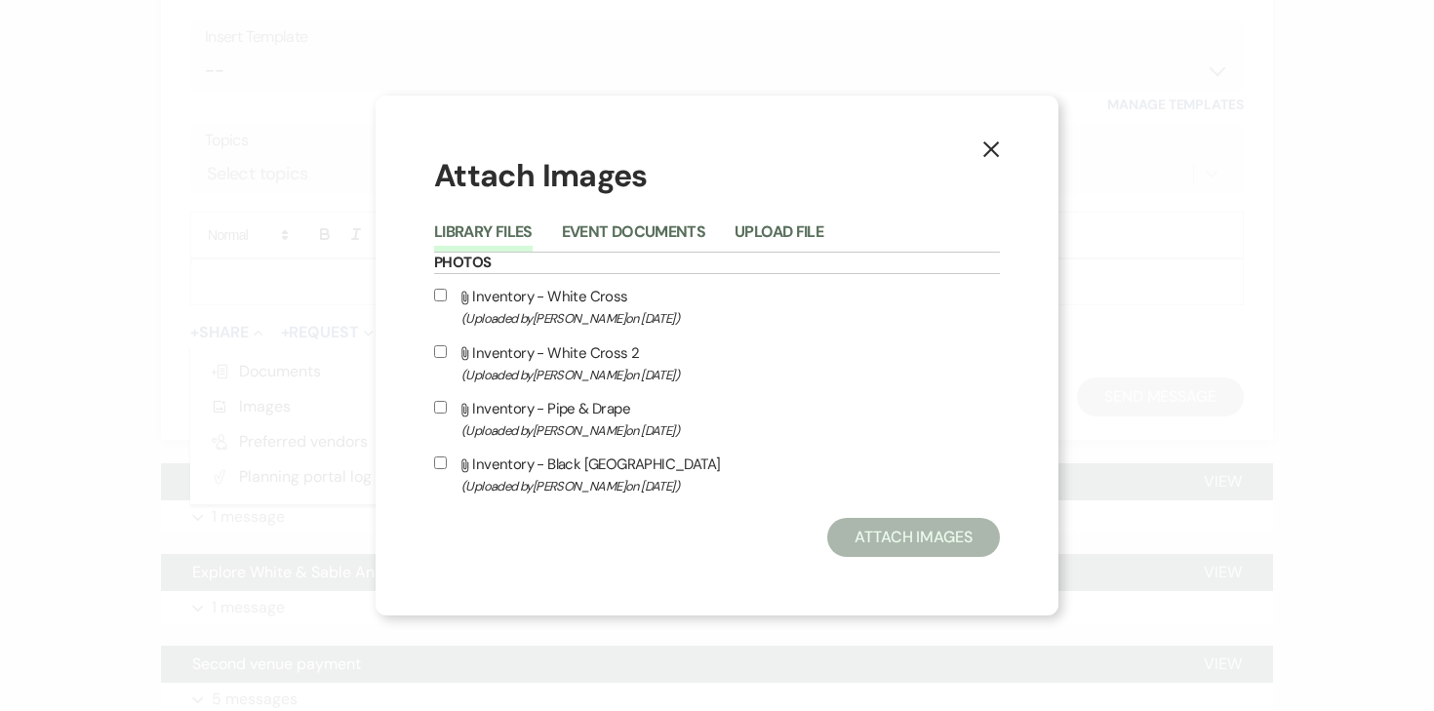
click at [438, 294] on input "Attach File Inventory - White Cross (Uploaded by Angela Oldenburger on Aug 19th…" at bounding box center [440, 295] width 13 height 13
checkbox input "true"
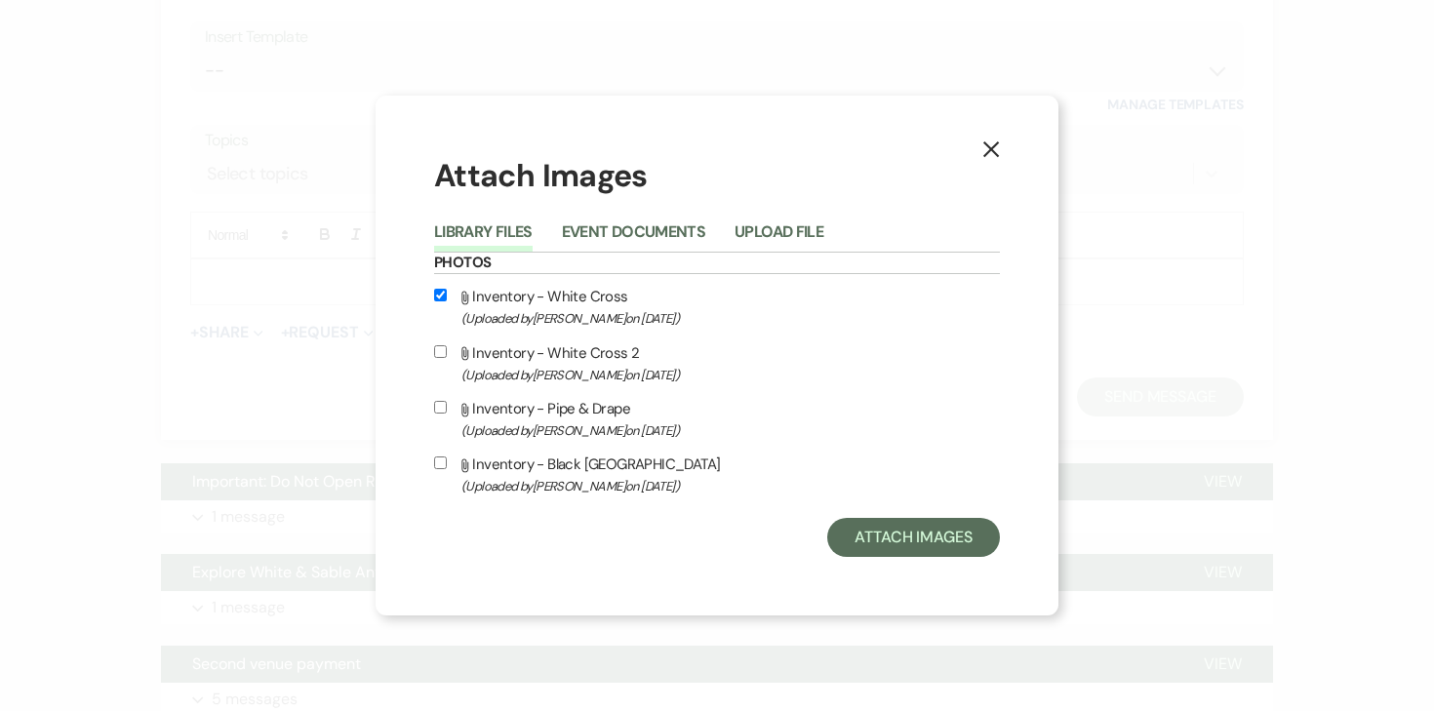
click at [444, 350] on input "Attach File Inventory - White Cross 2 (Uploaded by Angela Oldenburger on Aug 19…" at bounding box center [440, 351] width 13 height 13
checkbox input "true"
click at [948, 545] on button "Attach Images" at bounding box center [913, 537] width 173 height 39
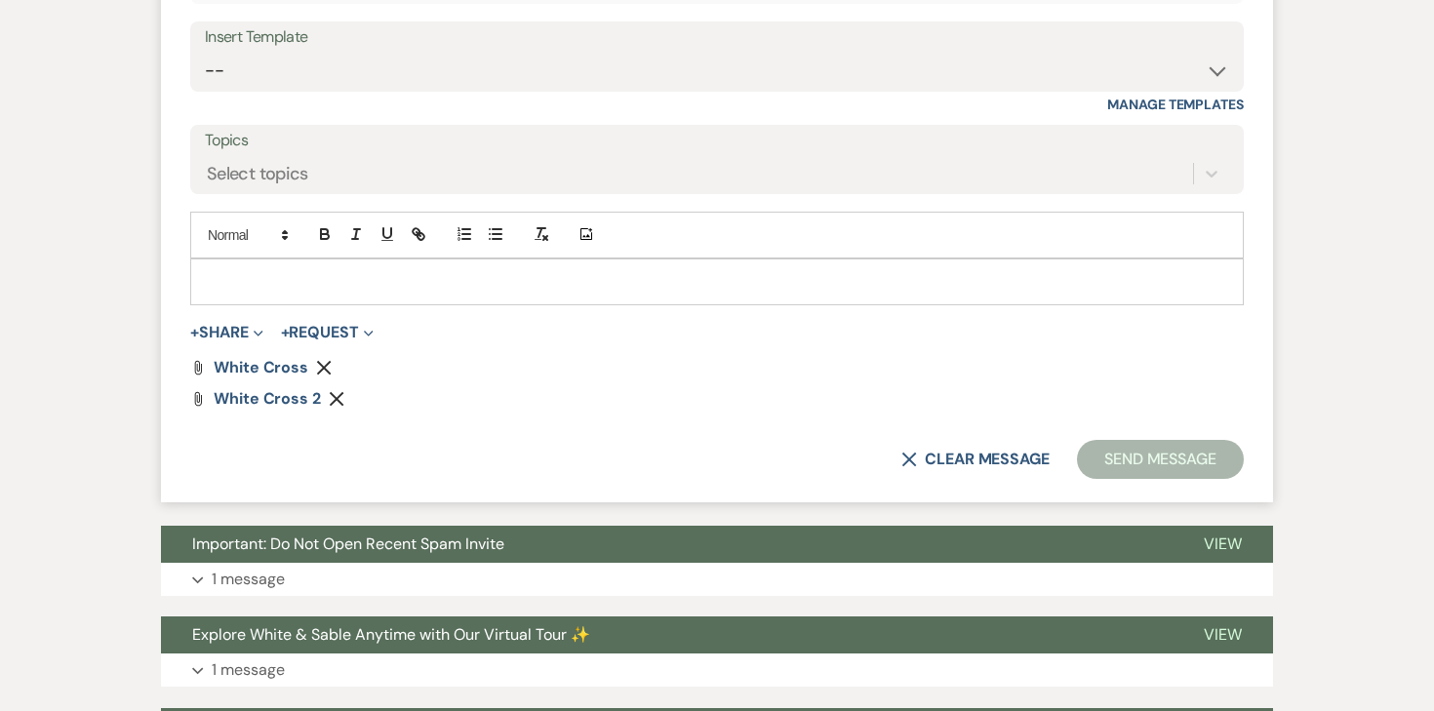
click at [652, 288] on p at bounding box center [717, 281] width 1022 height 21
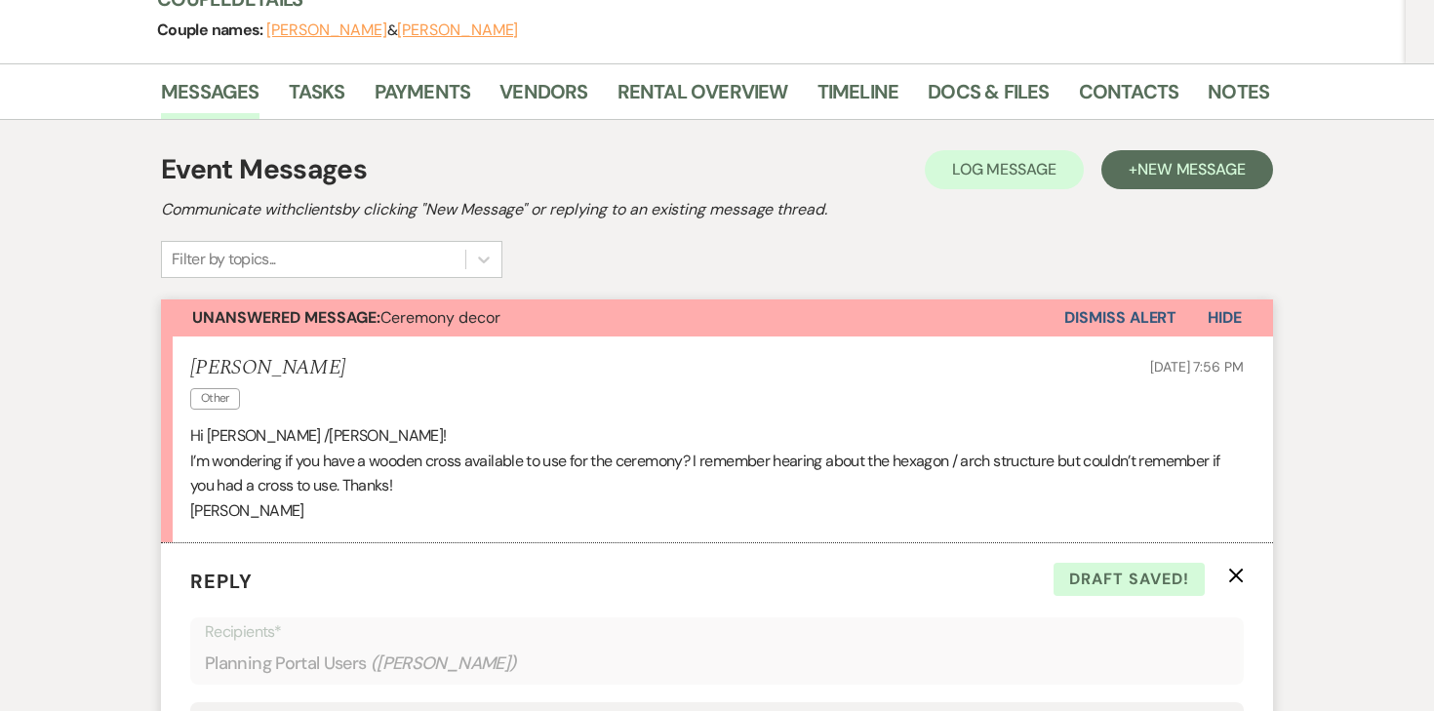
scroll to position [277, 0]
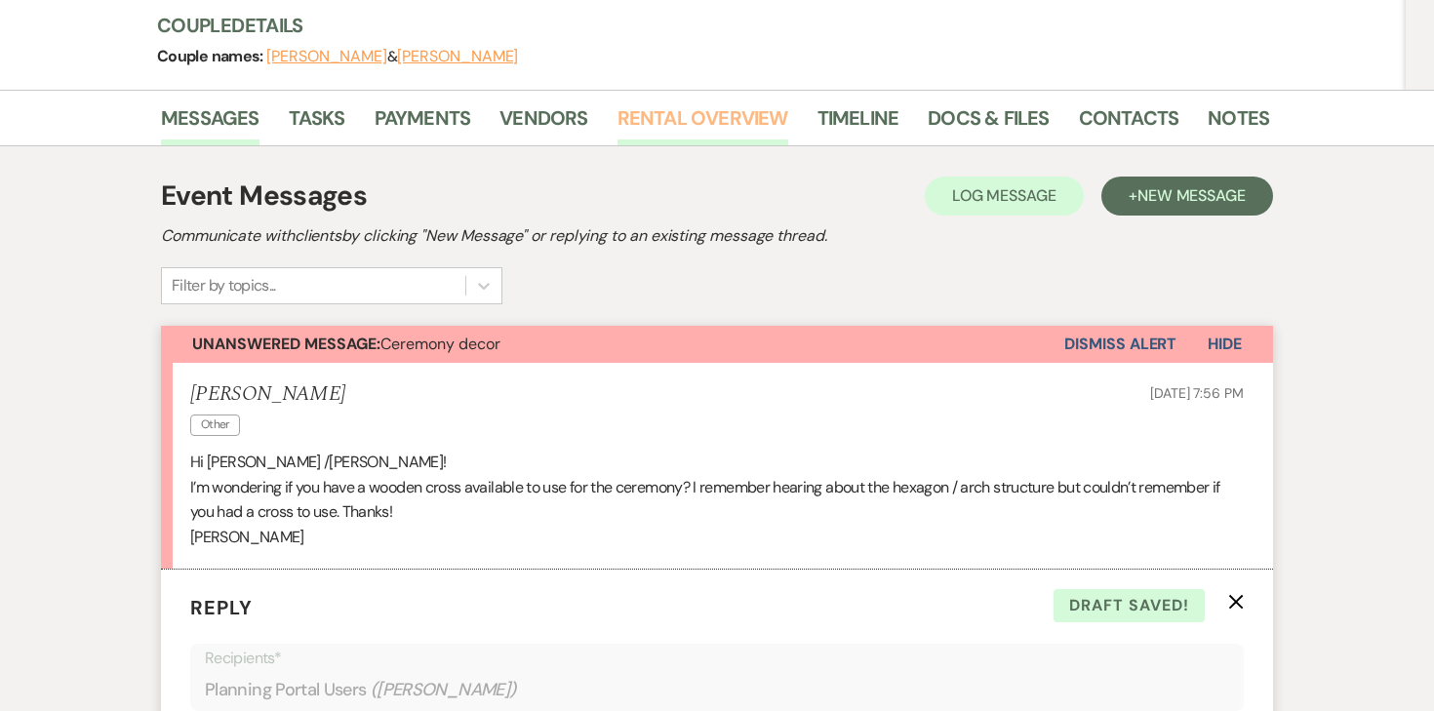
click at [698, 134] on link "Rental Overview" at bounding box center [702, 123] width 171 height 43
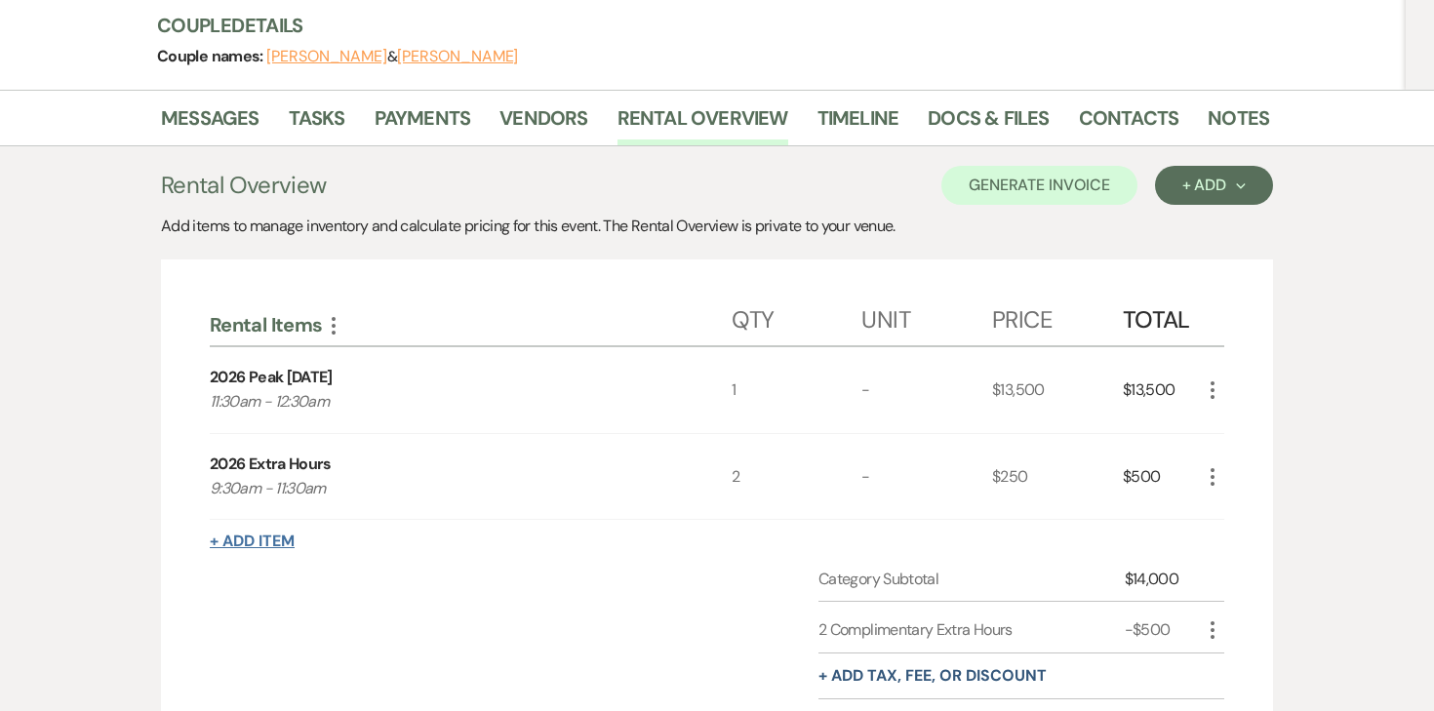
click at [260, 545] on button "+ Add Item" at bounding box center [252, 542] width 85 height 16
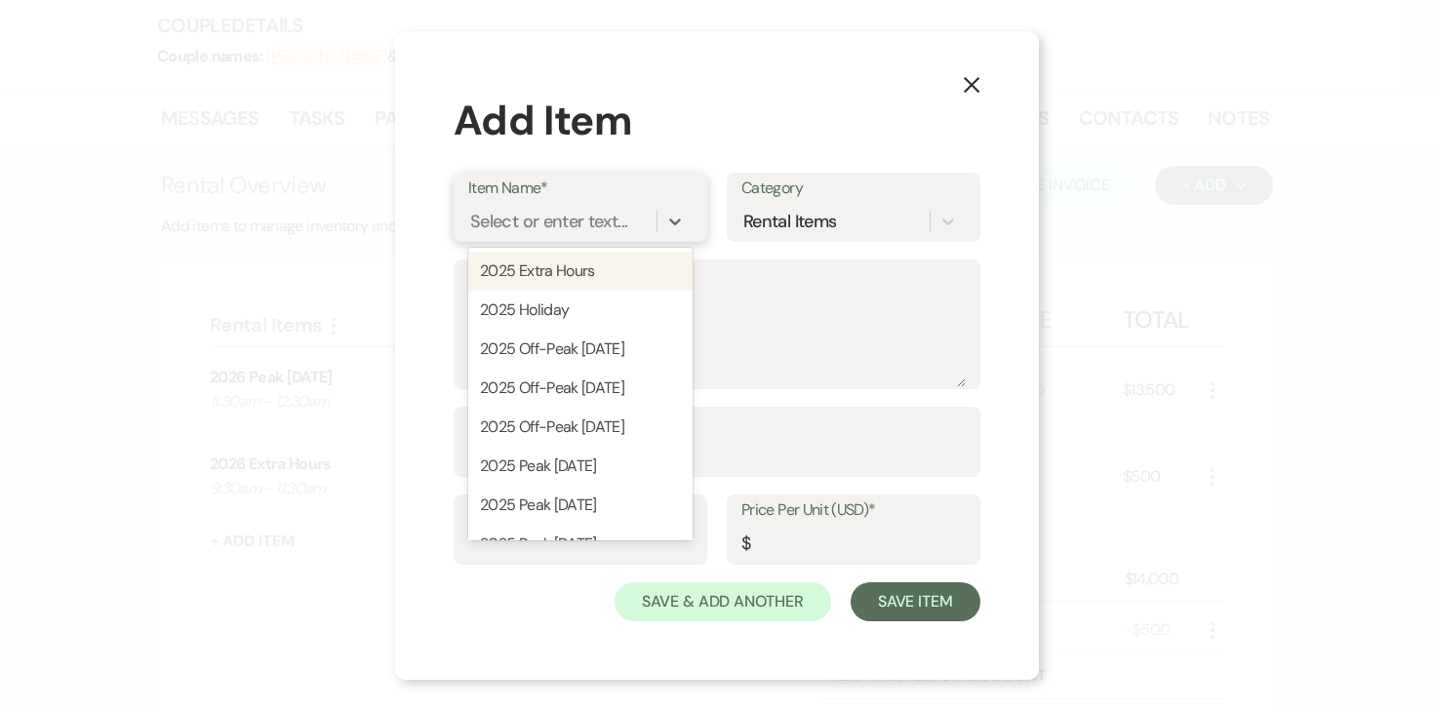
click at [570, 218] on div "Select or enter text..." at bounding box center [548, 222] width 157 height 26
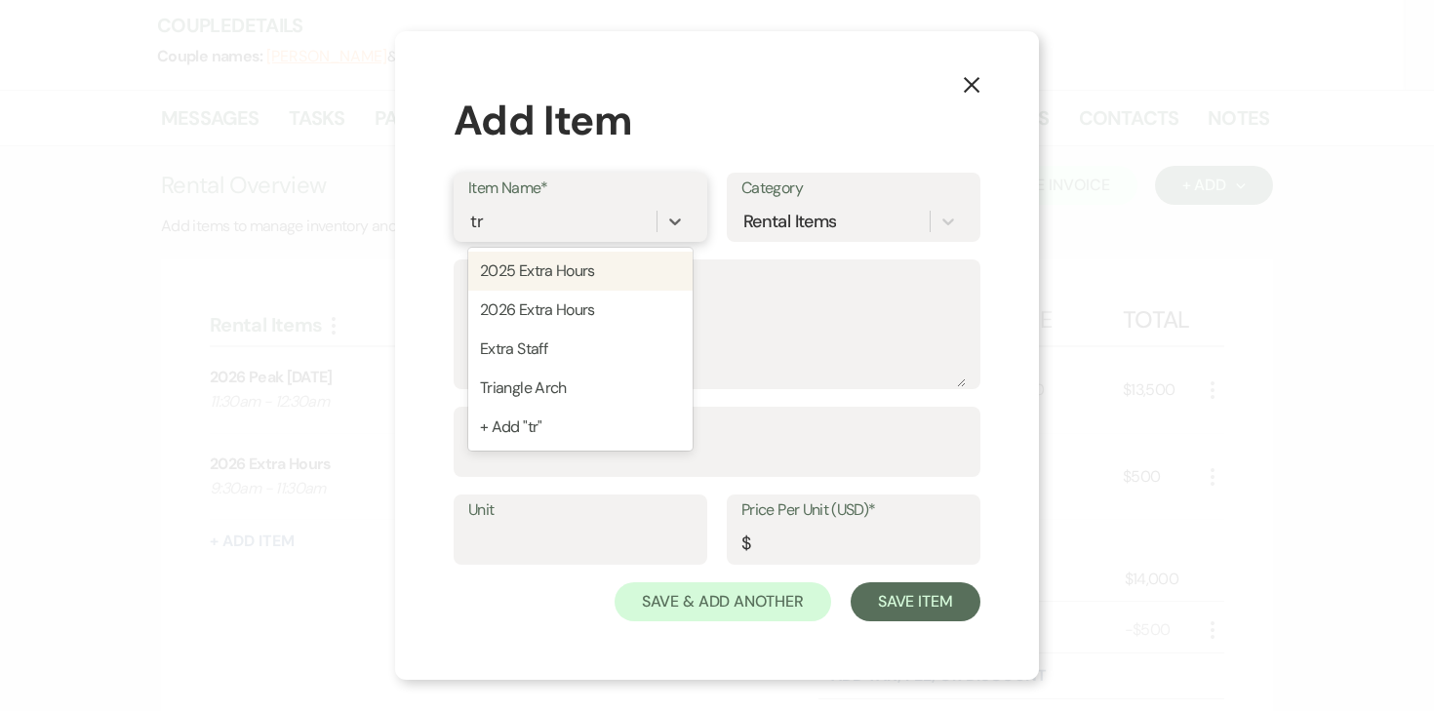
type input "tri"
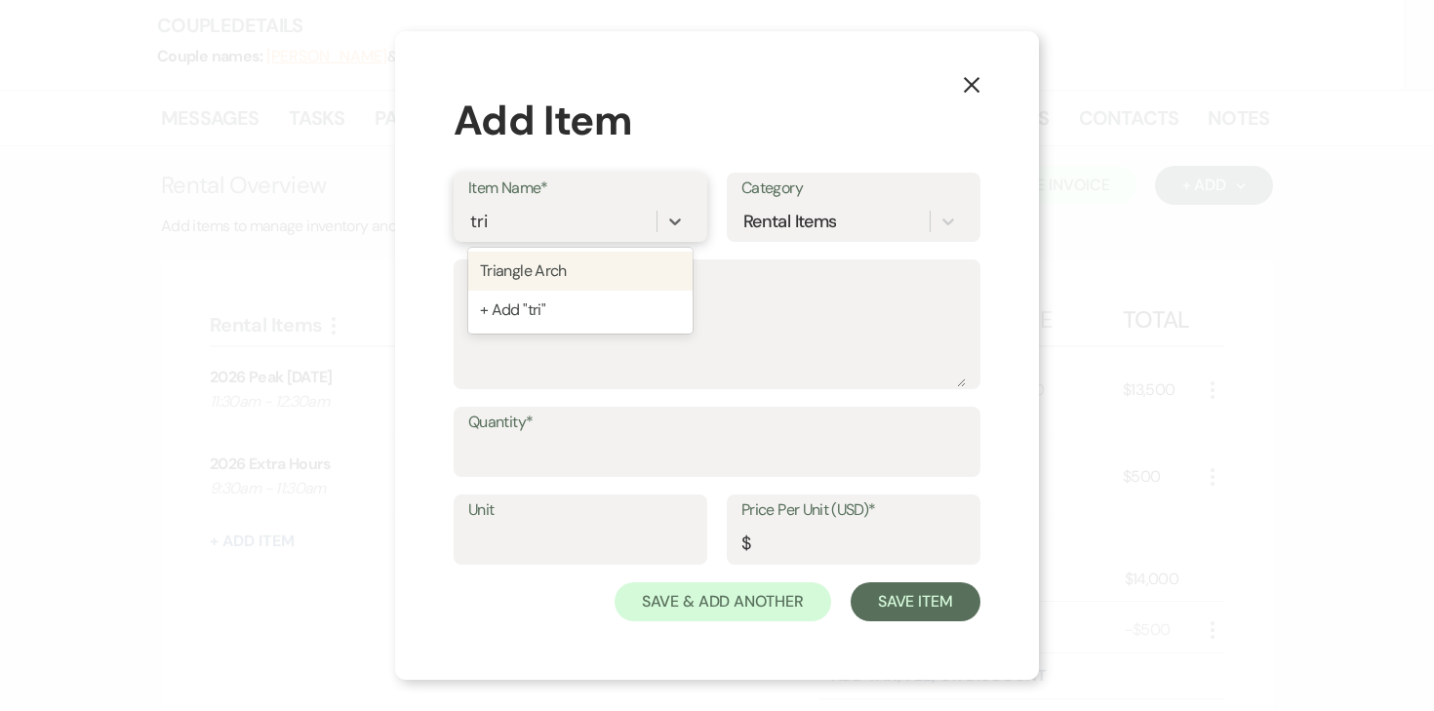
click at [580, 268] on div "Triangle Arch" at bounding box center [580, 271] width 224 height 39
type input "150"
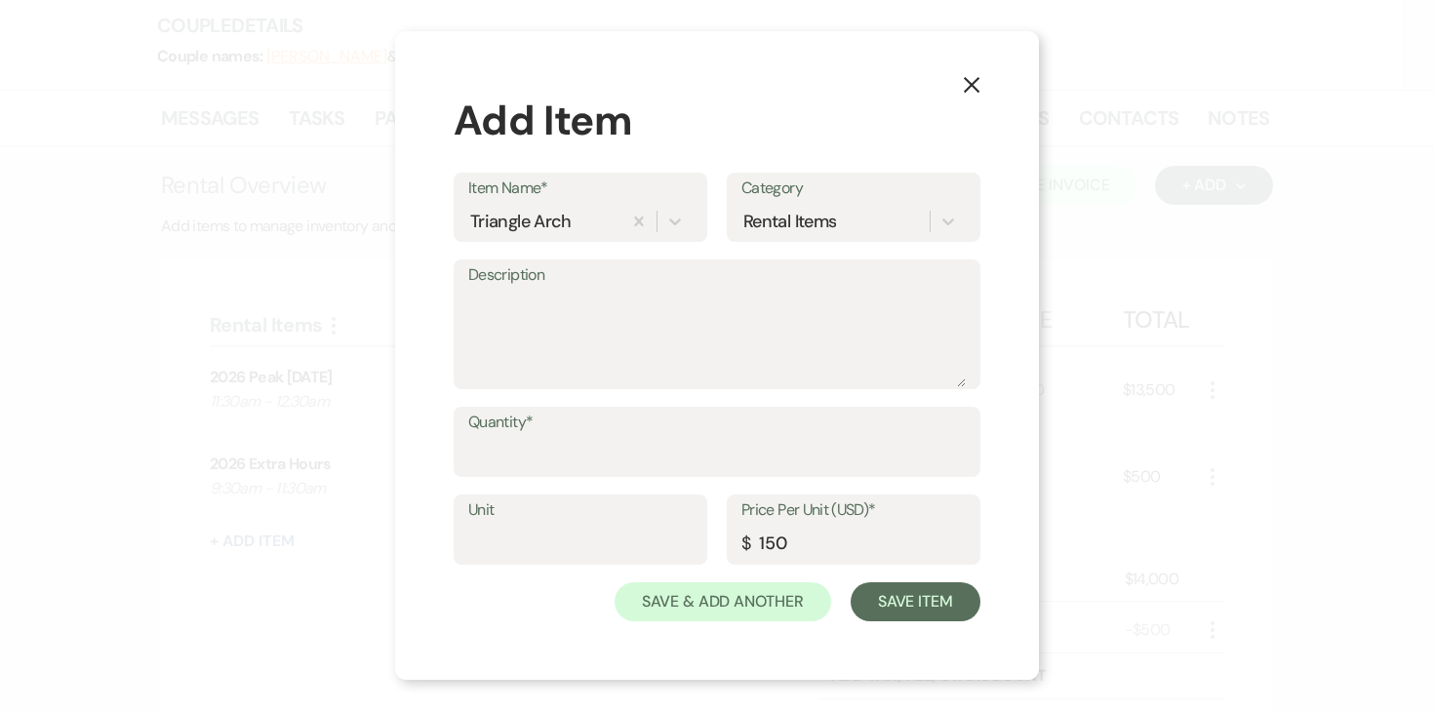
click at [974, 84] on icon "X" at bounding box center [972, 85] width 18 height 18
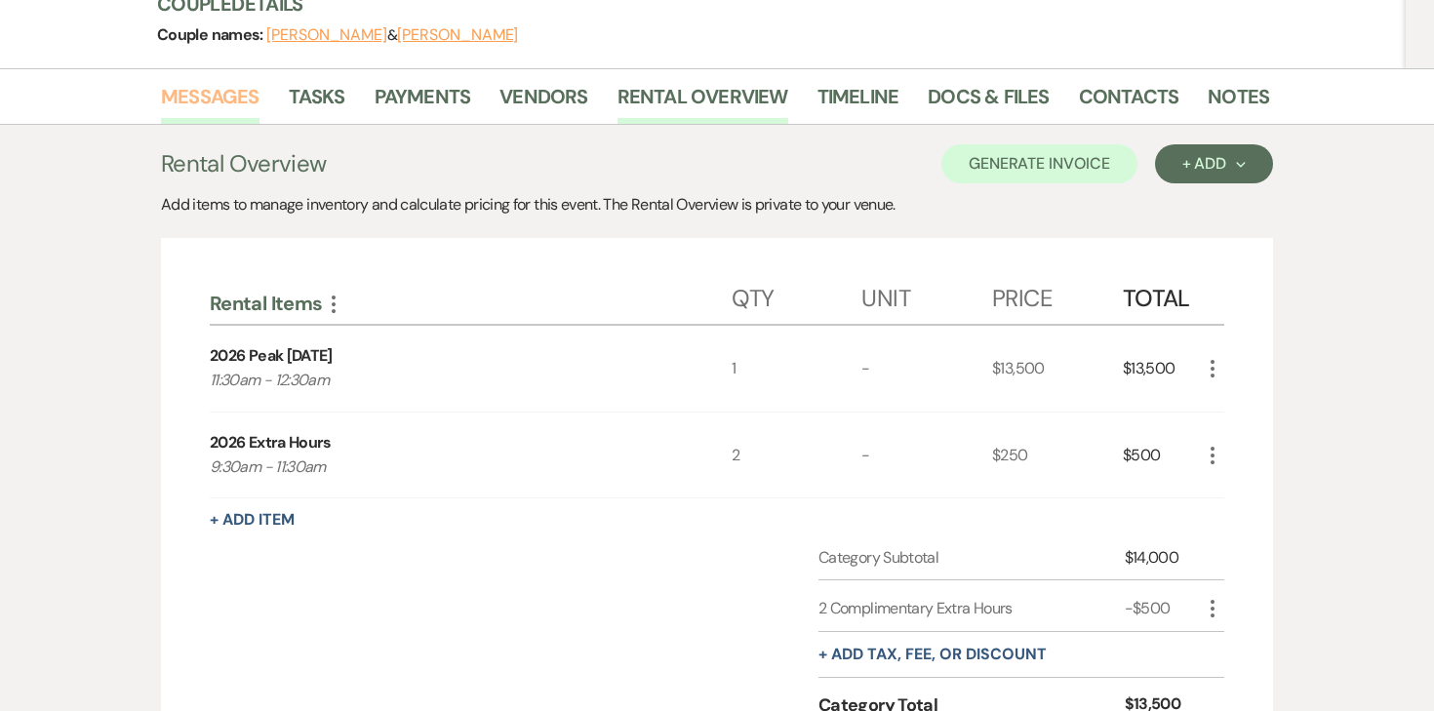
click at [220, 102] on link "Messages" at bounding box center [210, 102] width 99 height 43
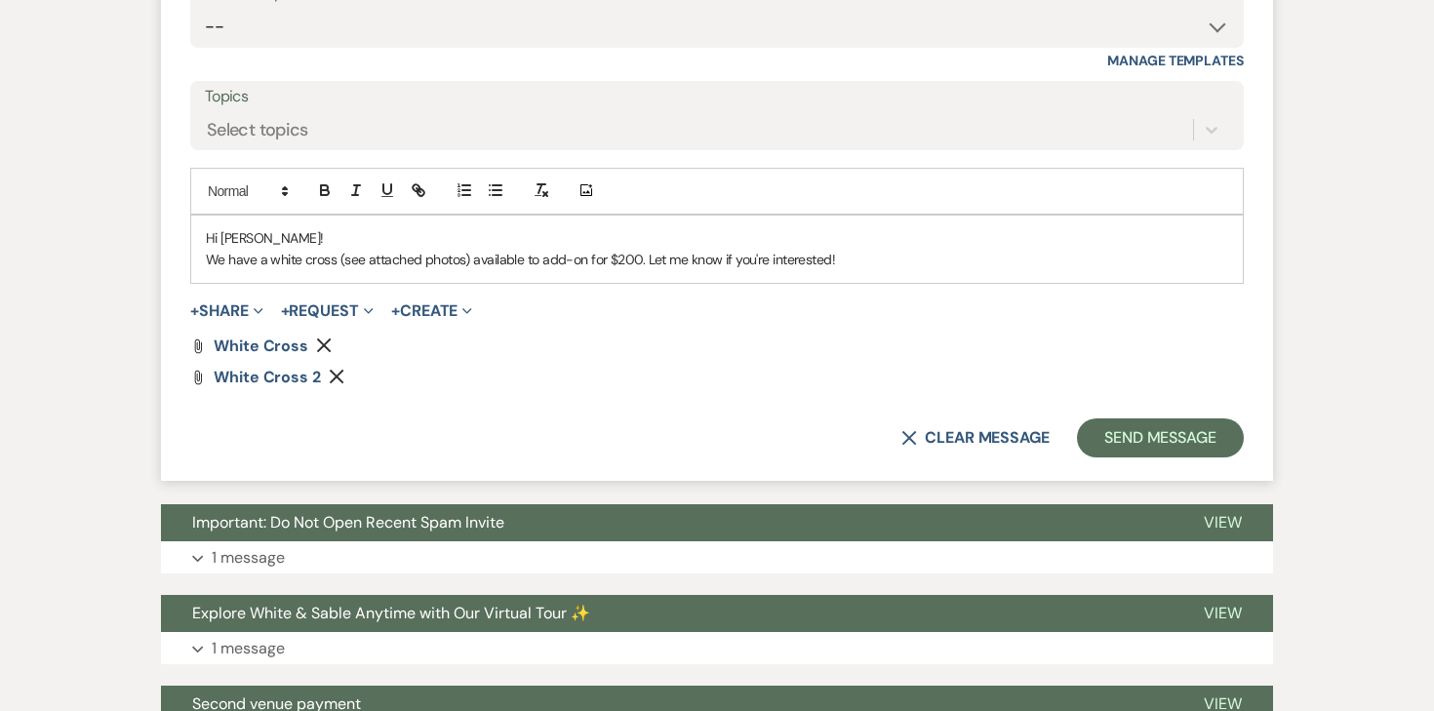
scroll to position [1031, 0]
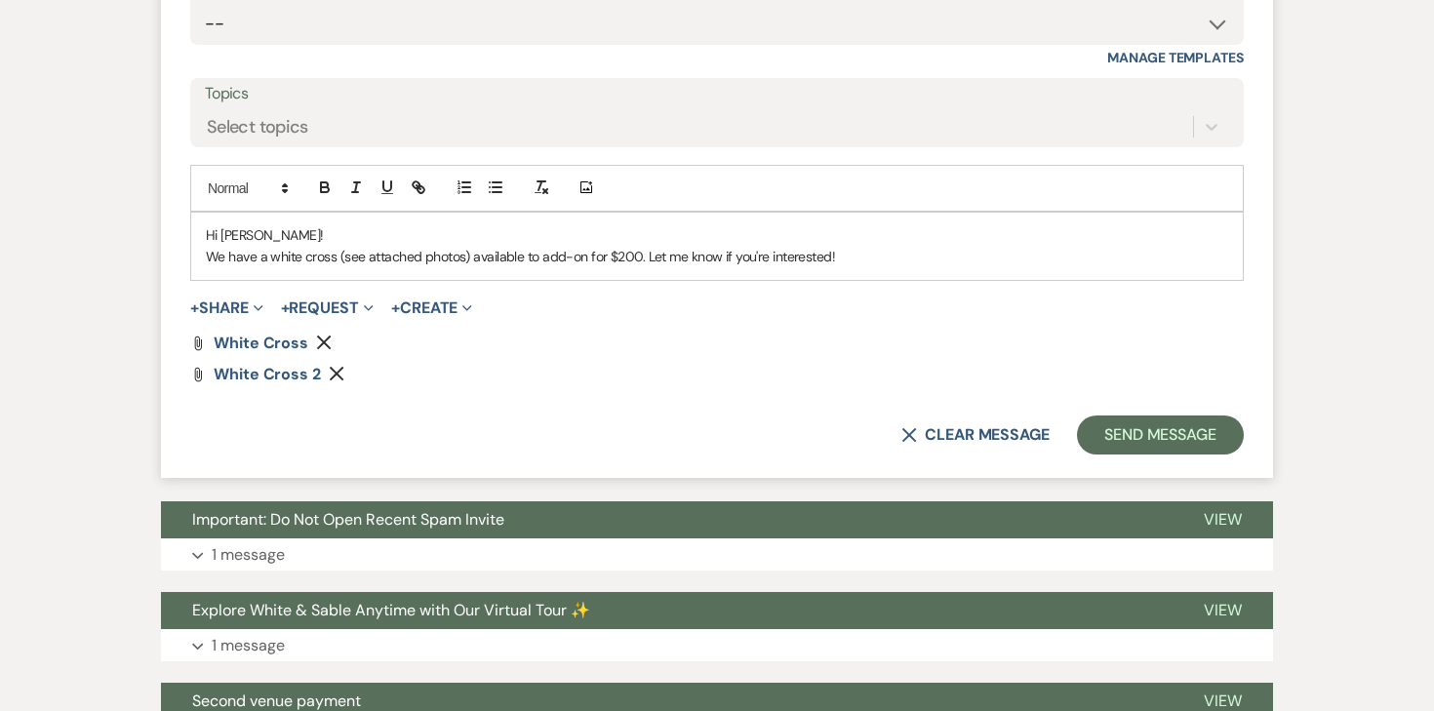
click at [641, 257] on p "We have a white cross (see attached photos) available to add-on for $200. Let m…" at bounding box center [717, 256] width 1022 height 21
click at [237, 301] on button "+ Share Expand" at bounding box center [226, 308] width 73 height 16
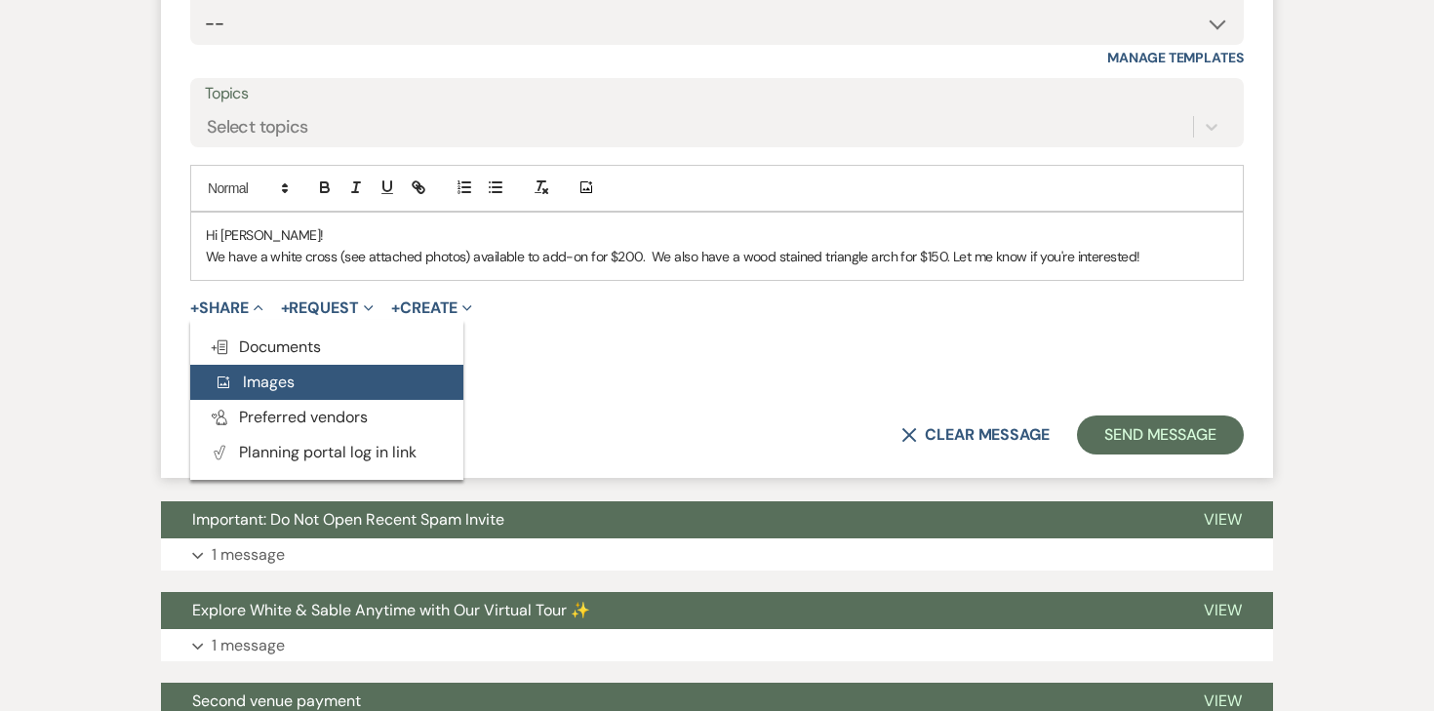
click at [234, 387] on span "Add Photo Images" at bounding box center [254, 382] width 81 height 20
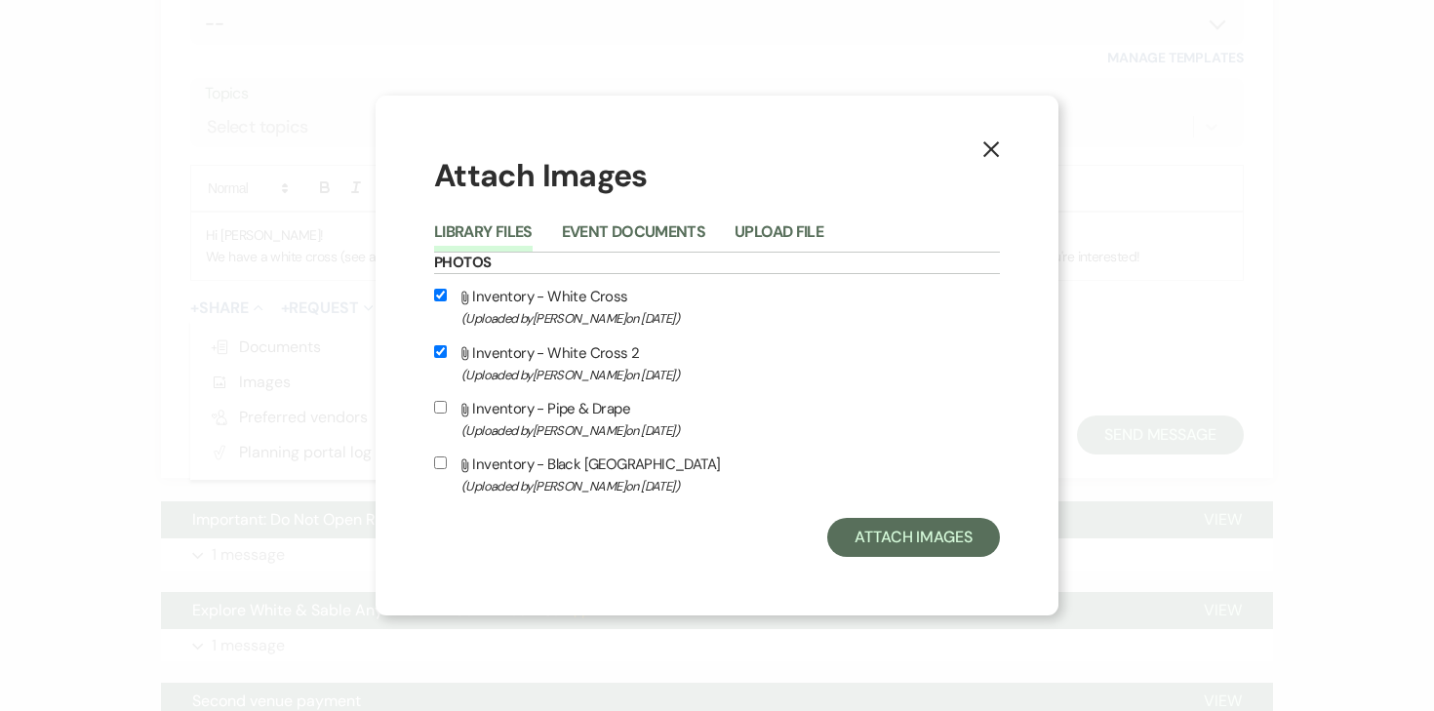
click at [1001, 152] on button "X" at bounding box center [990, 148] width 29 height 34
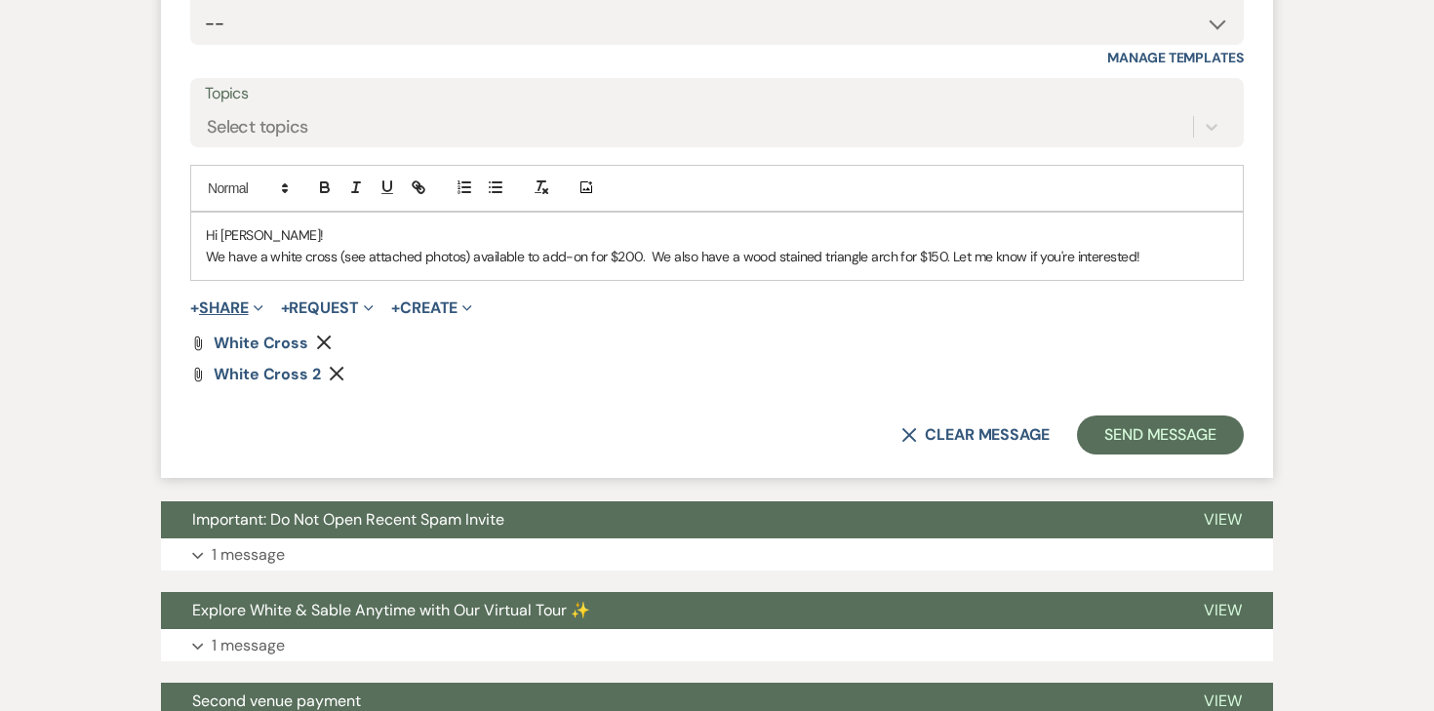
click at [220, 301] on button "+ Share Expand" at bounding box center [226, 308] width 73 height 16
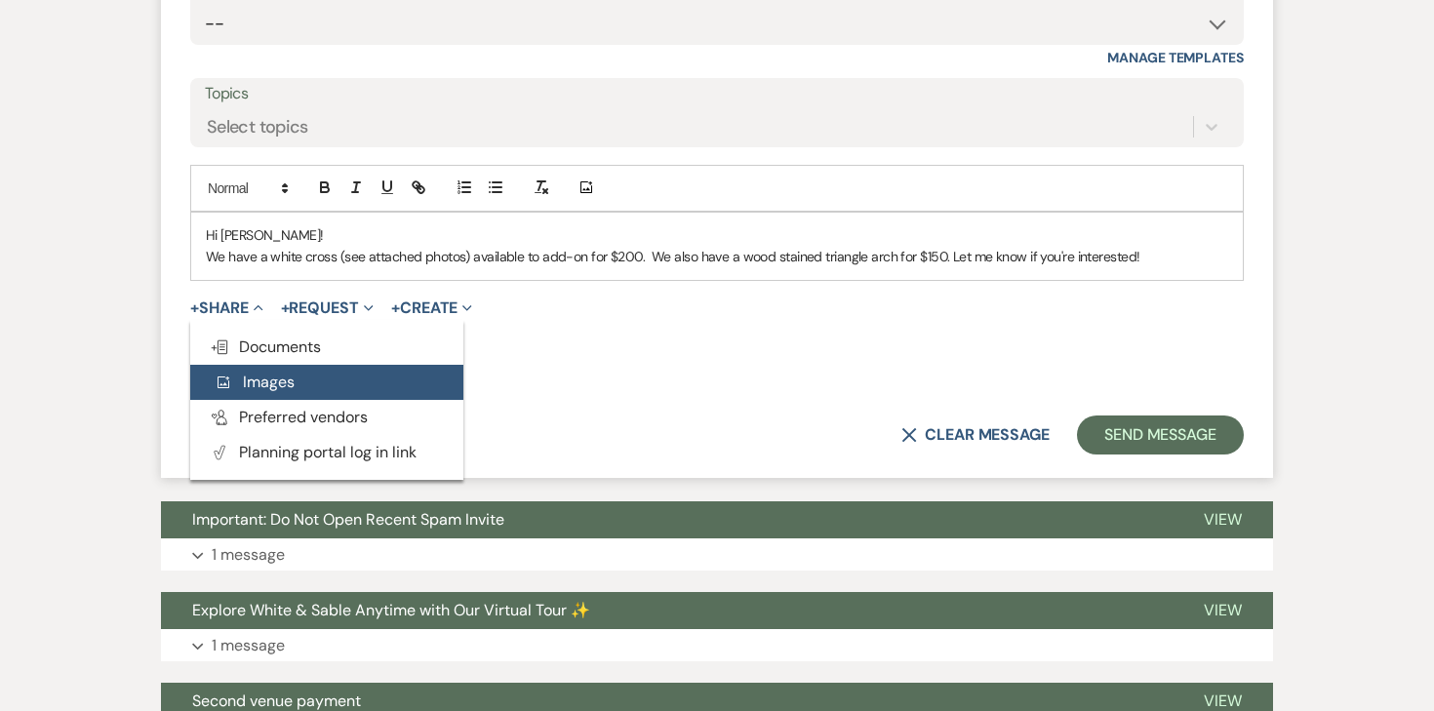
click at [248, 375] on span "Add Photo Images" at bounding box center [254, 382] width 81 height 20
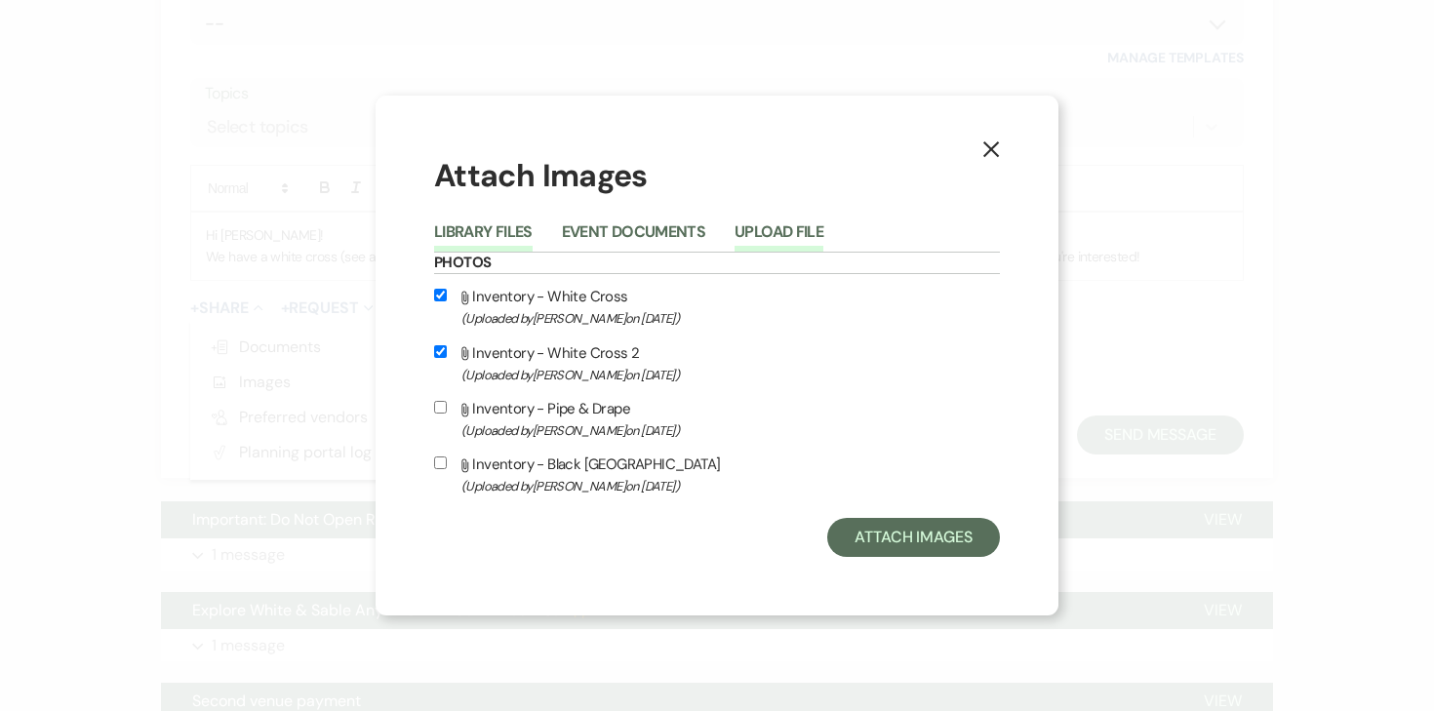
click at [793, 231] on button "Upload File" at bounding box center [779, 237] width 89 height 27
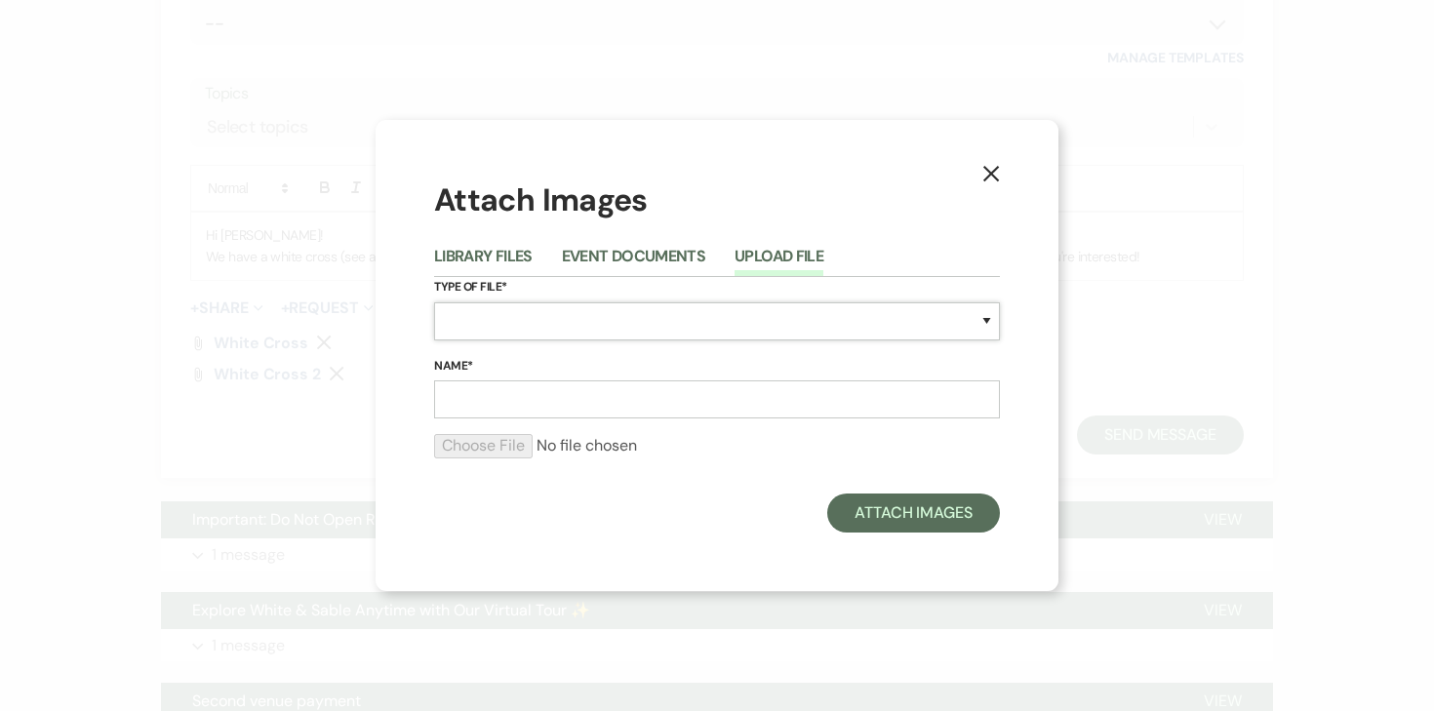
click at [602, 310] on select "Special Event Insurance Vendor Certificate of Insurance Contracts / Rental Agre…" at bounding box center [717, 321] width 566 height 38
select select "57"
click at [505, 400] on input "Name*" at bounding box center [717, 399] width 566 height 38
type input "Wood Triangle Arch"
click at [456, 443] on input "file" at bounding box center [717, 445] width 566 height 23
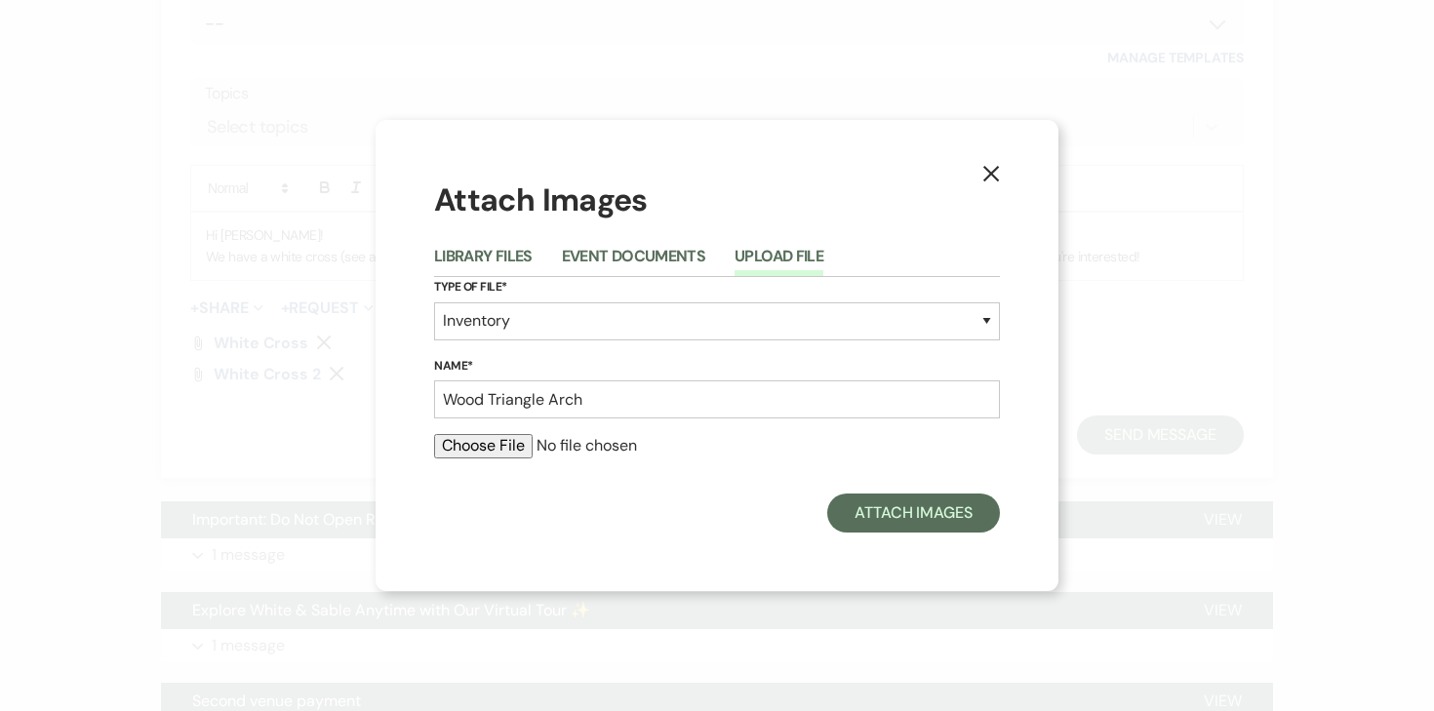
type input "C:\fakepath\IMG_9811.jpeg"
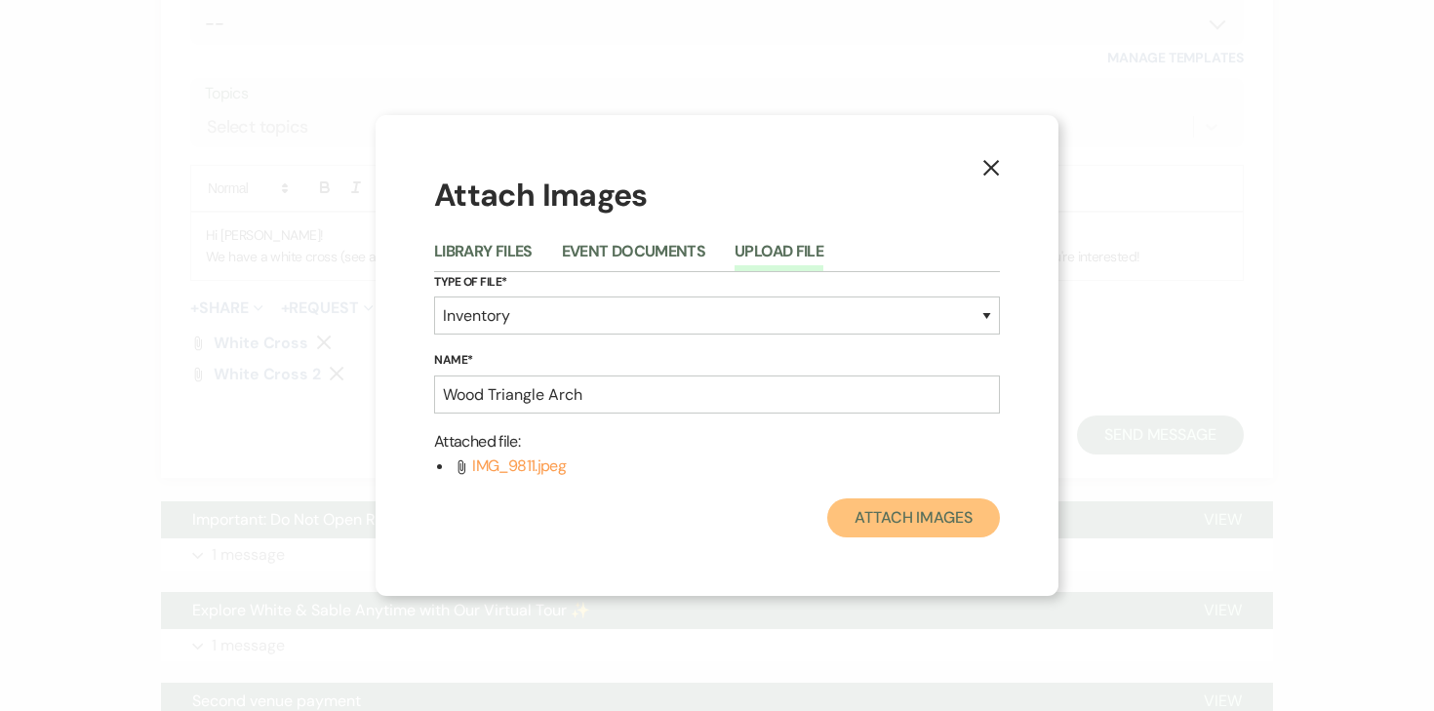
click at [924, 515] on button "Attach Images" at bounding box center [913, 517] width 173 height 39
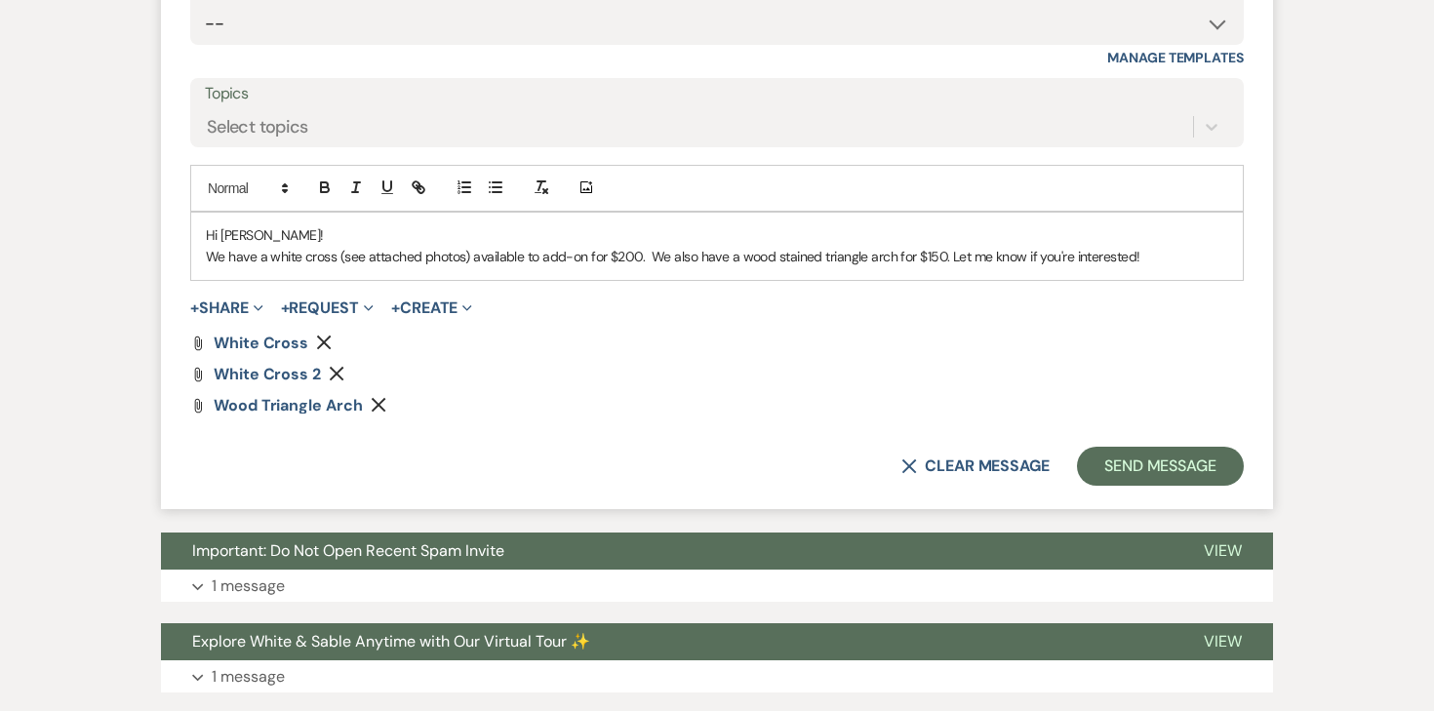
click at [938, 254] on p "We have a white cross (see attached photos) available to add-on for $200. We al…" at bounding box center [717, 256] width 1022 height 21
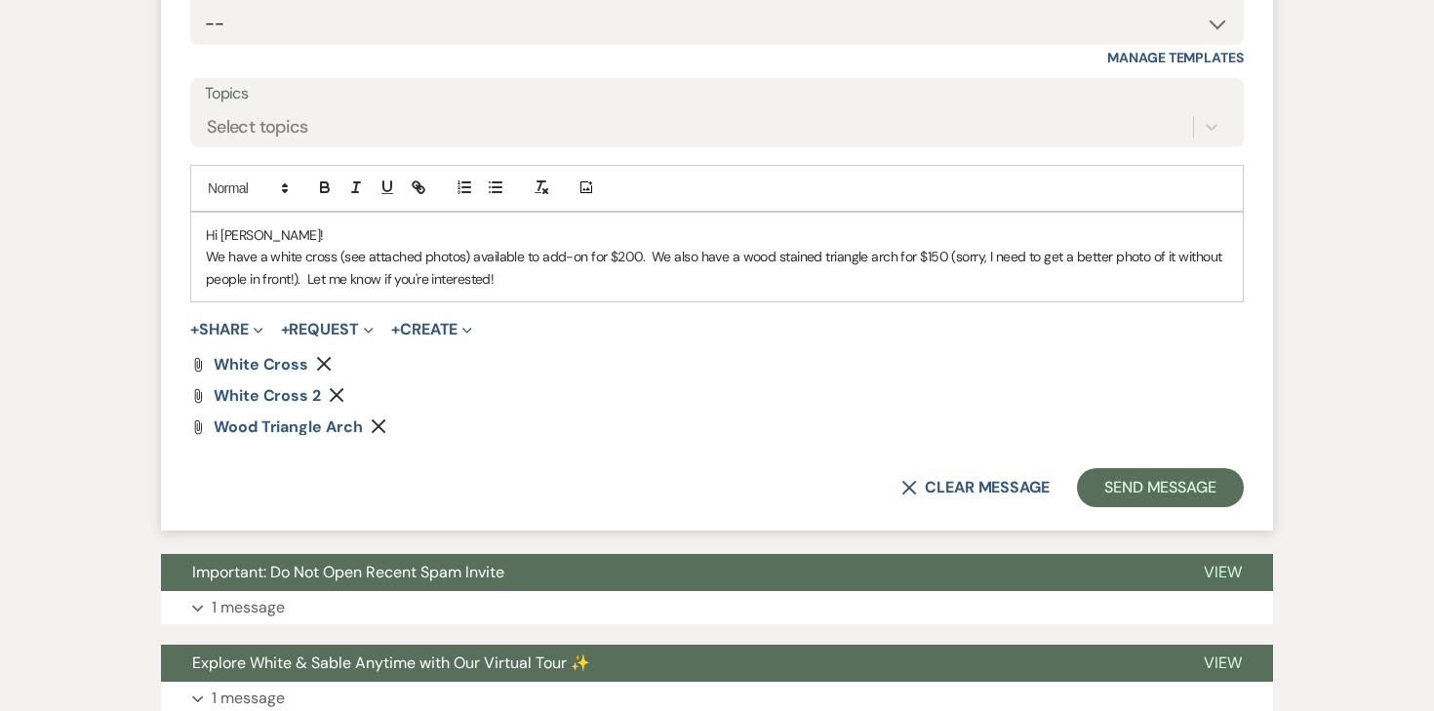
scroll to position [1042, 0]
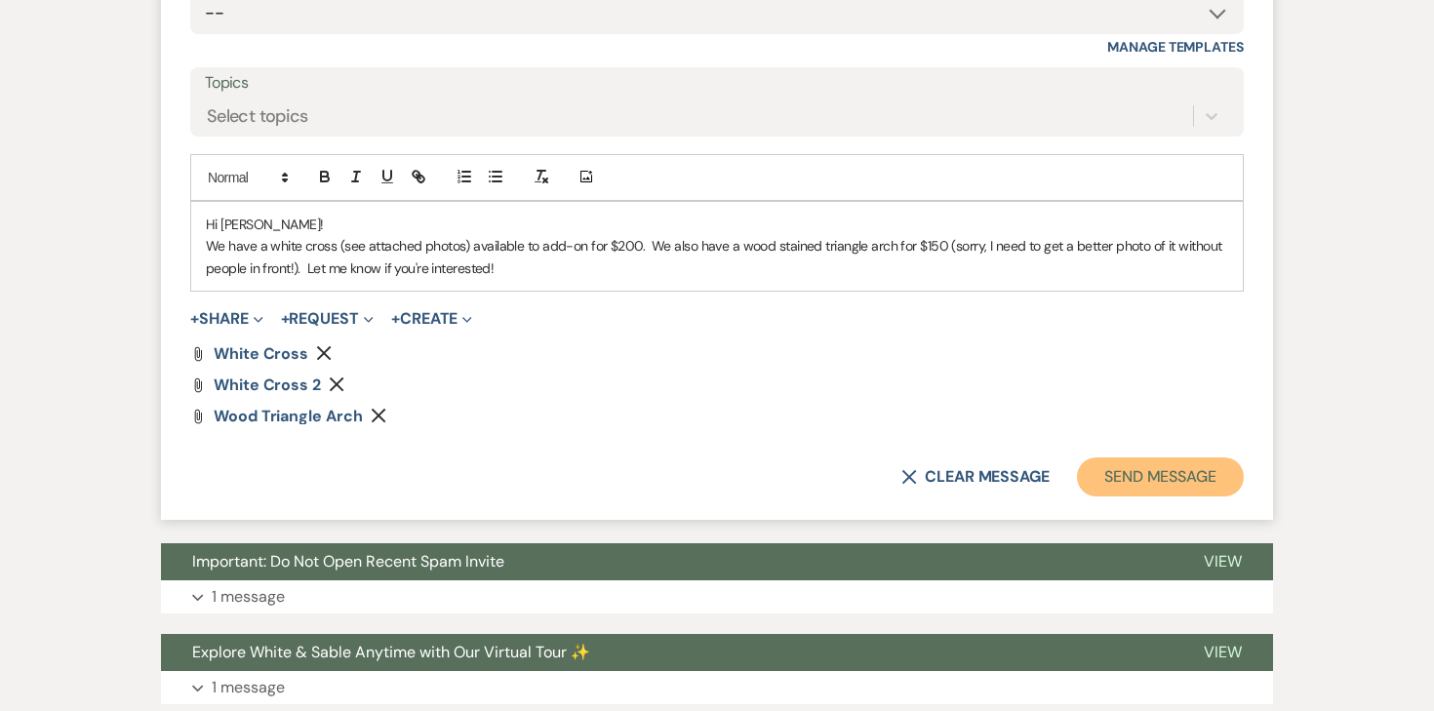
click at [1142, 471] on button "Send Message" at bounding box center [1160, 476] width 167 height 39
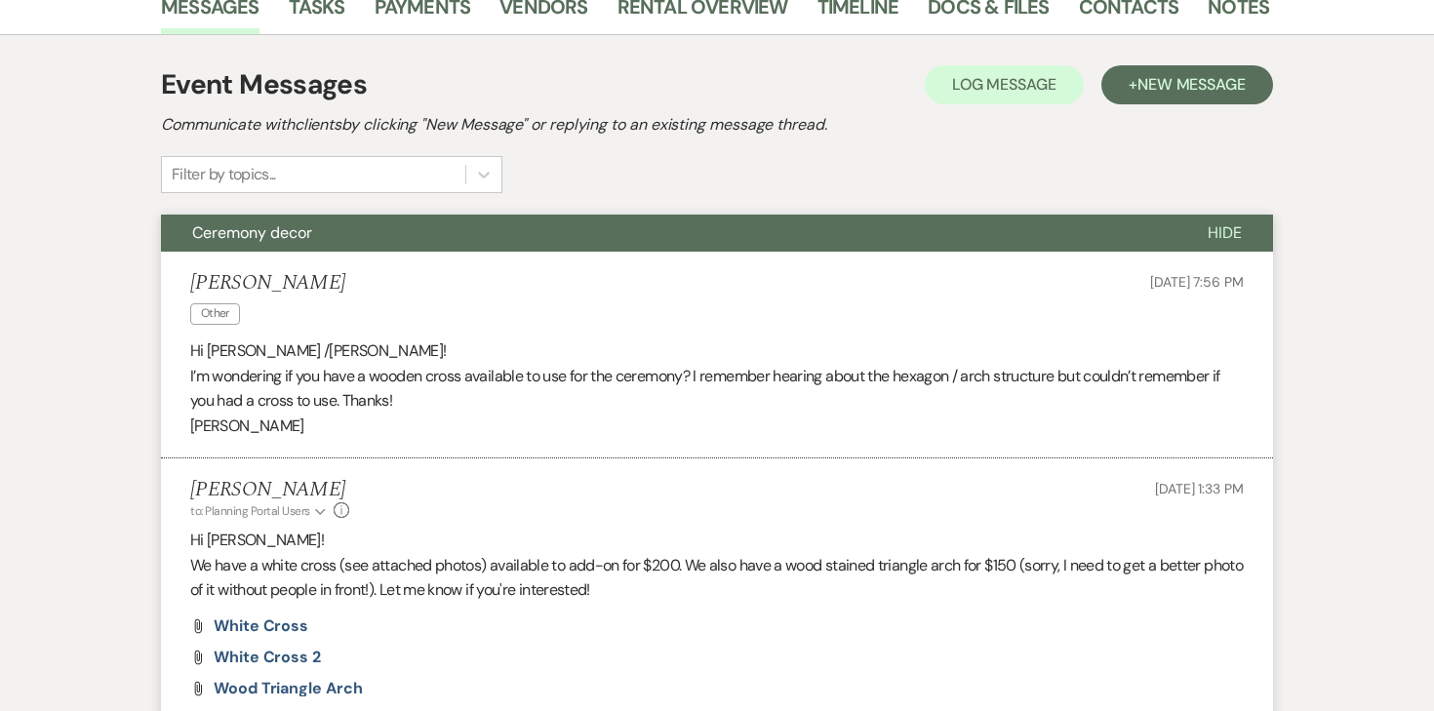
scroll to position [0, 0]
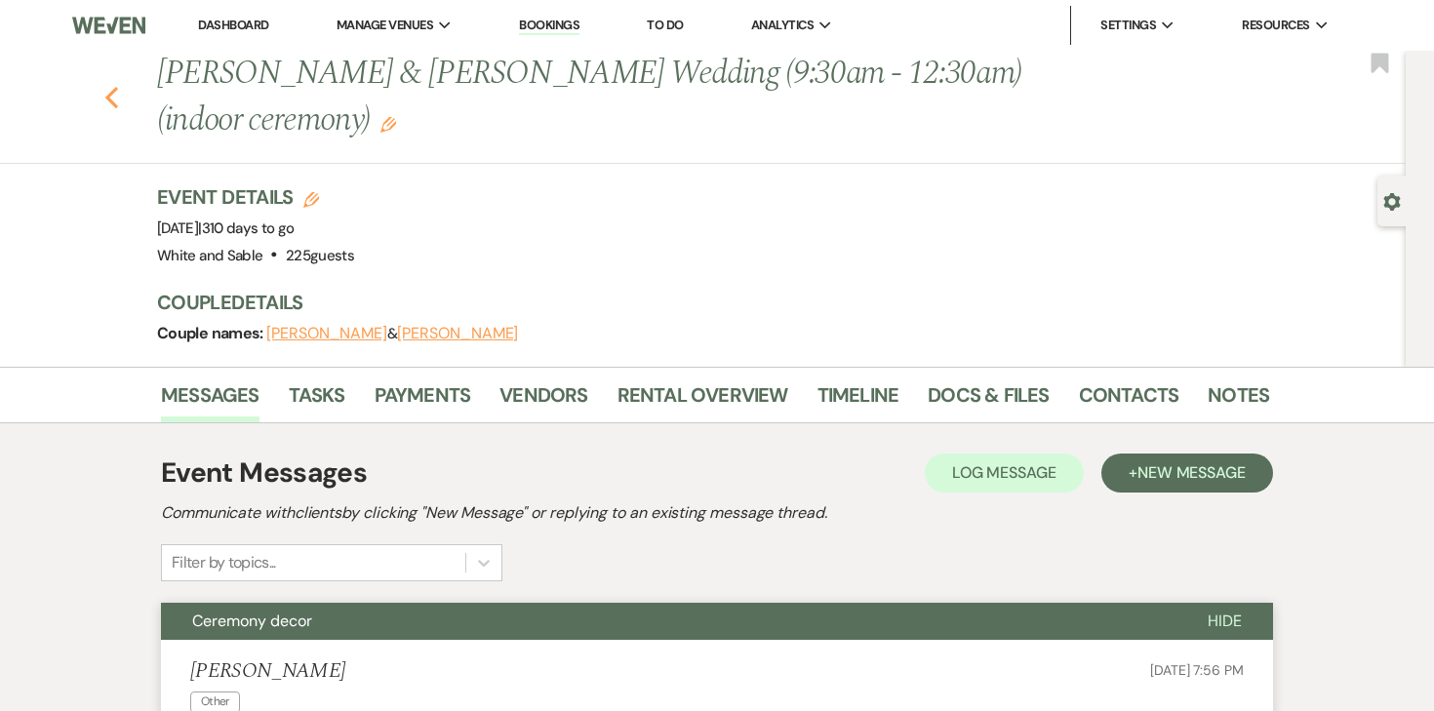
click at [110, 88] on icon "Previous" at bounding box center [111, 97] width 15 height 23
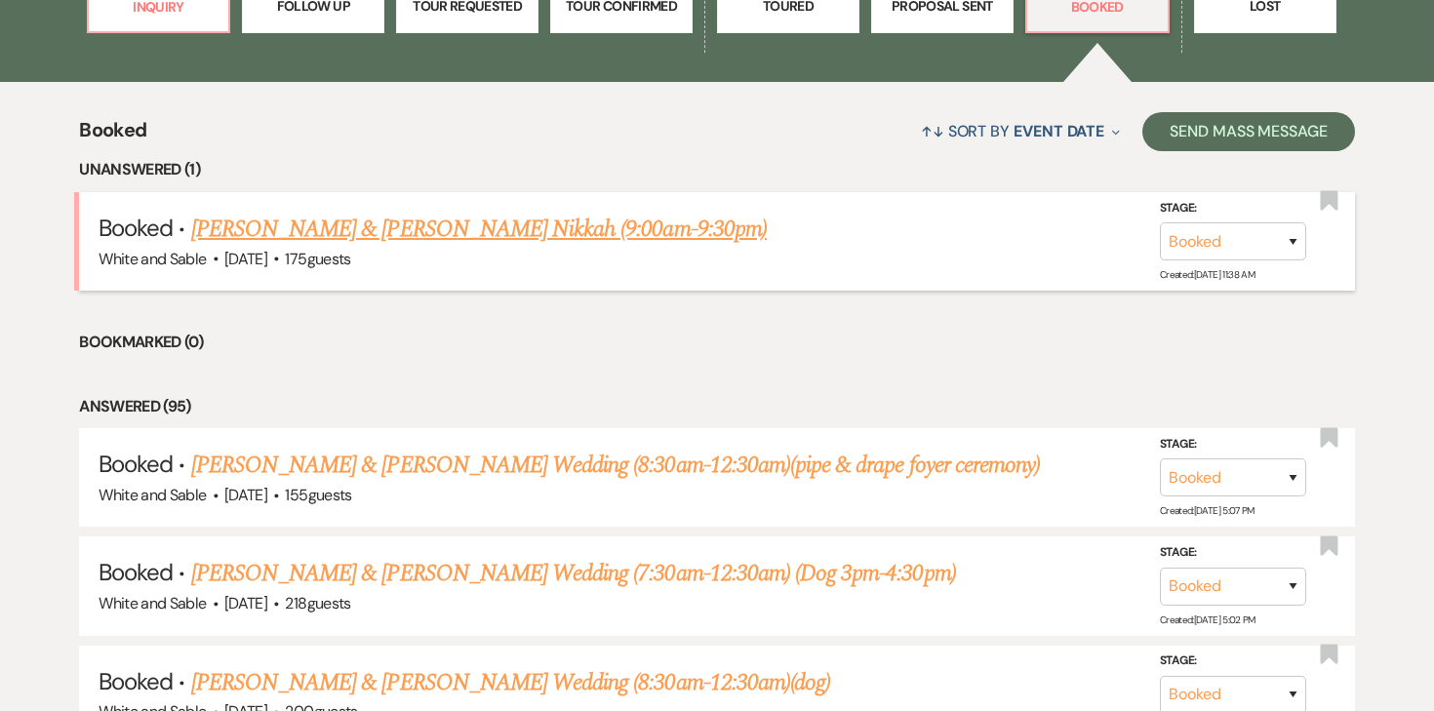
scroll to position [682, 0]
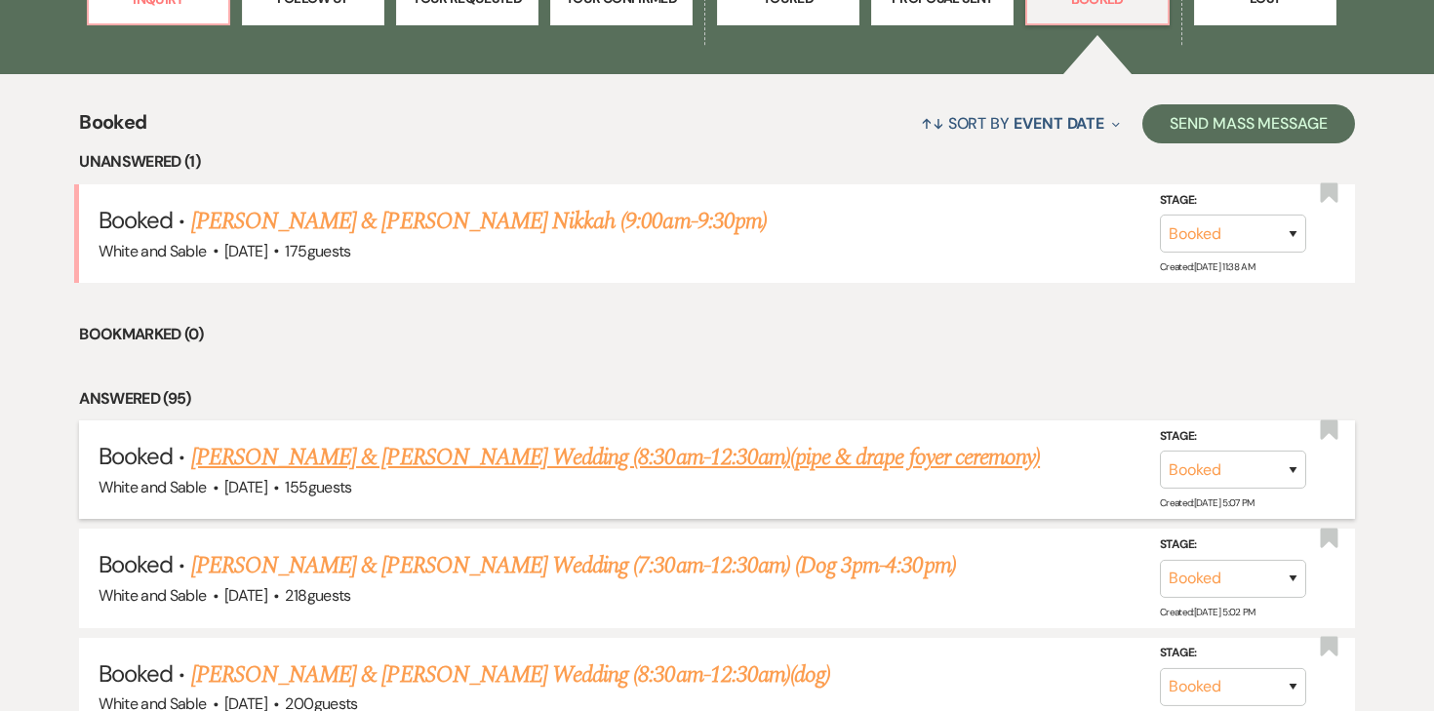
click at [491, 453] on link "[PERSON_NAME] & [PERSON_NAME] Wedding (8:30am-12:30am)(pipe & drape foyer cerem…" at bounding box center [615, 457] width 849 height 35
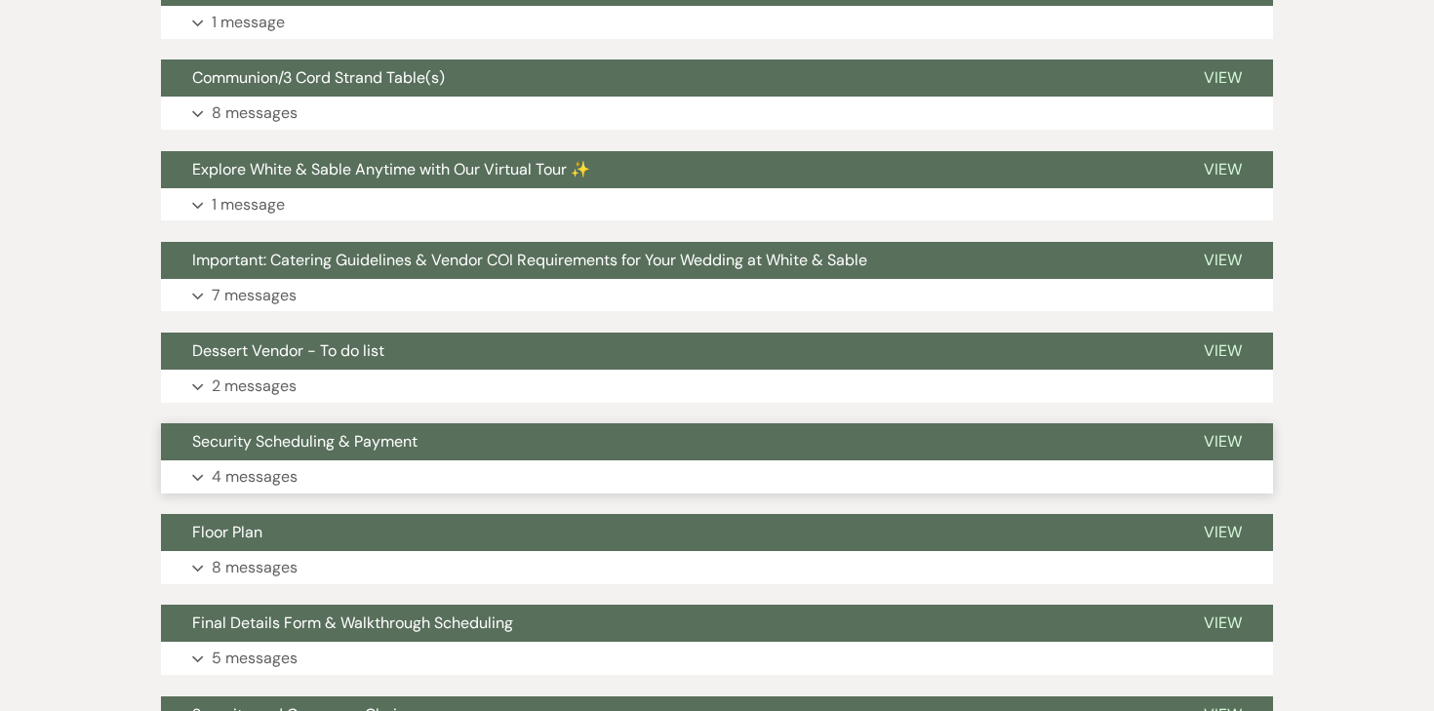
scroll to position [859, 0]
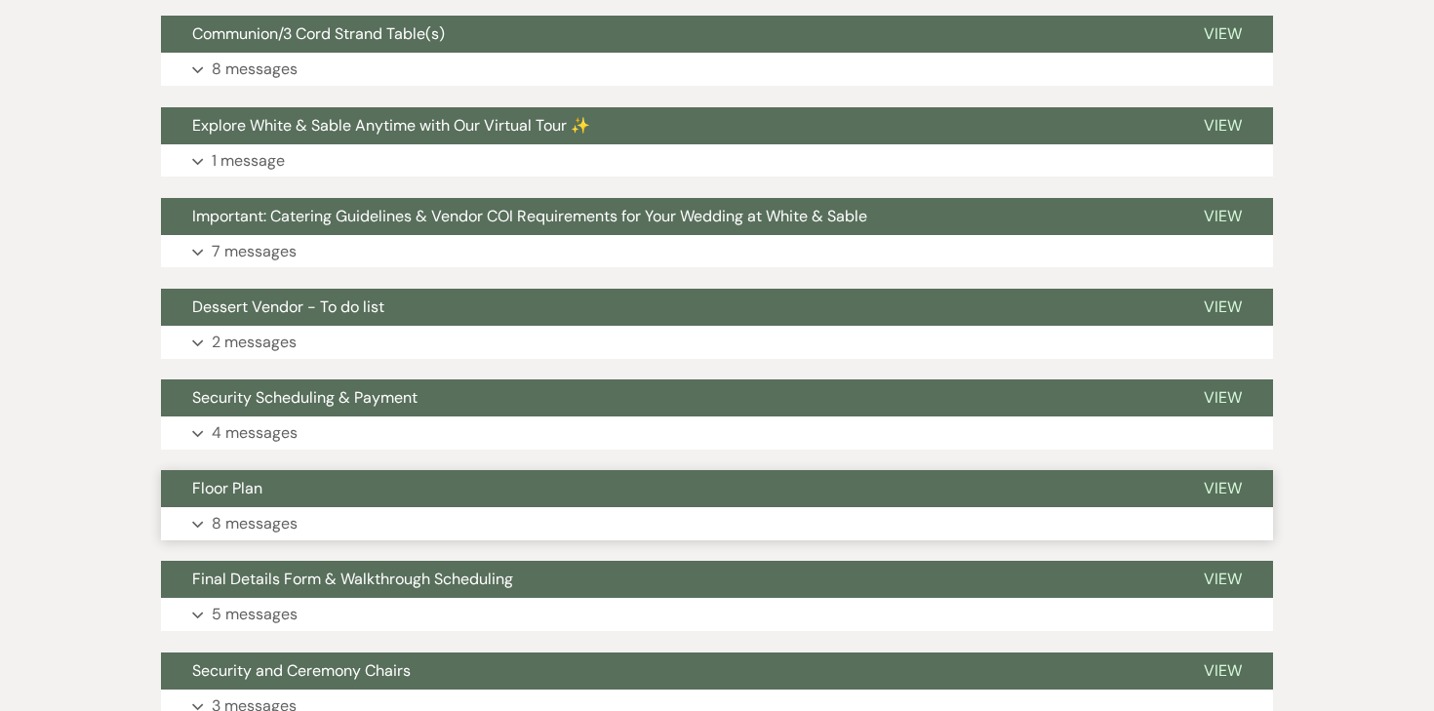
click at [274, 531] on p "8 messages" at bounding box center [255, 523] width 86 height 25
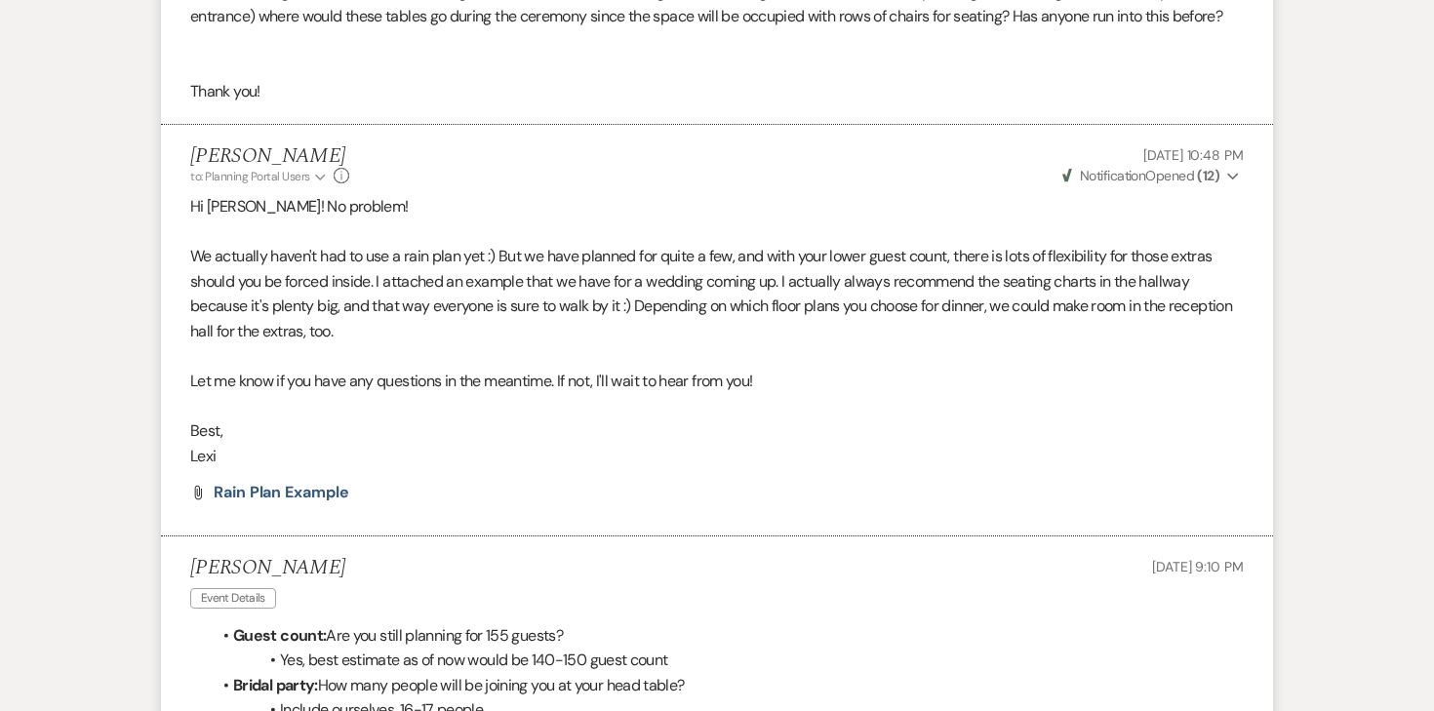
scroll to position [2232, 0]
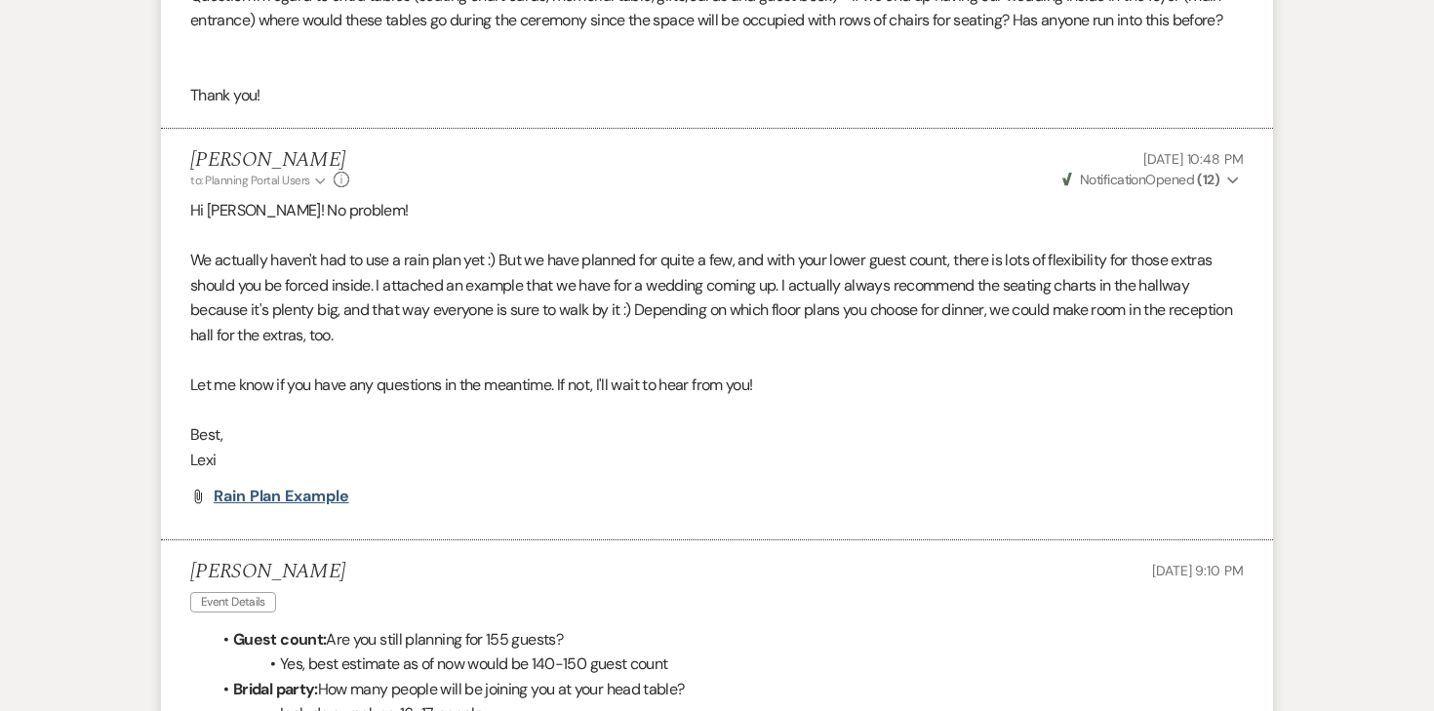
click at [335, 497] on span "Rain Plan Example" at bounding box center [282, 496] width 136 height 20
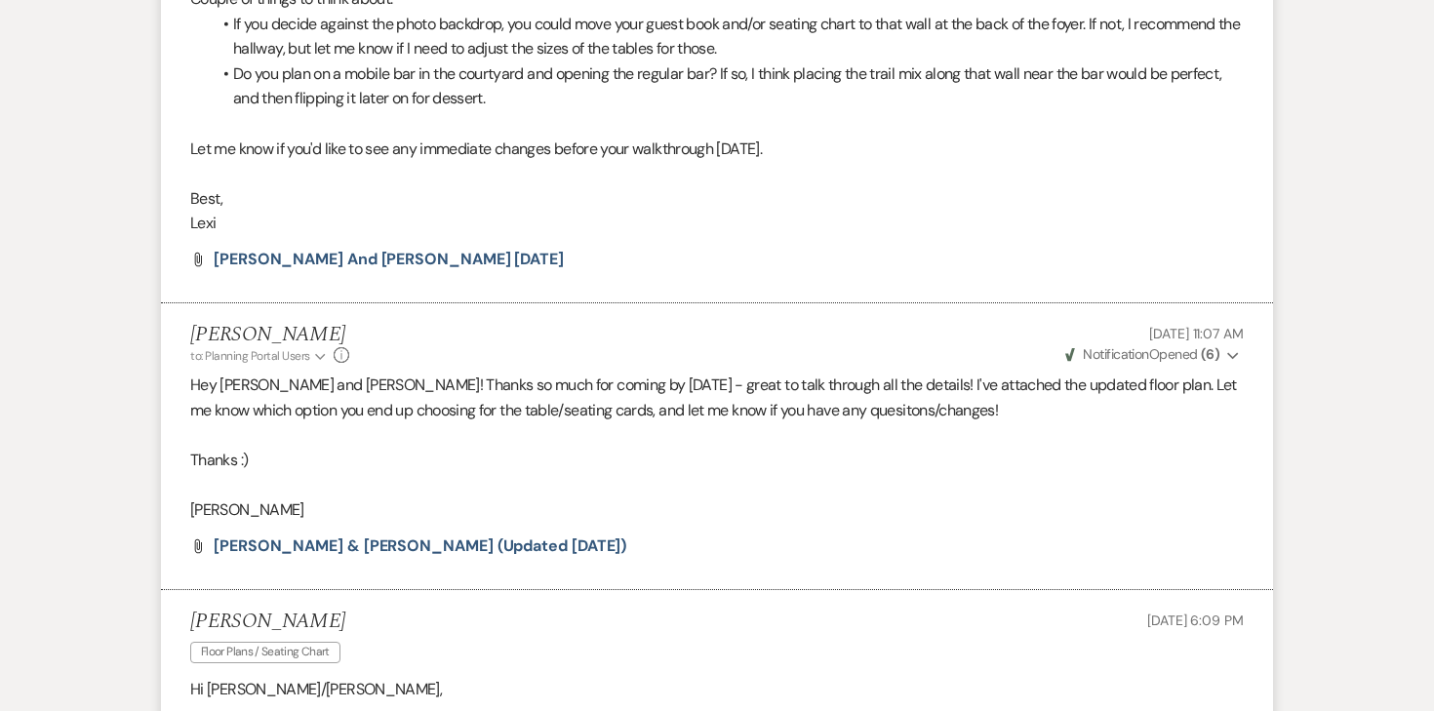
scroll to position [3999, 0]
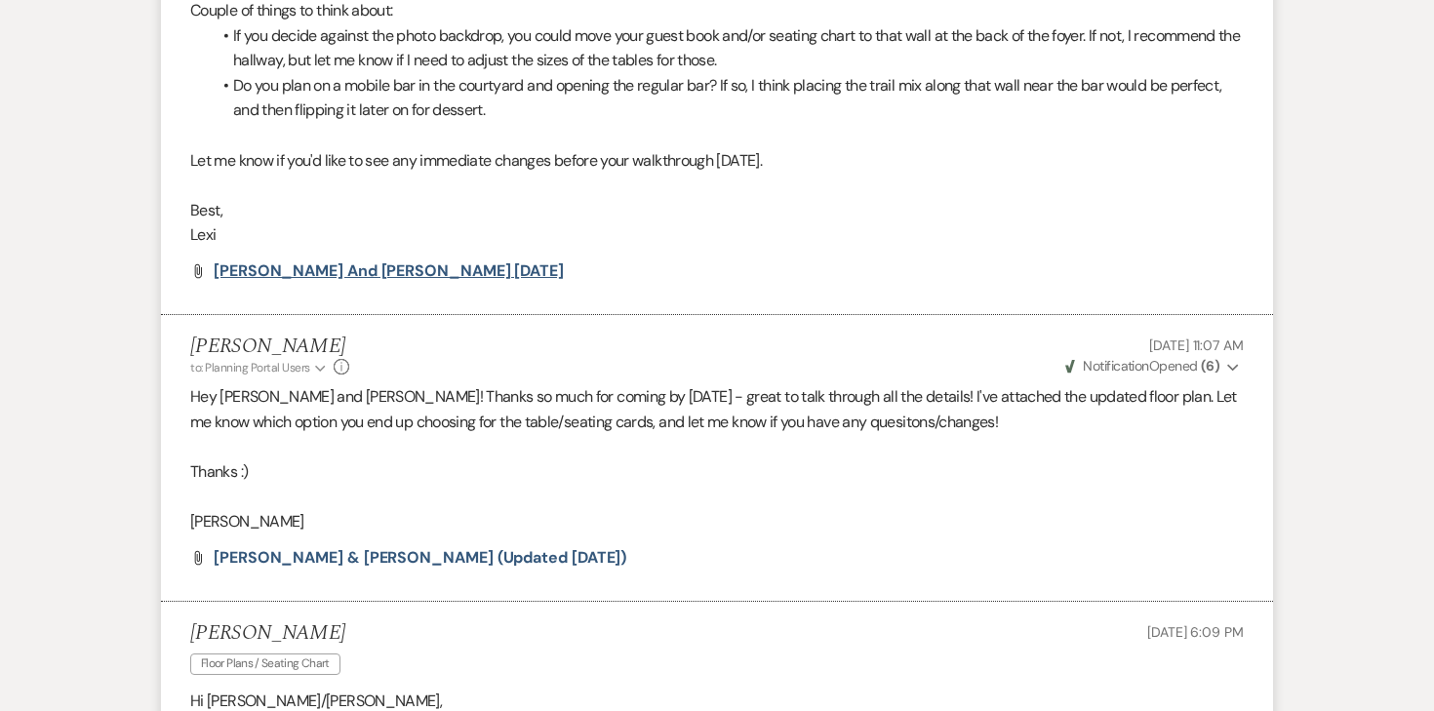
click at [354, 271] on span "Nicole and Jesse 7.23.25" at bounding box center [389, 270] width 350 height 20
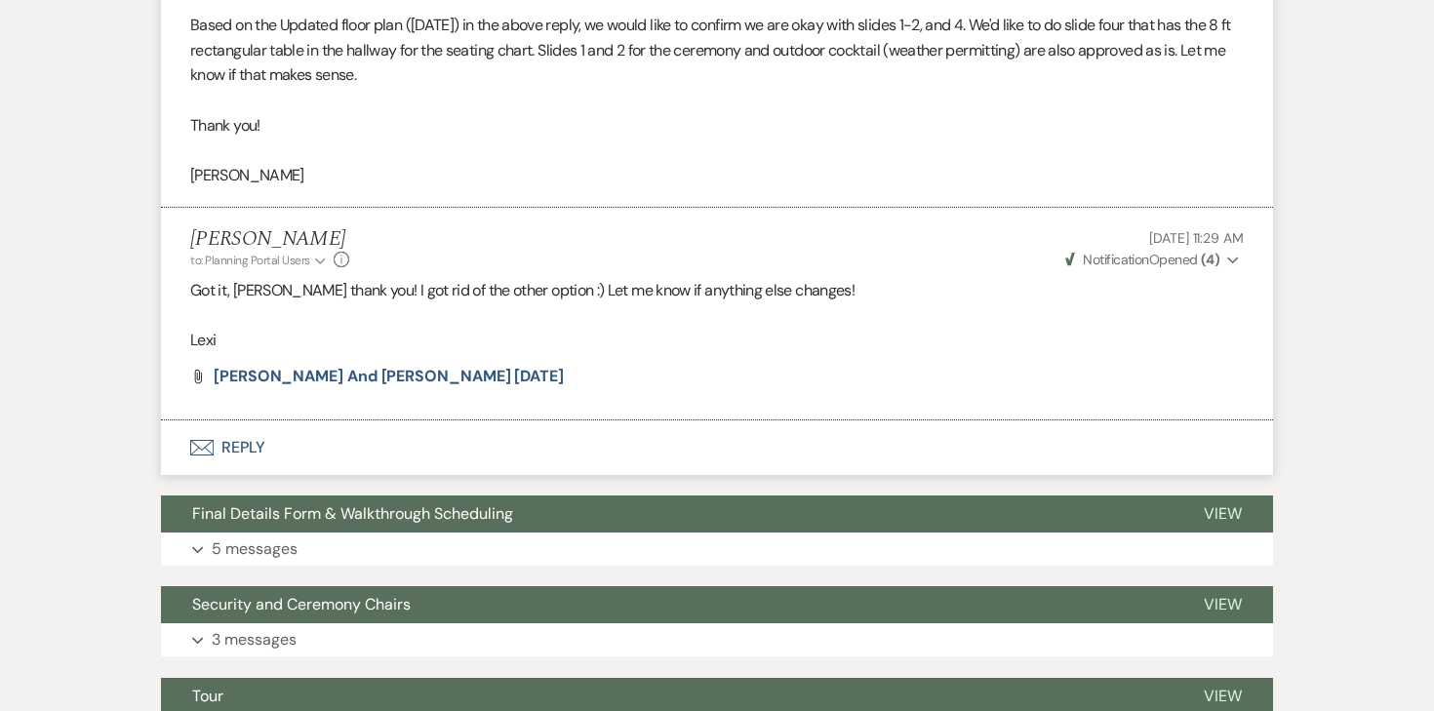
scroll to position [4740, 0]
